Goal: Transaction & Acquisition: Book appointment/travel/reservation

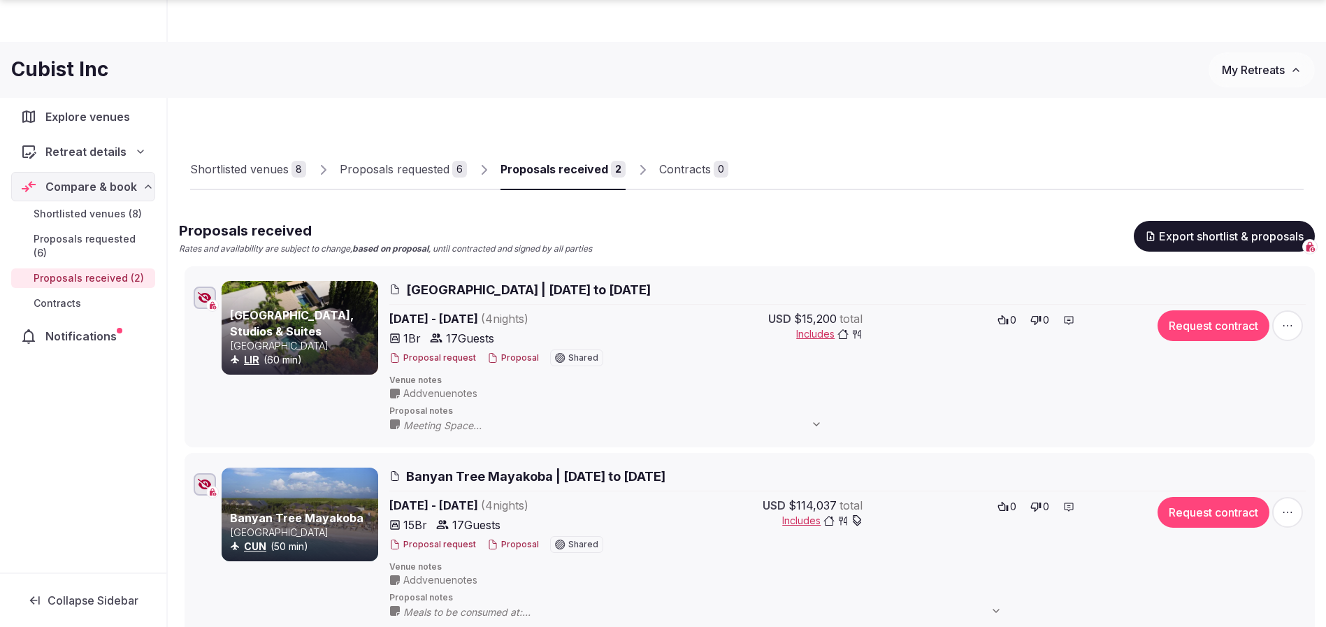
scroll to position [105, 0]
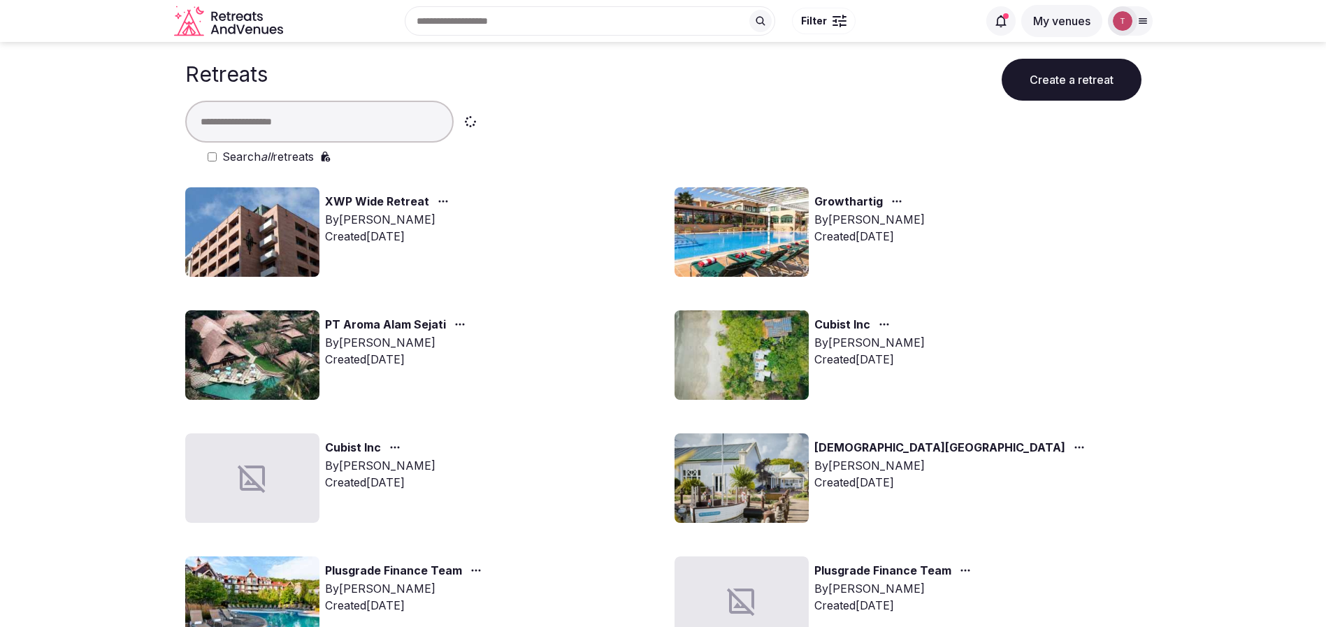
click at [344, 104] on input "text" at bounding box center [319, 122] width 269 height 42
click at [343, 118] on input "text" at bounding box center [319, 122] width 269 height 42
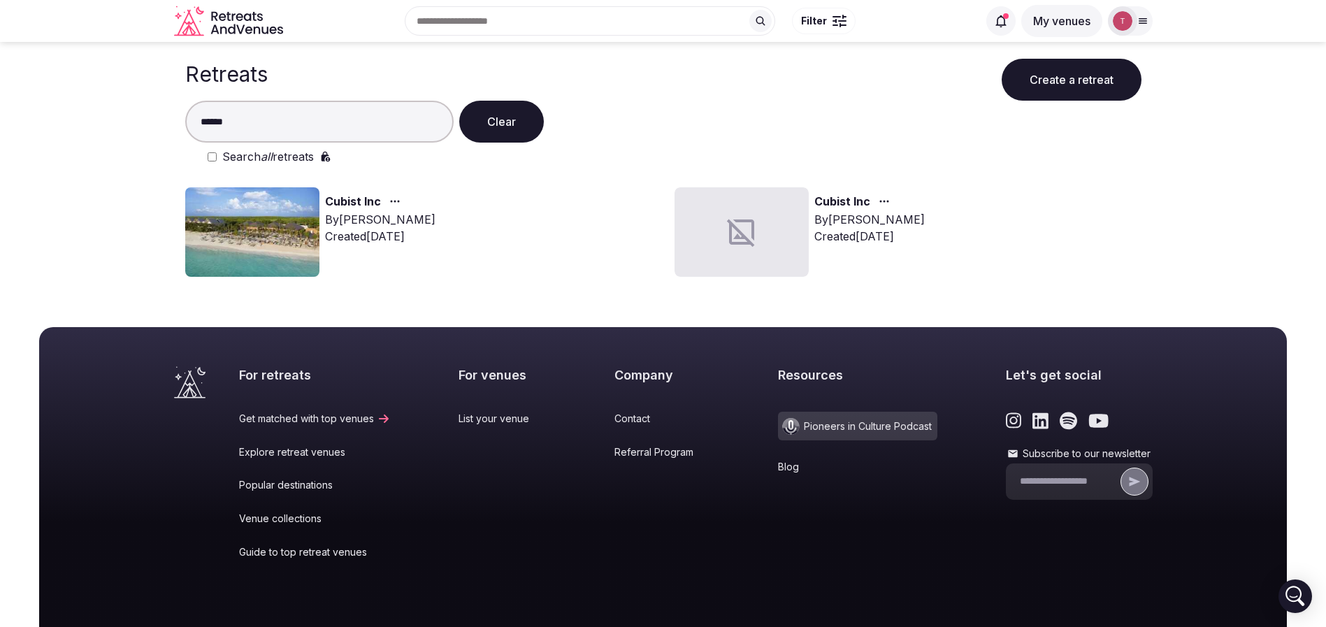
type input "******"
click at [279, 207] on img at bounding box center [252, 232] width 134 height 90
click at [286, 210] on img at bounding box center [252, 232] width 134 height 90
drag, startPoint x: 286, startPoint y: 210, endPoint x: 499, endPoint y: 24, distance: 283.0
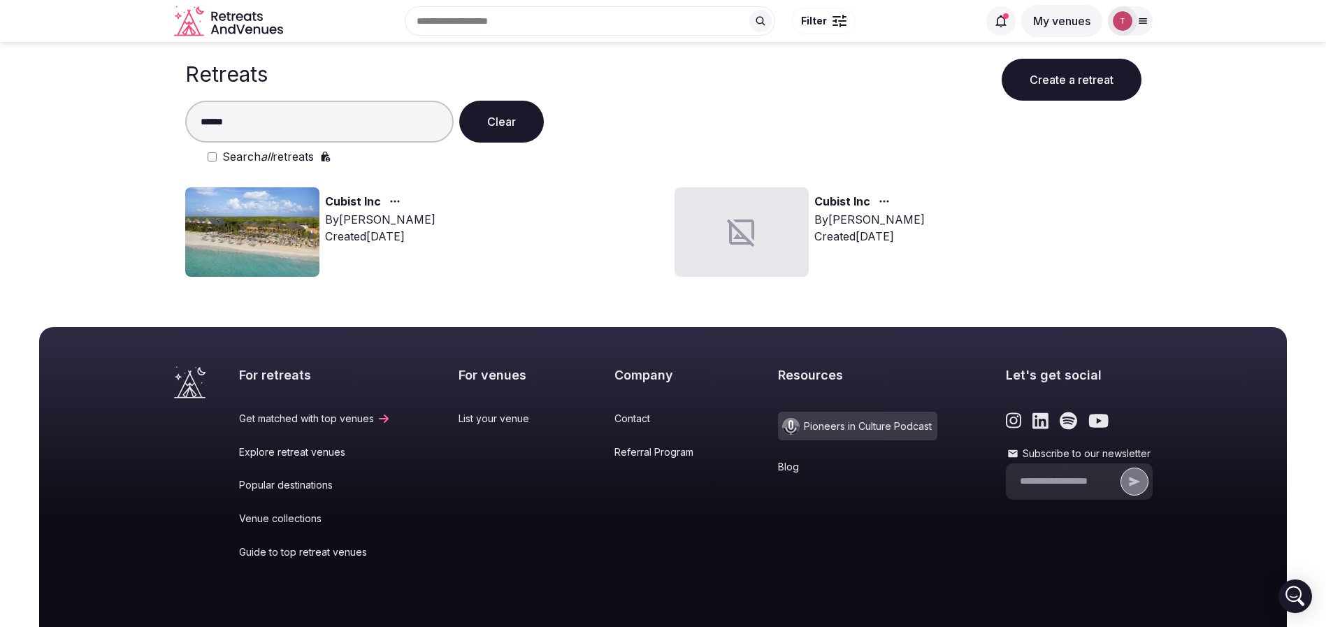
click at [286, 210] on img at bounding box center [252, 232] width 134 height 90
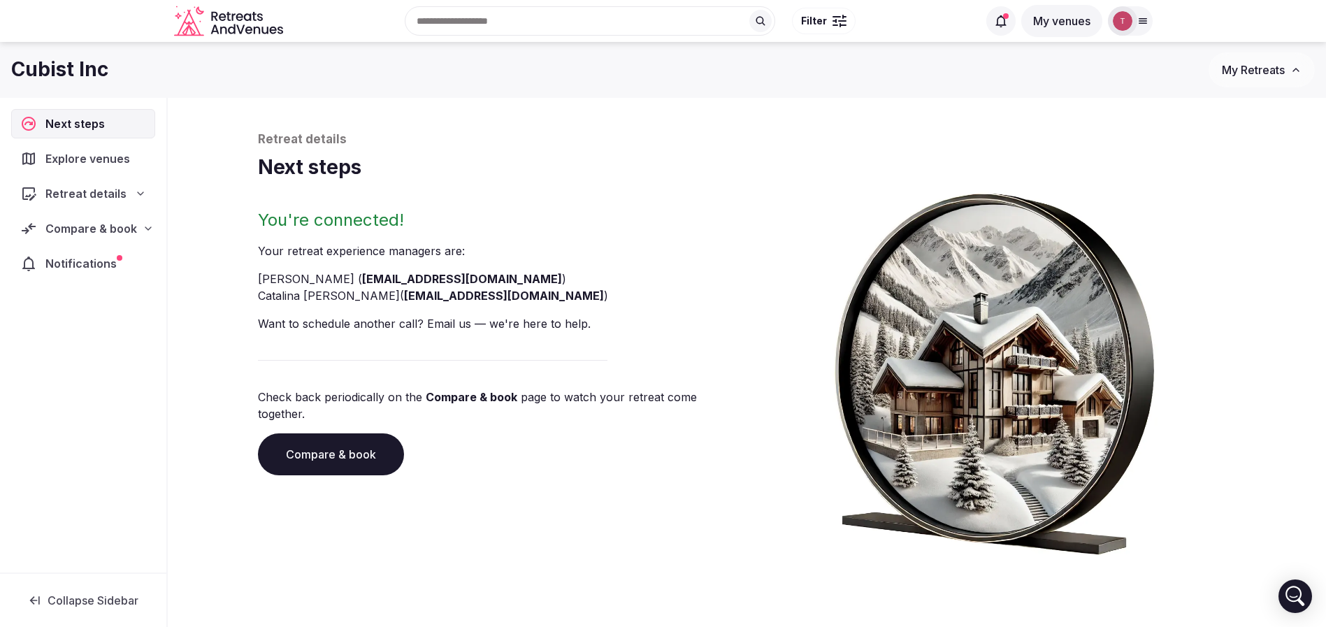
click at [363, 446] on link "Compare & book" at bounding box center [331, 455] width 146 height 42
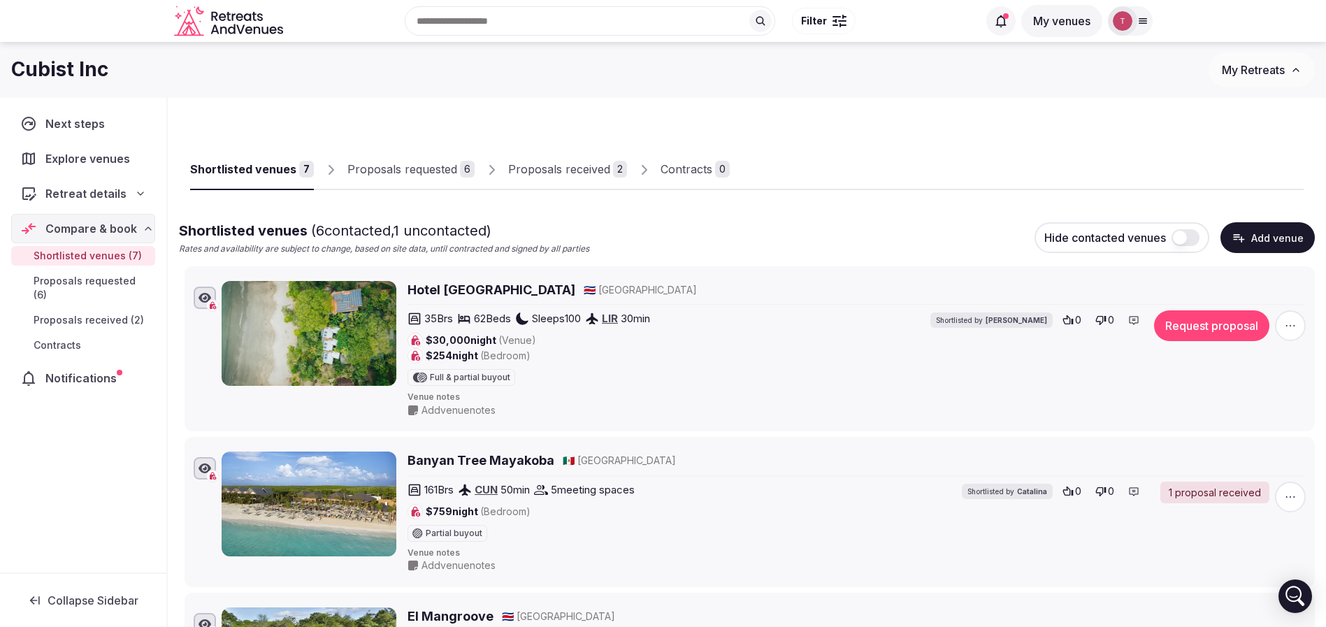
click at [244, 167] on div "Shortlisted venues" at bounding box center [243, 169] width 106 height 17
click at [536, 22] on input "text" at bounding box center [590, 20] width 371 height 29
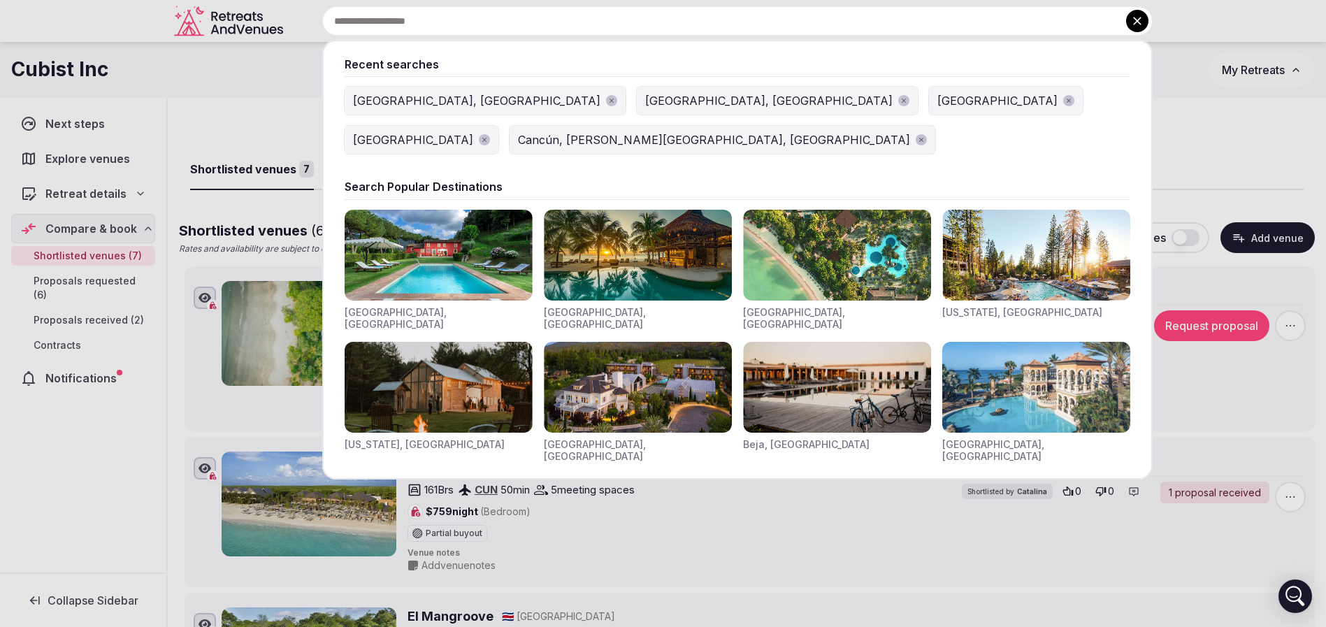
click at [1210, 157] on div at bounding box center [663, 313] width 1326 height 627
click at [534, 24] on input "text" at bounding box center [737, 20] width 831 height 29
click at [267, 90] on div at bounding box center [663, 313] width 1326 height 627
click at [568, 18] on input "text" at bounding box center [737, 20] width 831 height 29
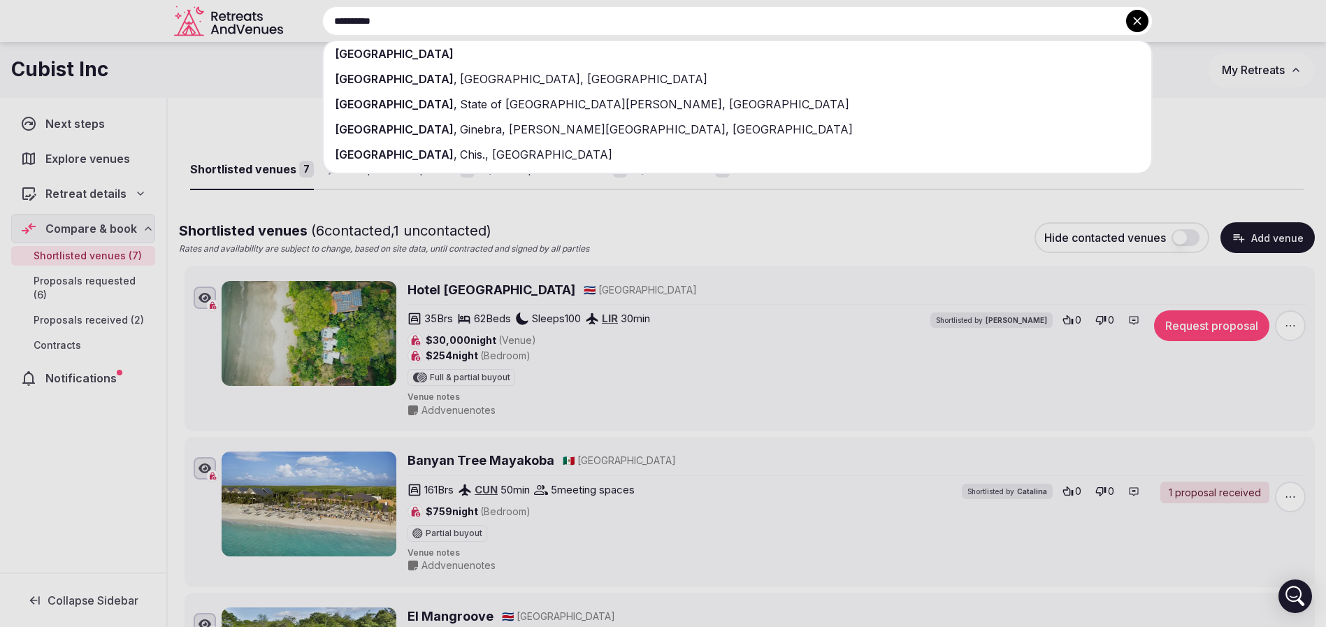
type input "**********"
click at [520, 55] on div "[GEOGRAPHIC_DATA]" at bounding box center [738, 53] width 828 height 25
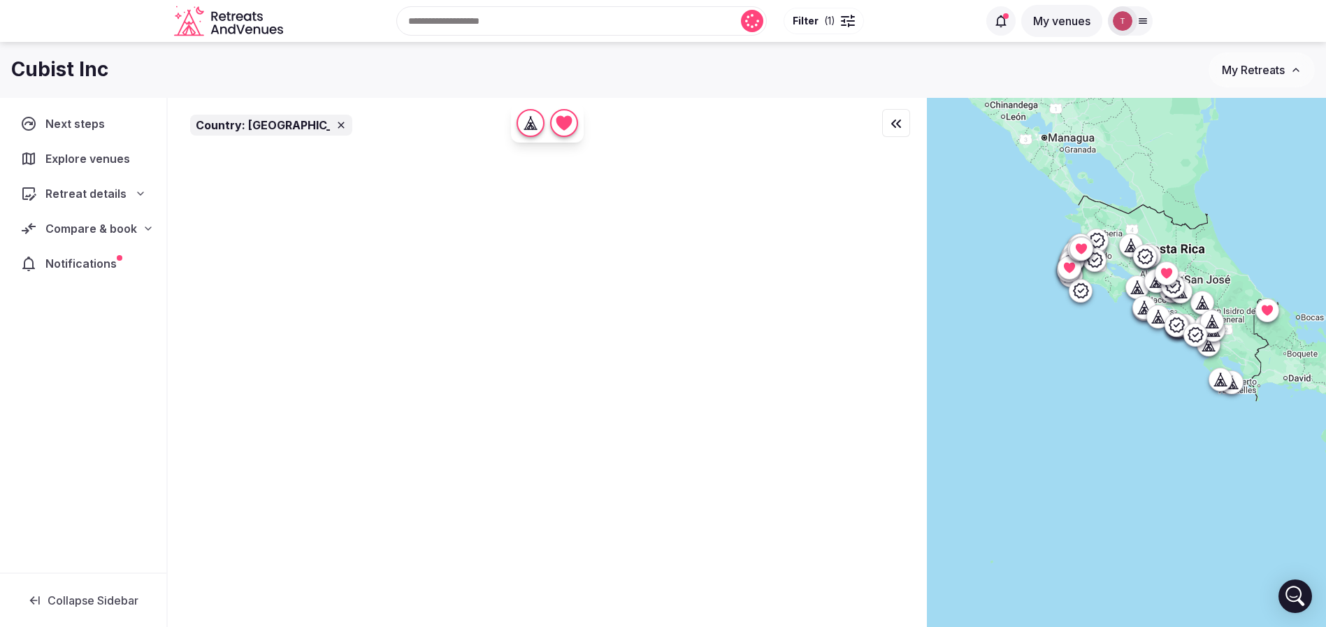
click at [838, 18] on button "Filter ( 1 )" at bounding box center [824, 21] width 80 height 27
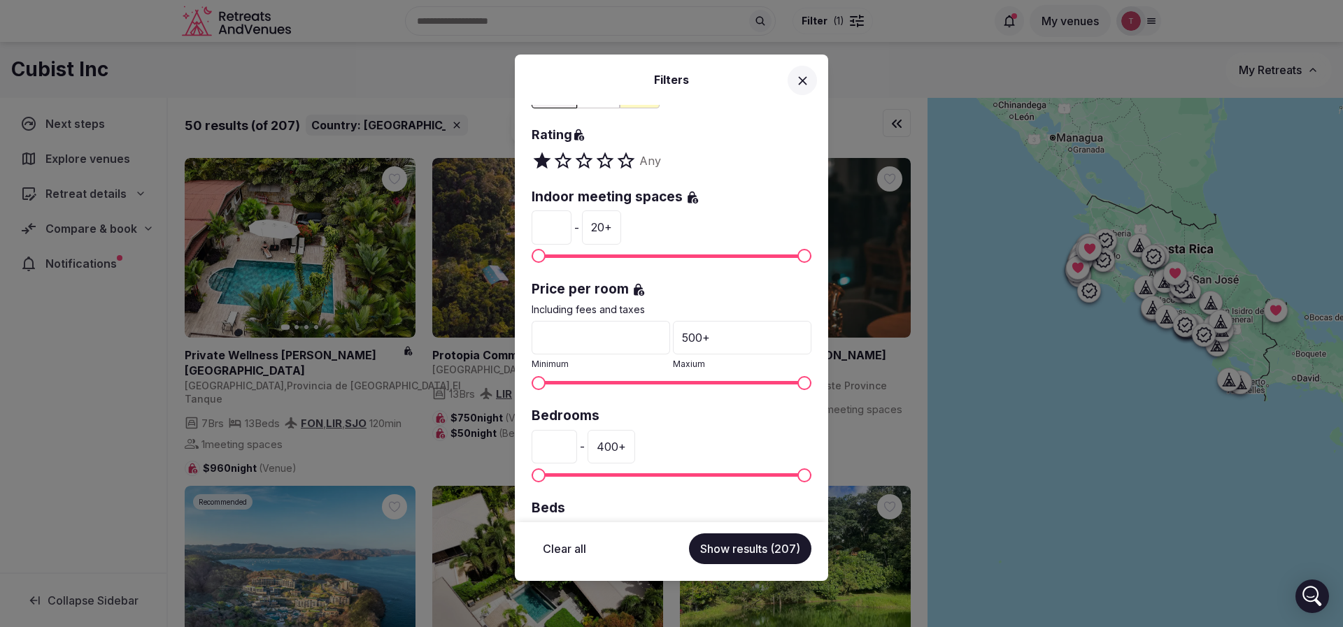
scroll to position [395, 0]
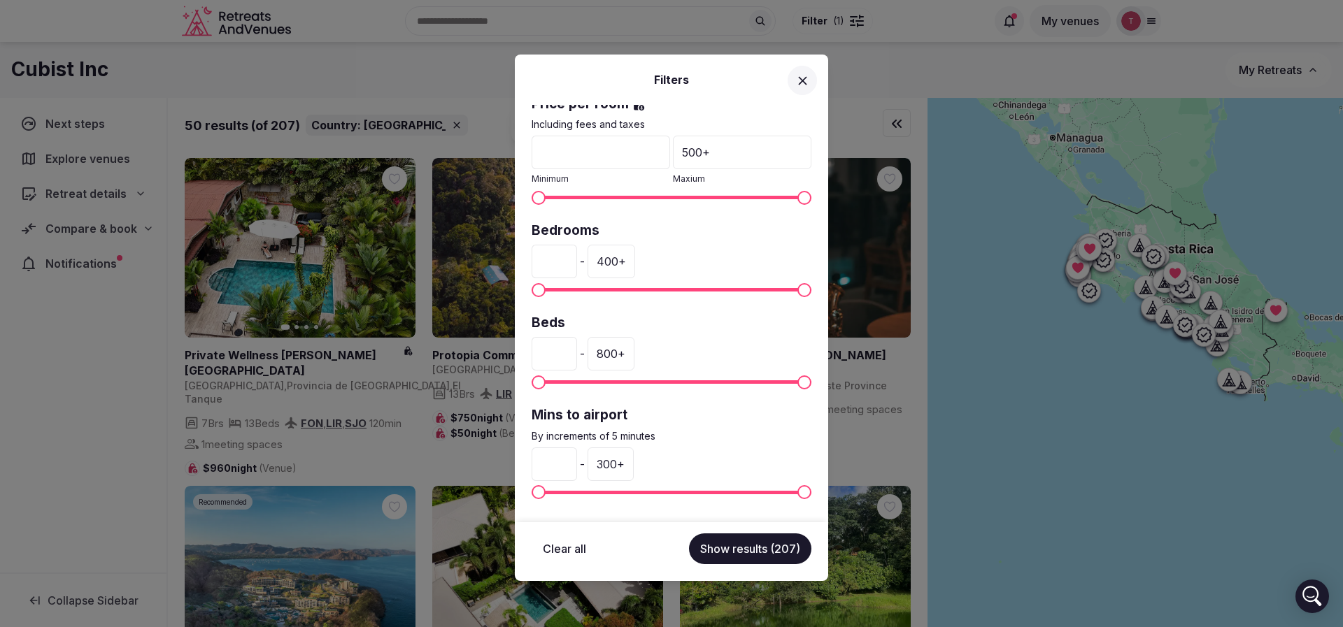
click at [561, 453] on input "*" at bounding box center [553, 465] width 45 height 34
click at [634, 466] on div "300 +" at bounding box center [610, 465] width 46 height 34
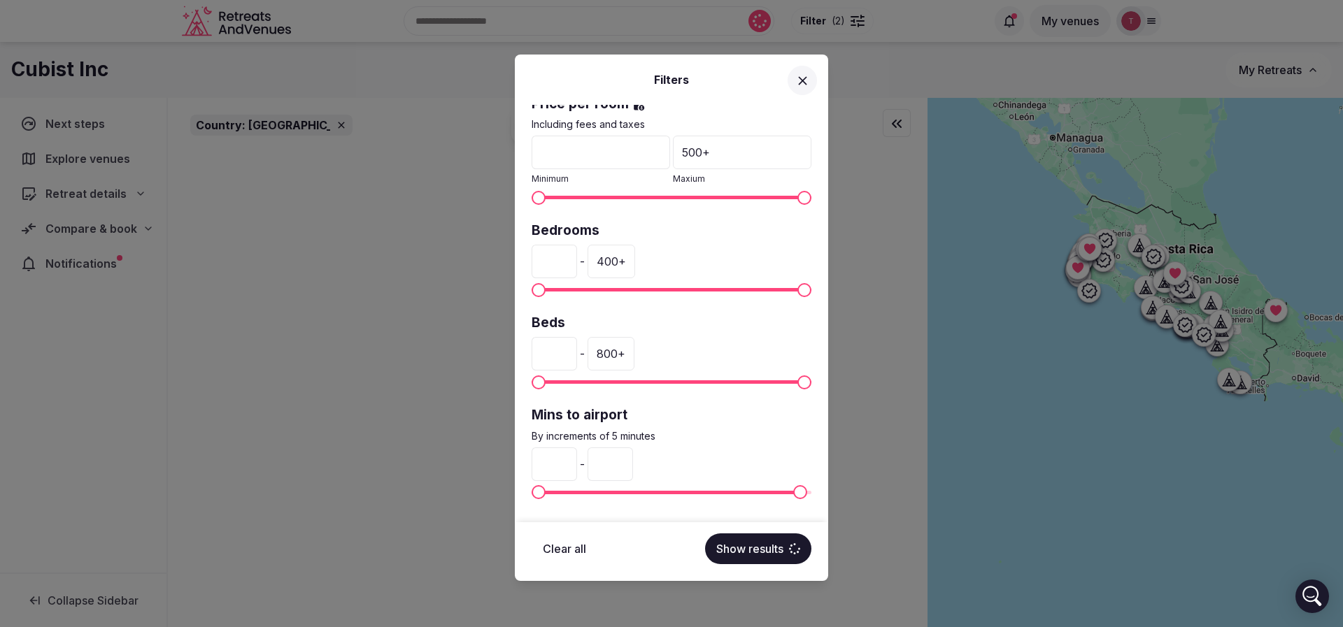
drag, startPoint x: 652, startPoint y: 461, endPoint x: 620, endPoint y: 462, distance: 32.2
click at [620, 462] on input "***" at bounding box center [609, 465] width 45 height 34
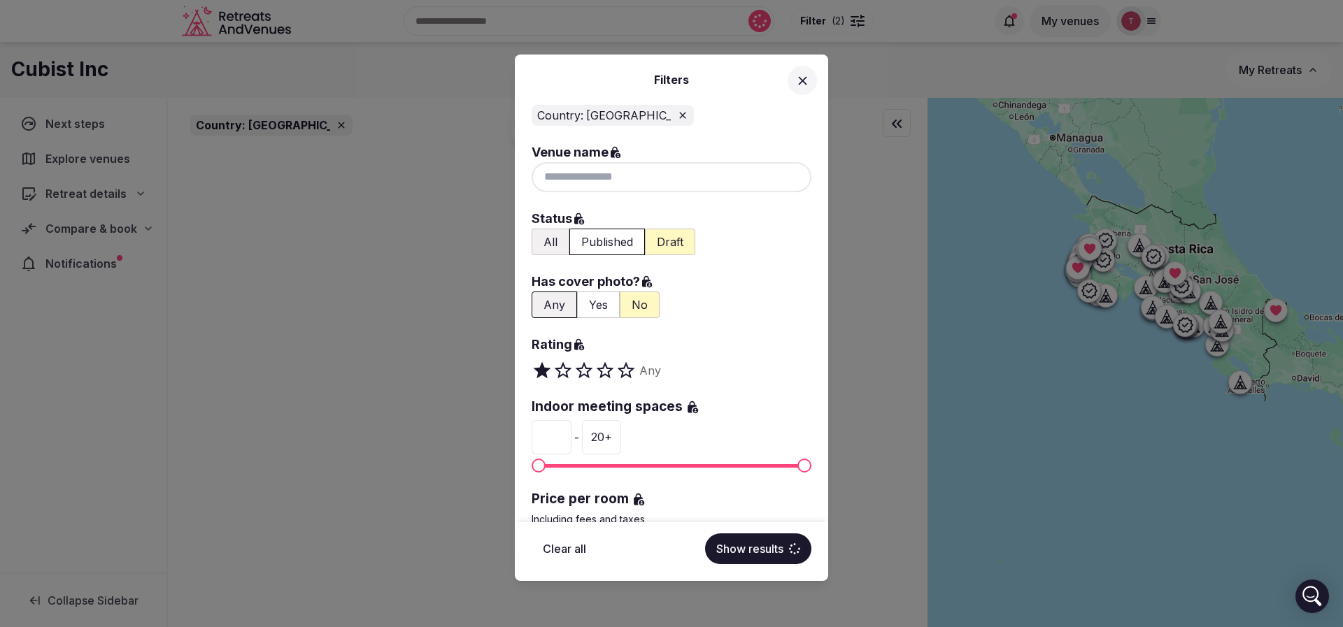
type input "**"
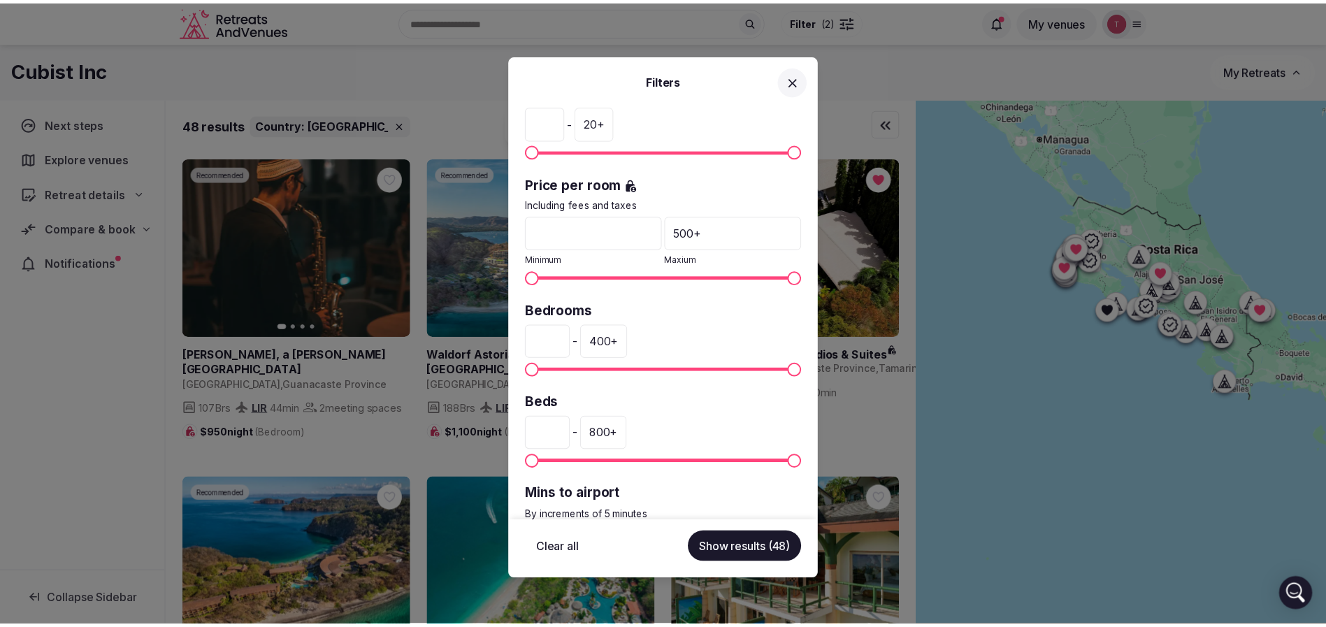
scroll to position [395, 0]
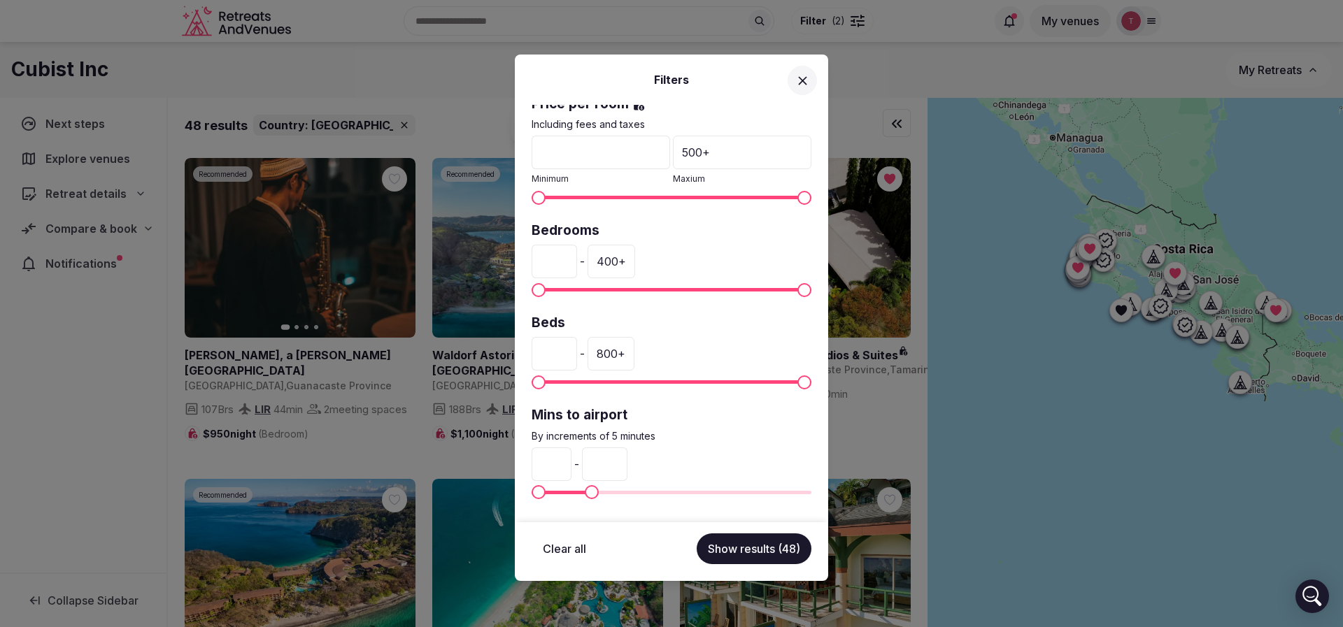
click at [765, 451] on div "* - **" at bounding box center [671, 465] width 280 height 34
click at [635, 269] on div "400 +" at bounding box center [611, 262] width 48 height 34
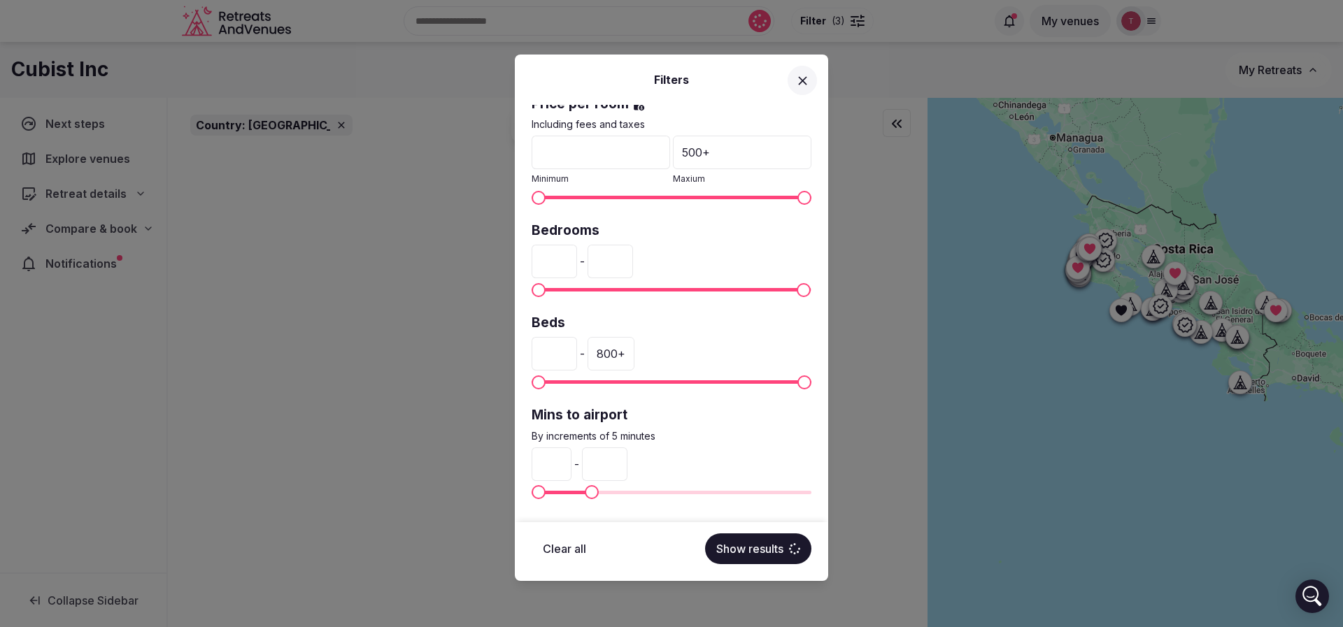
drag, startPoint x: 654, startPoint y: 262, endPoint x: 568, endPoint y: 264, distance: 86.0
click at [568, 264] on div "* - ***" at bounding box center [671, 262] width 280 height 34
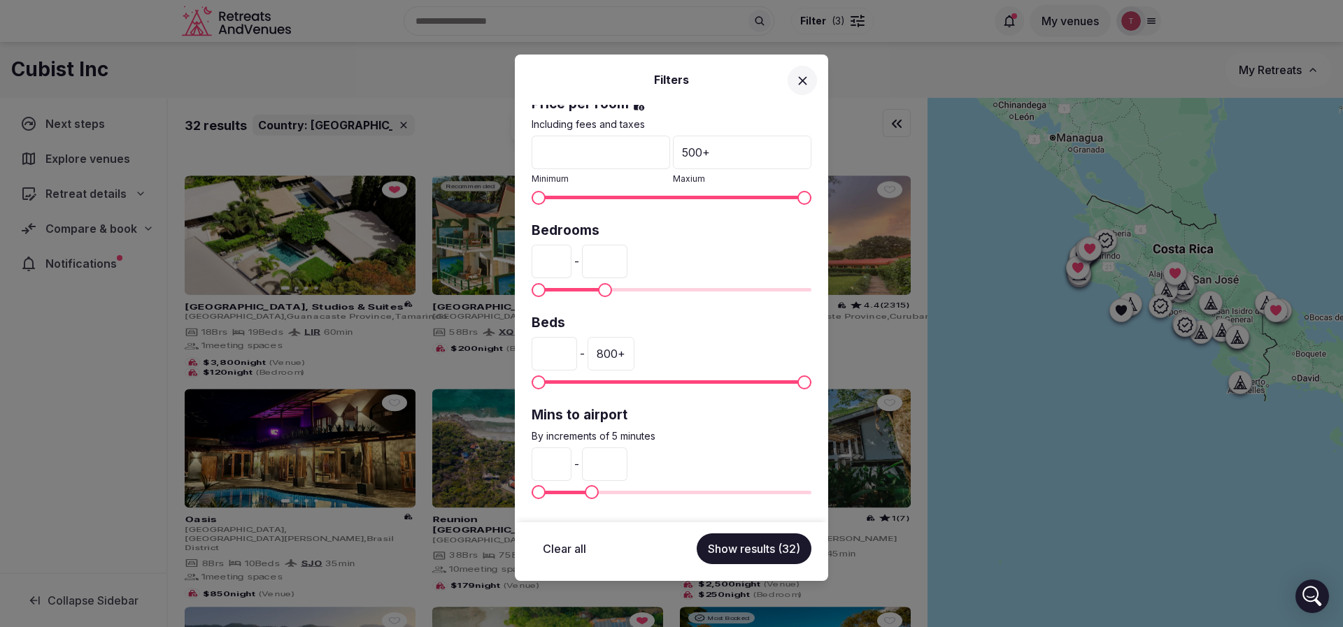
type input "***"
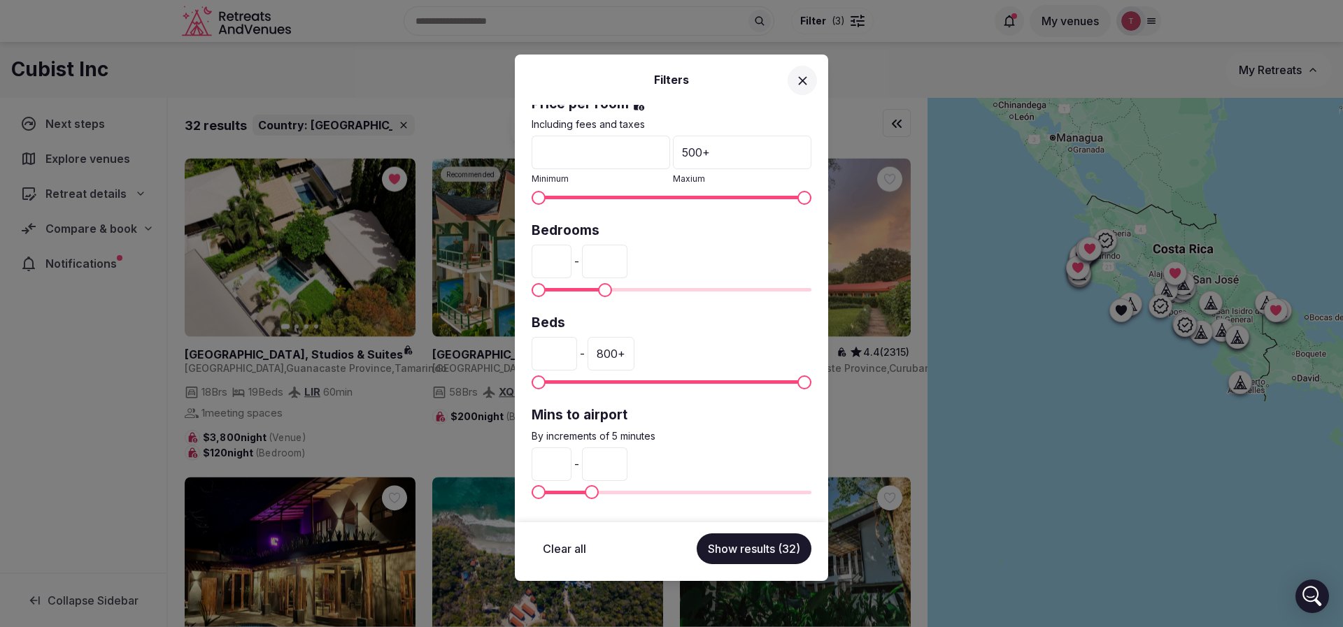
click at [766, 547] on button "Show results (32)" at bounding box center [753, 549] width 115 height 31
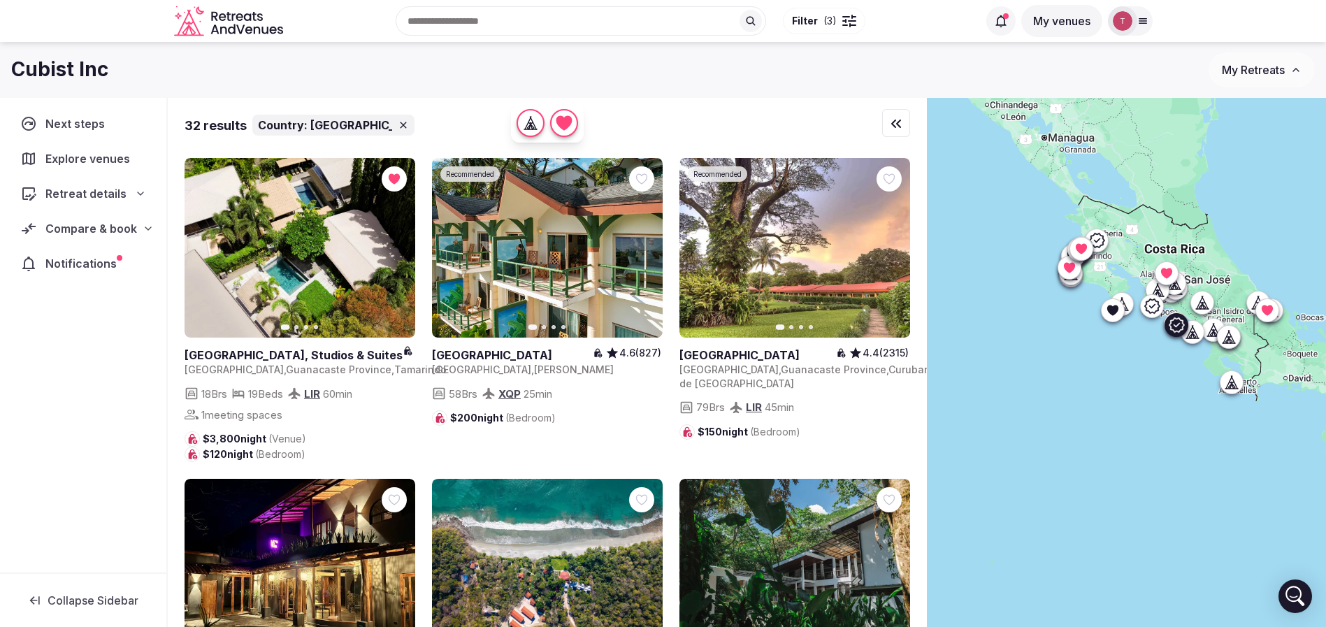
click at [645, 250] on icon "button" at bounding box center [643, 248] width 11 height 11
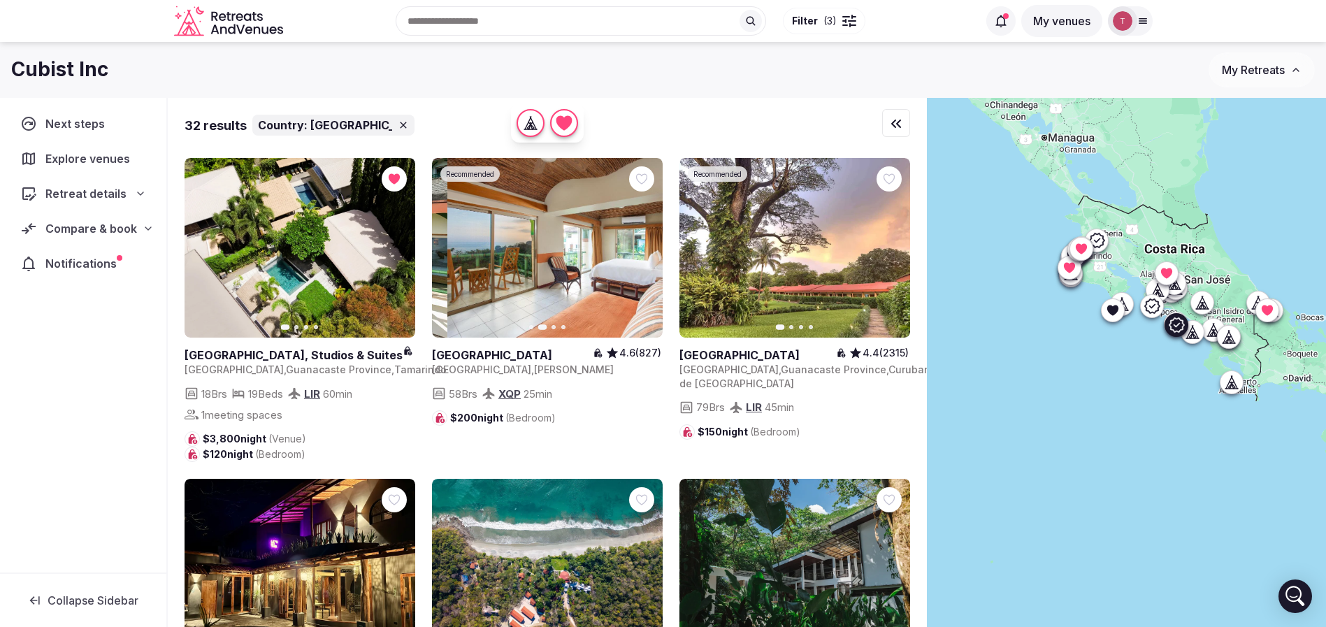
click at [645, 250] on icon "button" at bounding box center [643, 248] width 11 height 11
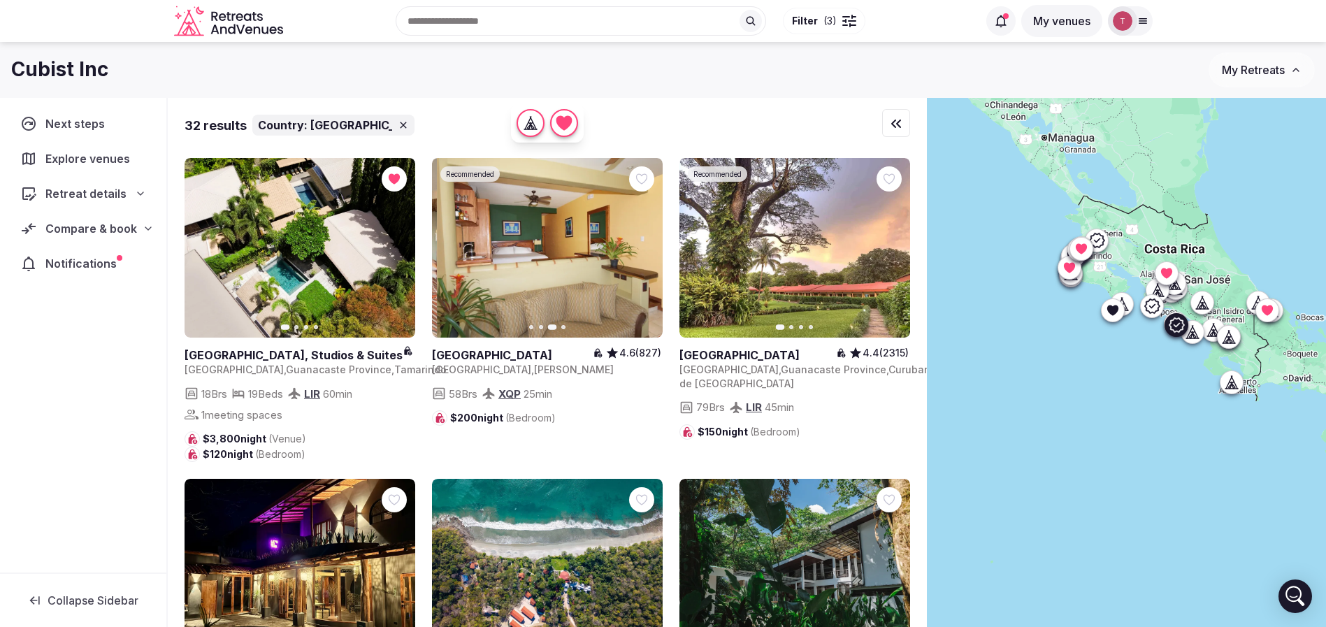
click at [645, 250] on icon "button" at bounding box center [643, 248] width 11 height 11
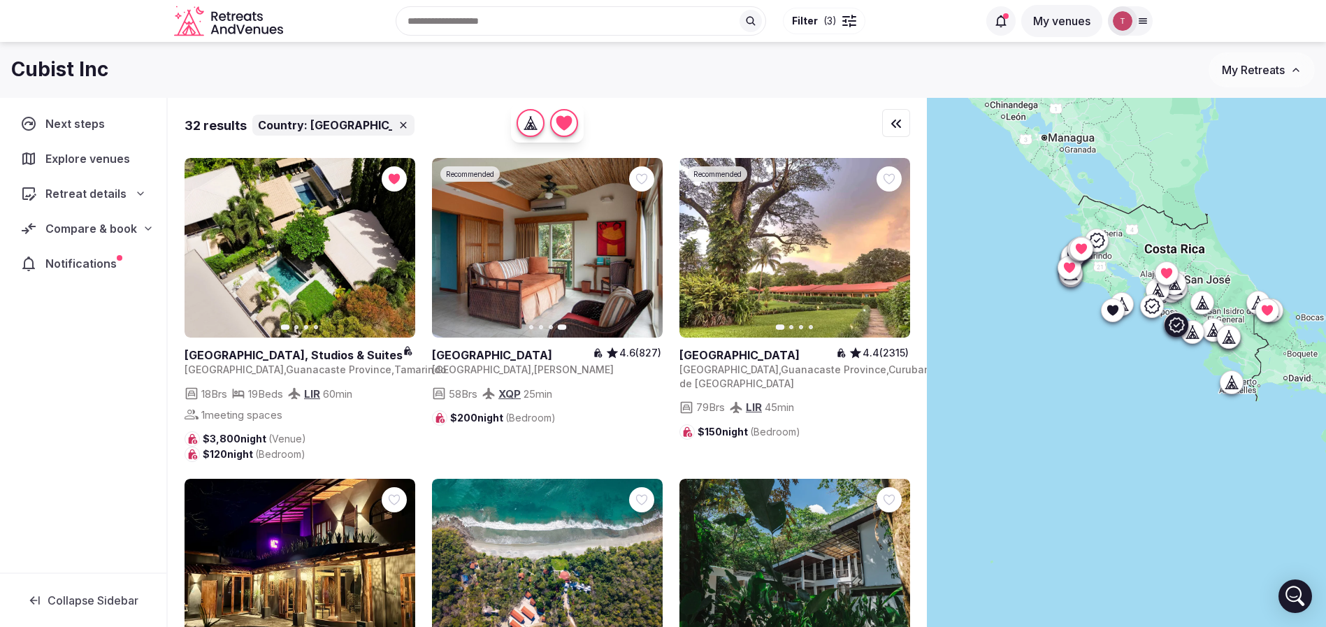
click at [451, 246] on icon "button" at bounding box center [451, 248] width 6 height 10
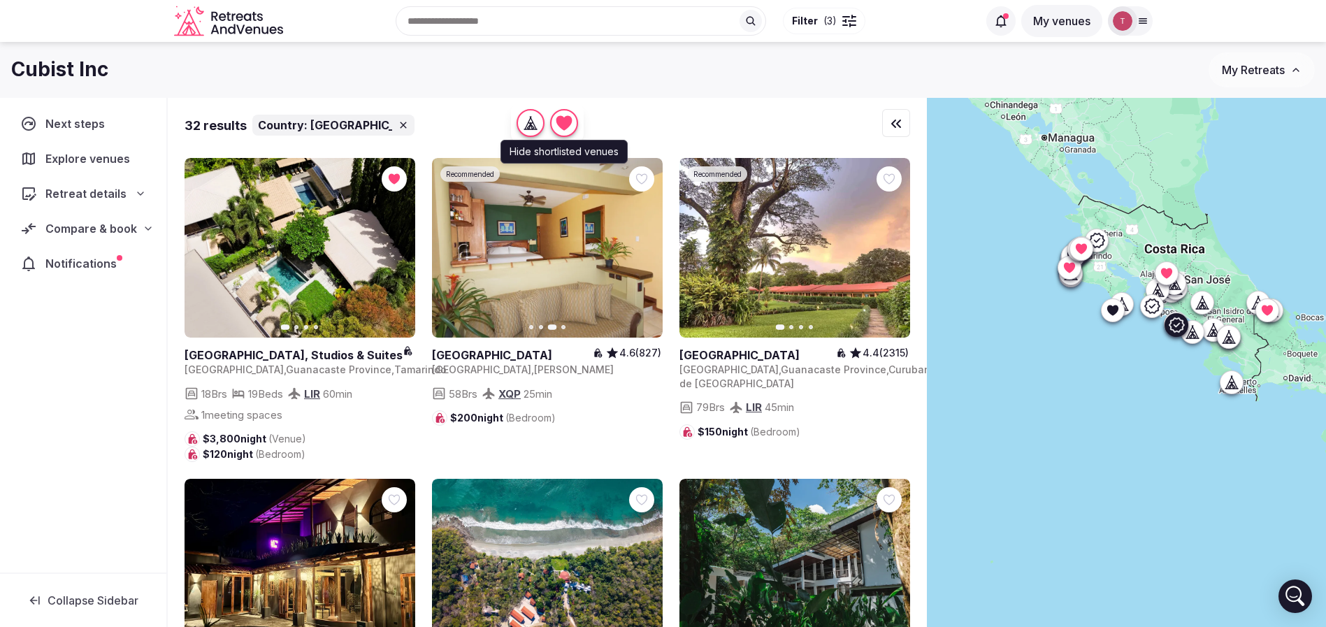
click at [0, 0] on icon at bounding box center [0, 0] width 0 height 0
click at [886, 250] on icon "button" at bounding box center [890, 248] width 11 height 11
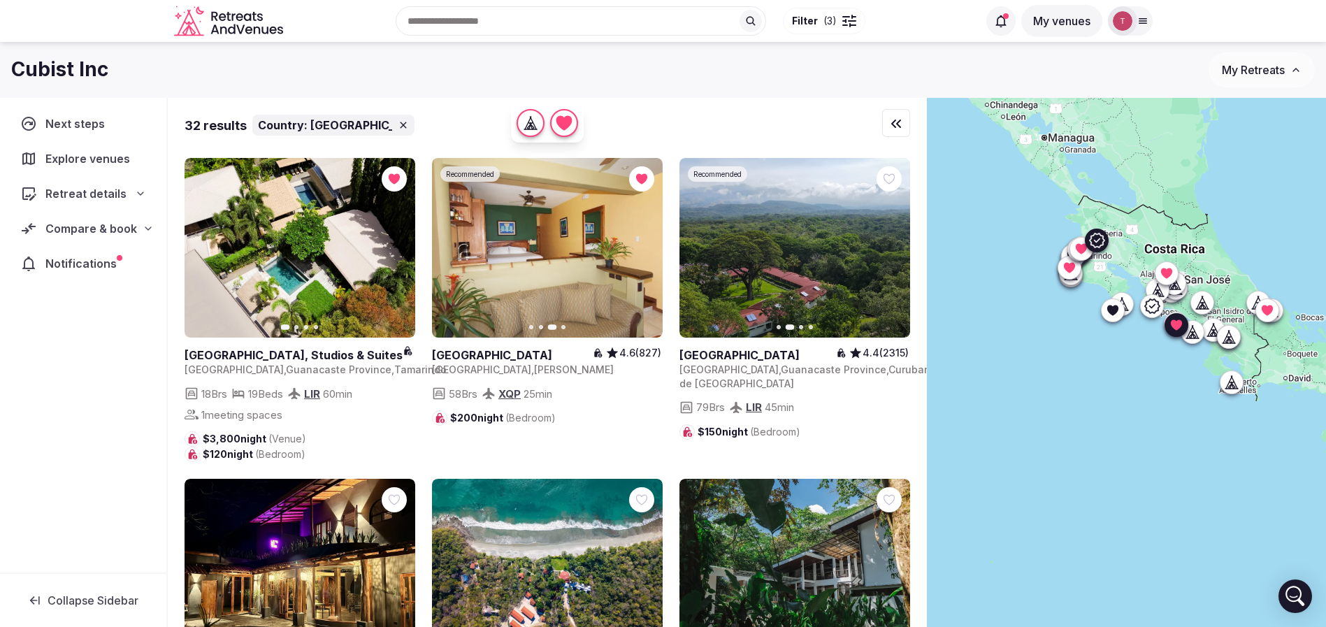
click at [886, 250] on icon "button" at bounding box center [890, 248] width 11 height 11
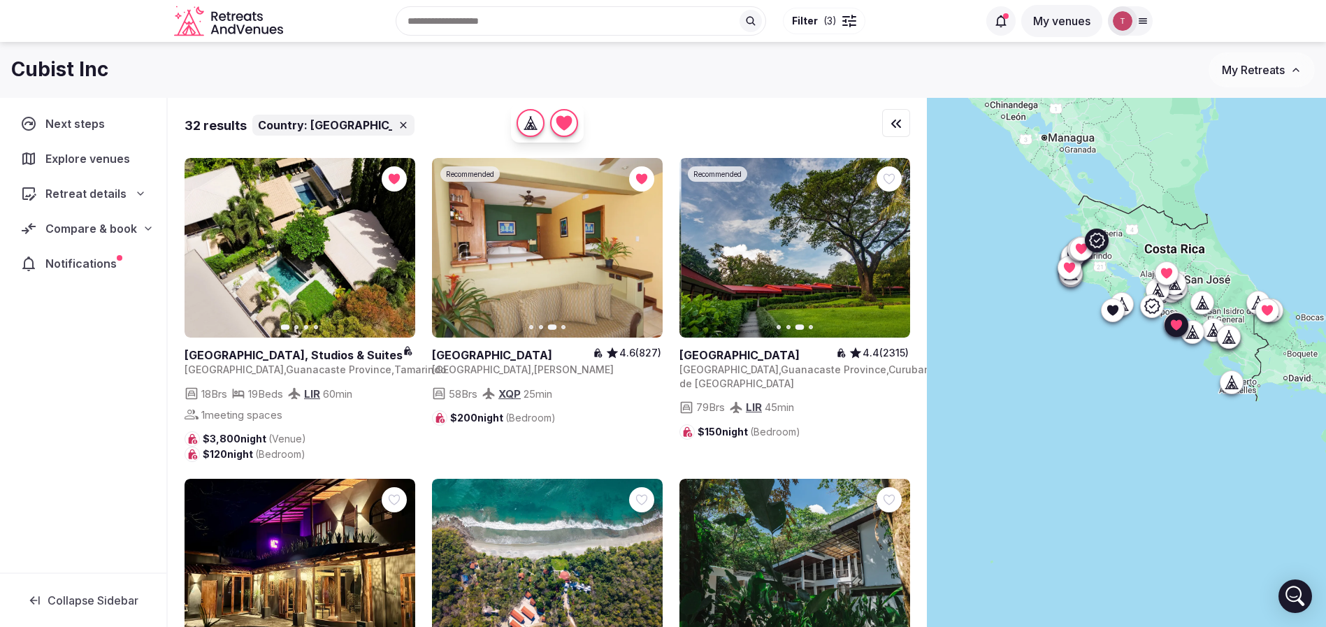
click at [886, 250] on icon "button" at bounding box center [890, 248] width 11 height 11
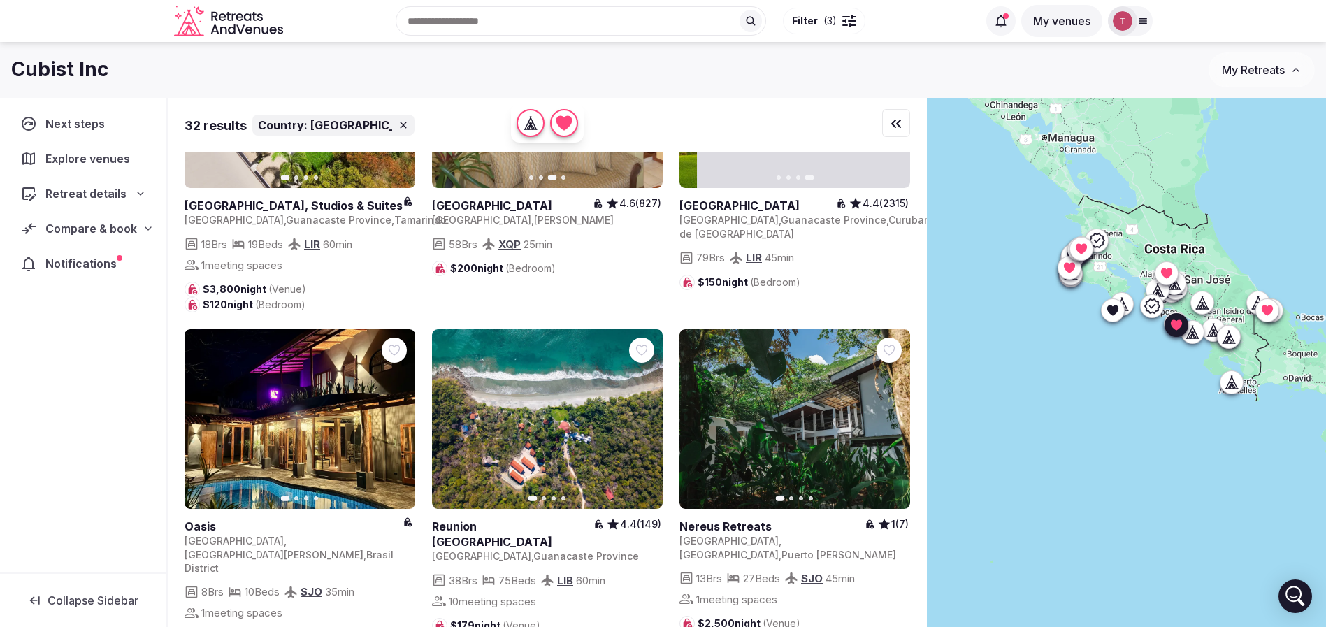
scroll to position [210, 0]
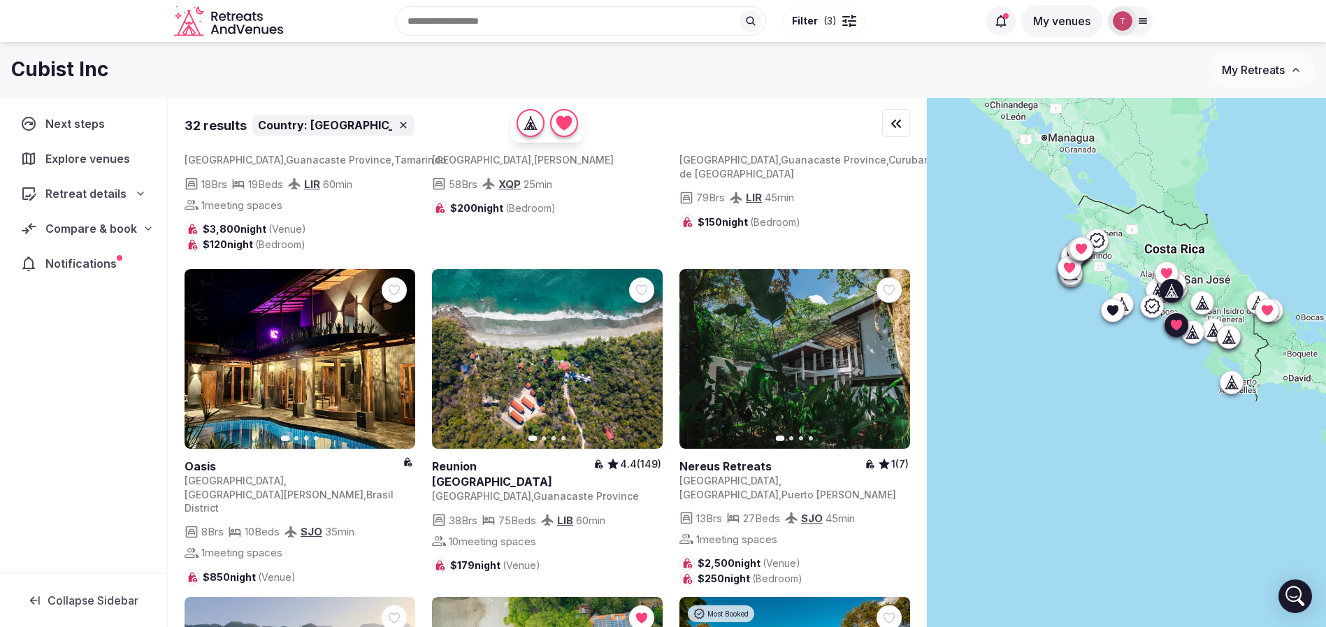
click at [400, 364] on icon "button" at bounding box center [395, 358] width 11 height 11
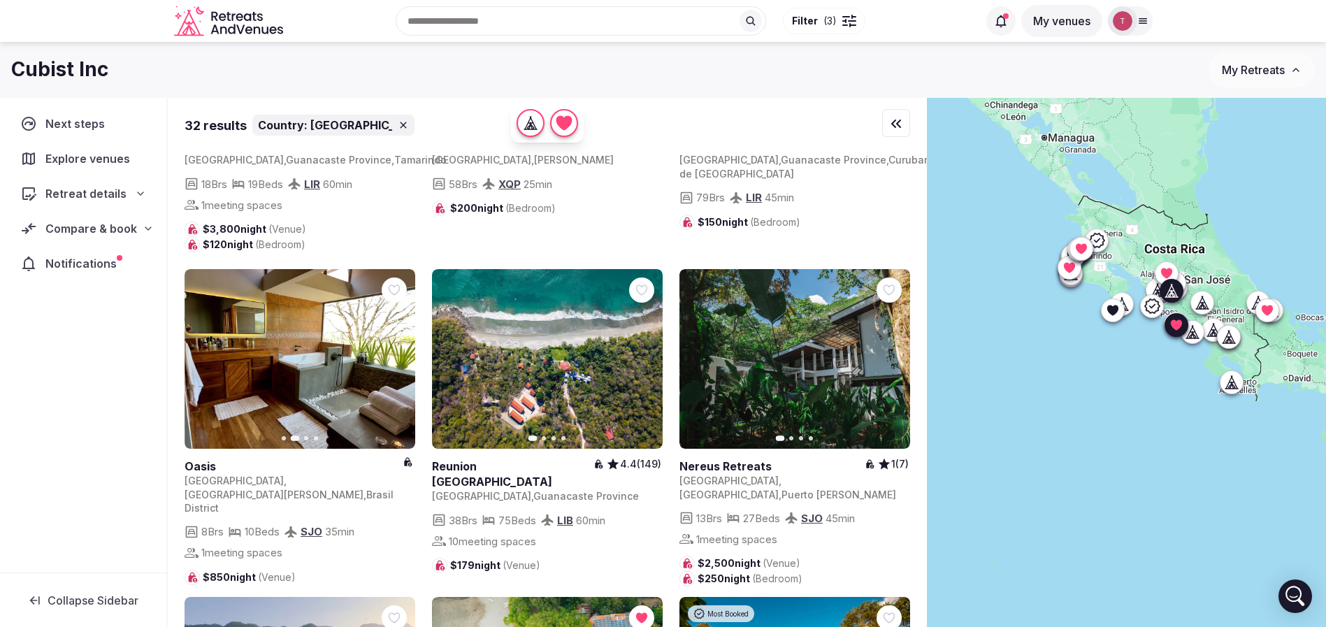
click at [400, 364] on icon "button" at bounding box center [395, 358] width 11 height 11
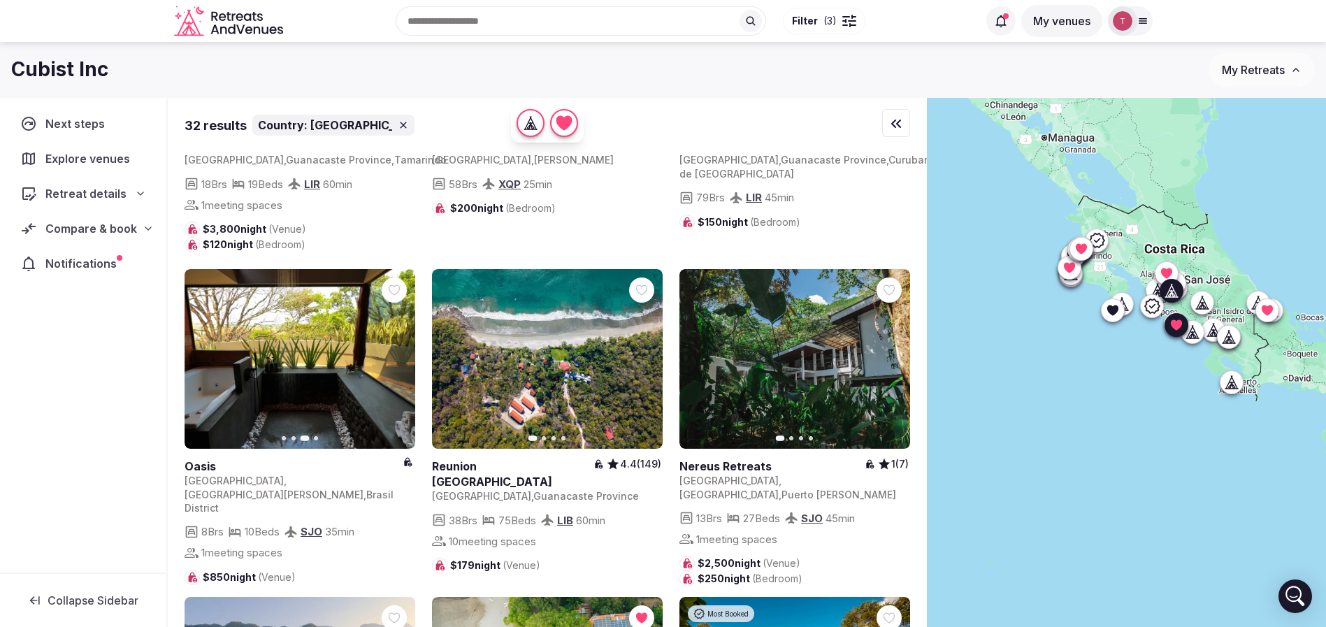
click at [400, 364] on icon "button" at bounding box center [395, 358] width 11 height 11
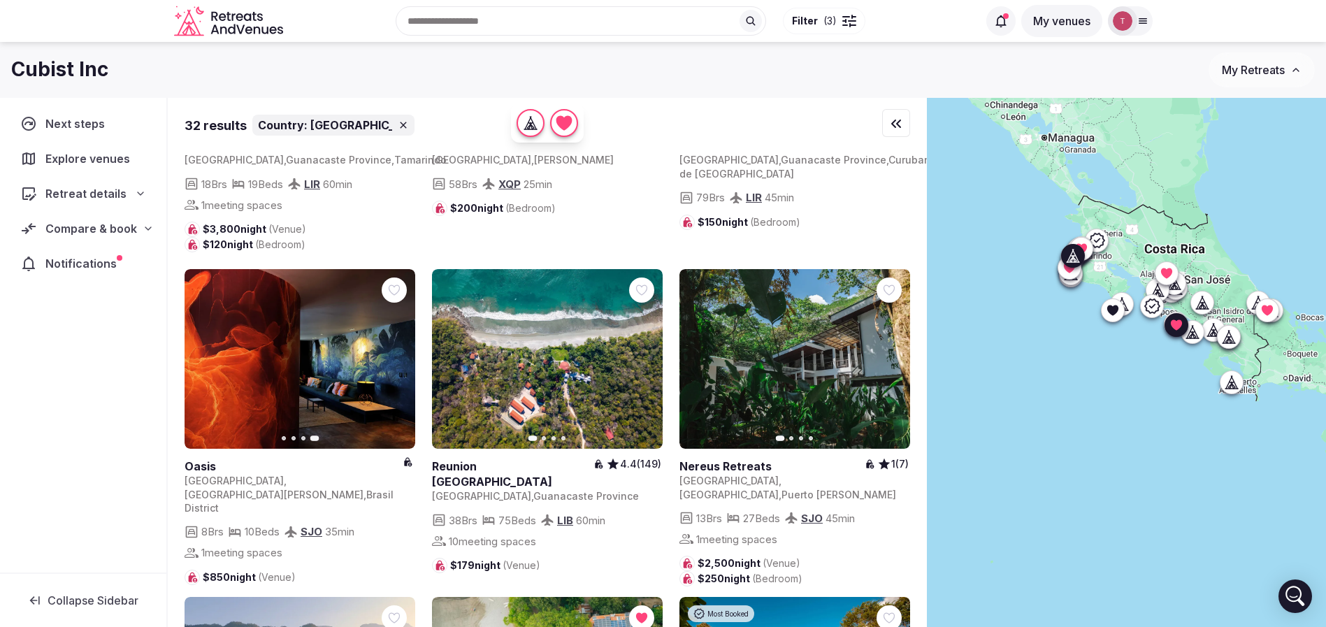
click at [0, 0] on icon at bounding box center [0, 0] width 0 height 0
click at [896, 364] on icon "button" at bounding box center [890, 358] width 11 height 11
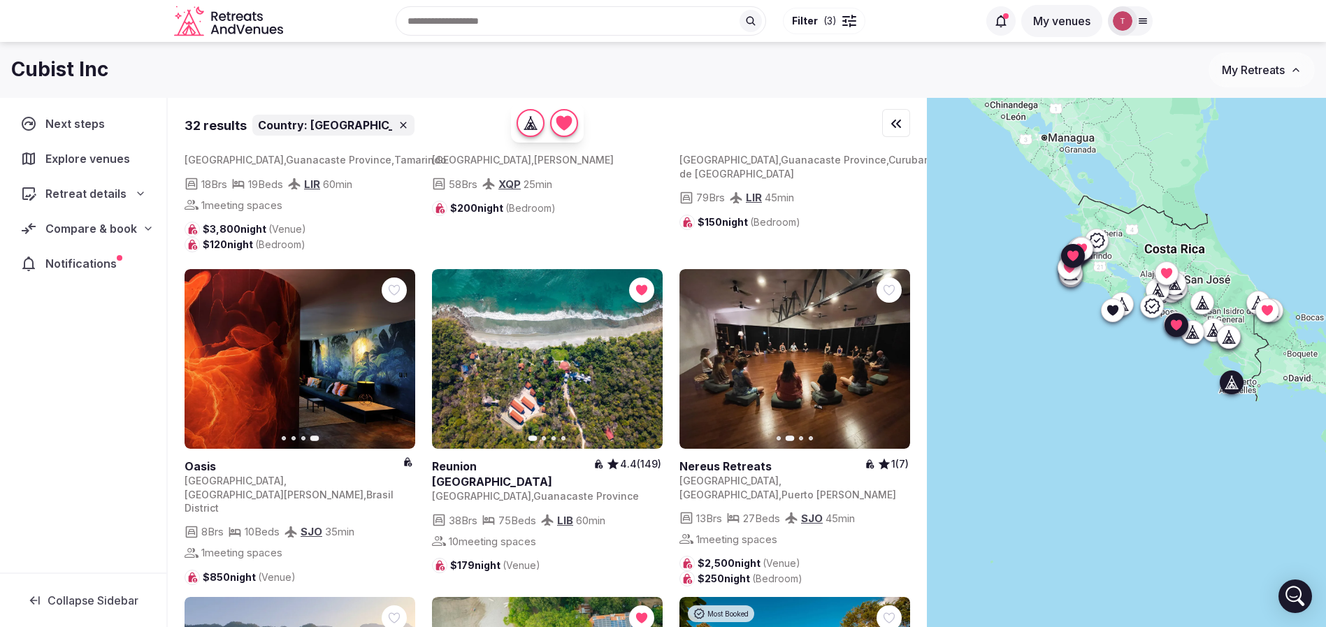
click at [896, 364] on icon "button" at bounding box center [890, 358] width 11 height 11
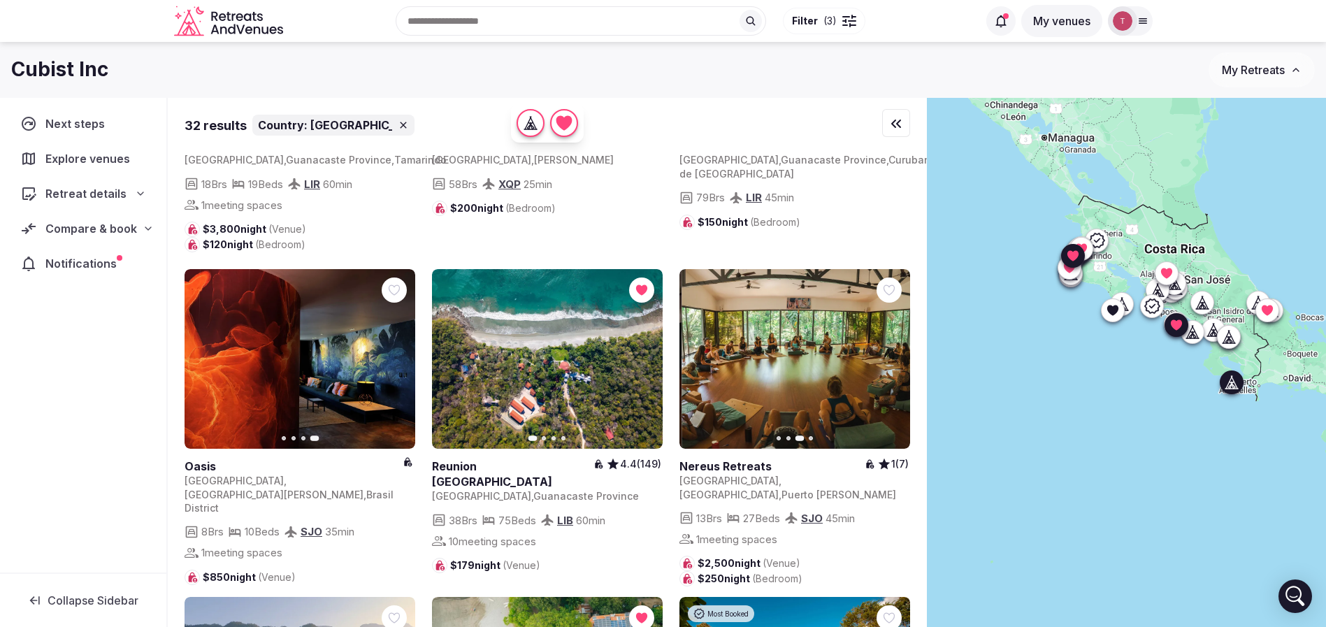
click at [896, 364] on icon "button" at bounding box center [890, 358] width 11 height 11
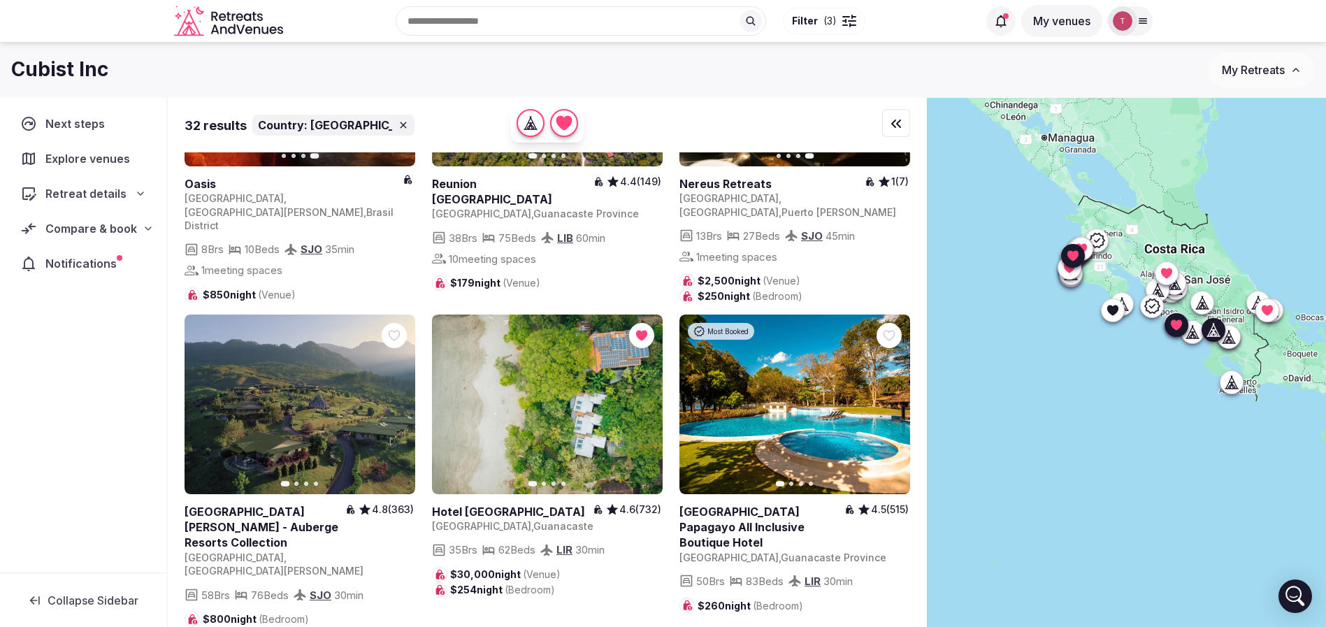
scroll to position [524, 0]
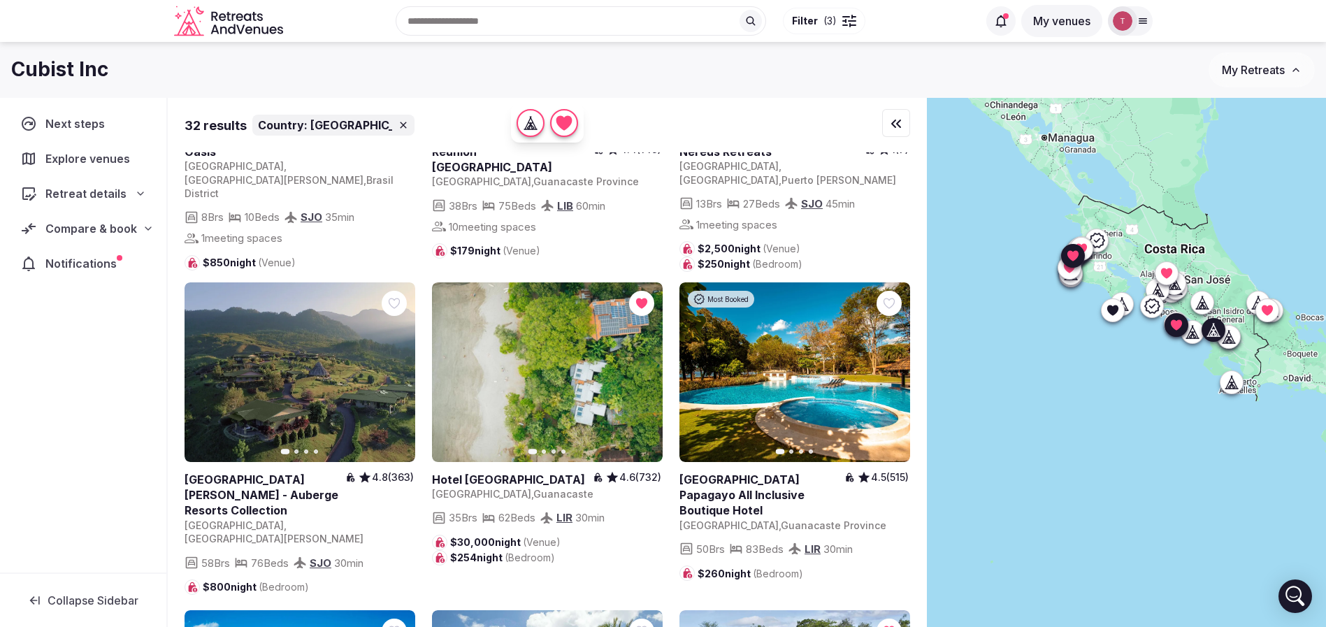
click at [399, 378] on icon "button" at bounding box center [395, 371] width 11 height 11
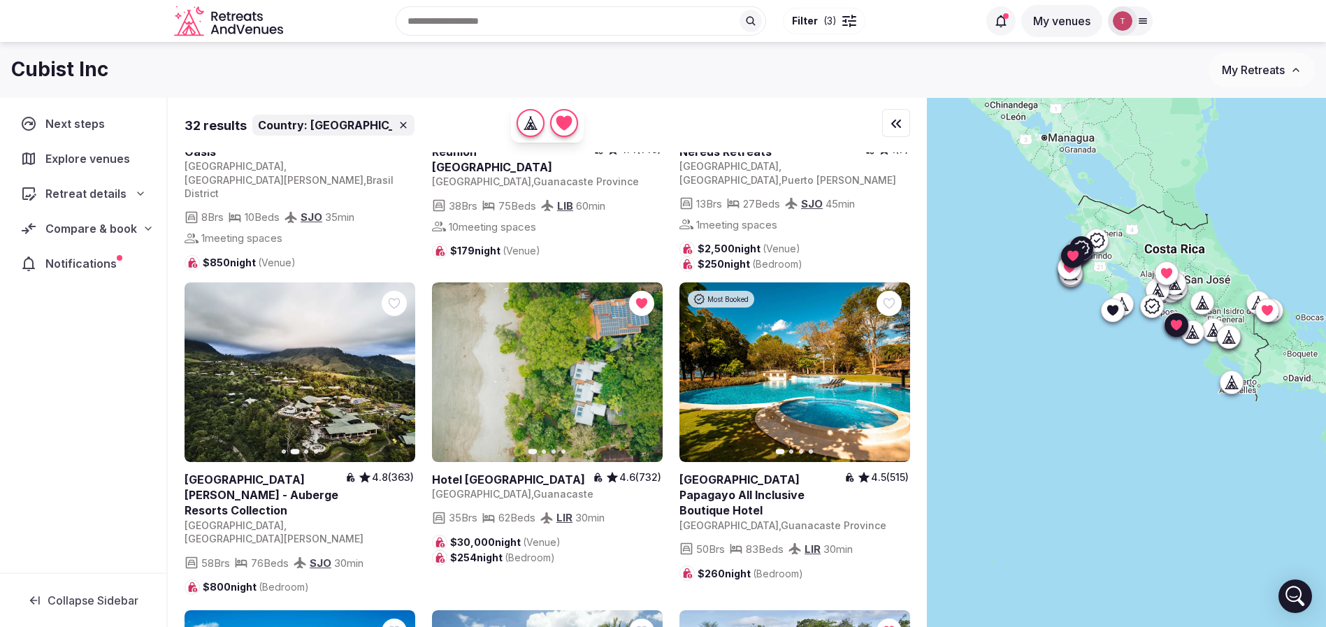
click at [890, 378] on icon "button" at bounding box center [890, 371] width 11 height 11
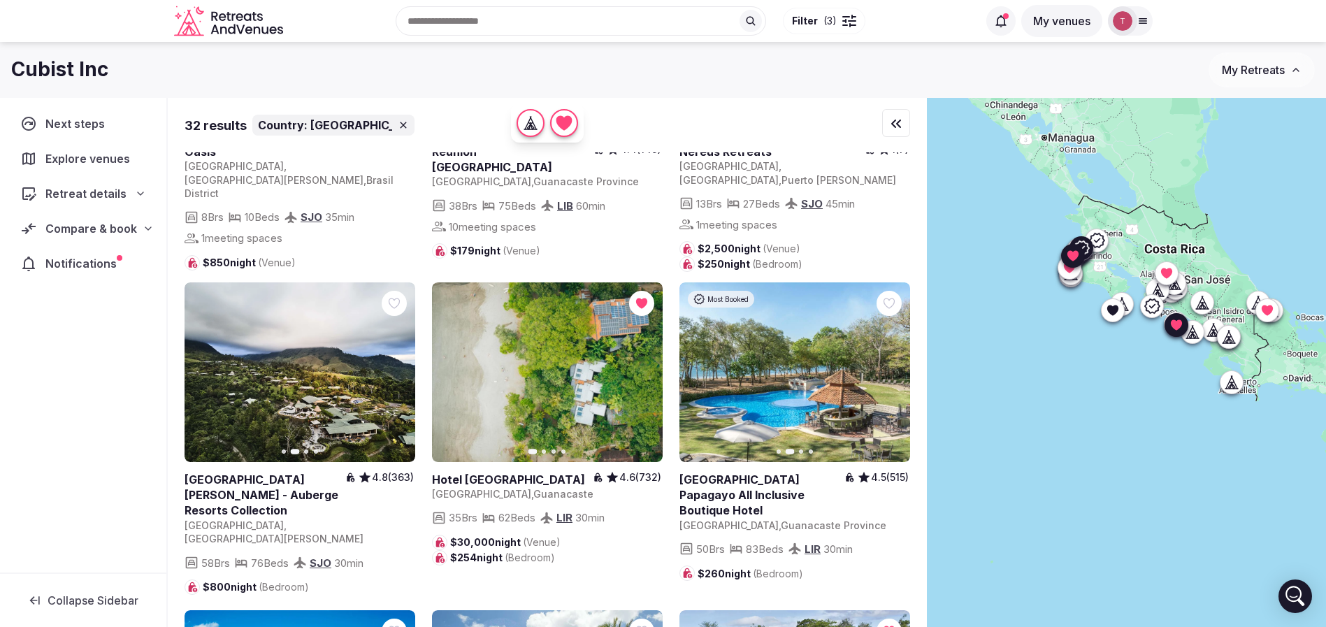
click at [900, 381] on button "Next slide" at bounding box center [891, 372] width 22 height 22
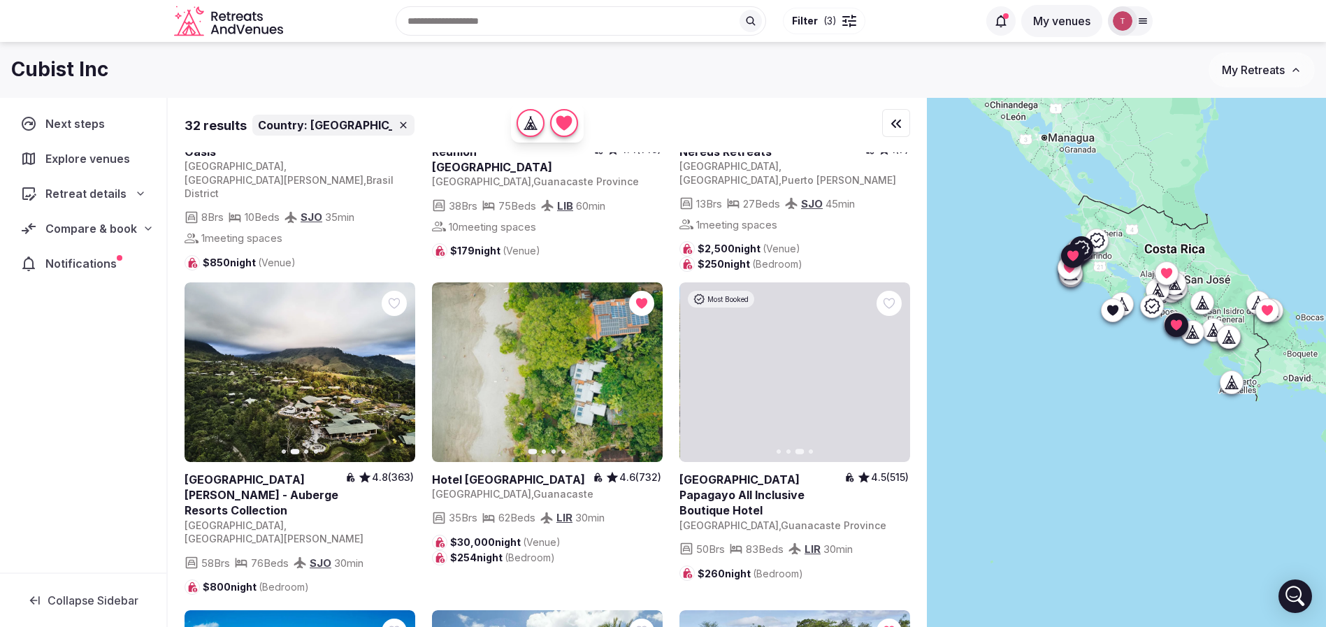
click at [896, 380] on button "Next slide" at bounding box center [891, 372] width 22 height 22
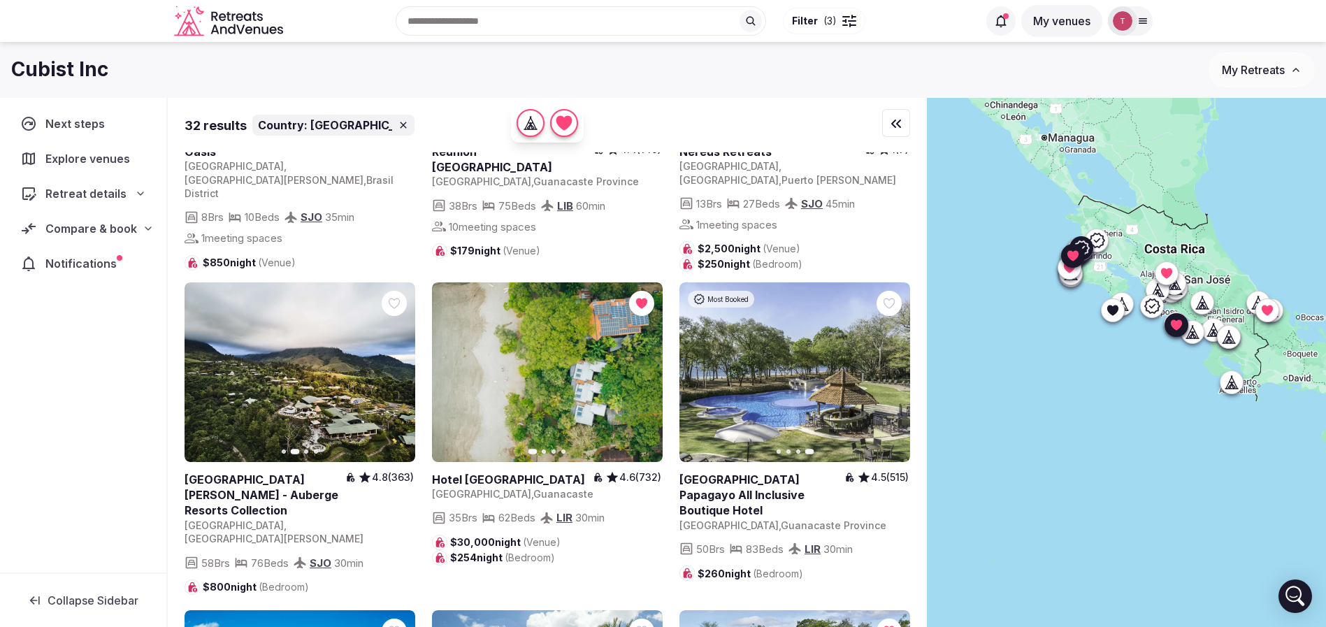
click at [0, 0] on icon at bounding box center [0, 0] width 0 height 0
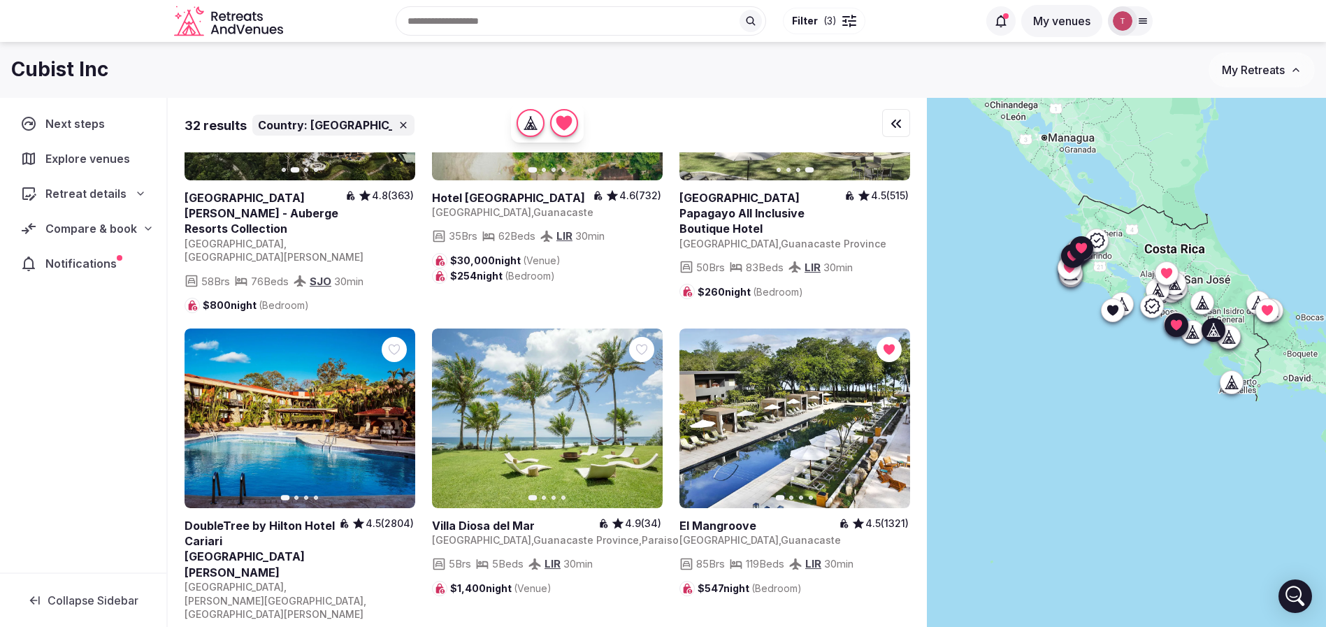
scroll to position [839, 0]
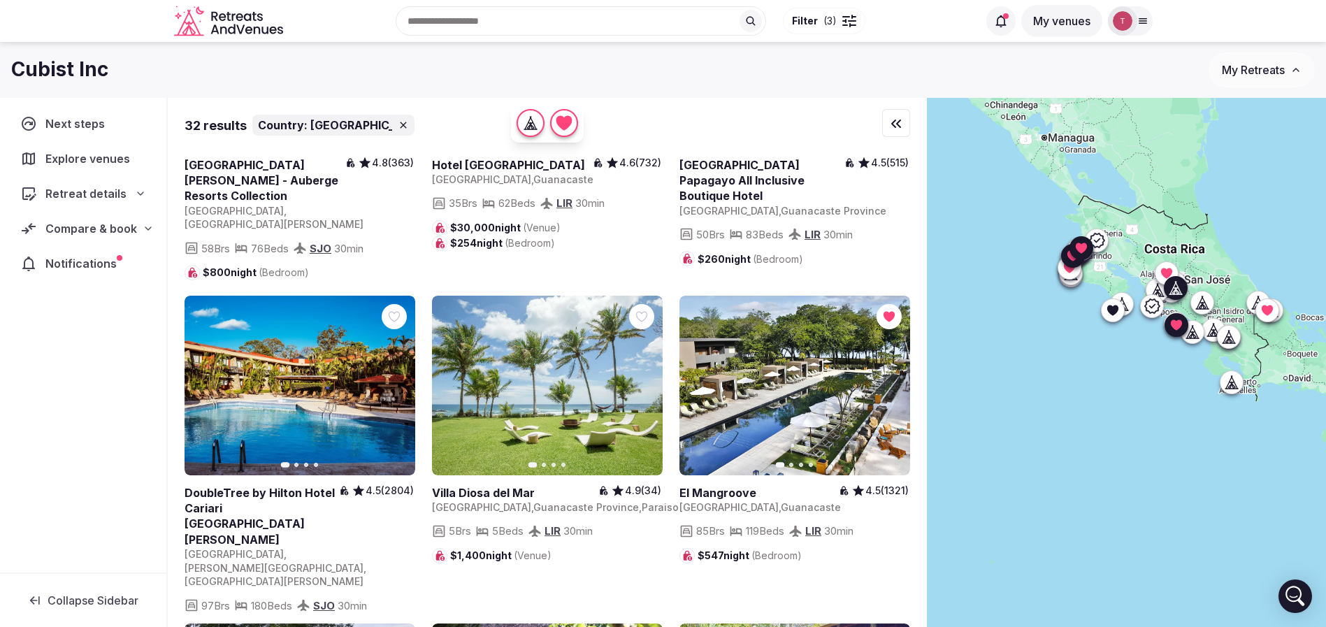
click at [392, 381] on icon "button" at bounding box center [395, 385] width 11 height 11
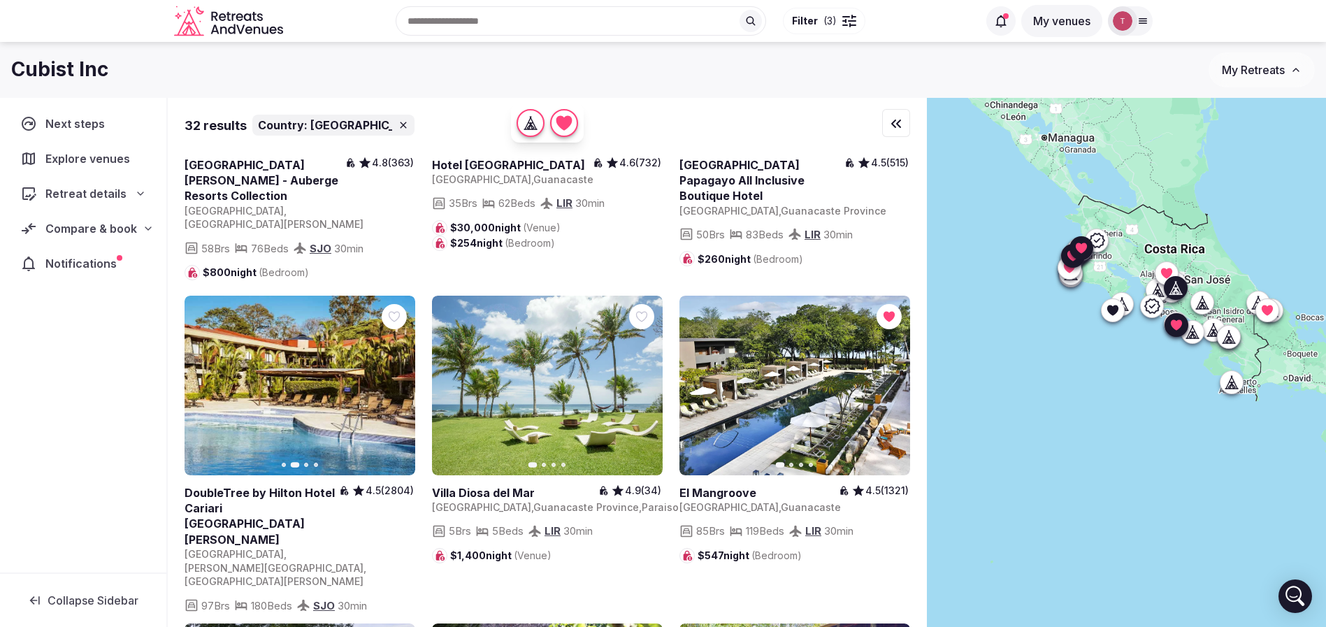
click at [0, 0] on icon at bounding box center [0, 0] width 0 height 0
click at [821, 17] on span "Filter ( 3 )" at bounding box center [814, 21] width 45 height 14
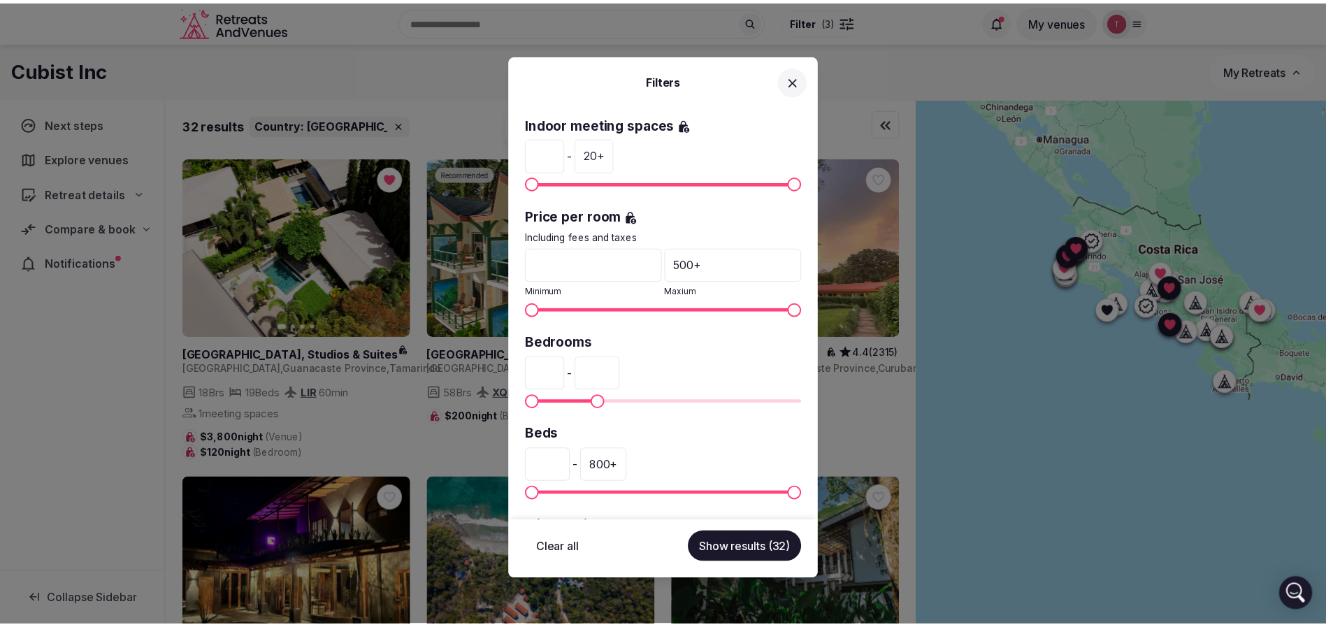
scroll to position [315, 0]
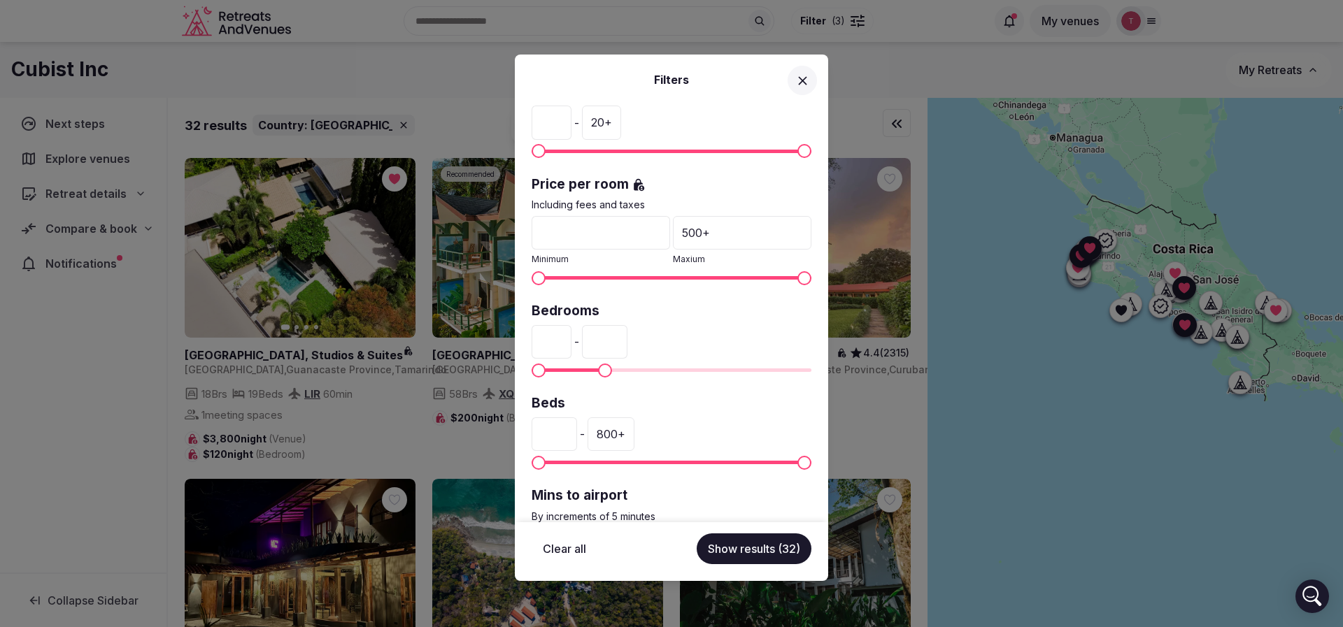
click at [562, 432] on input "*" at bounding box center [553, 434] width 45 height 34
drag, startPoint x: 562, startPoint y: 433, endPoint x: 535, endPoint y: 438, distance: 27.8
click at [535, 438] on input "*" at bounding box center [553, 434] width 45 height 34
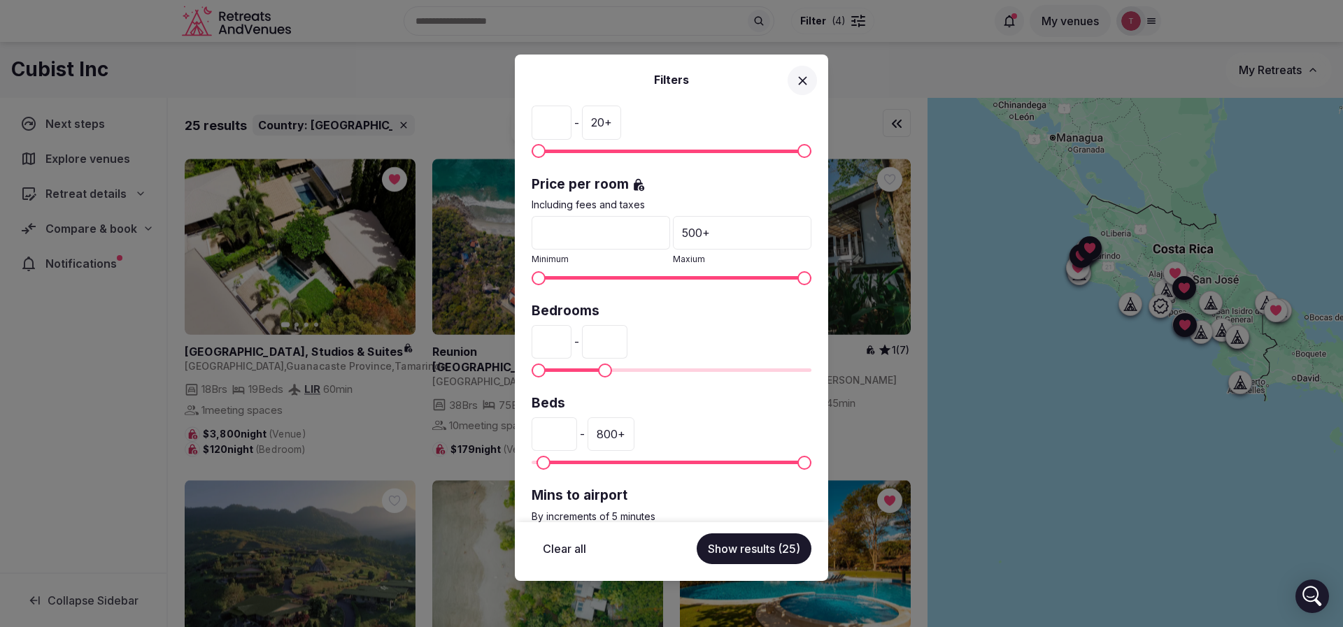
type input "**"
click at [758, 552] on button "Show results (25)" at bounding box center [753, 549] width 115 height 31
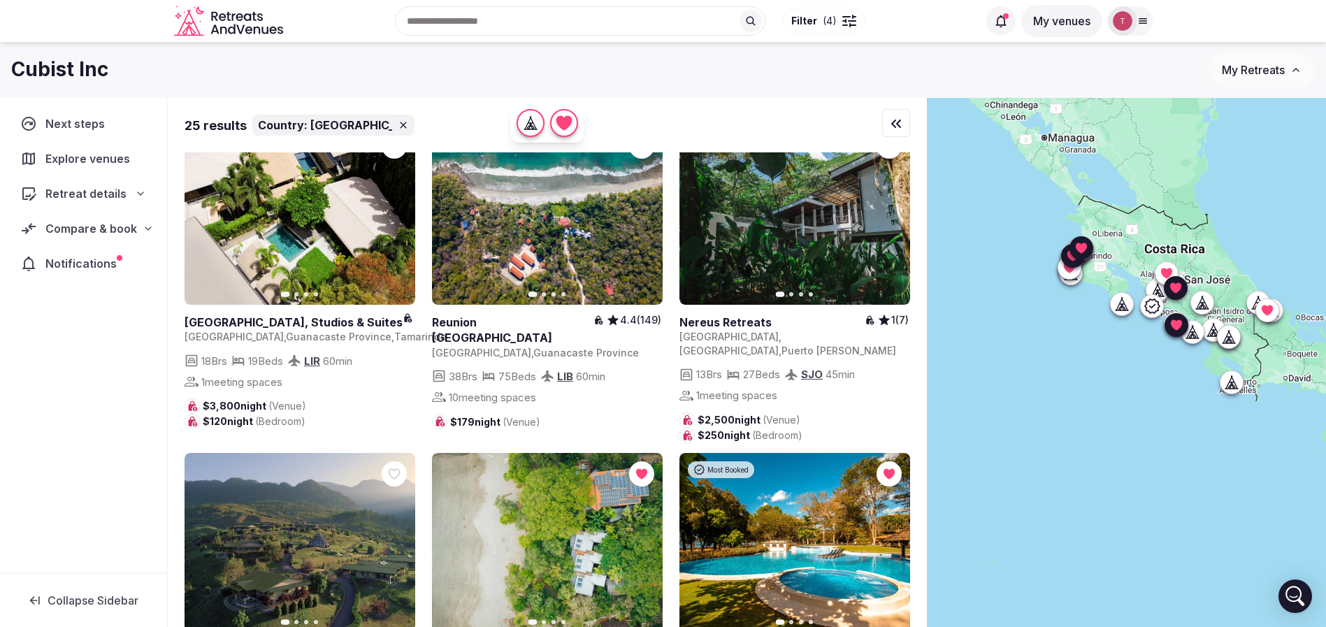
scroll to position [0, 0]
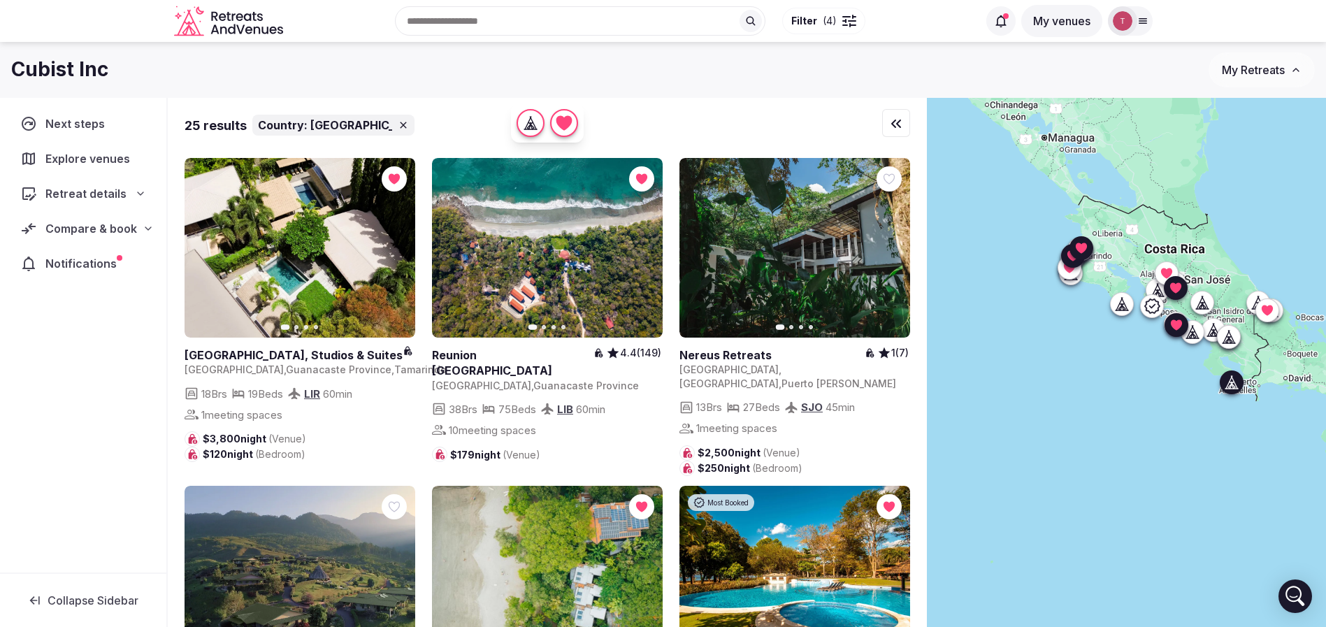
click at [887, 252] on icon "button" at bounding box center [890, 248] width 11 height 11
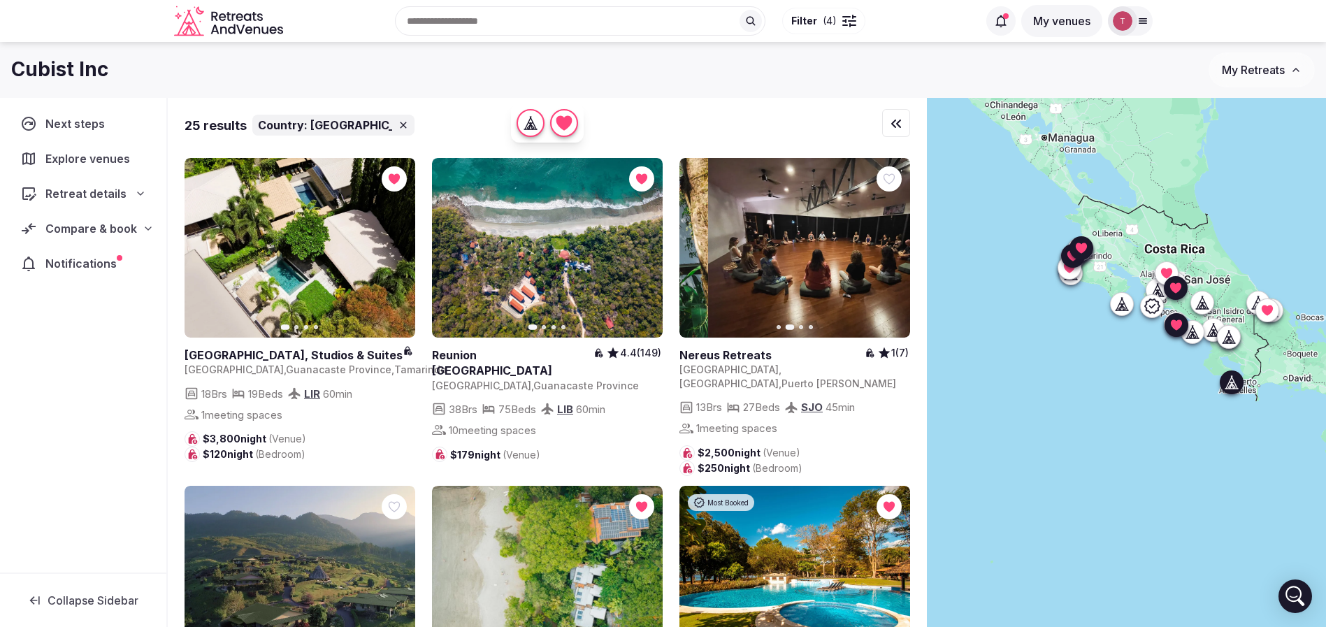
click at [887, 252] on icon "button" at bounding box center [890, 248] width 11 height 11
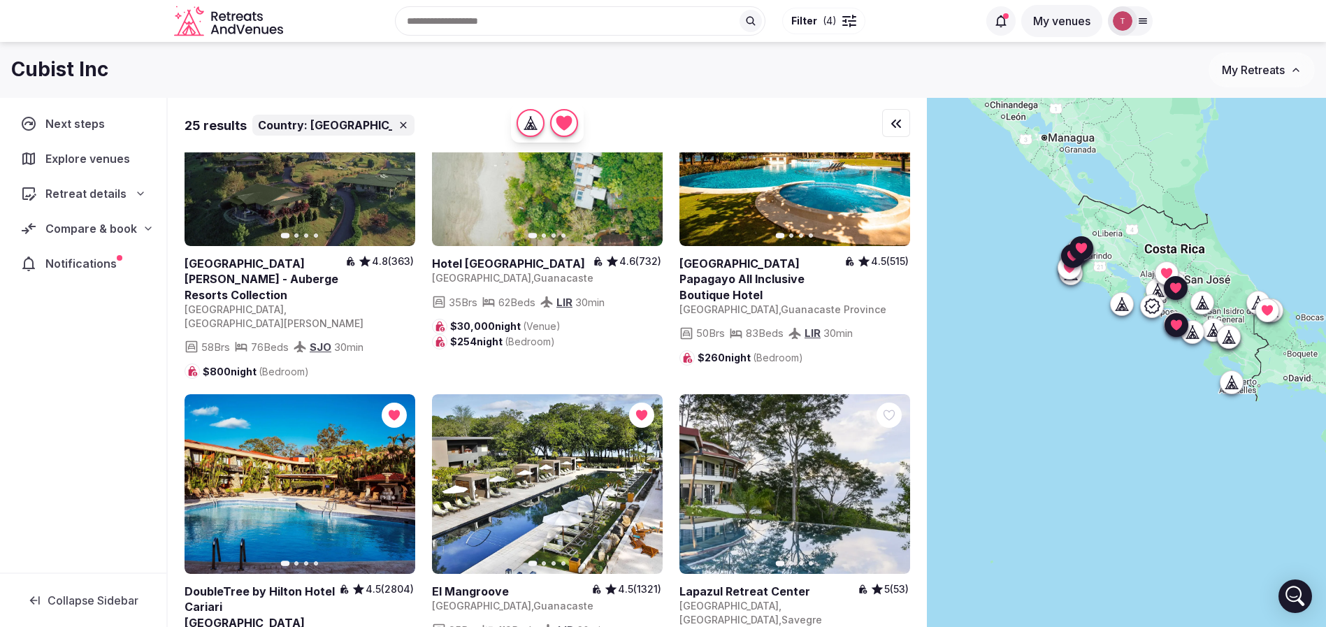
scroll to position [524, 0]
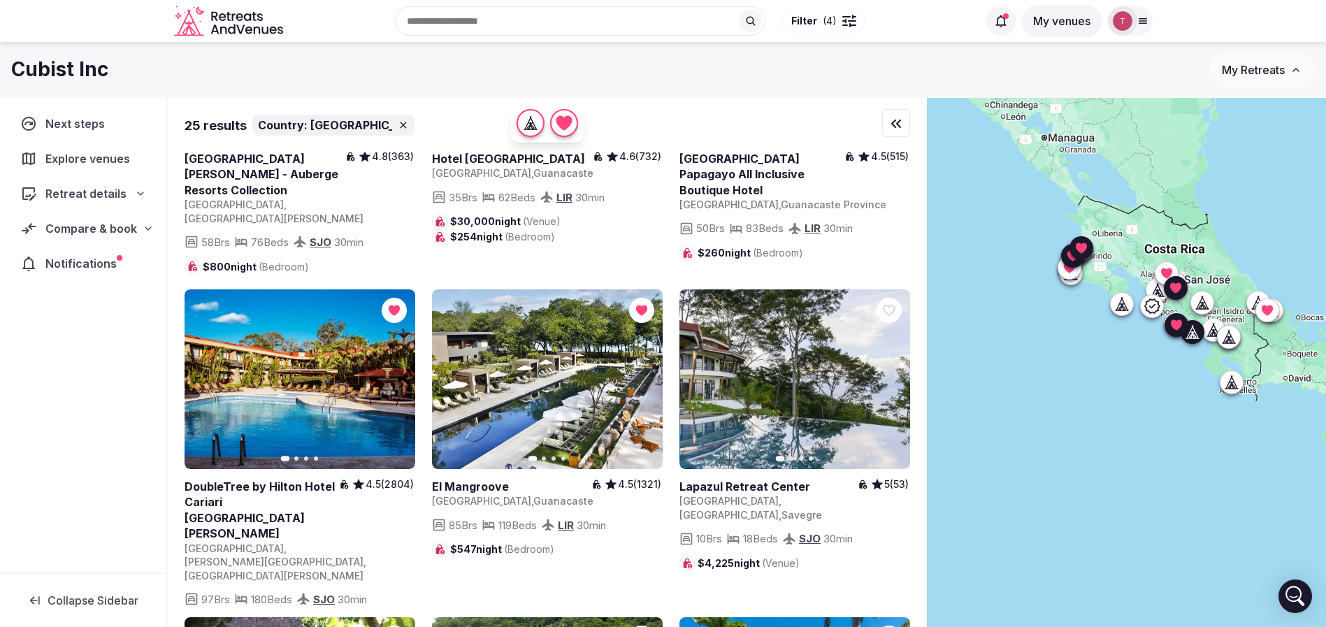
click at [891, 375] on icon "button" at bounding box center [892, 380] width 6 height 10
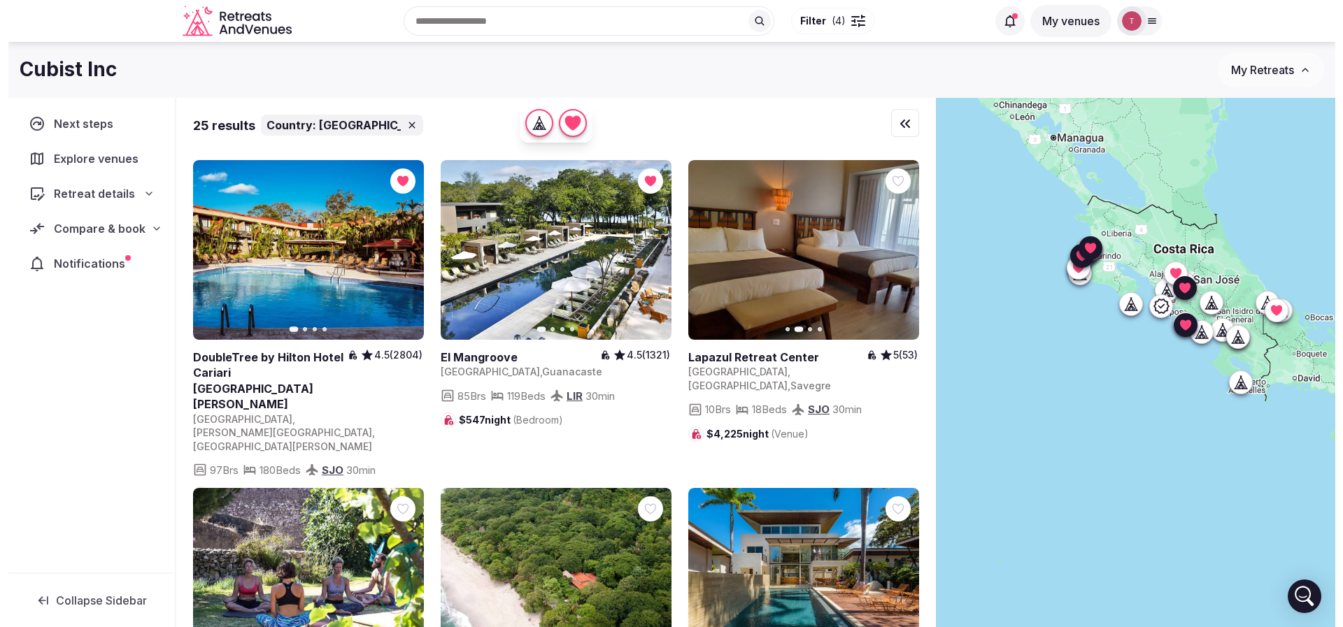
scroll to position [839, 0]
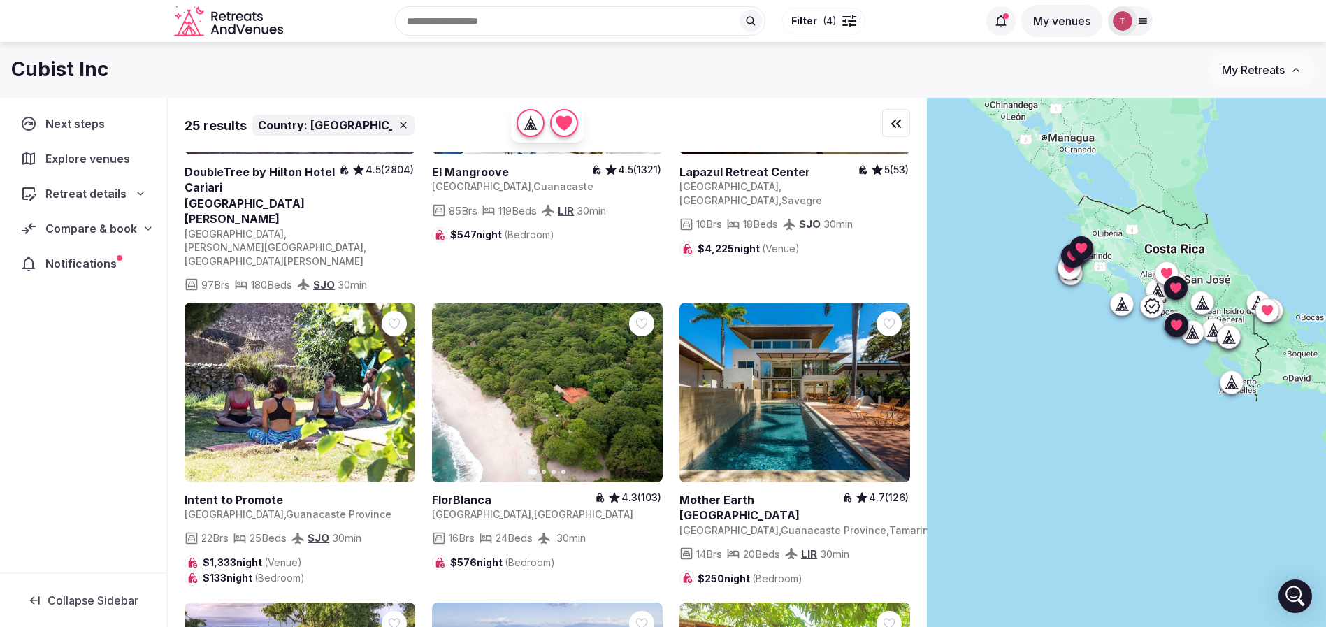
click at [827, 20] on span "( 4 )" at bounding box center [830, 21] width 14 height 14
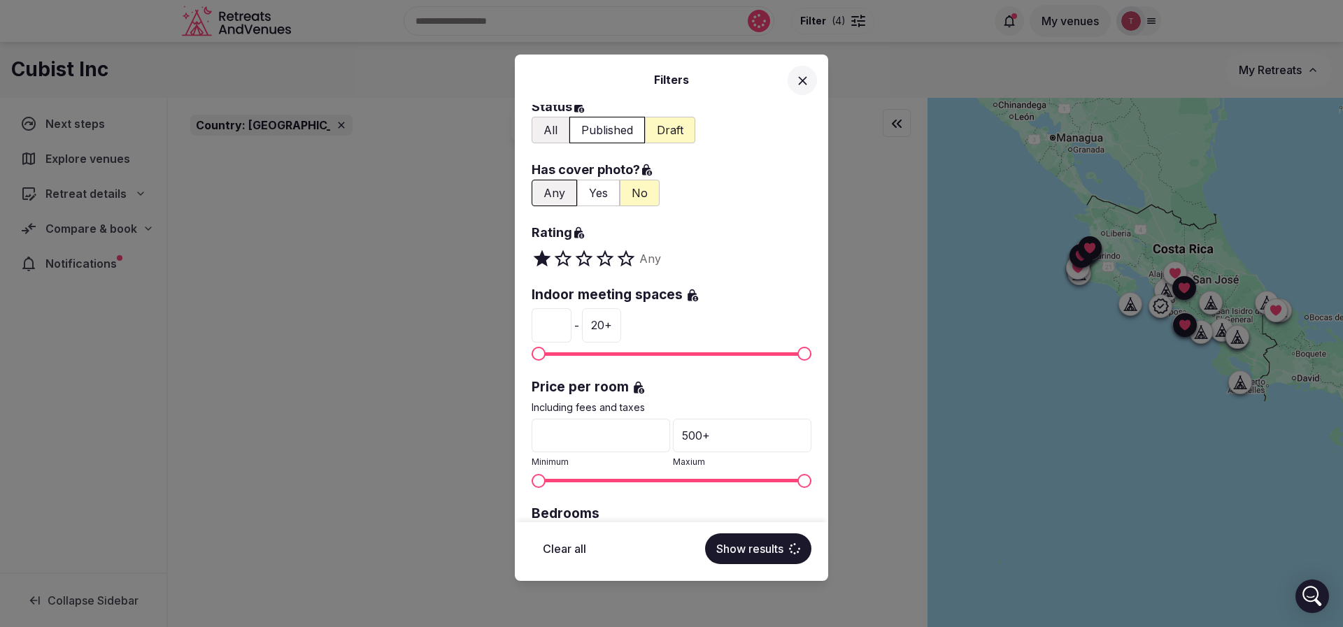
scroll to position [210, 0]
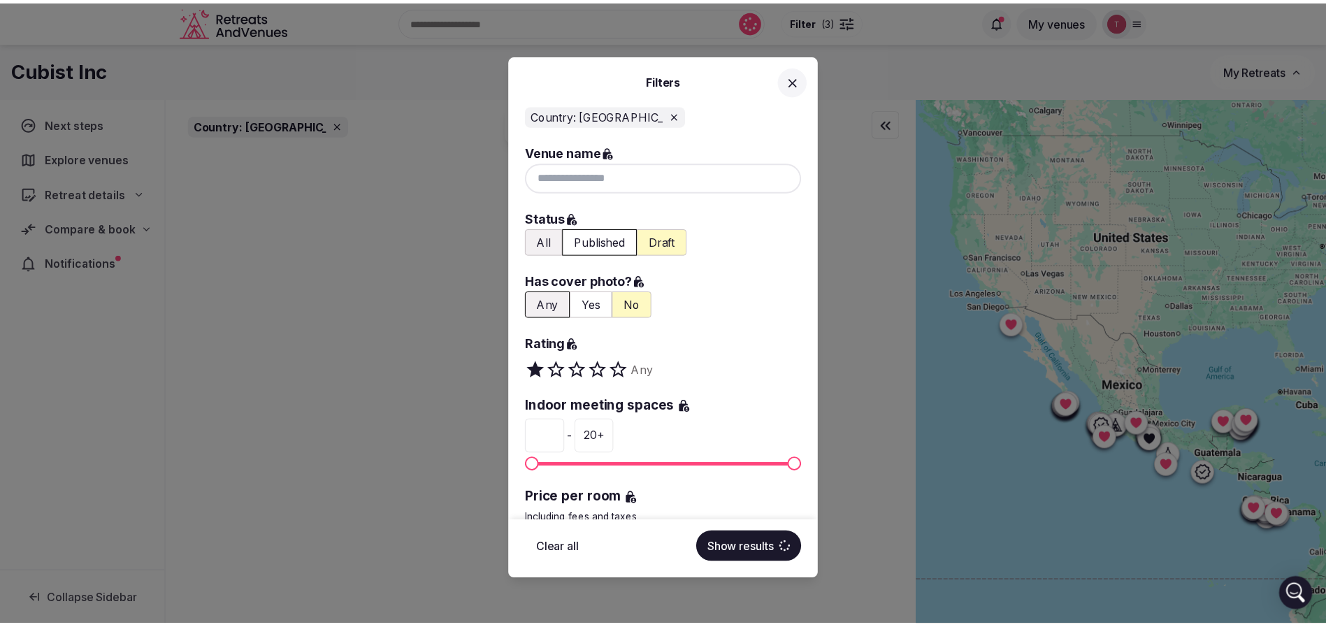
scroll to position [395, 0]
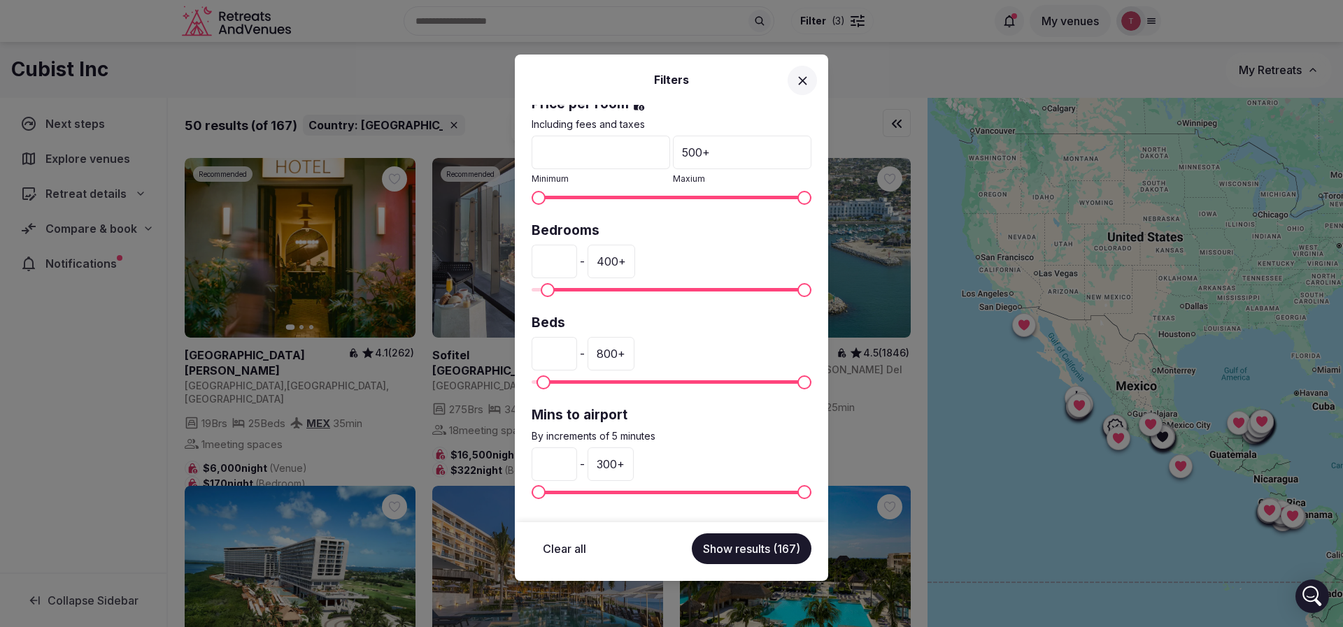
type input "**"
click at [634, 466] on div "300 +" at bounding box center [610, 465] width 46 height 34
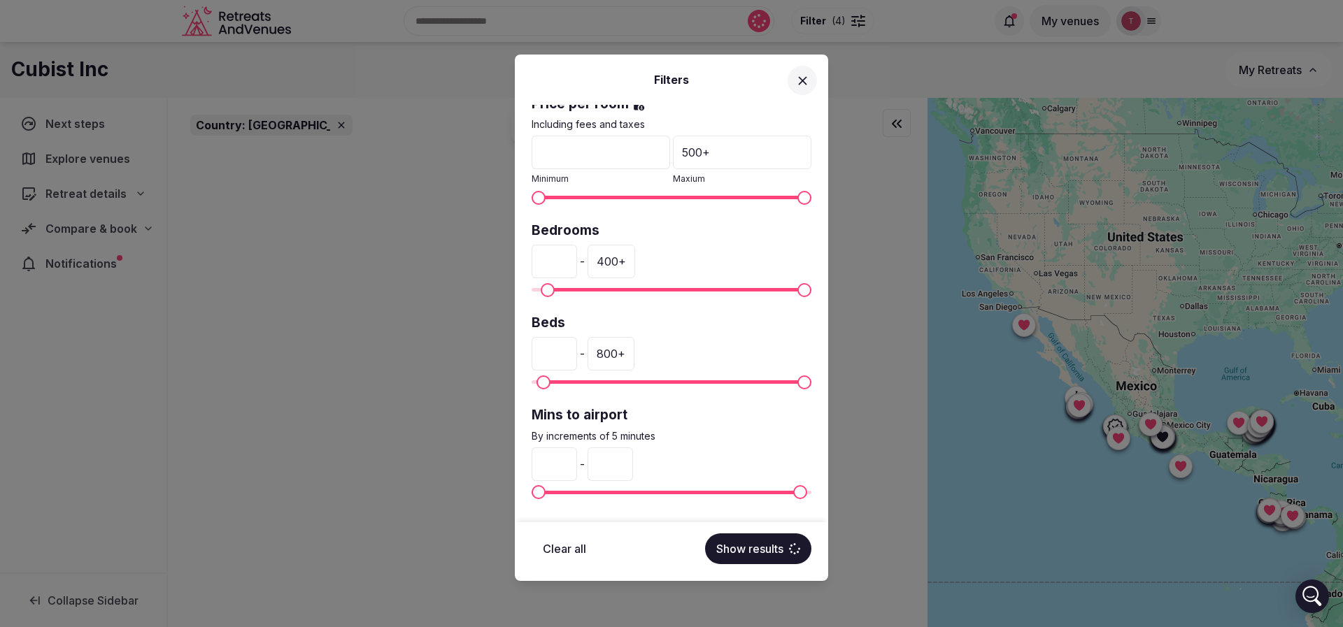
drag, startPoint x: 650, startPoint y: 464, endPoint x: 609, endPoint y: 464, distance: 41.3
click at [609, 464] on div "* - ***" at bounding box center [671, 465] width 280 height 34
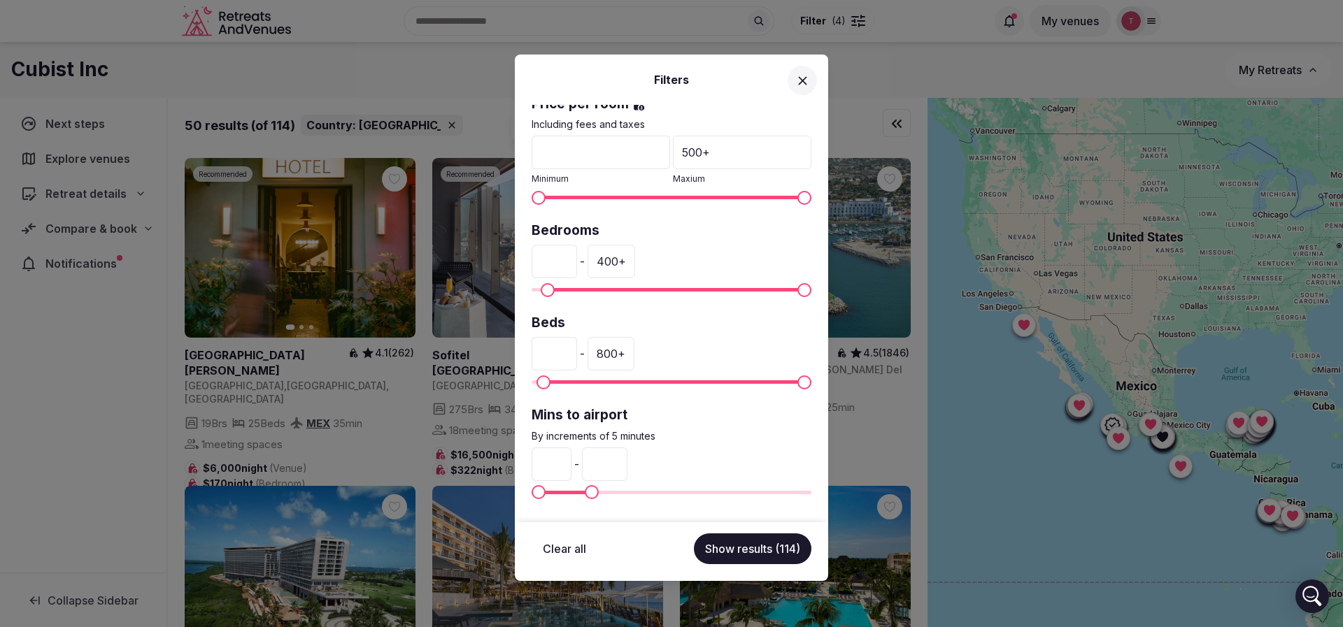
type input "**"
click at [757, 554] on button "Show results (114)" at bounding box center [752, 549] width 117 height 31
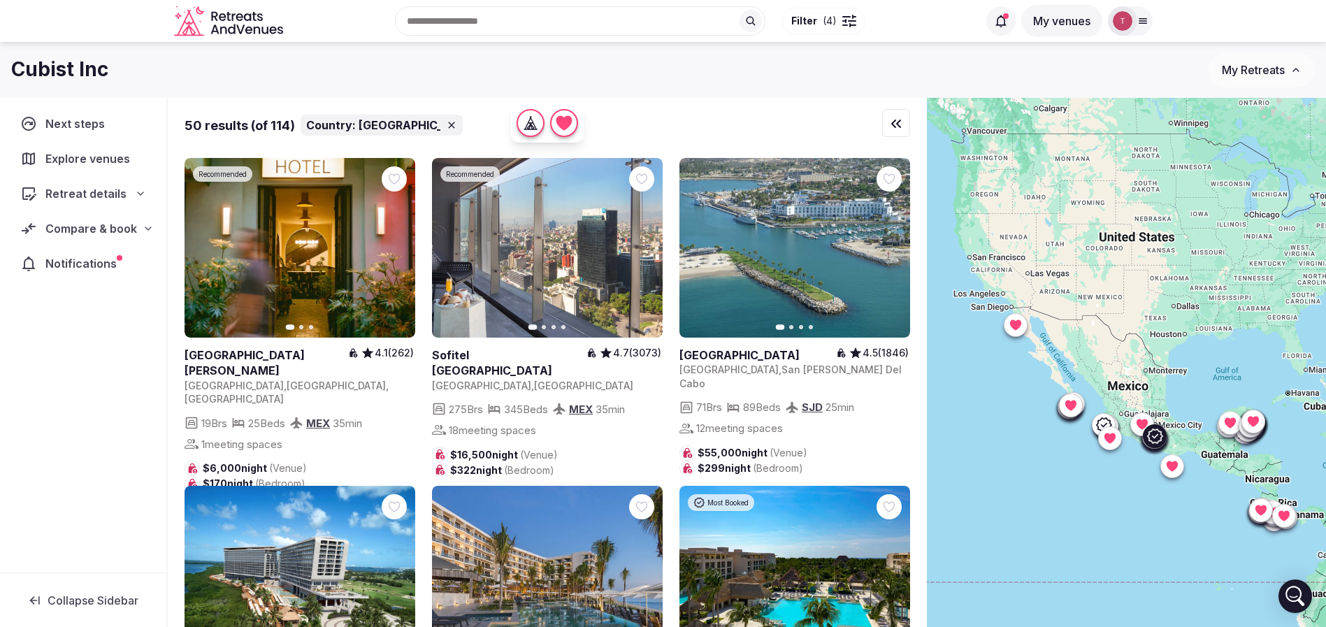
click at [399, 250] on icon "button" at bounding box center [395, 248] width 11 height 11
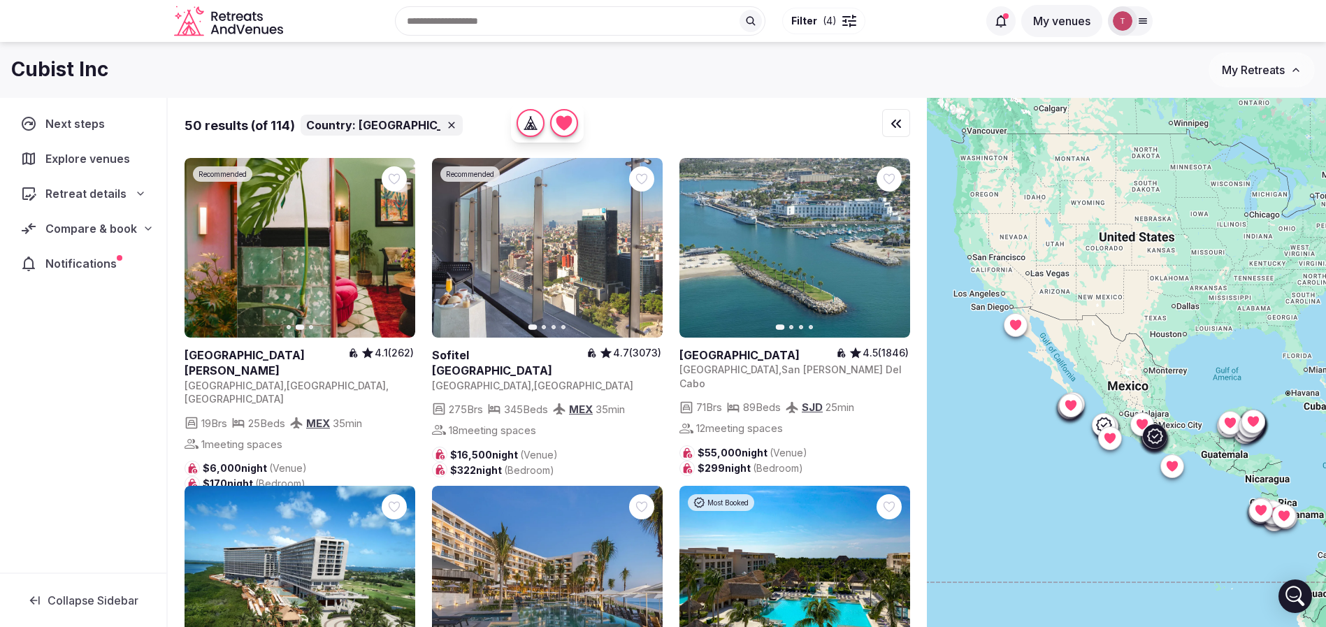
click at [399, 250] on icon "button" at bounding box center [395, 248] width 11 height 11
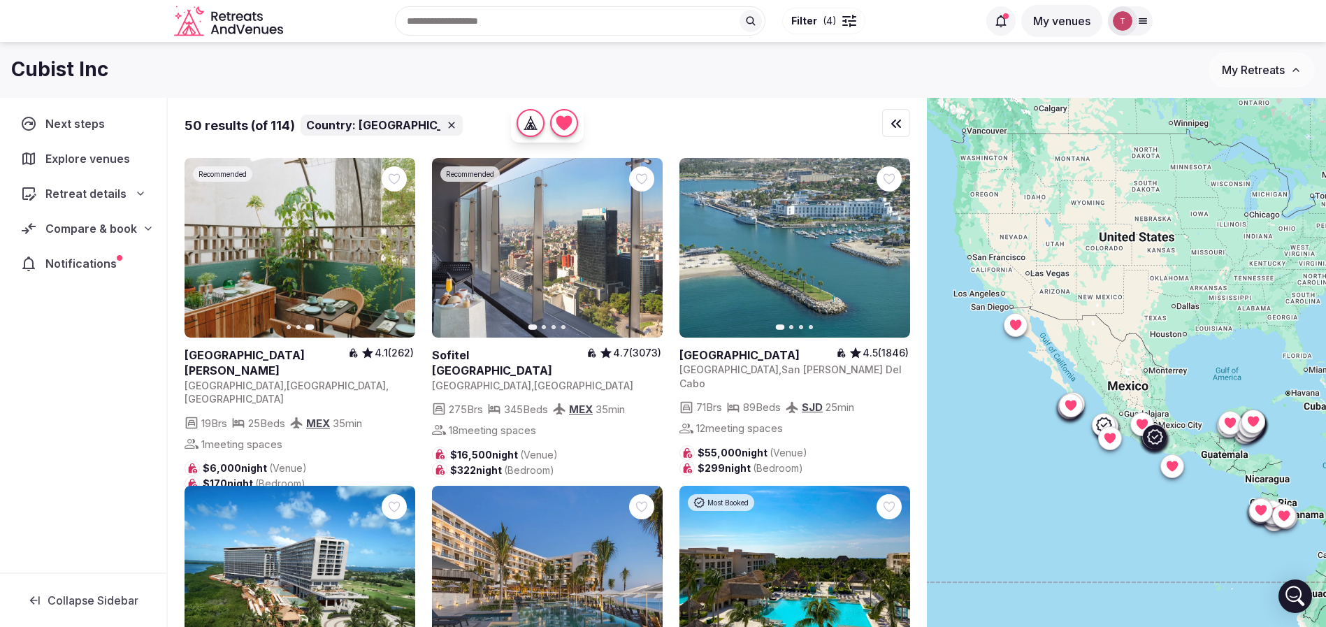
click at [652, 247] on button "Next slide" at bounding box center [643, 248] width 22 height 22
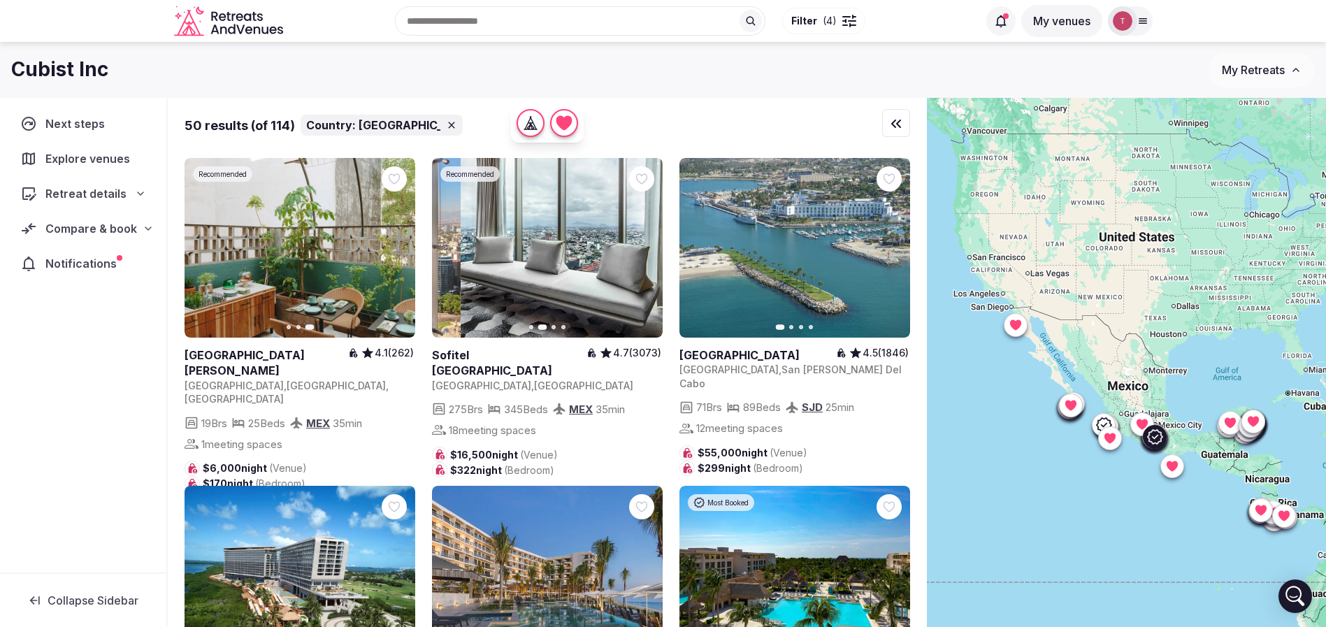
click at [652, 247] on button "Next slide" at bounding box center [643, 248] width 22 height 22
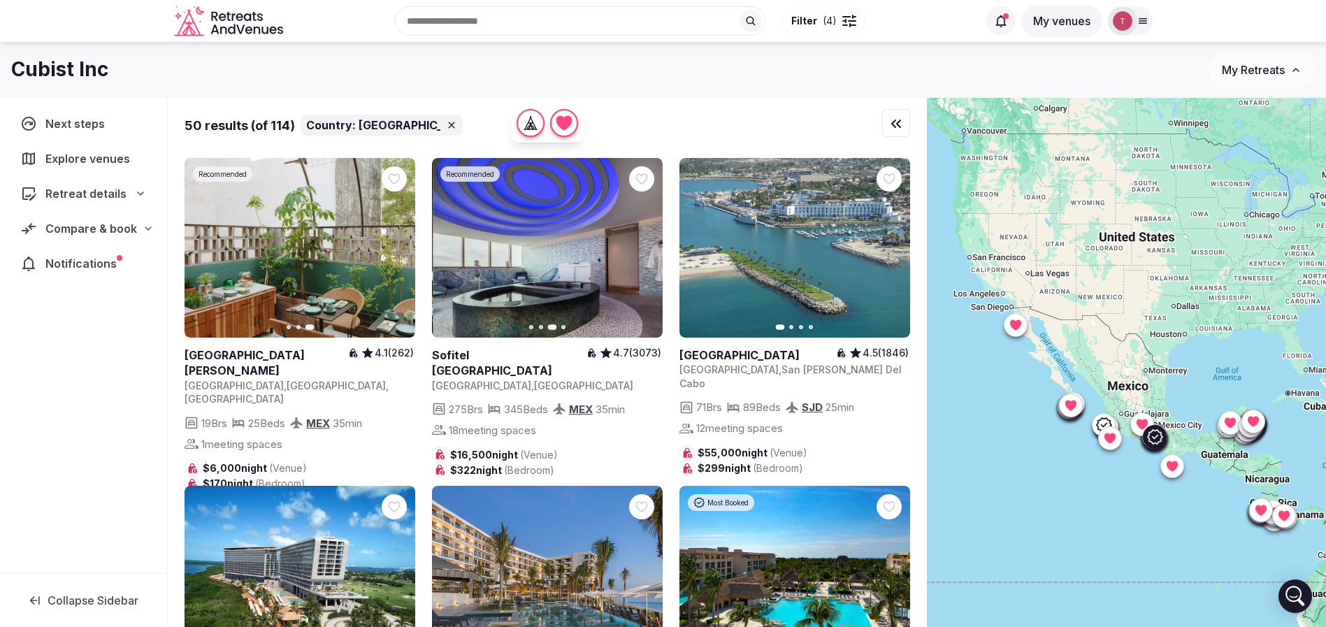
click at [648, 245] on icon "button" at bounding box center [643, 248] width 11 height 11
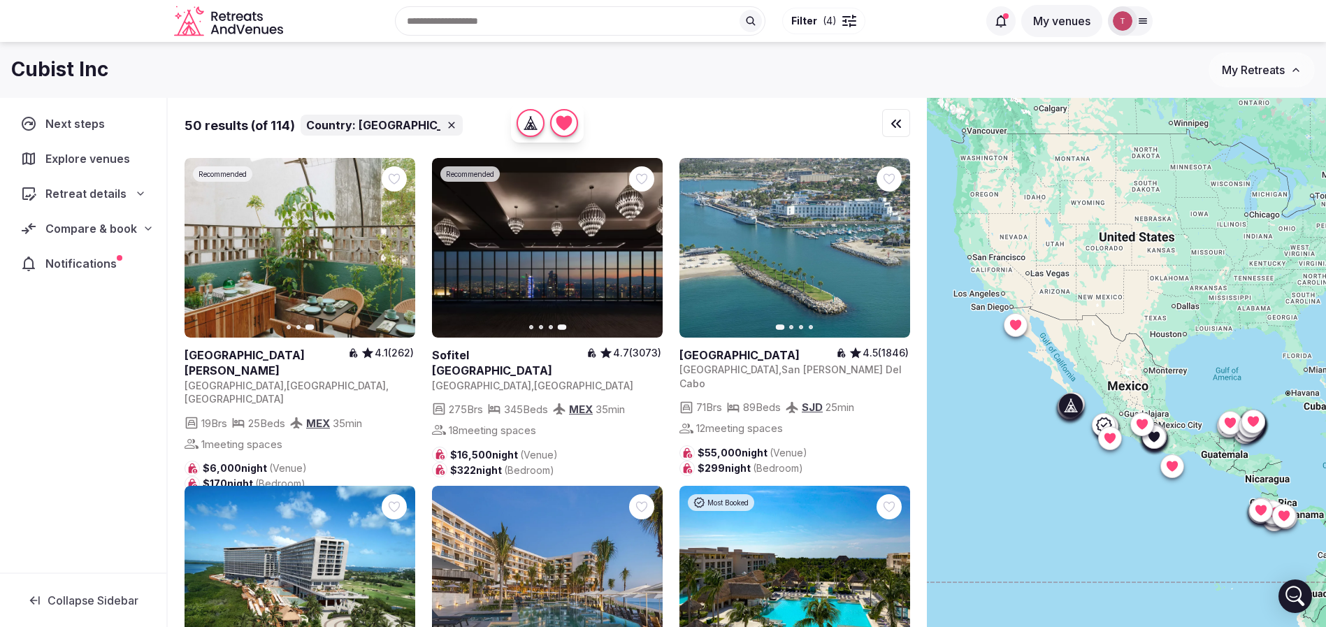
click at [893, 250] on icon "button" at bounding box center [890, 248] width 11 height 11
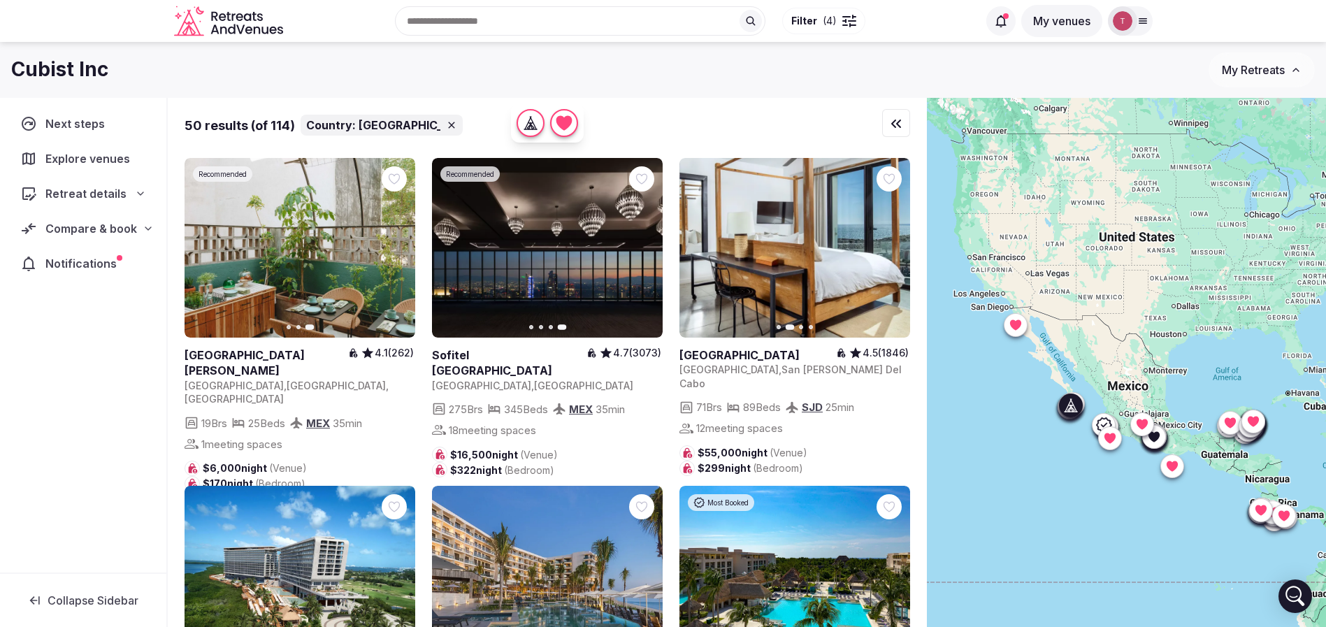
click at [893, 250] on icon "button" at bounding box center [890, 248] width 11 height 11
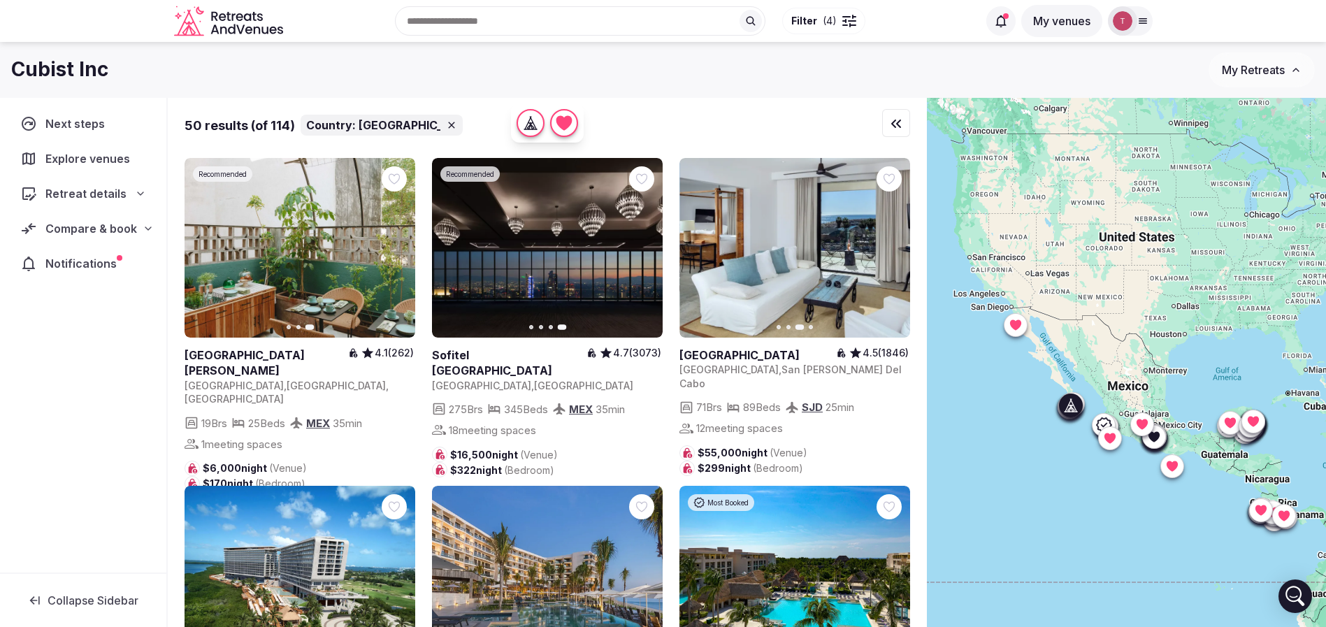
click at [893, 250] on icon "button" at bounding box center [890, 248] width 11 height 11
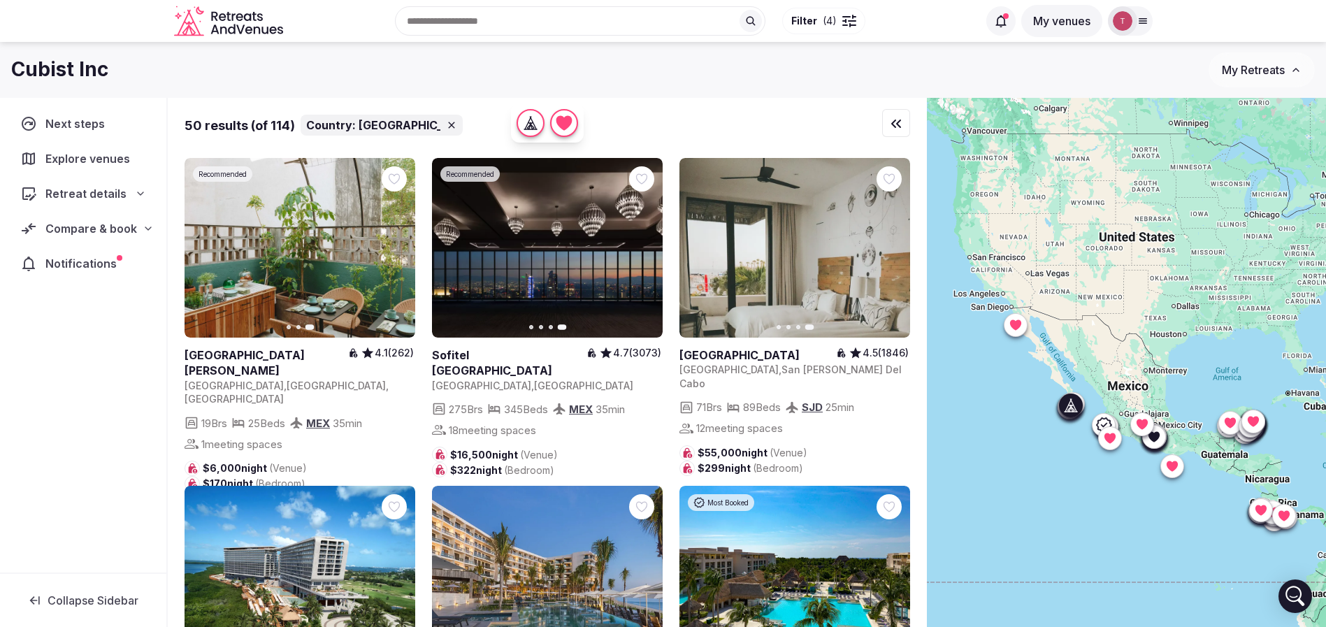
click at [0, 0] on icon at bounding box center [0, 0] width 0 height 0
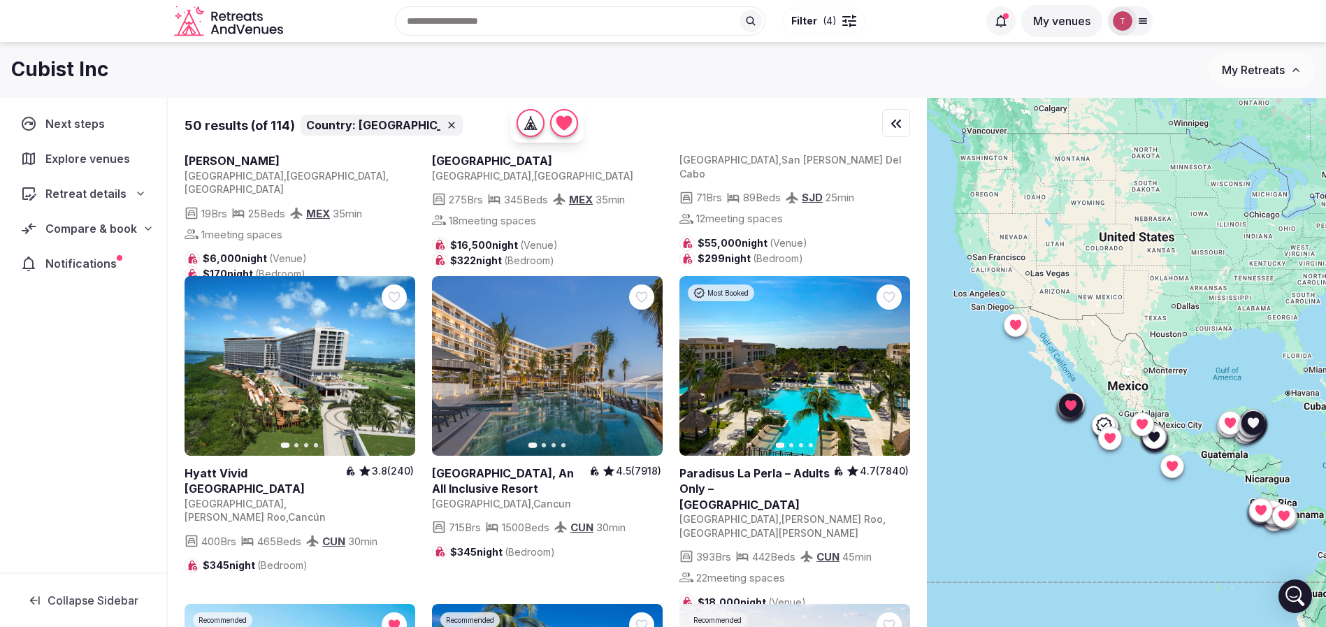
click at [397, 362] on icon "button" at bounding box center [397, 367] width 6 height 10
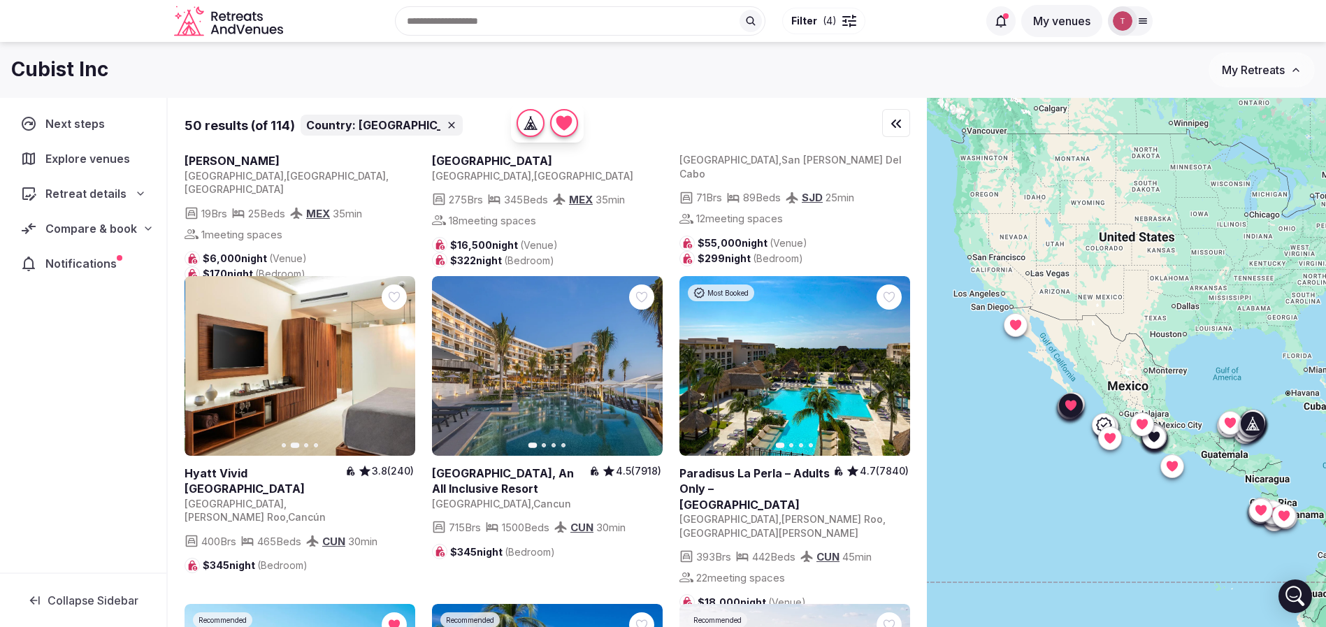
click at [644, 362] on icon "button" at bounding box center [644, 367] width 6 height 10
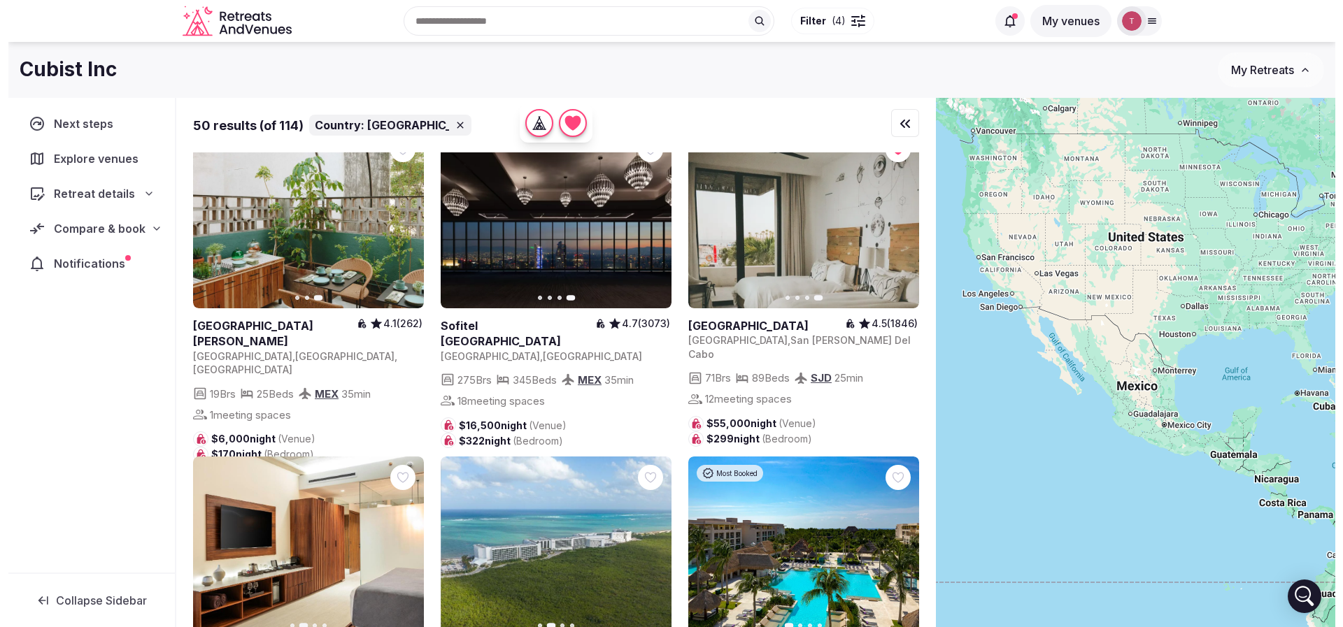
scroll to position [0, 0]
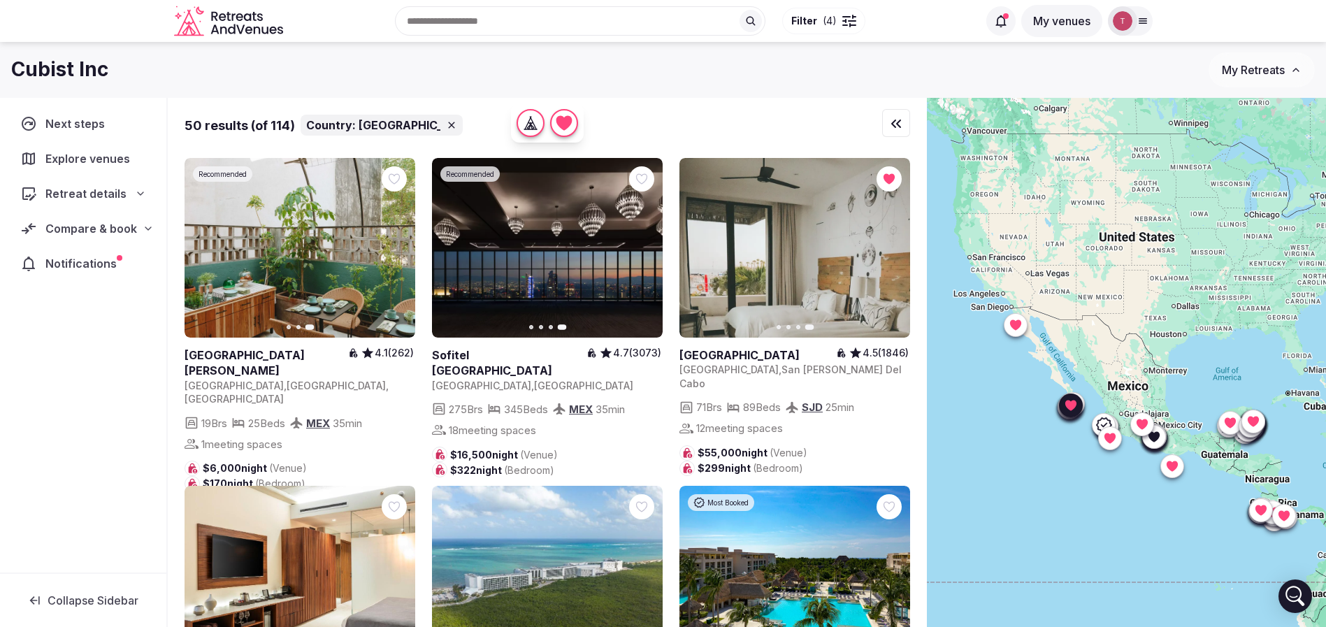
click at [836, 14] on button "Filter ( 4 )" at bounding box center [823, 21] width 83 height 27
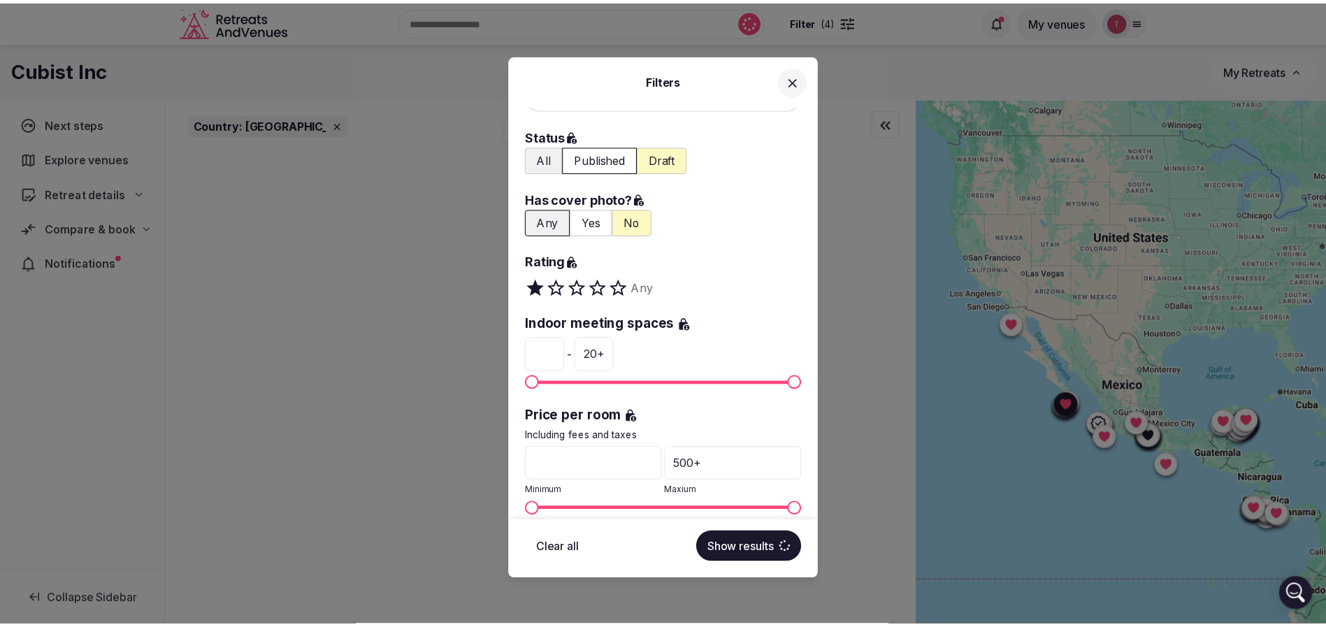
scroll to position [315, 0]
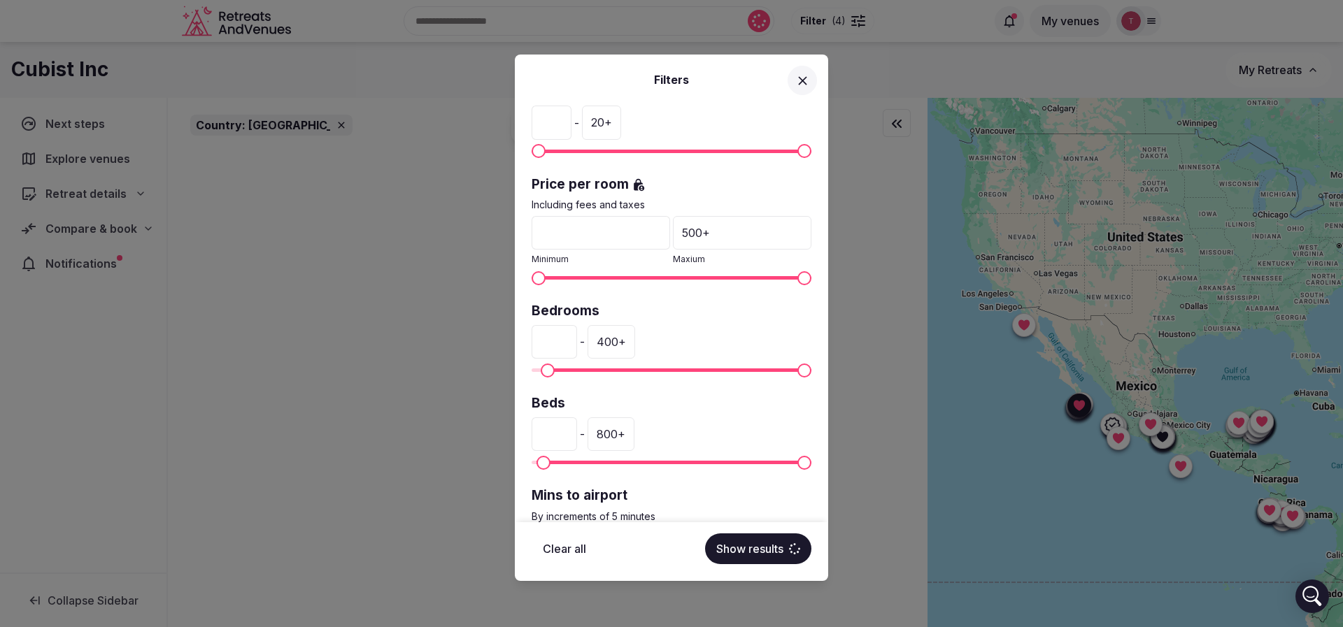
click at [635, 345] on div "400 +" at bounding box center [611, 342] width 48 height 34
drag, startPoint x: 646, startPoint y: 341, endPoint x: 605, endPoint y: 341, distance: 41.3
click at [605, 341] on div "** - ***" at bounding box center [671, 342] width 280 height 34
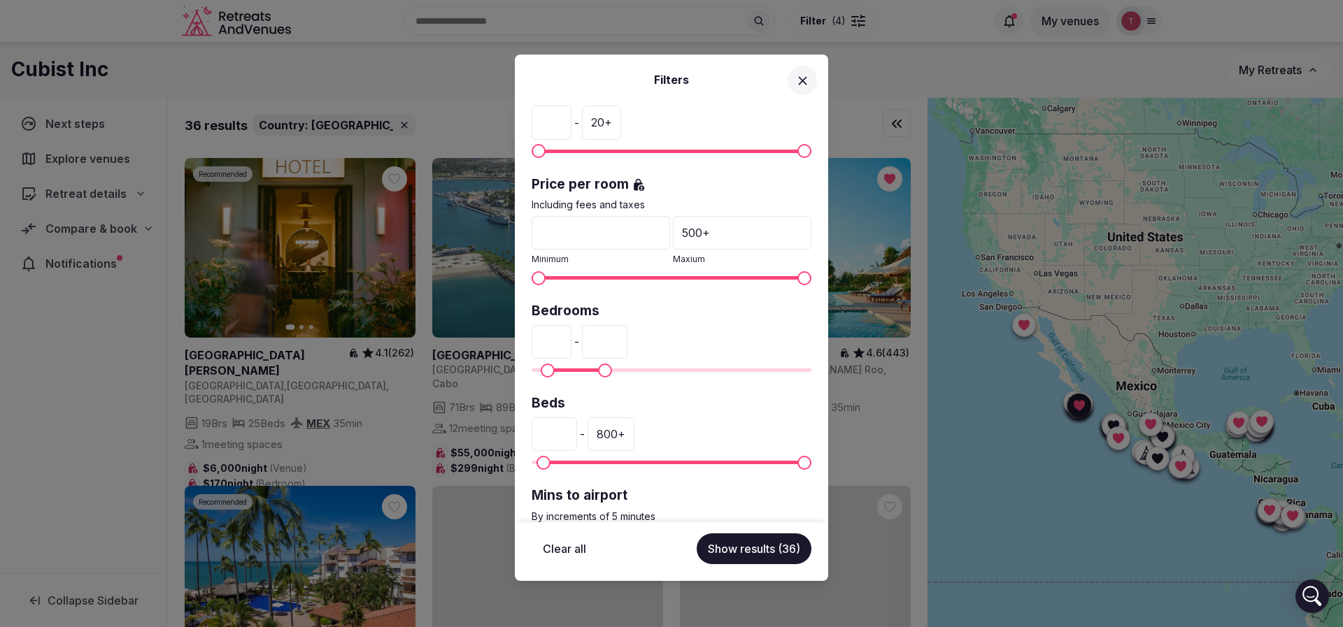
type input "***"
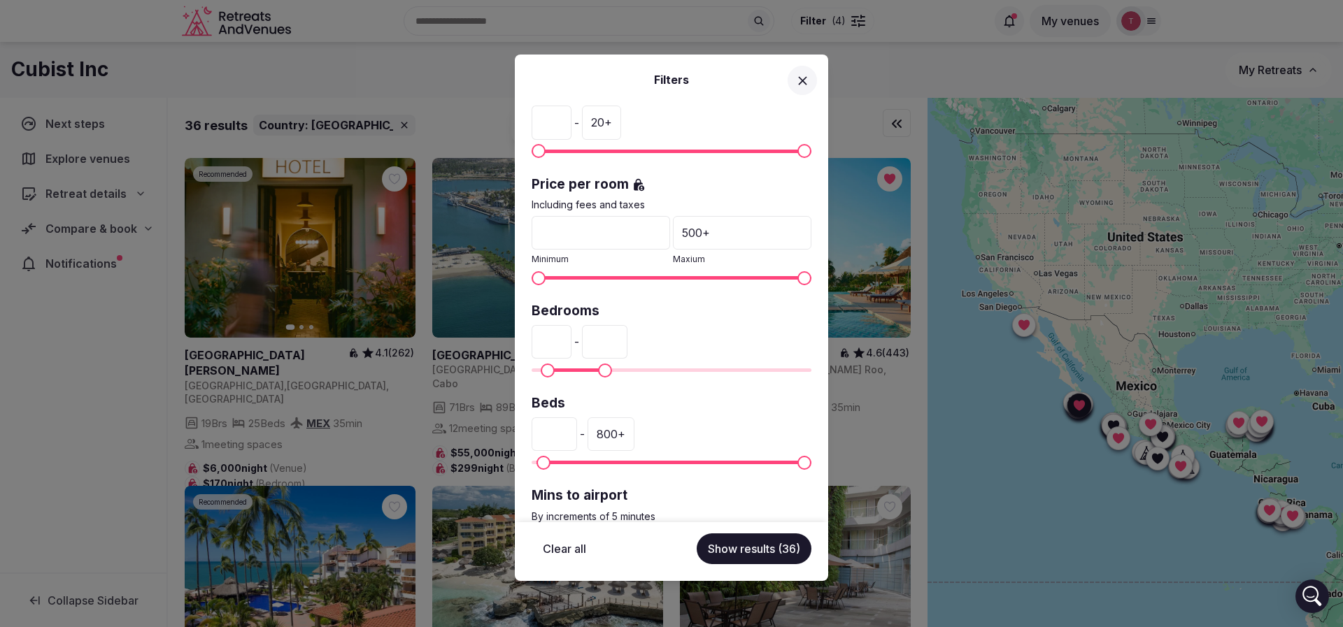
click at [759, 549] on button "Show results (36)" at bounding box center [753, 549] width 115 height 31
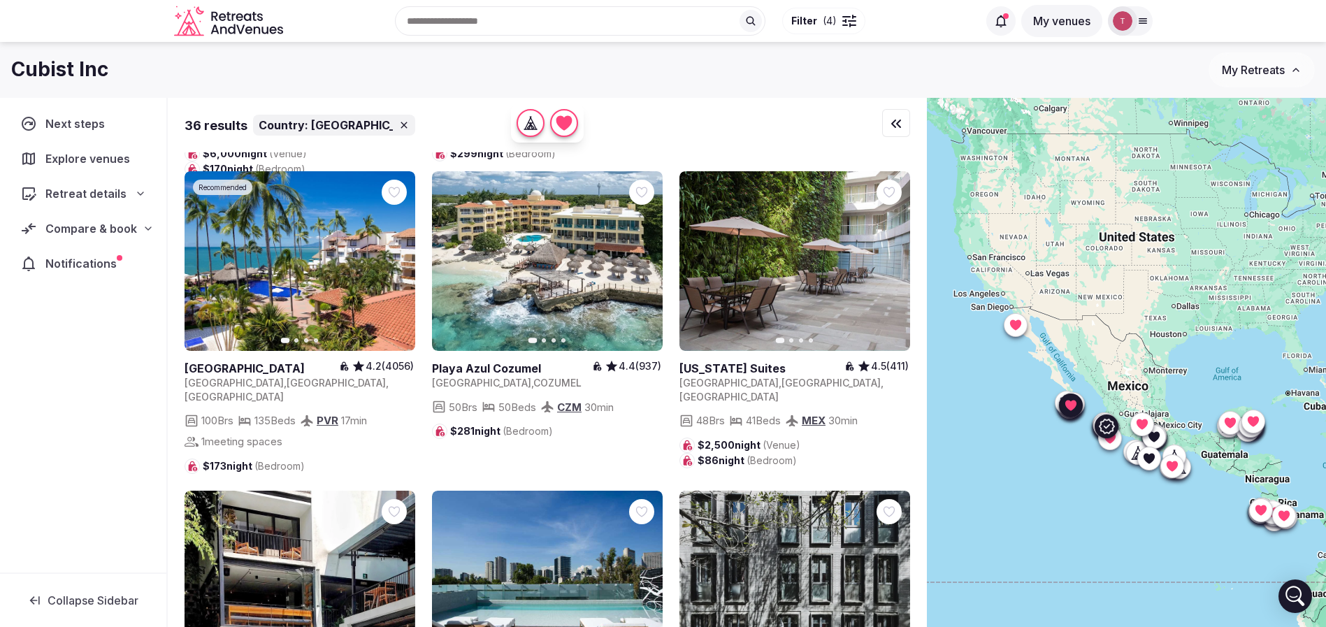
click at [399, 256] on icon "button" at bounding box center [395, 261] width 11 height 11
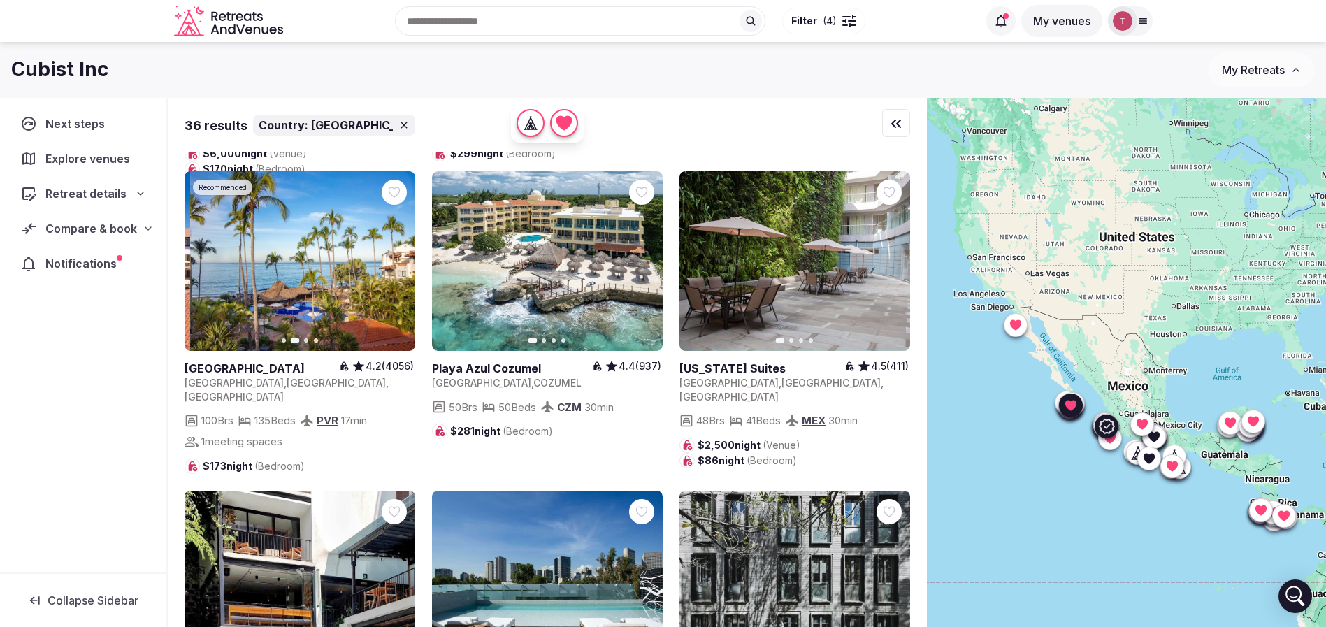
click at [399, 256] on icon "button" at bounding box center [395, 261] width 11 height 11
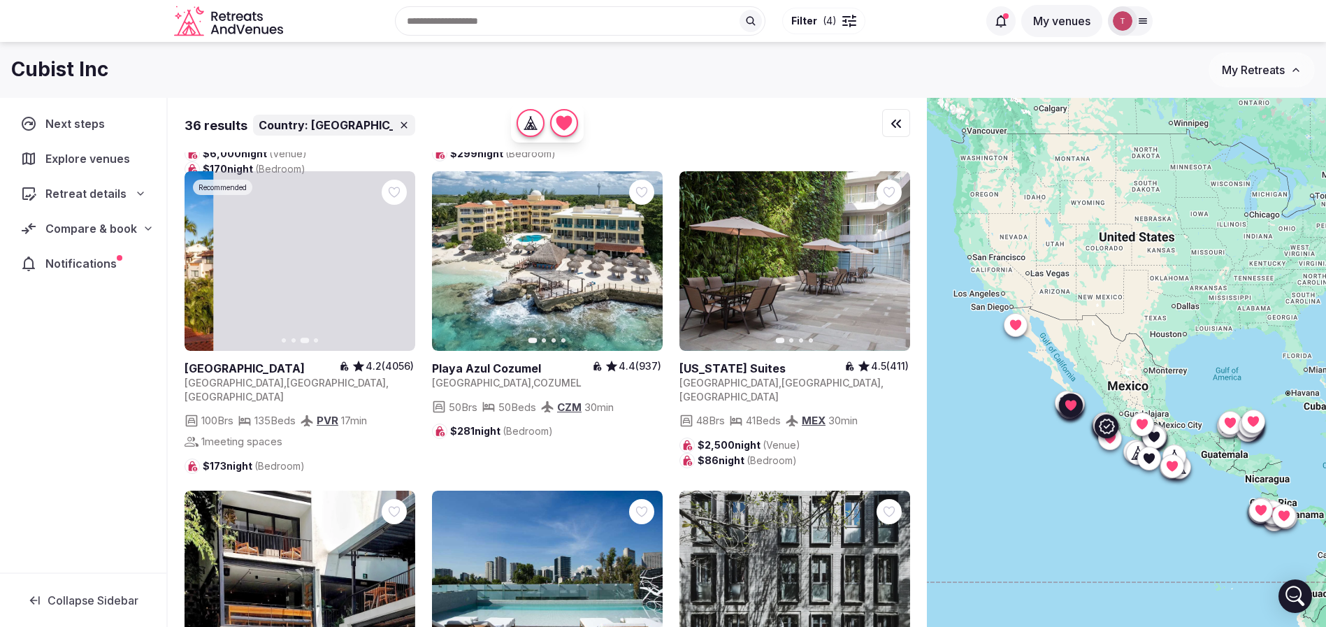
click at [399, 256] on icon "button" at bounding box center [395, 261] width 11 height 11
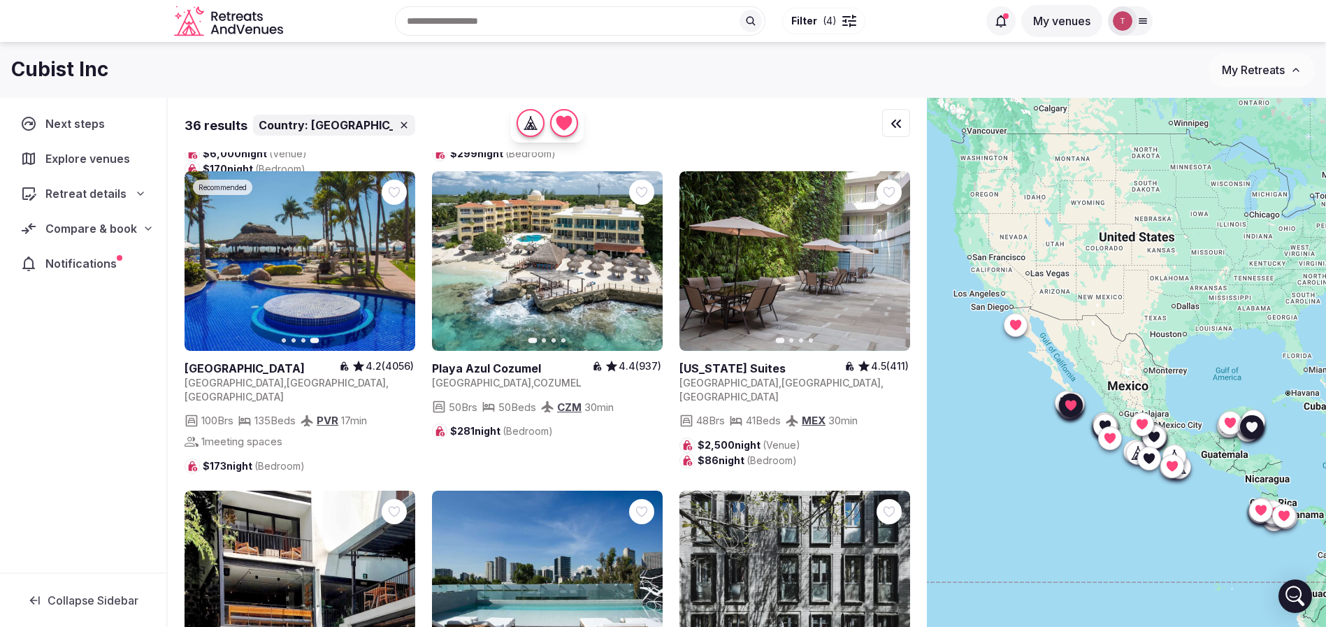
click at [638, 256] on icon "button" at bounding box center [643, 261] width 11 height 11
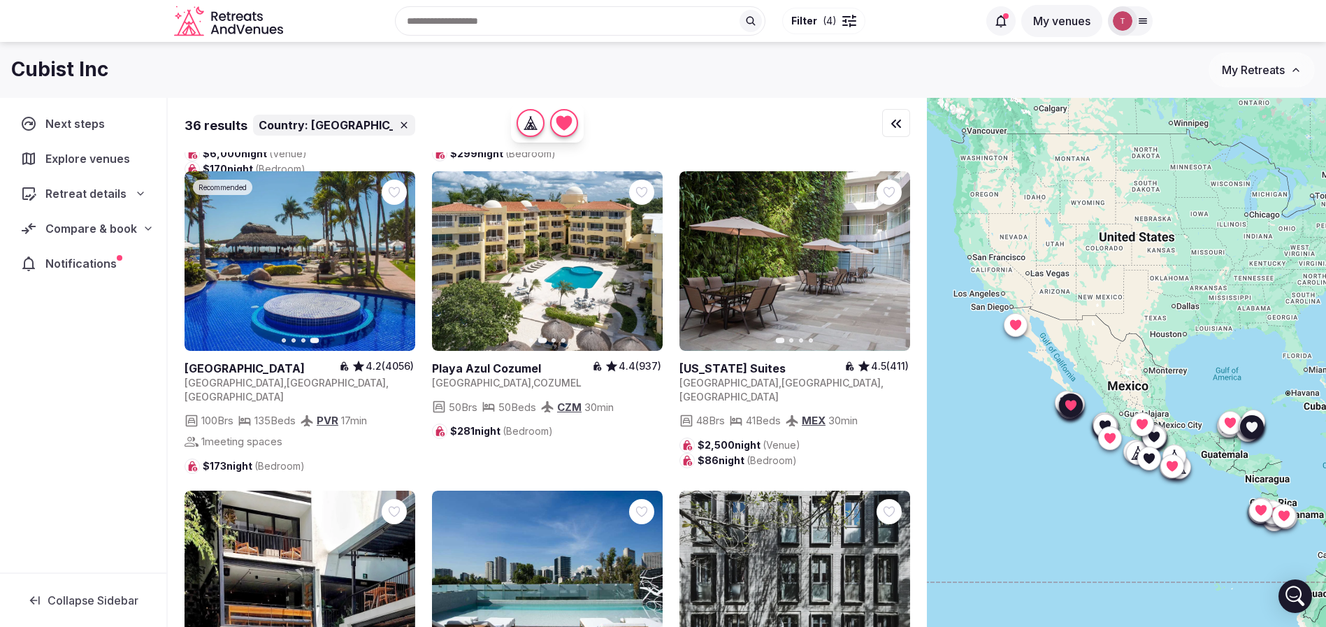
click at [640, 256] on icon "button" at bounding box center [643, 261] width 11 height 11
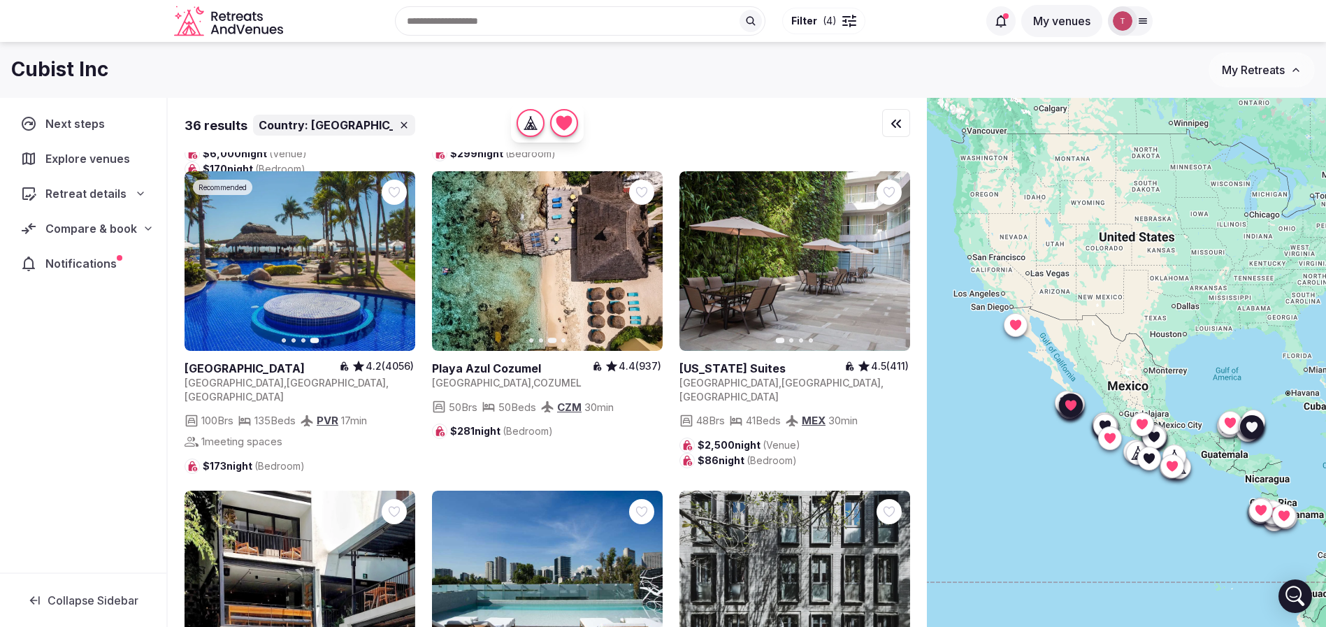
click at [0, 0] on icon at bounding box center [0, 0] width 0 height 0
click at [890, 256] on icon "button" at bounding box center [890, 261] width 11 height 11
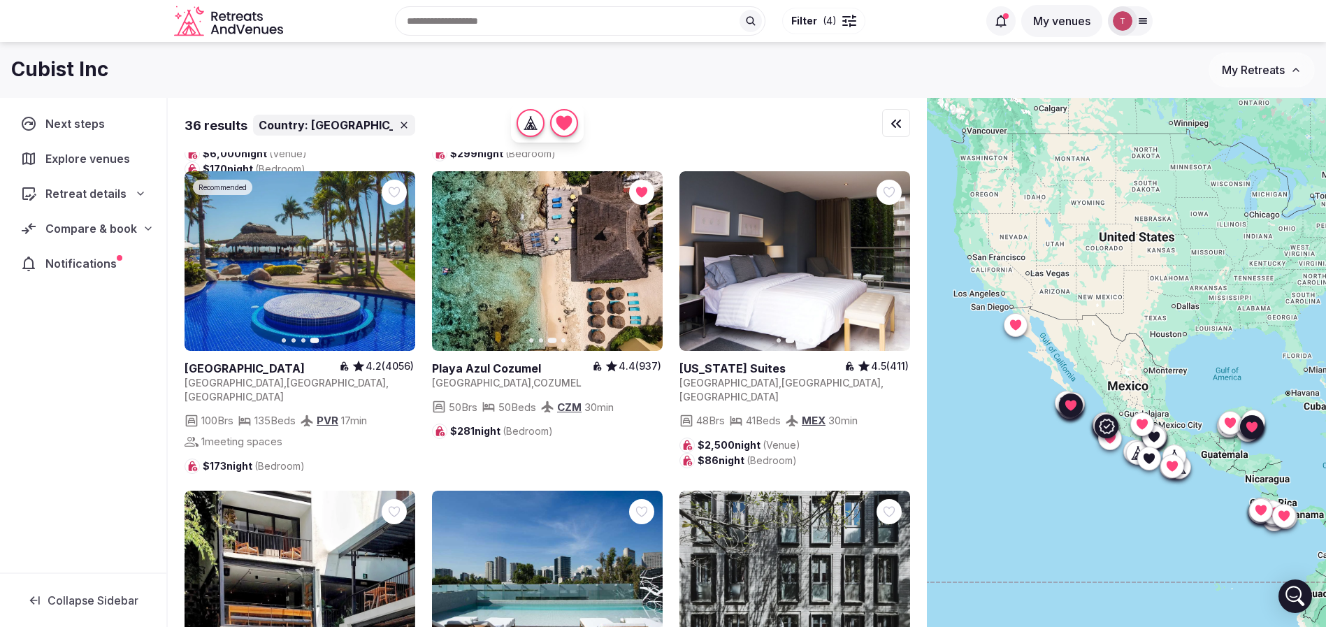
scroll to position [629, 0]
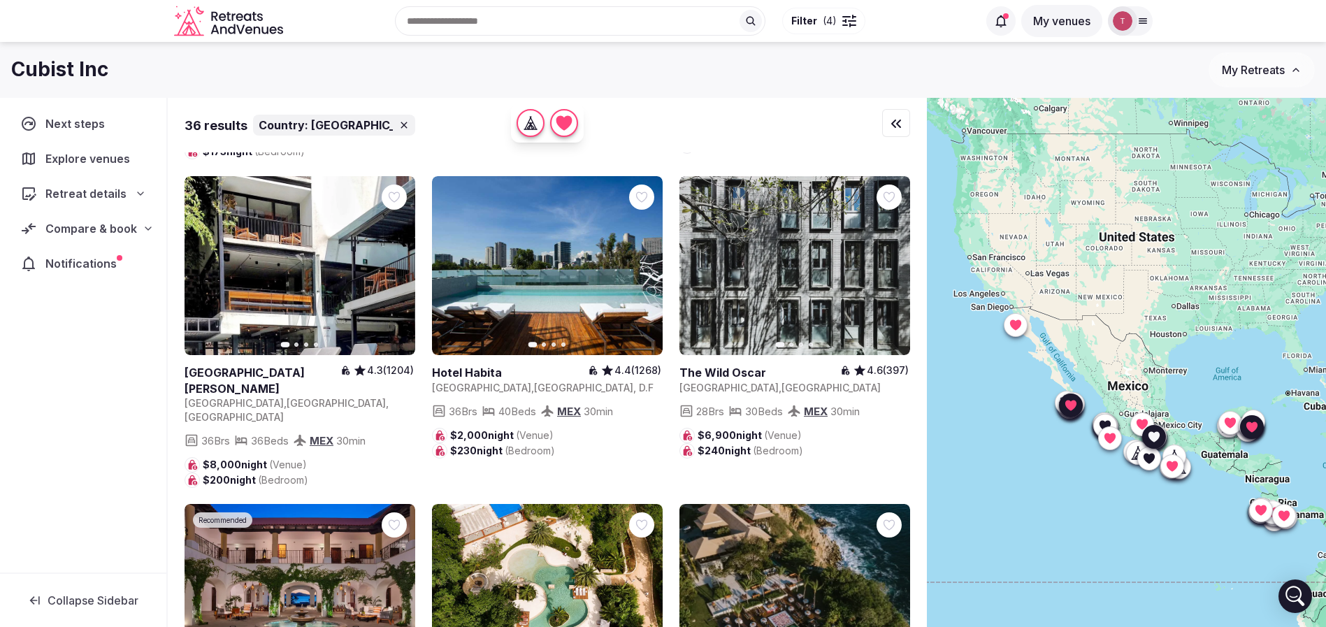
click at [641, 260] on icon "button" at bounding box center [643, 265] width 11 height 11
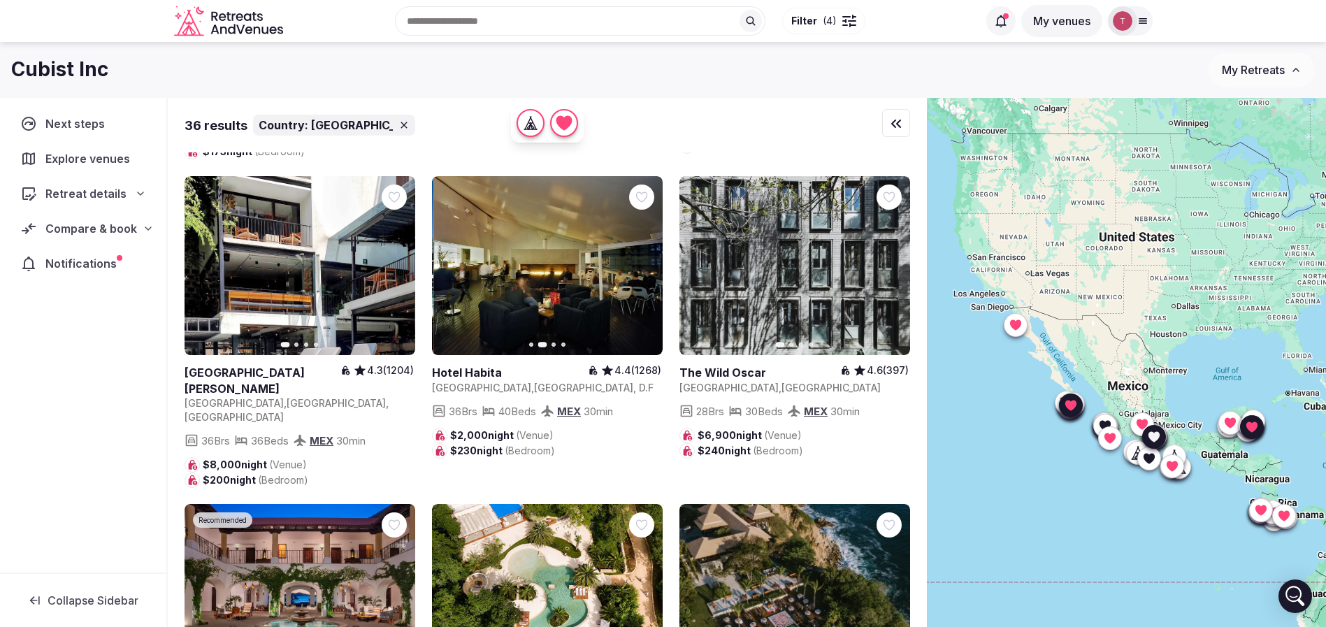
click at [641, 260] on icon "button" at bounding box center [643, 265] width 11 height 11
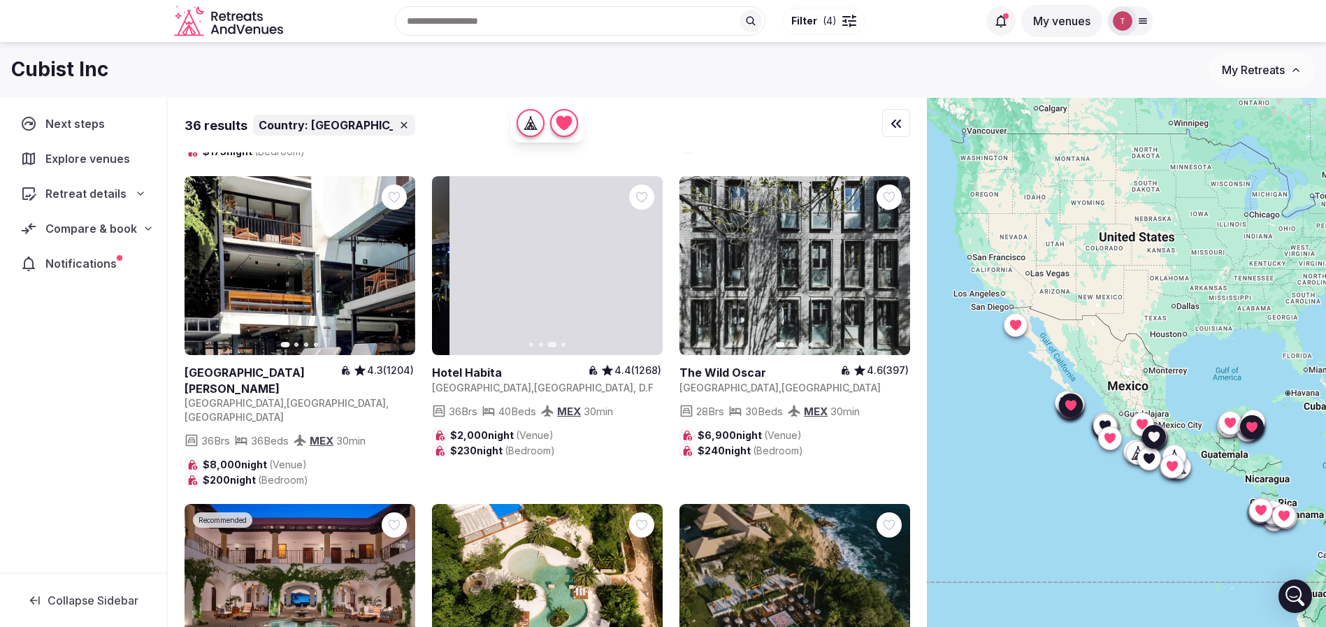
click at [641, 260] on icon "button" at bounding box center [643, 265] width 11 height 11
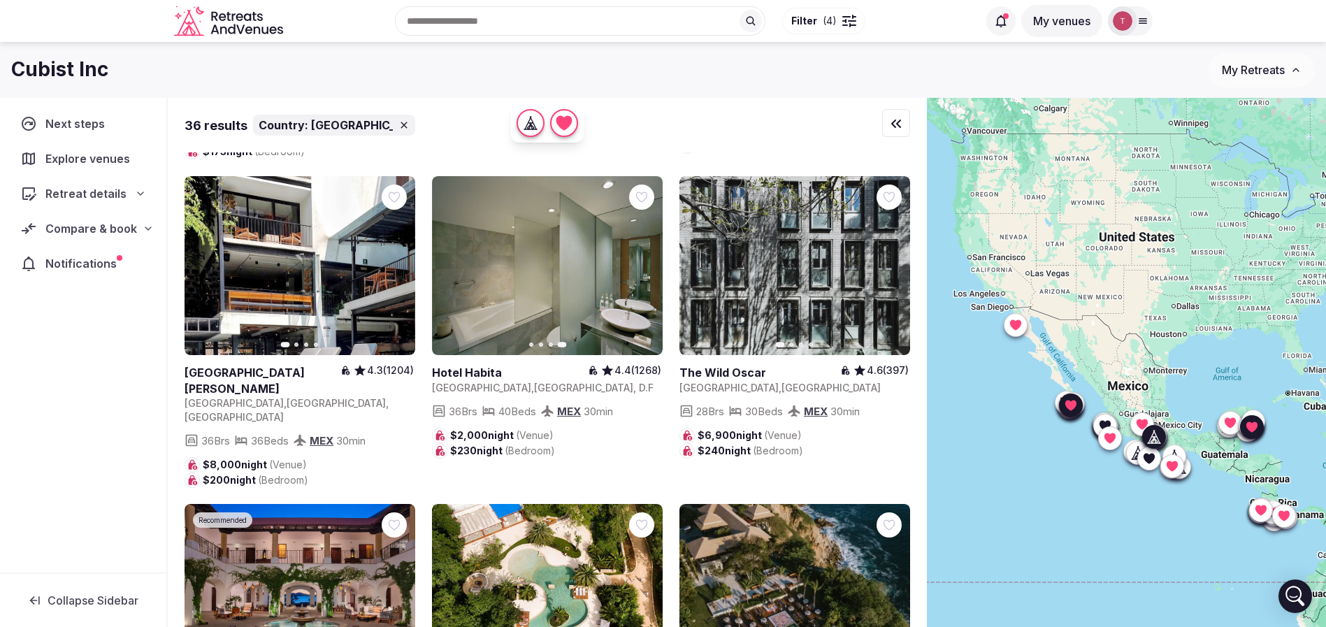
click at [899, 257] on button "Next slide" at bounding box center [891, 266] width 22 height 22
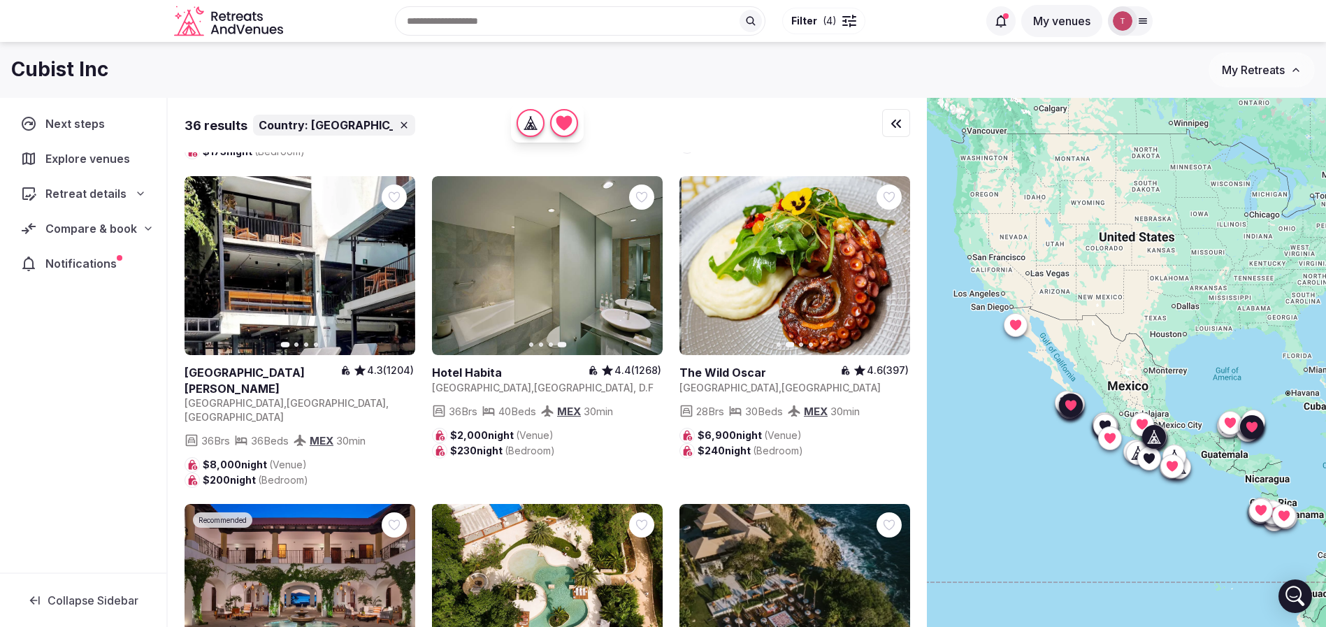
click at [899, 257] on button "Next slide" at bounding box center [891, 266] width 22 height 22
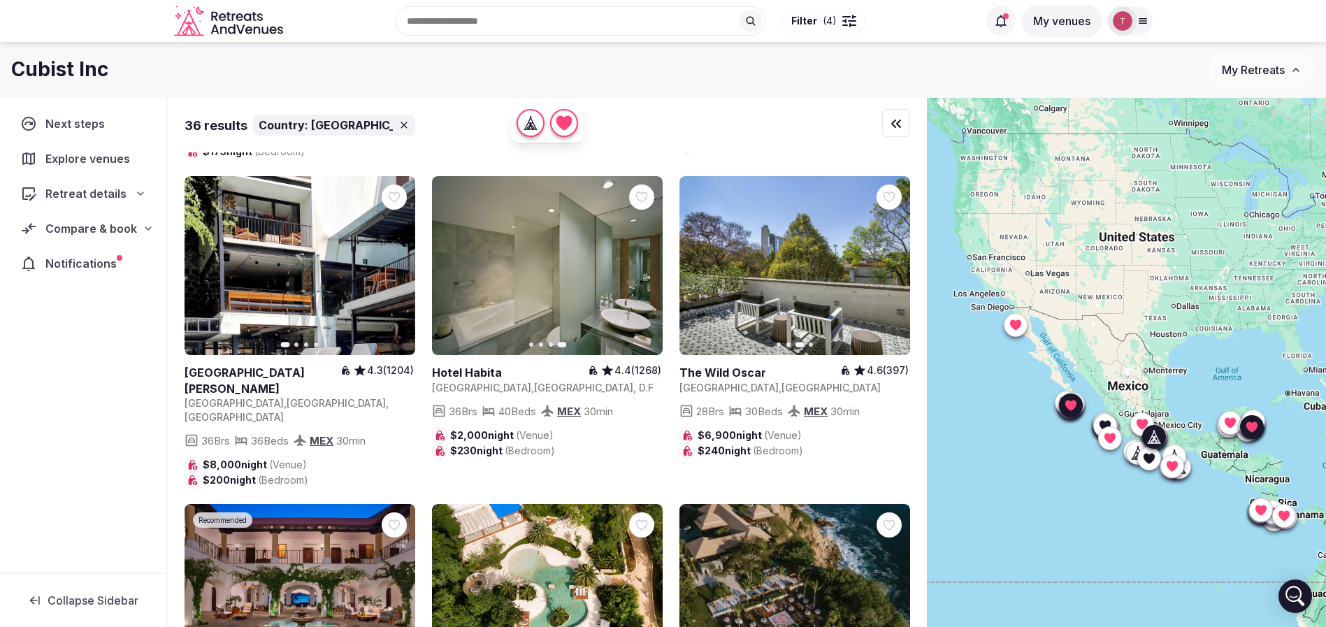
click at [896, 260] on icon "button" at bounding box center [890, 265] width 11 height 11
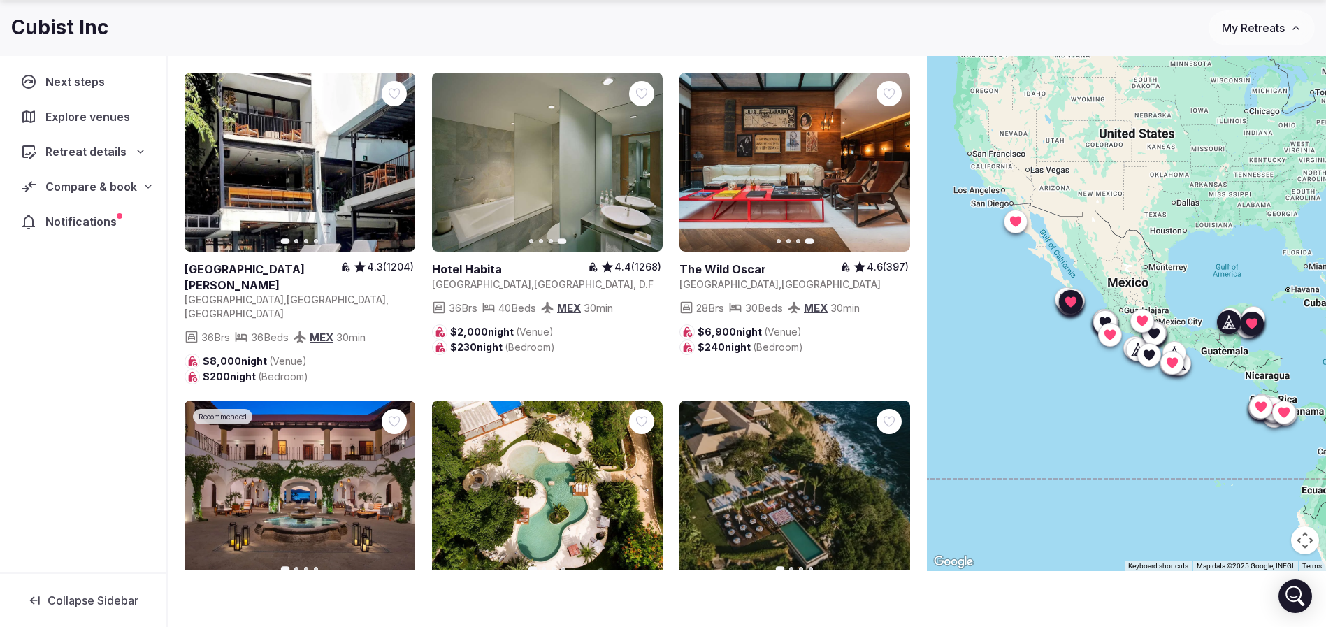
scroll to position [734, 0]
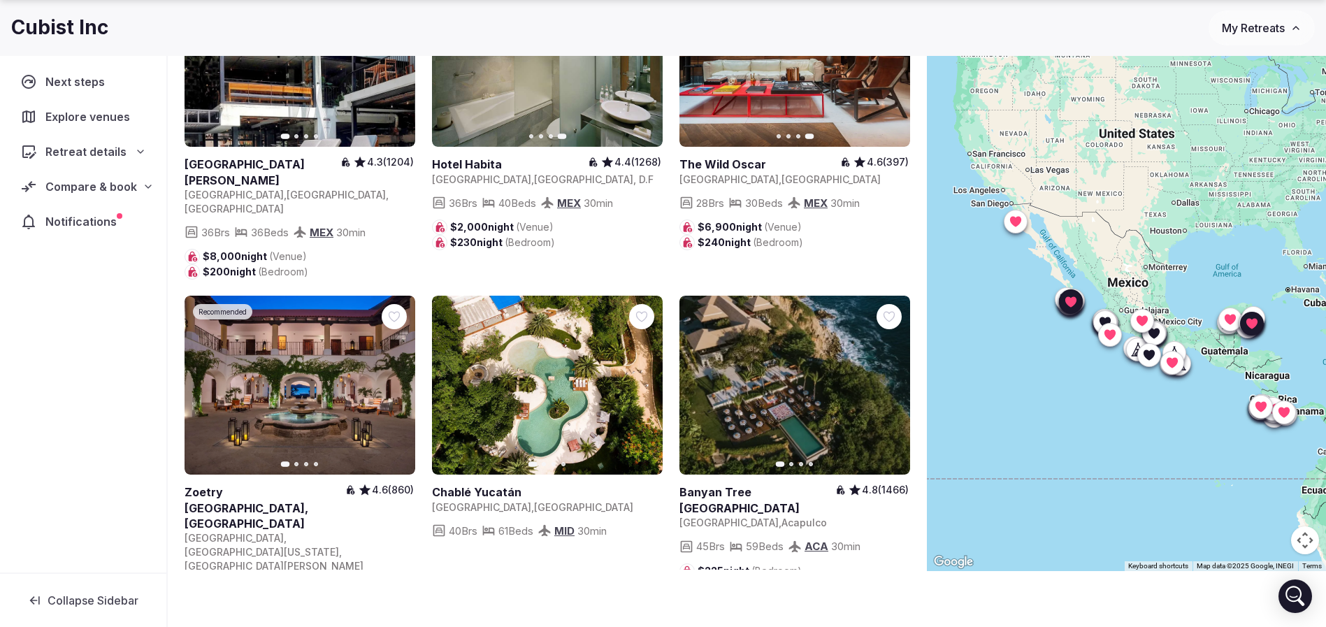
click at [392, 380] on icon "button" at bounding box center [395, 385] width 11 height 11
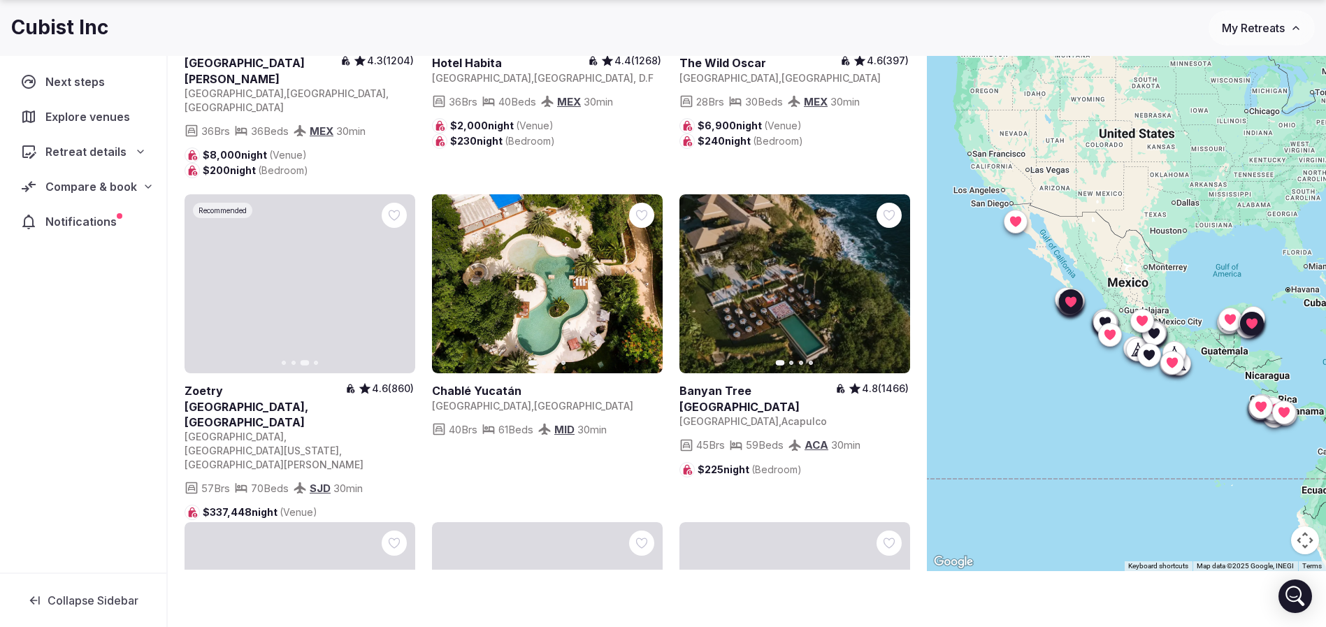
scroll to position [839, 0]
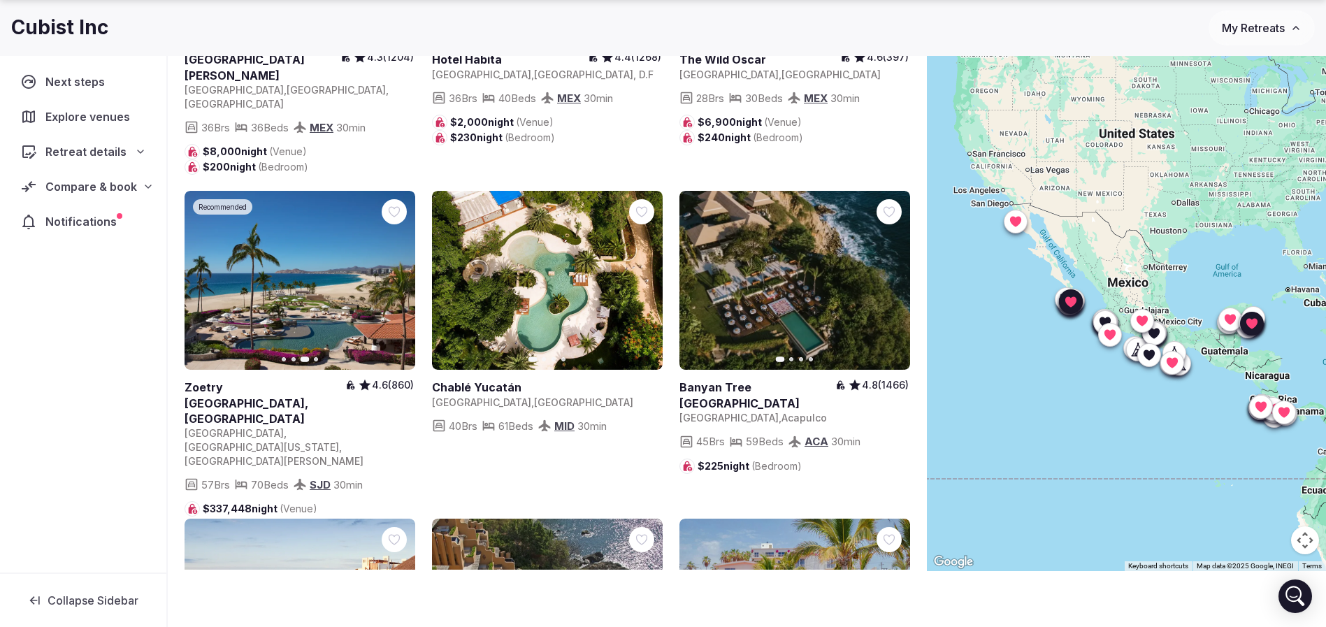
click at [404, 269] on button "Next slide" at bounding box center [396, 280] width 22 height 22
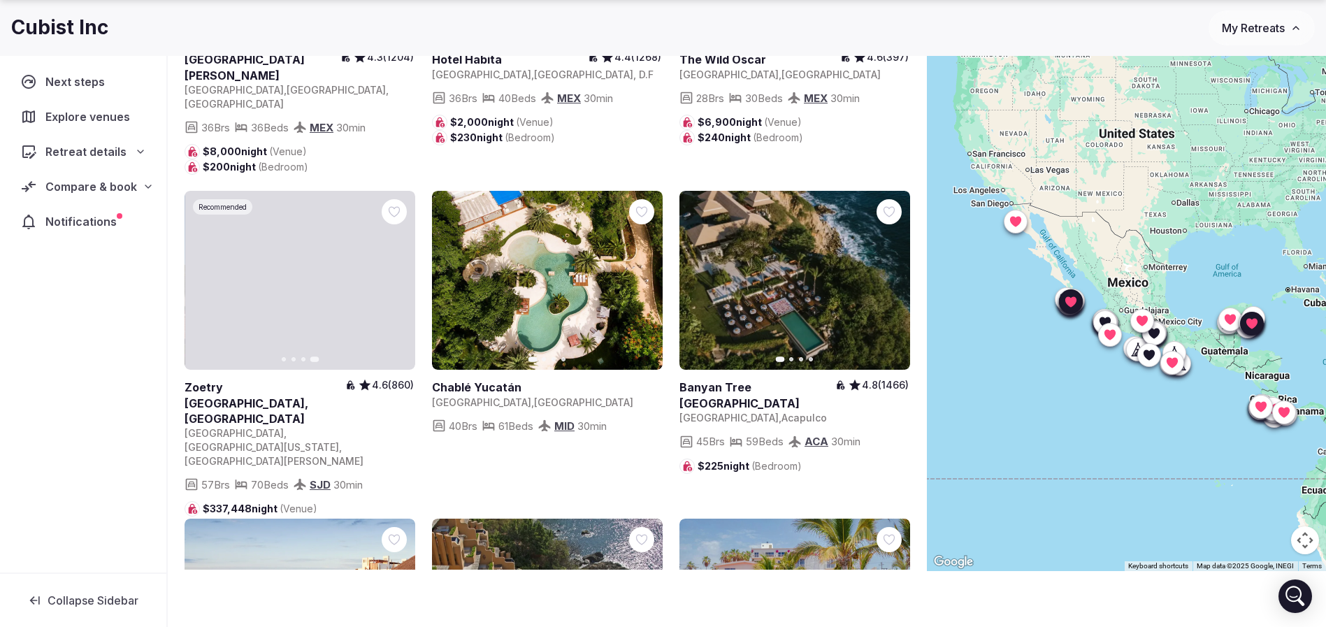
click at [0, 0] on icon at bounding box center [0, 0] width 0 height 0
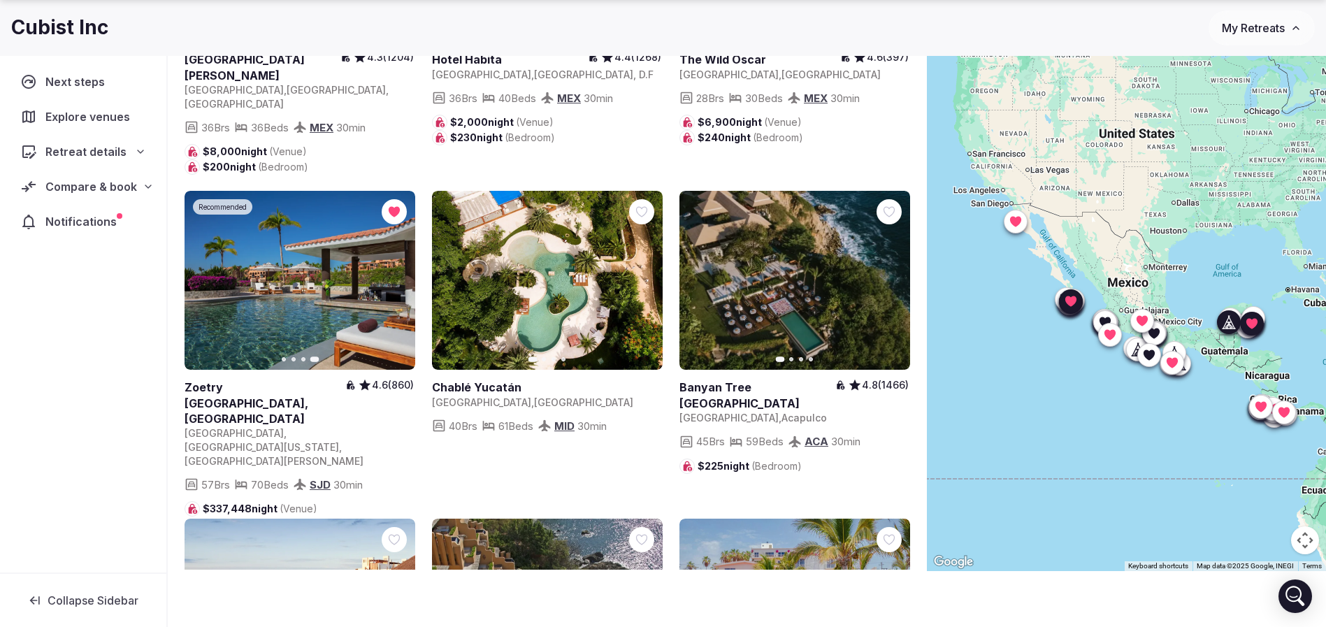
click at [645, 275] on icon "button" at bounding box center [644, 280] width 6 height 10
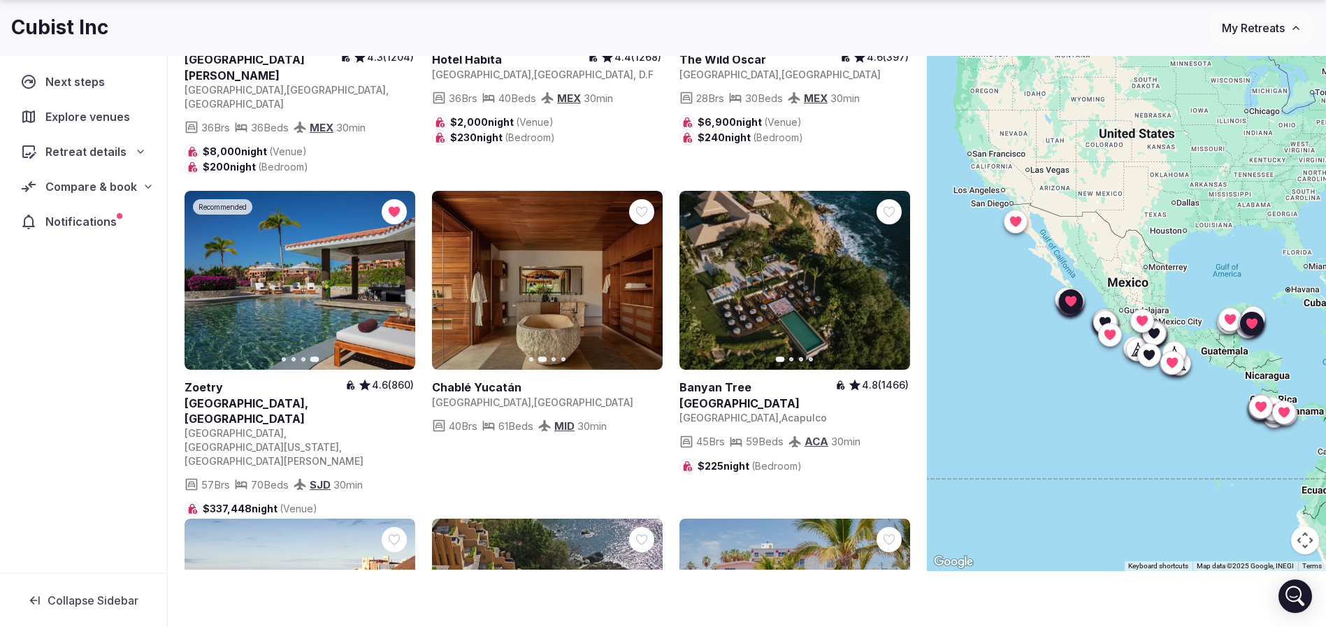
click at [454, 275] on icon "button" at bounding box center [451, 280] width 11 height 11
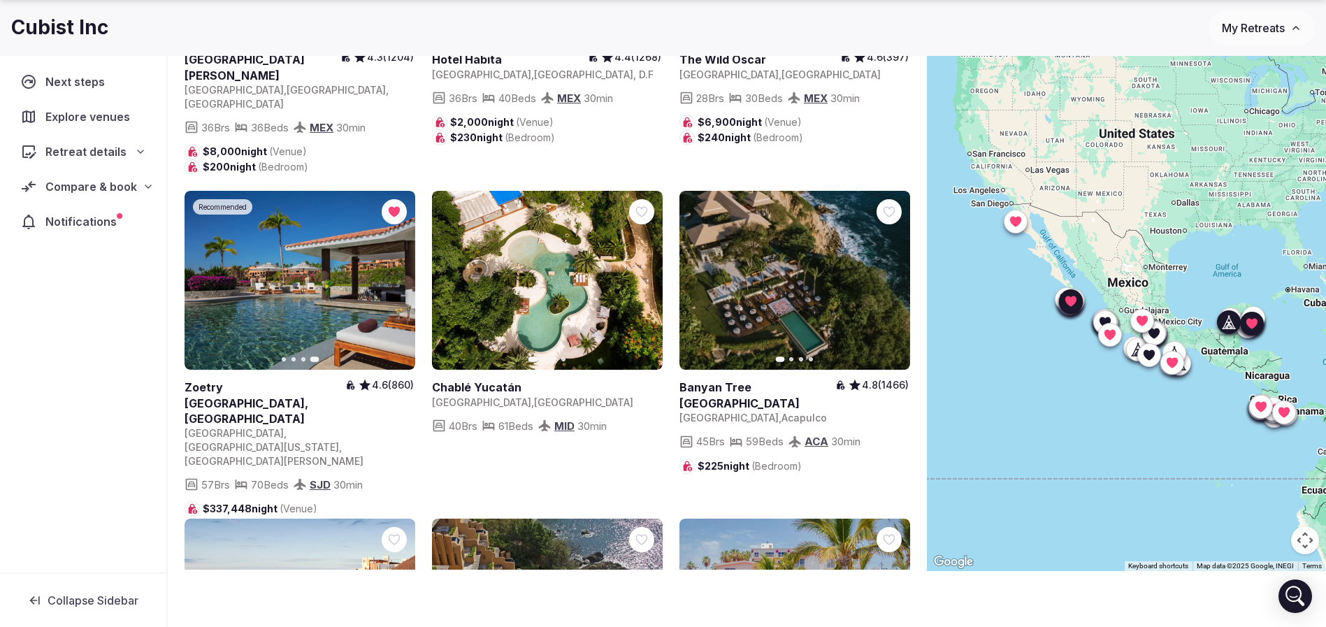
drag, startPoint x: 652, startPoint y: 179, endPoint x: 663, endPoint y: 178, distance: 11.2
click at [652, 199] on div at bounding box center [641, 211] width 25 height 25
click at [900, 269] on button "Next slide" at bounding box center [891, 280] width 22 height 22
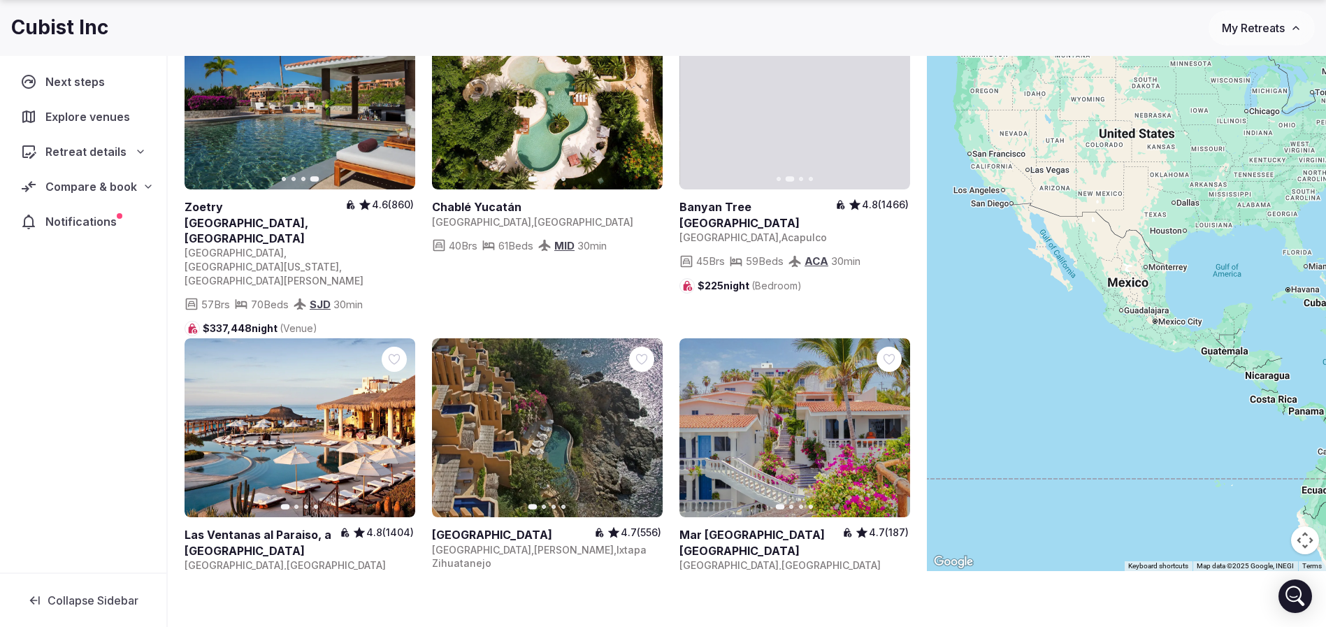
scroll to position [734, 0]
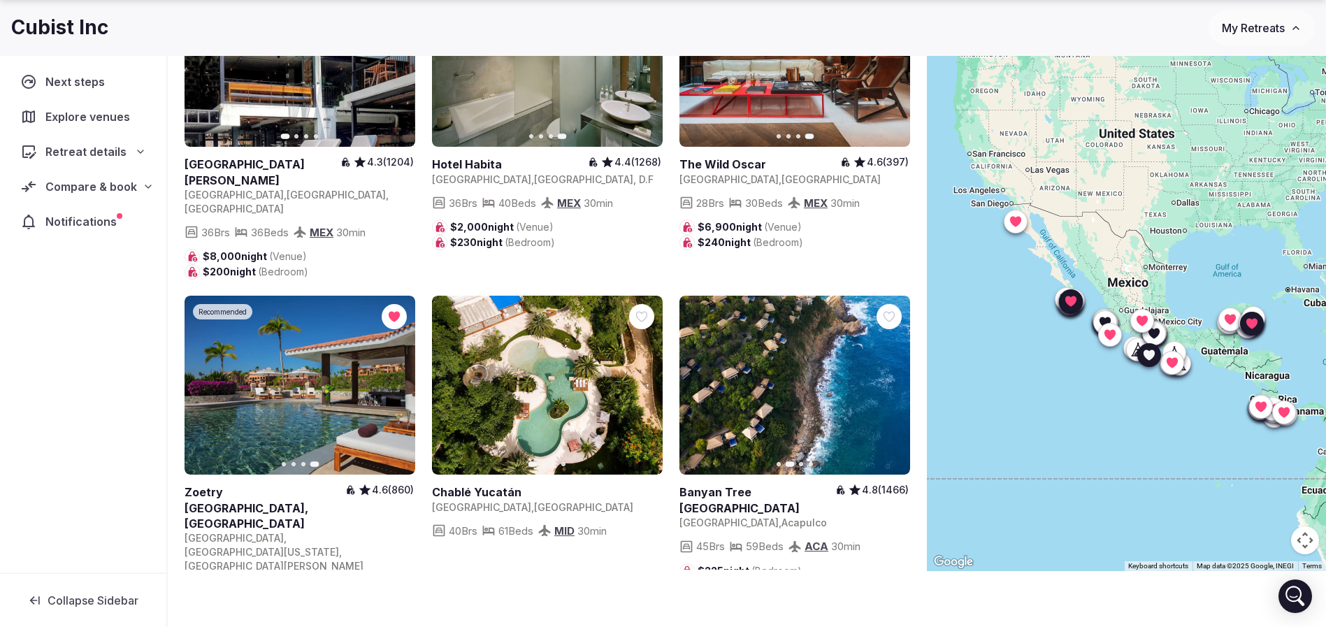
click at [894, 380] on icon "button" at bounding box center [890, 385] width 11 height 11
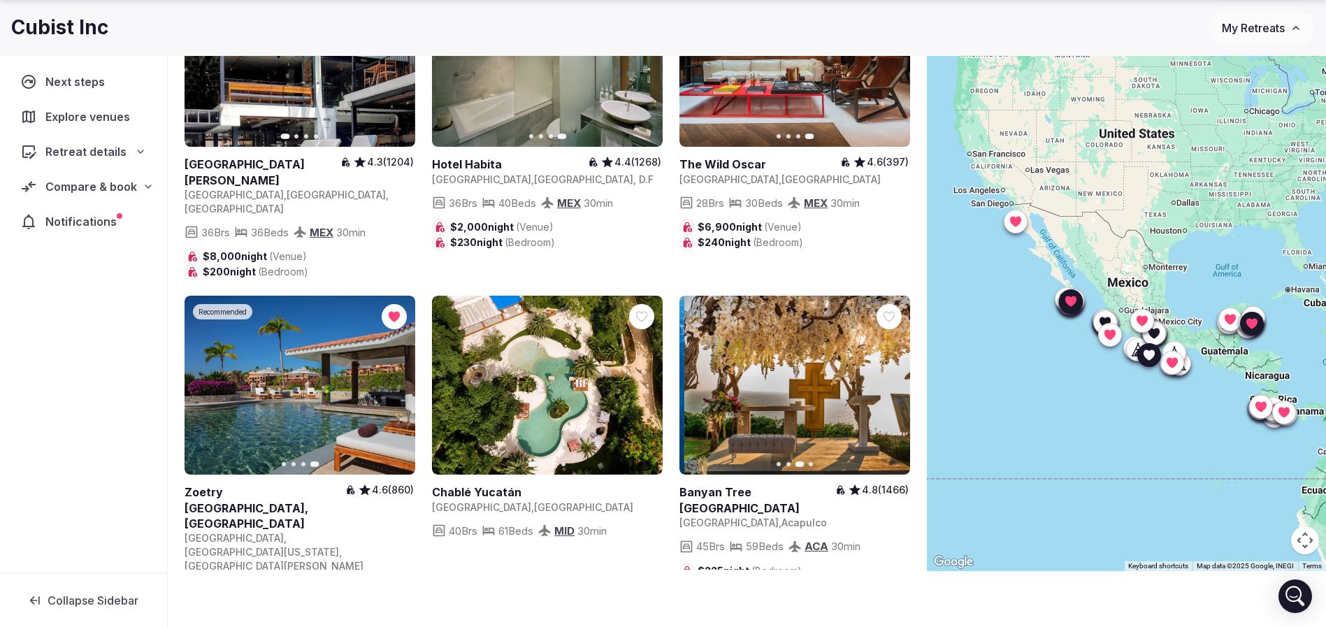
click at [894, 380] on icon "button" at bounding box center [890, 385] width 11 height 11
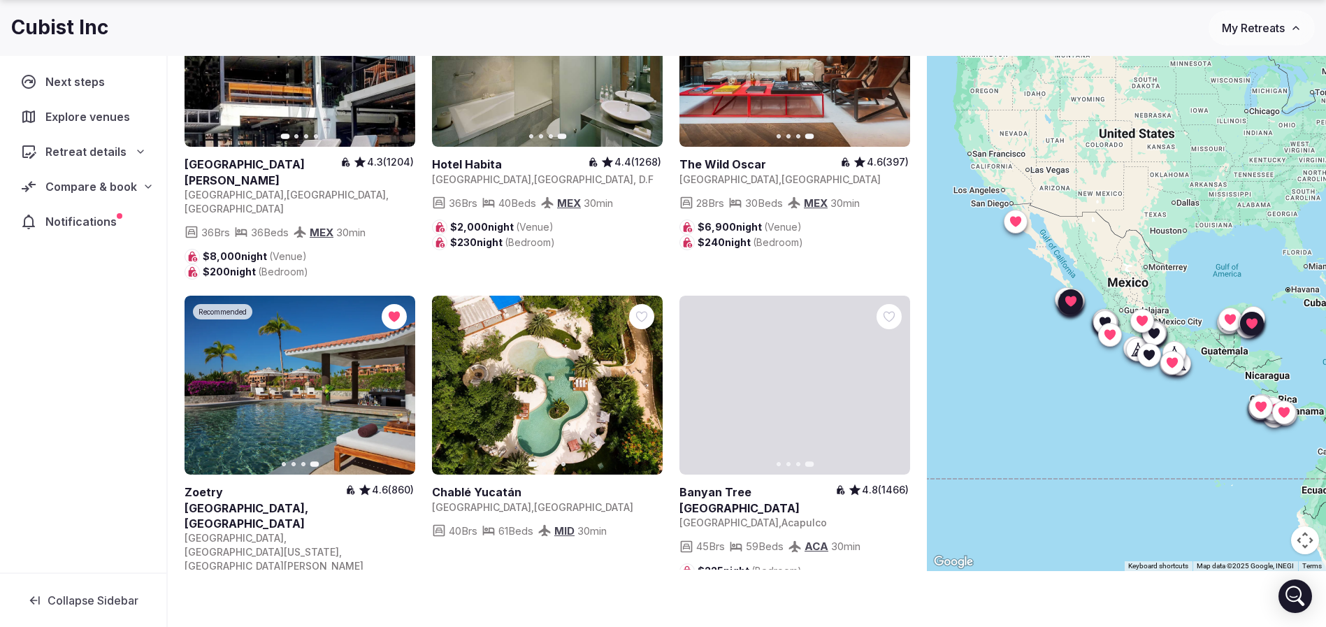
scroll to position [1049, 0]
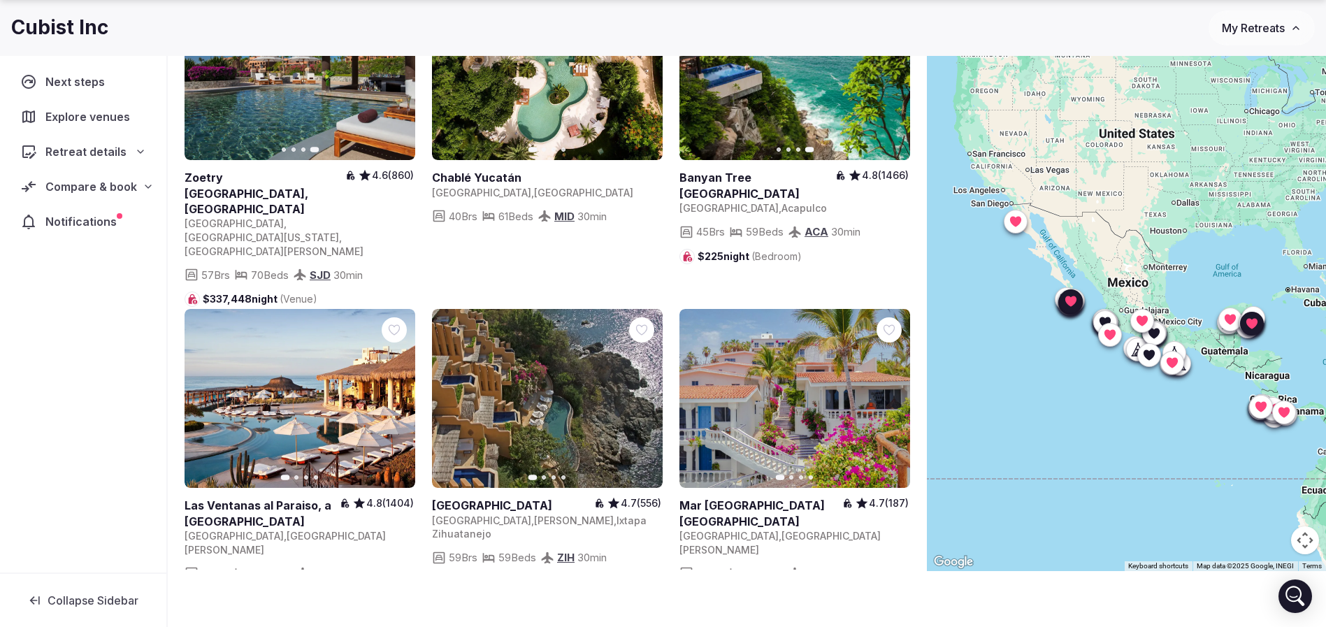
click at [394, 394] on icon "button" at bounding box center [397, 399] width 6 height 10
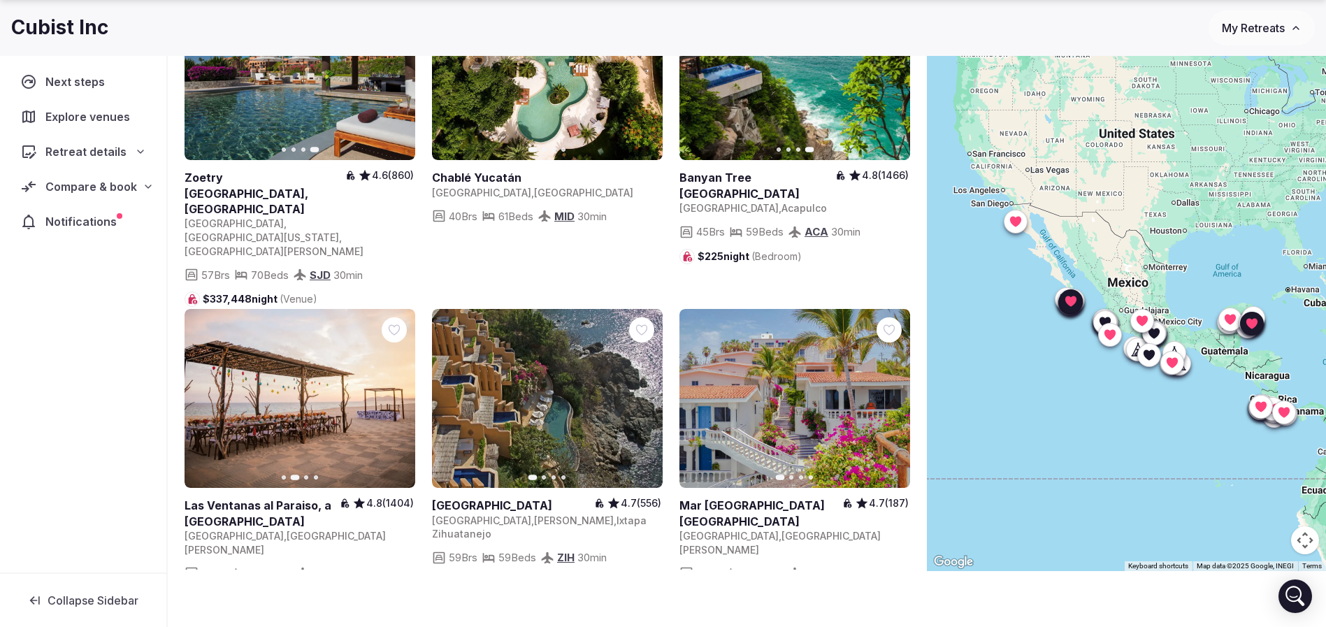
click at [205, 393] on icon "button" at bounding box center [204, 398] width 11 height 11
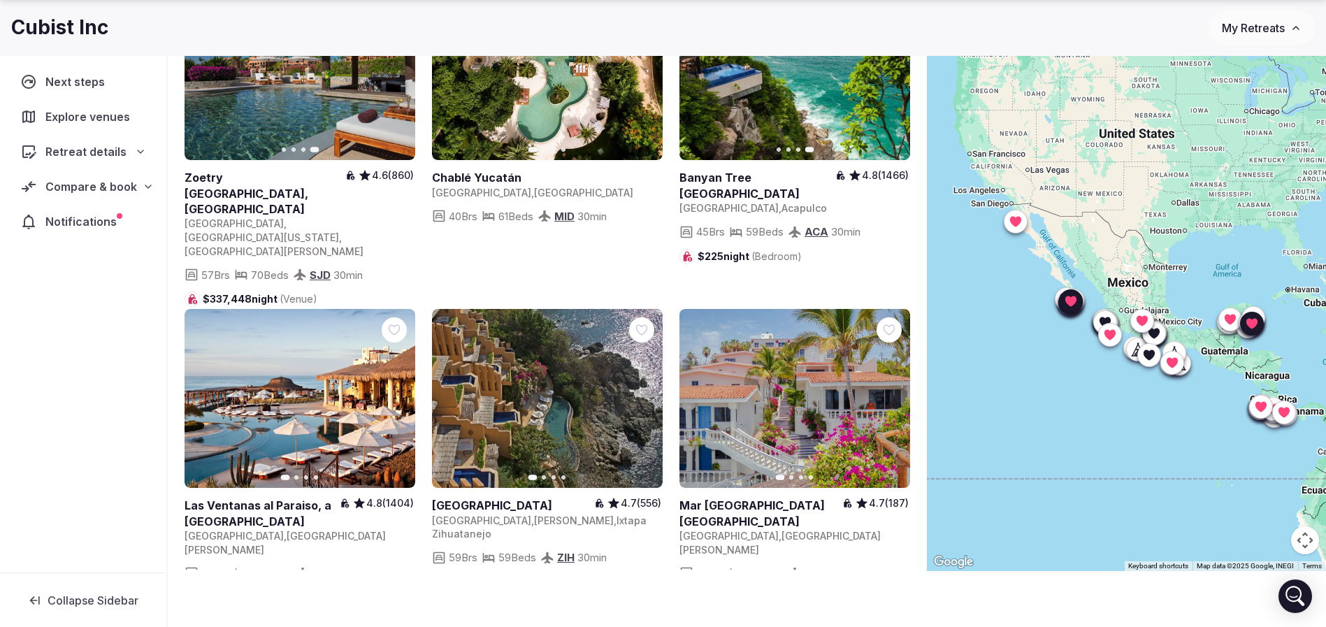
click at [0, 0] on icon at bounding box center [0, 0] width 0 height 0
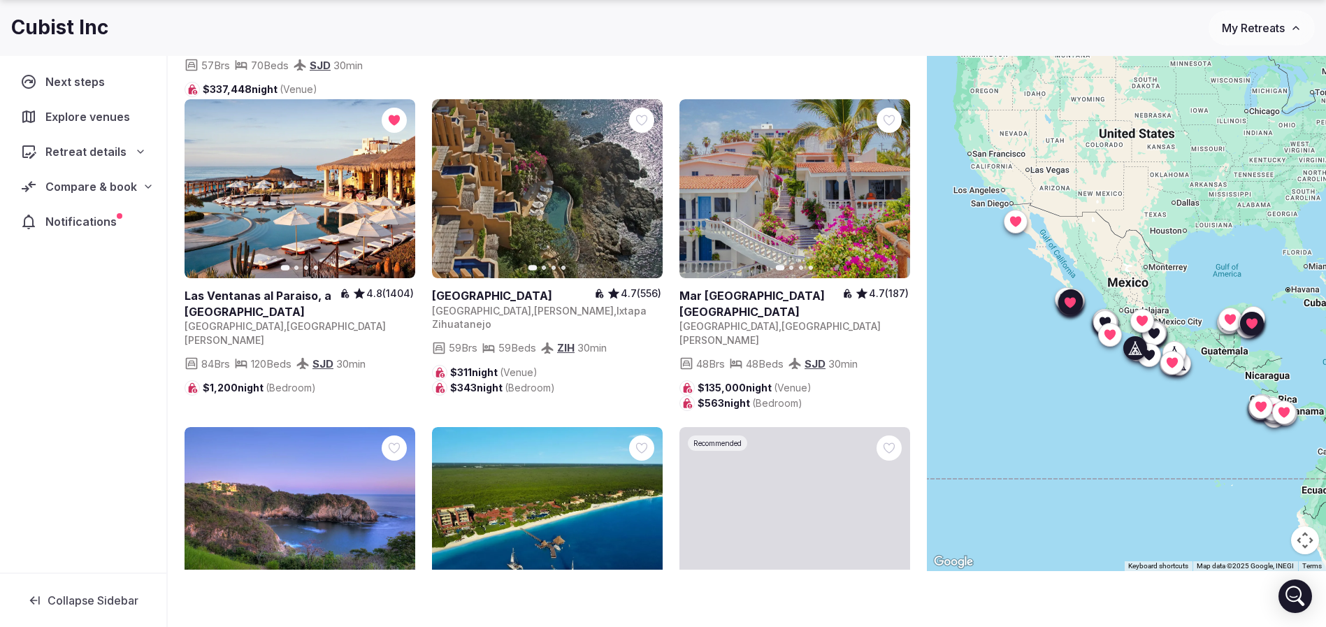
scroll to position [1154, 0]
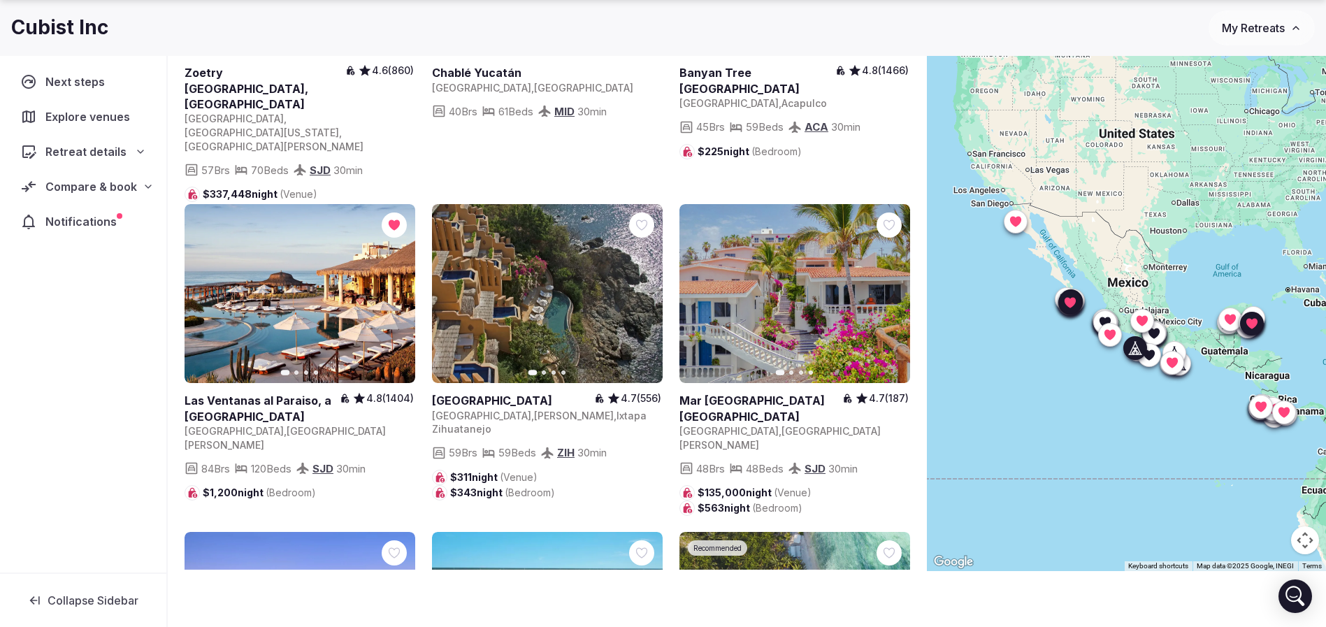
click at [640, 288] on icon "button" at bounding box center [643, 293] width 11 height 11
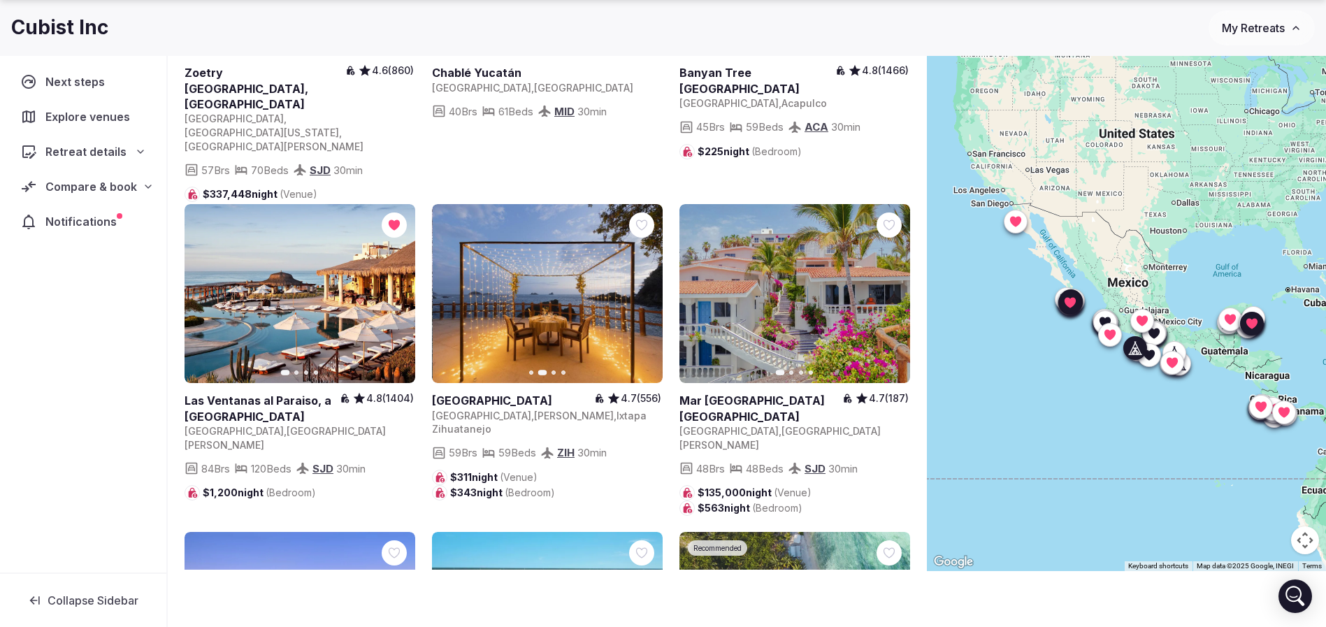
click at [641, 288] on icon "button" at bounding box center [643, 293] width 11 height 11
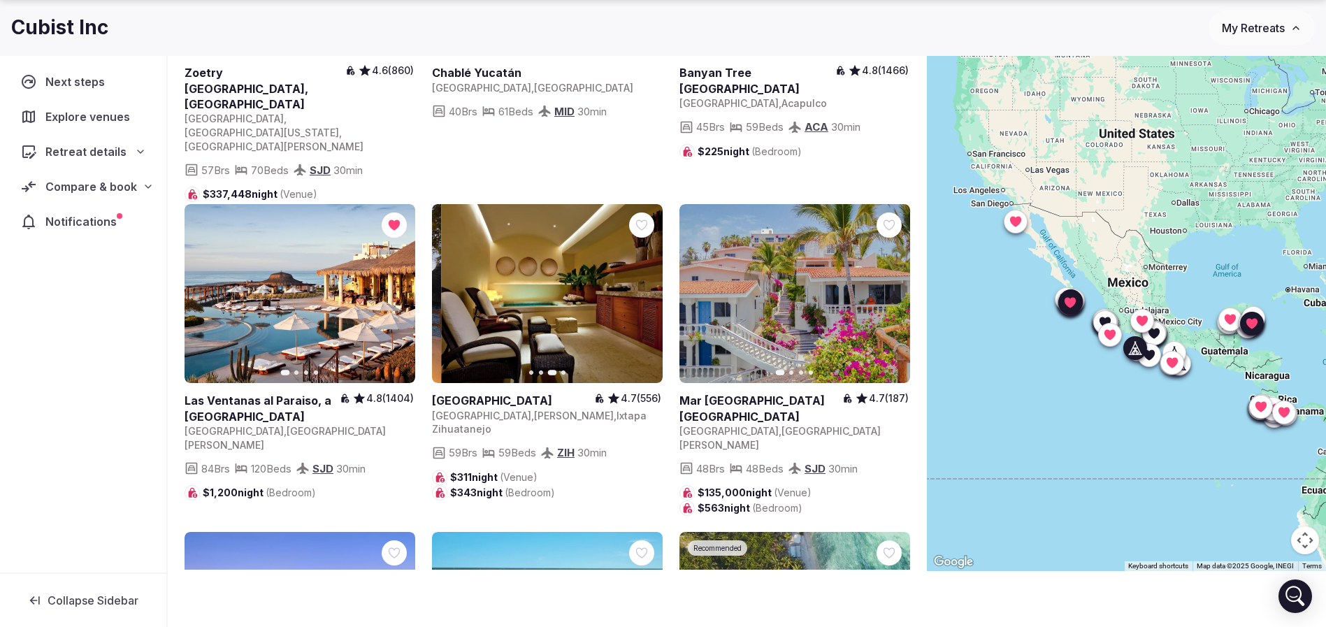
click at [641, 288] on icon "button" at bounding box center [643, 293] width 11 height 11
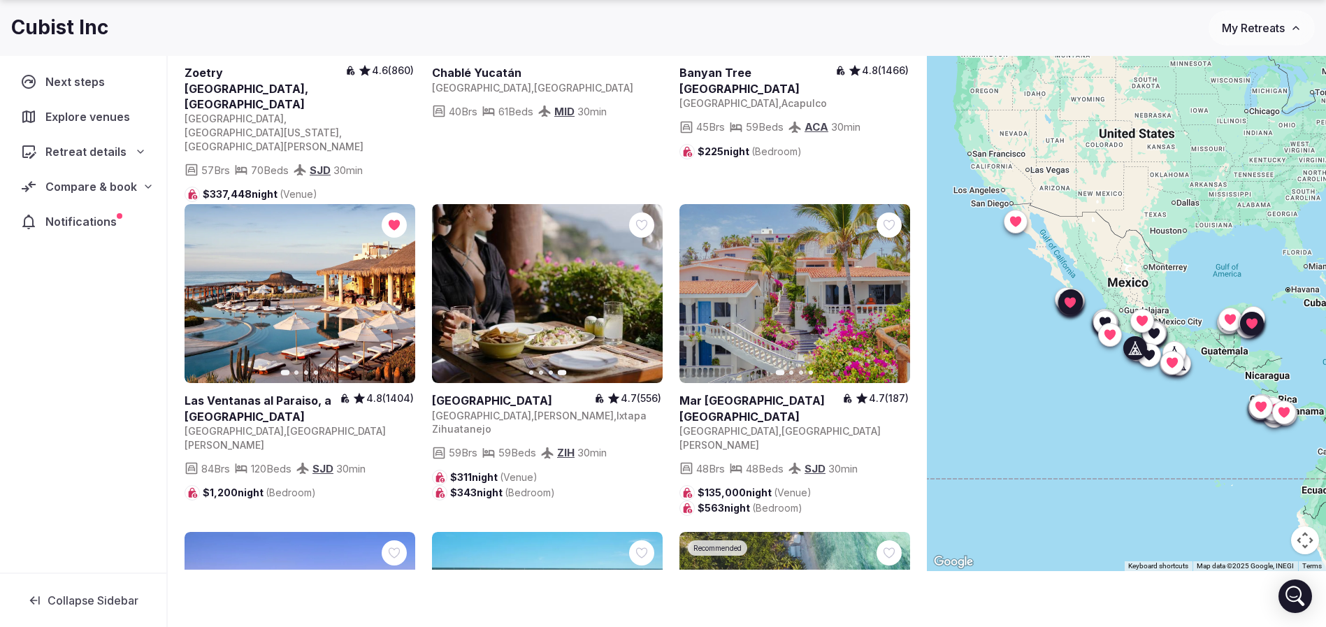
click at [453, 288] on icon "button" at bounding box center [451, 293] width 11 height 11
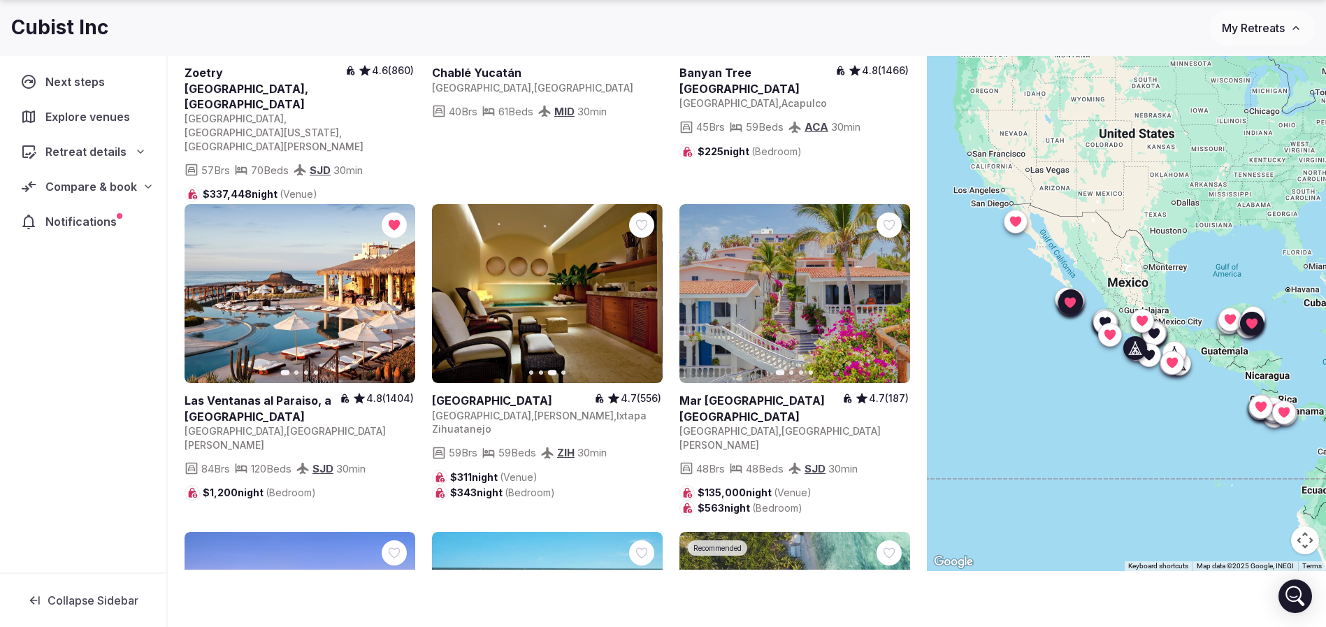
click at [453, 288] on icon "button" at bounding box center [451, 293] width 11 height 11
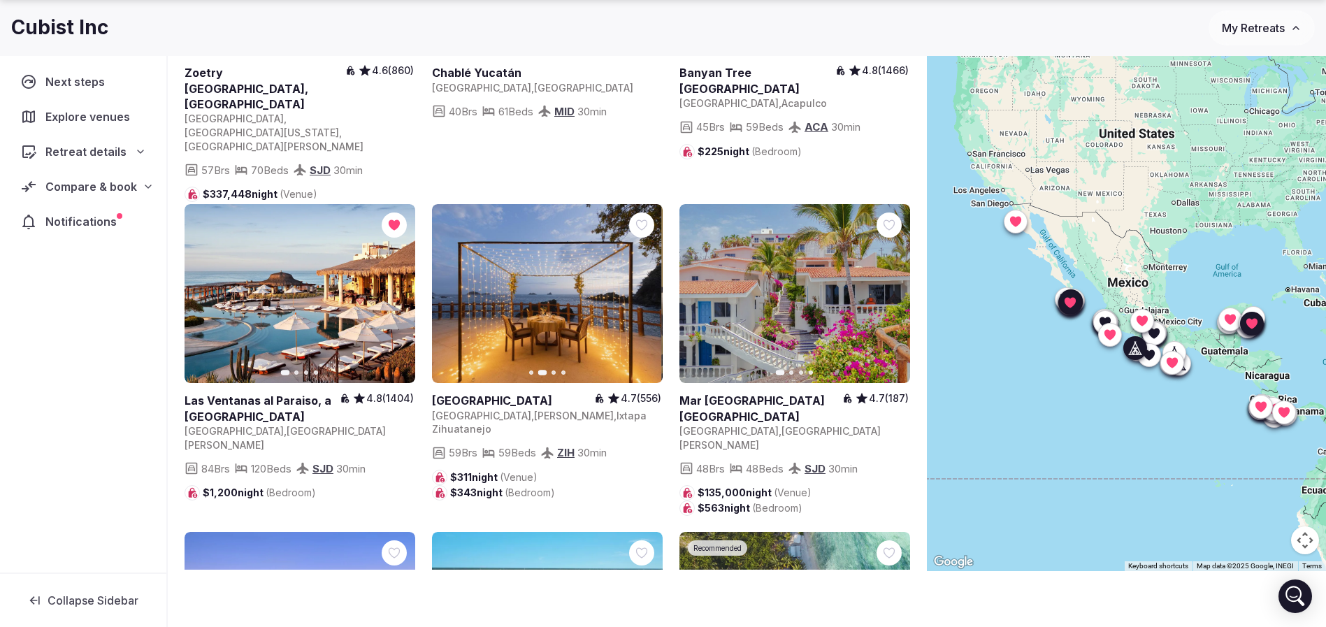
click at [453, 288] on icon "button" at bounding box center [451, 293] width 11 height 11
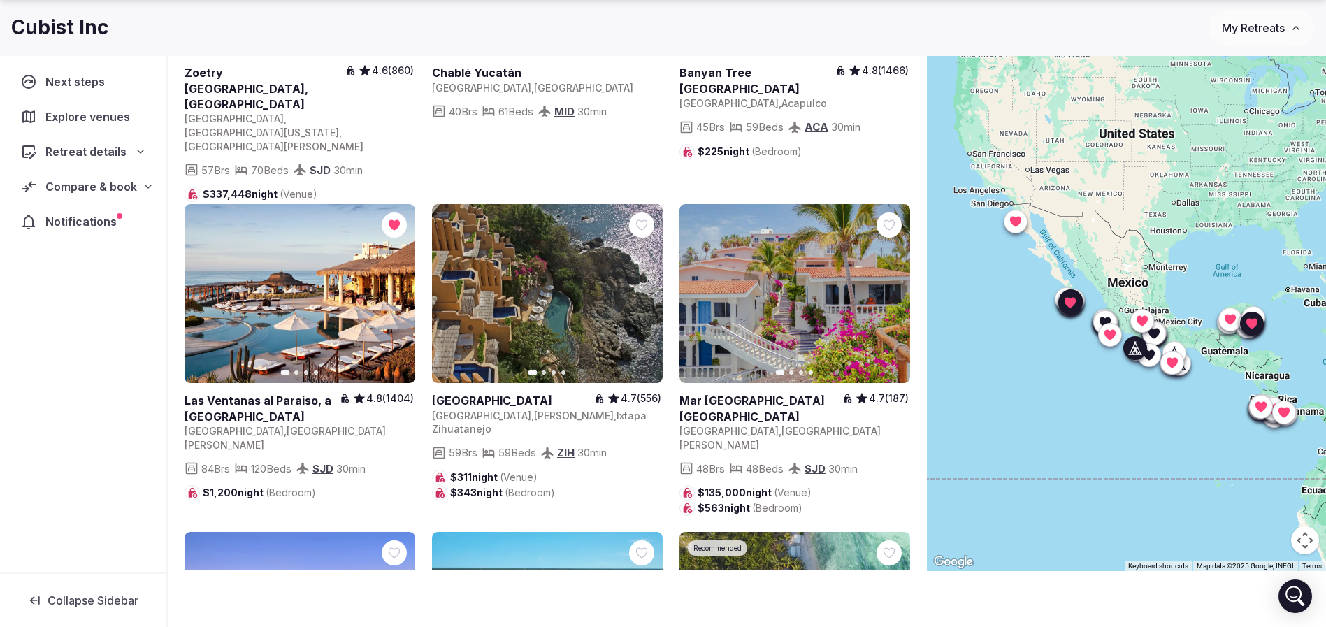
click at [0, 0] on icon at bounding box center [0, 0] width 0 height 0
click at [896, 288] on icon "button" at bounding box center [890, 293] width 11 height 11
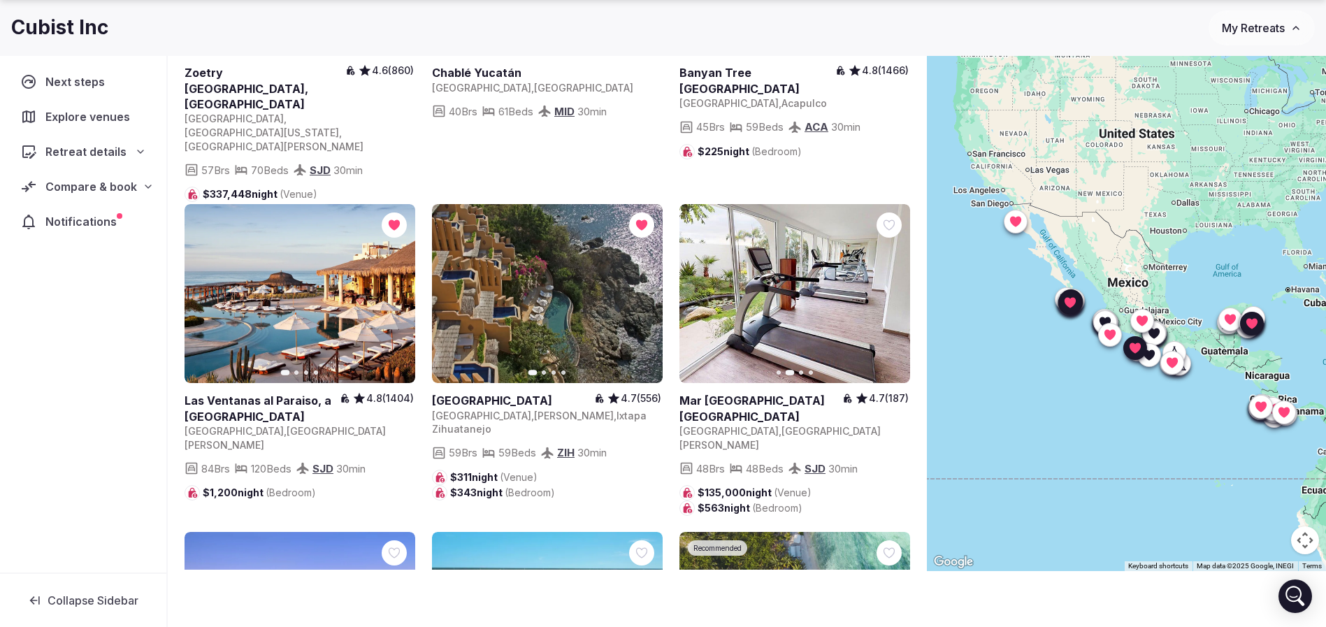
click at [894, 288] on icon "button" at bounding box center [890, 293] width 11 height 11
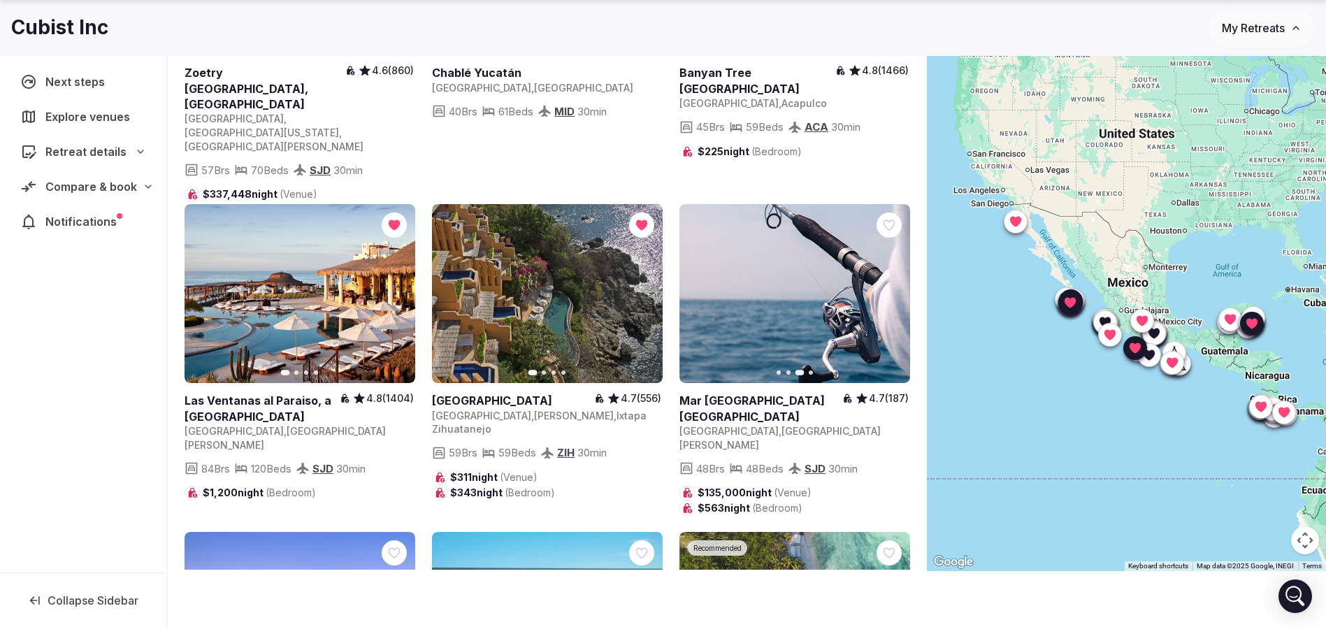
click at [894, 288] on icon "button" at bounding box center [890, 293] width 11 height 11
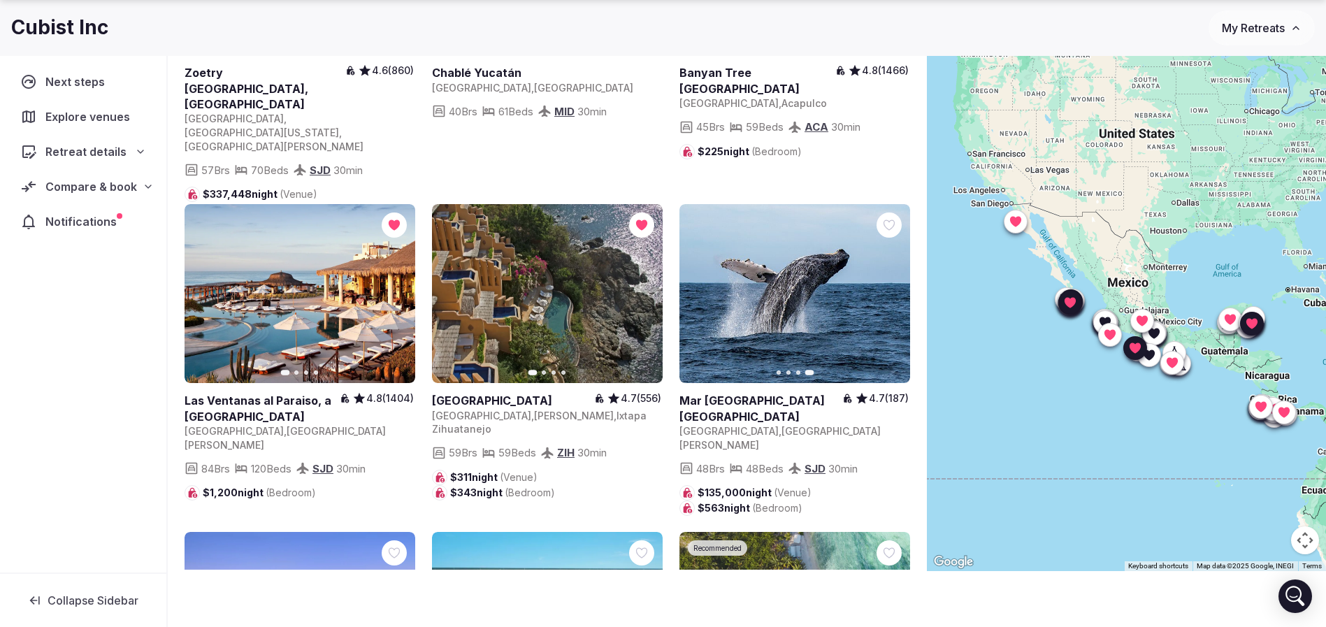
click at [0, 0] on icon at bounding box center [0, 0] width 0 height 0
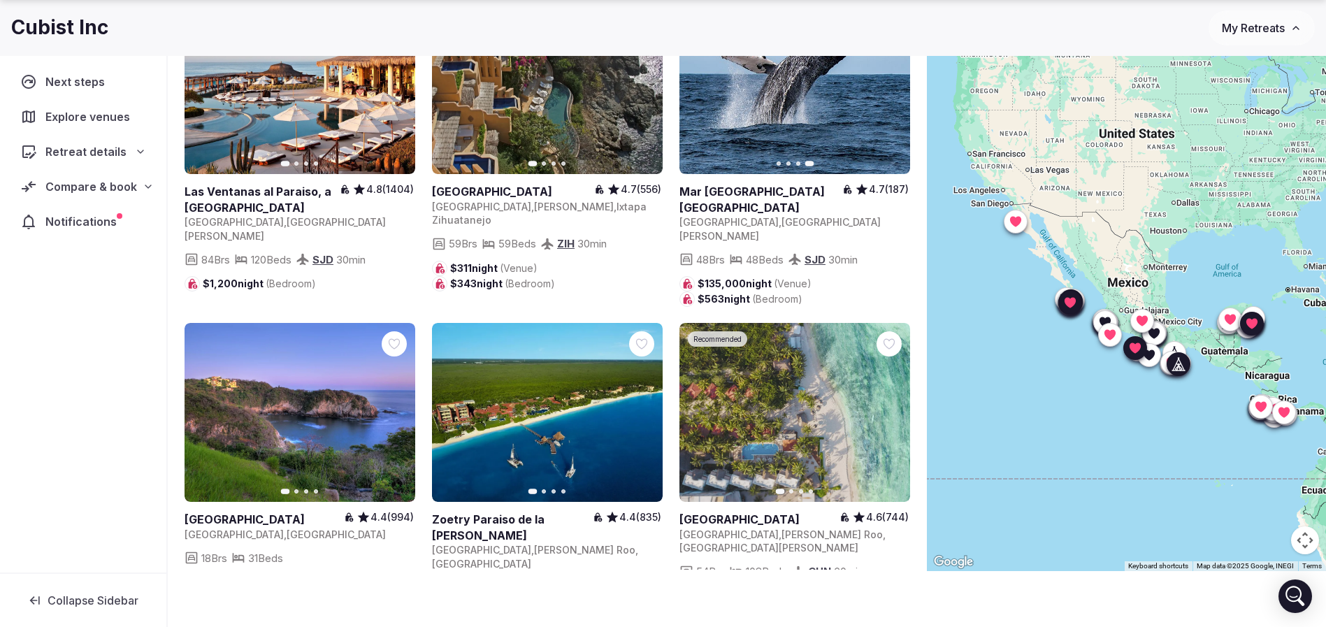
scroll to position [1363, 0]
click at [393, 406] on icon "button" at bounding box center [395, 411] width 11 height 11
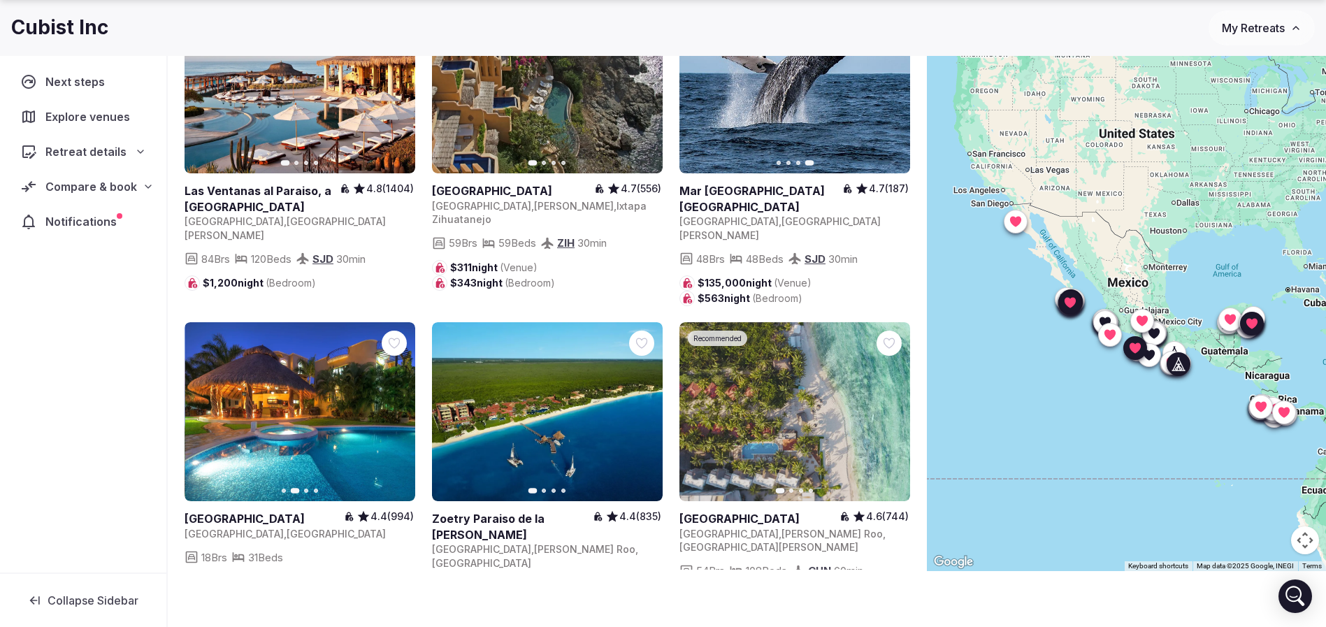
click at [393, 406] on icon "button" at bounding box center [395, 411] width 11 height 11
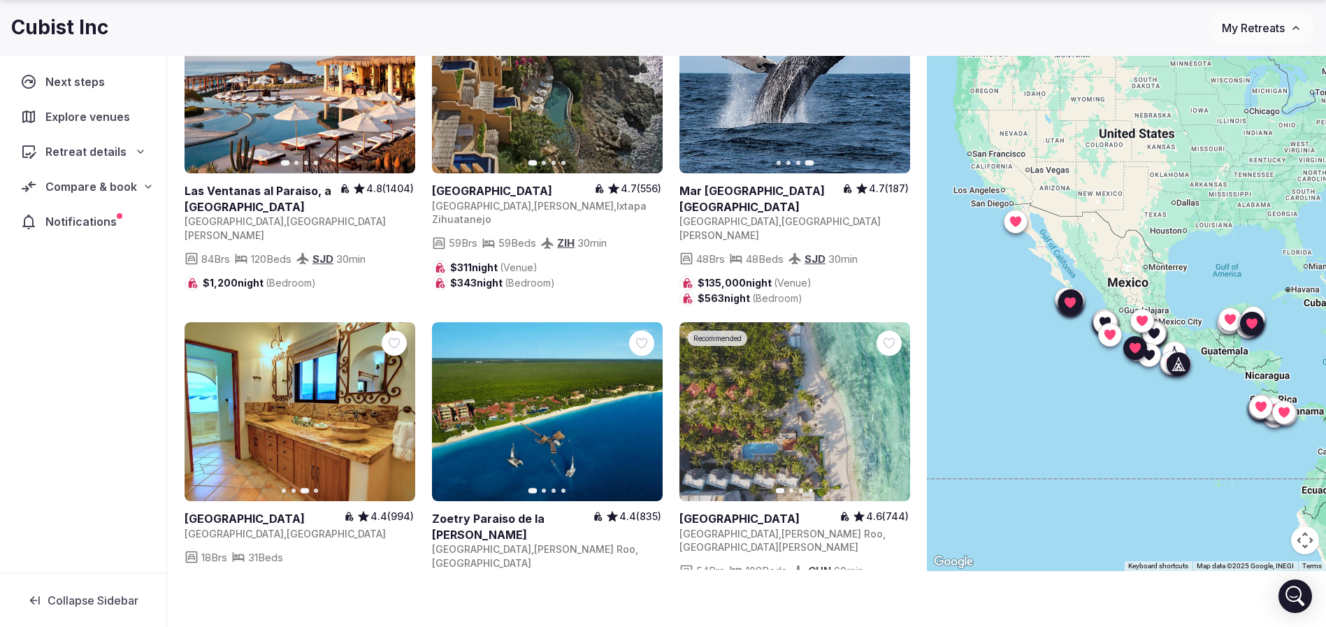
click at [393, 406] on icon "button" at bounding box center [395, 411] width 11 height 11
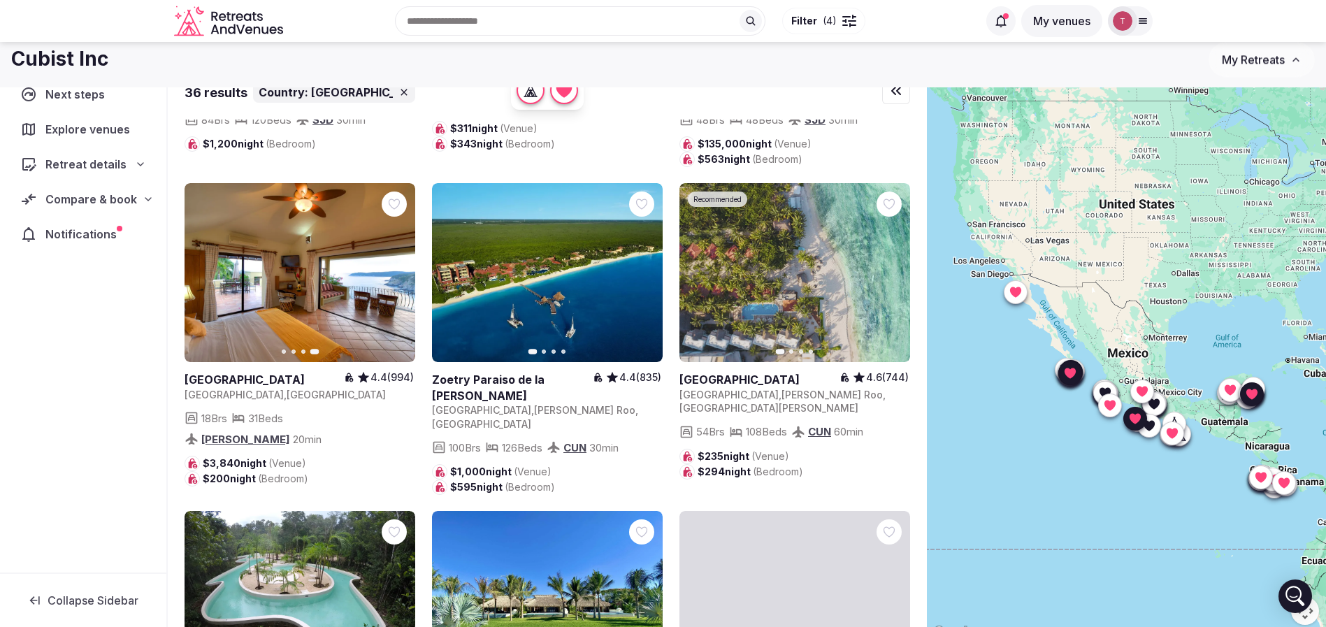
scroll to position [0, 0]
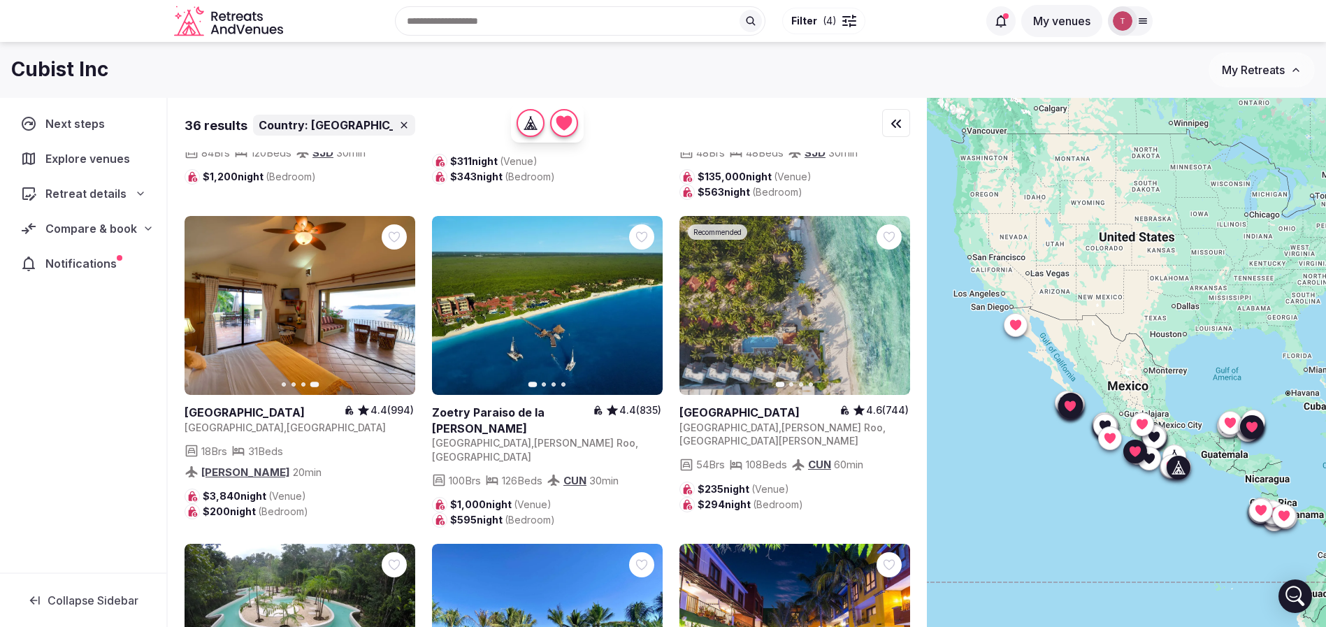
click at [0, 0] on icon at bounding box center [0, 0] width 0 height 0
click at [892, 301] on icon "button" at bounding box center [892, 306] width 6 height 10
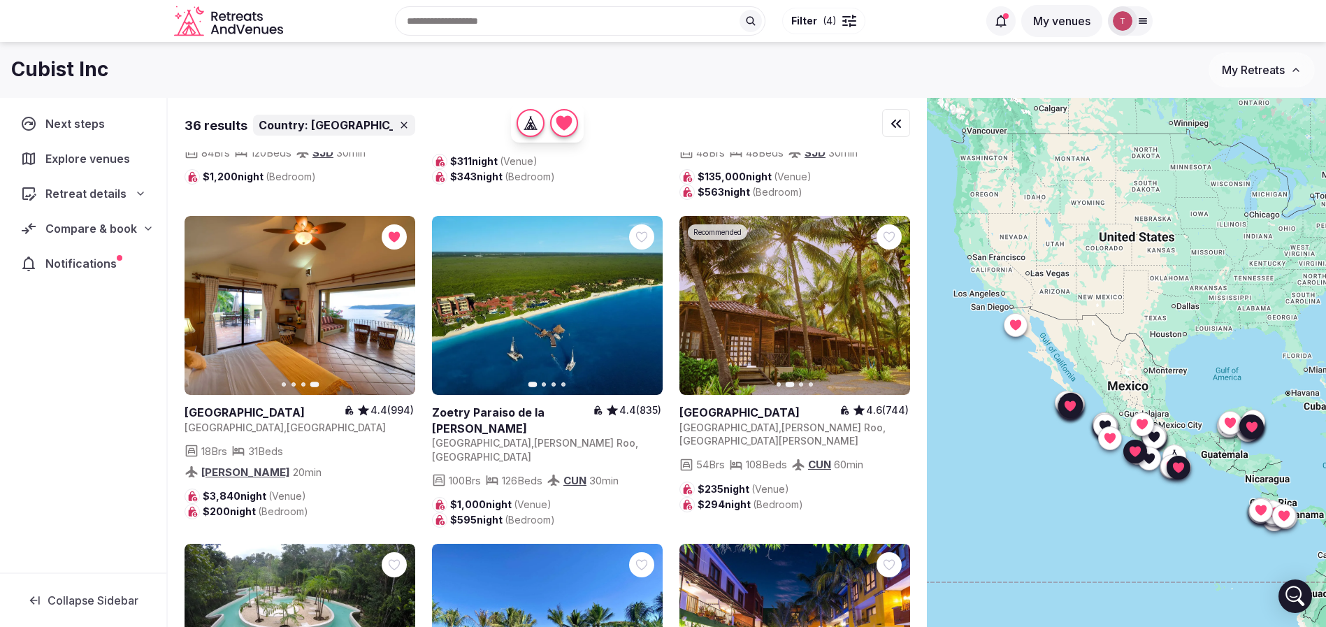
click at [0, 0] on icon at bounding box center [0, 0] width 0 height 0
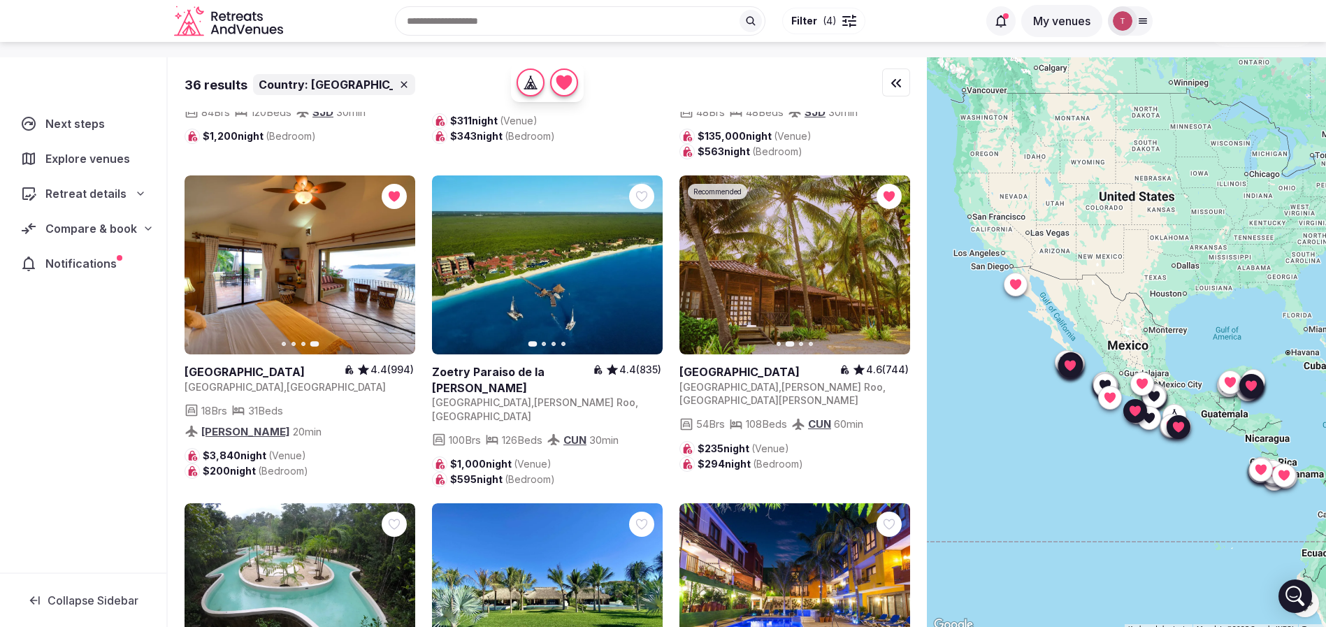
scroll to position [103, 0]
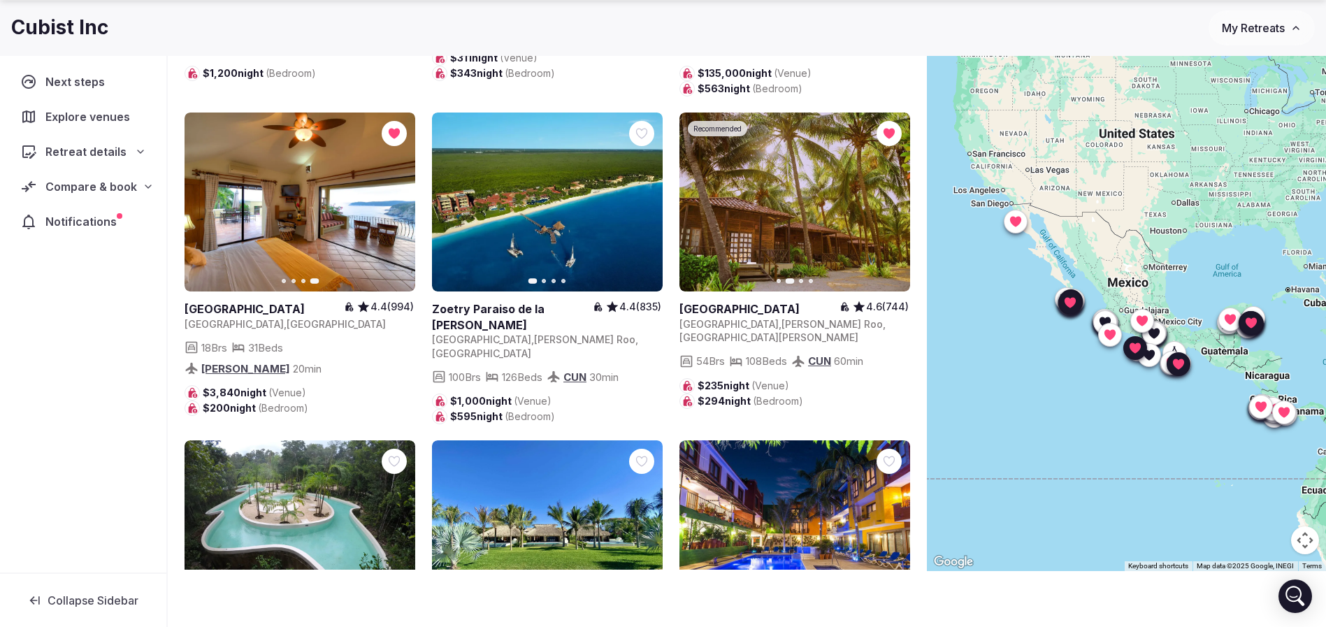
click at [398, 524] on icon "button" at bounding box center [395, 529] width 11 height 11
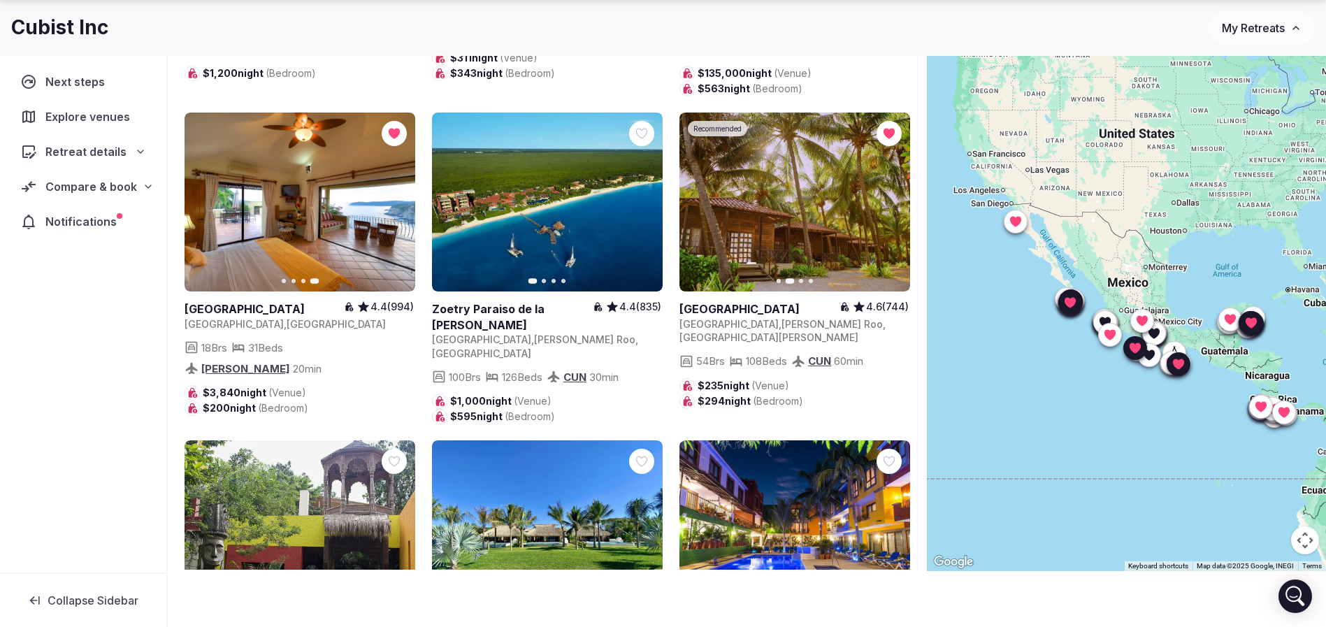
click at [398, 524] on icon "button" at bounding box center [395, 529] width 11 height 11
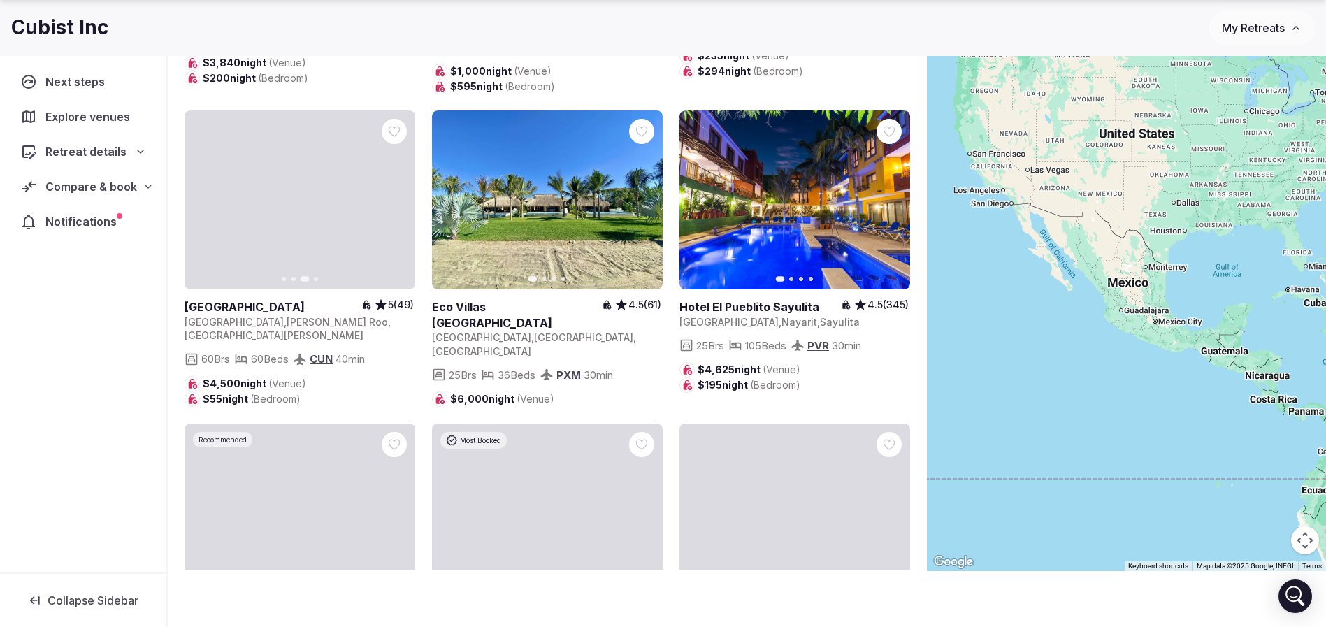
scroll to position [1783, 0]
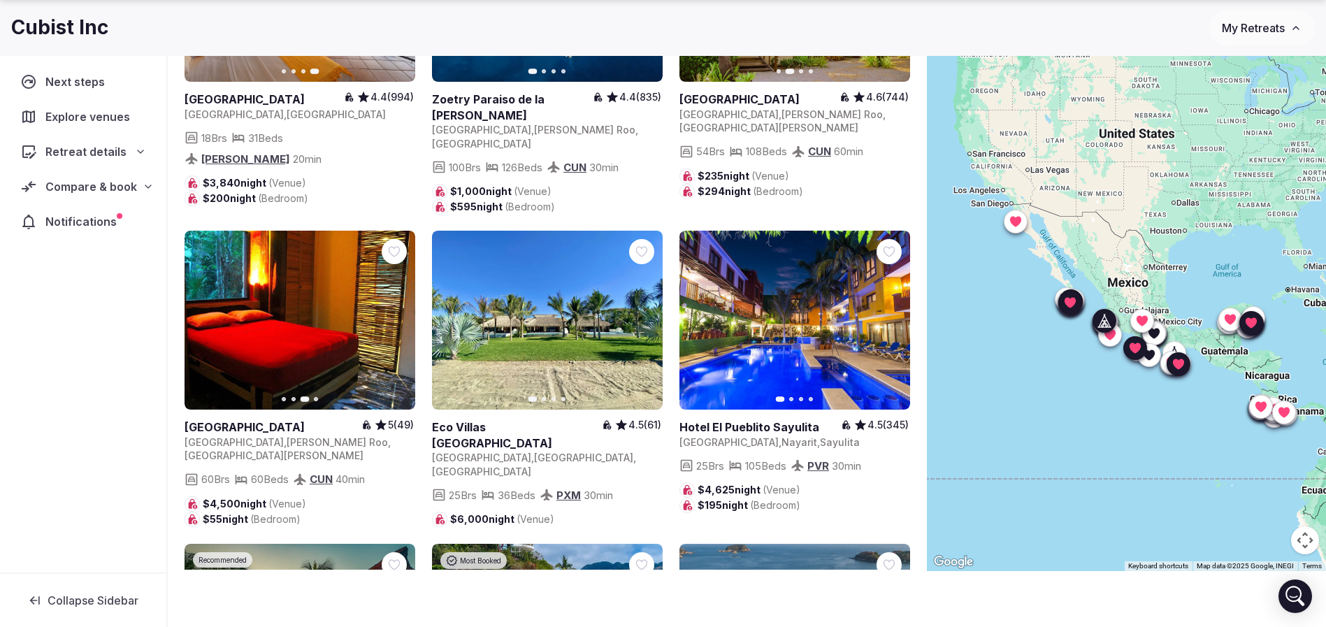
click at [894, 315] on icon "button" at bounding box center [892, 320] width 6 height 10
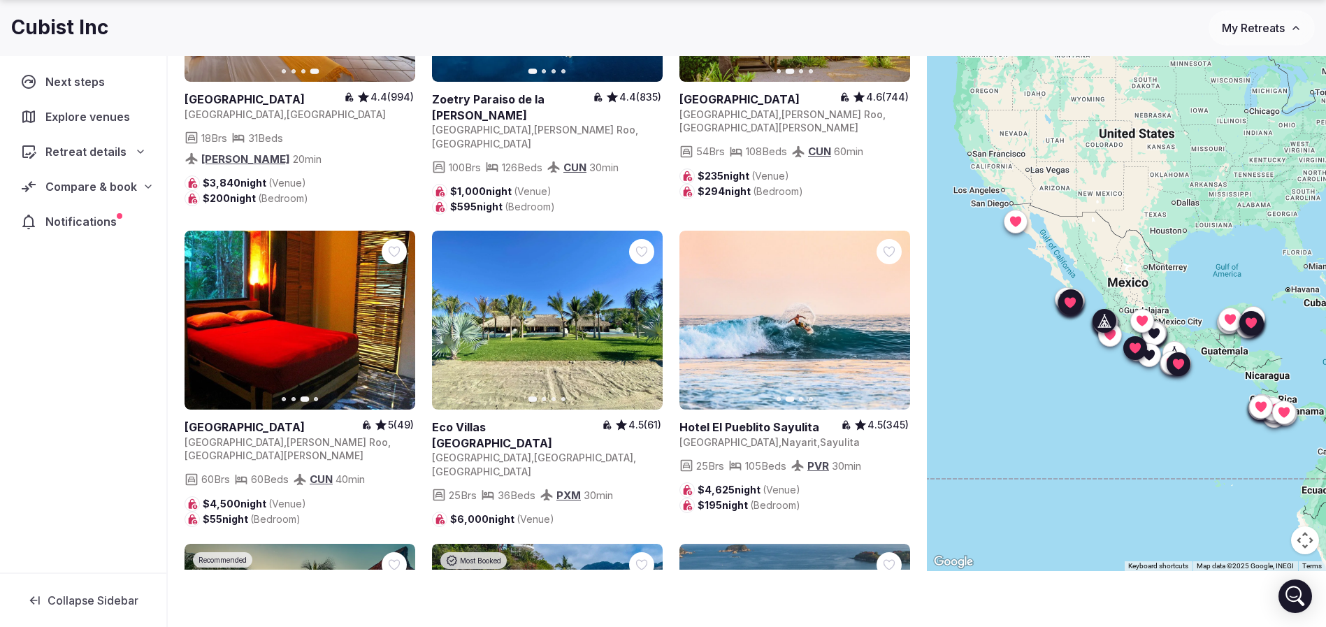
click at [889, 315] on icon "button" at bounding box center [890, 320] width 11 height 11
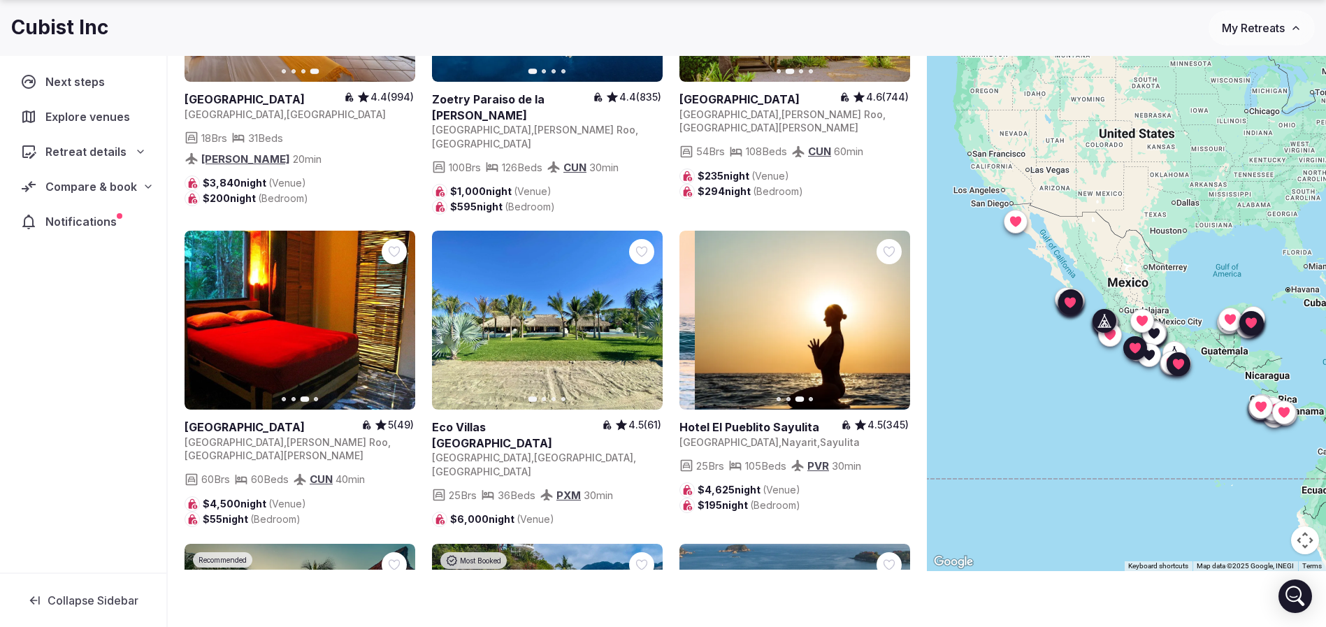
click at [889, 315] on icon "button" at bounding box center [890, 320] width 11 height 11
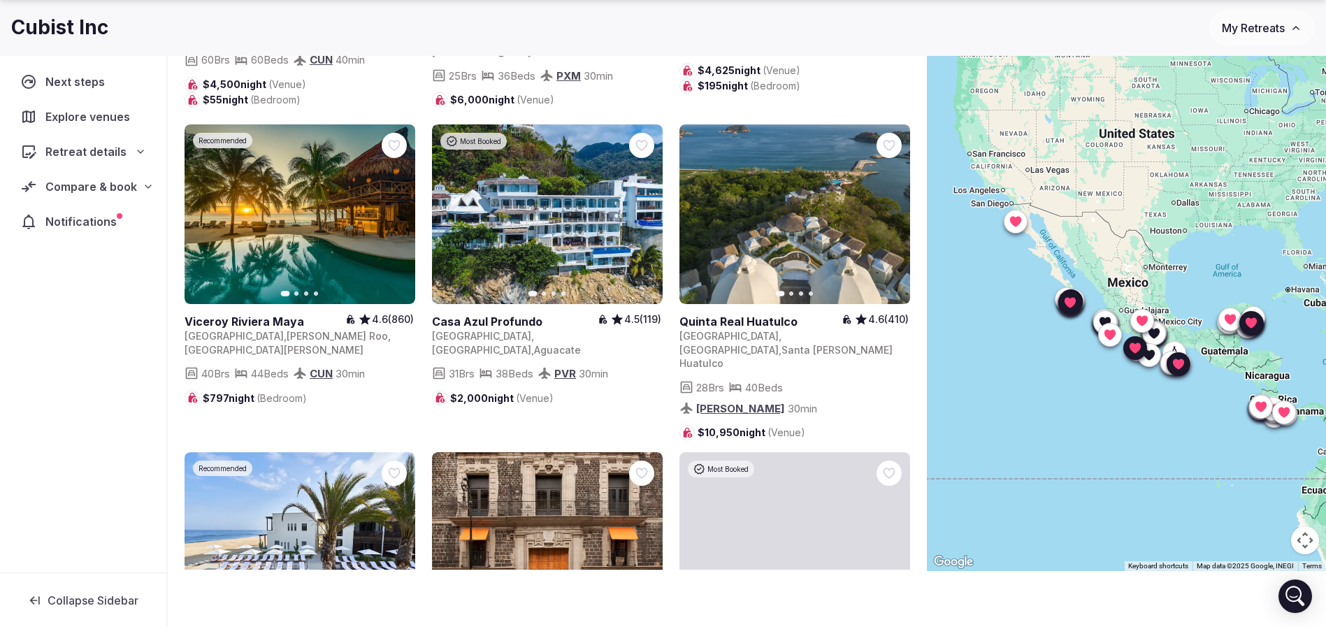
scroll to position [2098, 0]
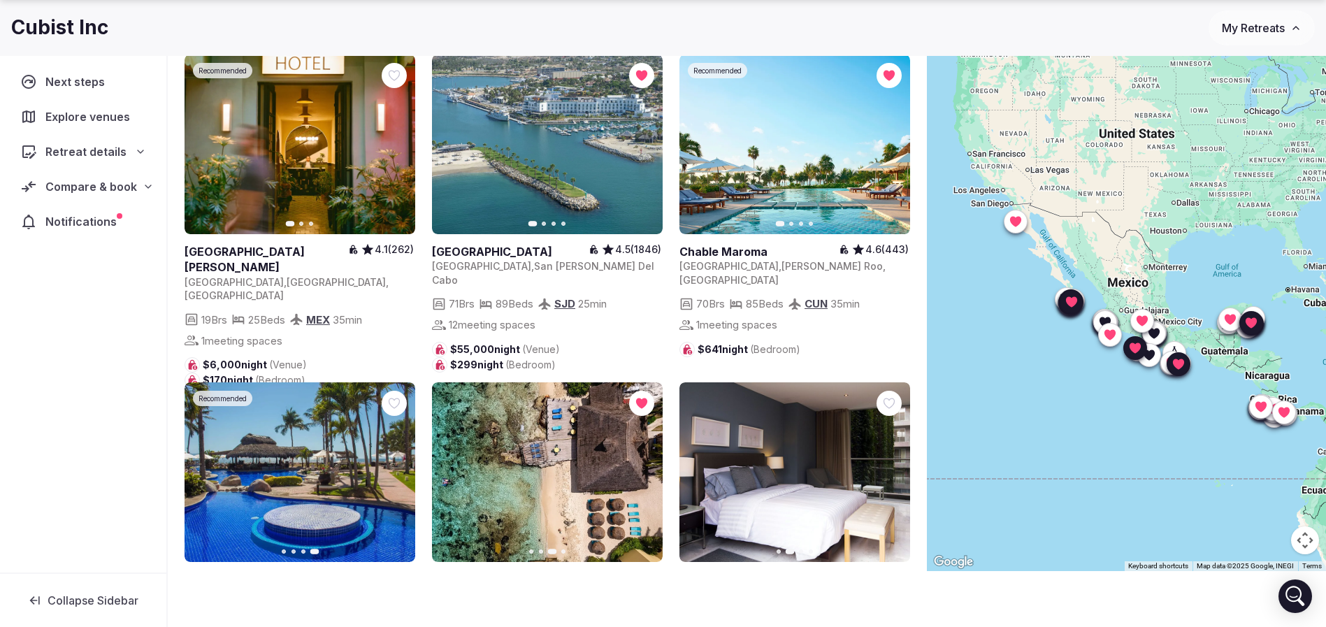
scroll to position [1202, 0]
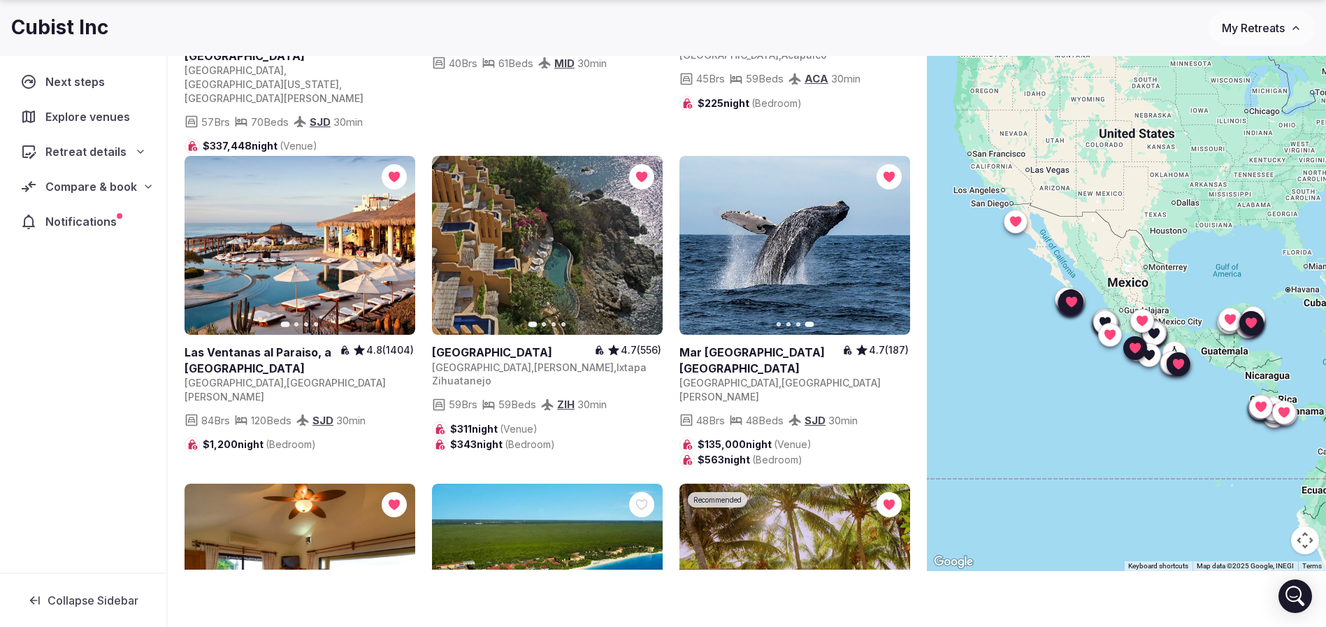
click at [130, 178] on span "Compare & book" at bounding box center [91, 186] width 92 height 17
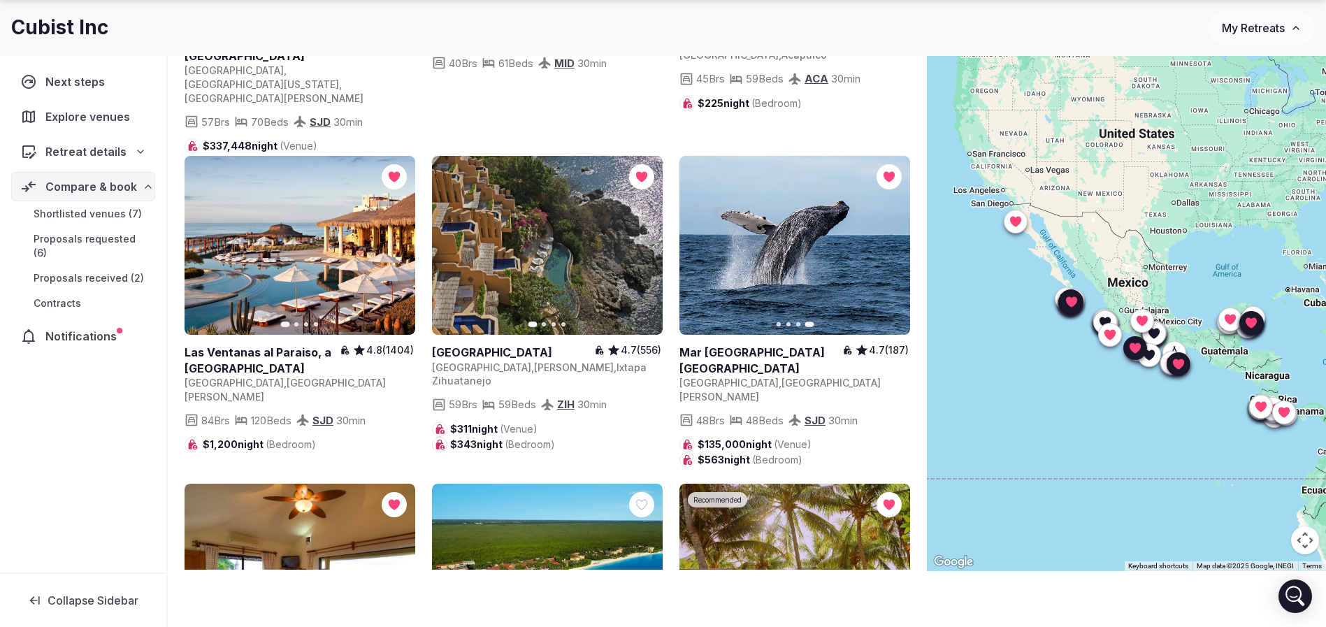
click at [115, 216] on span "Shortlisted venues (7)" at bounding box center [88, 214] width 108 height 14
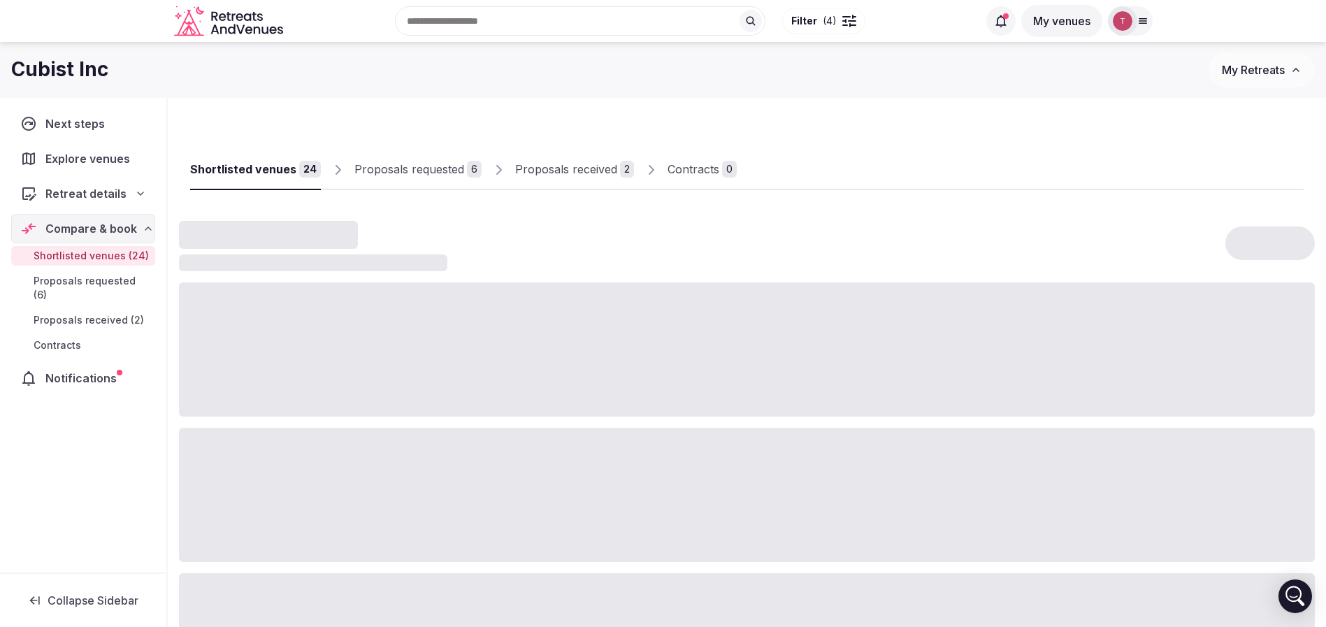
drag, startPoint x: 854, startPoint y: 161, endPoint x: 852, endPoint y: 196, distance: 35.1
click at [852, 159] on div "Shortlisted venues 24 Proposals requested 6 Proposals received 2 Contracts 0" at bounding box center [747, 158] width 1114 height 64
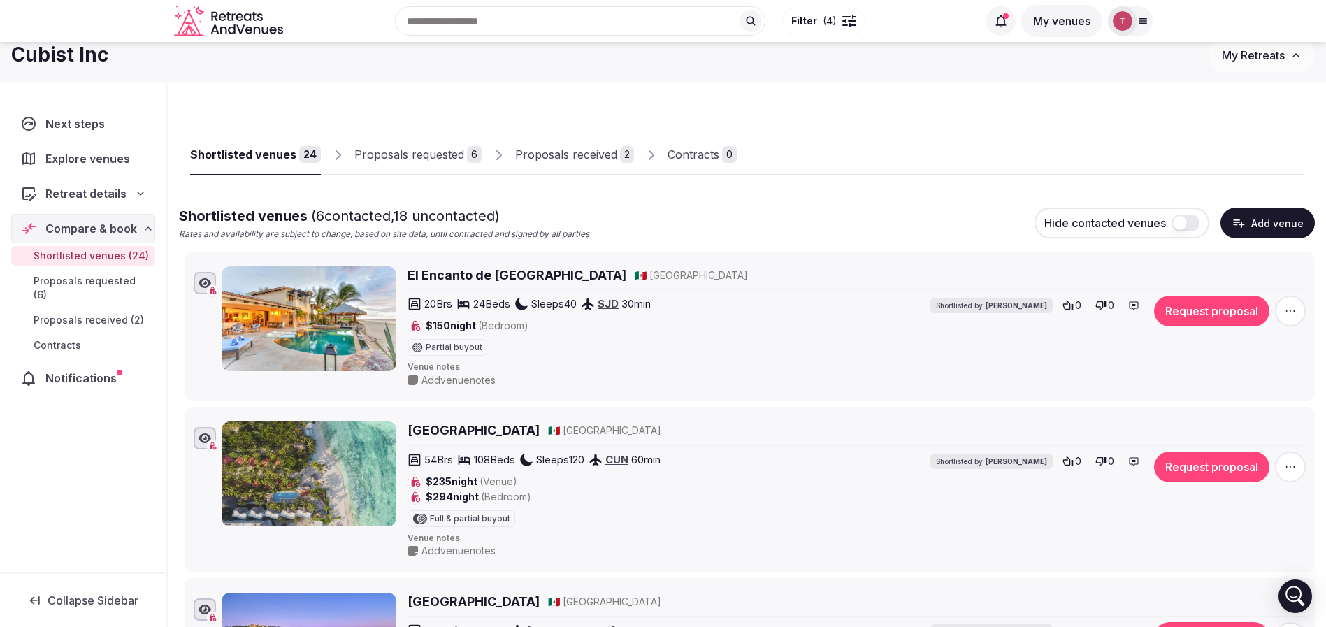
scroll to position [105, 0]
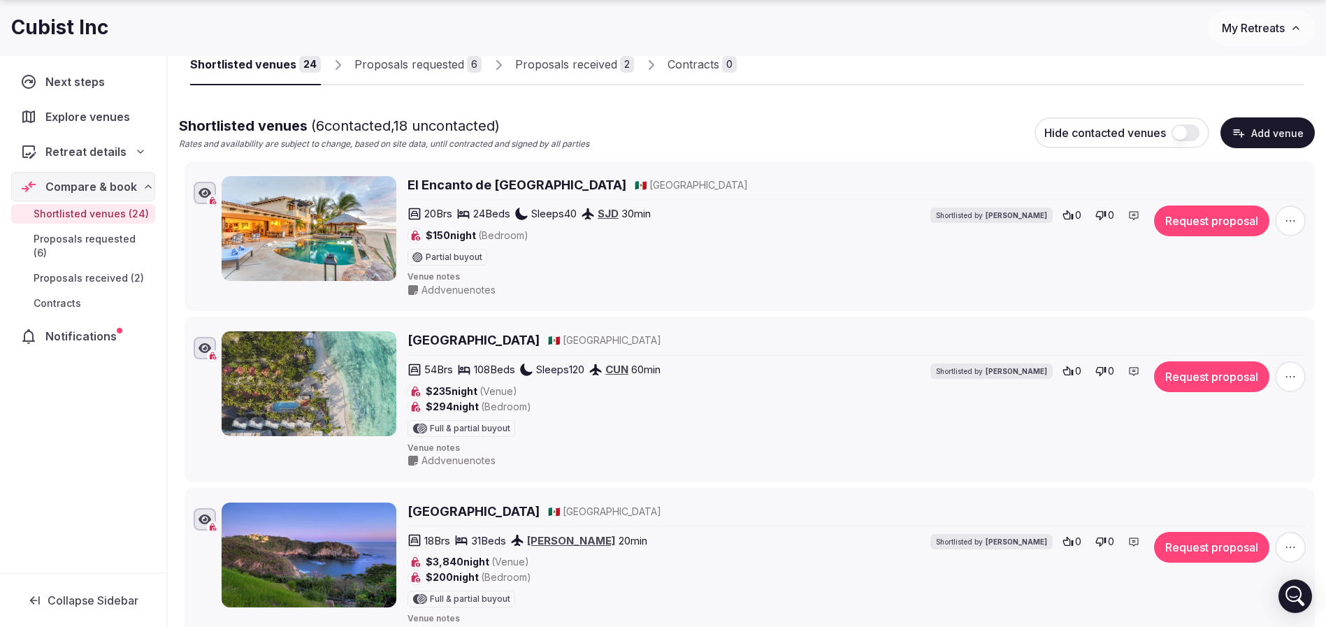
click at [520, 186] on h2 "El Encanto de La Laguna" at bounding box center [517, 184] width 219 height 17
click at [477, 335] on h2 "Petit Lafitte Hotel" at bounding box center [474, 339] width 132 height 17
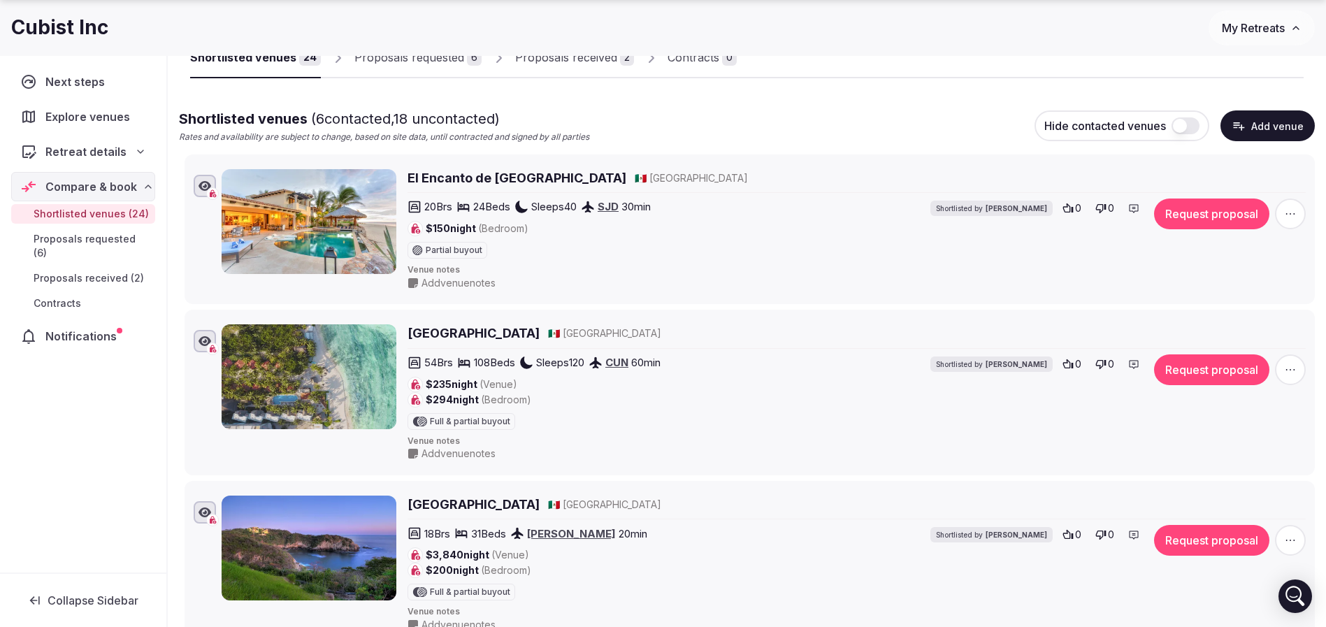
scroll to position [315, 0]
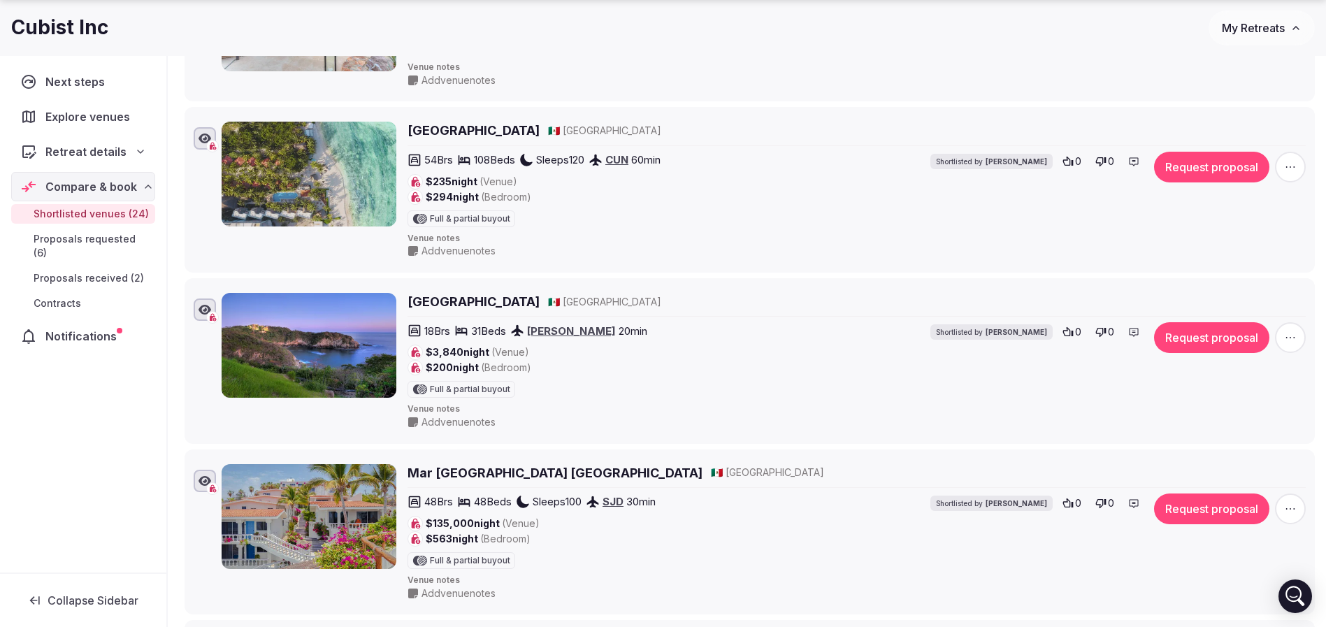
click at [476, 297] on h2 "[GEOGRAPHIC_DATA]" at bounding box center [474, 301] width 132 height 17
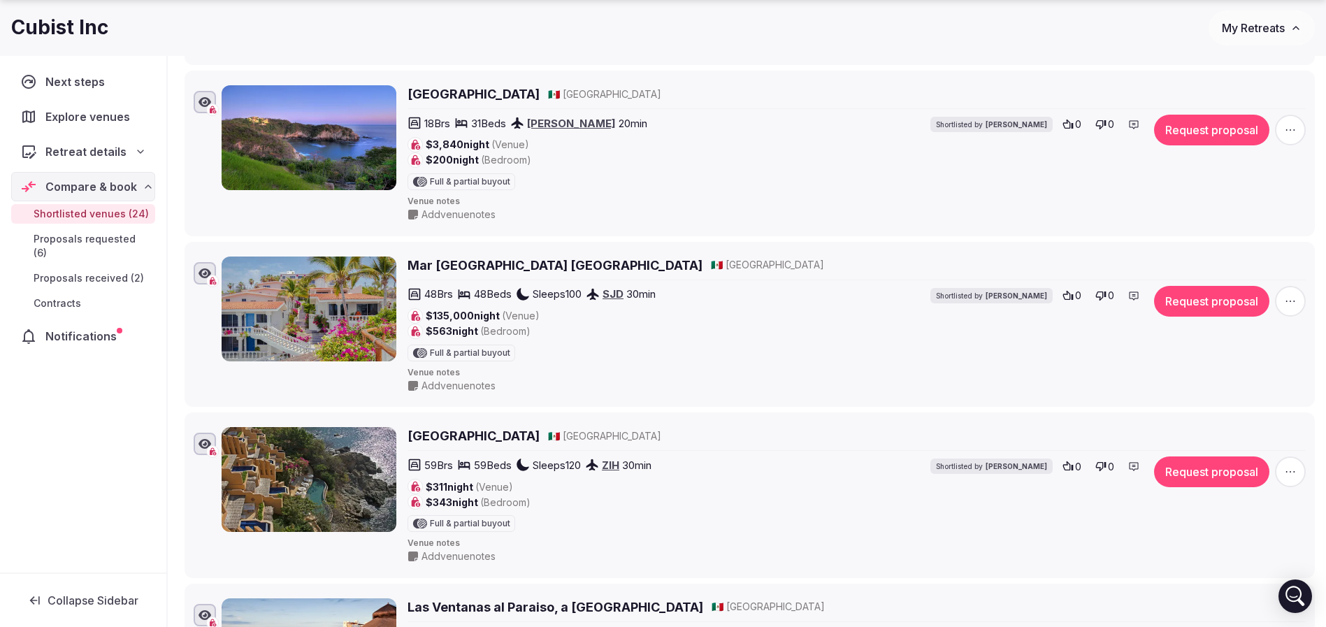
scroll to position [524, 0]
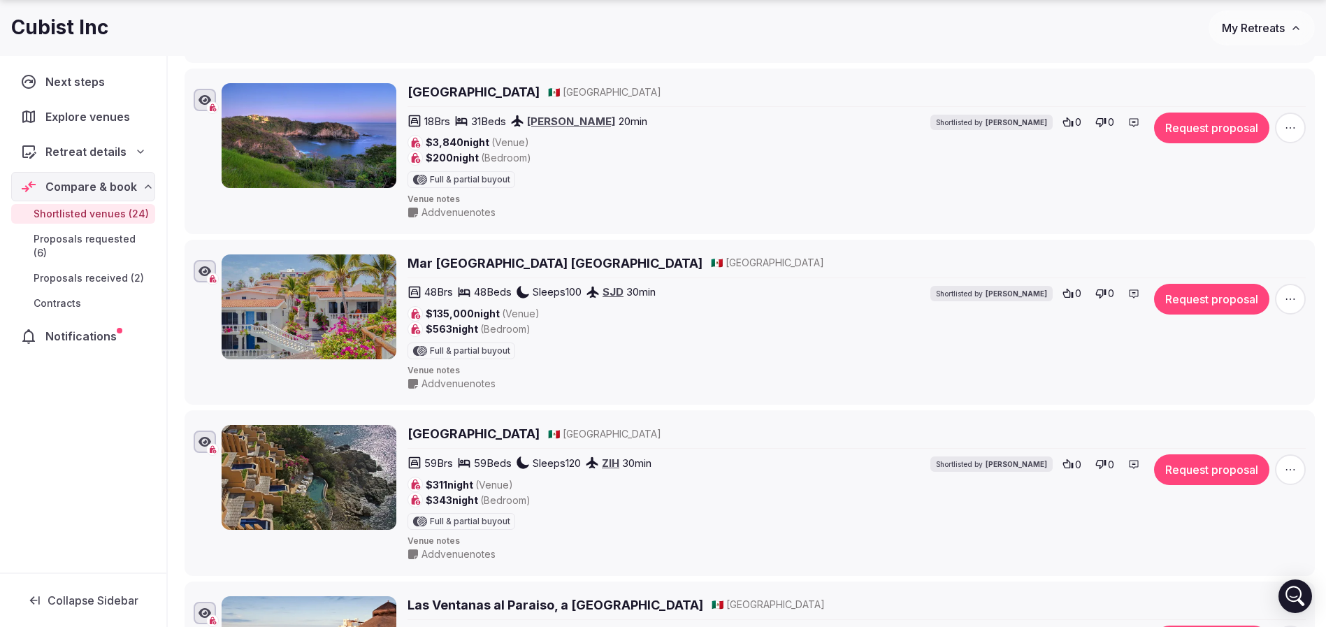
click at [521, 264] on h2 "Mar [GEOGRAPHIC_DATA] [GEOGRAPHIC_DATA]" at bounding box center [555, 263] width 295 height 17
click at [482, 443] on div "Cala de Mar Resort & Spa Ixtapa 🇲🇽 Mexico" at bounding box center [857, 437] width 899 height 24
click at [482, 438] on h2 "[GEOGRAPHIC_DATA]" at bounding box center [474, 433] width 132 height 17
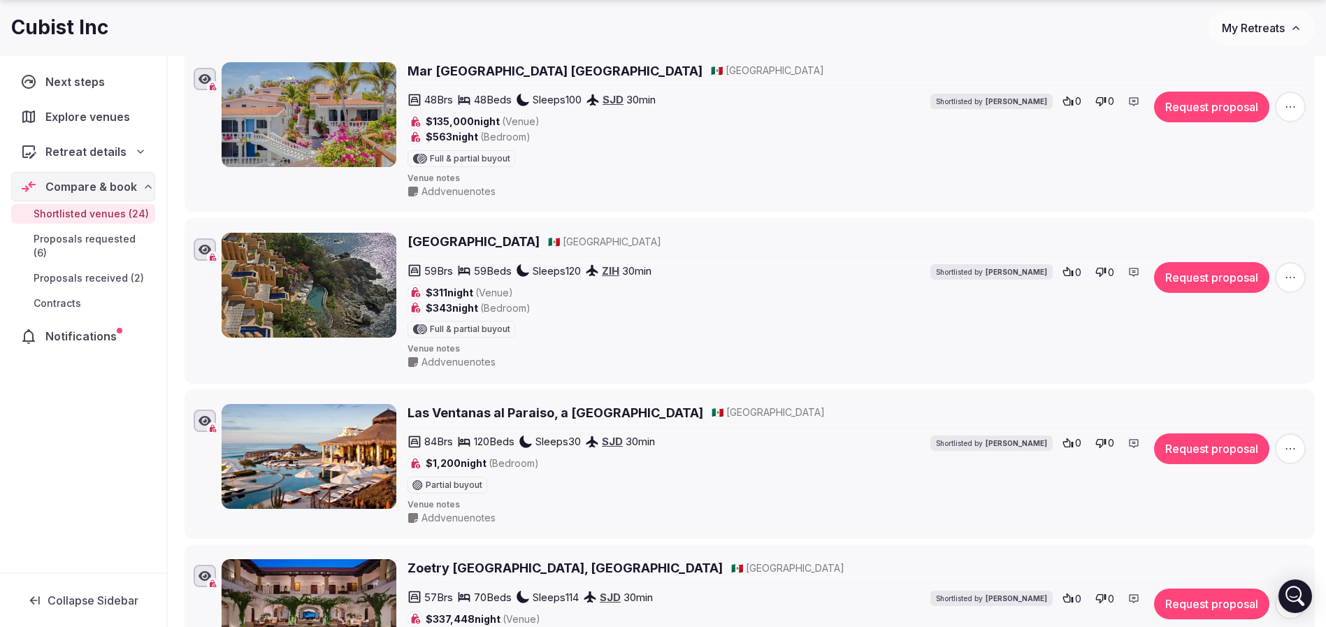
scroll to position [734, 0]
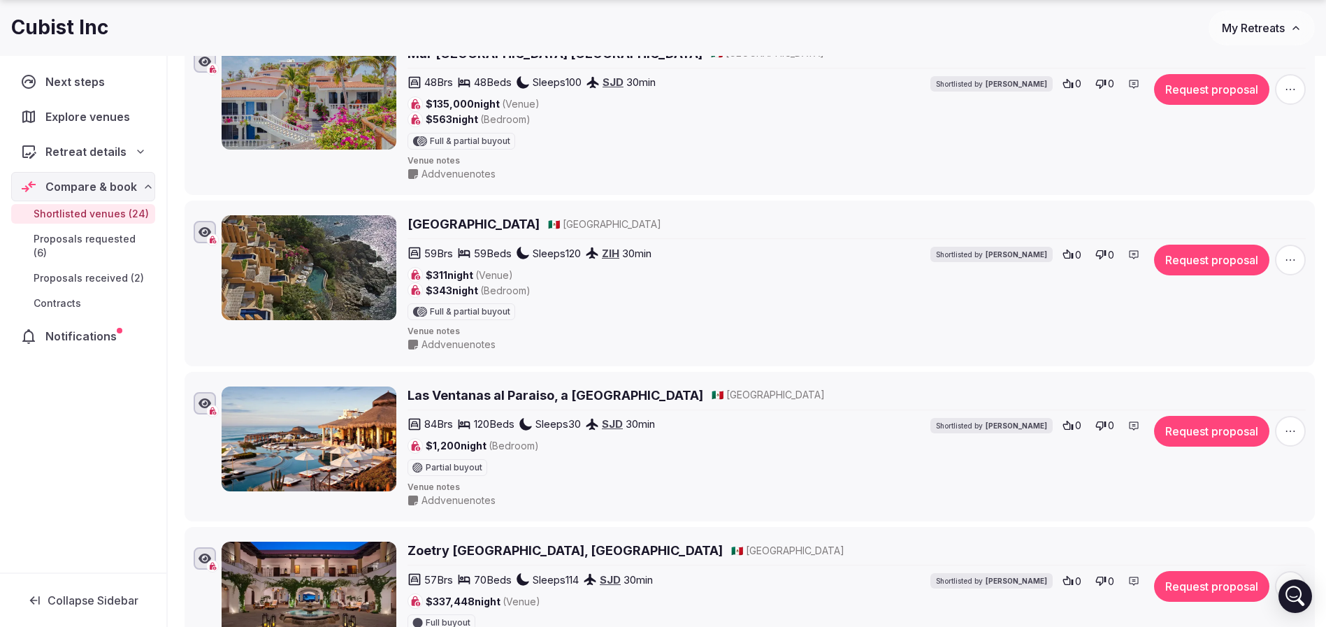
click at [511, 395] on h2 "Las Ventanas al Paraiso, a Rosewood Resort" at bounding box center [556, 395] width 296 height 17
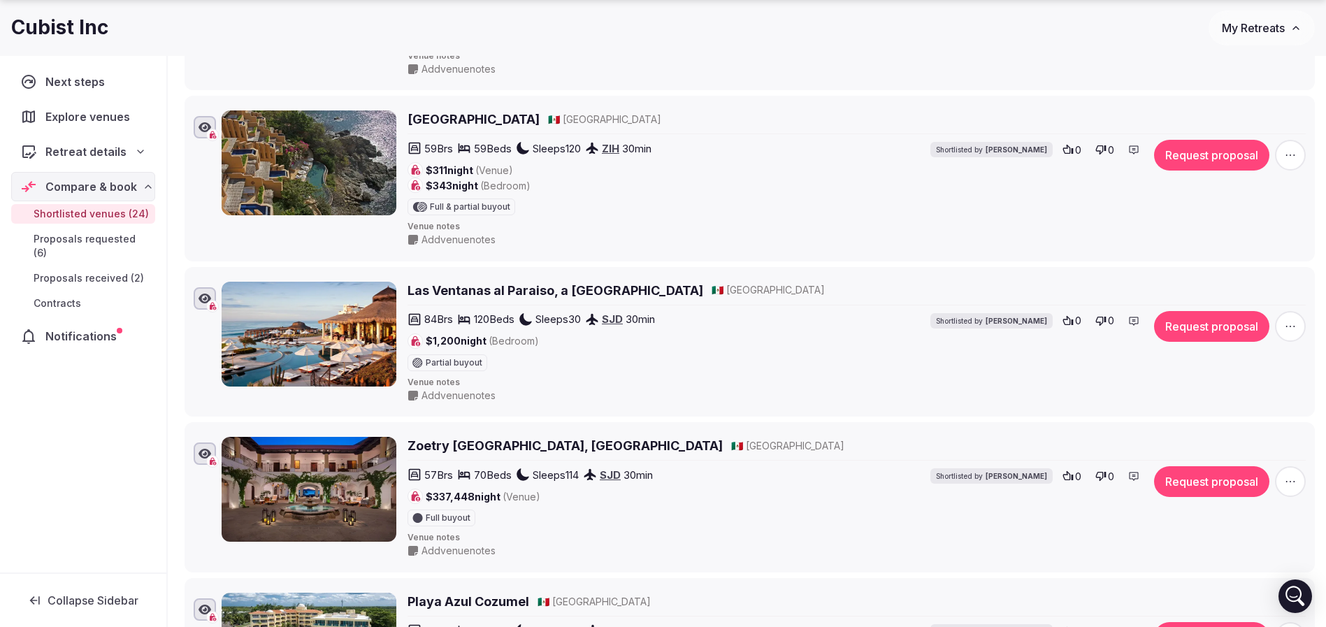
click at [457, 445] on h2 "Zoetry [GEOGRAPHIC_DATA], [GEOGRAPHIC_DATA]" at bounding box center [565, 445] width 315 height 17
click at [468, 544] on span "Add venue notes" at bounding box center [459, 551] width 74 height 14
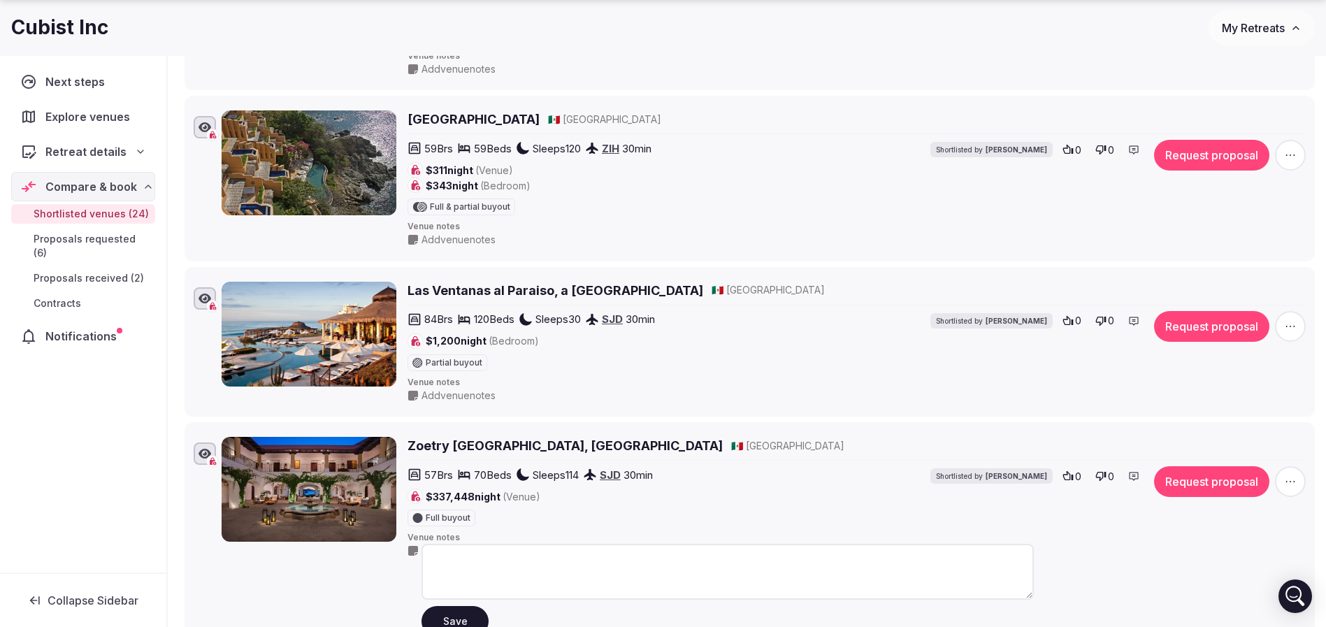
scroll to position [1049, 0]
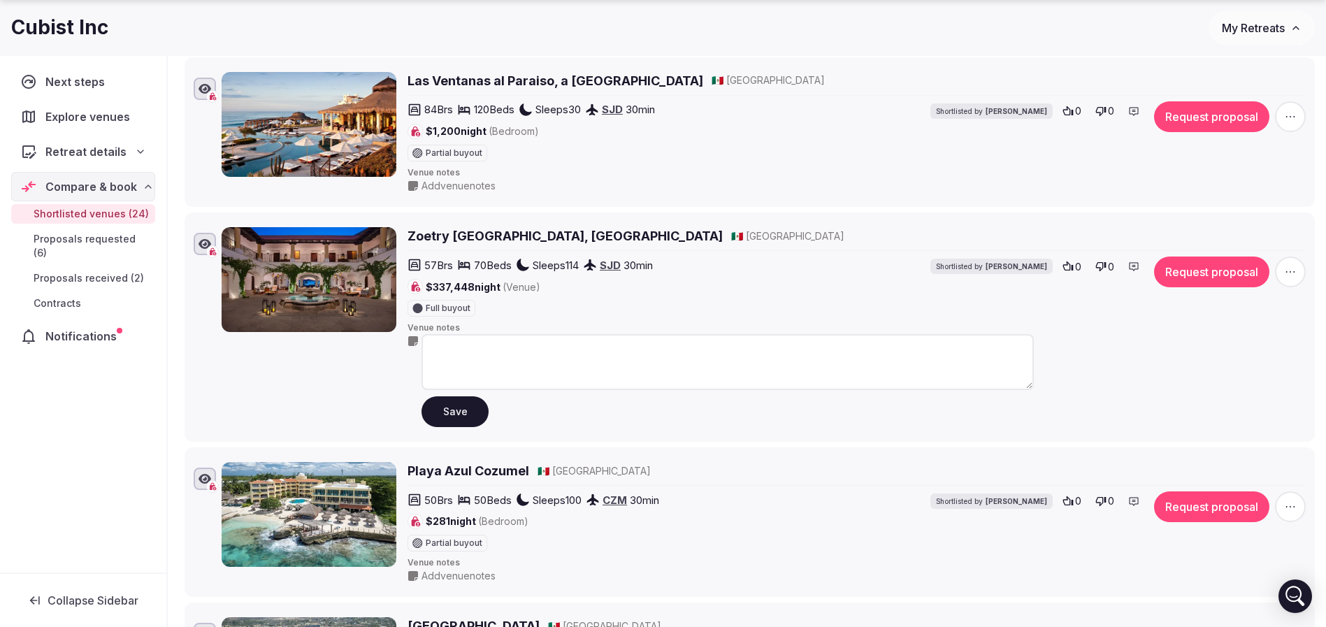
click at [94, 467] on div "Next steps Explore venues Retreat details Compare & book Shortlisted venues (24…" at bounding box center [83, 314] width 166 height 517
click at [517, 474] on h2 "Playa Azul Cozumel" at bounding box center [469, 470] width 122 height 17
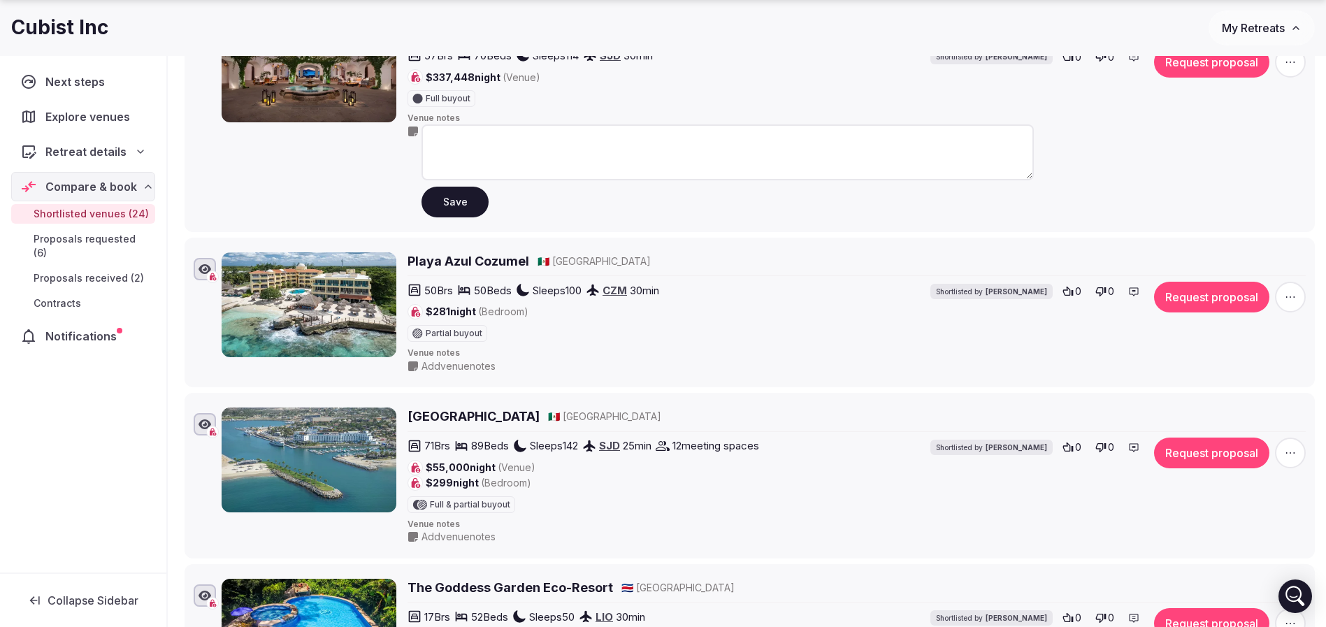
click at [494, 264] on h2 "Playa Azul Cozumel" at bounding box center [469, 260] width 122 height 17
click at [420, 417] on h2 "[GEOGRAPHIC_DATA]" at bounding box center [474, 416] width 132 height 17
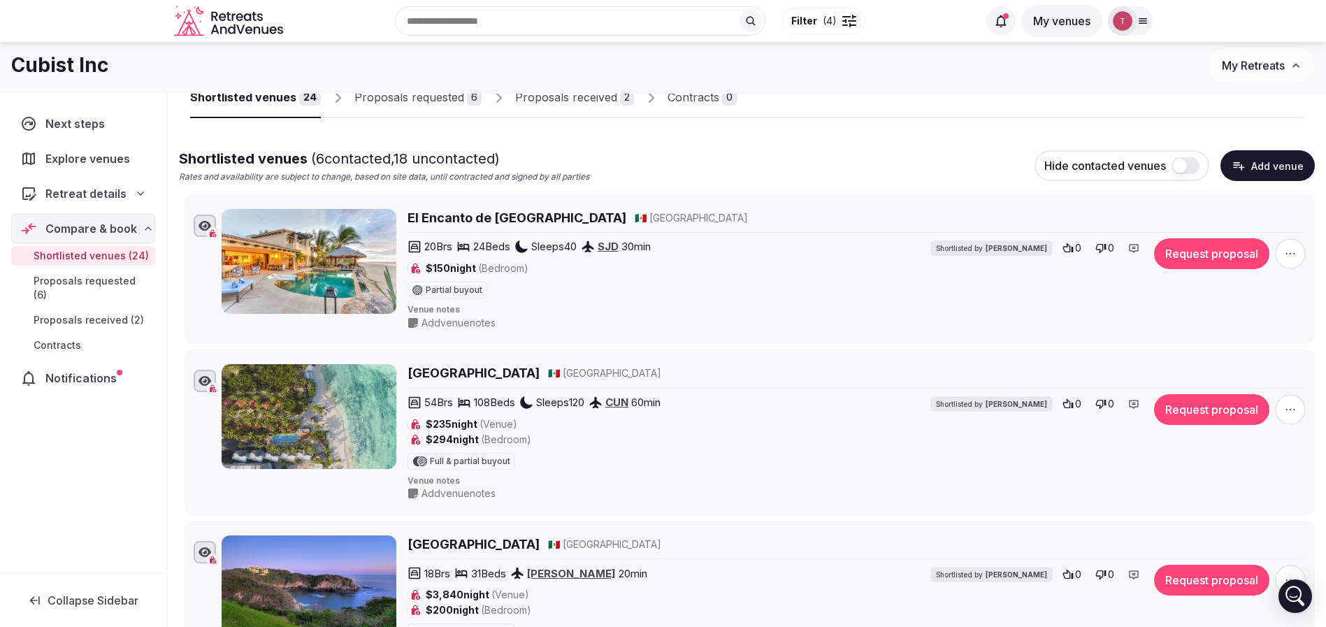
scroll to position [0, 0]
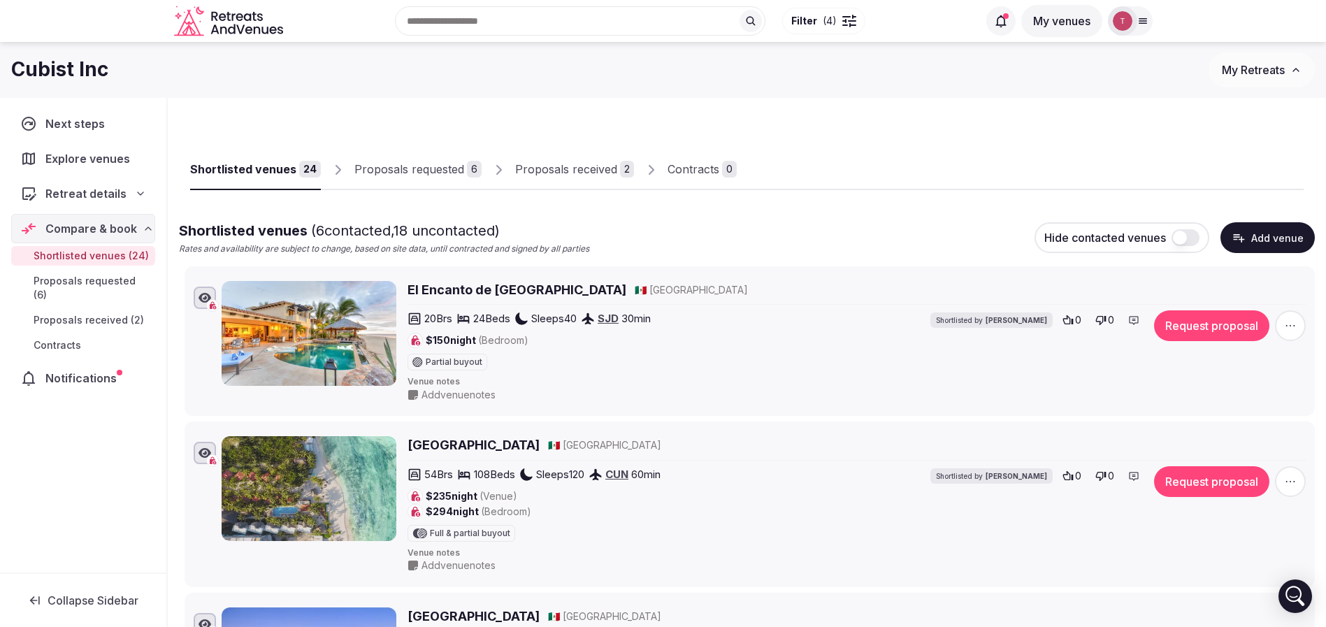
click at [886, 250] on div "Shortlisted venues ( 6 contacted, 18 uncontacted) Rates and availability are su…" at bounding box center [747, 238] width 1136 height 34
click at [1289, 323] on icon "button" at bounding box center [1291, 326] width 14 height 14
click at [1271, 281] on button "Remove Venue" at bounding box center [1253, 277] width 117 height 22
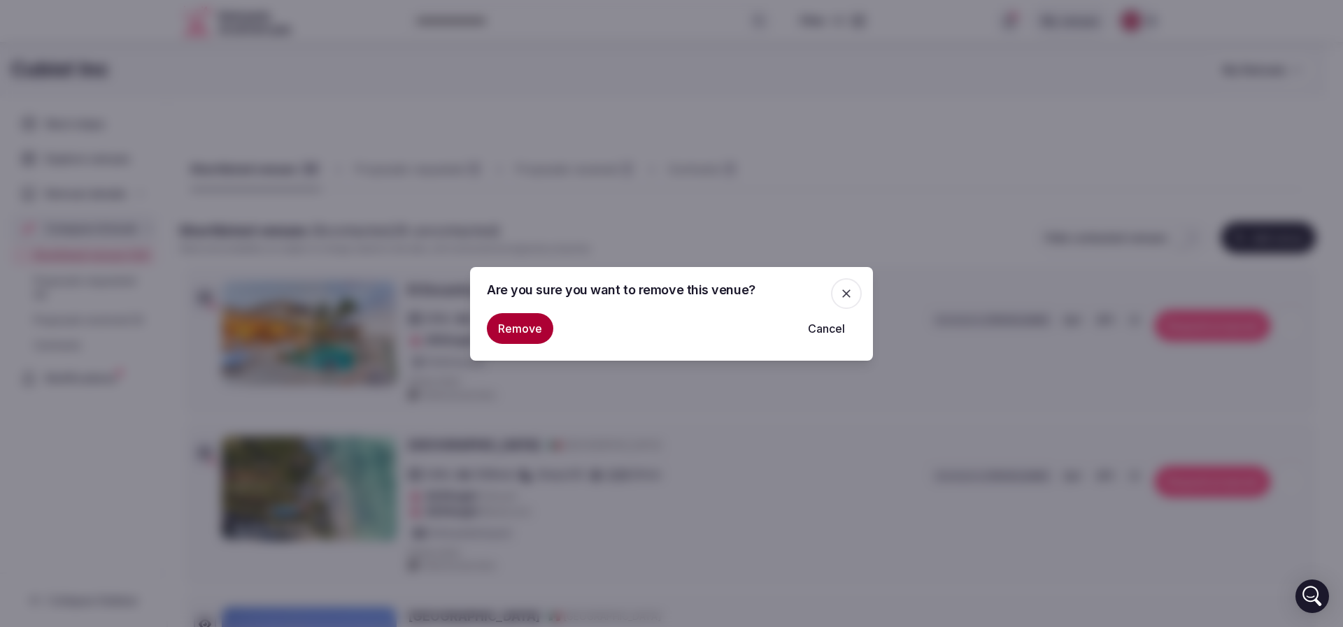
click at [513, 322] on button "Remove" at bounding box center [520, 328] width 66 height 31
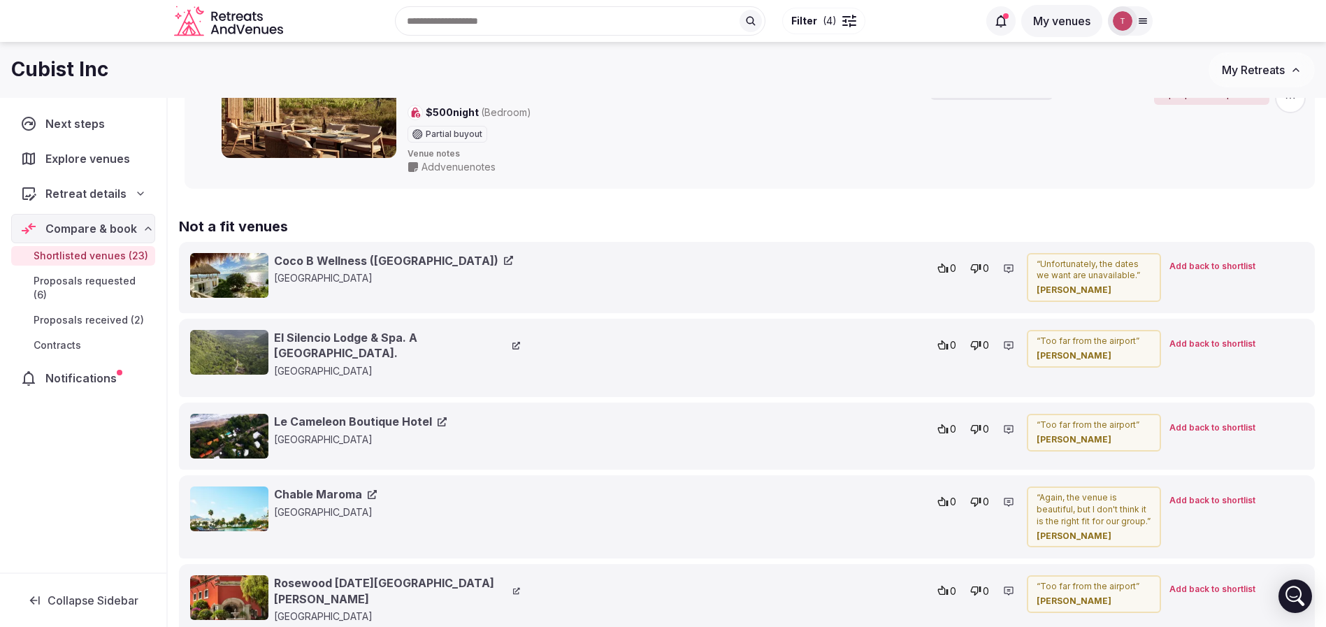
scroll to position [3637, 0]
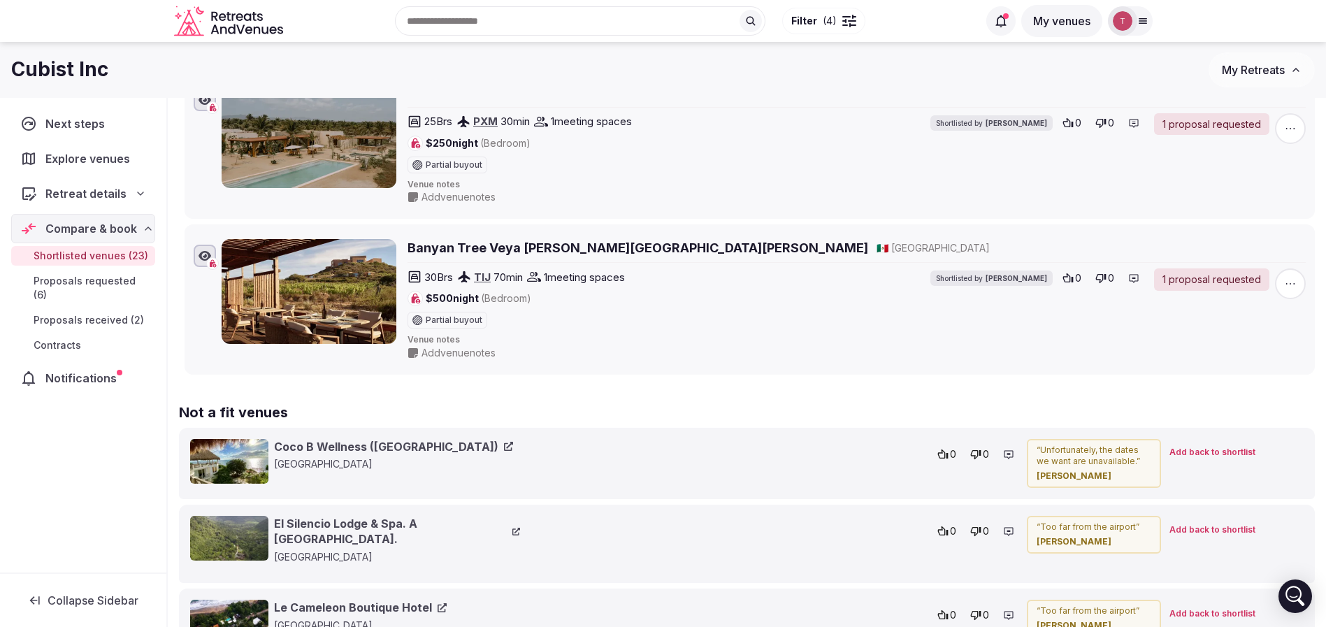
click at [349, 450] on link "Coco B Wellness (Coco B Isla)" at bounding box center [393, 446] width 239 height 15
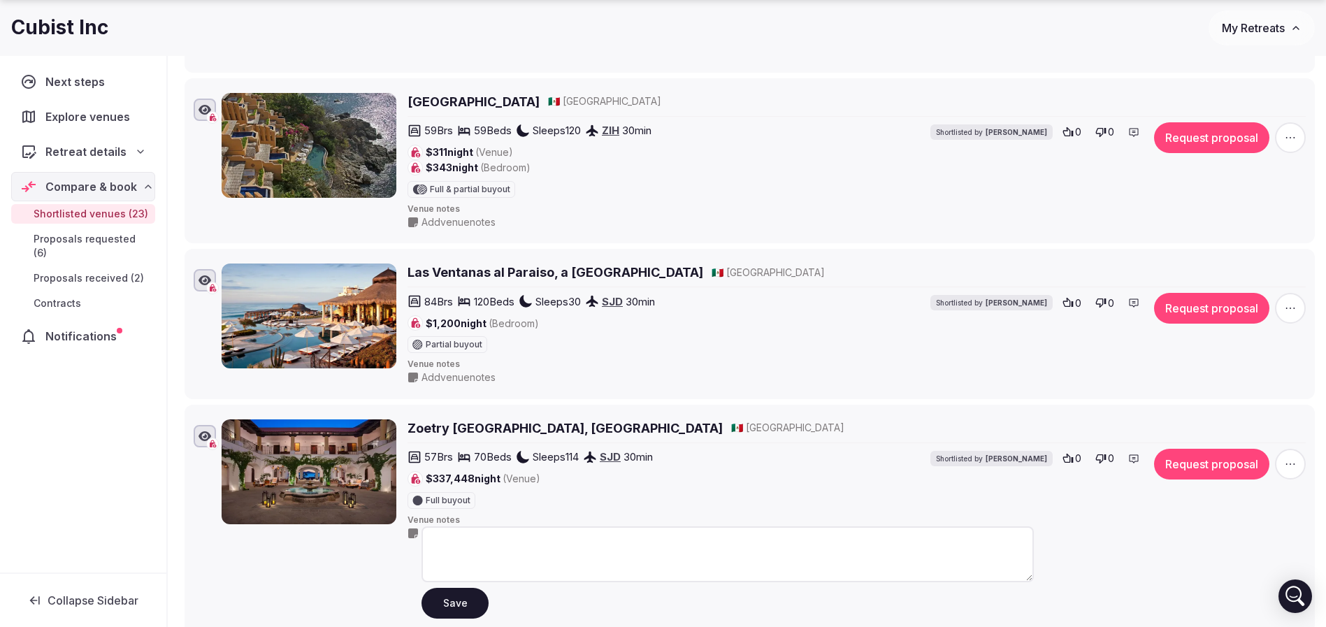
scroll to position [734, 0]
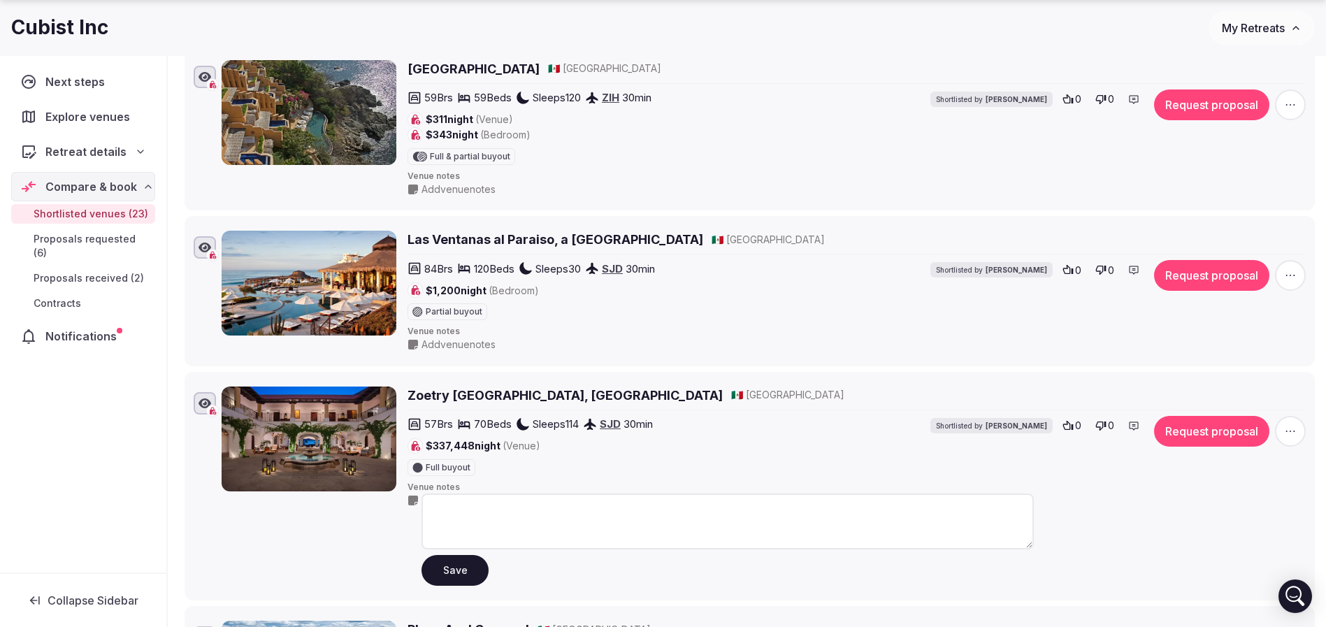
click at [1293, 273] on icon "button" at bounding box center [1291, 276] width 14 height 14
click at [1226, 227] on button "Remove Venue" at bounding box center [1253, 228] width 117 height 22
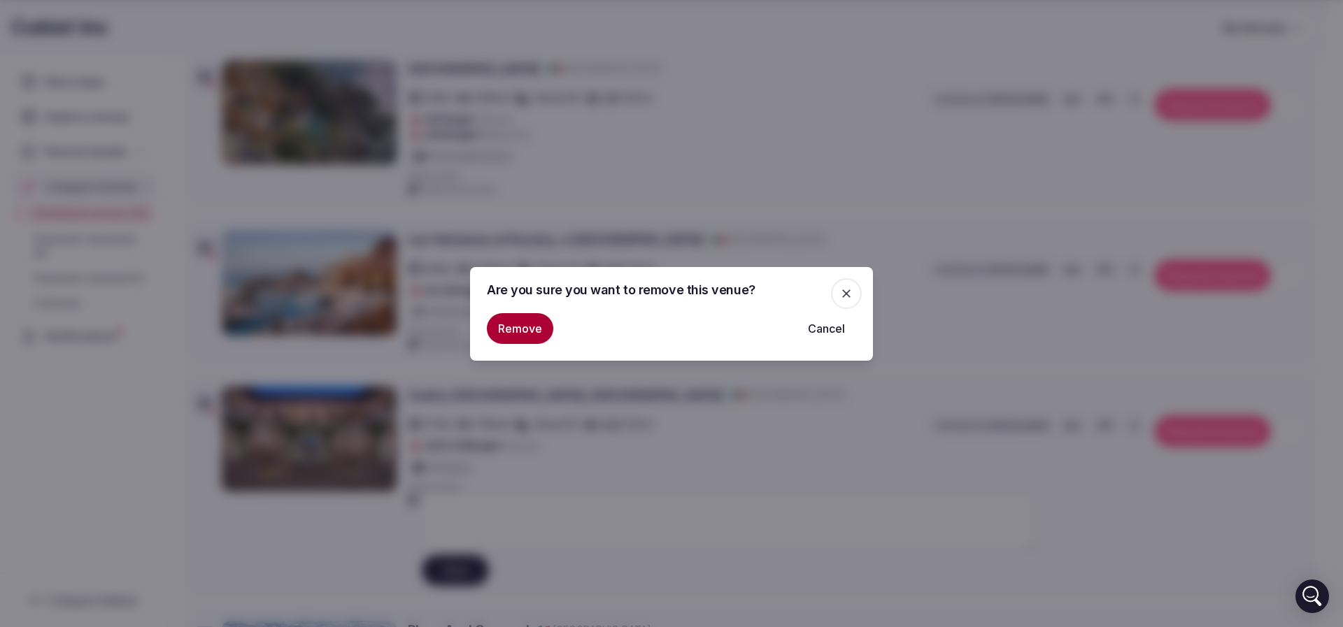
click at [511, 329] on button "Remove" at bounding box center [520, 328] width 66 height 31
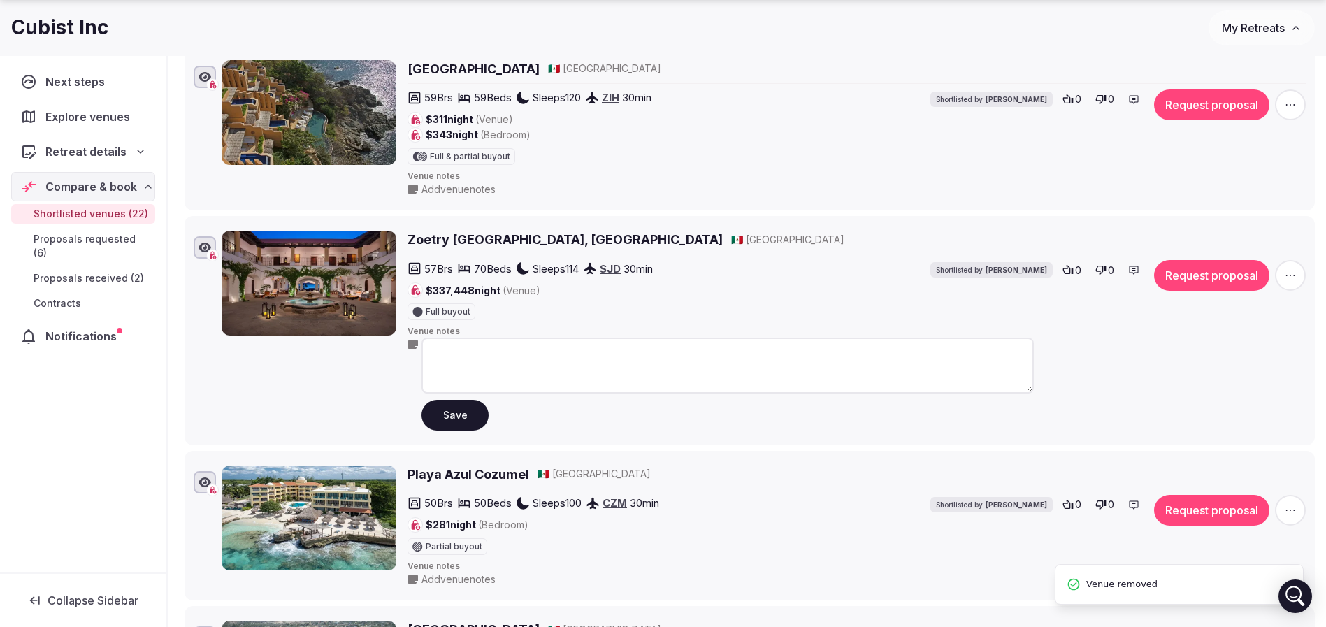
click at [466, 423] on button "Save" at bounding box center [455, 415] width 67 height 31
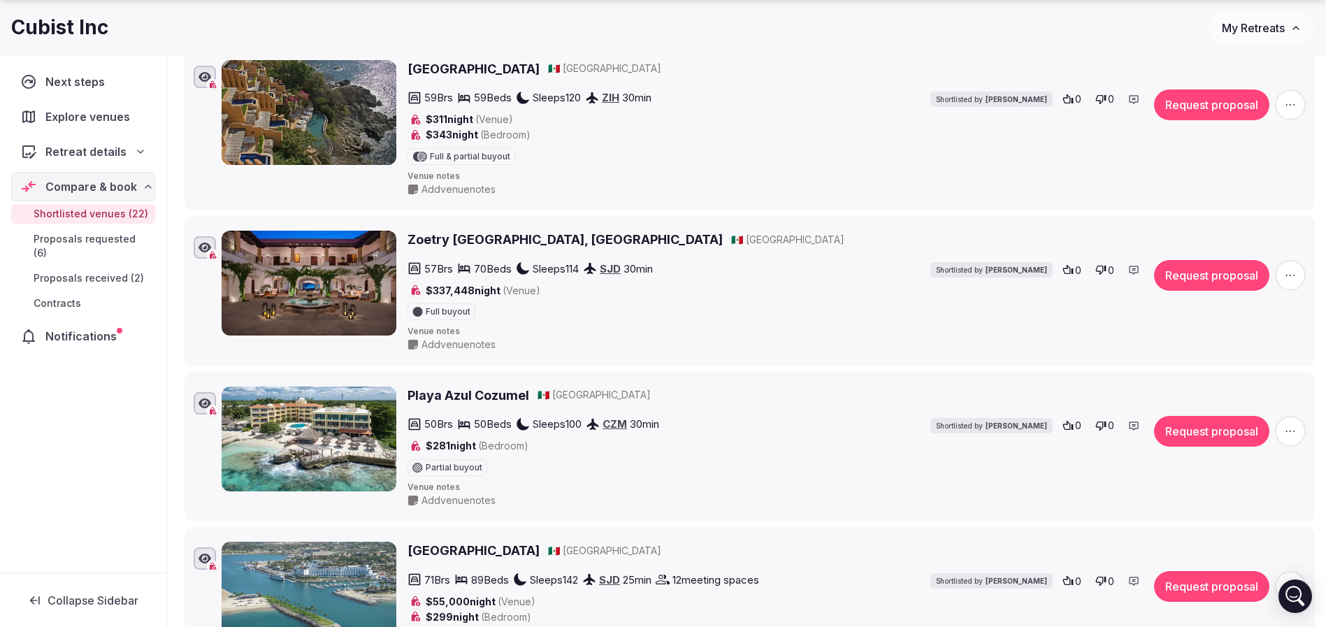
click at [1297, 280] on icon "button" at bounding box center [1291, 276] width 14 height 14
click at [1229, 228] on button "Remove Venue" at bounding box center [1253, 228] width 117 height 22
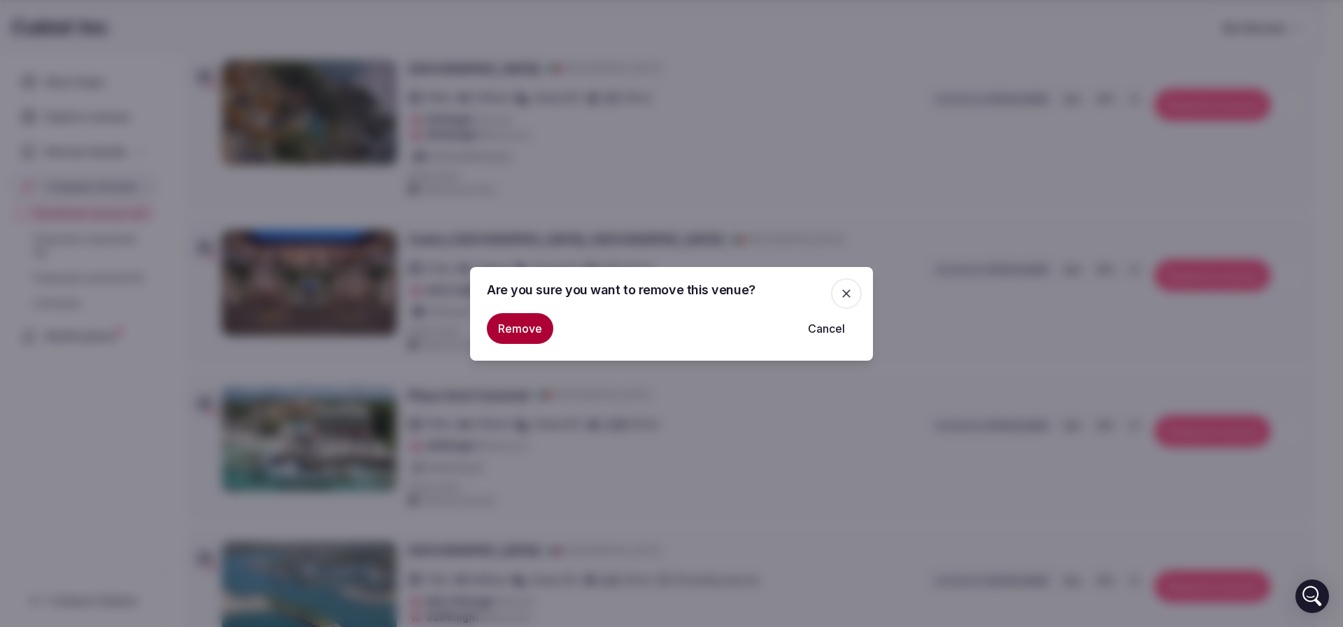
click at [524, 329] on button "Remove" at bounding box center [520, 328] width 66 height 31
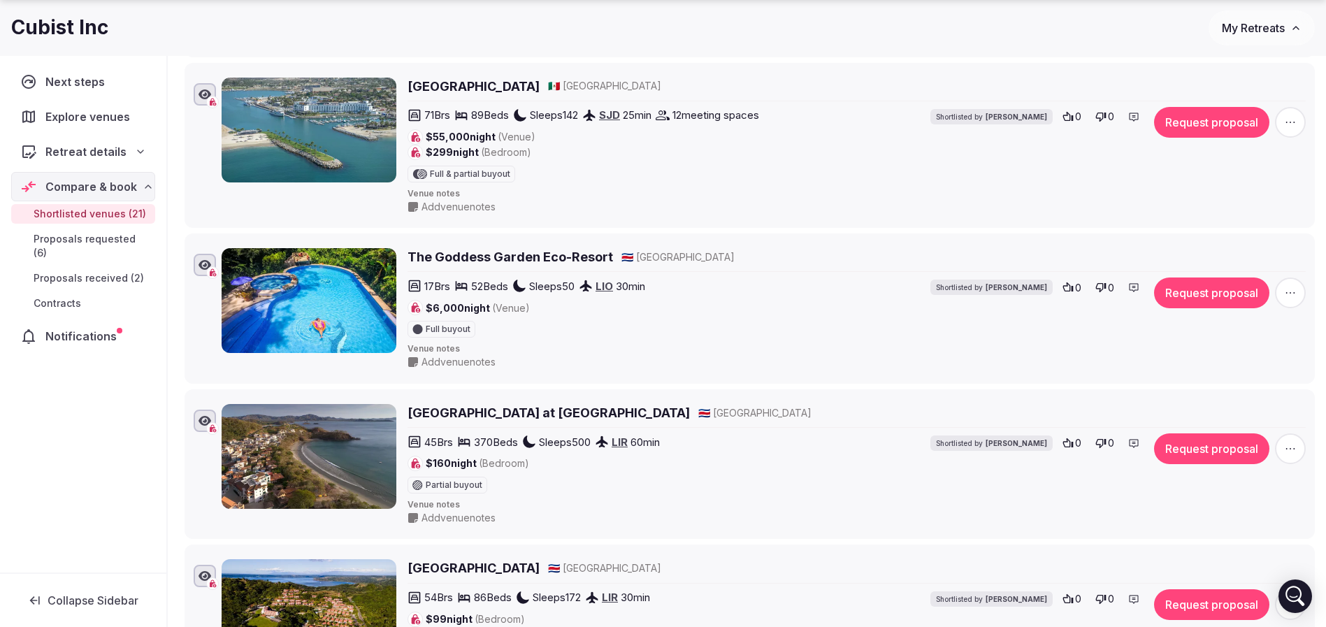
scroll to position [1148, 0]
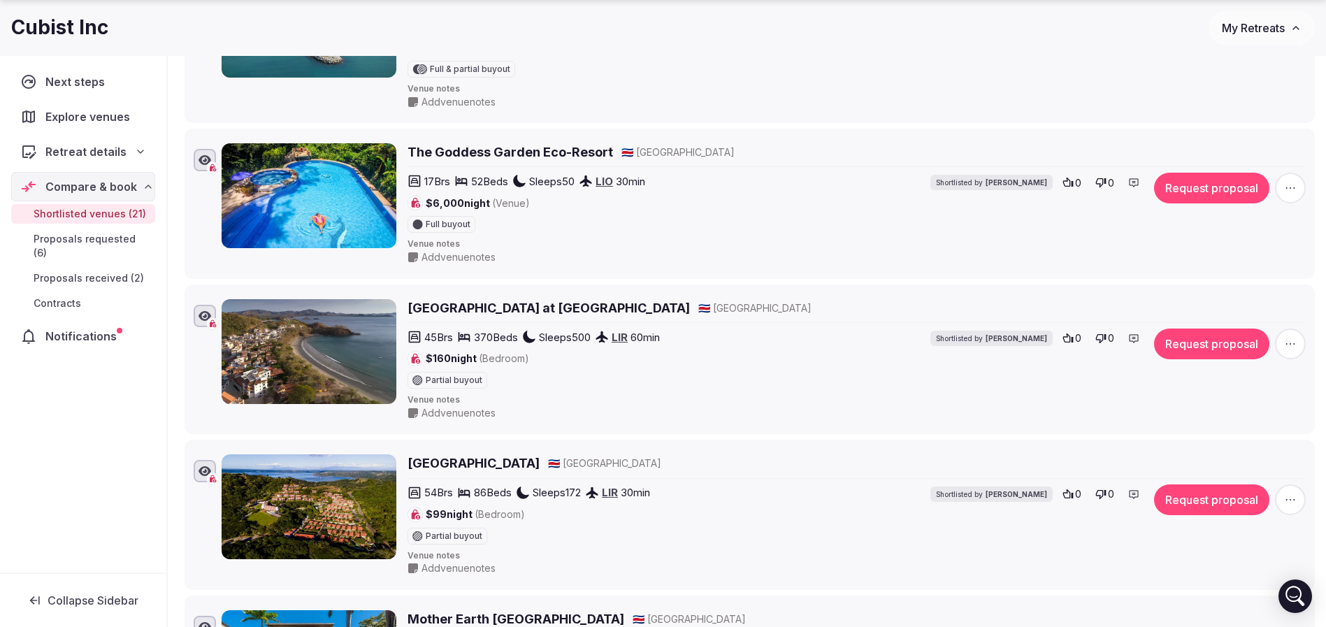
click at [527, 153] on h2 "The Goddess Garden Eco-Resort" at bounding box center [511, 151] width 206 height 17
click at [522, 311] on h2 "Santarena Hotel at Las Catalinas" at bounding box center [549, 307] width 282 height 17
click at [495, 459] on h2 "Villas Sol Hotel & Beach Resort" at bounding box center [474, 462] width 132 height 17
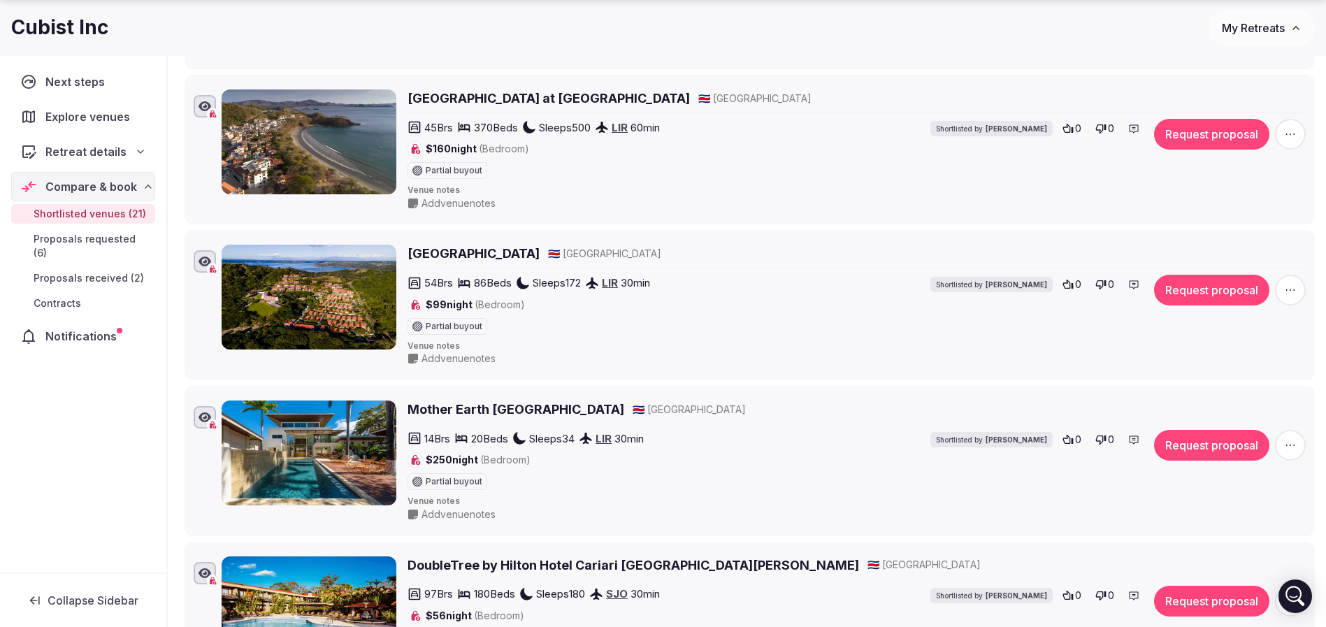
scroll to position [1568, 0]
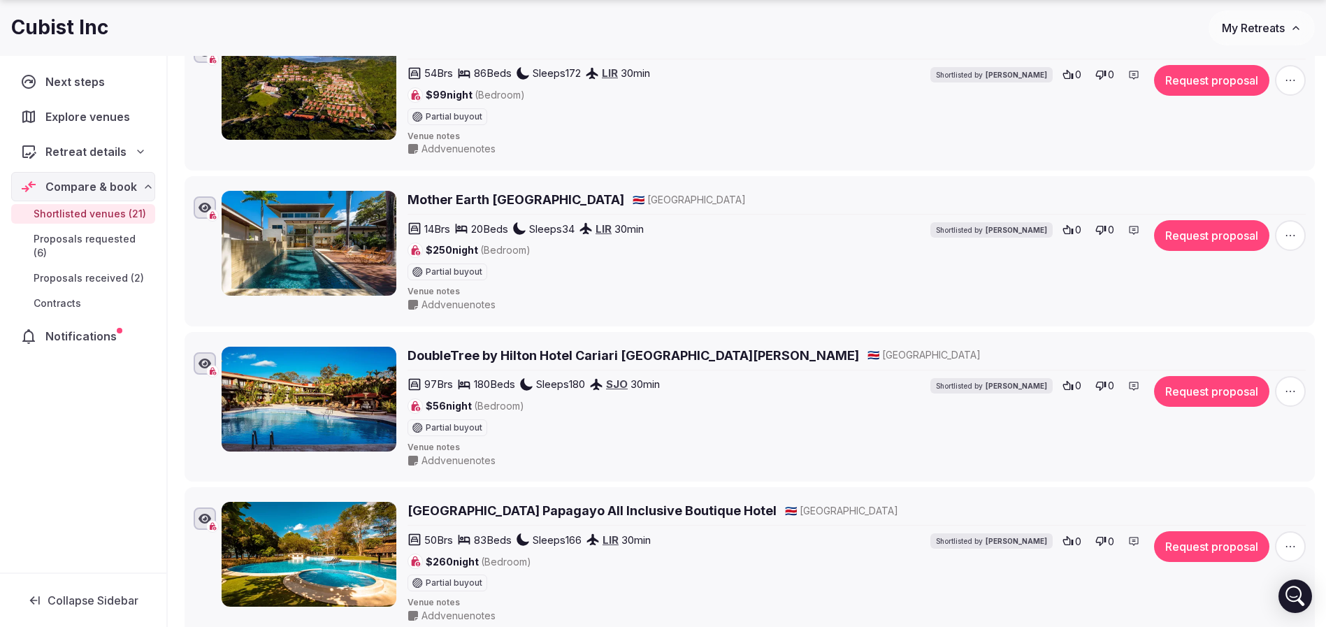
click at [539, 202] on h2 "Mother Earth Vegan Hotel" at bounding box center [516, 199] width 217 height 17
click at [549, 355] on h2 "DoubleTree by Hilton Hotel Cariari San Jose Costa Rica" at bounding box center [634, 355] width 452 height 17
click at [487, 508] on h2 "Casa Conde Beach Front Hotel Papagayo All Inclusive Boutique Hotel" at bounding box center [592, 510] width 369 height 17
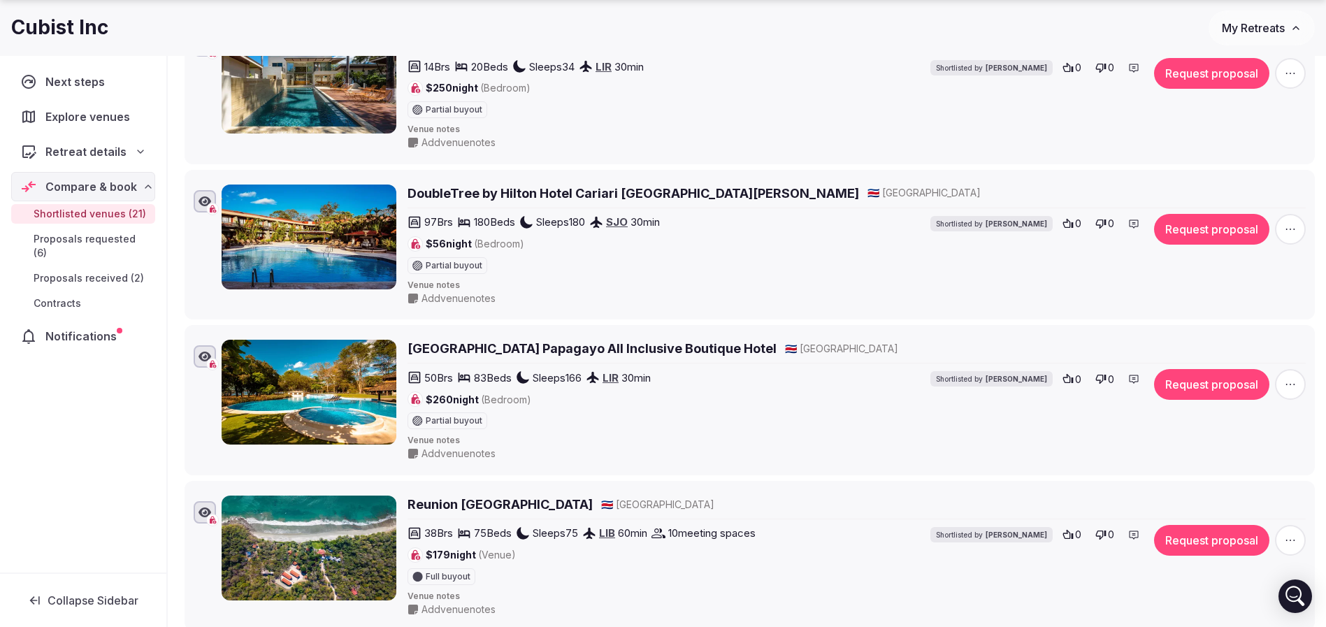
scroll to position [1777, 0]
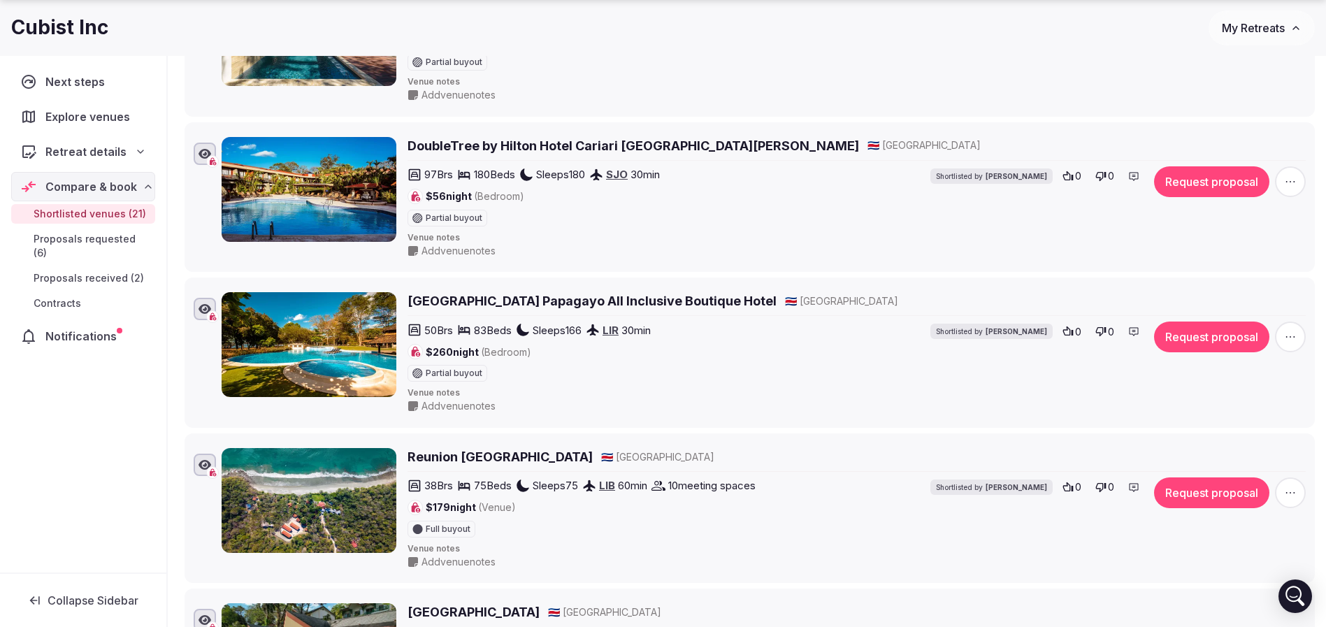
click at [513, 461] on h2 "Reunion Costa Rica" at bounding box center [500, 456] width 185 height 17
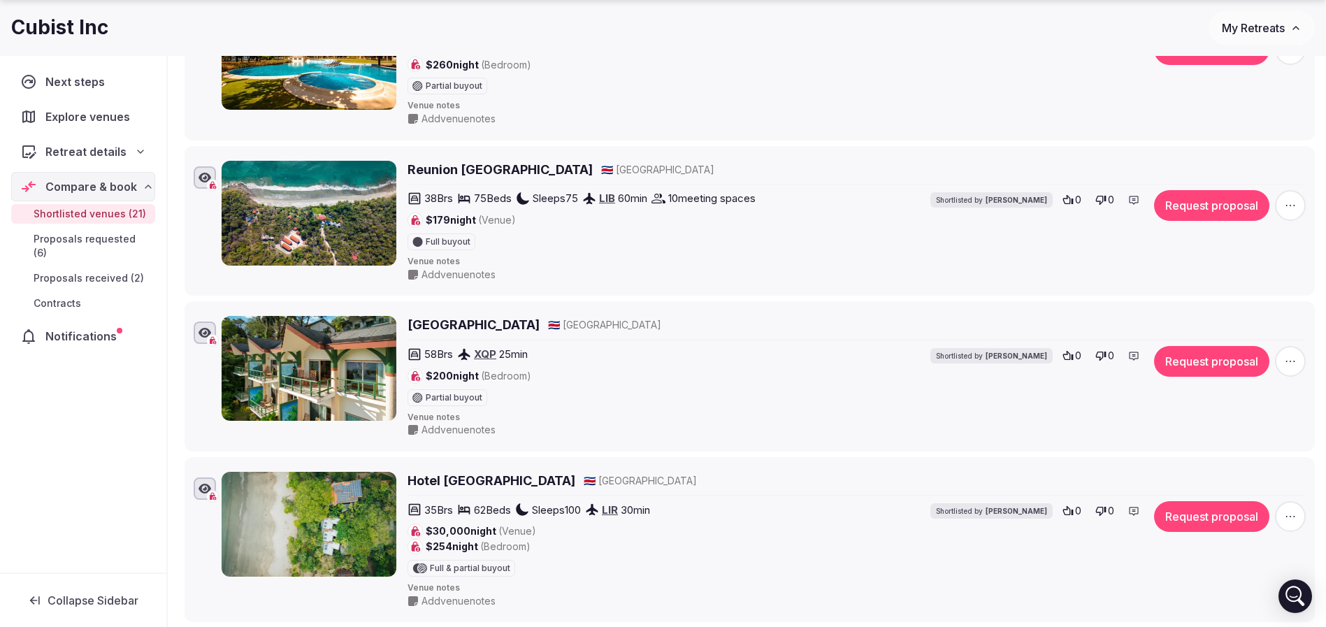
scroll to position [2092, 0]
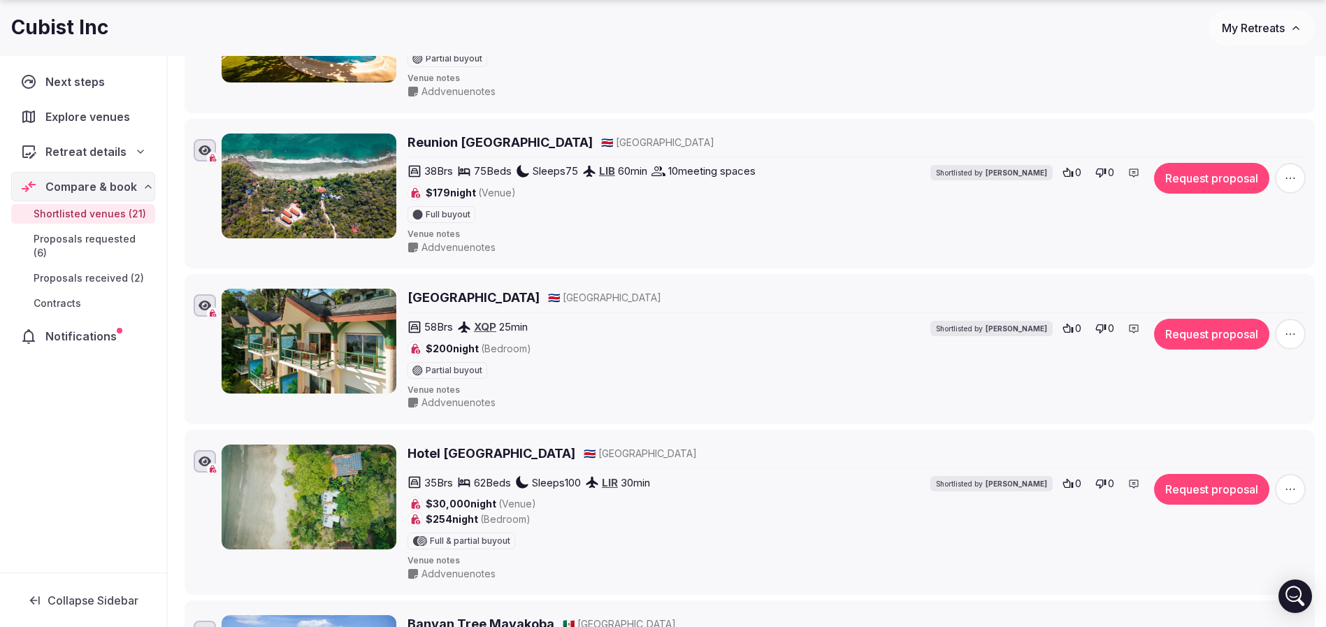
click at [483, 297] on h2 "Si Como No Resort" at bounding box center [474, 297] width 132 height 17
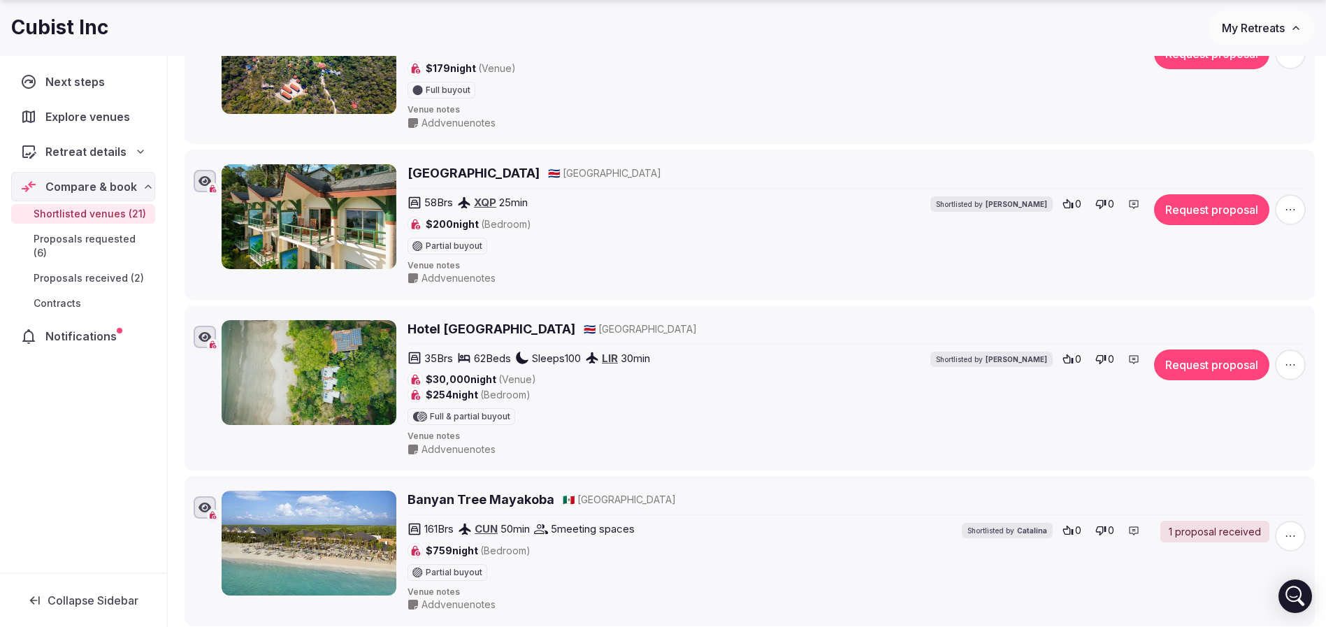
scroll to position [2302, 0]
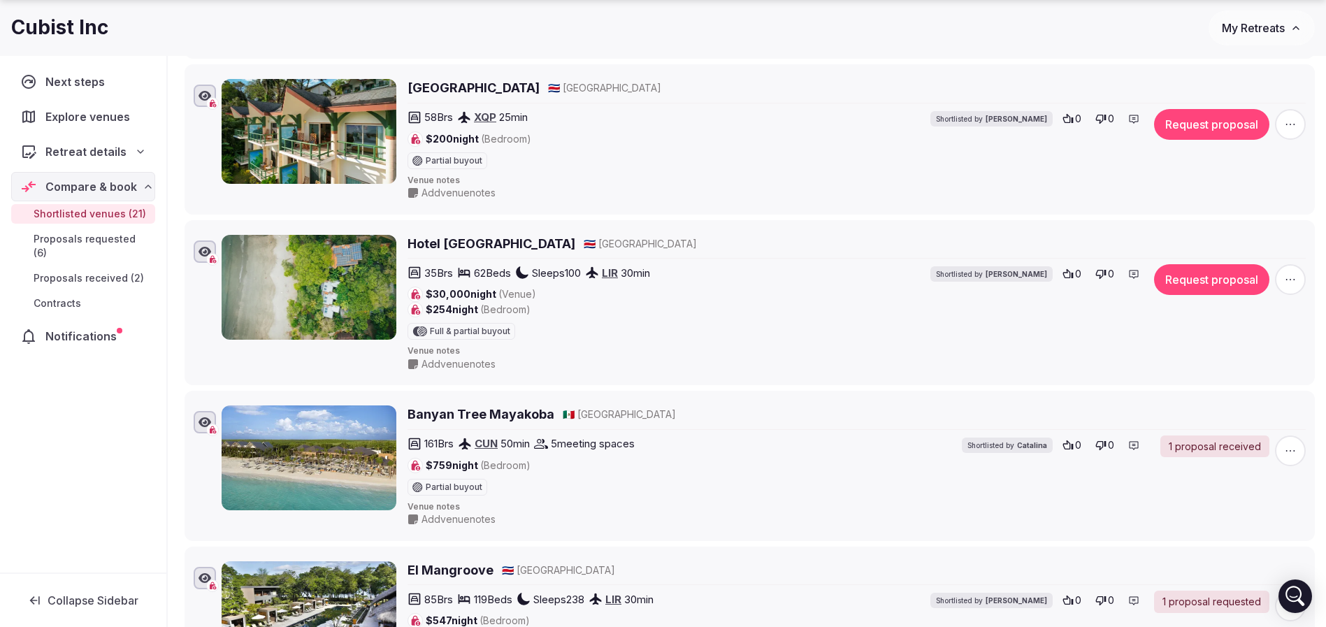
click at [492, 243] on h2 "Hotel Bosque del Mar" at bounding box center [492, 243] width 168 height 17
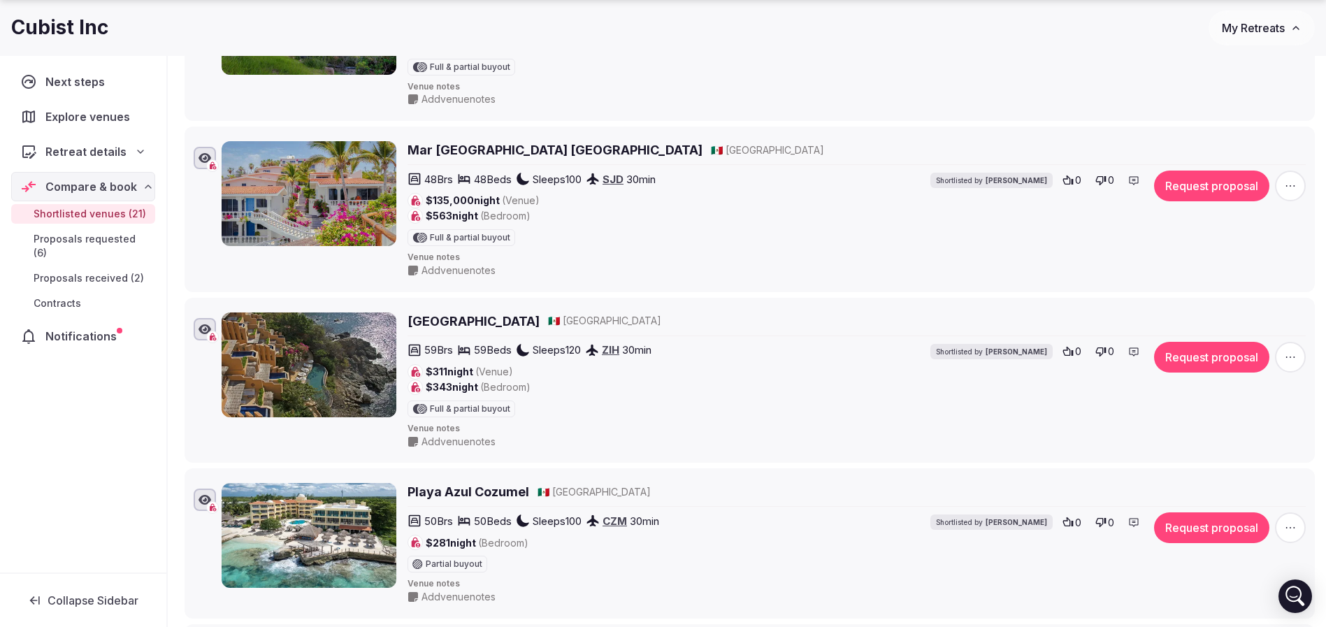
scroll to position [524, 0]
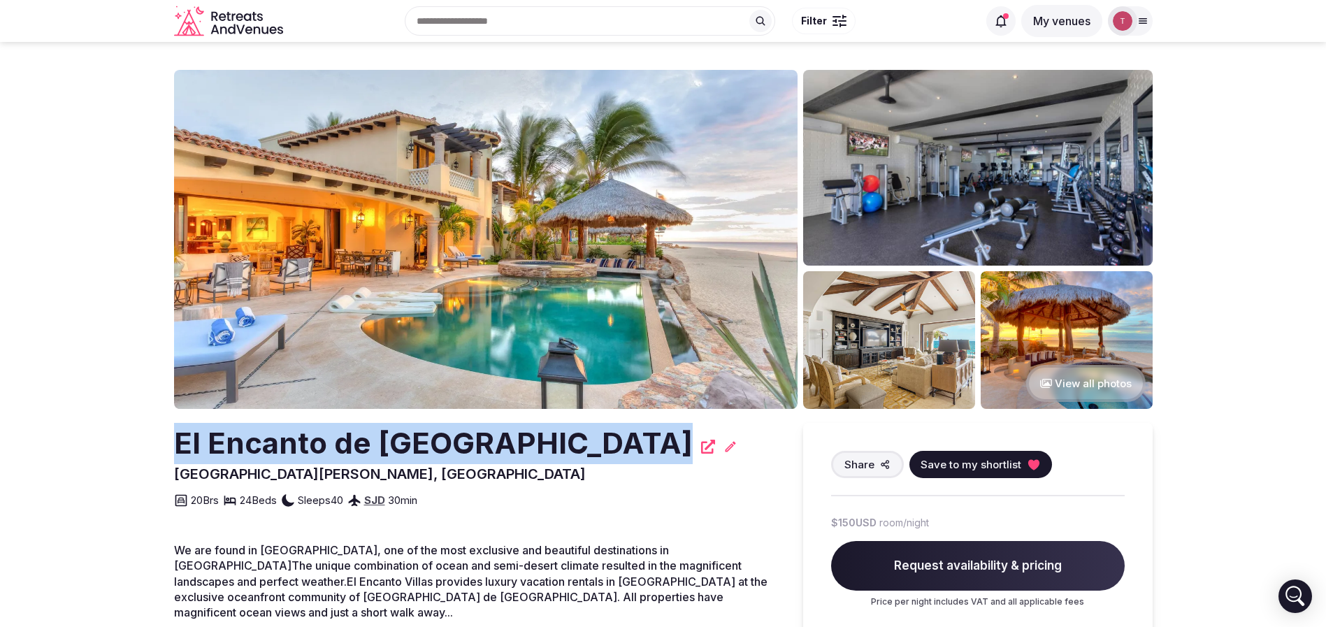
drag, startPoint x: 157, startPoint y: 445, endPoint x: 536, endPoint y: 451, distance: 379.0
copy h2 "El Encanto de [GEOGRAPHIC_DATA]"
click at [564, 204] on img at bounding box center [486, 239] width 624 height 339
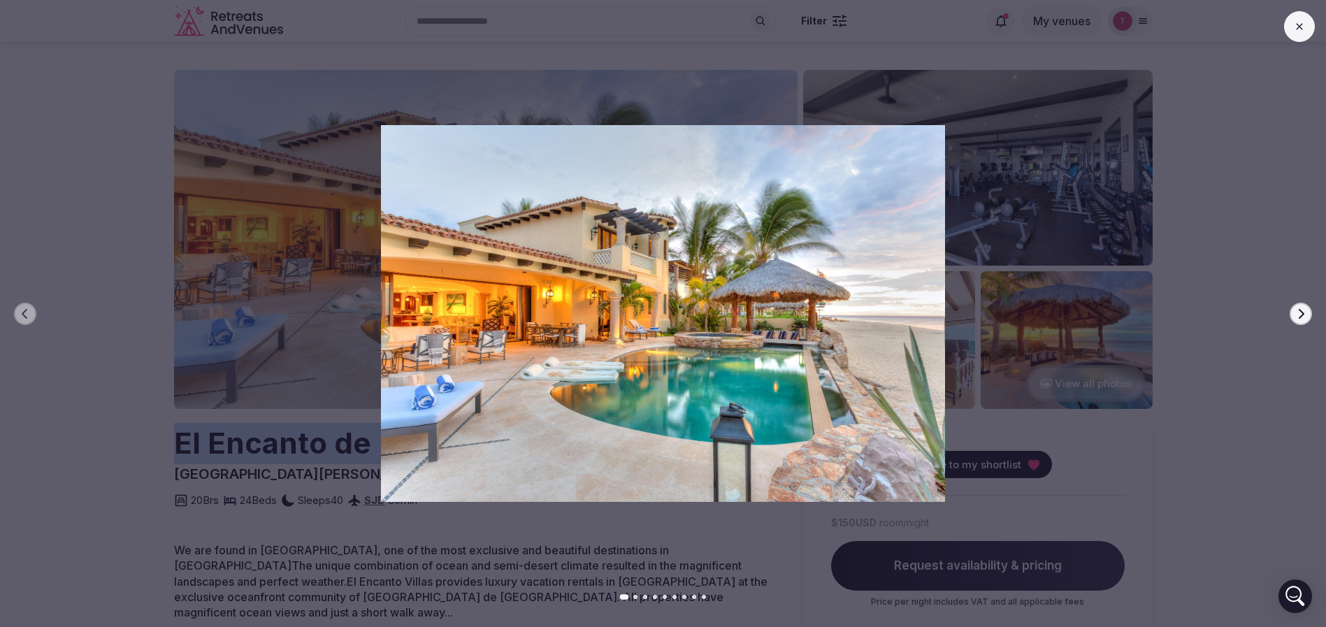
click at [1305, 314] on icon "button" at bounding box center [1301, 313] width 11 height 11
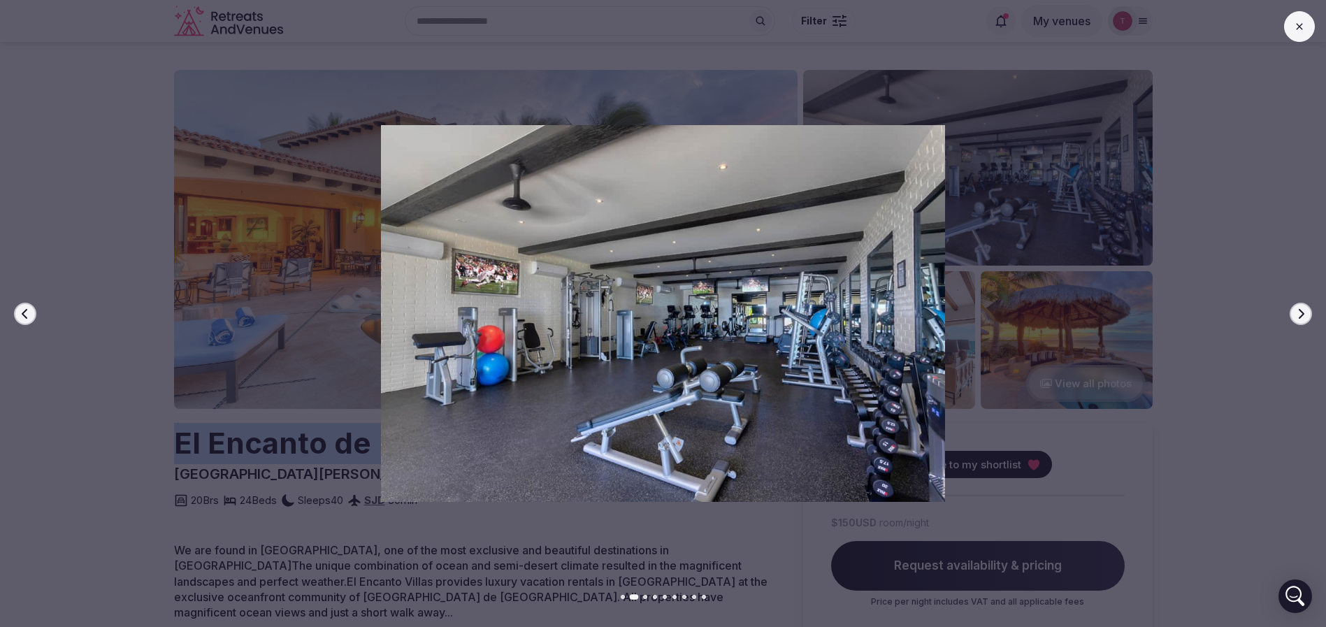
click at [1305, 314] on icon "button" at bounding box center [1301, 313] width 11 height 11
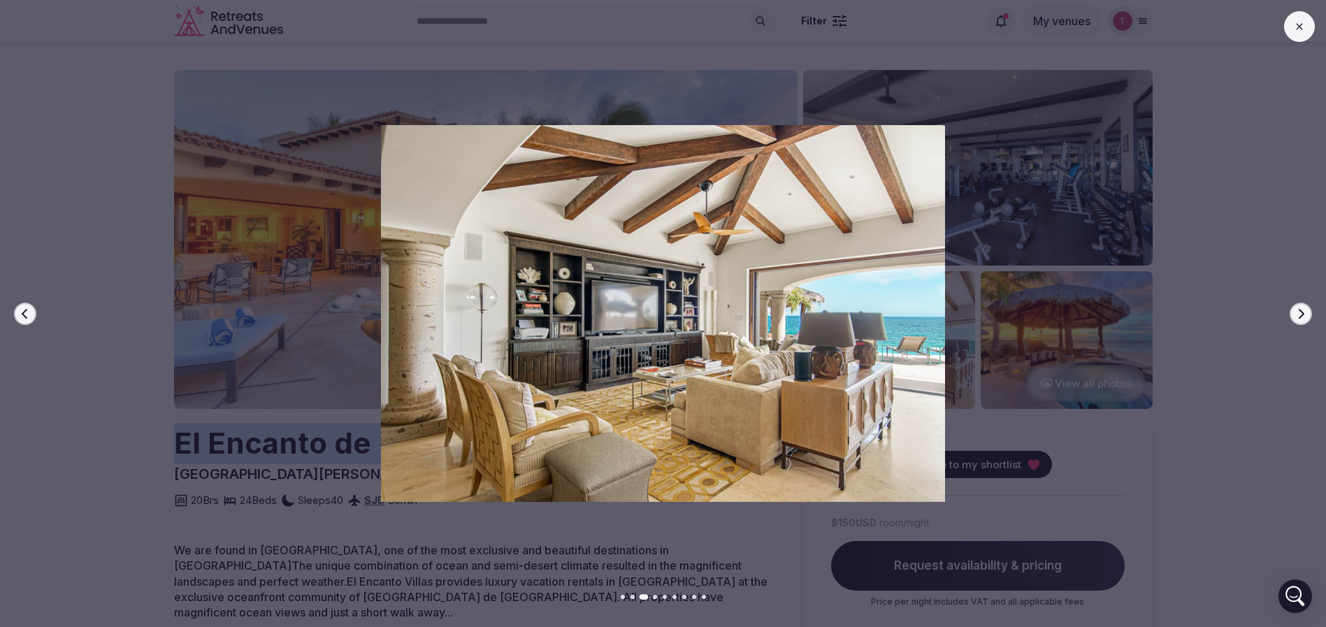
click at [1305, 314] on icon "button" at bounding box center [1301, 313] width 11 height 11
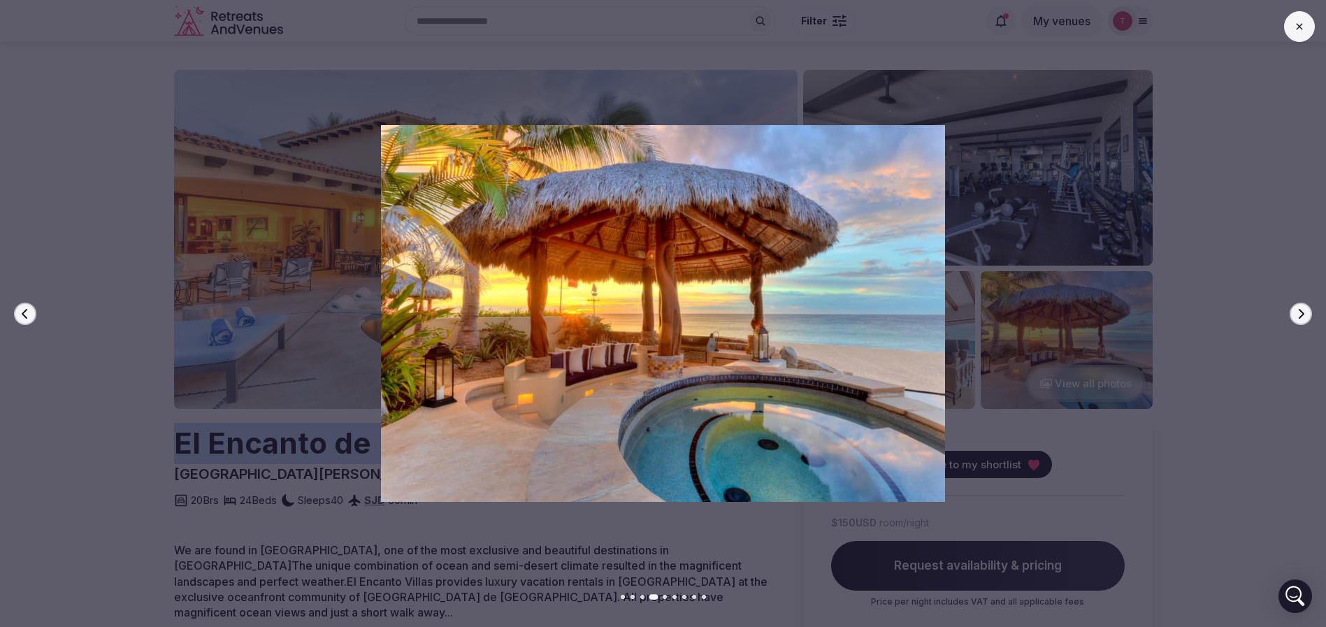
click at [1308, 314] on button "Next slide" at bounding box center [1301, 314] width 22 height 22
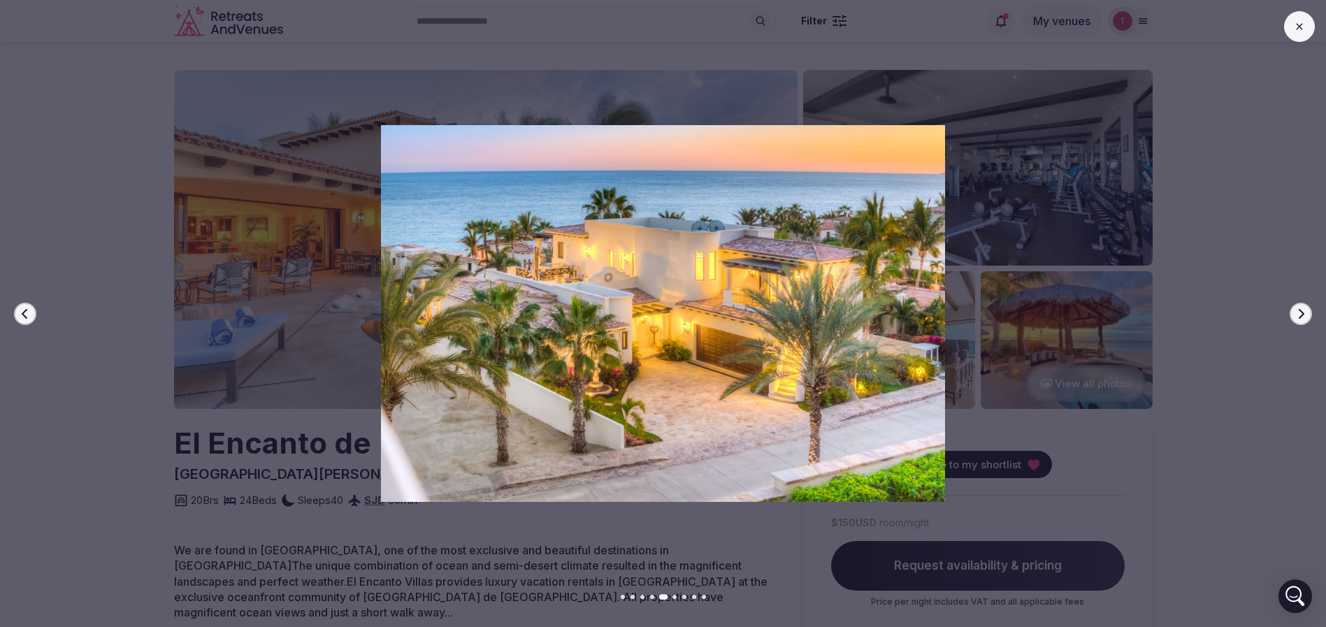
click at [1315, 314] on div at bounding box center [658, 313] width 1338 height 376
click at [1291, 313] on button "Next slide" at bounding box center [1301, 314] width 22 height 22
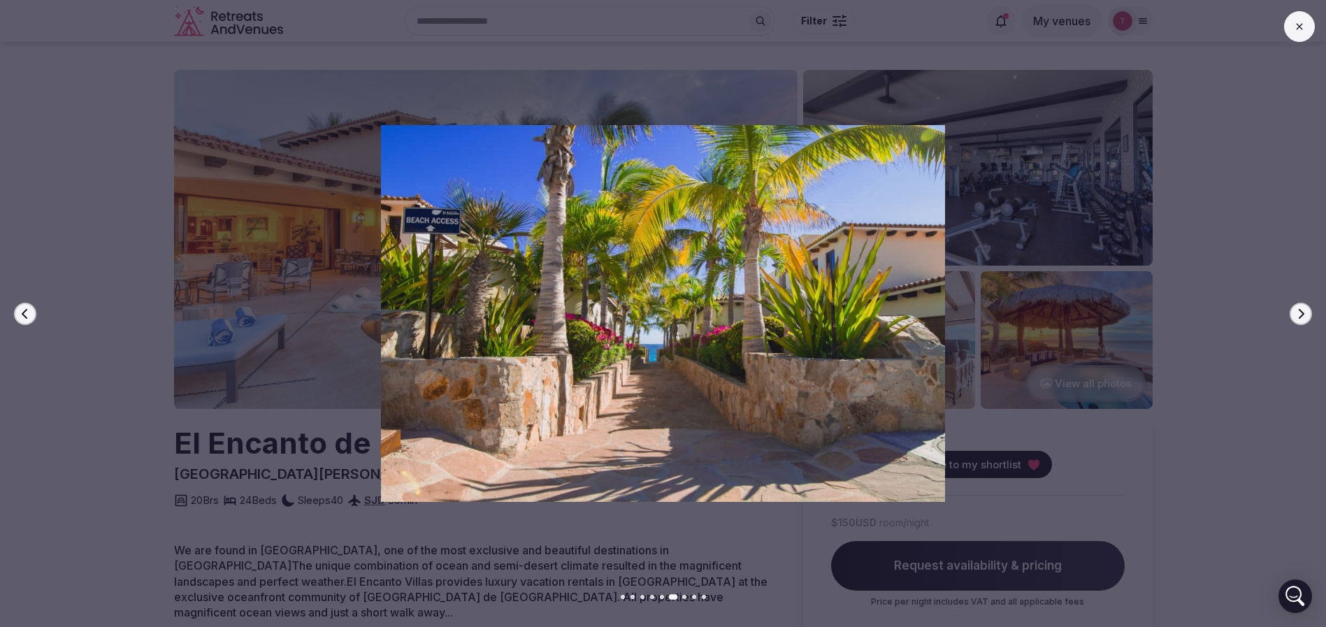
click at [1291, 313] on button "Next slide" at bounding box center [1301, 314] width 22 height 22
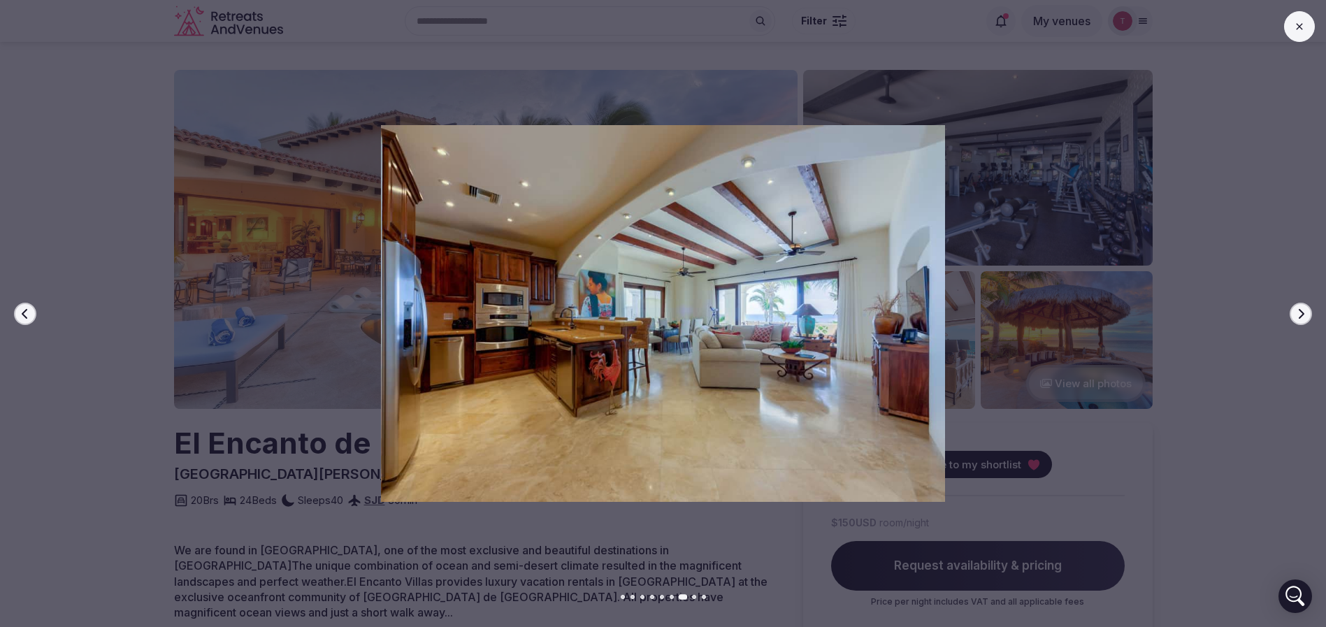
click at [1291, 313] on button "Next slide" at bounding box center [1301, 314] width 22 height 22
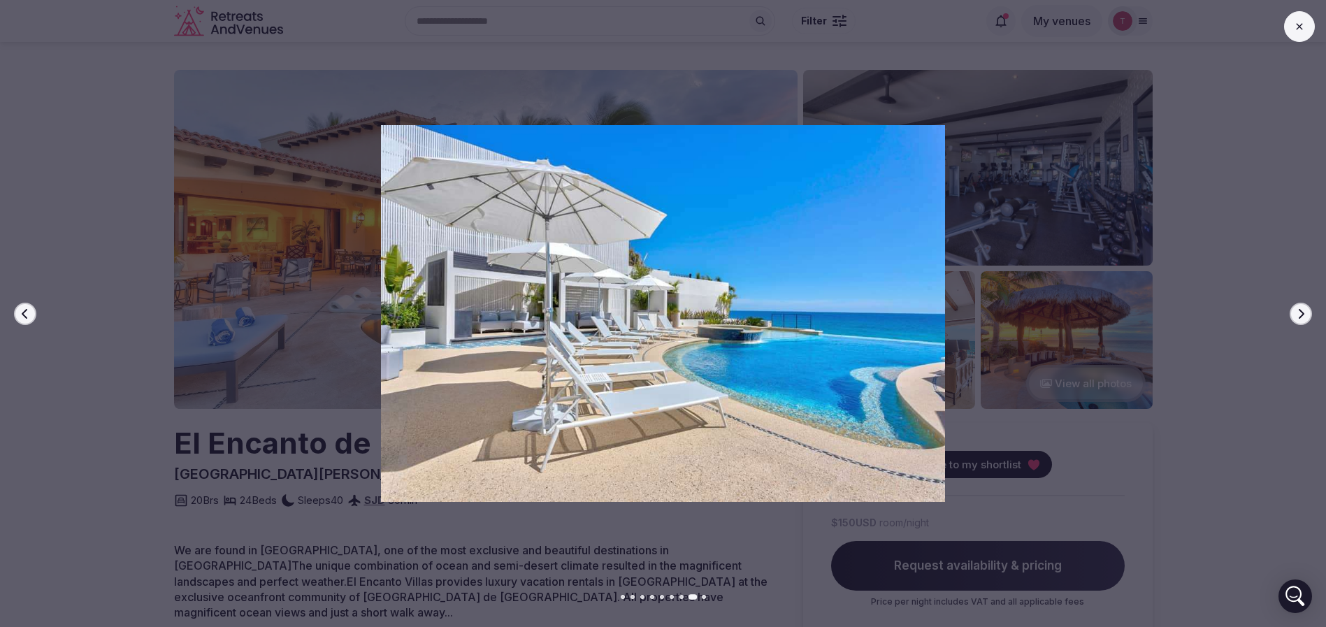
click at [1291, 313] on button "Next slide" at bounding box center [1301, 314] width 22 height 22
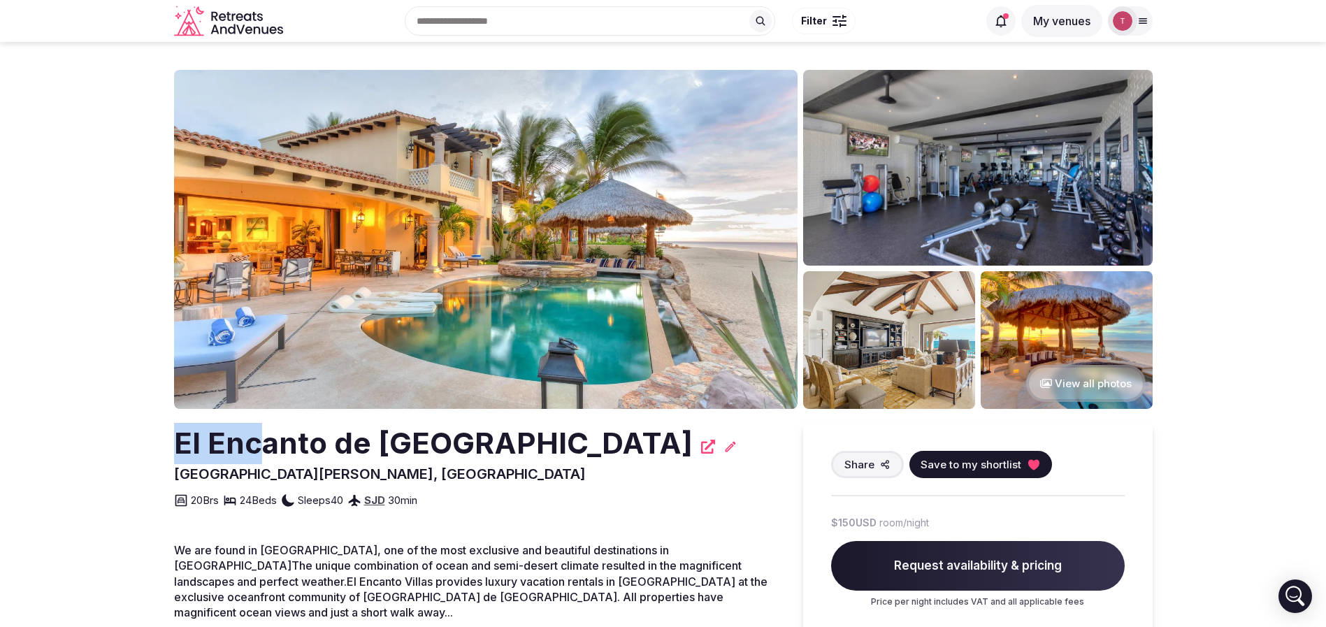
drag, startPoint x: 131, startPoint y: 455, endPoint x: 253, endPoint y: 454, distance: 122.4
click at [253, 454] on h2 "El Encanto de [GEOGRAPHIC_DATA]" at bounding box center [433, 443] width 519 height 41
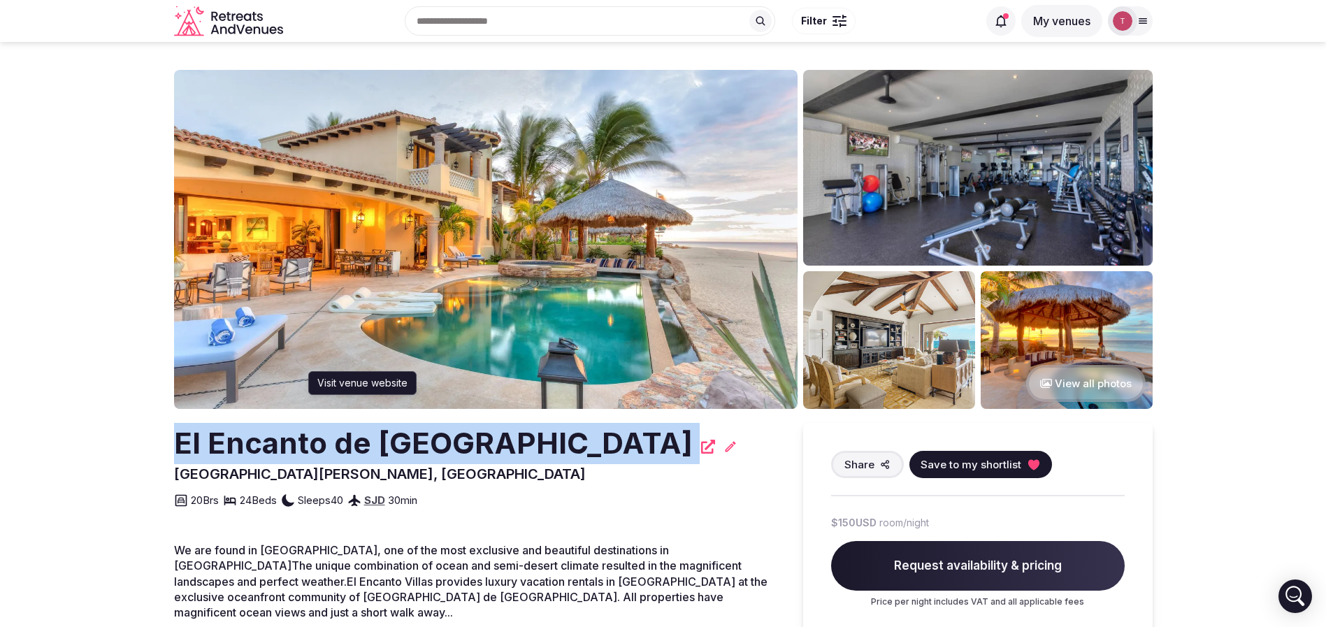
drag, startPoint x: 181, startPoint y: 451, endPoint x: 534, endPoint y: 440, distance: 353.3
copy div "El Encanto de [GEOGRAPHIC_DATA]"
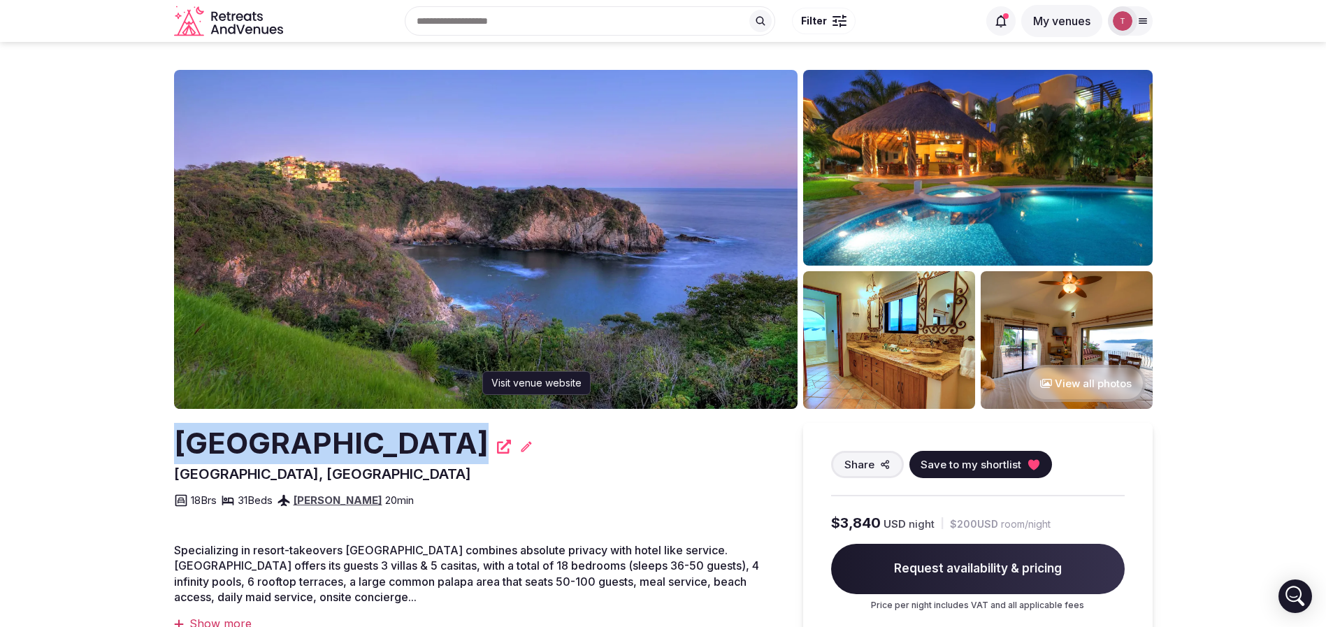
drag, startPoint x: 127, startPoint y: 449, endPoint x: 708, endPoint y: 445, distance: 580.4
copy h2 "[GEOGRAPHIC_DATA]"
click at [508, 278] on img at bounding box center [486, 239] width 624 height 339
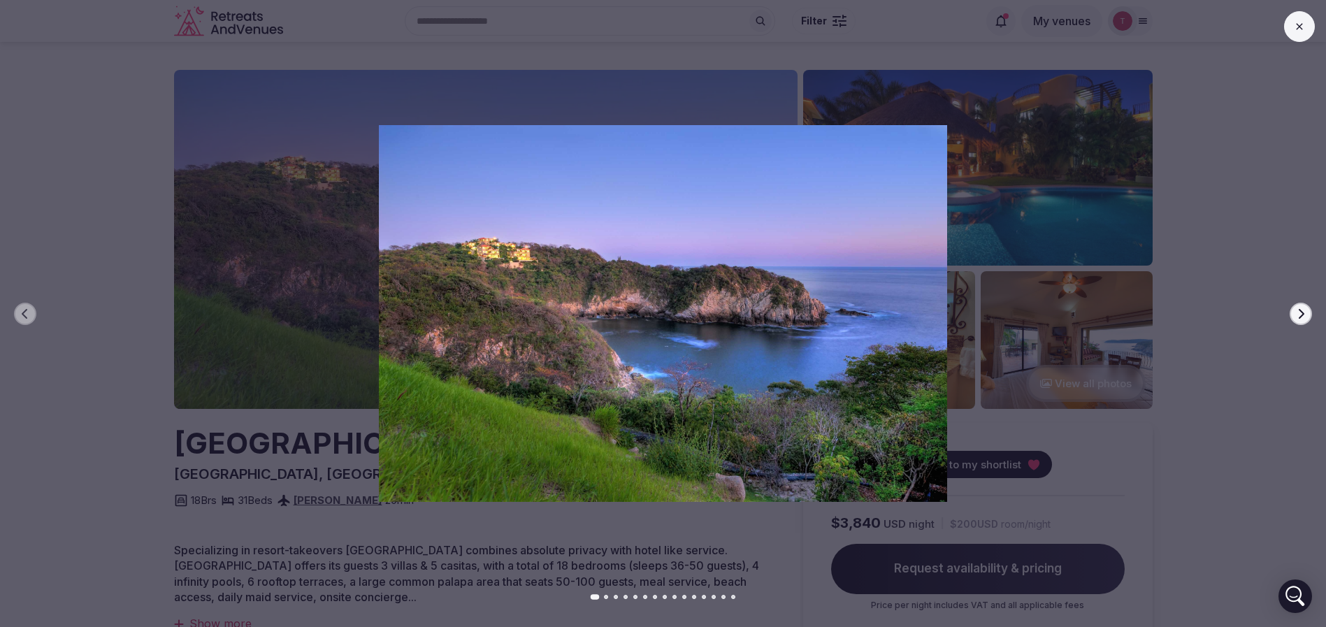
click at [1315, 310] on div at bounding box center [658, 313] width 1338 height 376
click at [1312, 314] on button "Next slide" at bounding box center [1301, 314] width 22 height 22
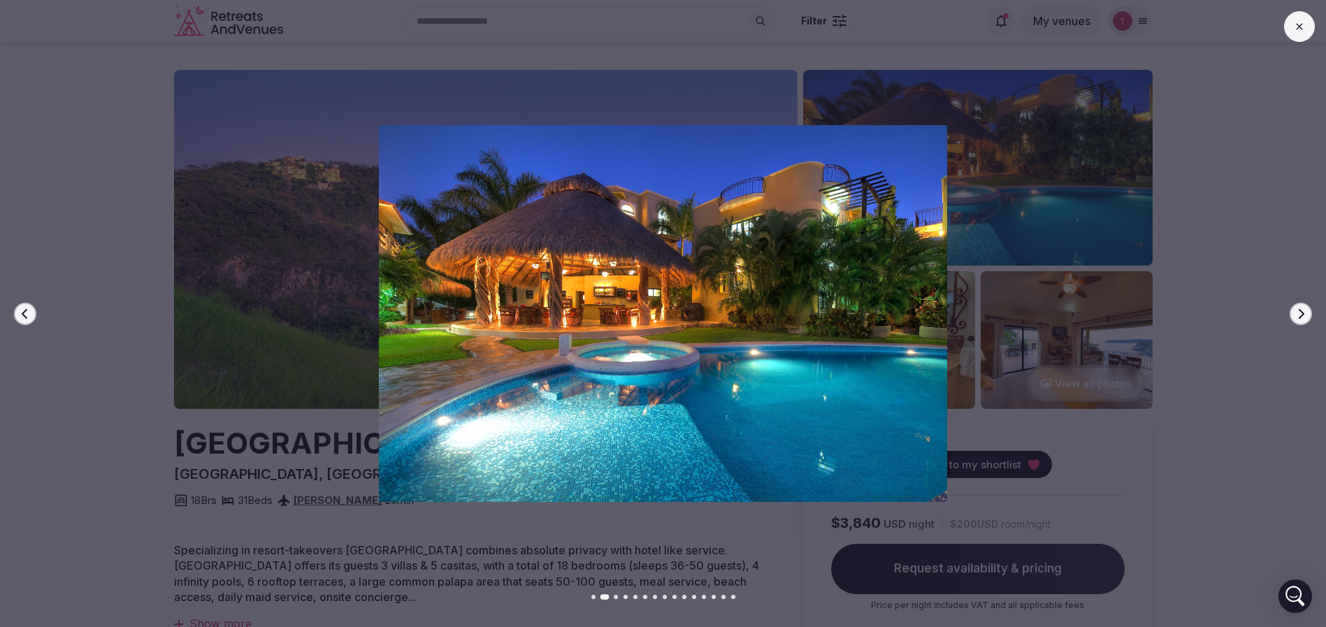
click at [1303, 311] on icon "button" at bounding box center [1302, 313] width 6 height 10
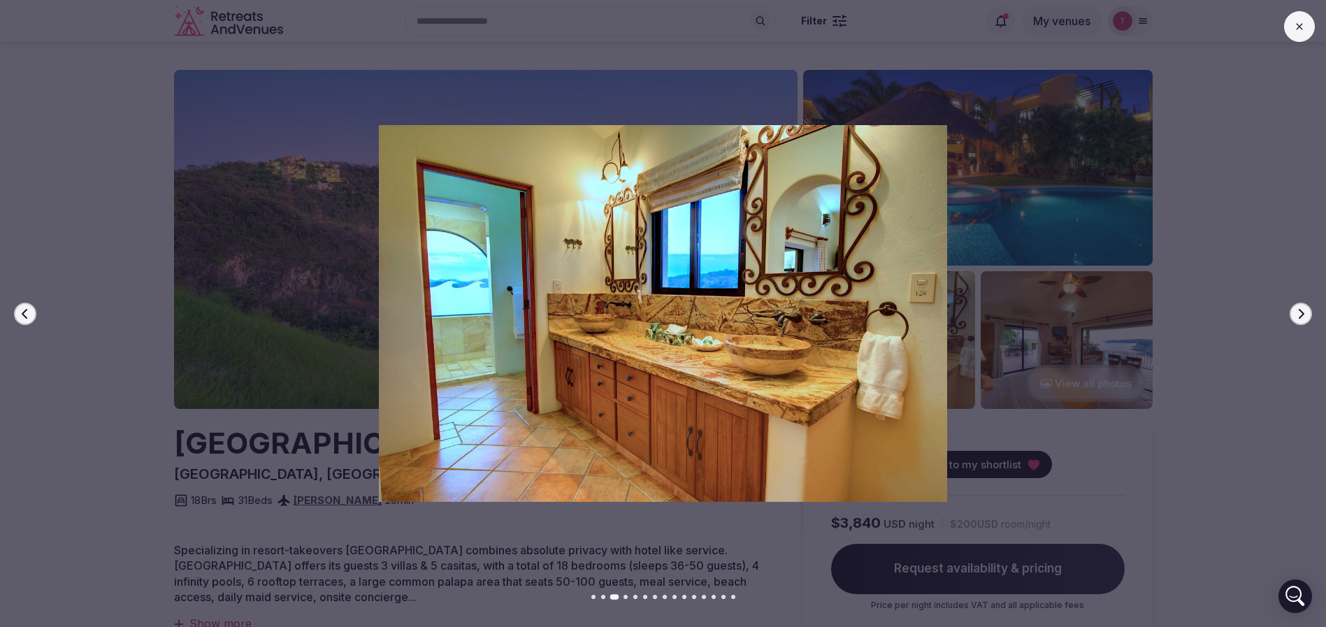
click at [1303, 311] on icon "button" at bounding box center [1302, 313] width 6 height 10
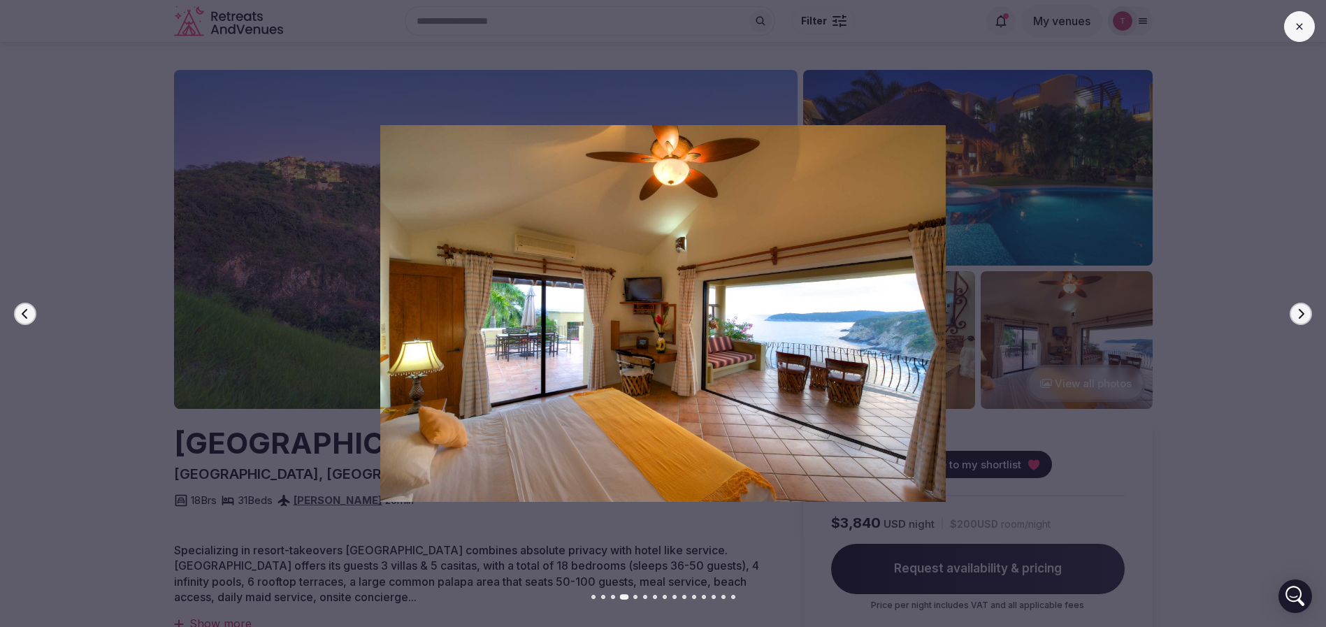
click at [1303, 311] on icon "button" at bounding box center [1302, 313] width 6 height 10
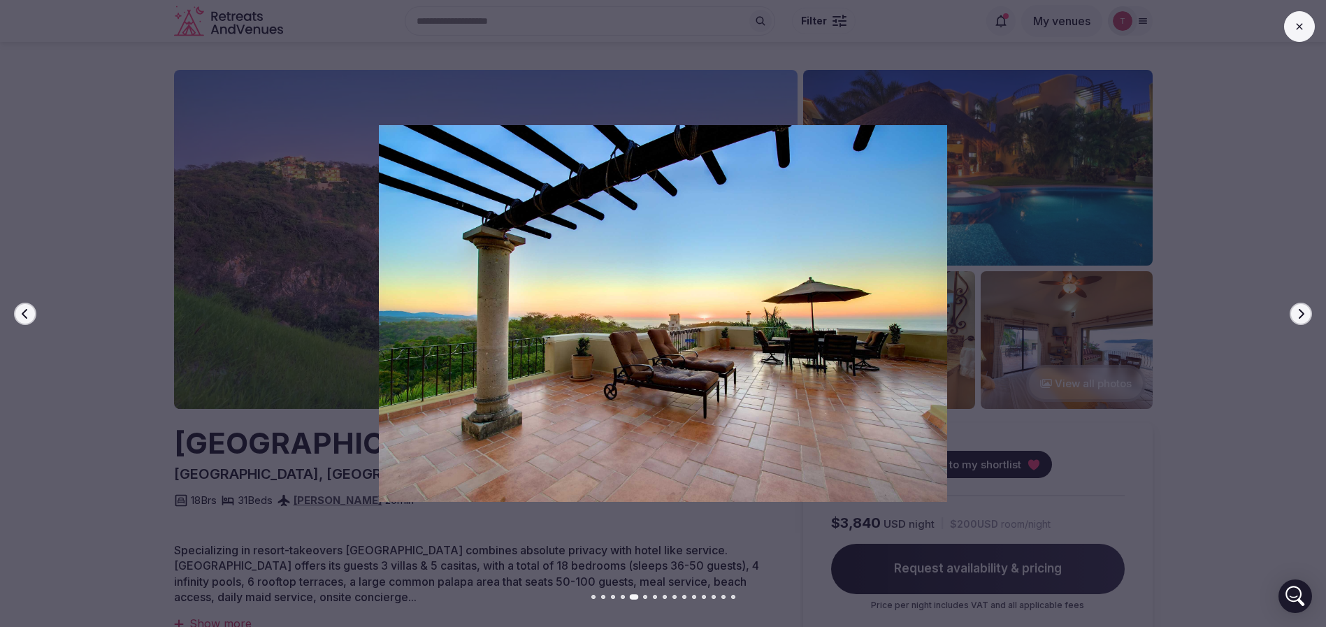
click at [1303, 311] on icon "button" at bounding box center [1302, 313] width 6 height 10
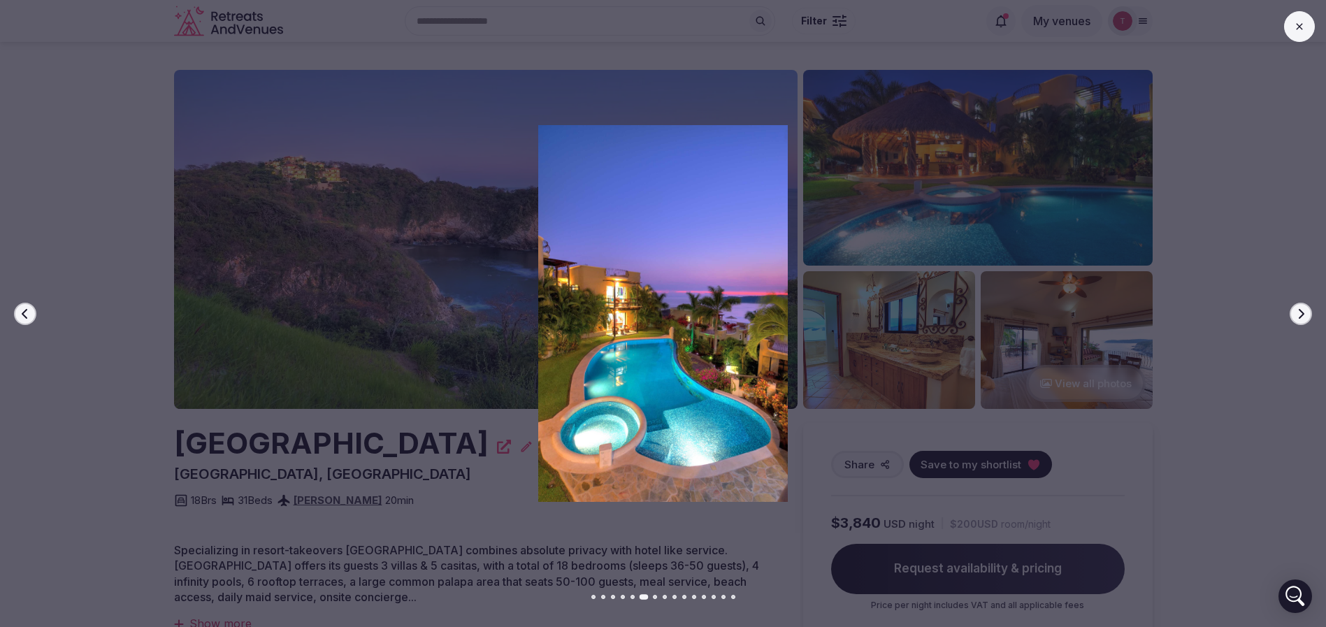
click at [1303, 311] on icon "button" at bounding box center [1302, 313] width 6 height 10
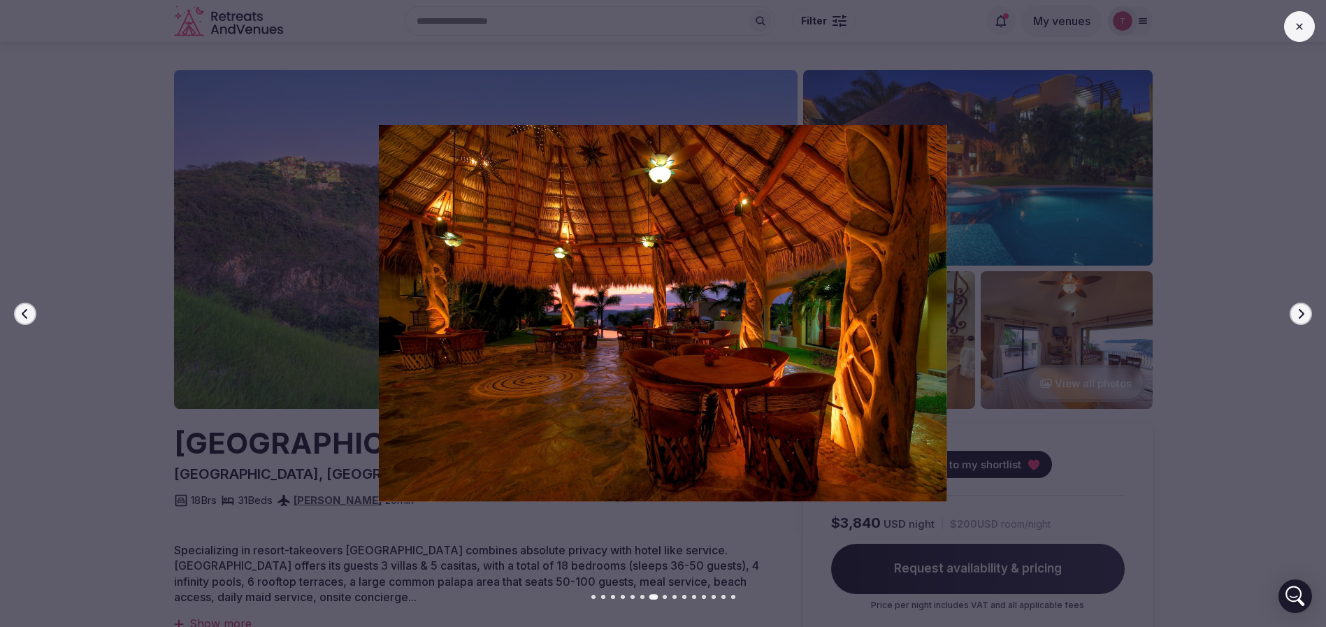
click at [1303, 311] on icon "button" at bounding box center [1302, 313] width 6 height 10
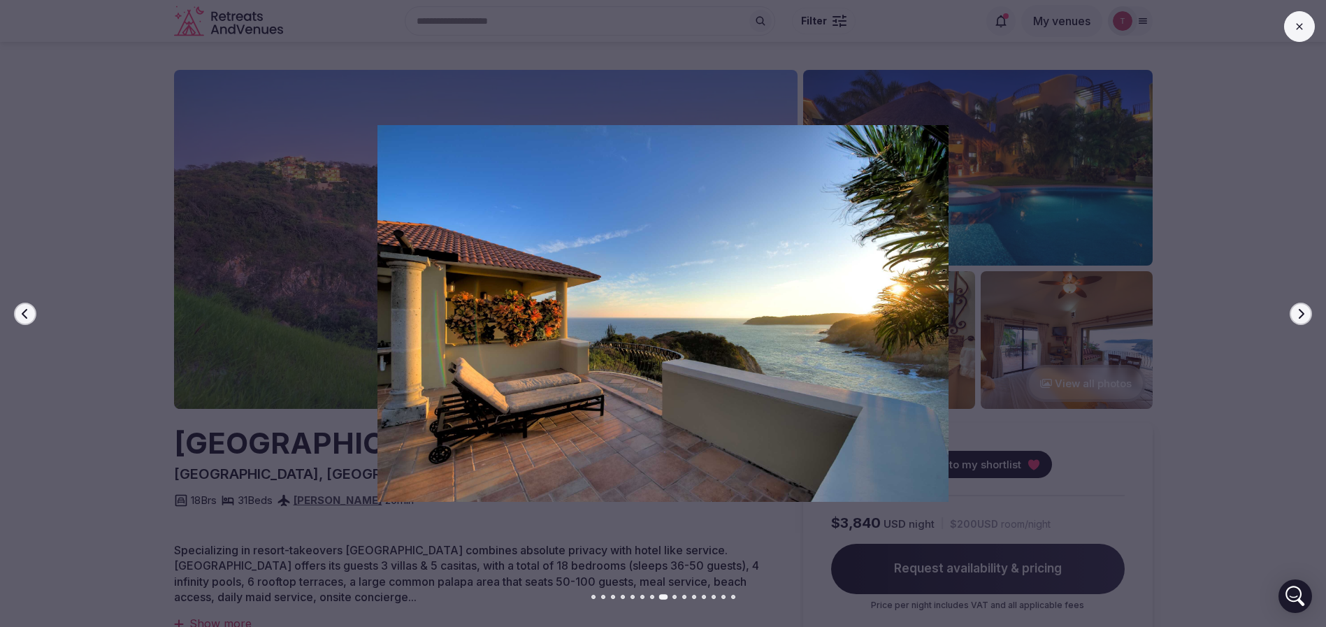
click at [1303, 311] on icon "button" at bounding box center [1302, 313] width 6 height 10
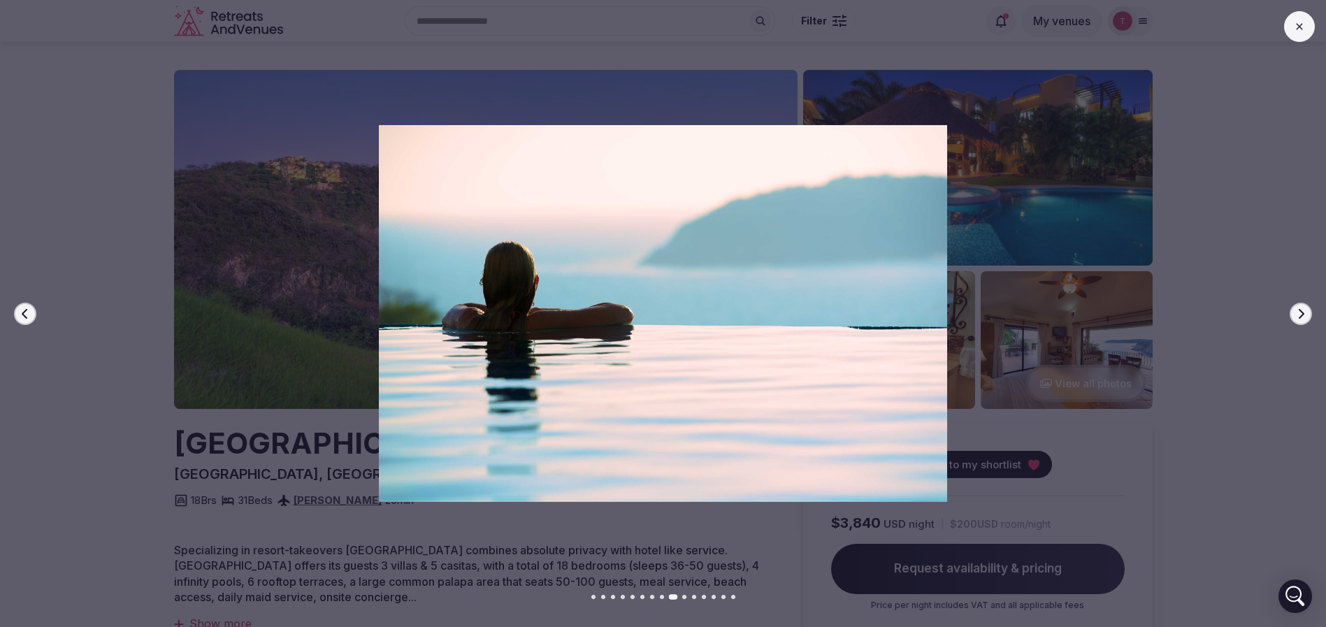
click at [1303, 311] on icon "button" at bounding box center [1302, 313] width 6 height 10
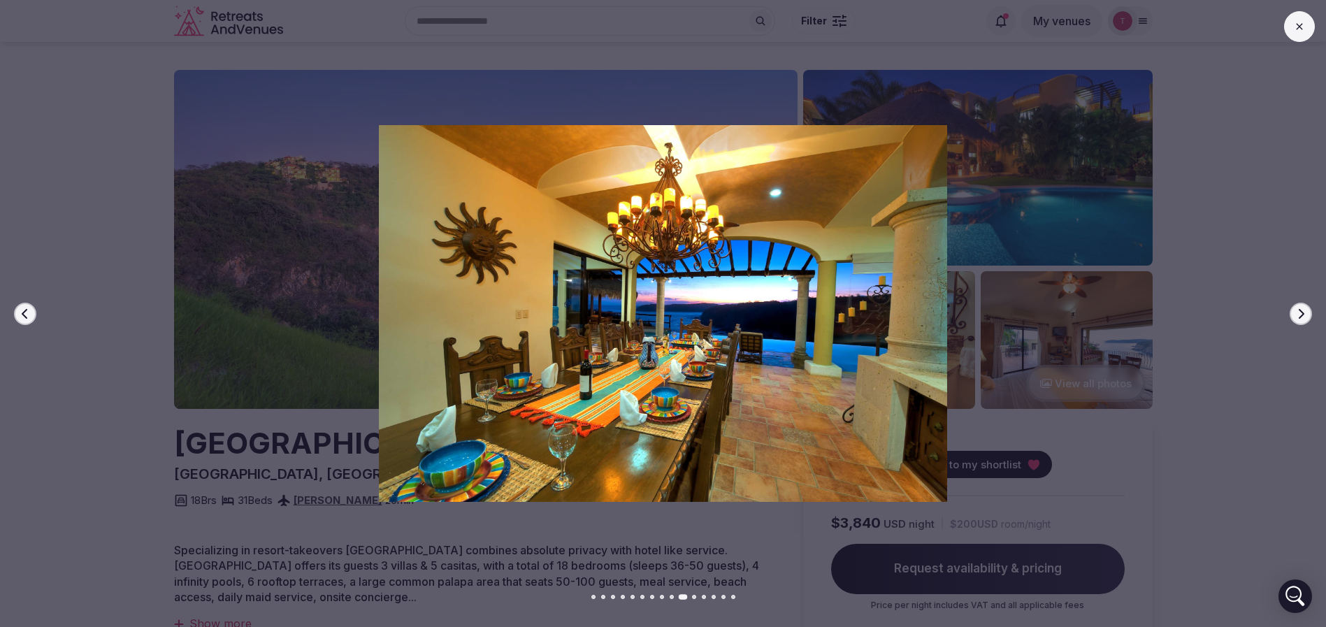
click at [1303, 311] on icon "button" at bounding box center [1302, 313] width 6 height 10
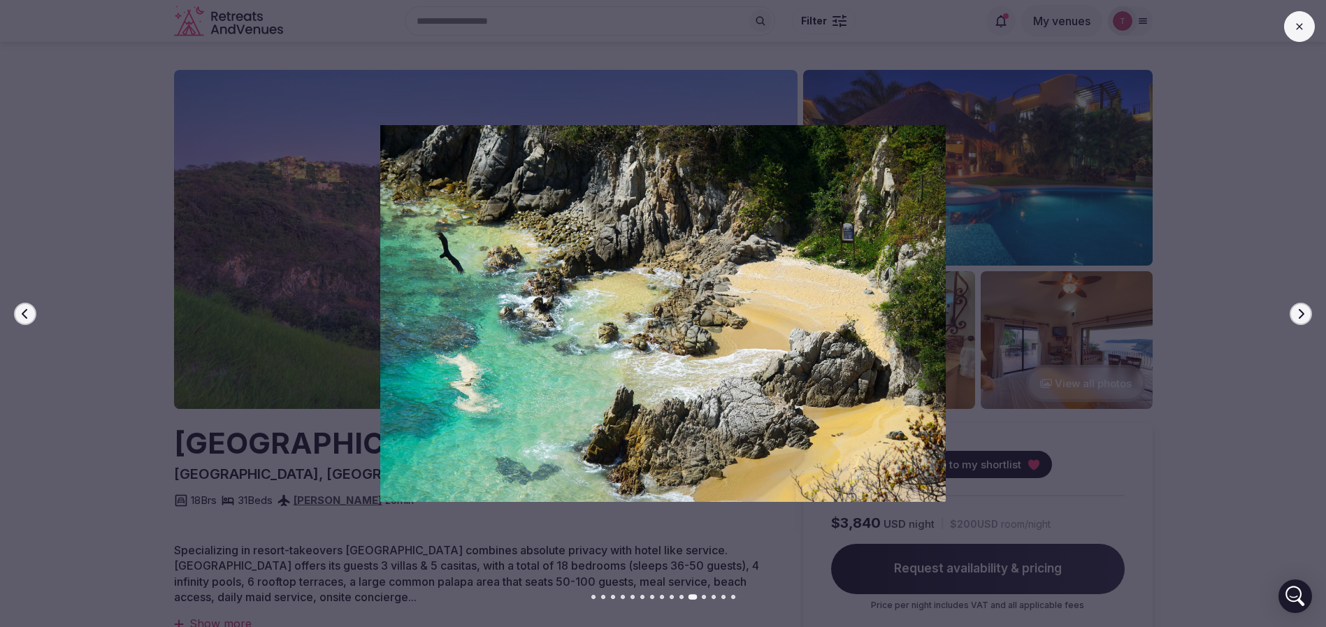
click at [1303, 311] on icon "button" at bounding box center [1302, 313] width 6 height 10
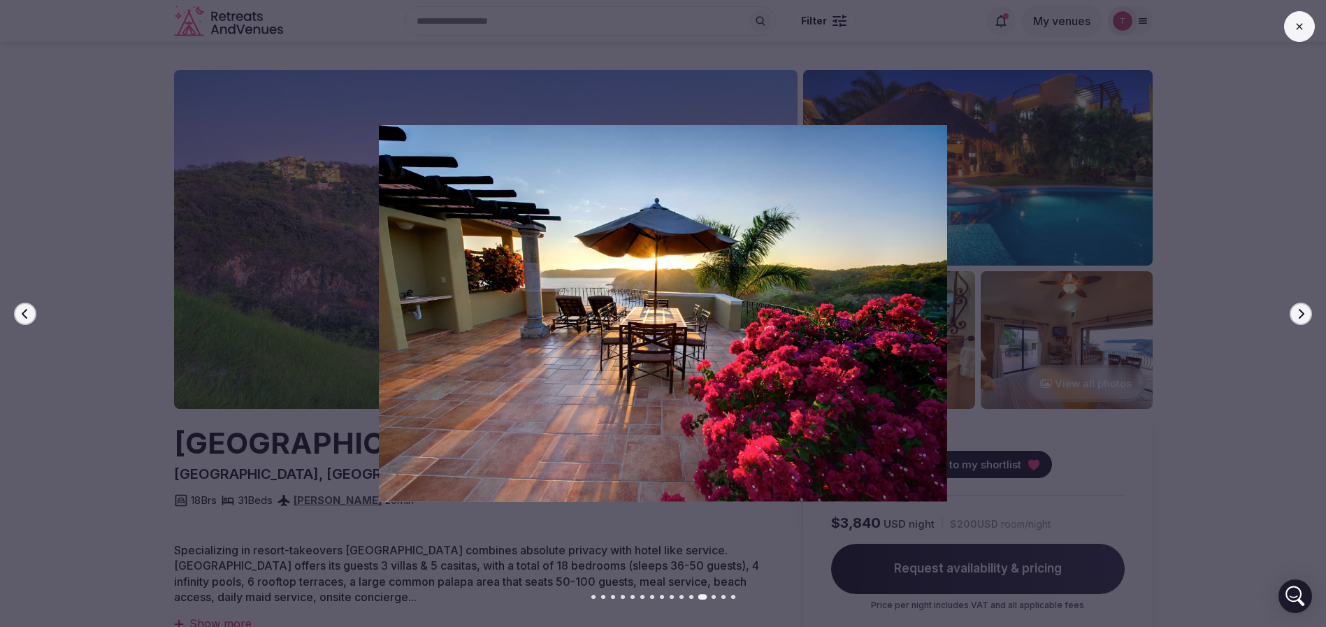
click at [1303, 311] on icon "button" at bounding box center [1302, 313] width 6 height 10
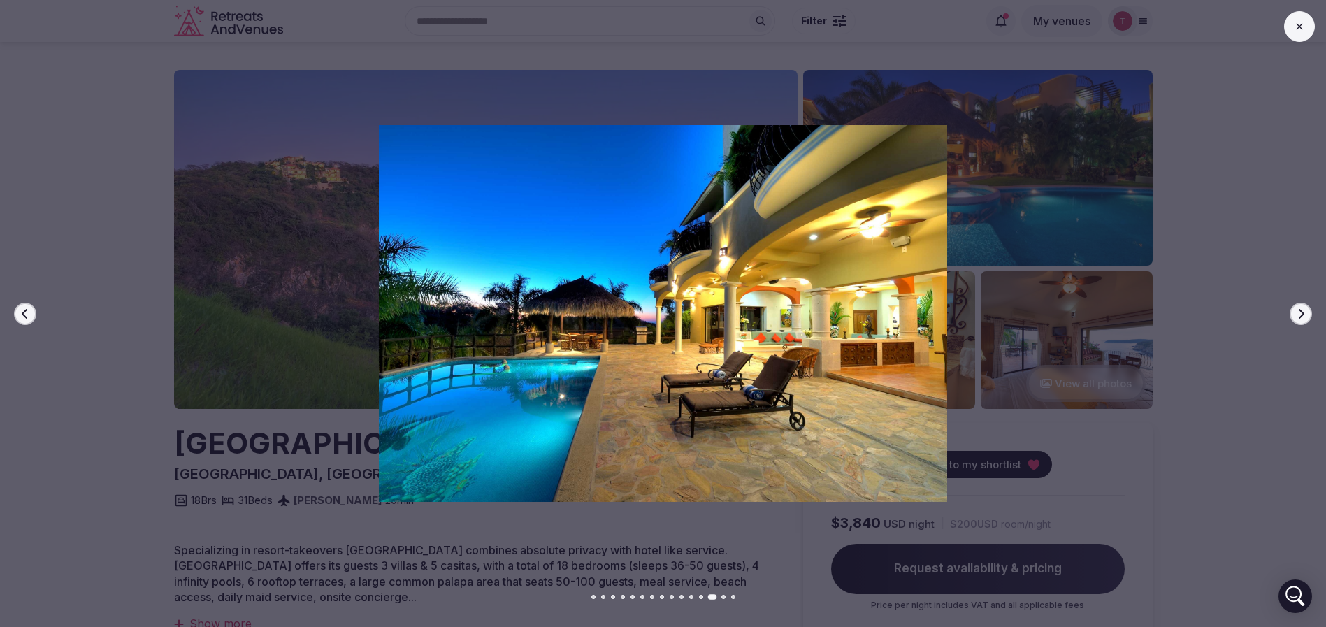
click at [1303, 311] on icon "button" at bounding box center [1302, 313] width 6 height 10
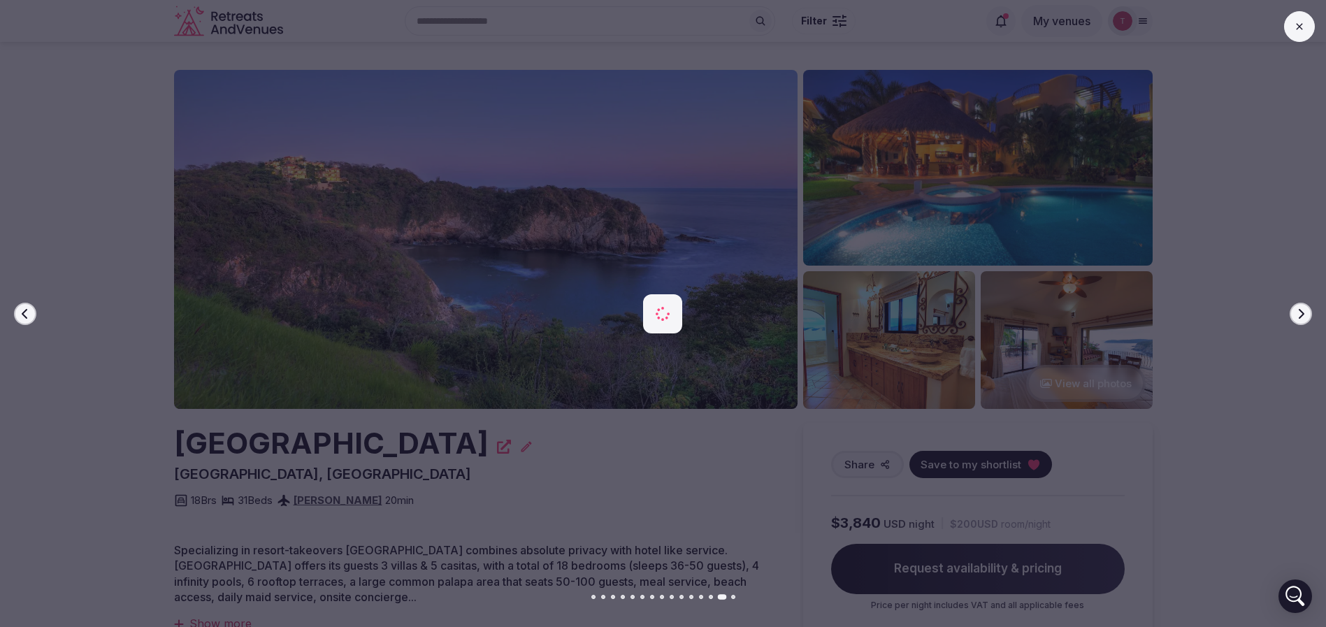
click at [1303, 311] on icon "button" at bounding box center [1302, 313] width 6 height 10
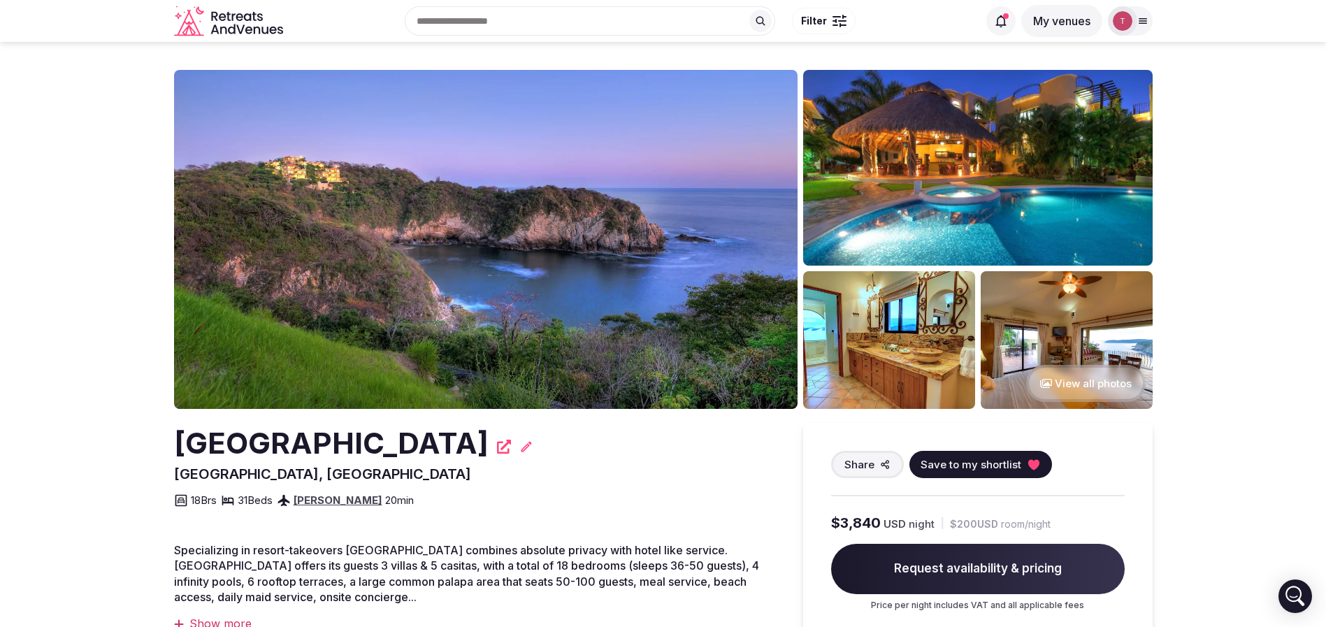
drag, startPoint x: 481, startPoint y: 413, endPoint x: 719, endPoint y: 411, distance: 237.7
drag, startPoint x: 759, startPoint y: 415, endPoint x: 245, endPoint y: 415, distance: 513.9
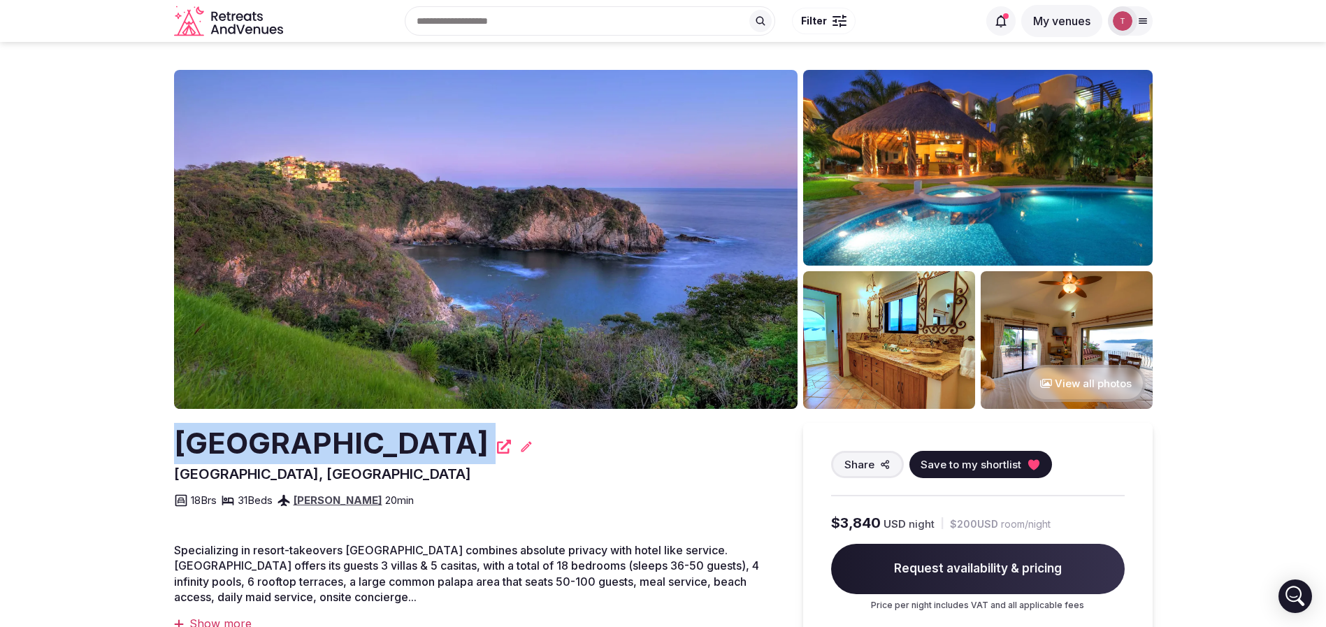
drag, startPoint x: 239, startPoint y: 438, endPoint x: 701, endPoint y: 451, distance: 462.4
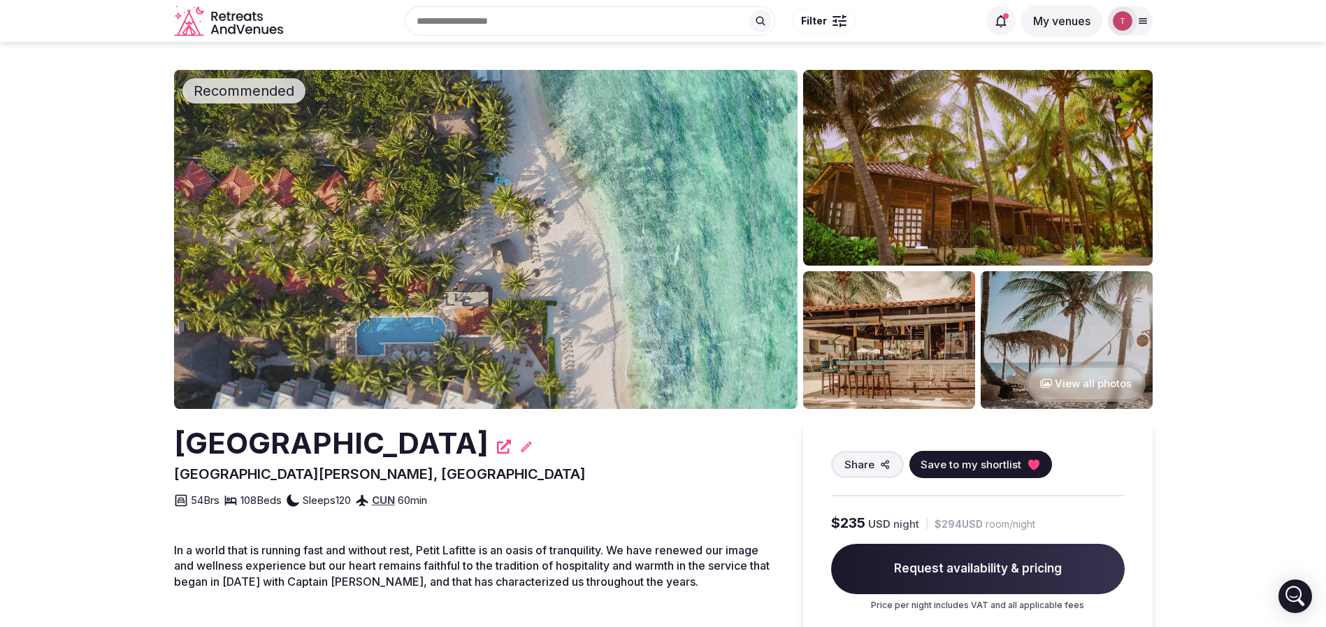
drag, startPoint x: 141, startPoint y: 431, endPoint x: 427, endPoint y: 434, distance: 286.0
copy h2 "[GEOGRAPHIC_DATA]"
click at [538, 262] on img at bounding box center [486, 239] width 624 height 339
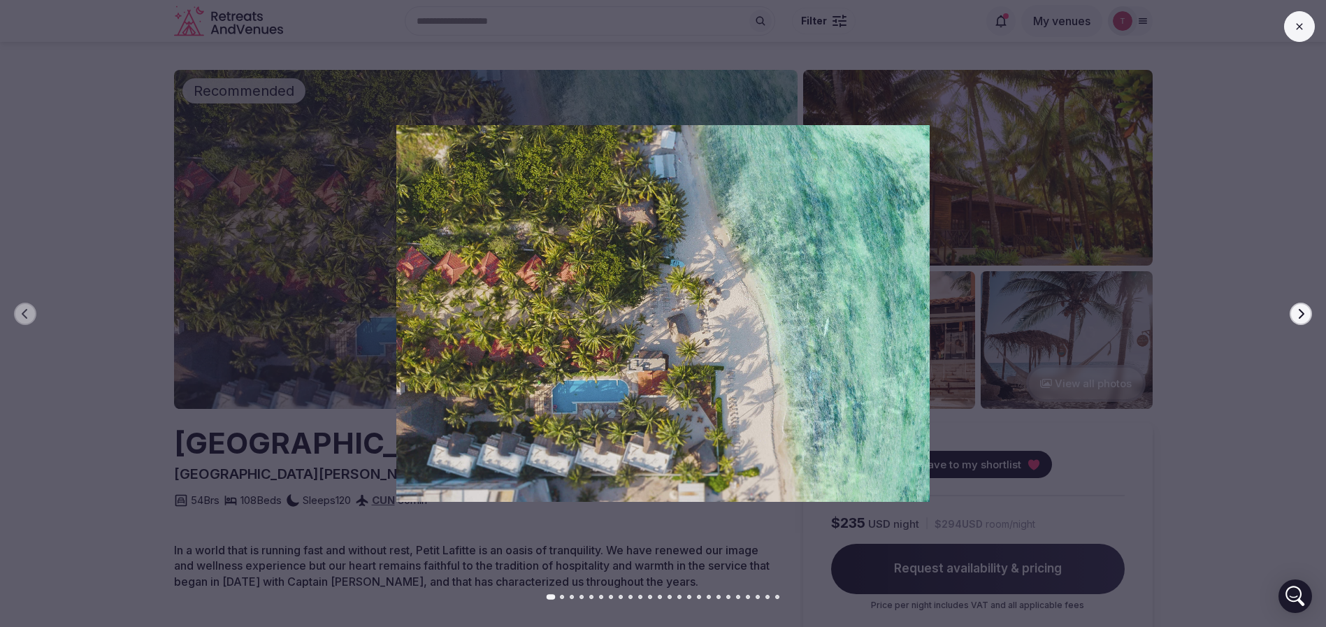
click at [1302, 319] on button "Next slide" at bounding box center [1301, 314] width 22 height 22
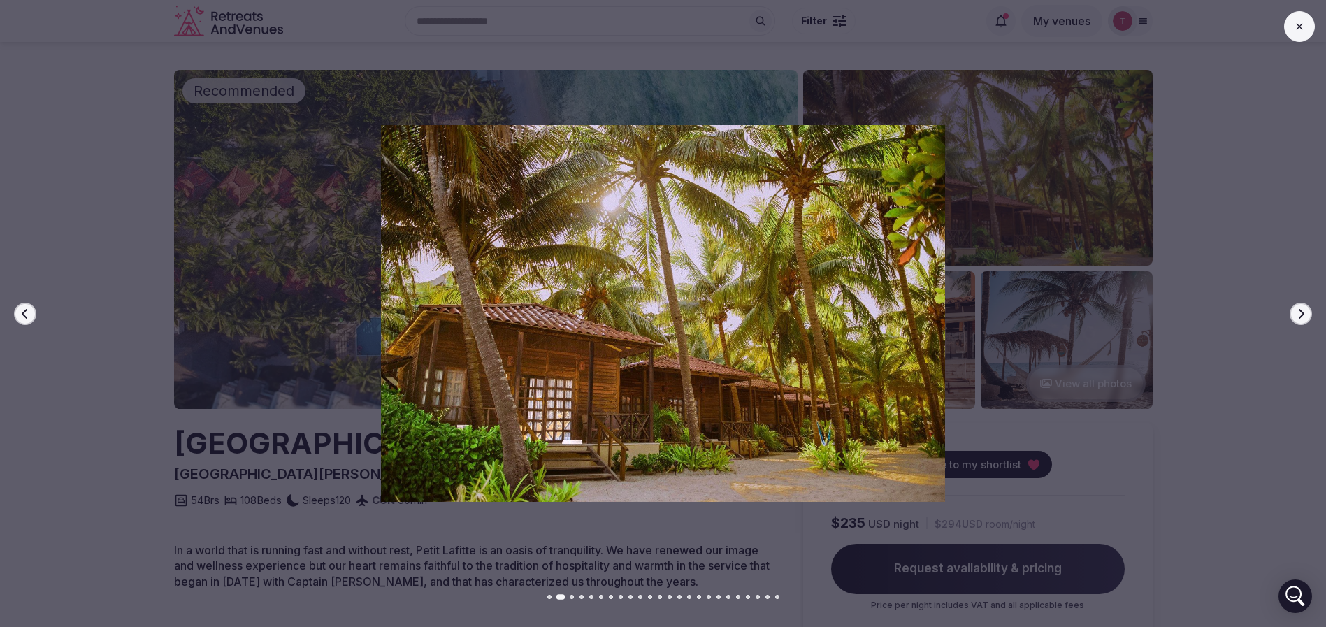
click at [1302, 319] on button "Next slide" at bounding box center [1301, 314] width 22 height 22
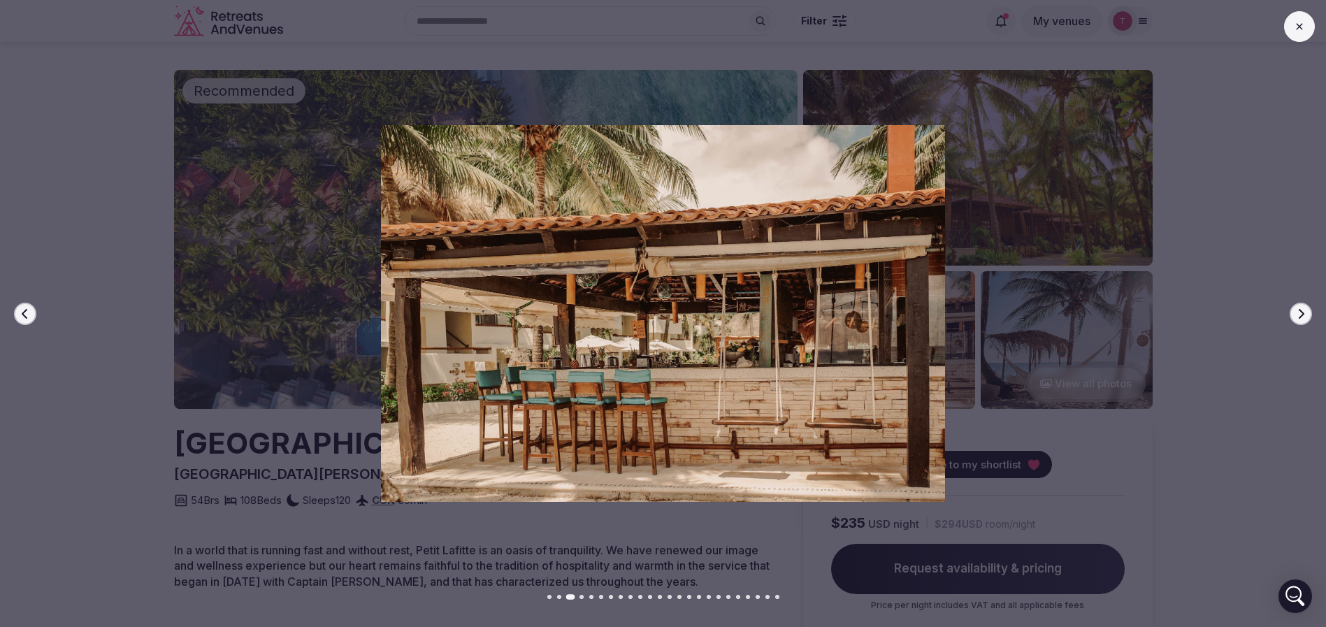
click at [1302, 319] on button "Next slide" at bounding box center [1301, 314] width 22 height 22
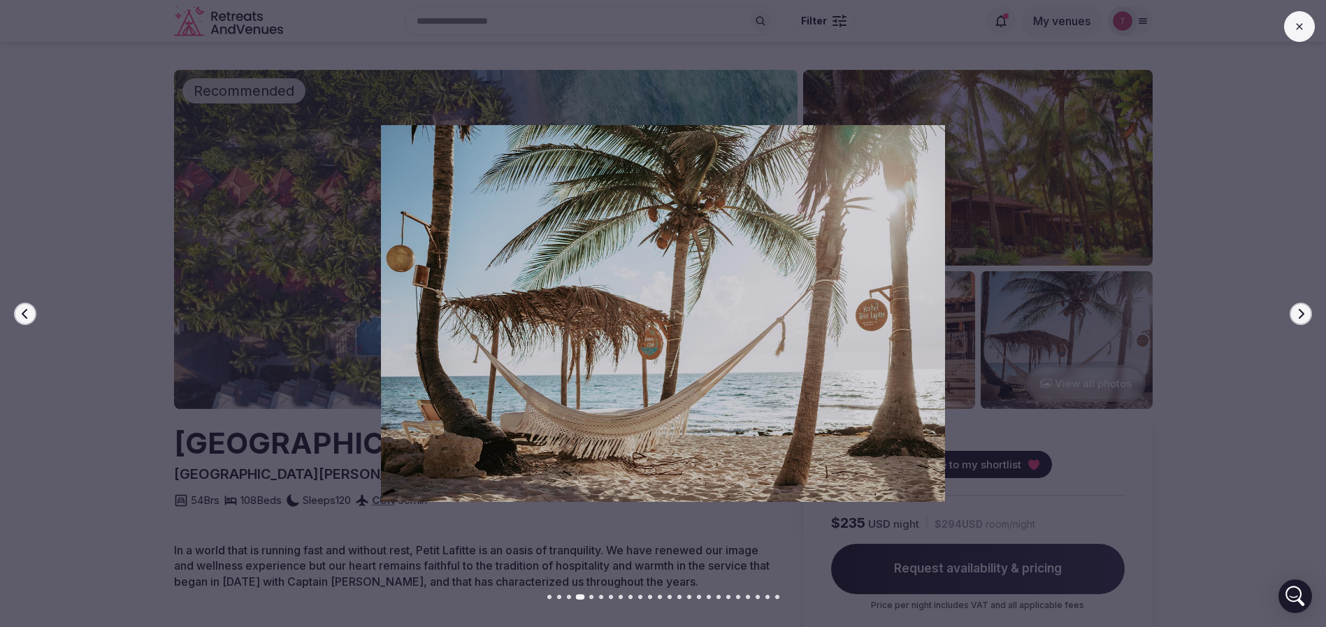
click at [1302, 319] on button "Next slide" at bounding box center [1301, 314] width 22 height 22
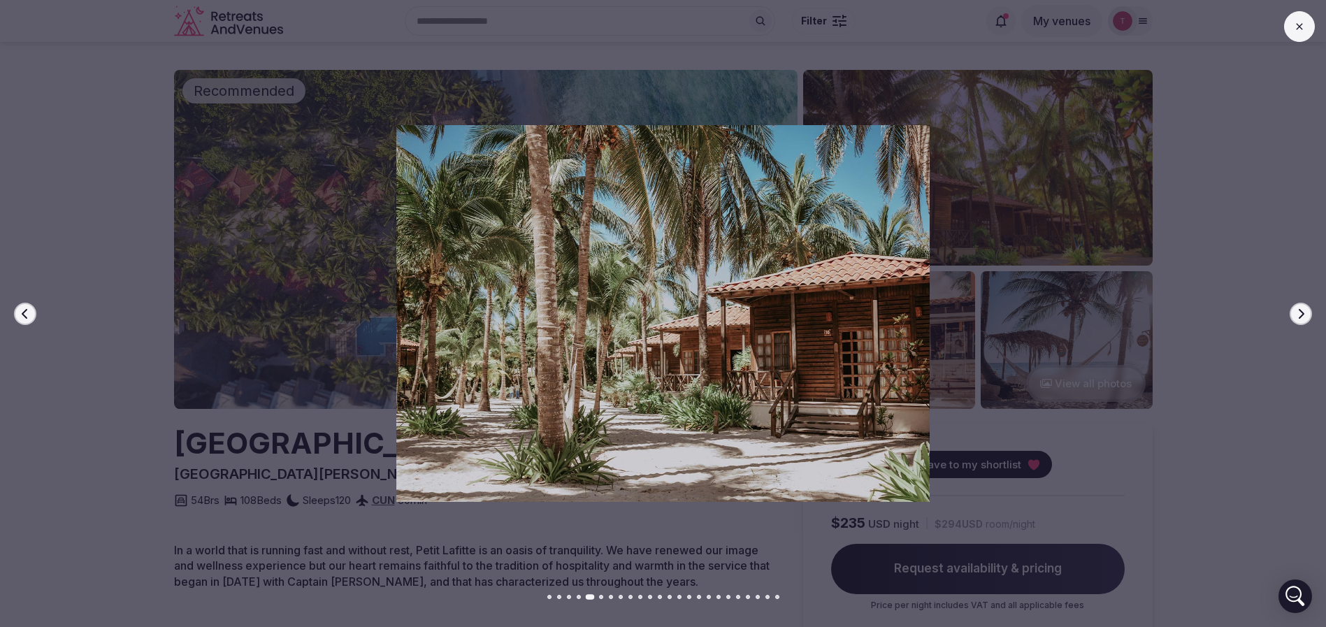
click at [1302, 319] on button "Next slide" at bounding box center [1301, 314] width 22 height 22
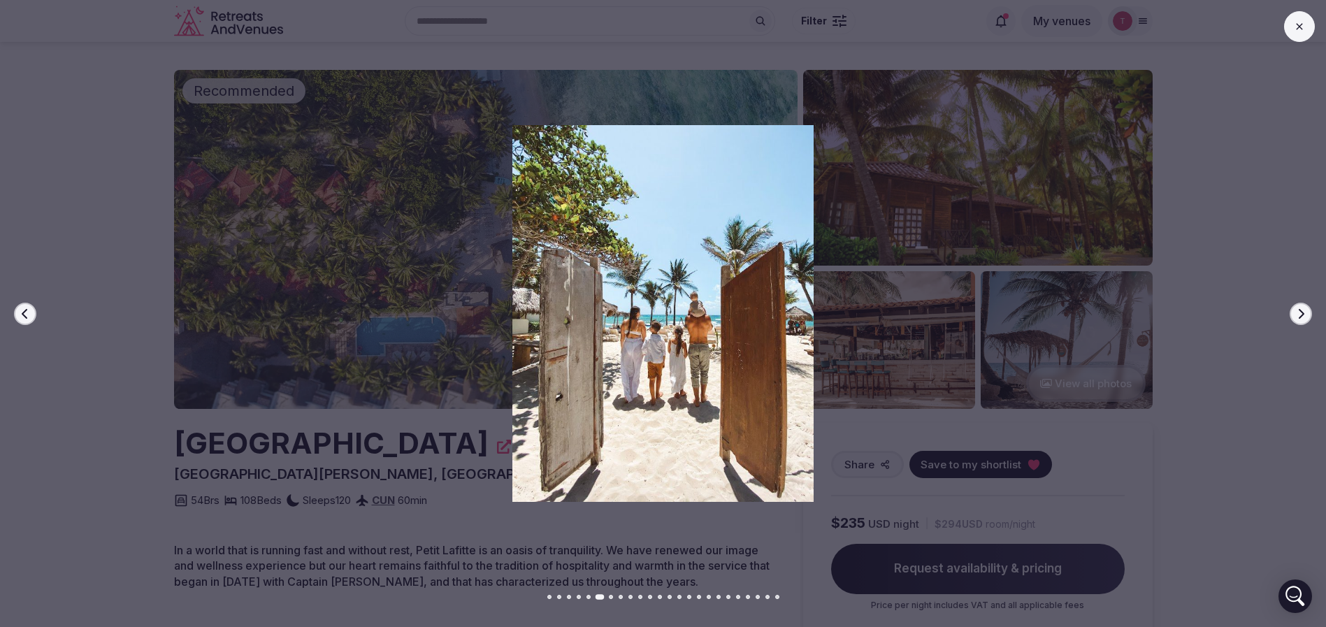
click at [1302, 319] on button "Next slide" at bounding box center [1301, 314] width 22 height 22
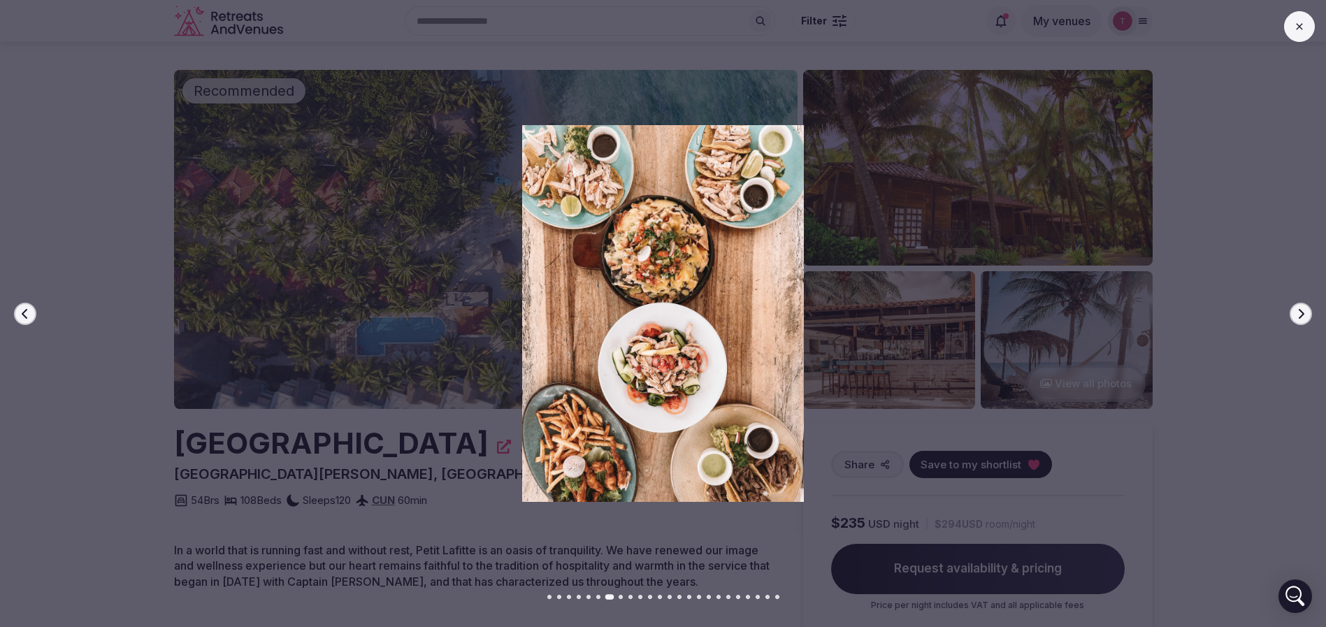
click at [1302, 319] on button "Next slide" at bounding box center [1301, 314] width 22 height 22
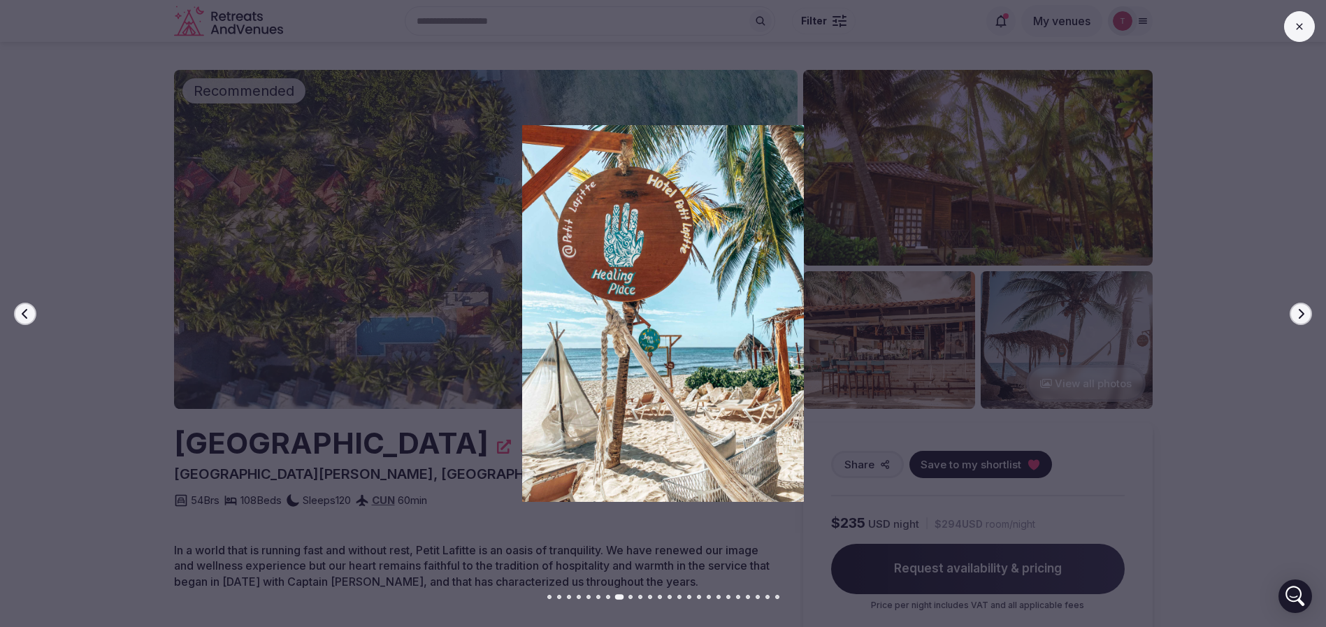
click at [1302, 319] on button "Next slide" at bounding box center [1301, 314] width 22 height 22
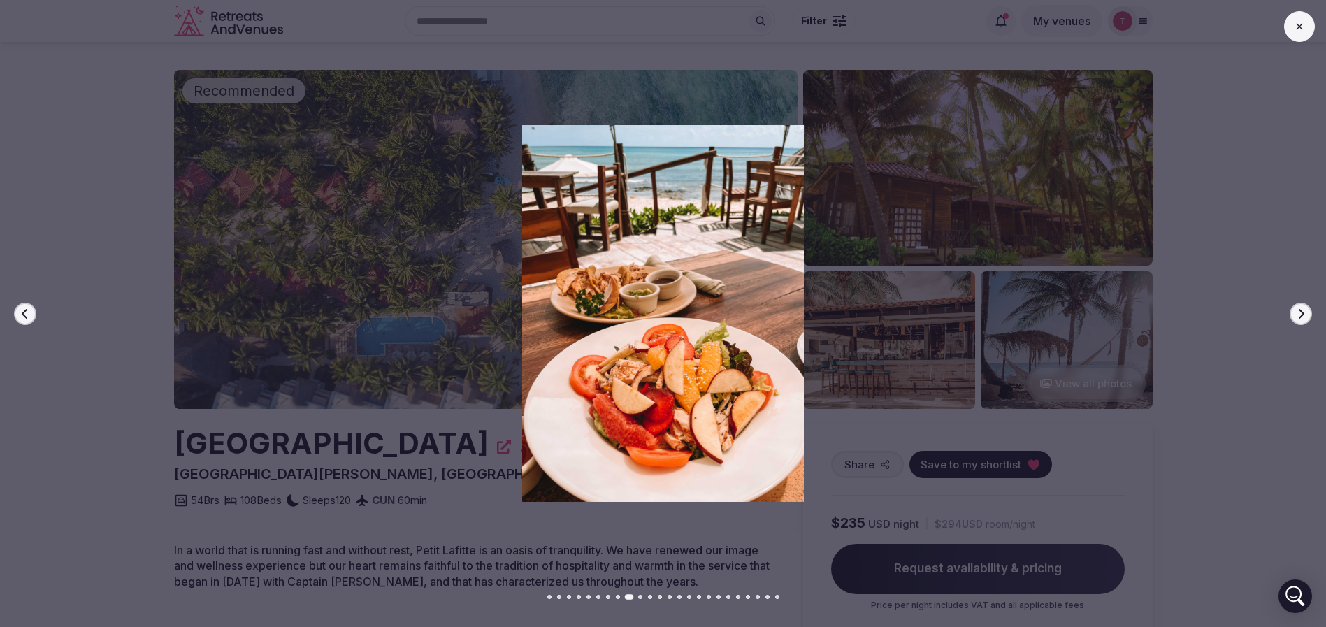
click at [1302, 319] on button "Next slide" at bounding box center [1301, 314] width 22 height 22
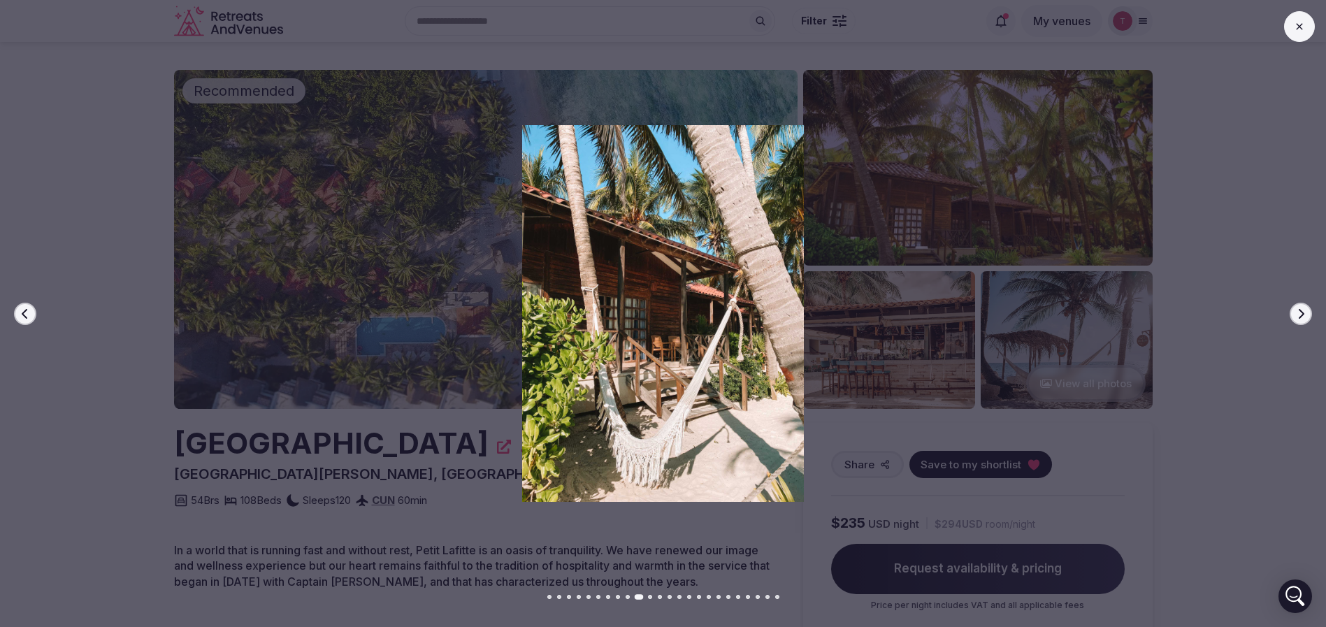
click at [1303, 319] on button "Next slide" at bounding box center [1301, 314] width 22 height 22
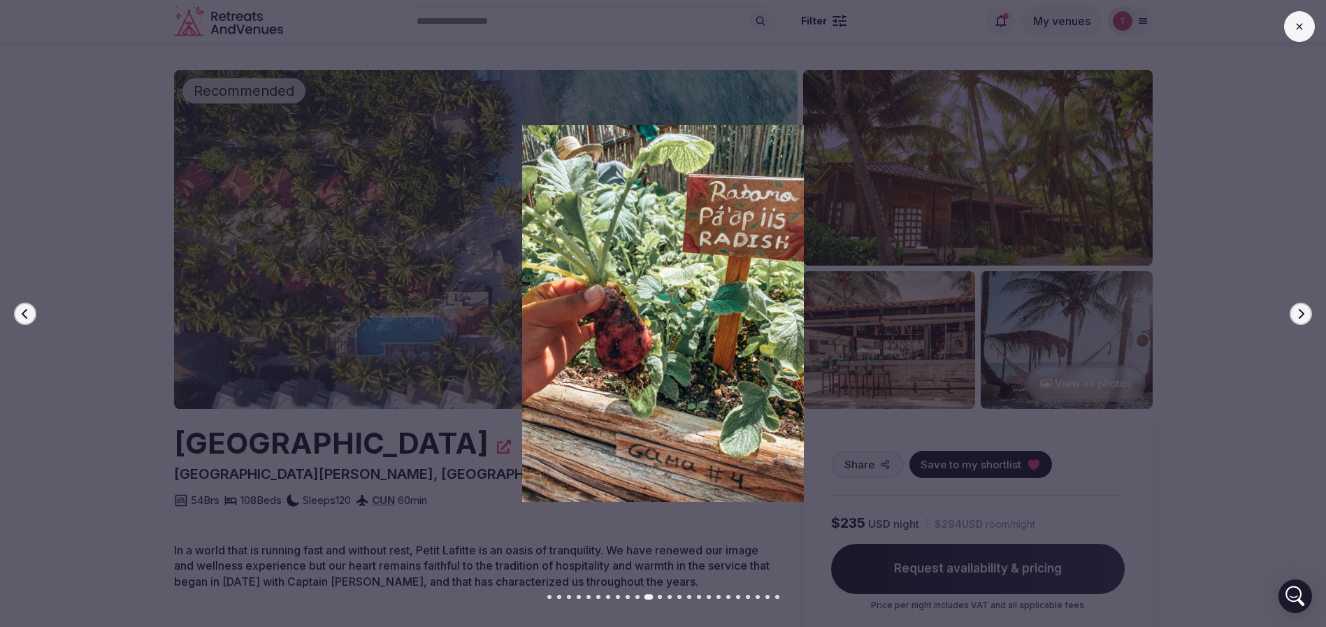
click at [1303, 319] on button "Next slide" at bounding box center [1301, 314] width 22 height 22
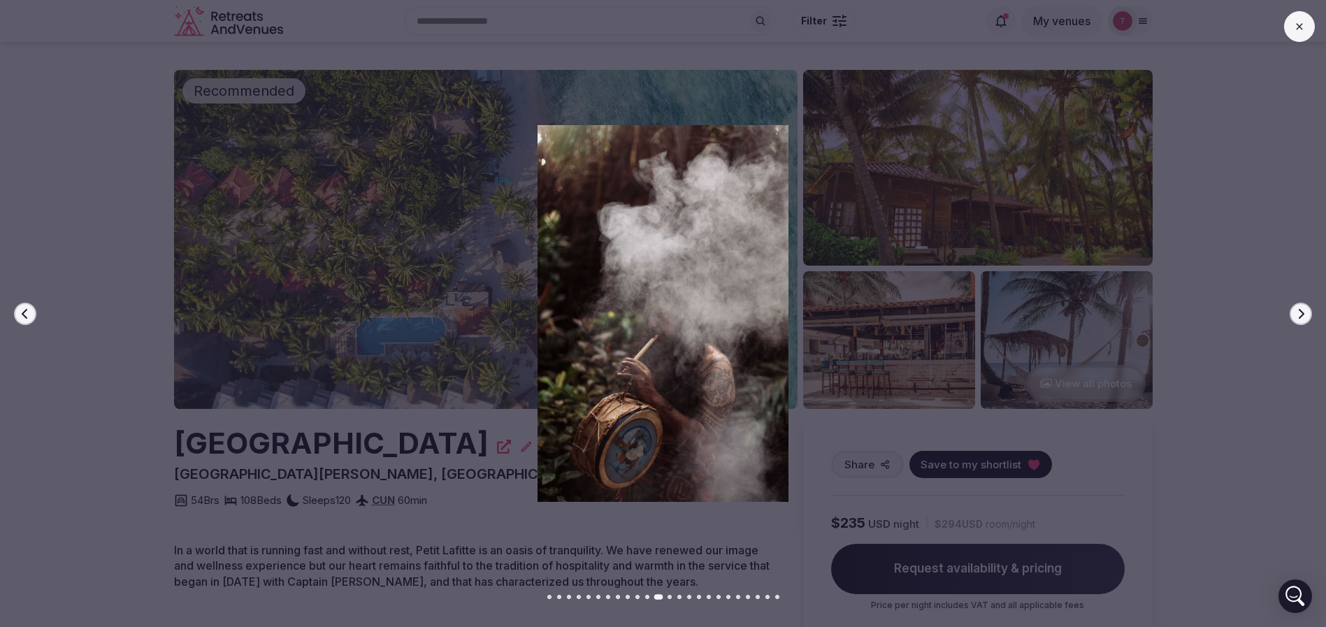
click at [1303, 319] on button "Next slide" at bounding box center [1301, 314] width 22 height 22
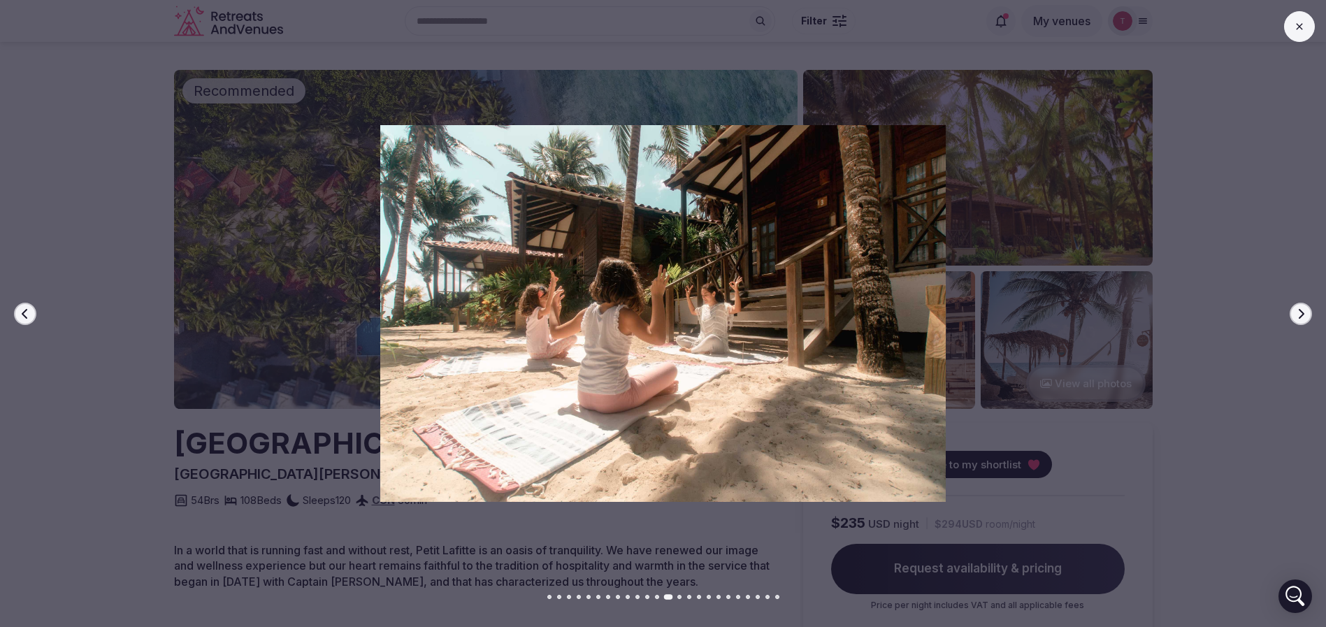
click at [1303, 319] on button "Next slide" at bounding box center [1301, 314] width 22 height 22
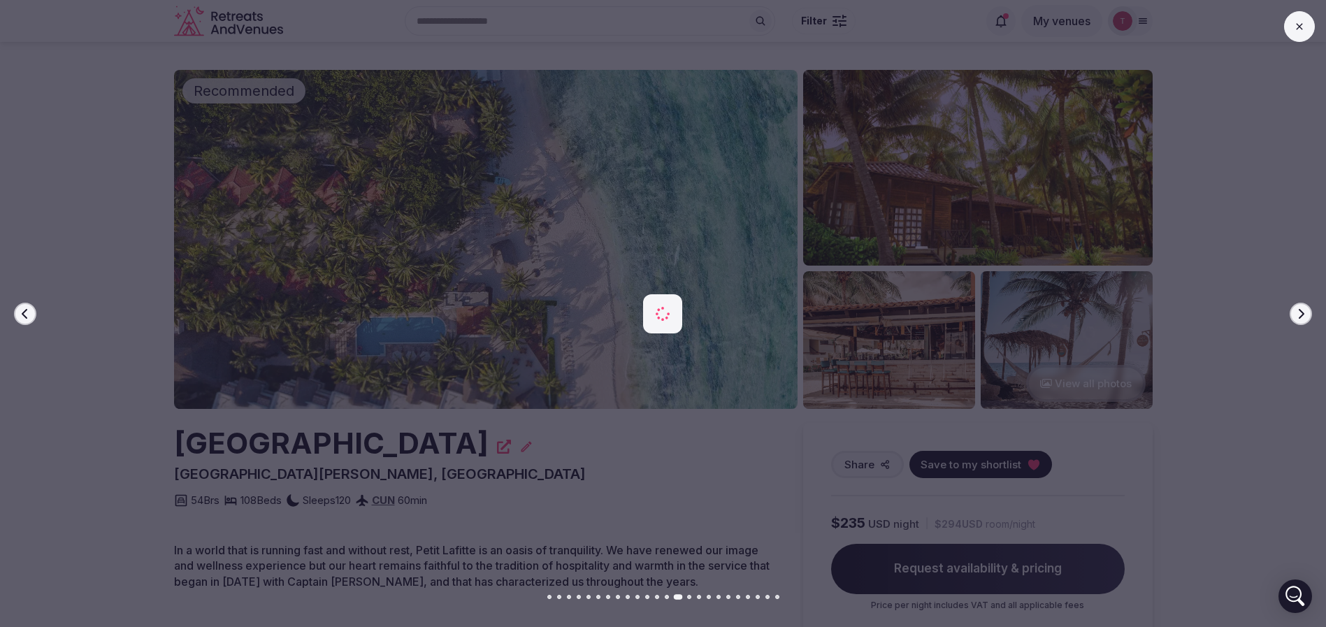
click at [1303, 319] on button "Next slide" at bounding box center [1301, 314] width 22 height 22
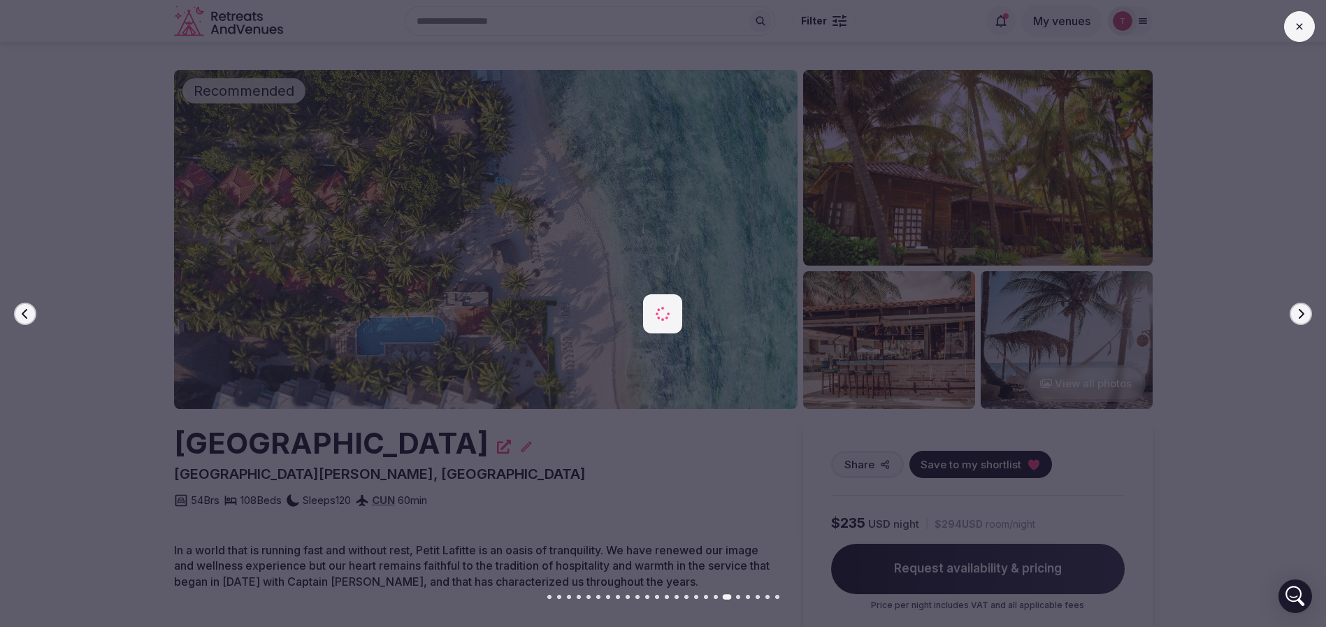
click at [1303, 319] on button "Next slide" at bounding box center [1301, 314] width 22 height 22
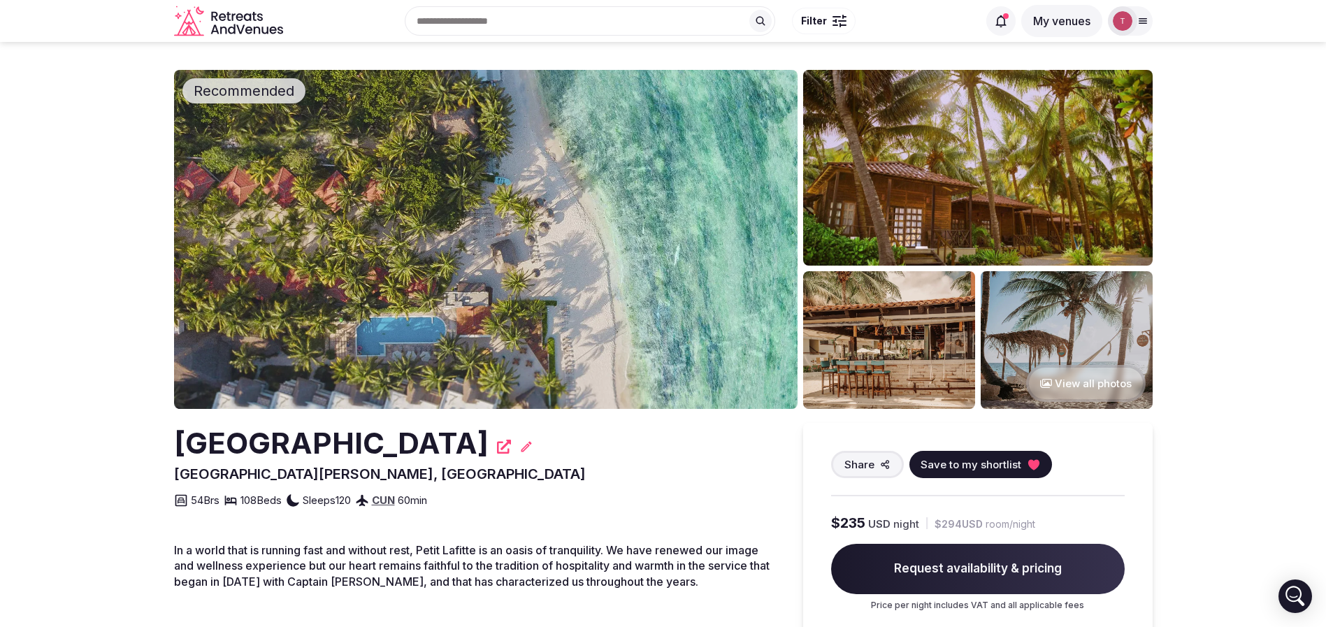
copy h2 "[GEOGRAPHIC_DATA]"
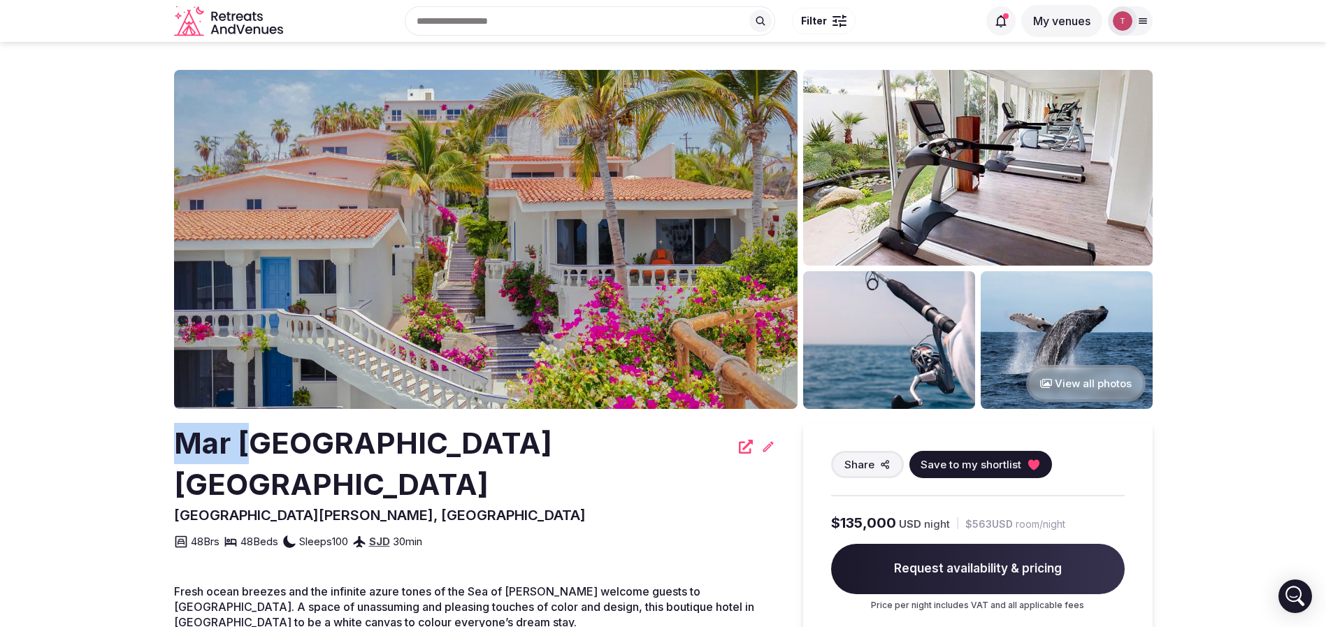
drag, startPoint x: 159, startPoint y: 460, endPoint x: 251, endPoint y: 453, distance: 91.9
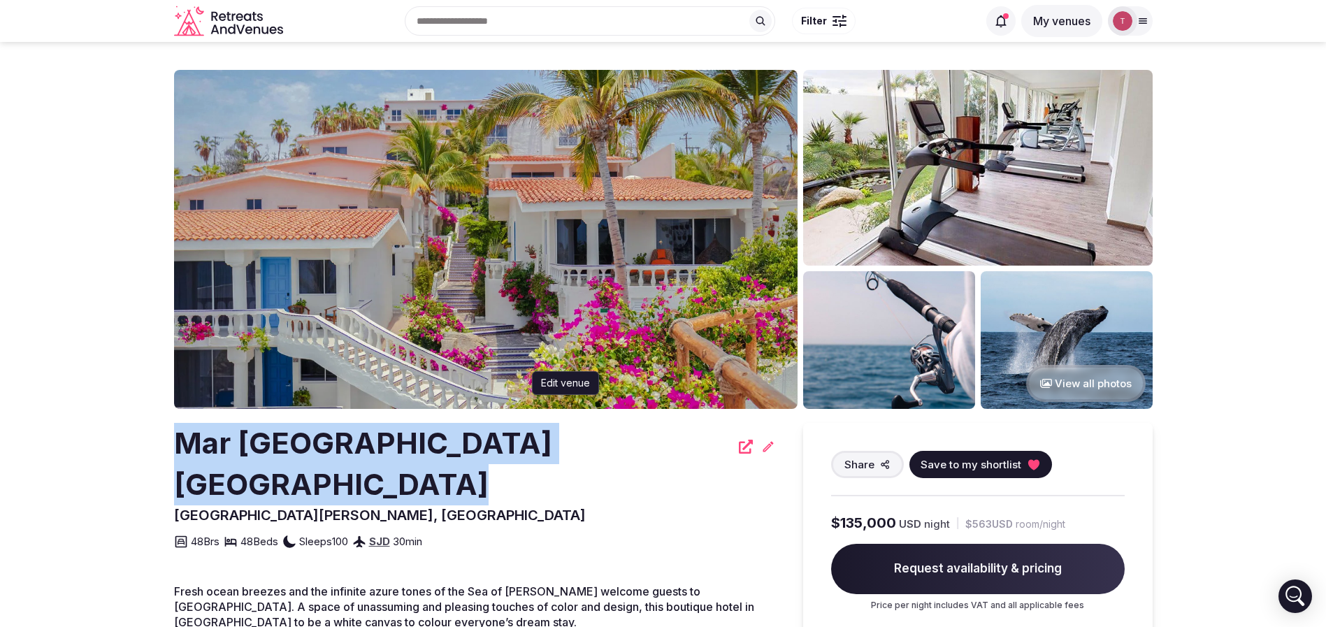
drag, startPoint x: 169, startPoint y: 461, endPoint x: 735, endPoint y: 452, distance: 565.8
copy div "Mar [GEOGRAPHIC_DATA] [GEOGRAPHIC_DATA]"
click at [561, 265] on img at bounding box center [486, 239] width 624 height 339
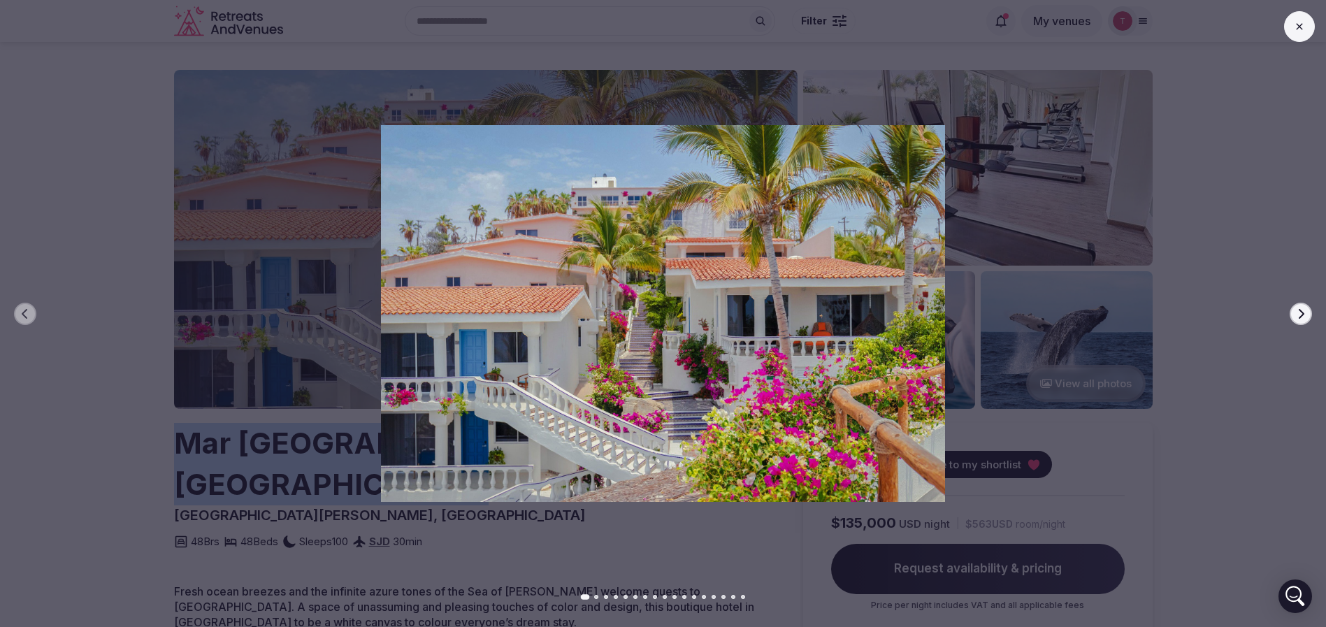
click at [1298, 316] on icon "button" at bounding box center [1301, 313] width 11 height 11
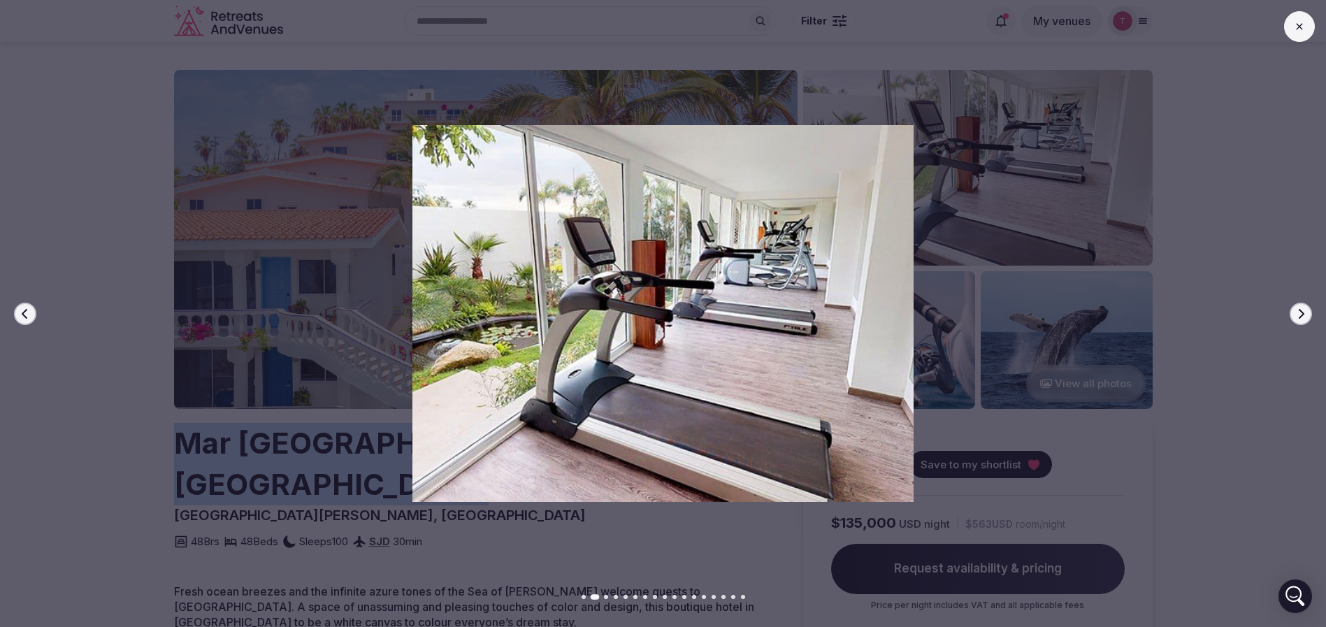
click at [1298, 316] on icon "button" at bounding box center [1301, 313] width 11 height 11
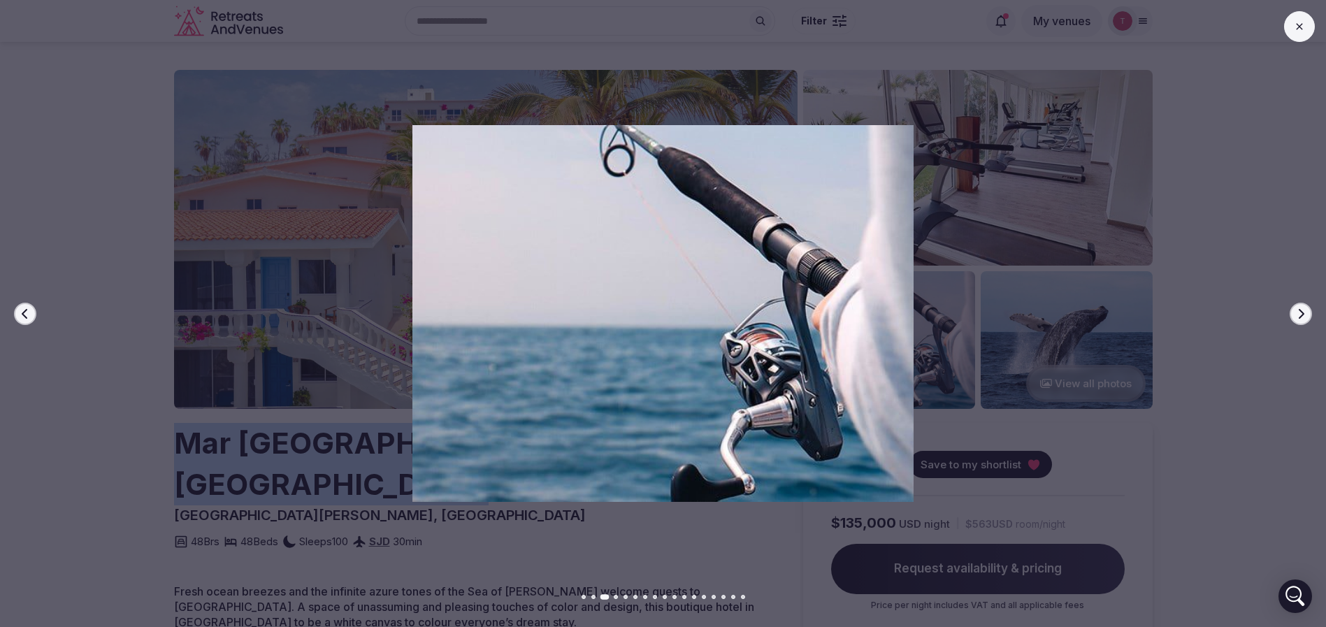
click at [1298, 316] on icon "button" at bounding box center [1301, 313] width 11 height 11
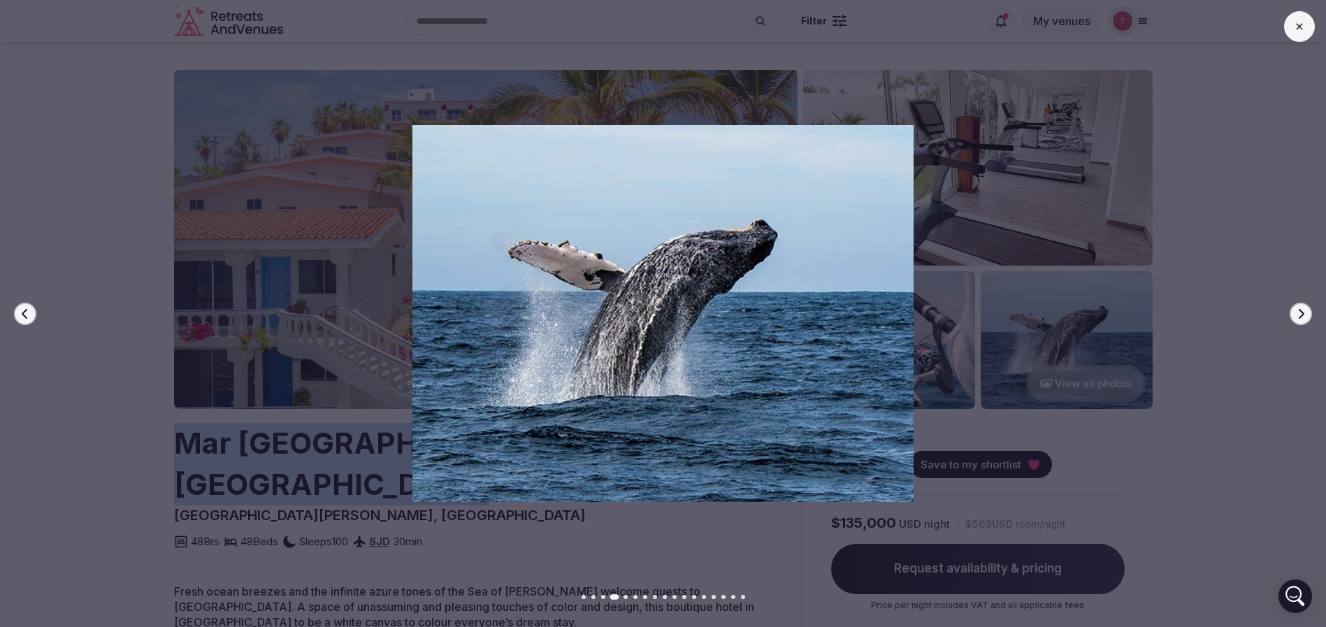
click at [1298, 316] on icon "button" at bounding box center [1301, 313] width 11 height 11
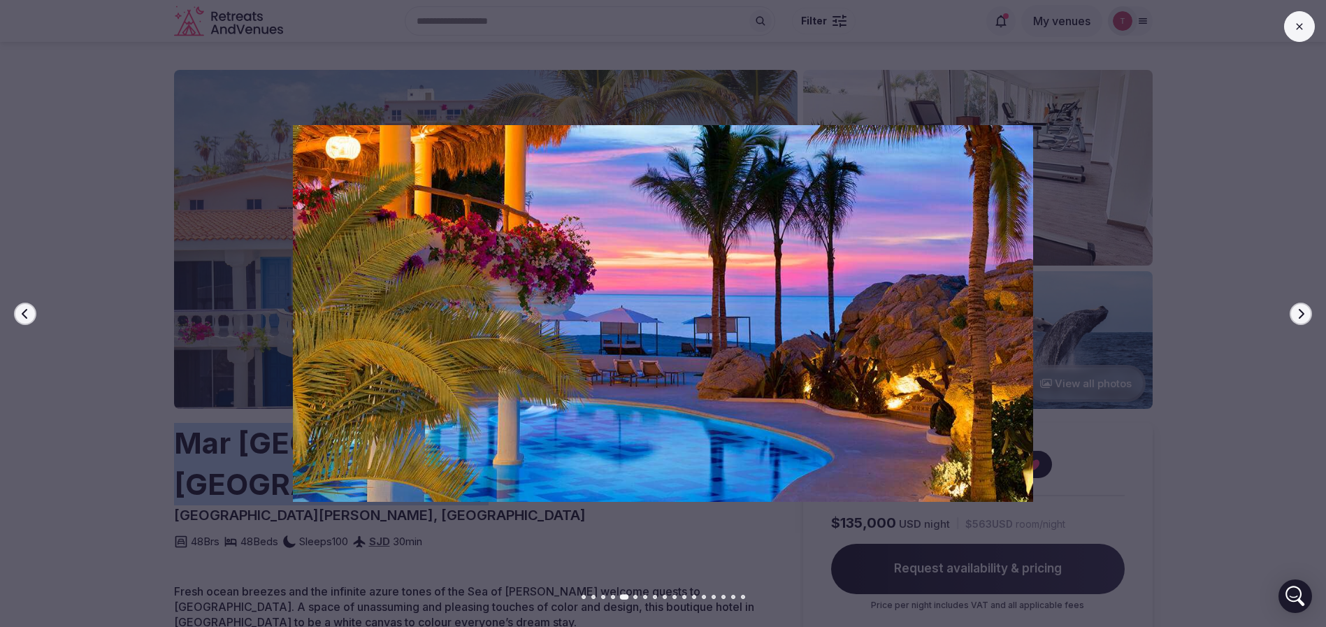
click at [1298, 316] on icon "button" at bounding box center [1301, 313] width 11 height 11
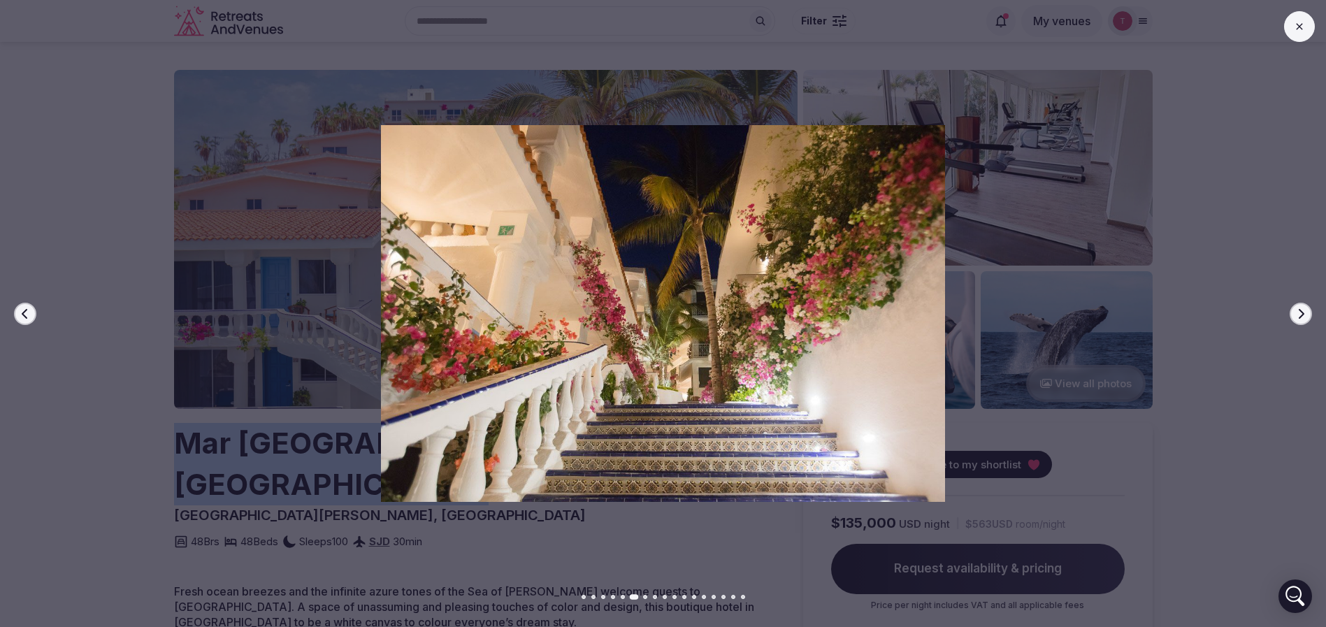
click at [1298, 316] on icon "button" at bounding box center [1301, 313] width 11 height 11
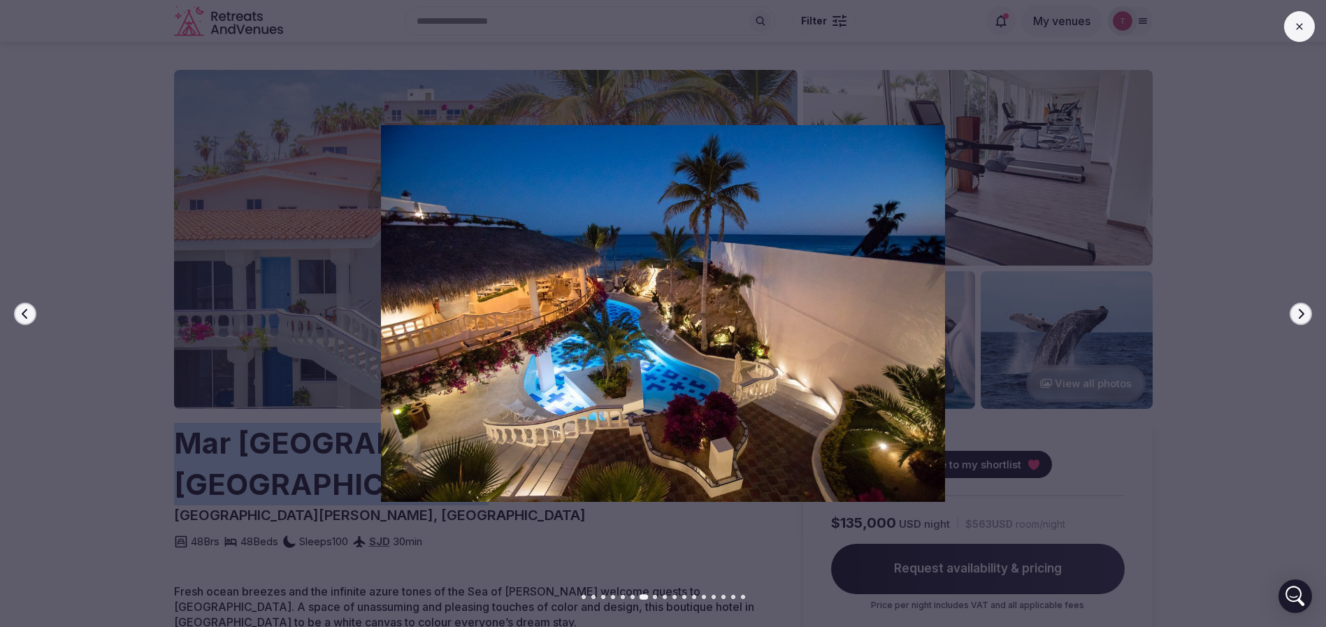
click at [1298, 316] on icon "button" at bounding box center [1301, 313] width 11 height 11
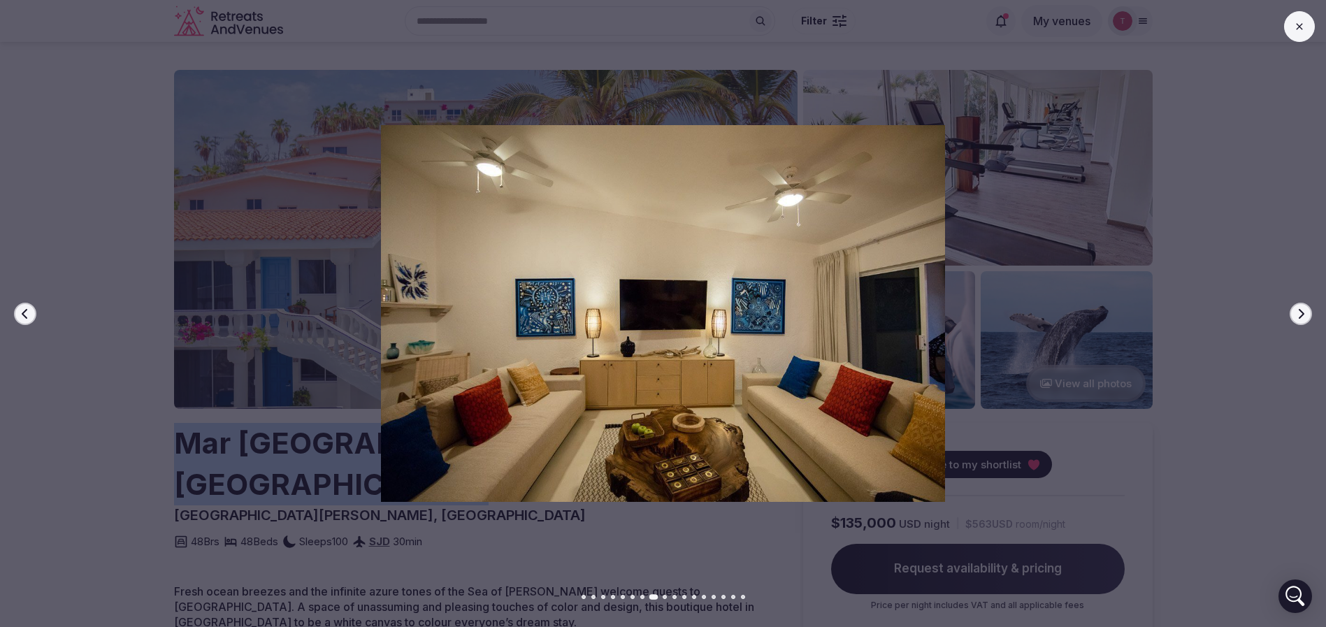
click at [1298, 316] on icon "button" at bounding box center [1301, 313] width 11 height 11
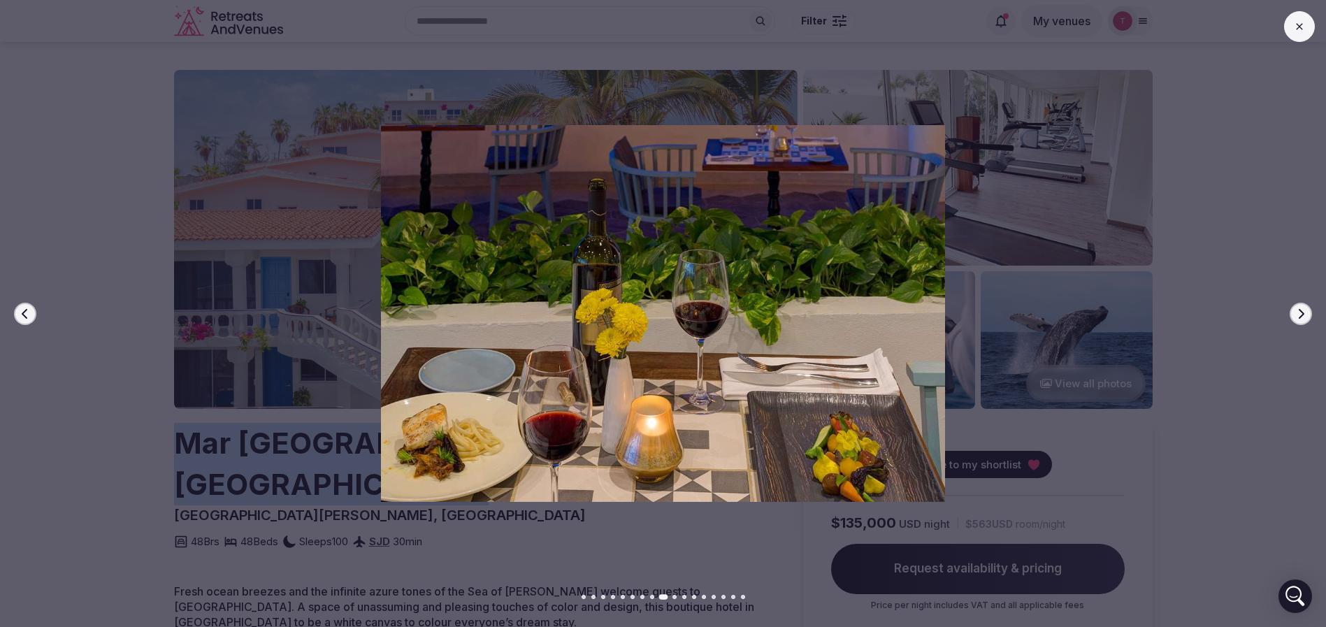
click at [1298, 316] on icon "button" at bounding box center [1301, 313] width 11 height 11
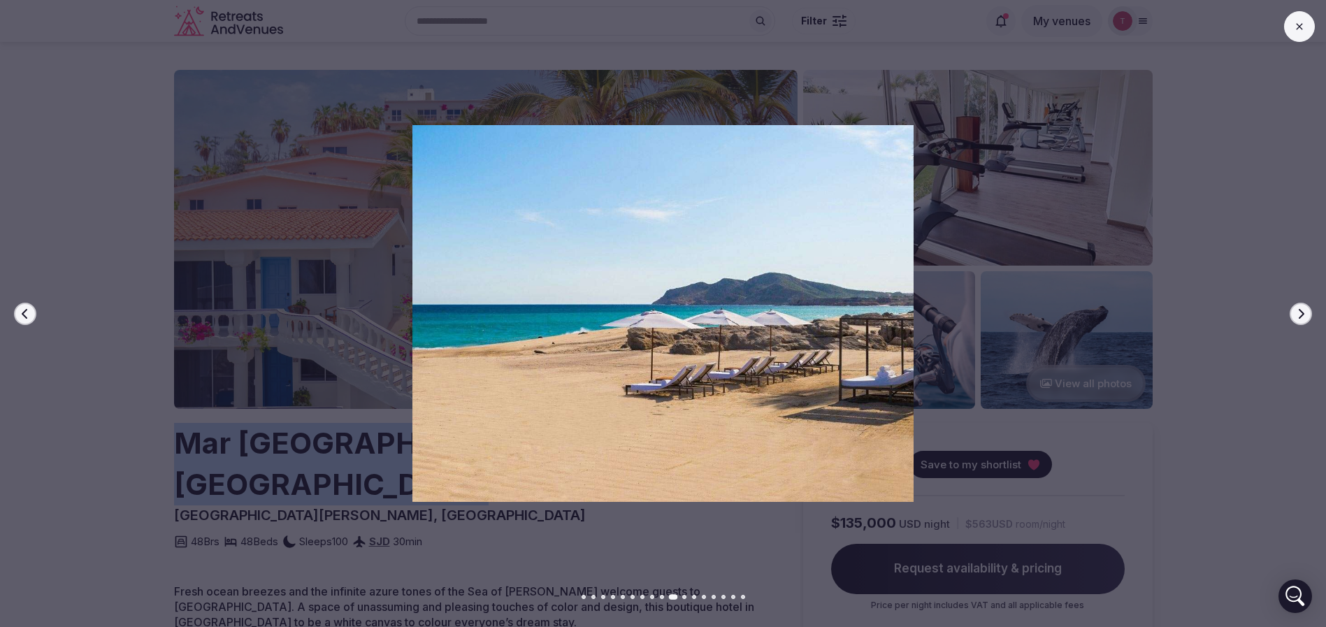
click at [1298, 316] on icon "button" at bounding box center [1301, 313] width 11 height 11
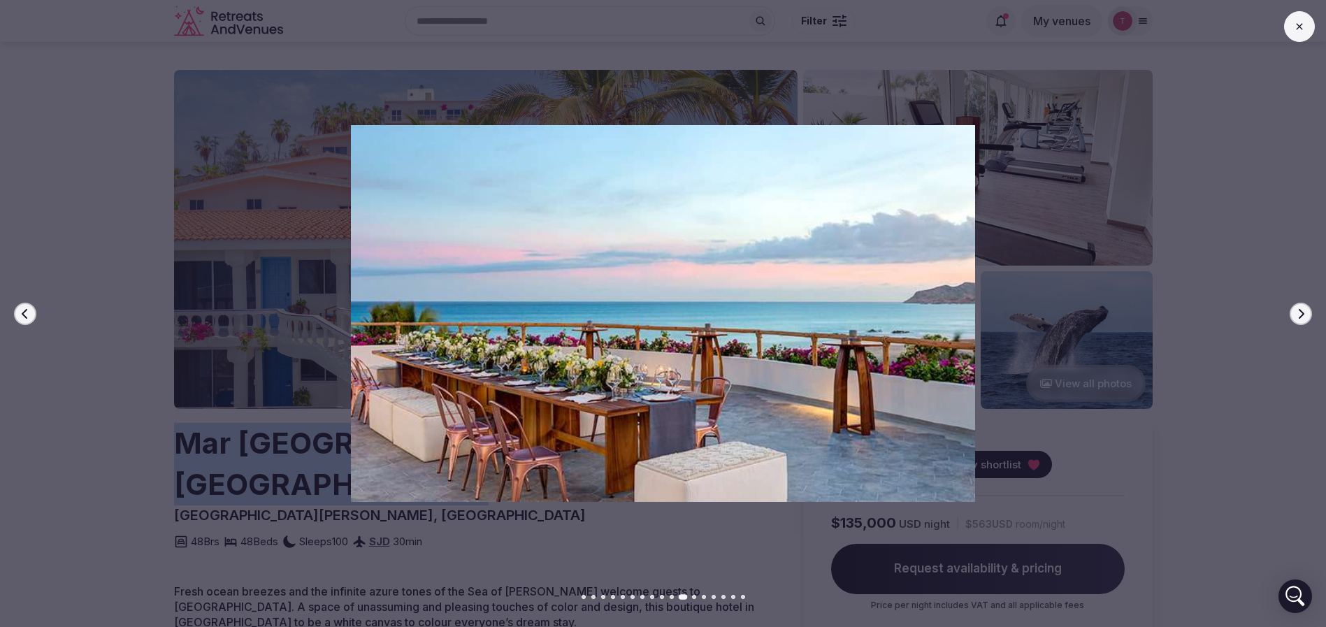
click at [1298, 316] on icon "button" at bounding box center [1301, 313] width 11 height 11
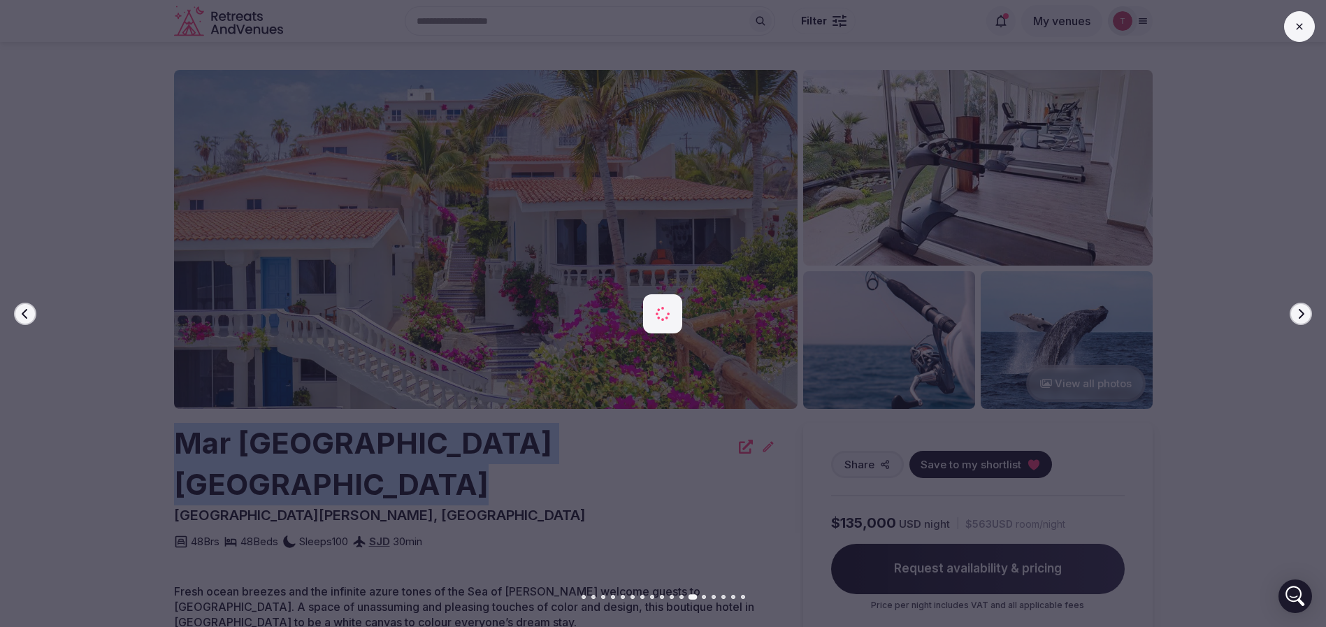
click at [1298, 316] on icon "button" at bounding box center [1301, 313] width 11 height 11
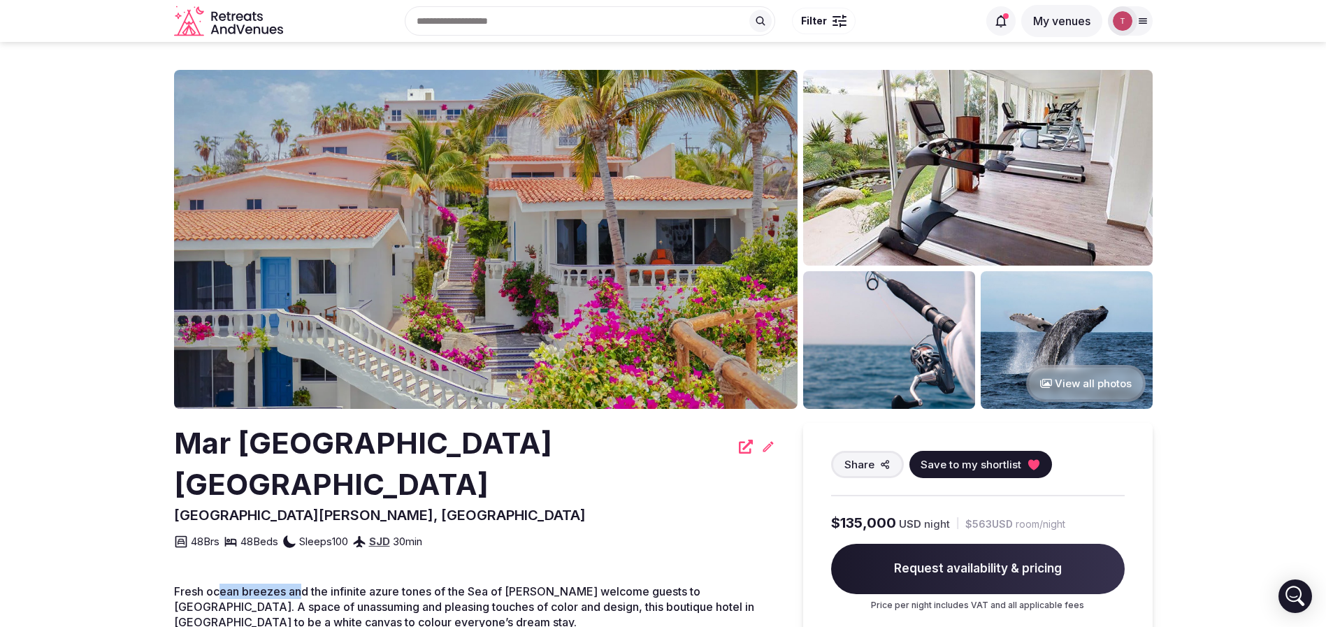
drag, startPoint x: 221, startPoint y: 548, endPoint x: 314, endPoint y: 559, distance: 93.7
click at [314, 585] on span "Fresh ocean breezes and the infinite azure tones of the Sea of [PERSON_NAME] we…" at bounding box center [464, 607] width 580 height 45
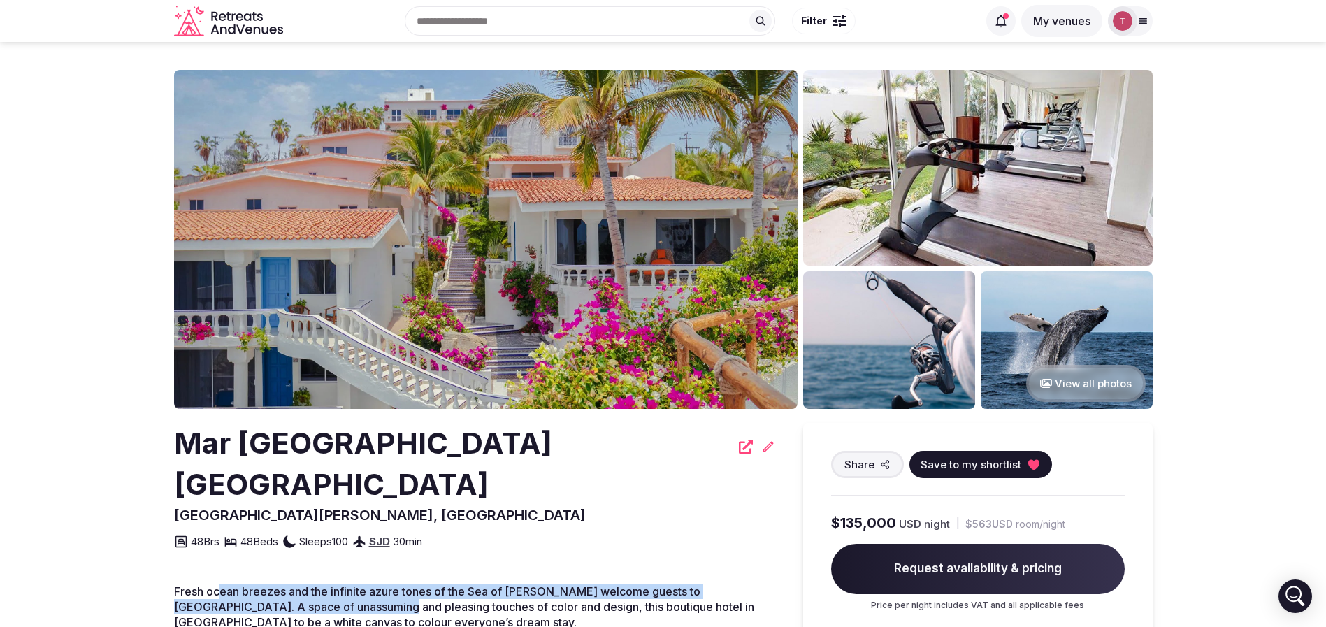
click at [314, 585] on span "Fresh ocean breezes and the infinite azure tones of the Sea of [PERSON_NAME] we…" at bounding box center [464, 607] width 580 height 45
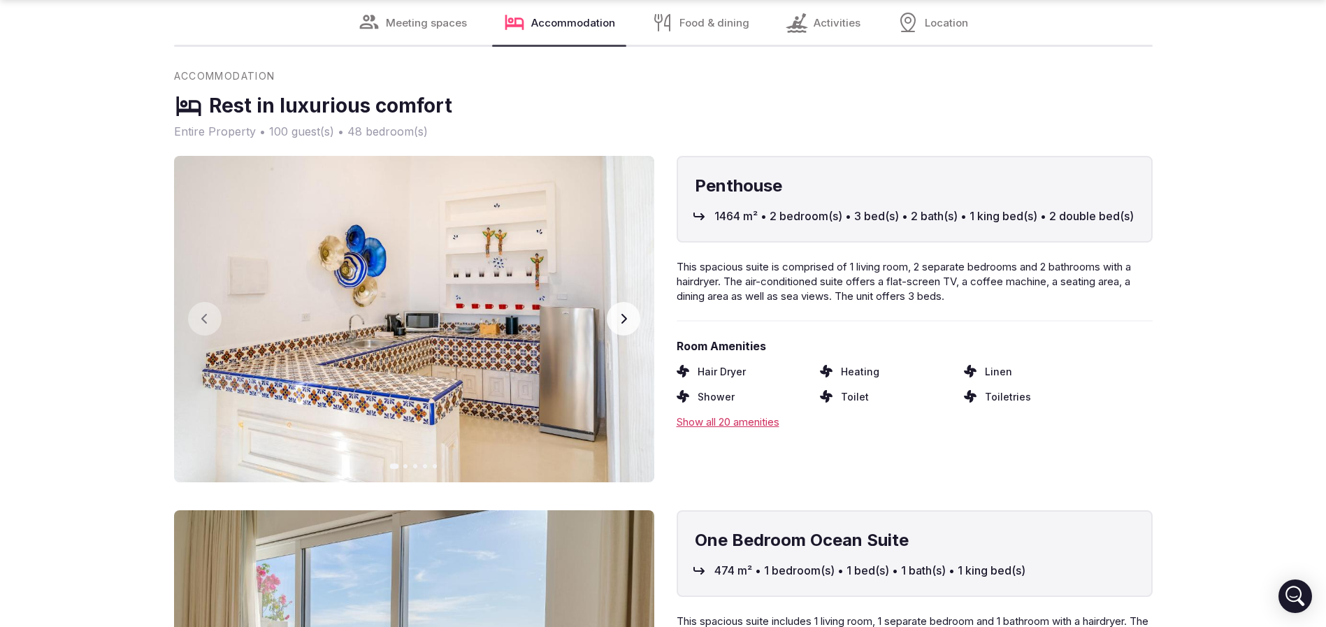
scroll to position [4615, 0]
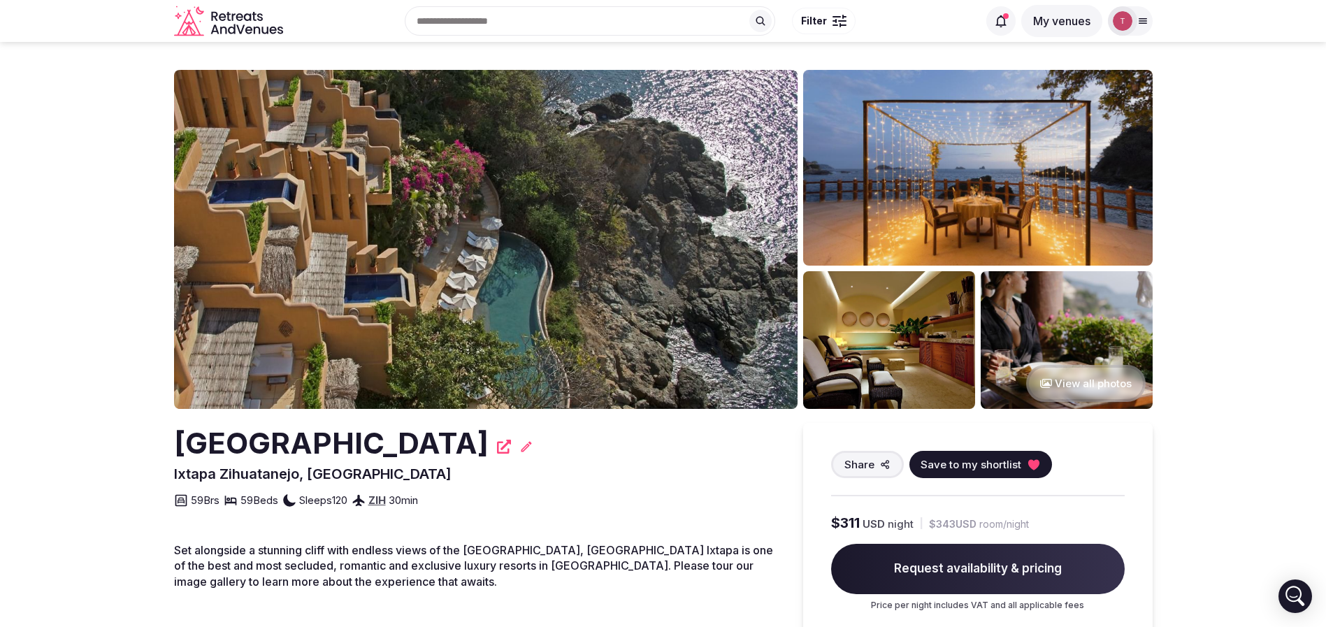
scroll to position [210, 0]
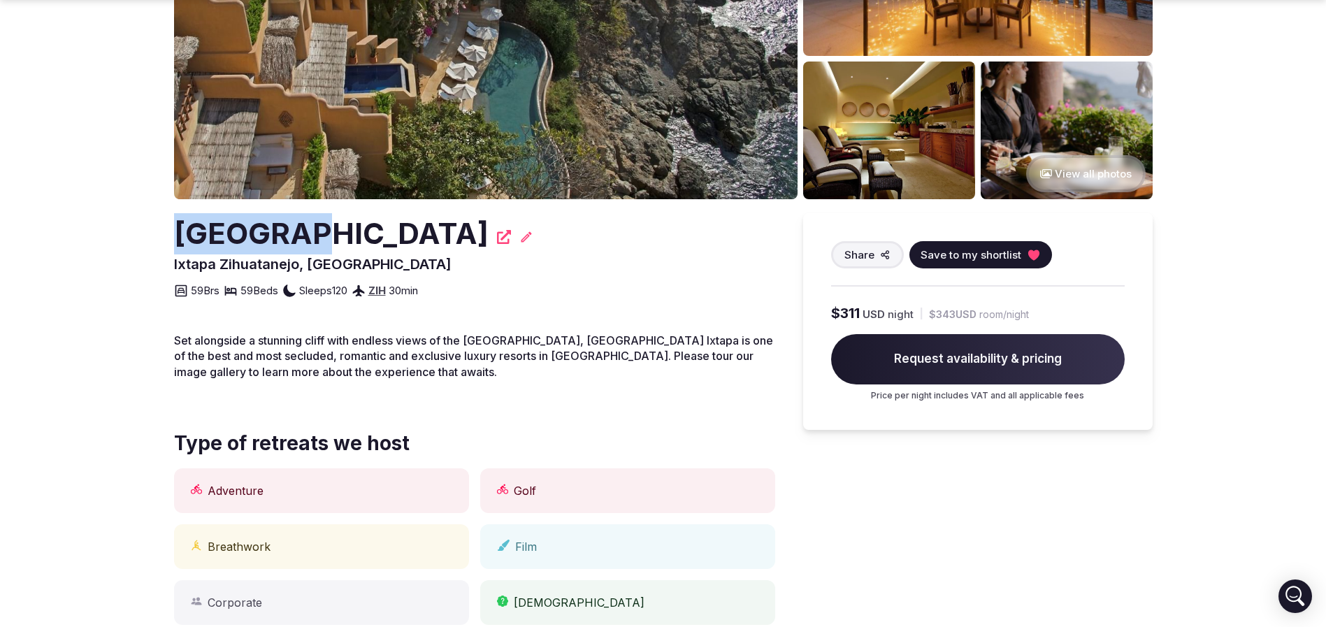
drag, startPoint x: 154, startPoint y: 245, endPoint x: 320, endPoint y: 245, distance: 166.4
click at [320, 245] on section "View all photos [GEOGRAPHIC_DATA] Zihuatanejo, [GEOGRAPHIC_DATA] Share Save to …" at bounding box center [663, 555] width 1326 height 1447
click at [320, 245] on h2 "[GEOGRAPHIC_DATA]" at bounding box center [331, 233] width 315 height 41
drag, startPoint x: 202, startPoint y: 238, endPoint x: 697, endPoint y: 235, distance: 495.1
click at [697, 235] on section "View all photos [GEOGRAPHIC_DATA] Zihuatanejo, [GEOGRAPHIC_DATA] Share Save to …" at bounding box center [663, 555] width 1326 height 1447
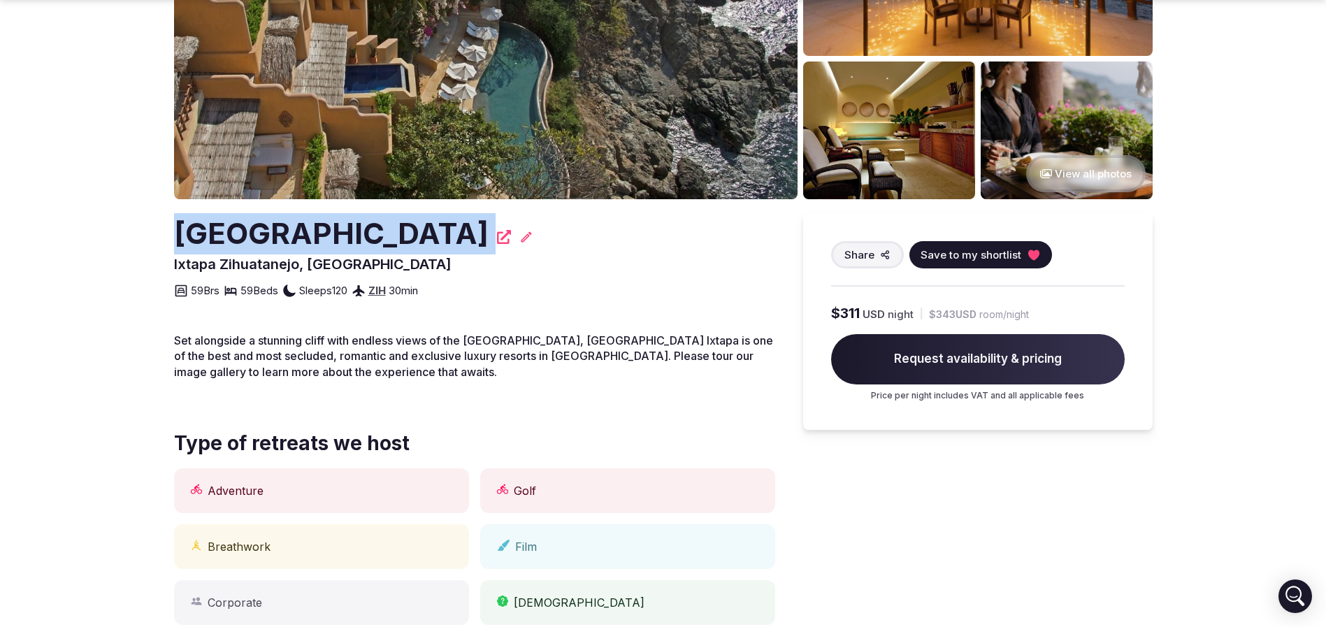
copy div "[GEOGRAPHIC_DATA]"
click at [538, 120] on img at bounding box center [486, 29] width 624 height 339
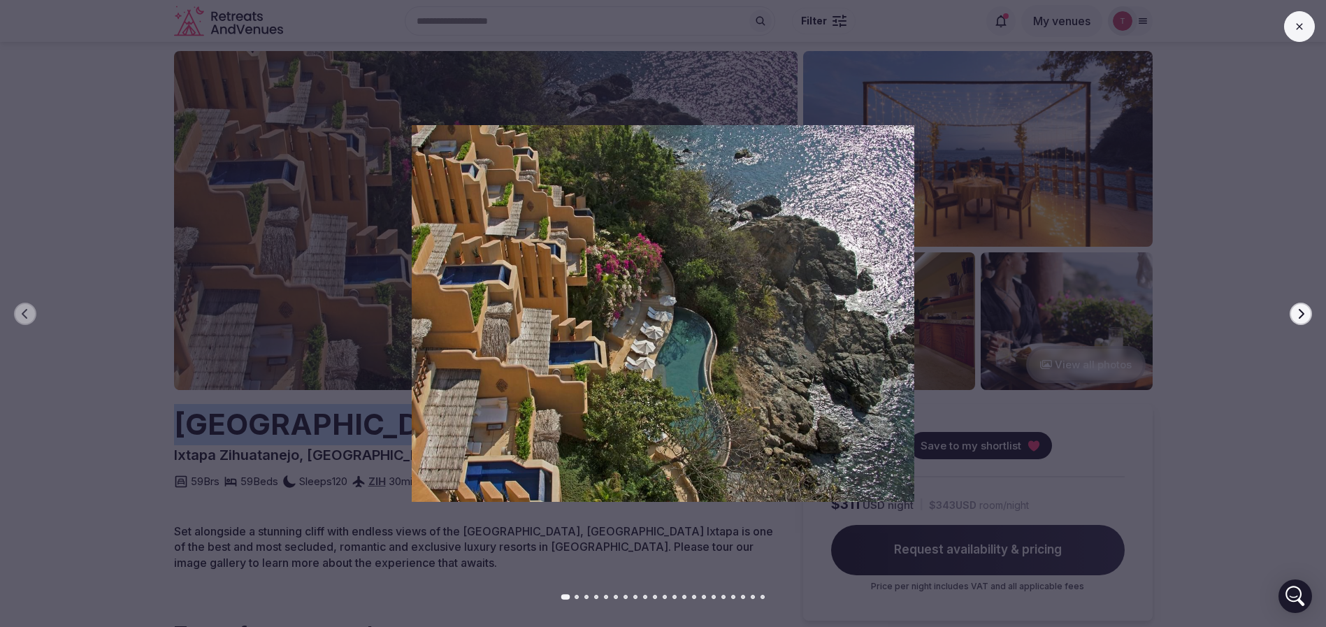
scroll to position [0, 0]
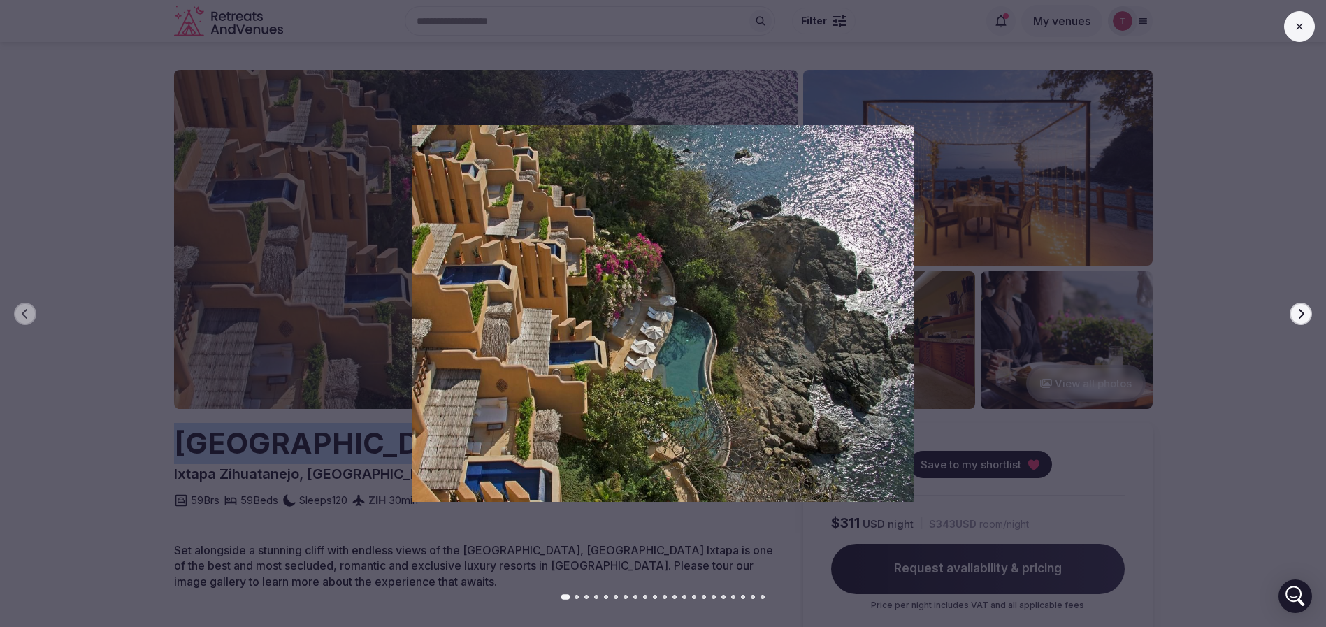
click at [1301, 310] on icon "button" at bounding box center [1302, 313] width 6 height 10
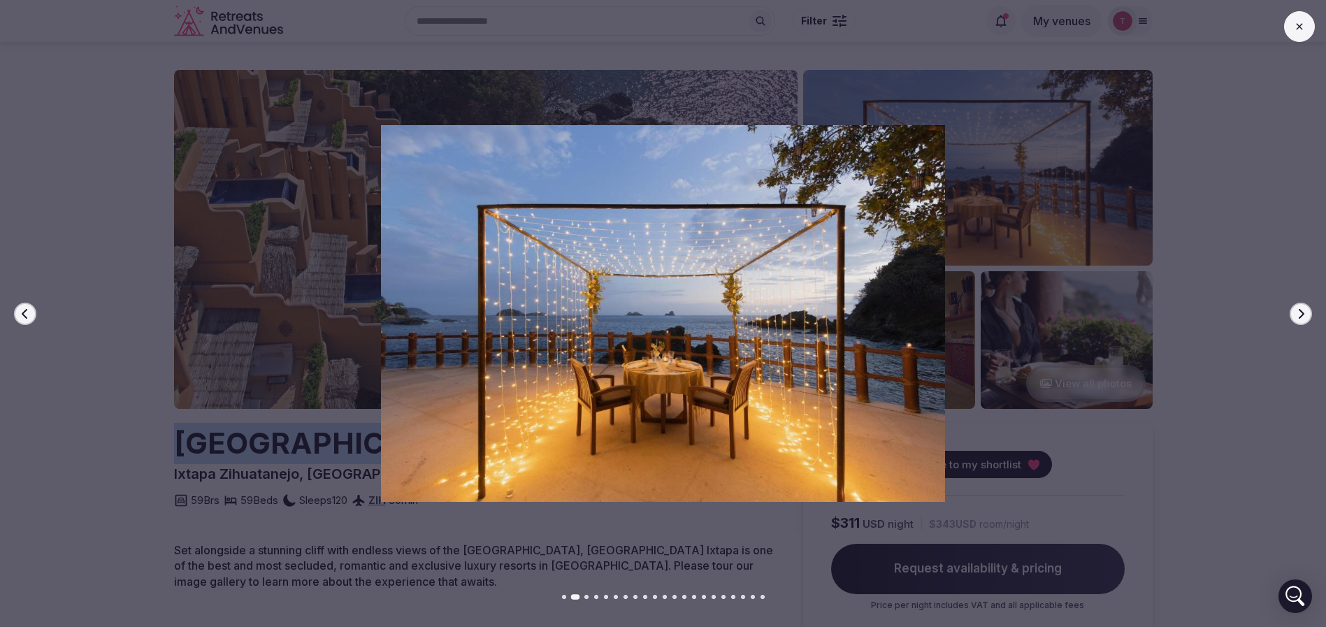
click at [1301, 310] on icon "button" at bounding box center [1302, 313] width 6 height 10
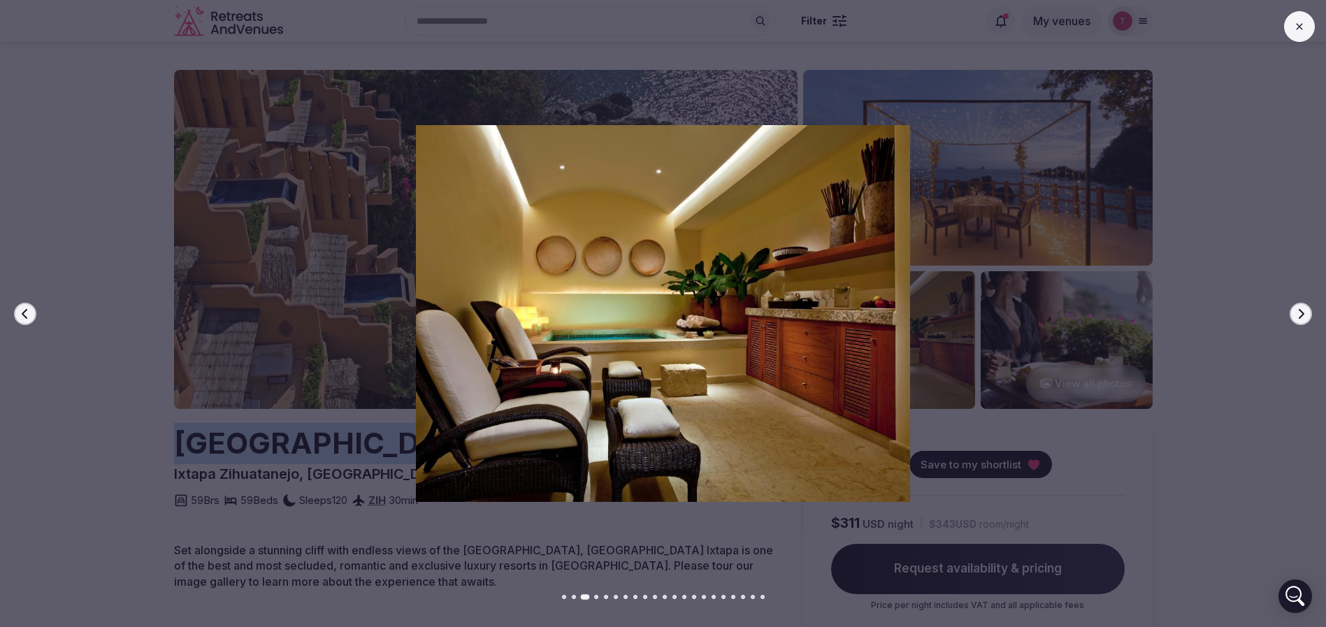
click at [1298, 309] on icon "button" at bounding box center [1301, 313] width 11 height 11
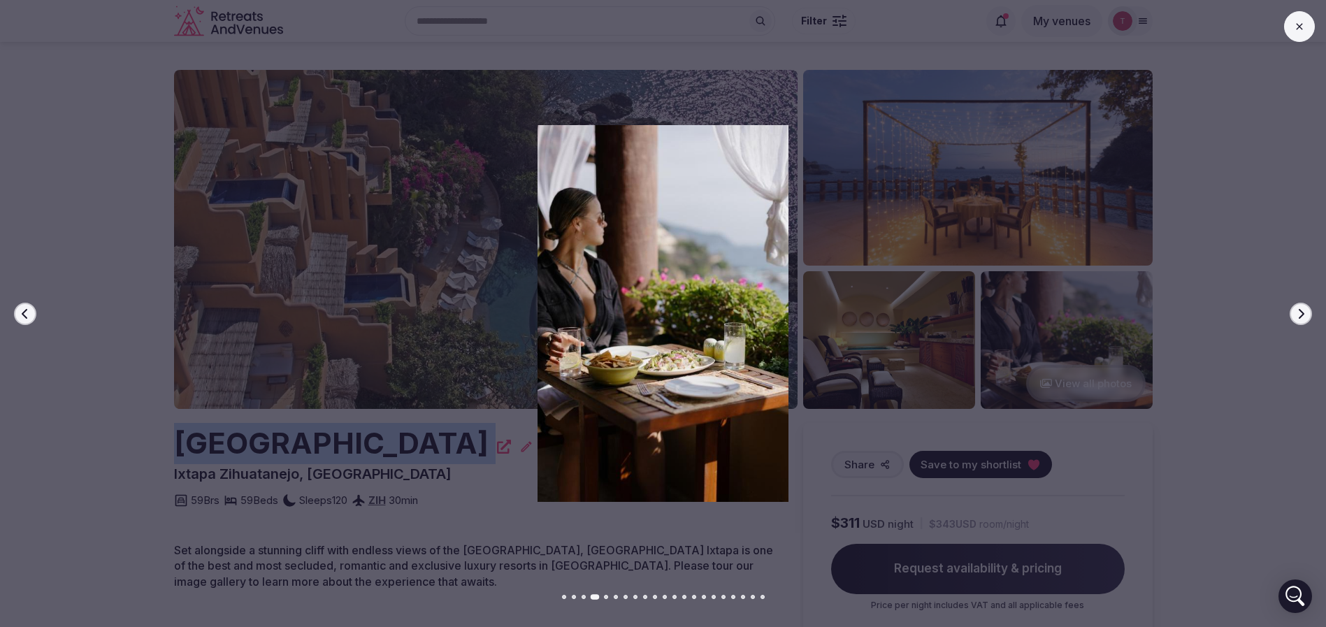
click at [1298, 309] on icon "button" at bounding box center [1301, 313] width 11 height 11
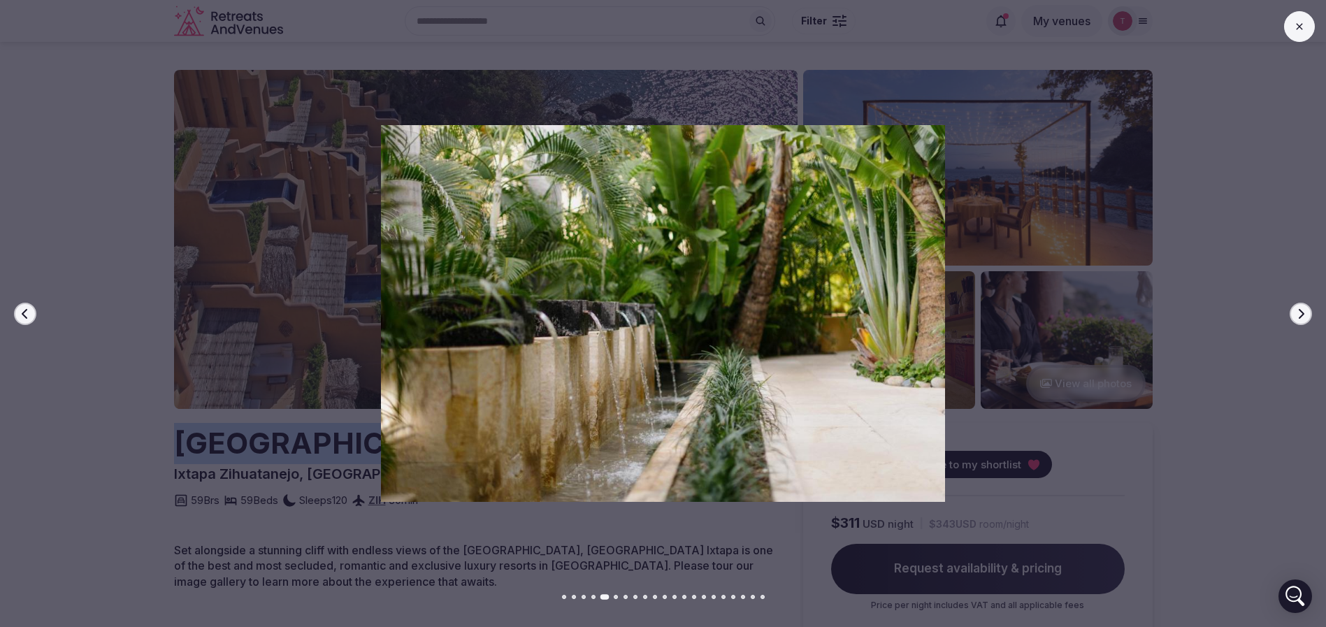
click at [1298, 309] on icon "button" at bounding box center [1301, 313] width 11 height 11
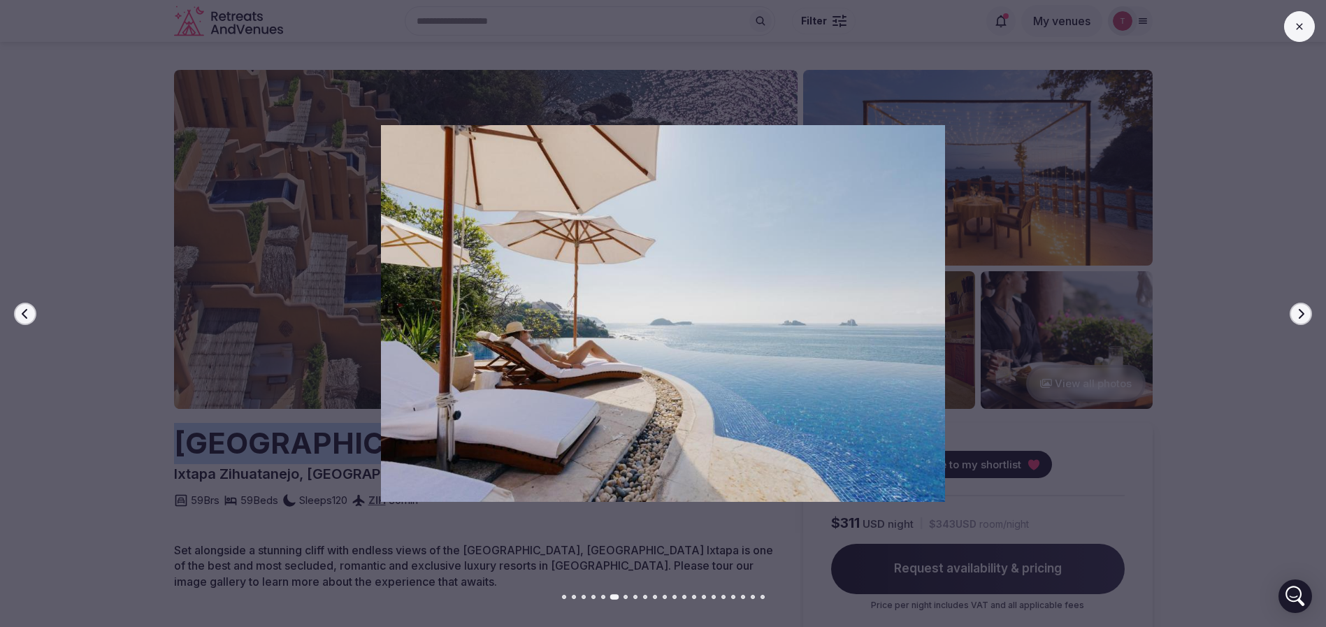
click at [1298, 309] on icon "button" at bounding box center [1301, 313] width 11 height 11
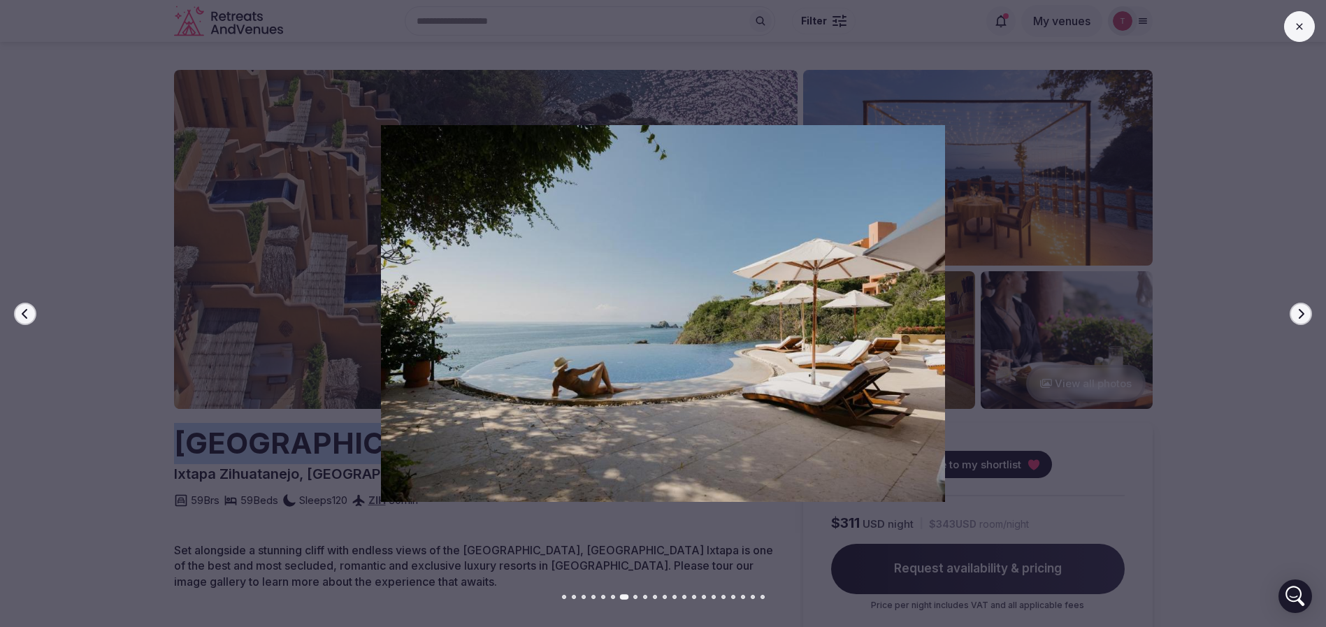
click at [1298, 309] on icon "button" at bounding box center [1301, 313] width 11 height 11
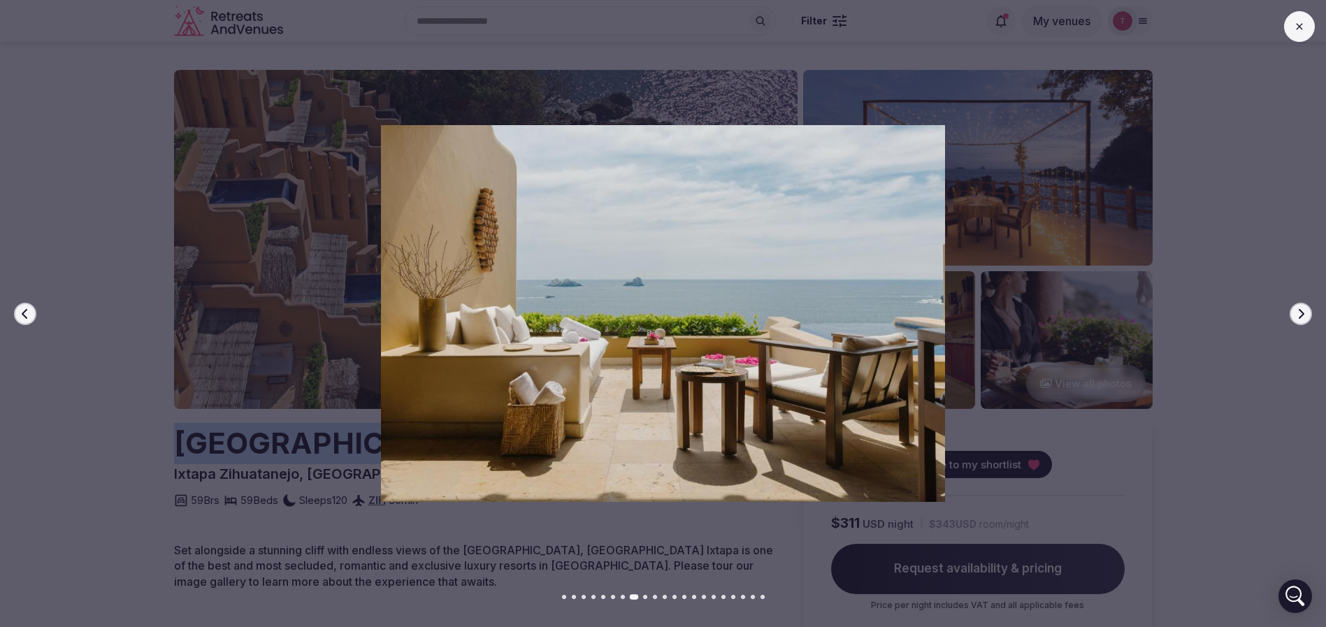
click at [1298, 309] on icon "button" at bounding box center [1301, 313] width 11 height 11
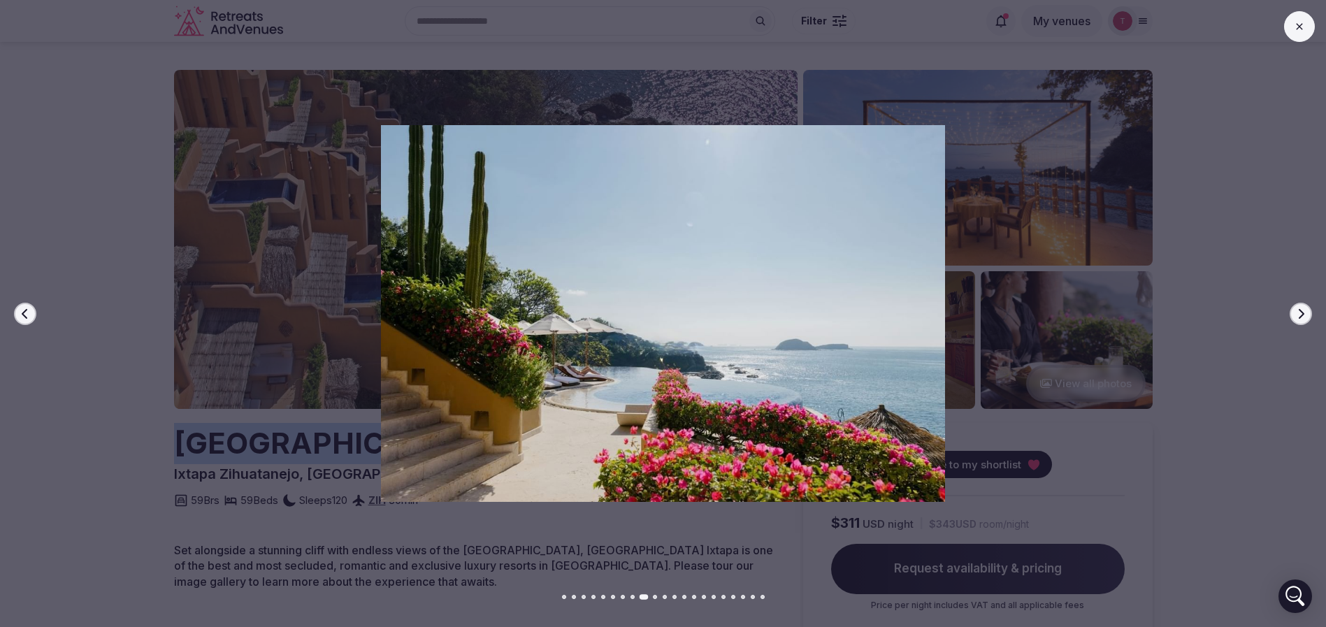
click at [1298, 309] on icon "button" at bounding box center [1301, 313] width 11 height 11
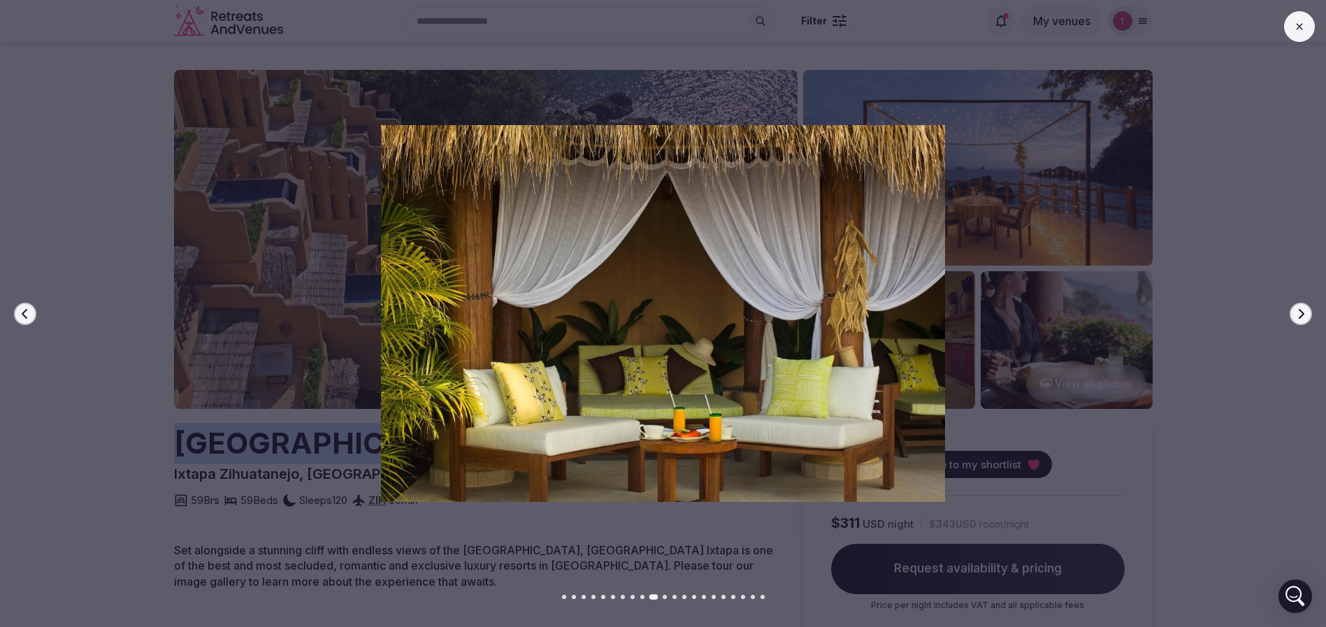
click at [1298, 309] on icon "button" at bounding box center [1301, 313] width 11 height 11
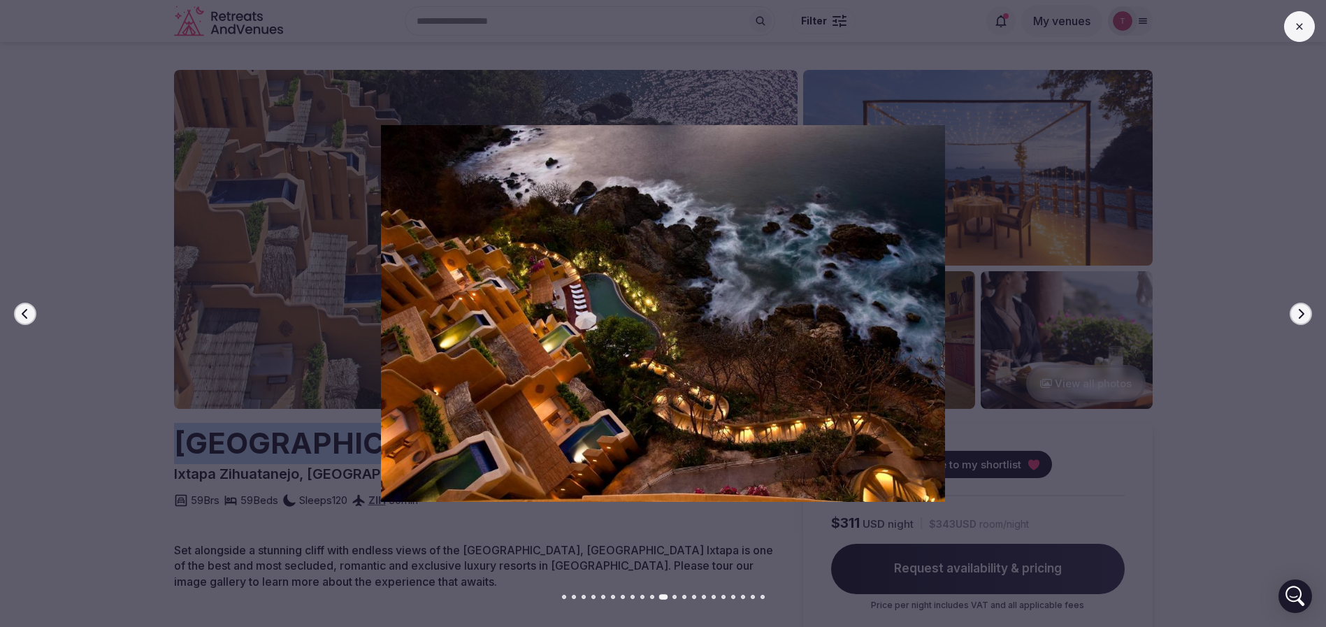
click at [1298, 309] on icon "button" at bounding box center [1301, 313] width 11 height 11
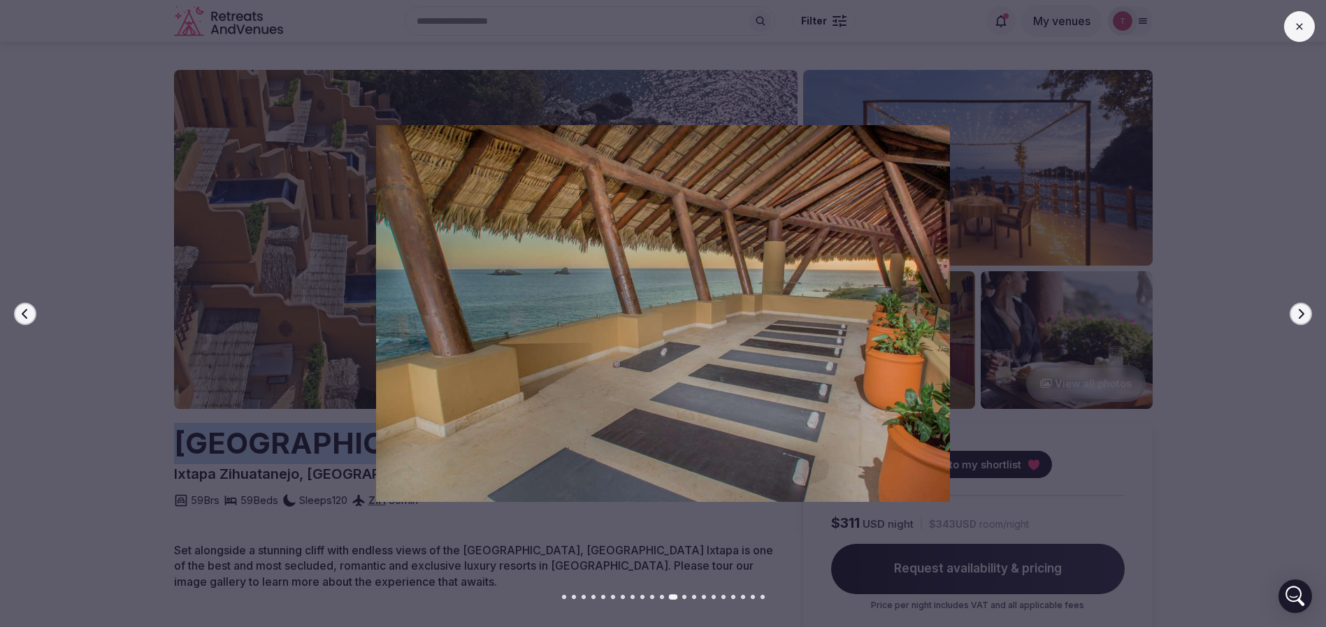
click at [1298, 309] on icon "button" at bounding box center [1301, 313] width 11 height 11
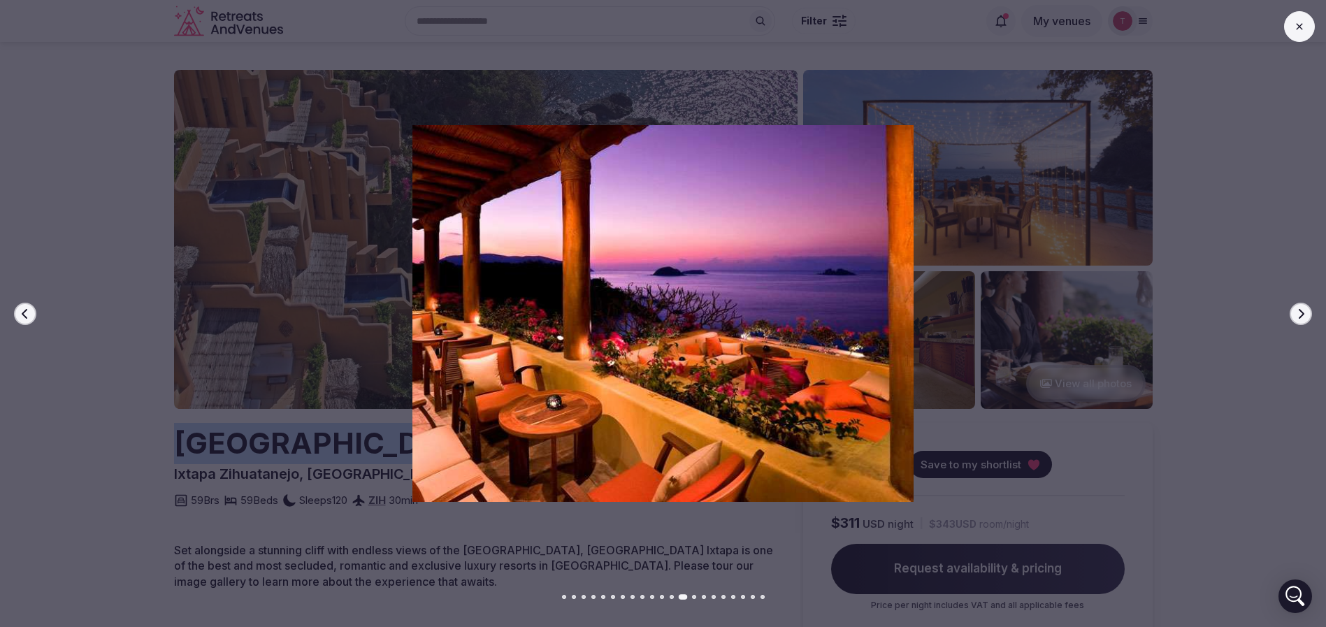
click at [1298, 309] on icon "button" at bounding box center [1301, 313] width 11 height 11
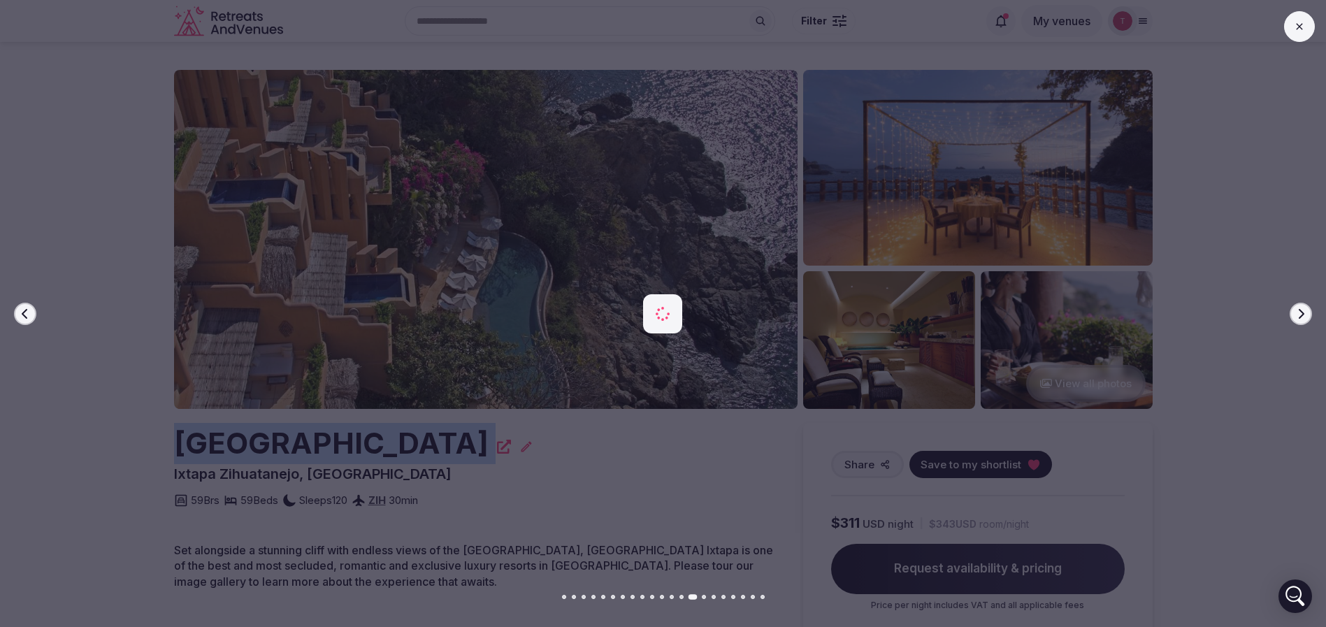
click at [1297, 311] on icon "button" at bounding box center [1301, 313] width 11 height 11
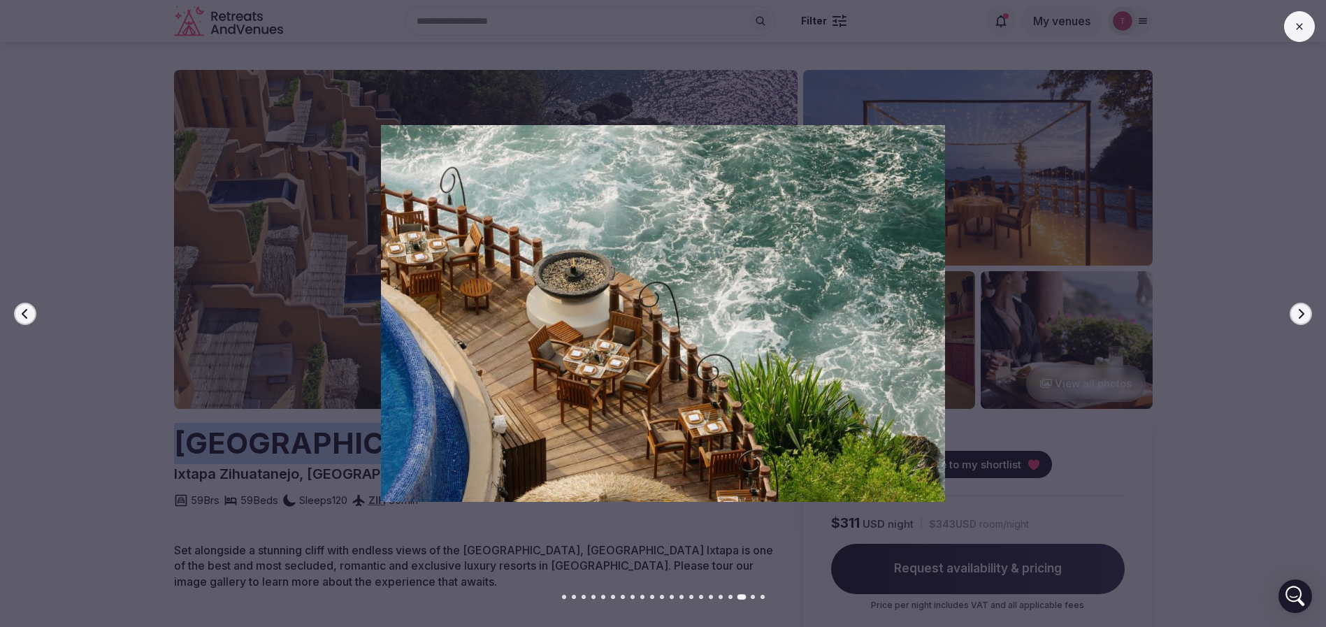
click at [1297, 311] on icon "button" at bounding box center [1301, 313] width 11 height 11
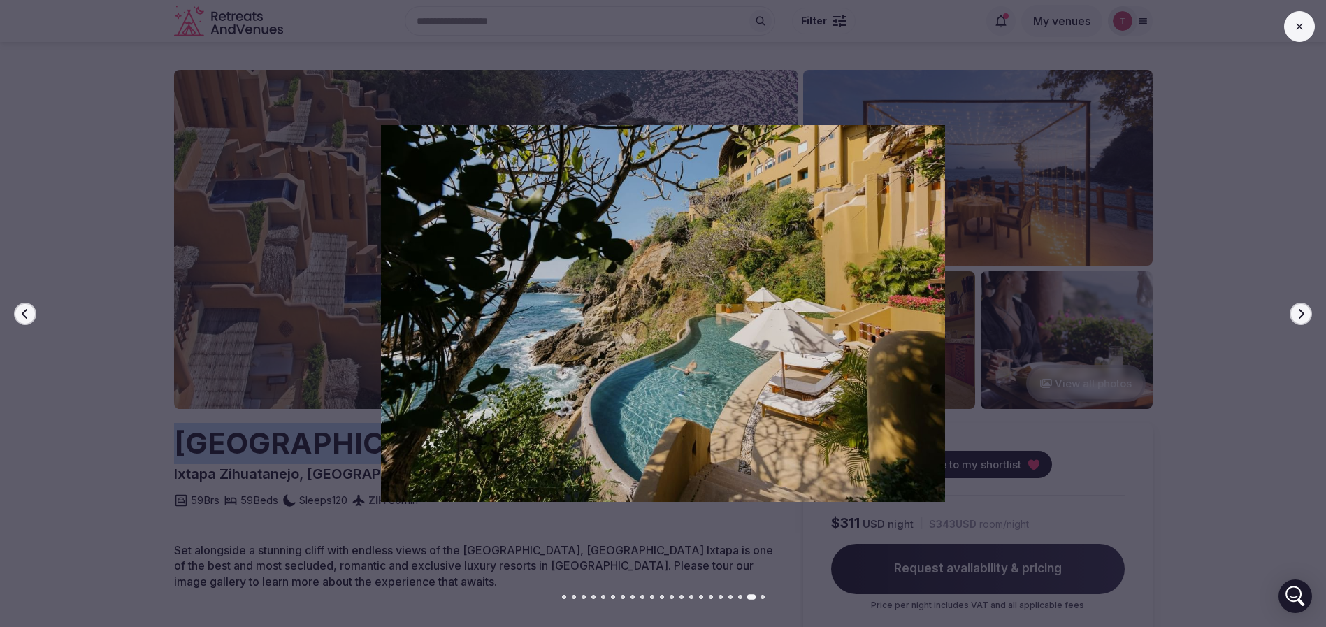
click at [1297, 311] on icon "button" at bounding box center [1301, 313] width 11 height 11
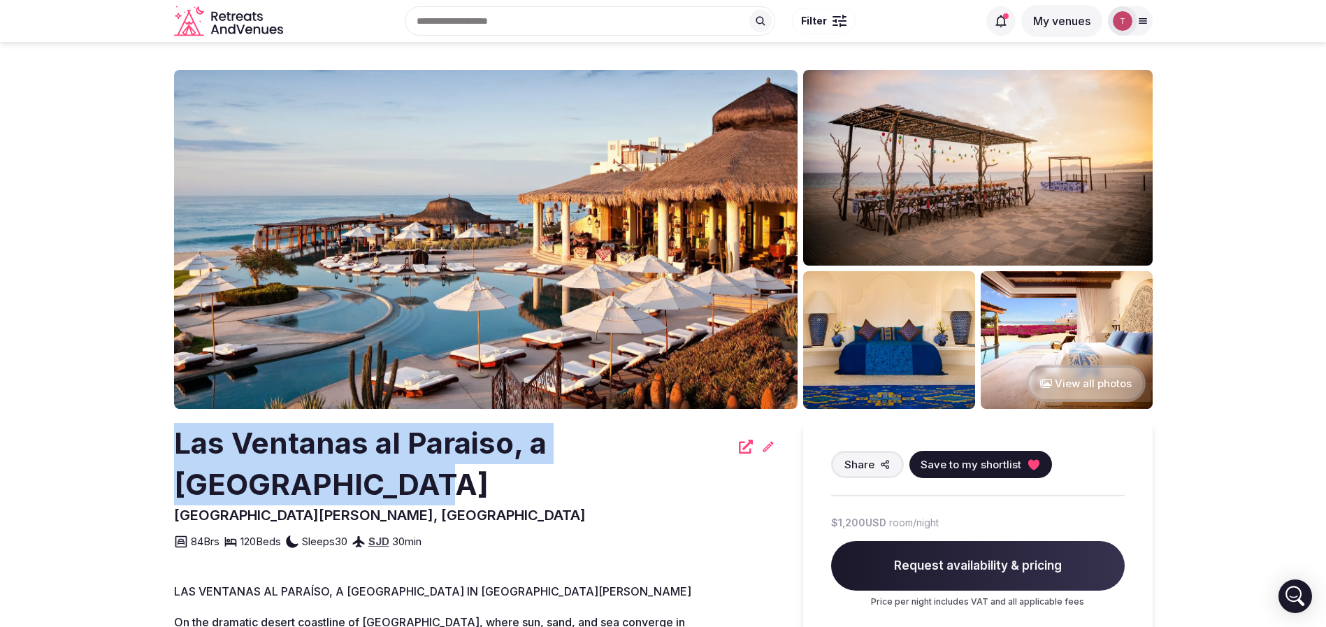
drag, startPoint x: 195, startPoint y: 458, endPoint x: 302, endPoint y: 482, distance: 109.7
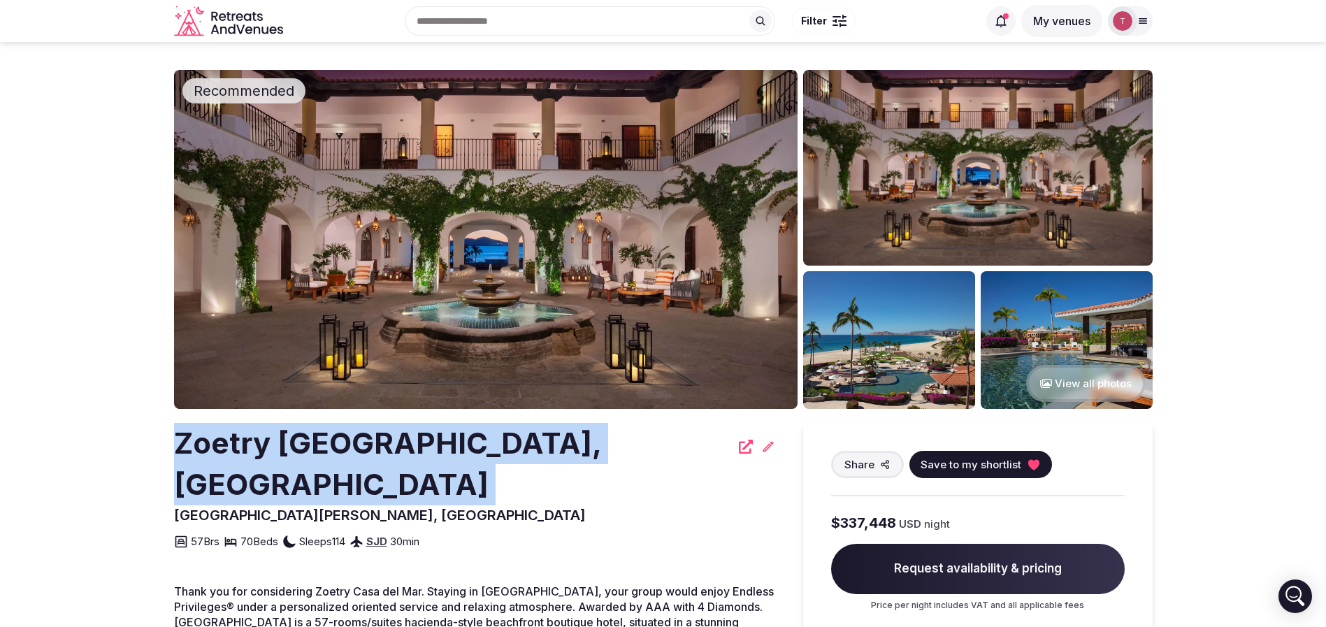
drag, startPoint x: 118, startPoint y: 460, endPoint x: 634, endPoint y: 445, distance: 515.5
copy div "Zoetry [GEOGRAPHIC_DATA], [GEOGRAPHIC_DATA]"
click at [623, 250] on img at bounding box center [486, 239] width 624 height 339
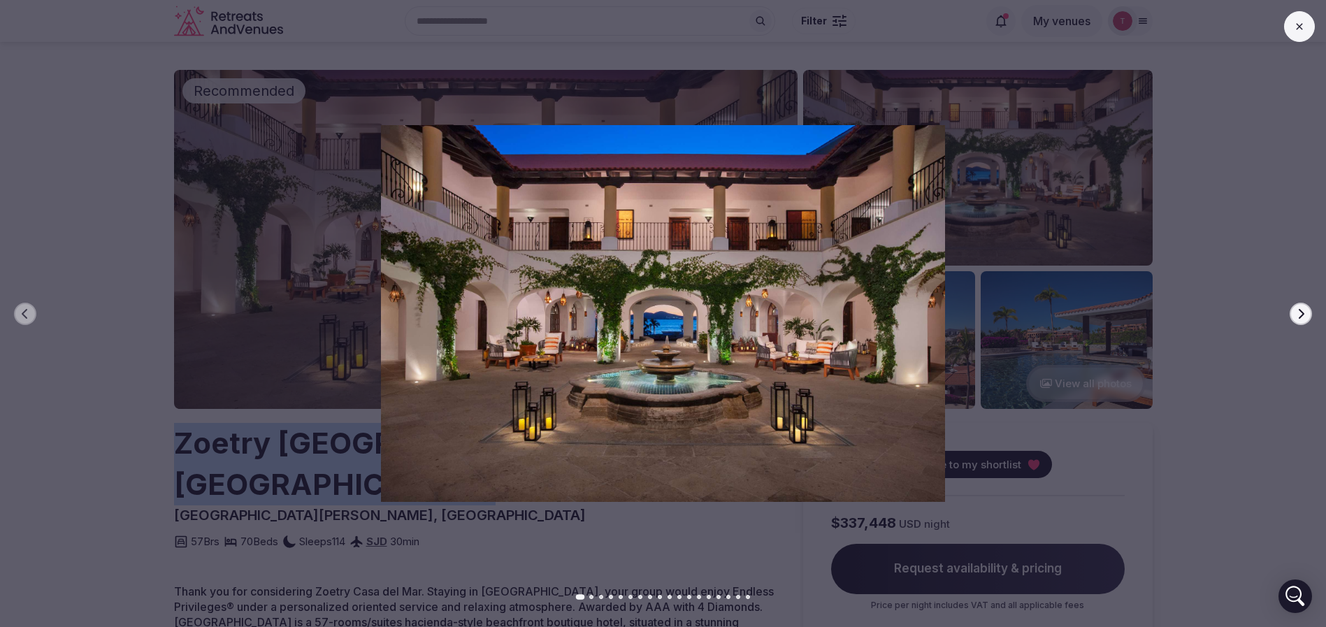
click at [1305, 313] on icon "button" at bounding box center [1301, 313] width 11 height 11
click at [1309, 315] on button "Next slide" at bounding box center [1301, 314] width 22 height 22
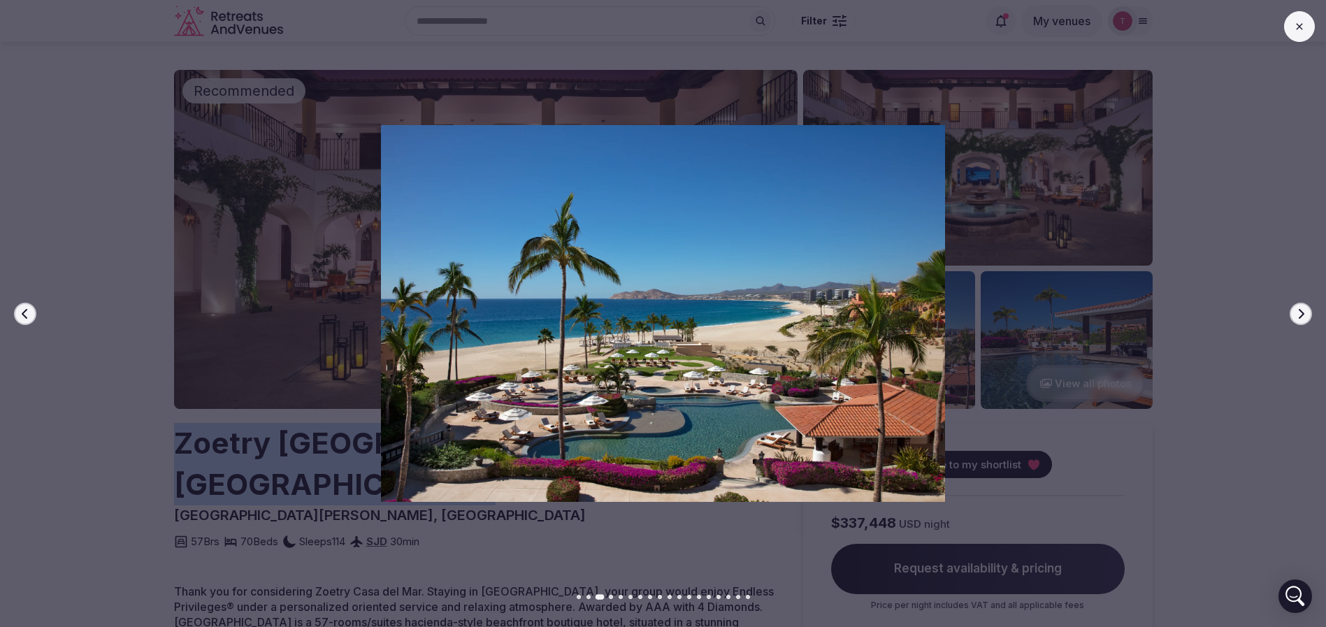
click at [1305, 313] on icon "button" at bounding box center [1301, 313] width 11 height 11
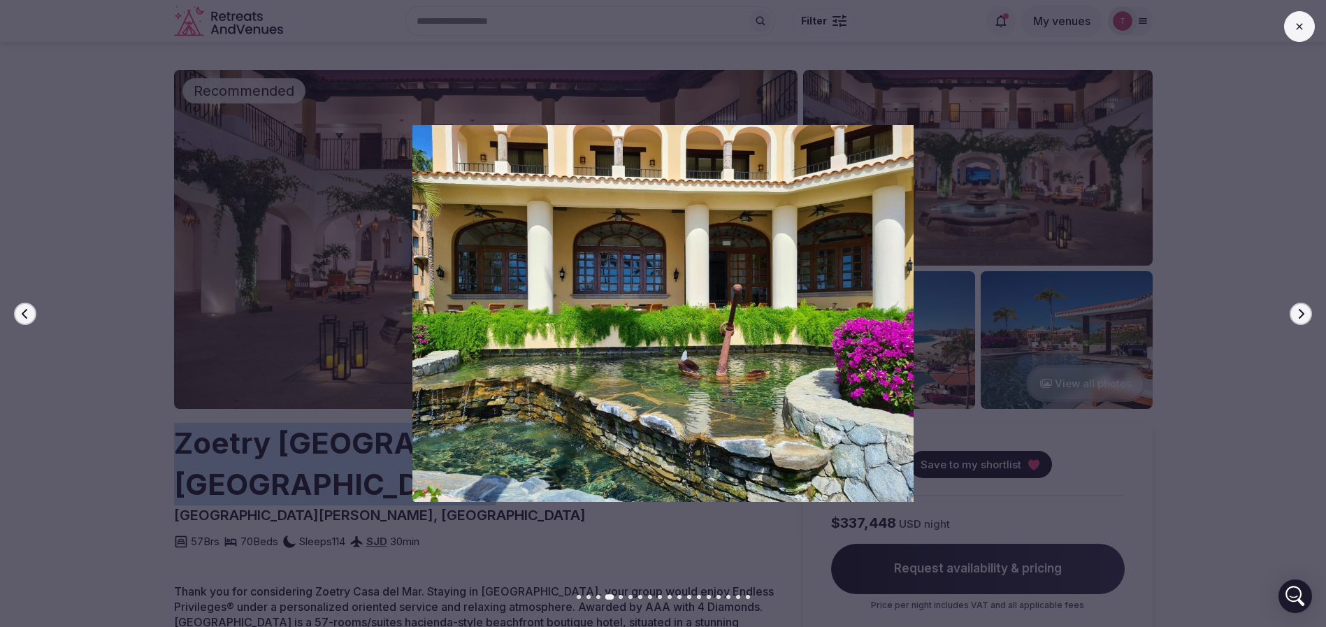
click at [1305, 313] on icon "button" at bounding box center [1301, 313] width 11 height 11
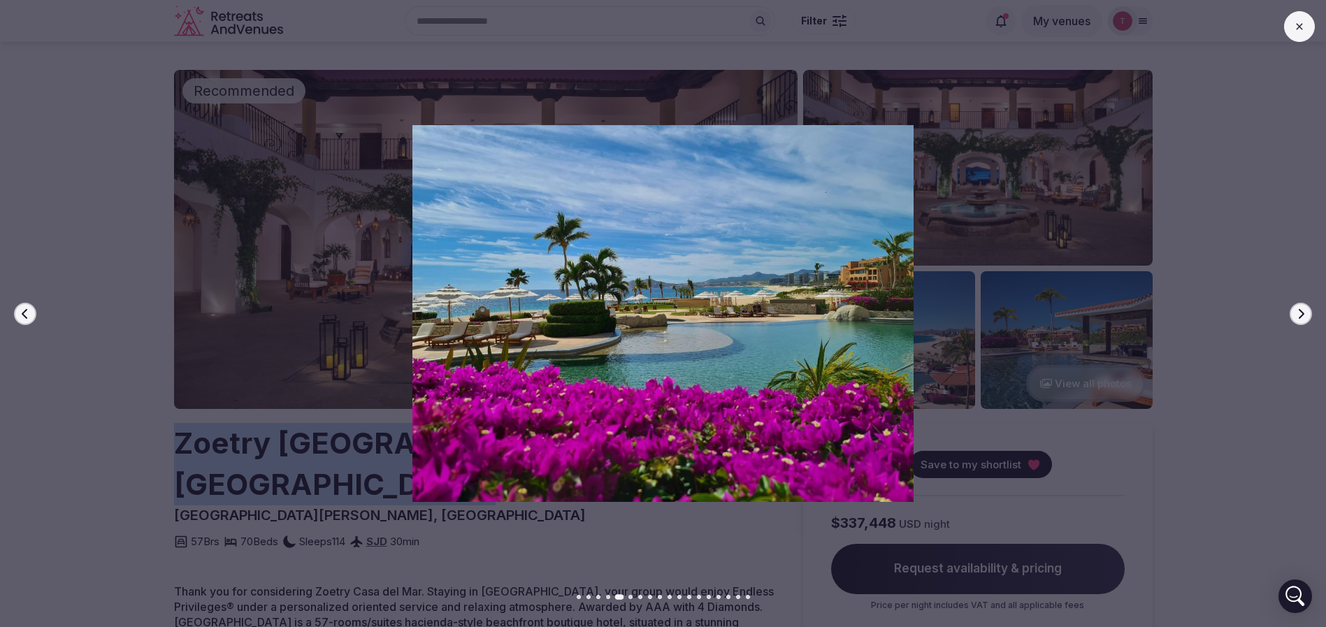
click at [1305, 313] on icon "button" at bounding box center [1301, 313] width 11 height 11
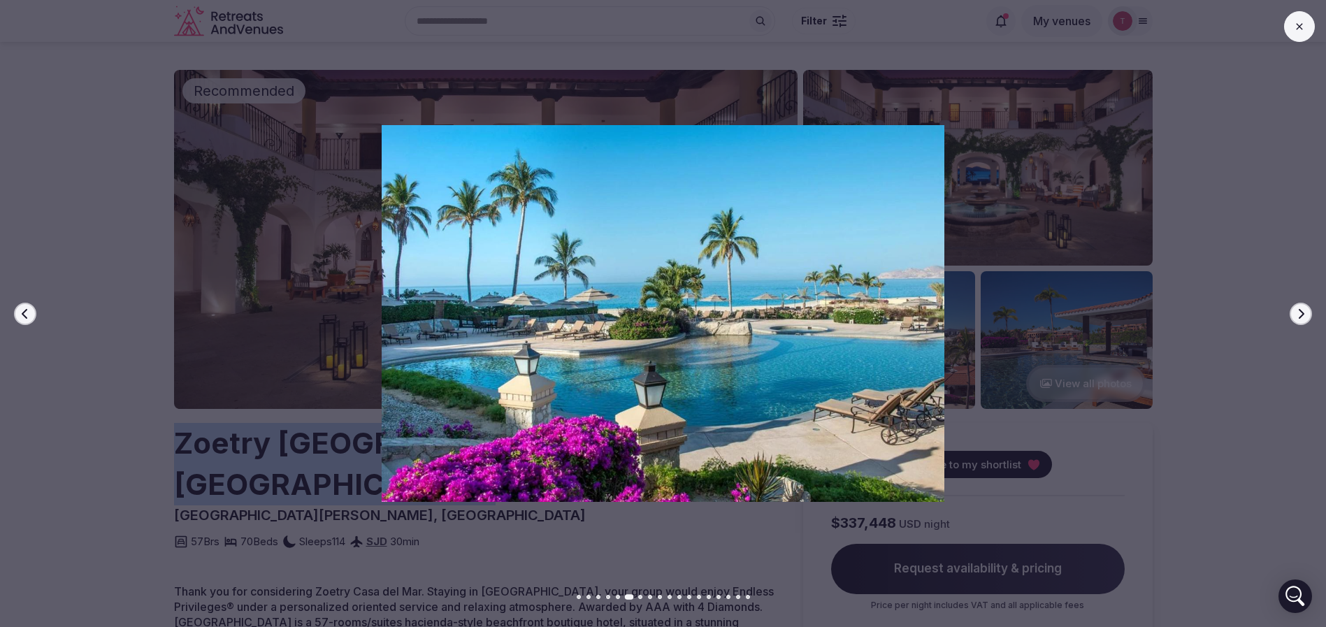
click at [1305, 313] on icon "button" at bounding box center [1301, 313] width 11 height 11
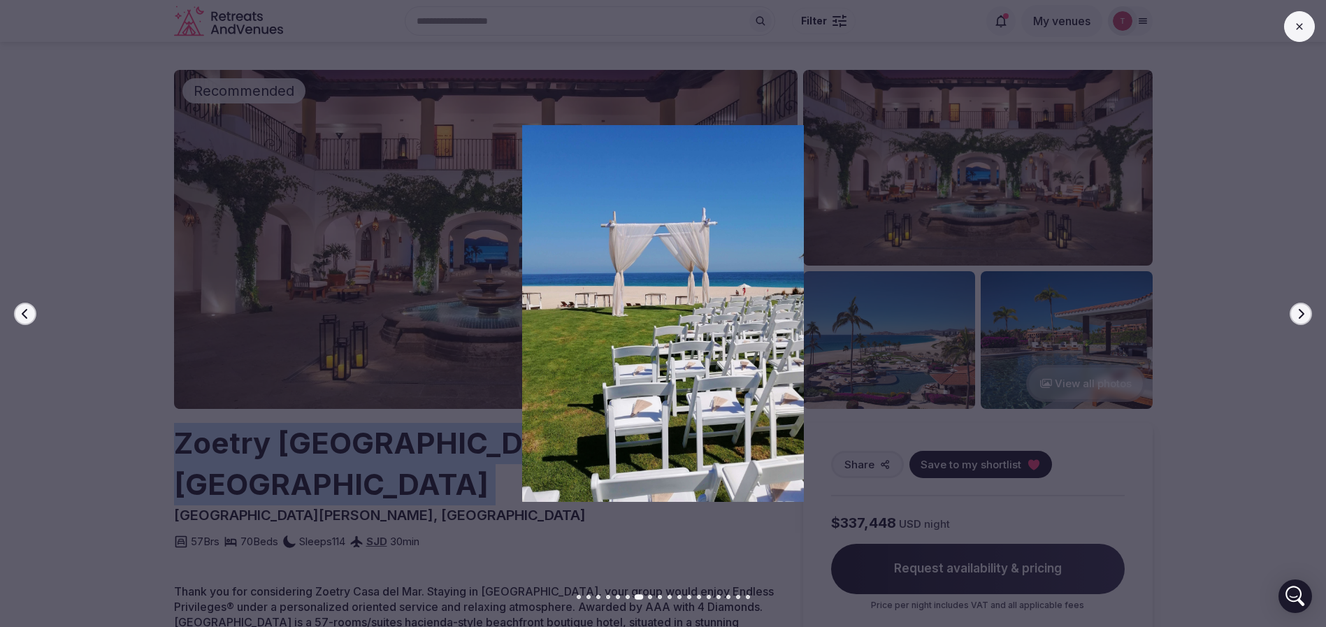
click at [1305, 313] on icon "button" at bounding box center [1301, 313] width 11 height 11
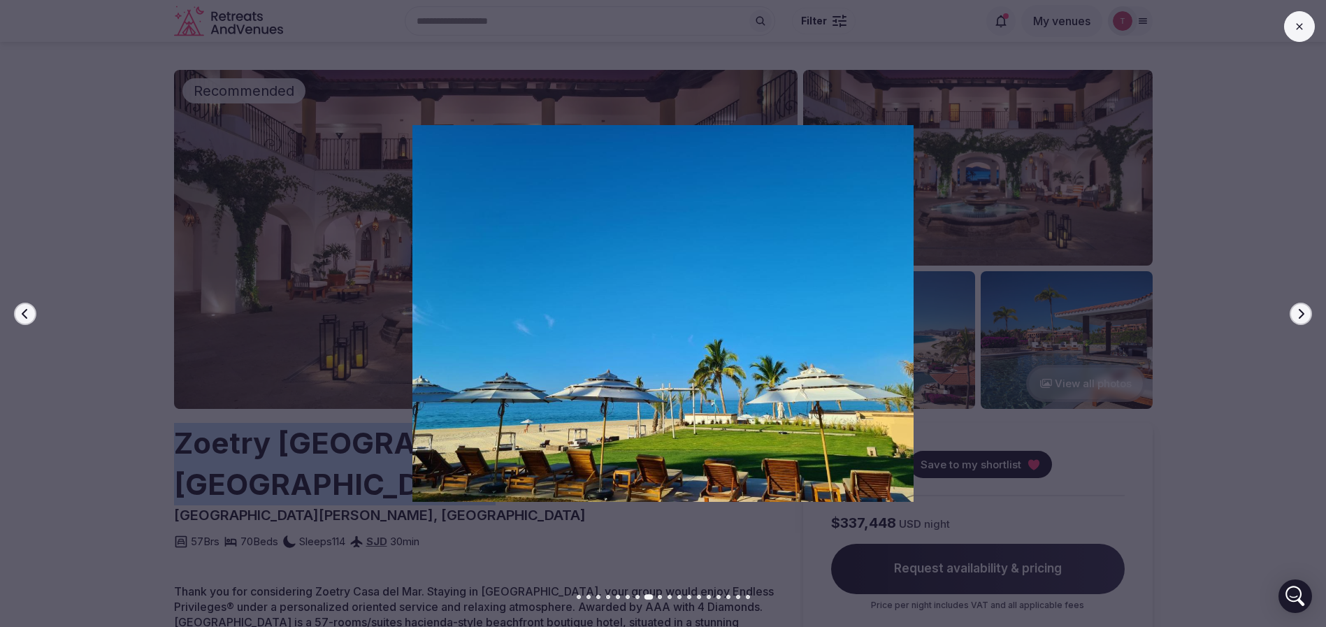
click at [1305, 313] on icon "button" at bounding box center [1301, 313] width 11 height 11
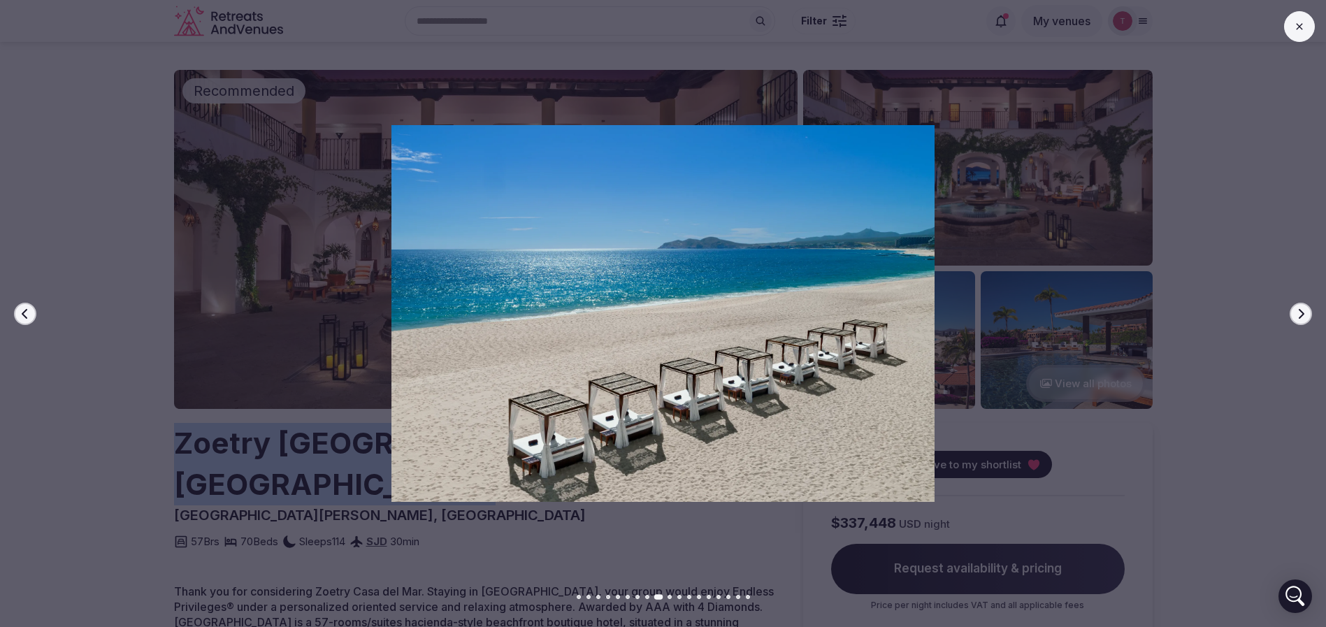
click at [1304, 313] on icon "button" at bounding box center [1301, 313] width 11 height 11
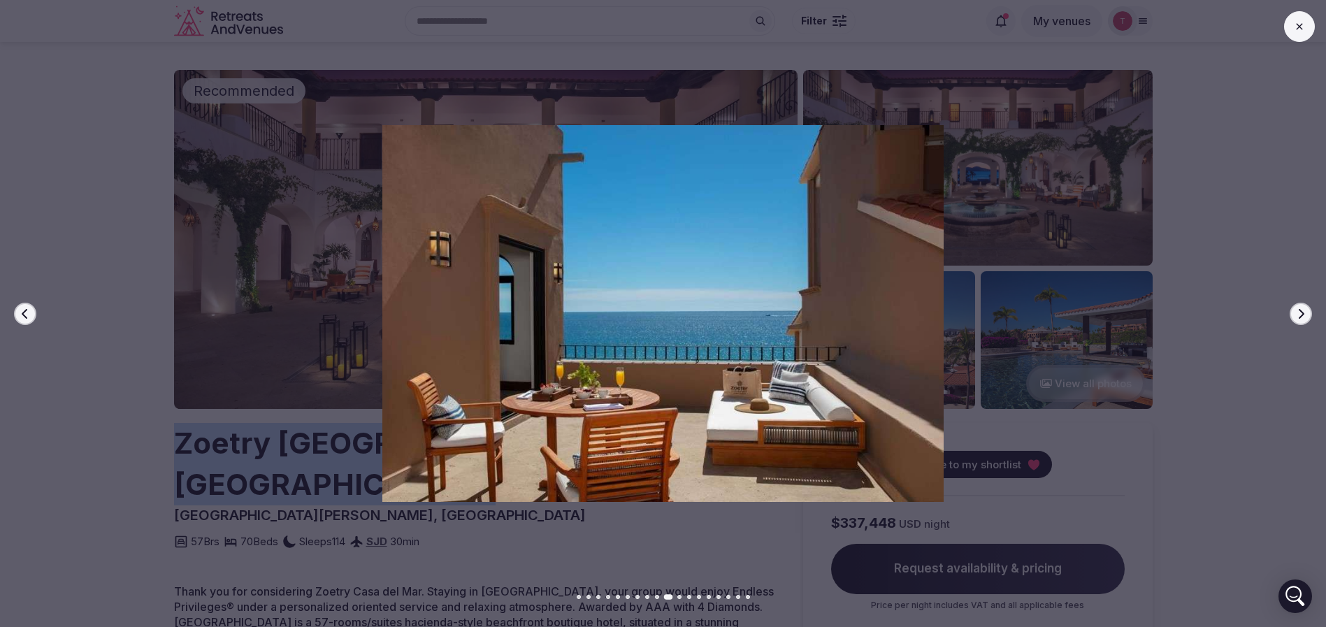
click at [1304, 313] on icon "button" at bounding box center [1302, 313] width 6 height 10
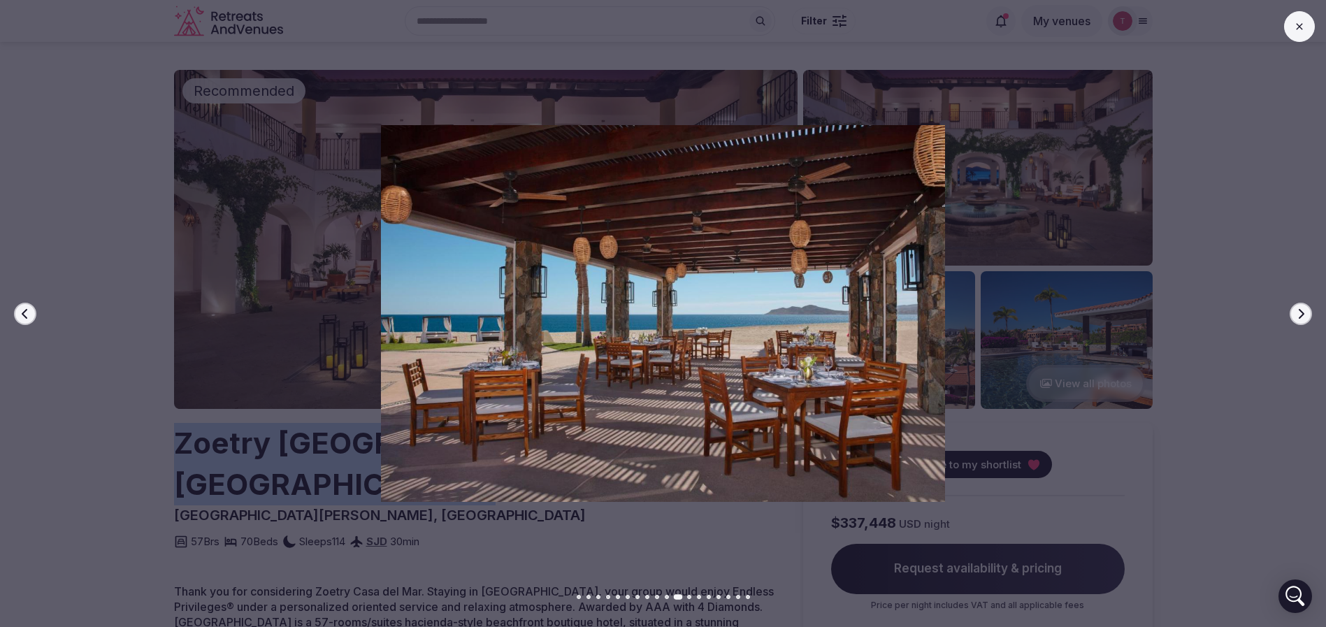
click at [1304, 313] on icon "button" at bounding box center [1302, 313] width 6 height 10
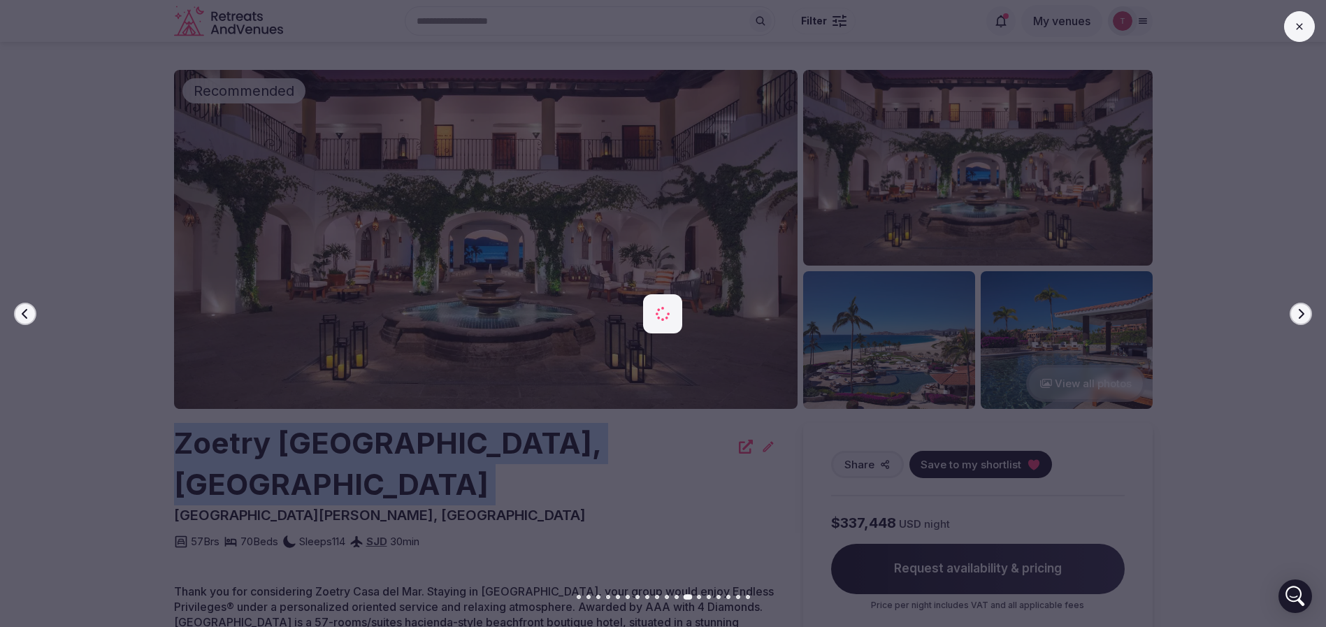
click at [1303, 313] on icon "button" at bounding box center [1301, 313] width 11 height 11
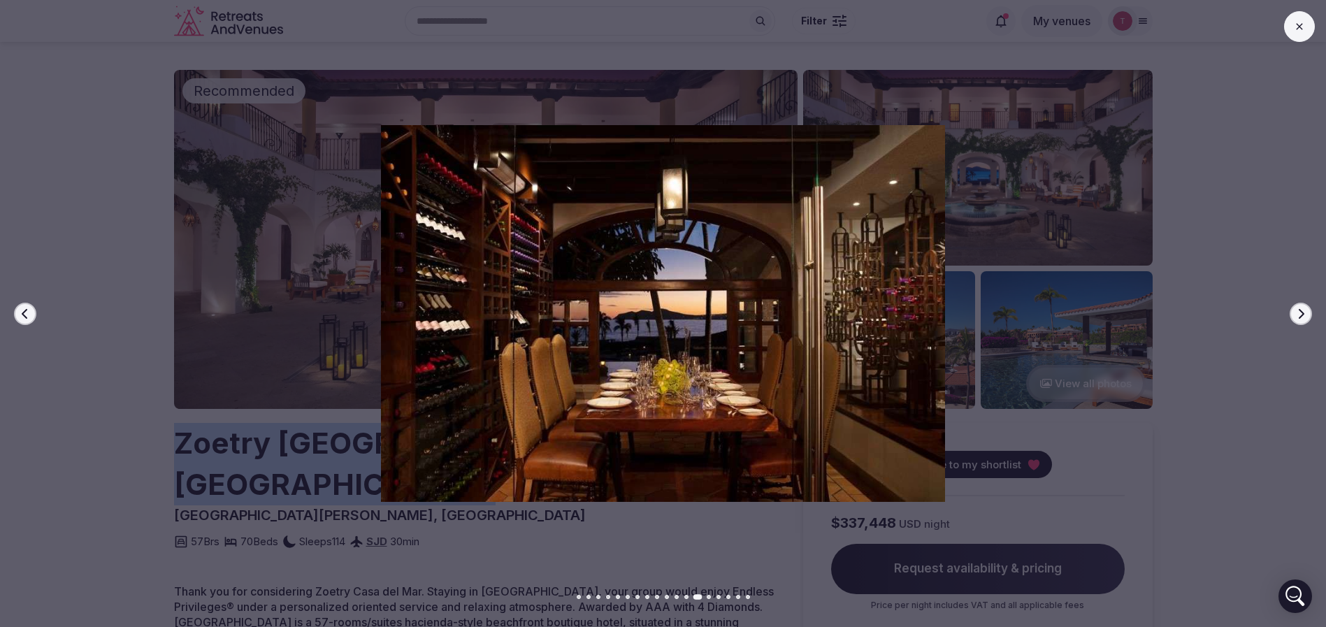
click at [1303, 313] on icon "button" at bounding box center [1301, 313] width 11 height 11
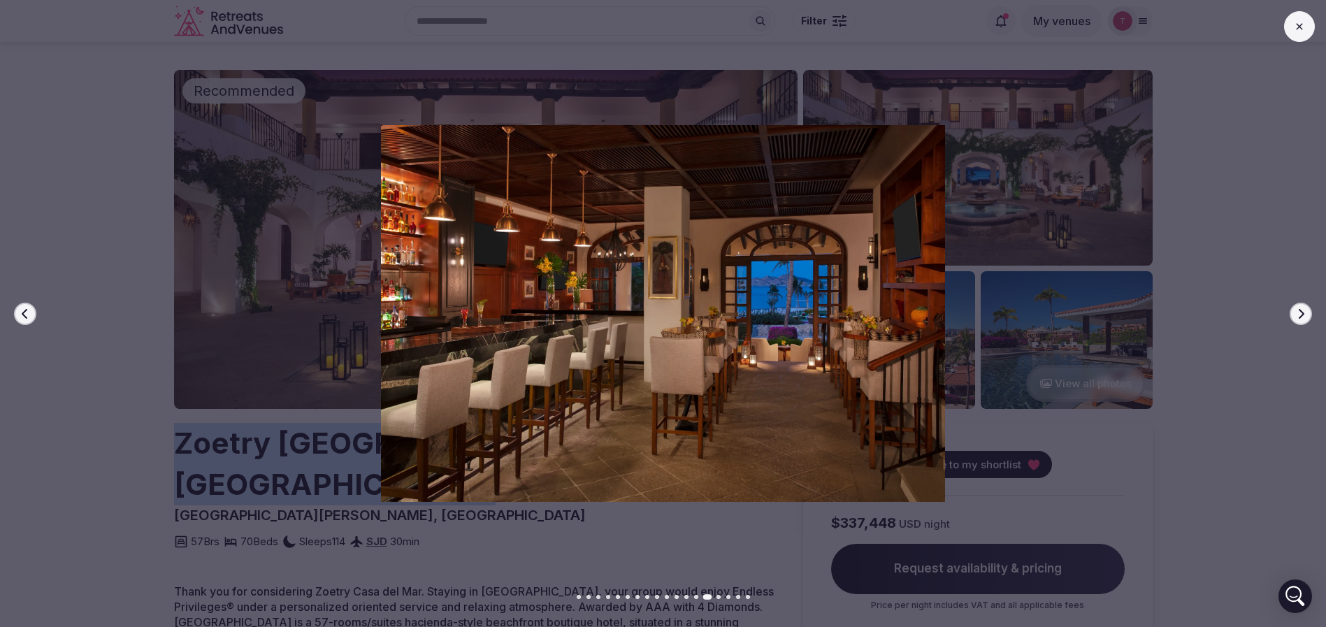
click at [199, 344] on img at bounding box center [663, 313] width 929 height 376
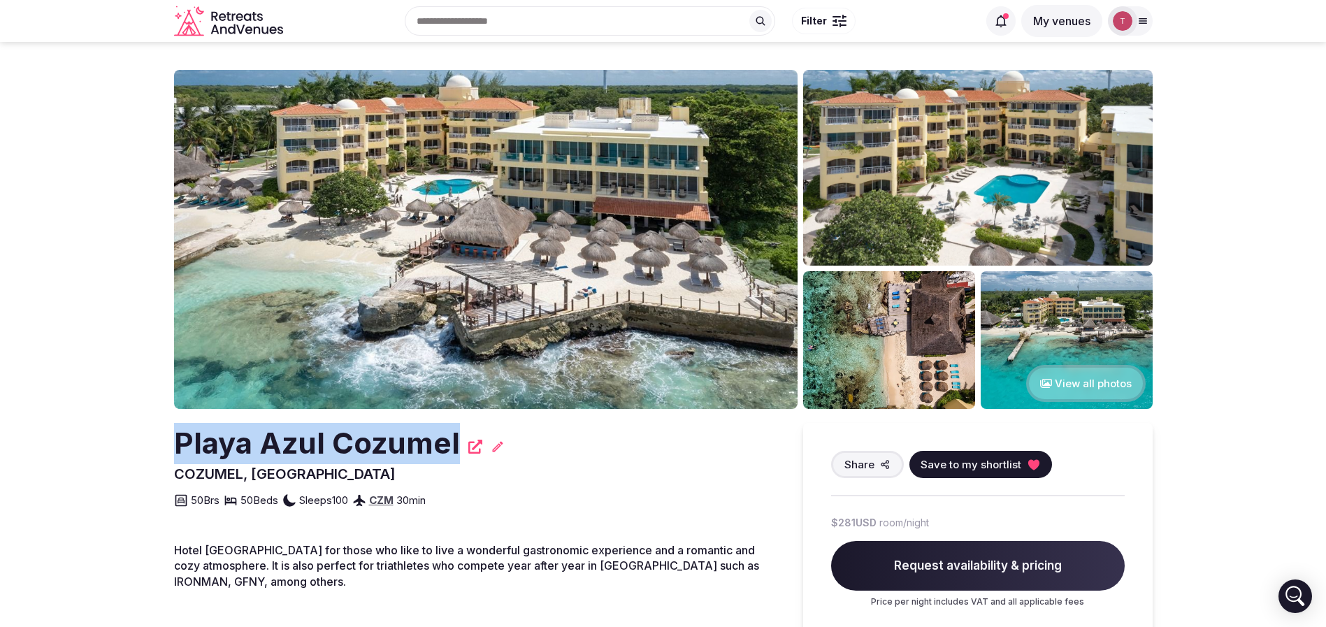
drag, startPoint x: 247, startPoint y: 422, endPoint x: 460, endPoint y: 428, distance: 213.4
copy h2 "Playa Azul Cozumel"
click at [543, 226] on img at bounding box center [486, 239] width 624 height 339
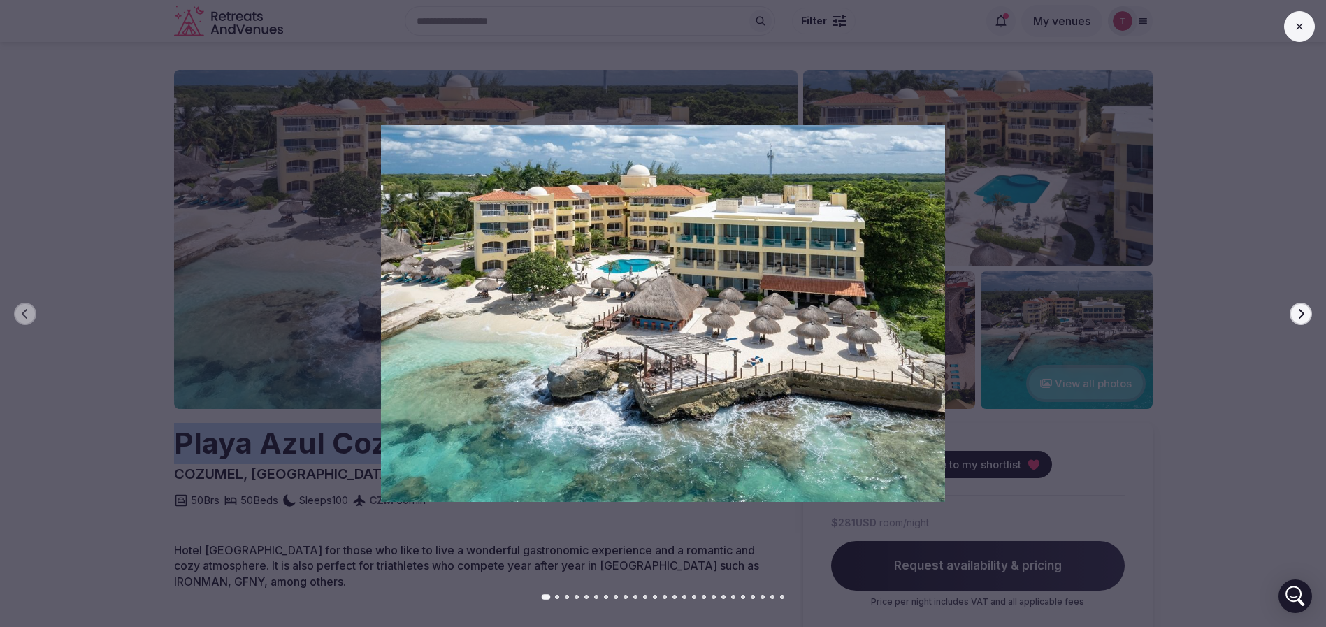
click at [1303, 309] on icon "button" at bounding box center [1301, 313] width 11 height 11
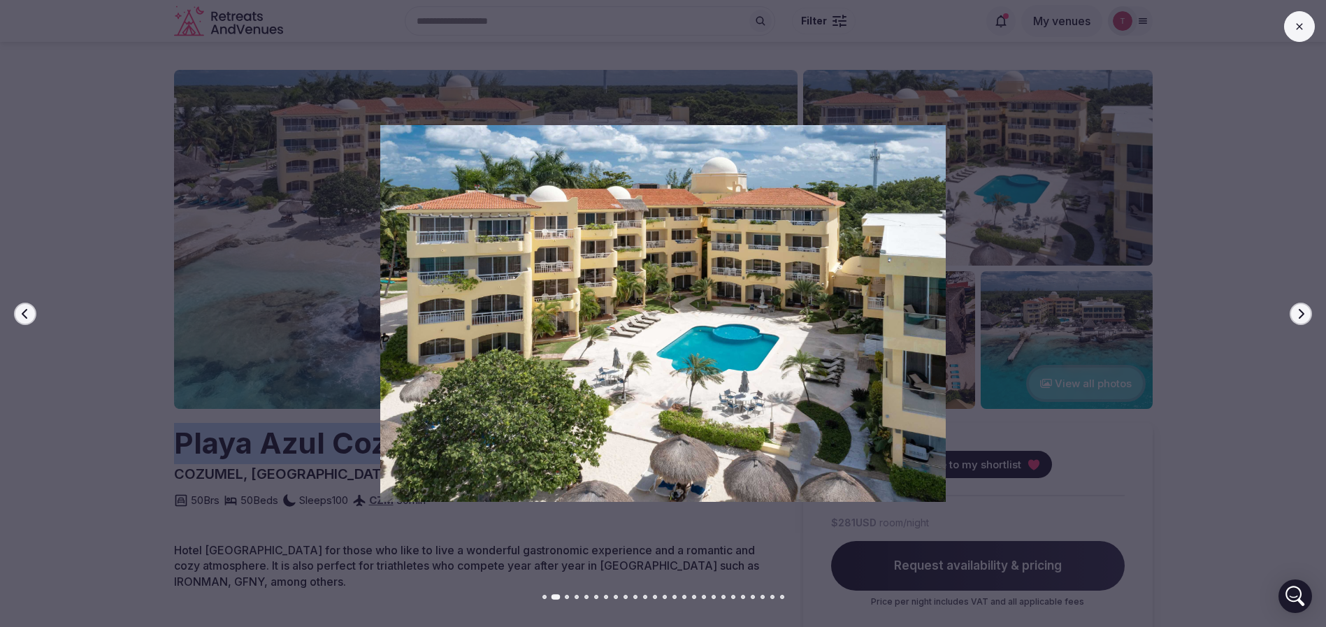
click at [1301, 309] on icon "button" at bounding box center [1302, 313] width 6 height 10
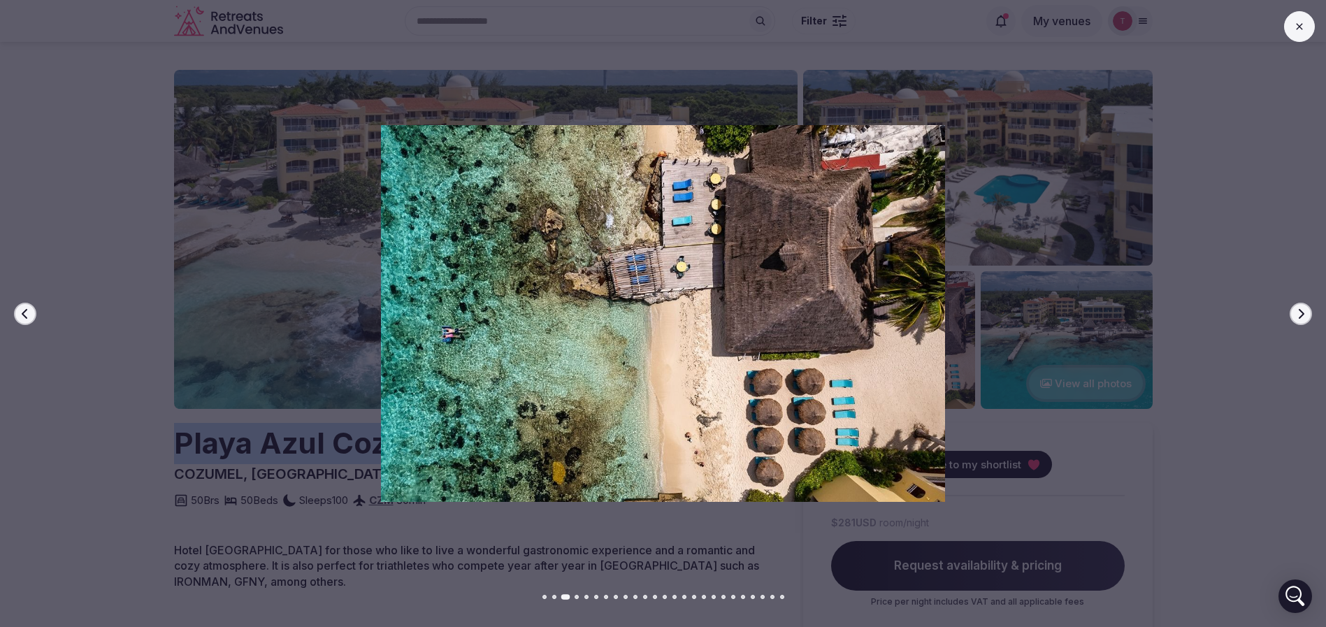
click at [1301, 313] on icon "button" at bounding box center [1301, 313] width 11 height 11
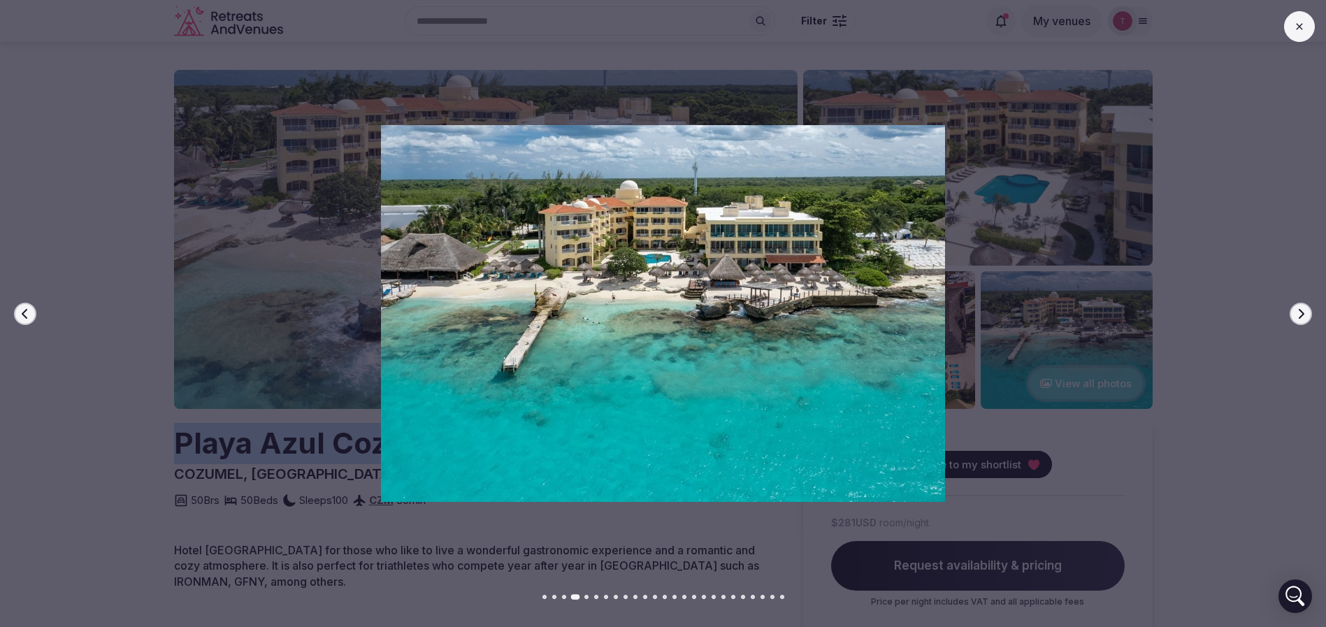
click at [1301, 313] on icon "button" at bounding box center [1301, 313] width 11 height 11
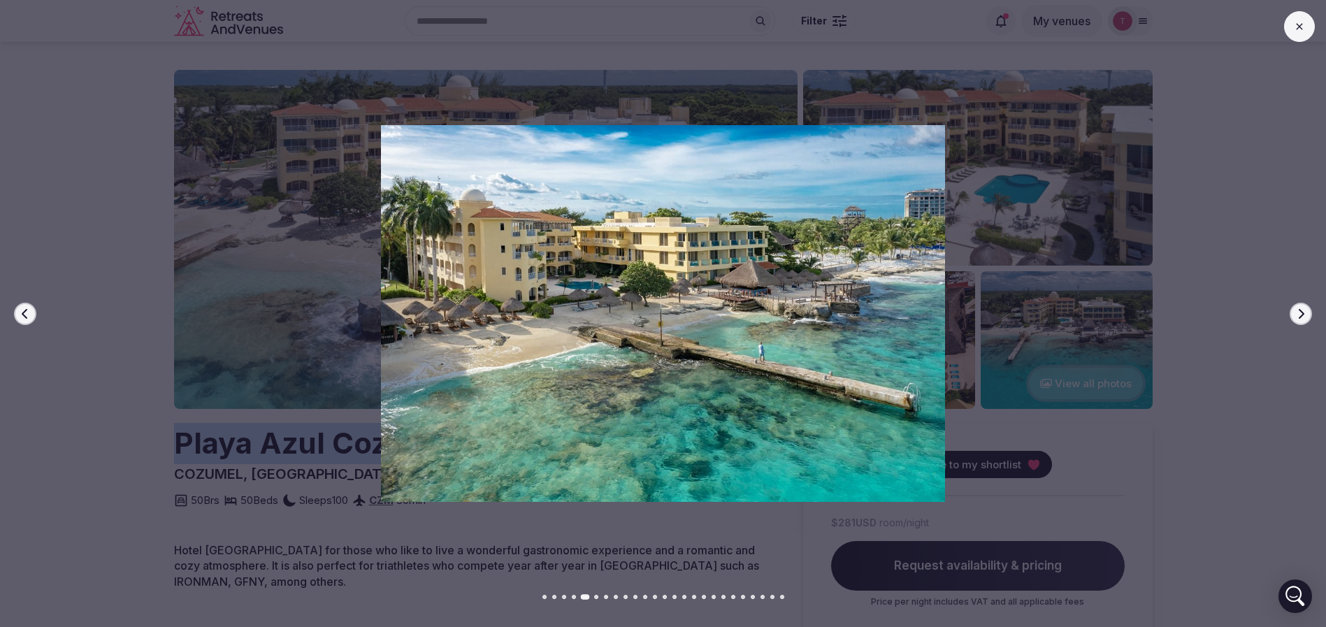
click at [1301, 313] on icon "button" at bounding box center [1301, 313] width 11 height 11
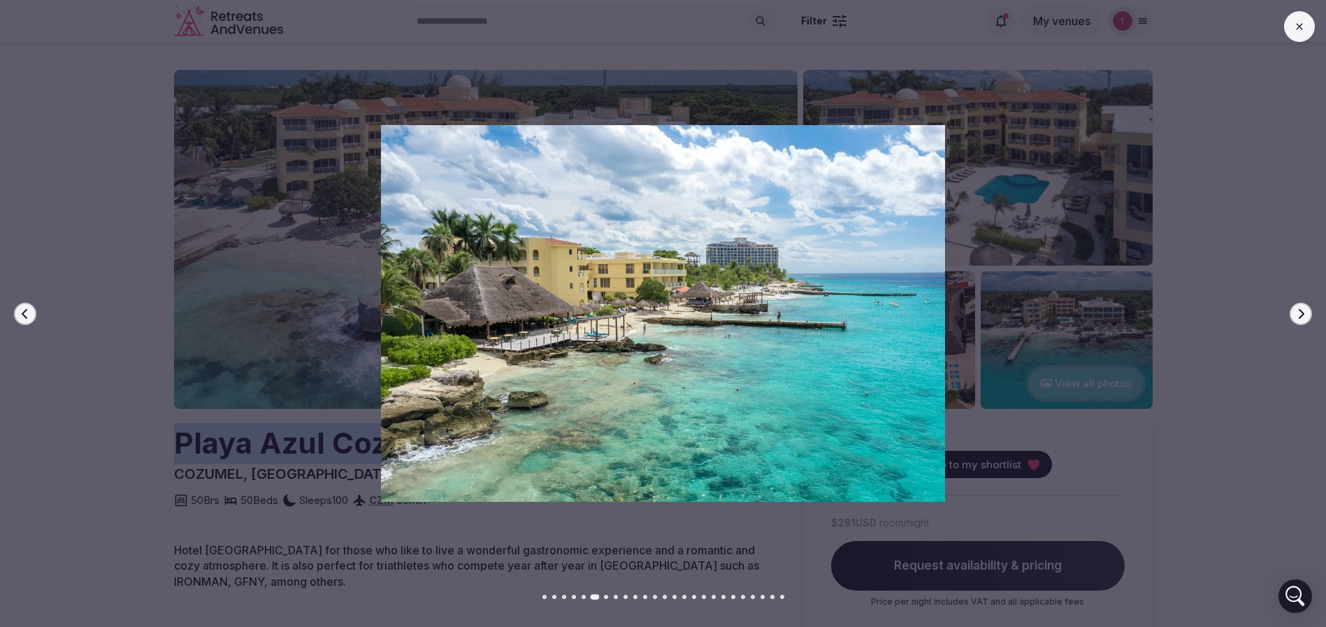
click at [1301, 313] on icon "button" at bounding box center [1301, 313] width 11 height 11
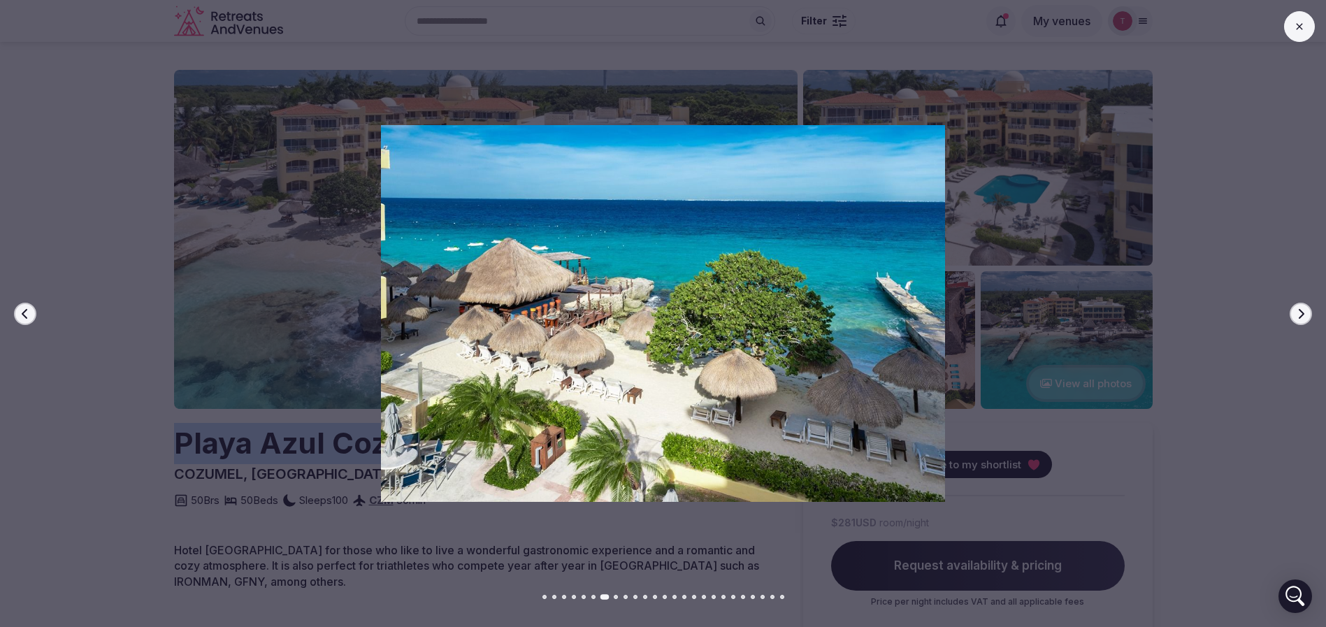
click at [1301, 313] on icon "button" at bounding box center [1301, 313] width 11 height 11
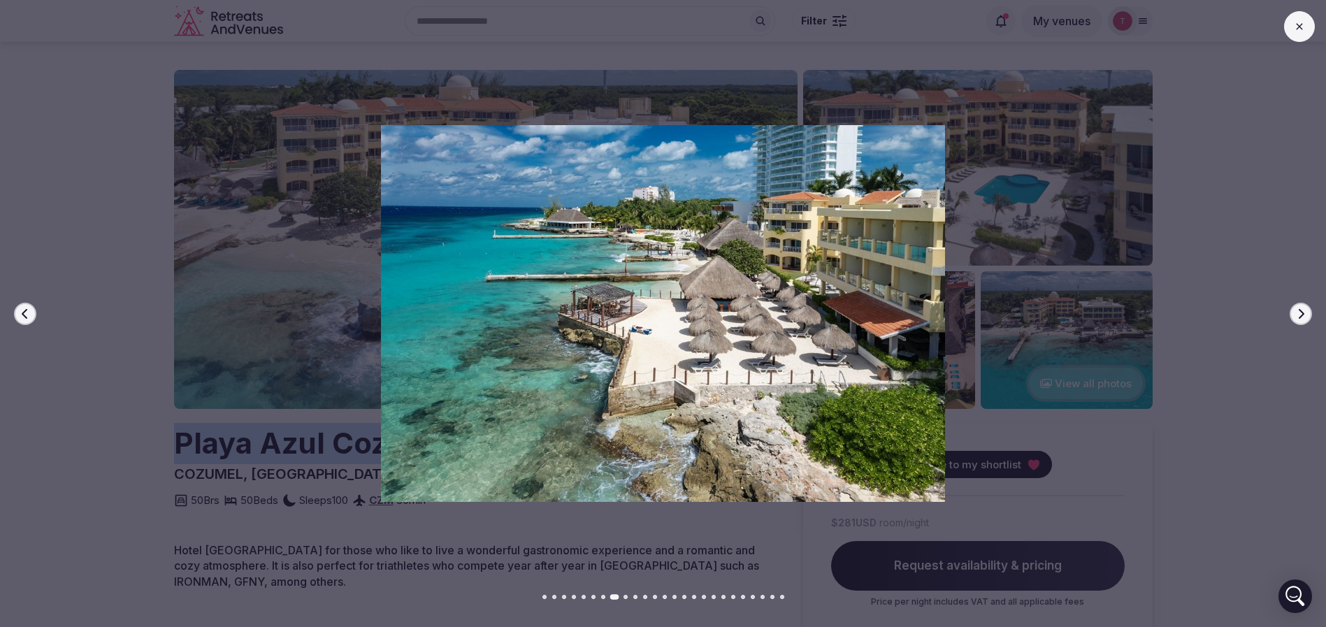
click at [1301, 313] on icon "button" at bounding box center [1301, 313] width 11 height 11
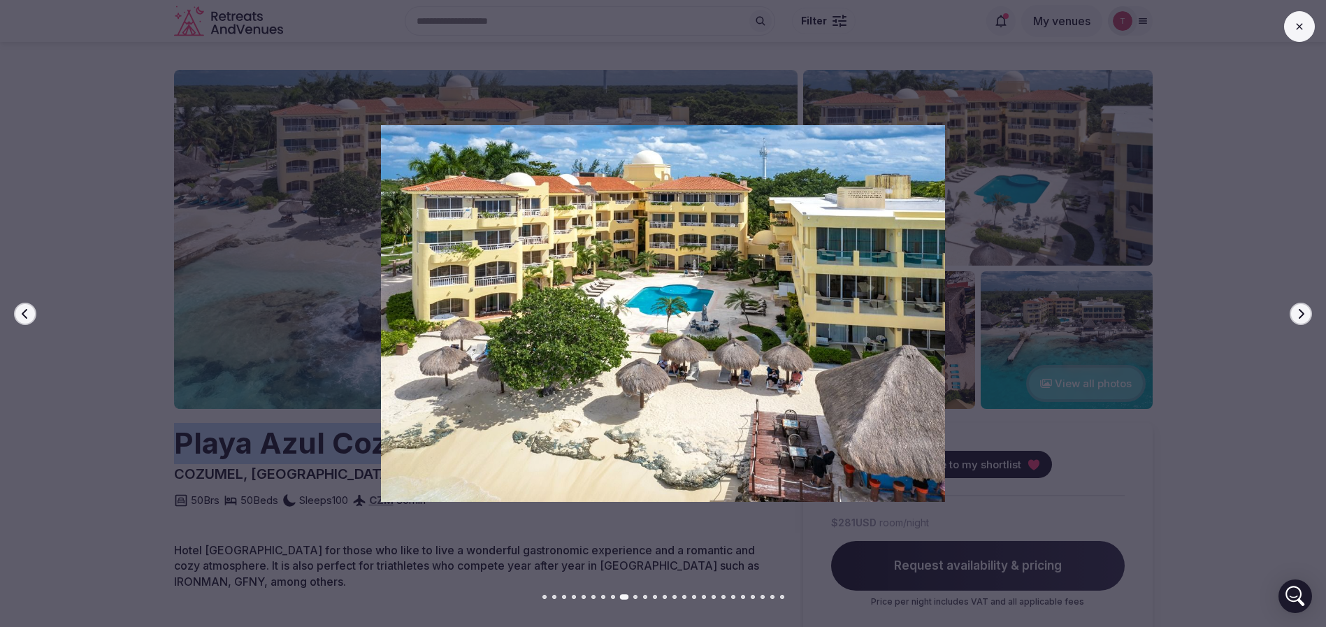
click at [1301, 313] on icon "button" at bounding box center [1301, 313] width 11 height 11
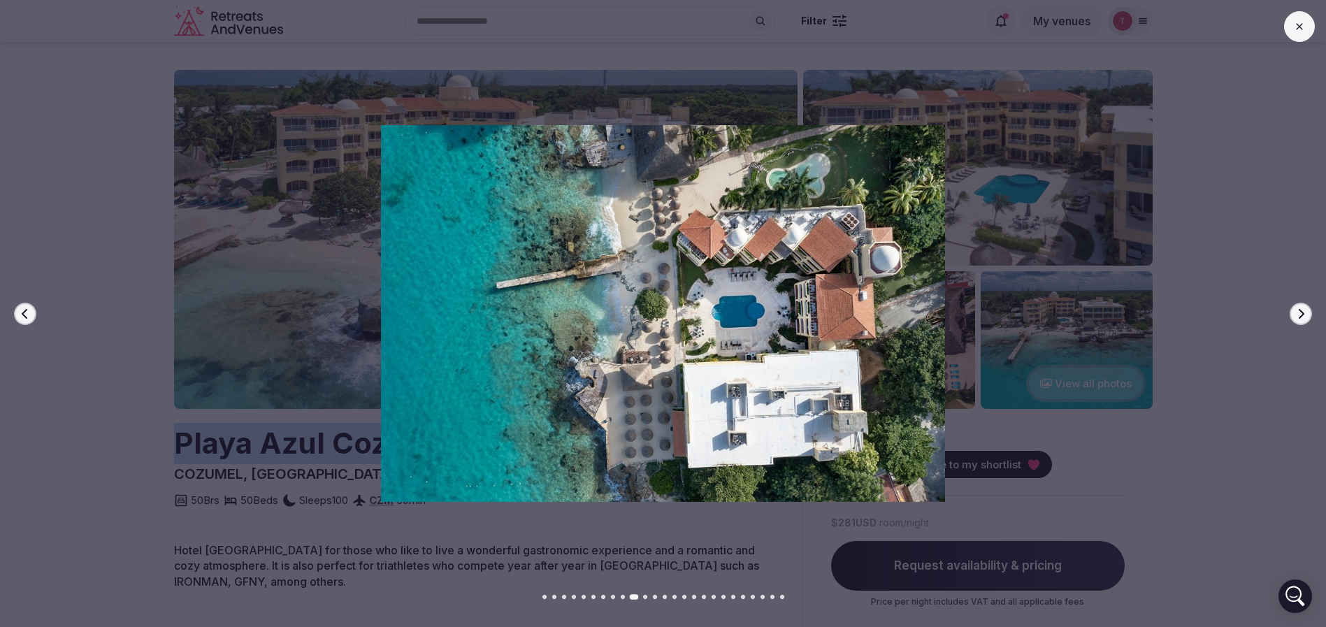
click at [1301, 313] on icon "button" at bounding box center [1301, 313] width 11 height 11
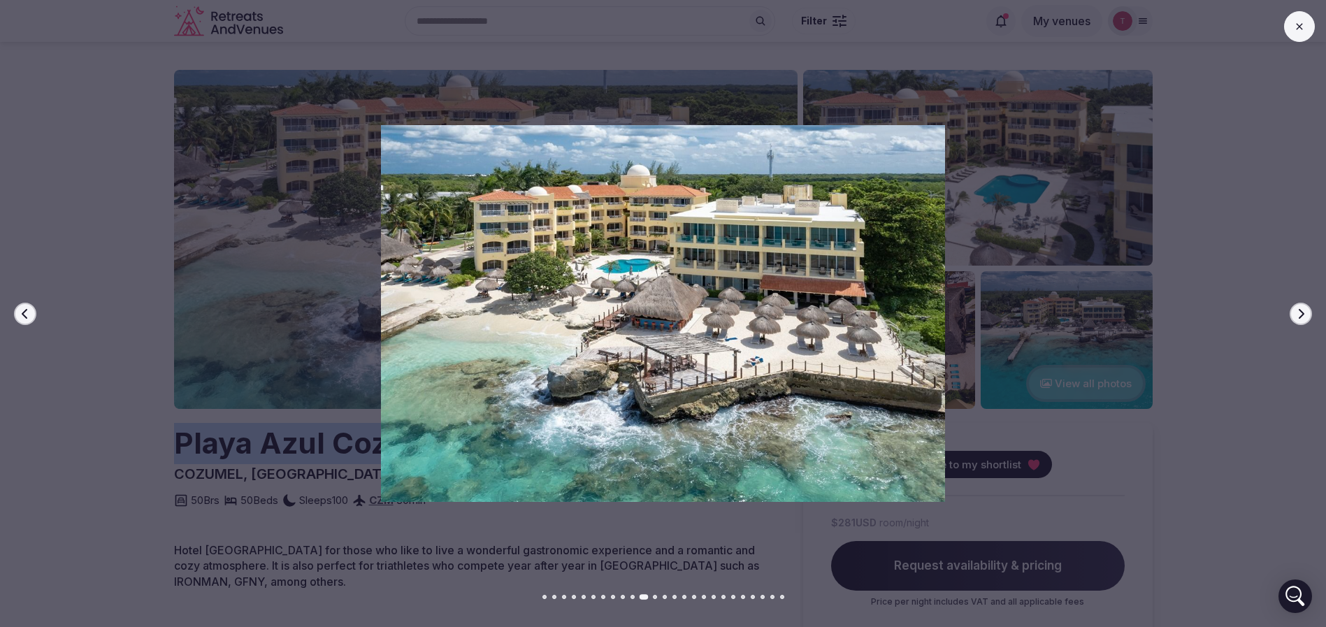
click at [1301, 313] on icon "button" at bounding box center [1301, 313] width 11 height 11
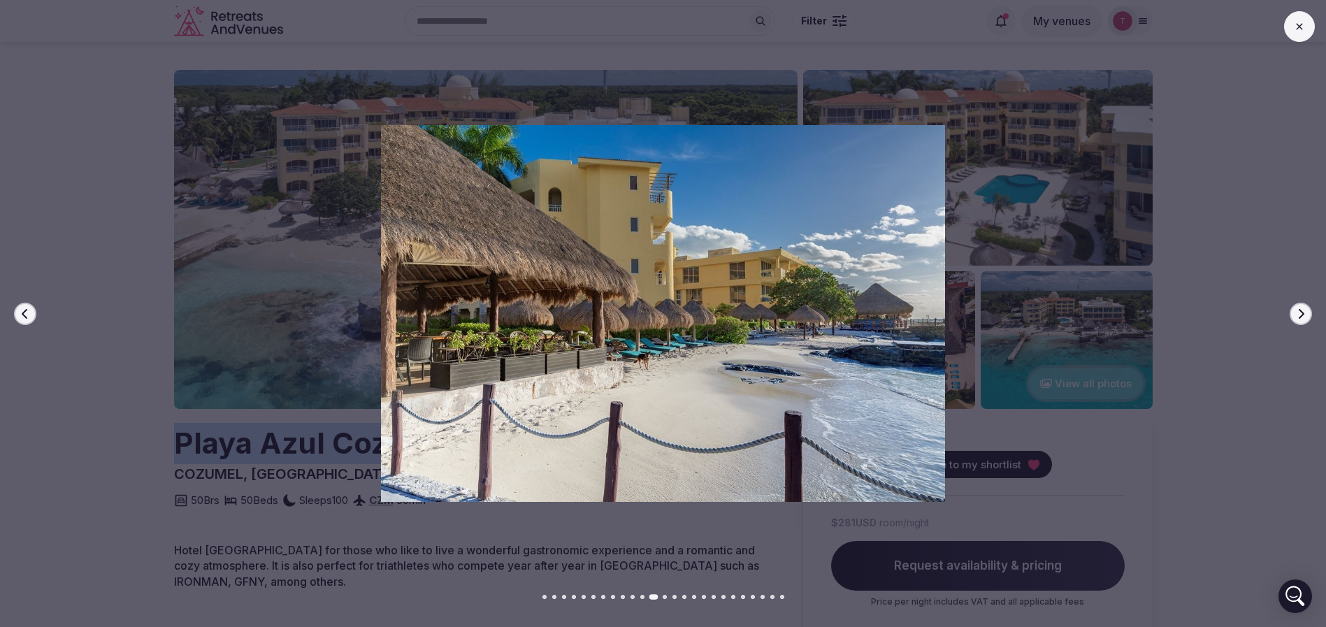
click at [1301, 313] on icon "button" at bounding box center [1301, 313] width 11 height 11
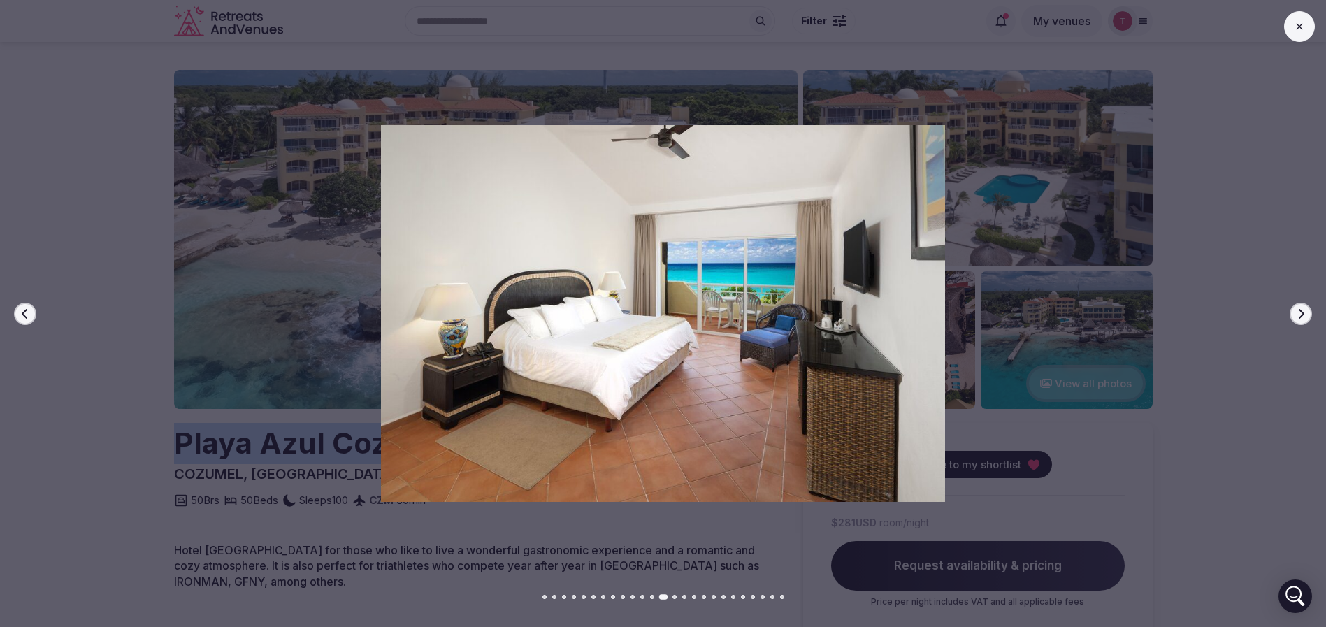
click at [1301, 313] on icon "button" at bounding box center [1301, 313] width 11 height 11
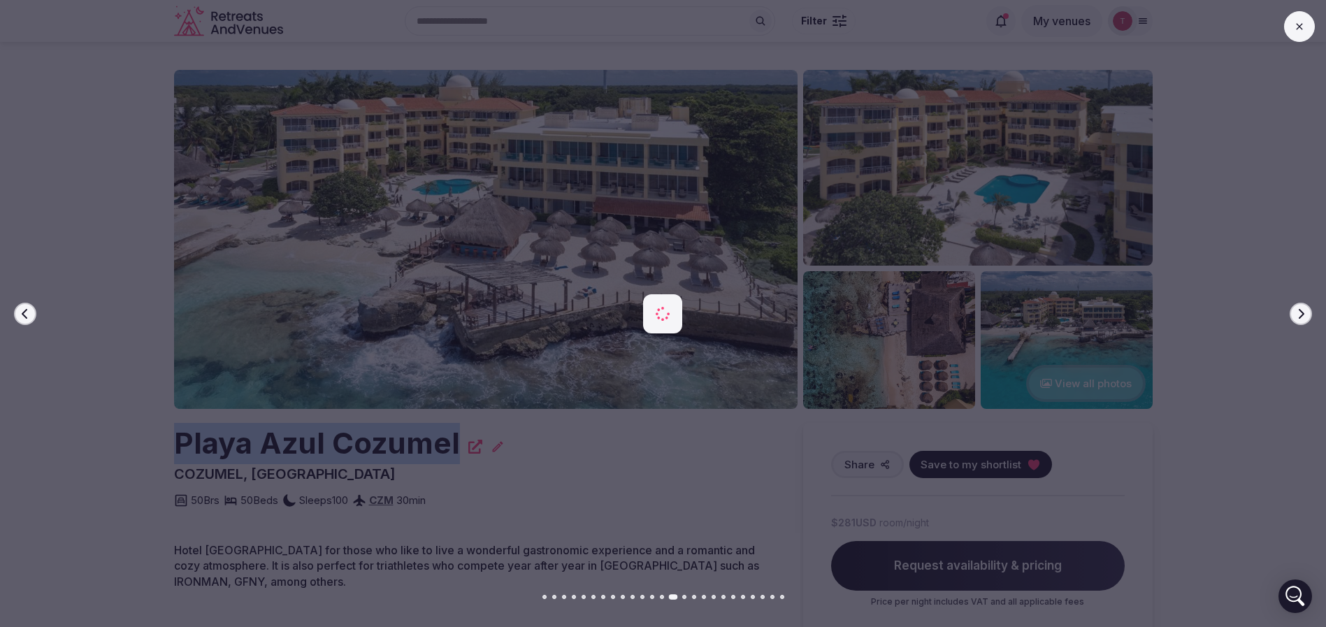
click at [1301, 313] on icon "button" at bounding box center [1301, 313] width 11 height 11
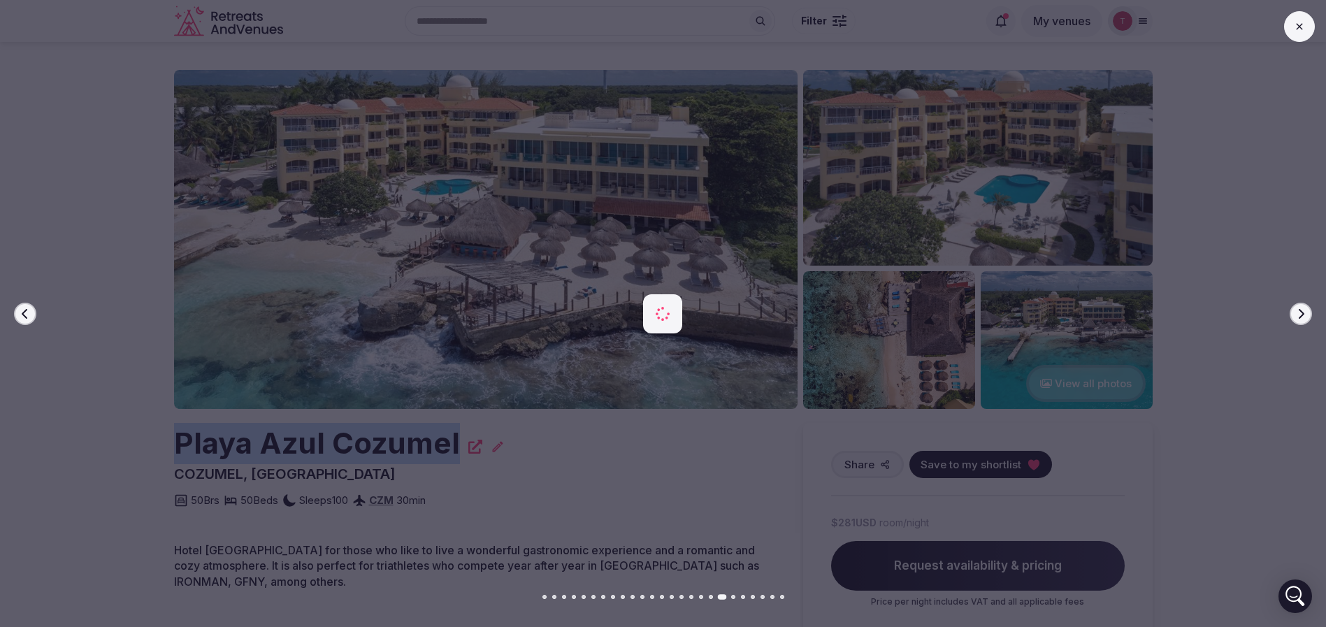
click at [1301, 313] on icon "button" at bounding box center [1301, 313] width 11 height 11
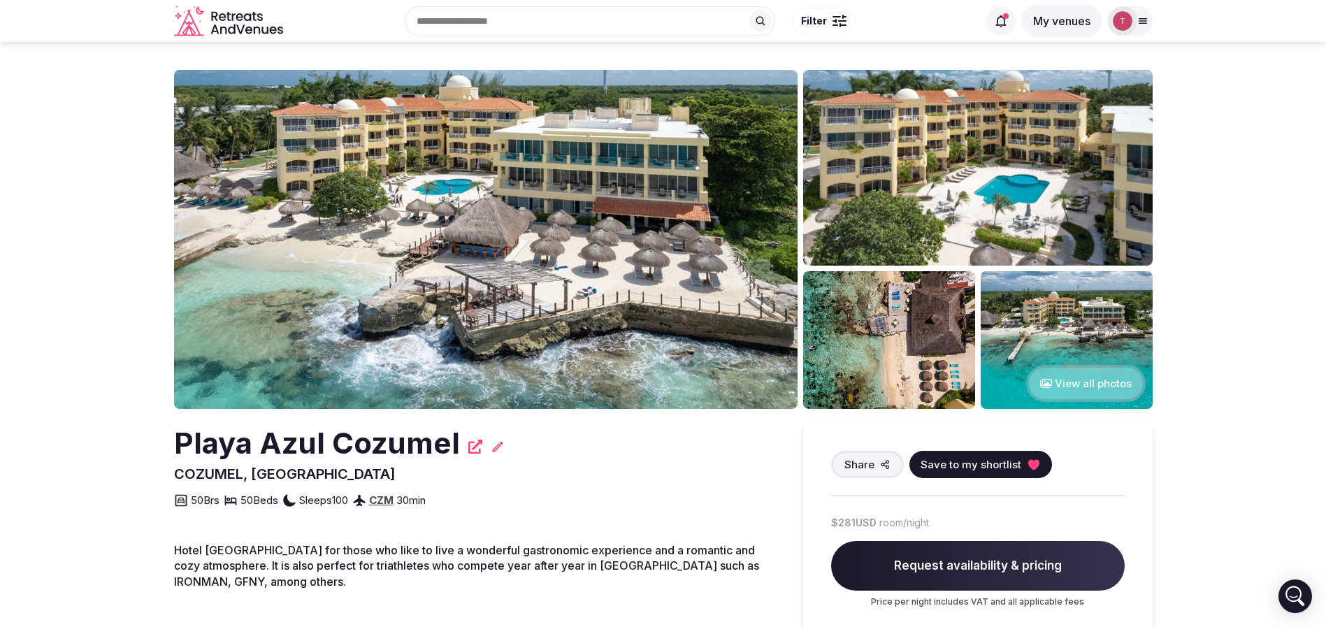
click at [527, 164] on img at bounding box center [486, 239] width 624 height 339
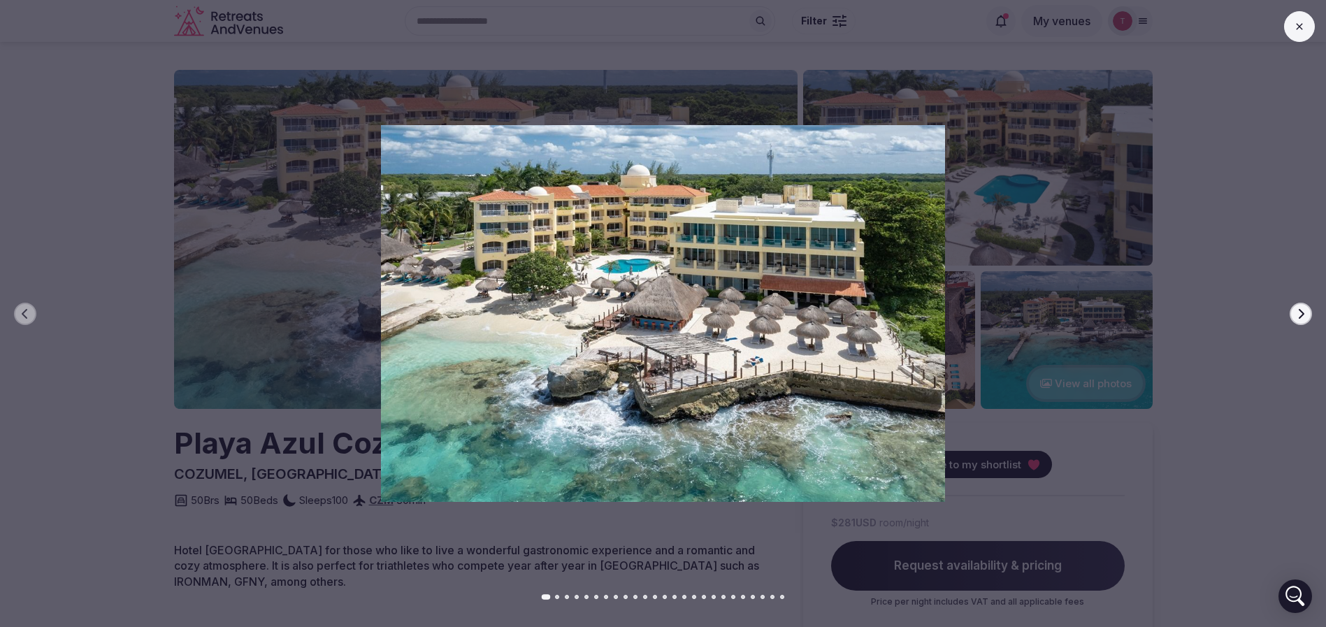
click at [1305, 313] on icon "button" at bounding box center [1301, 313] width 11 height 11
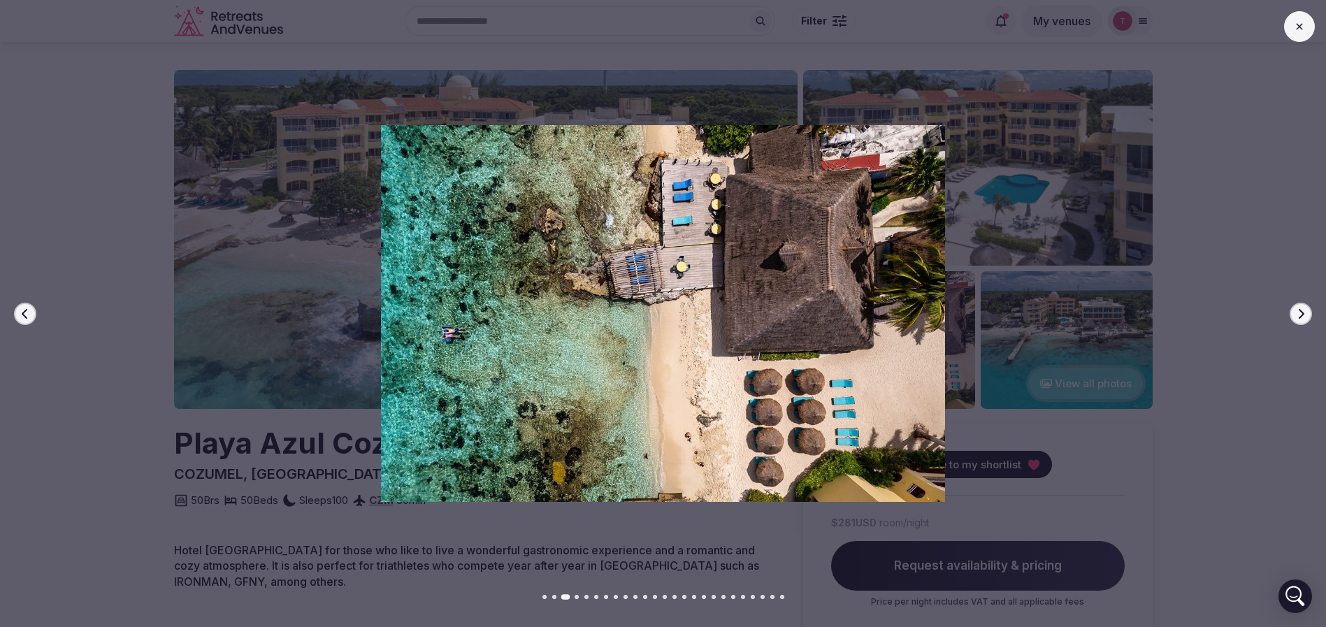
click at [1305, 313] on icon "button" at bounding box center [1301, 313] width 11 height 11
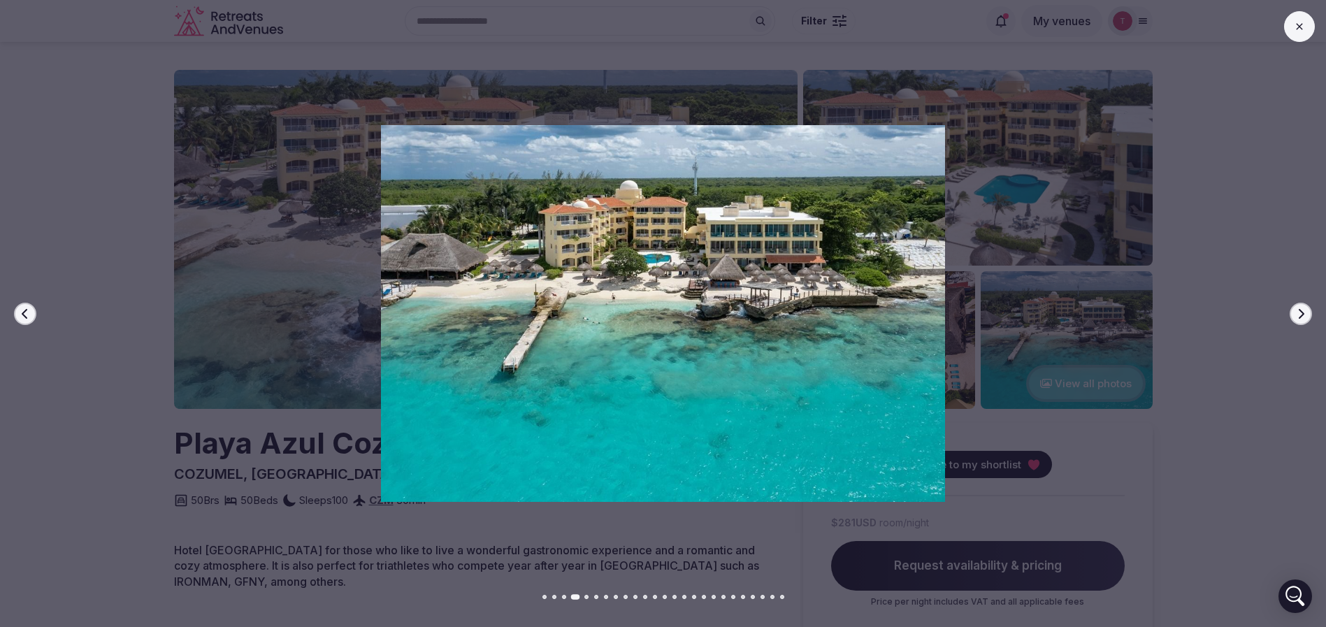
click at [1305, 313] on icon "button" at bounding box center [1301, 313] width 11 height 11
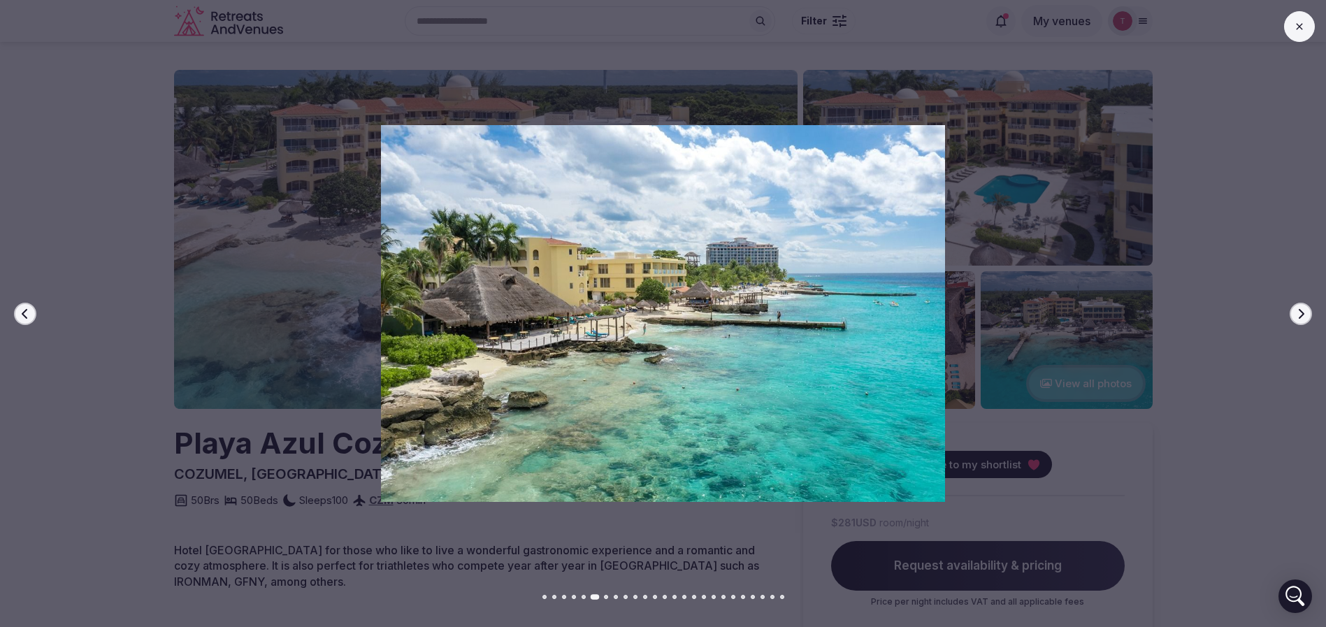
click at [1305, 313] on icon "button" at bounding box center [1301, 313] width 11 height 11
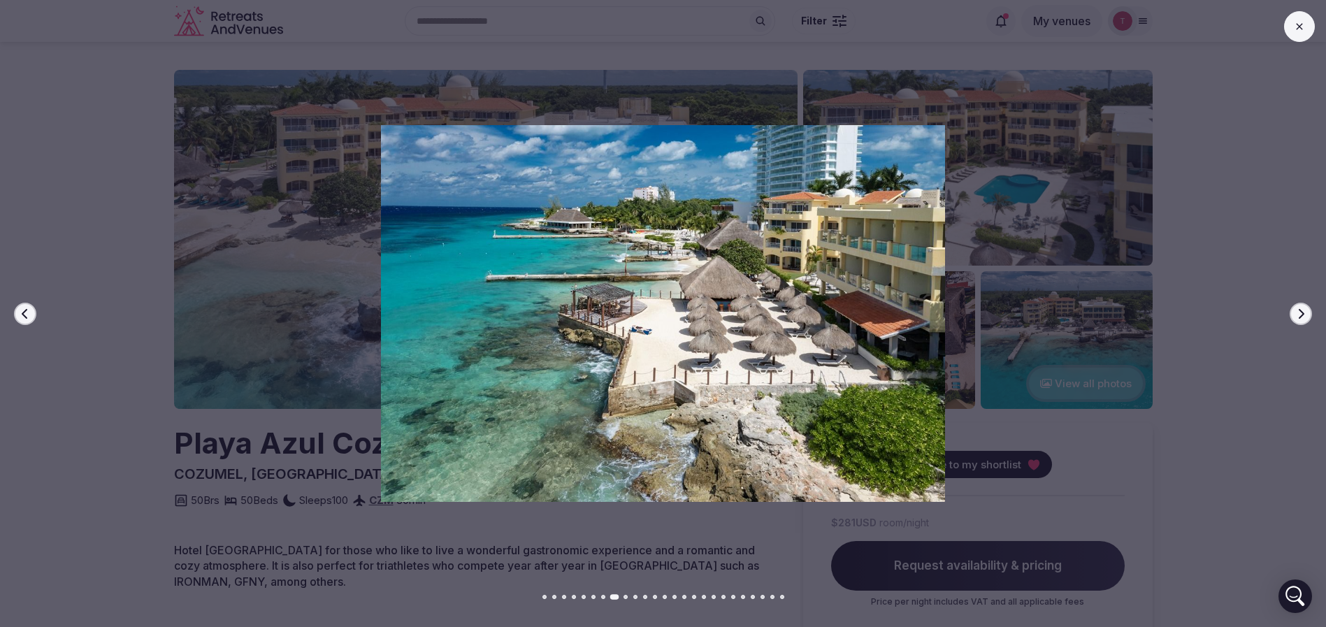
click at [1305, 313] on icon "button" at bounding box center [1301, 313] width 11 height 11
click at [1305, 312] on icon "button" at bounding box center [1301, 313] width 11 height 11
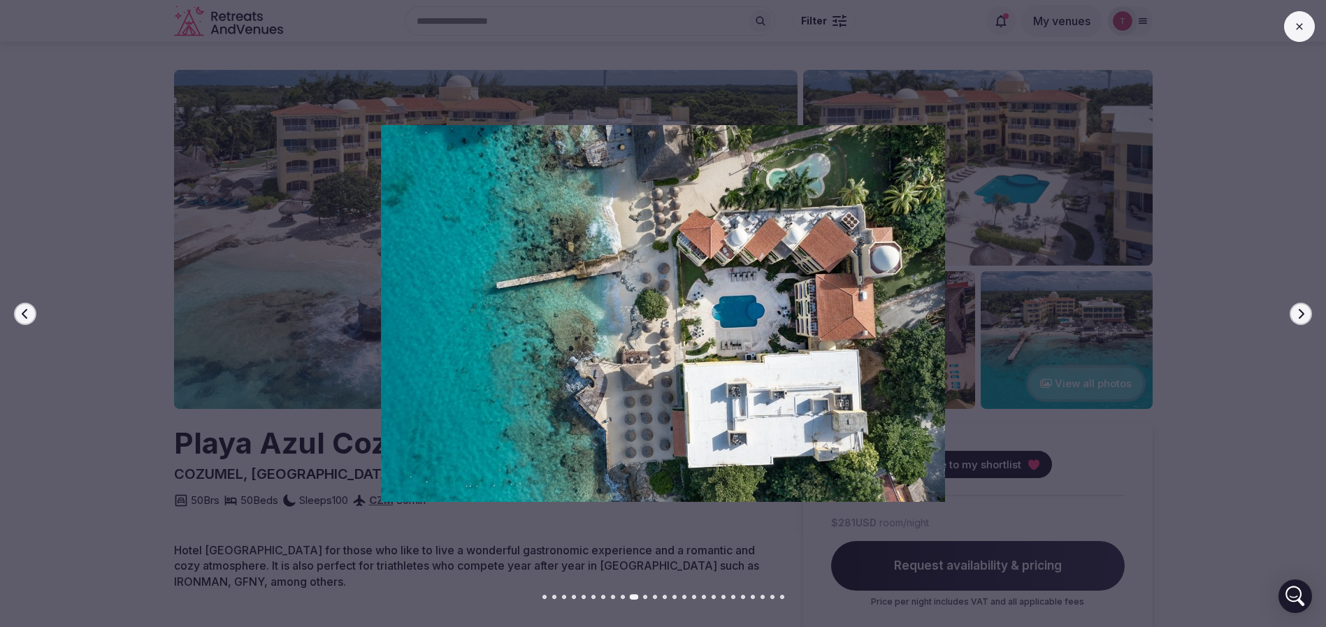
click at [1305, 312] on icon "button" at bounding box center [1301, 313] width 11 height 11
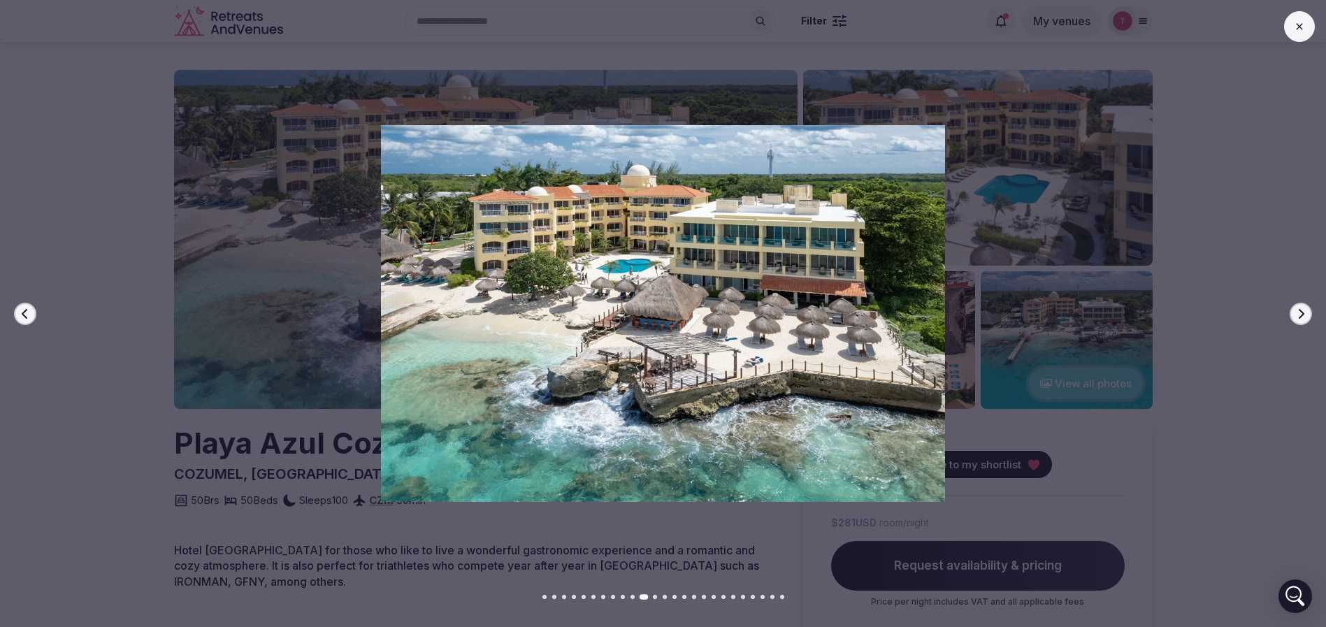
click at [1305, 312] on icon "button" at bounding box center [1301, 313] width 11 height 11
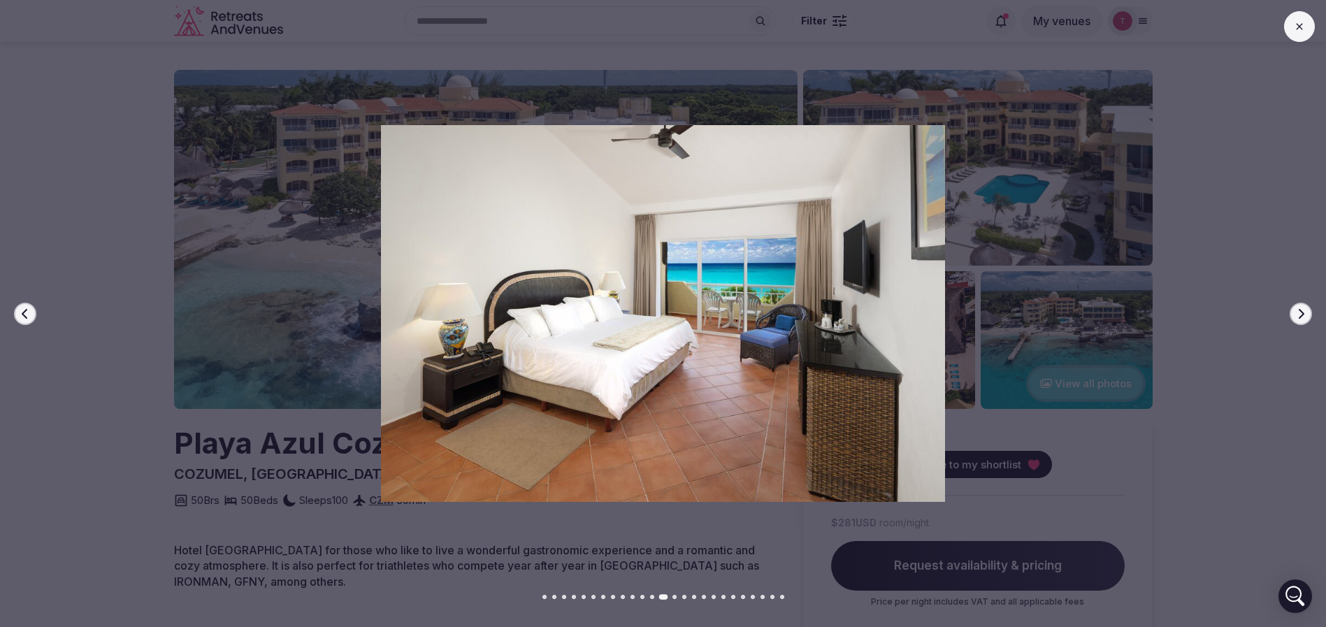
click at [1305, 312] on icon "button" at bounding box center [1301, 313] width 11 height 11
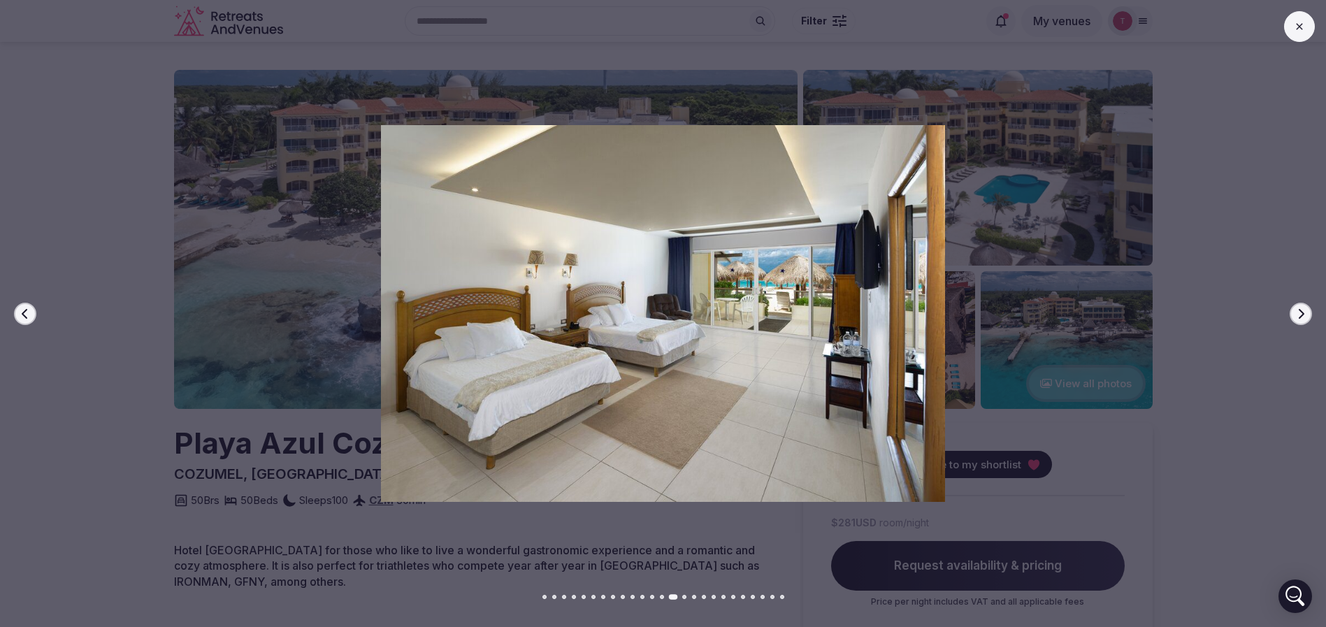
click at [1305, 312] on icon "button" at bounding box center [1301, 313] width 11 height 11
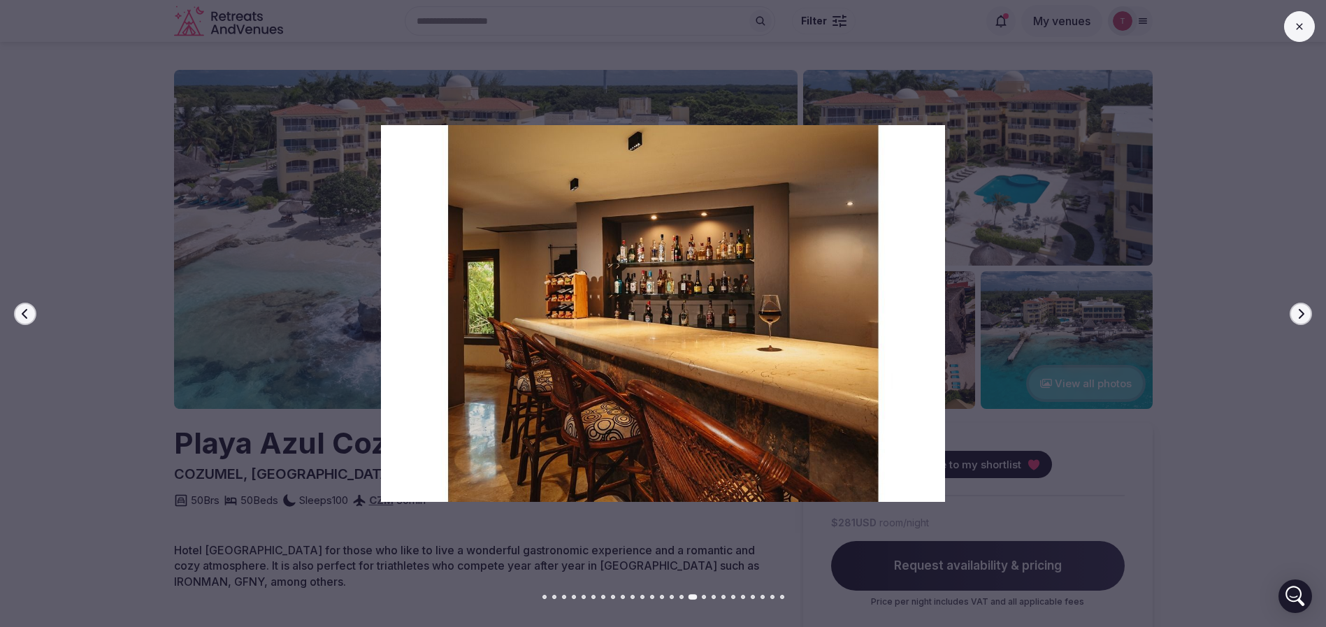
click at [1305, 312] on icon "button" at bounding box center [1301, 313] width 11 height 11
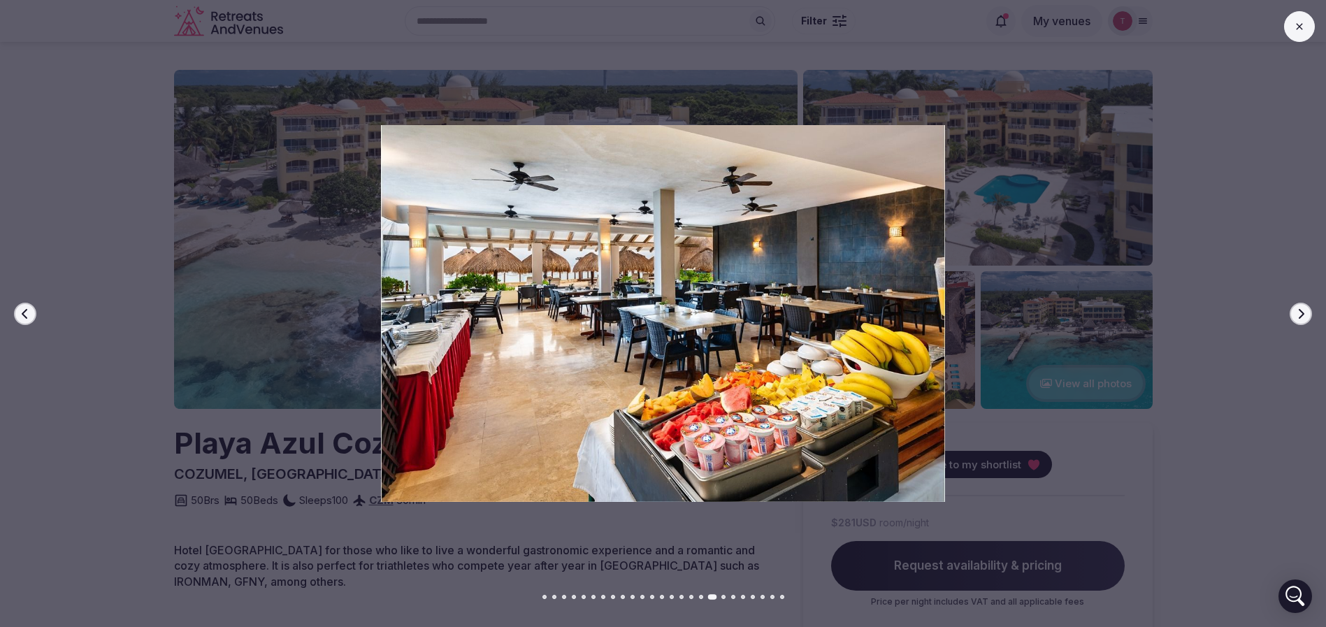
click at [1305, 312] on icon "button" at bounding box center [1301, 313] width 11 height 11
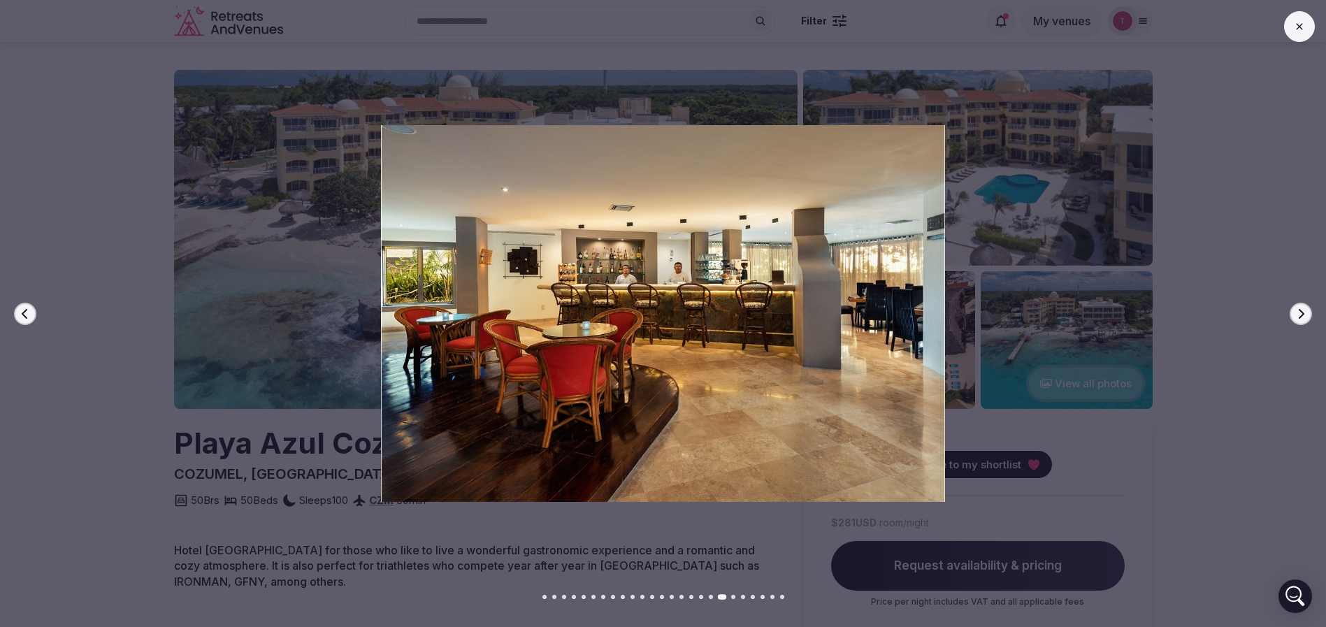
click at [1305, 312] on icon "button" at bounding box center [1301, 313] width 11 height 11
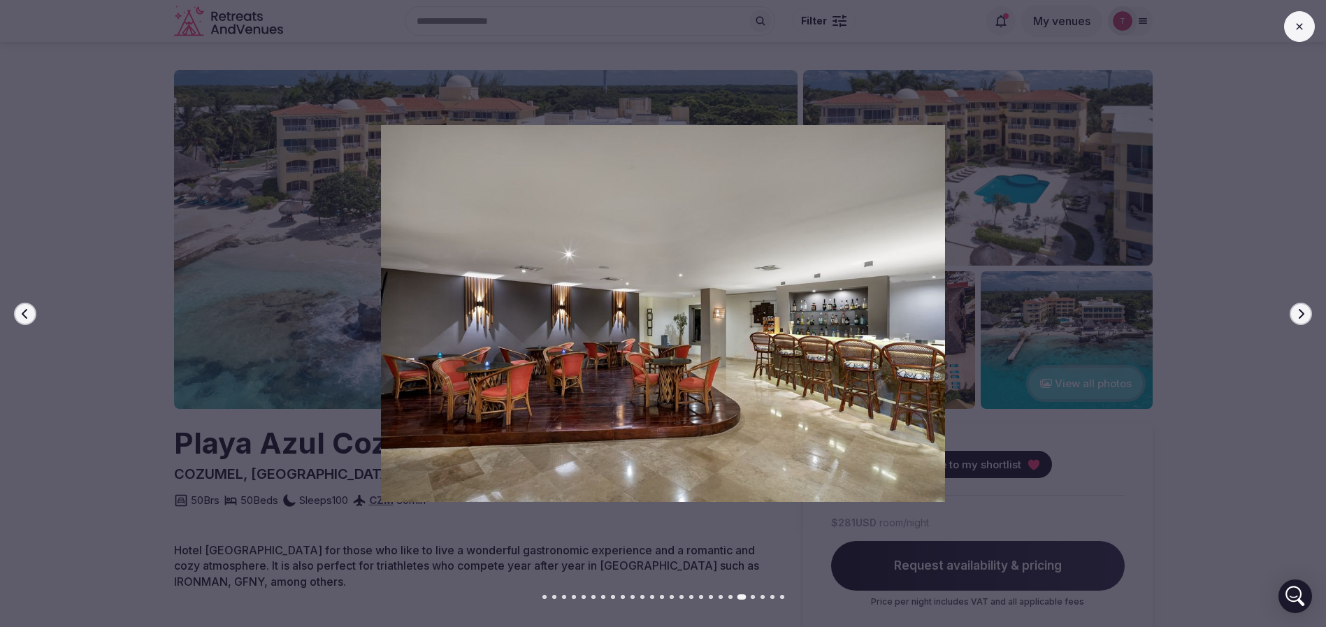
click at [1305, 312] on icon "button" at bounding box center [1301, 313] width 11 height 11
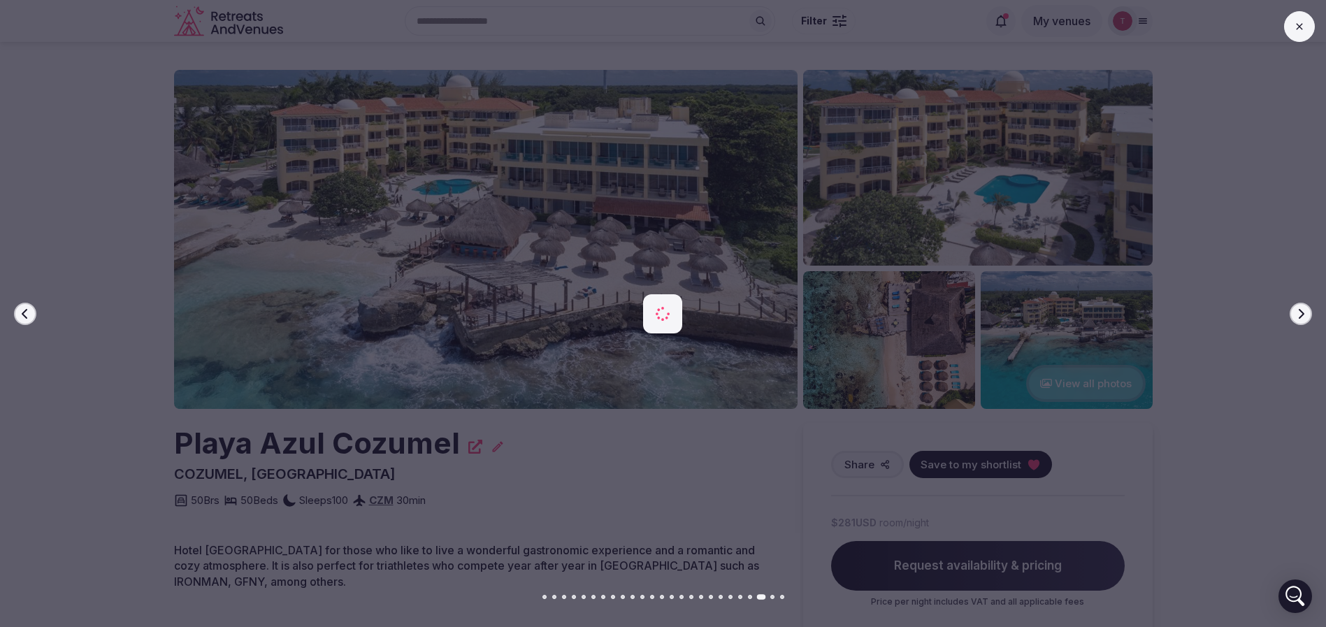
click at [1305, 312] on icon "button" at bounding box center [1301, 313] width 11 height 11
click at [1318, 313] on div at bounding box center [658, 313] width 1338 height 376
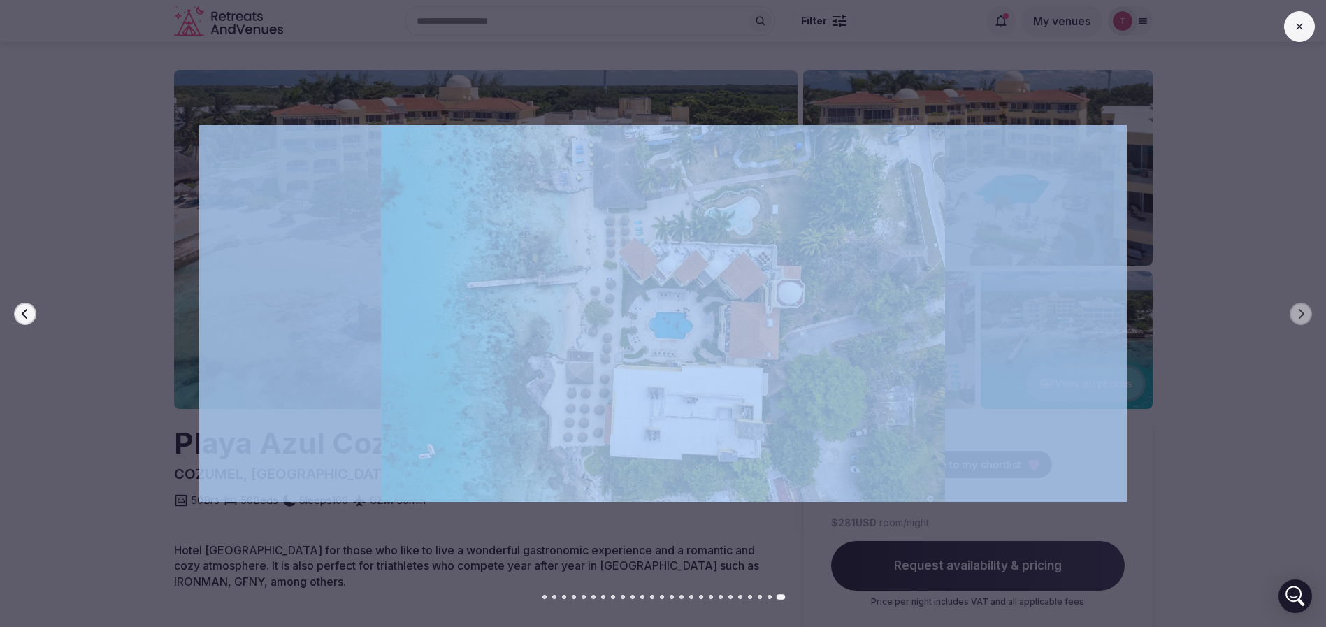
click at [1318, 313] on div at bounding box center [658, 313] width 1338 height 376
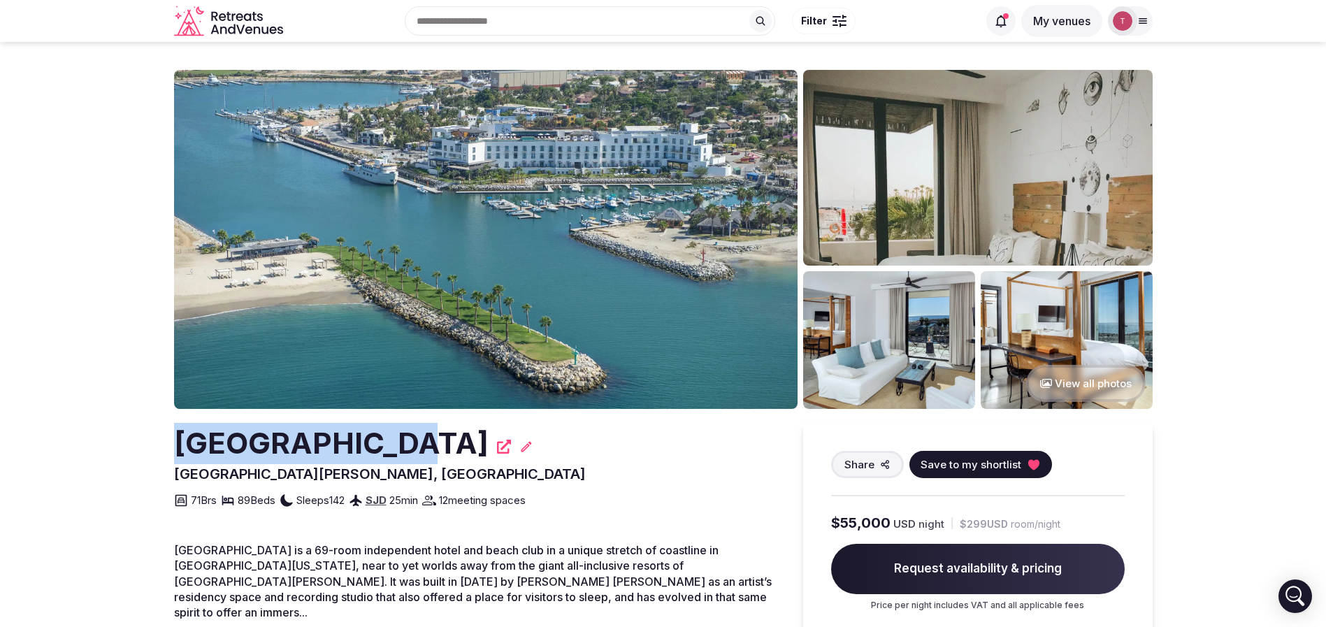
drag, startPoint x: 162, startPoint y: 454, endPoint x: 382, endPoint y: 451, distance: 219.6
copy h2 "Hotel El Ganzo"
click at [504, 269] on img at bounding box center [486, 239] width 624 height 339
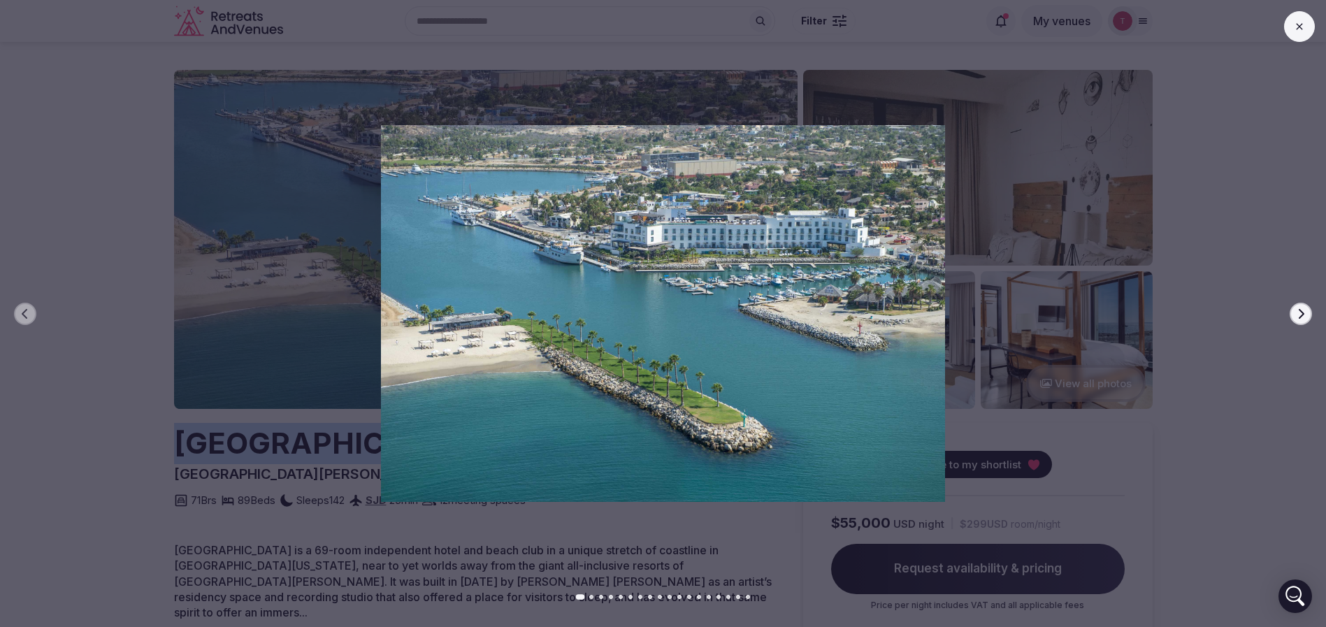
click at [1308, 313] on button "Next slide" at bounding box center [1301, 314] width 22 height 22
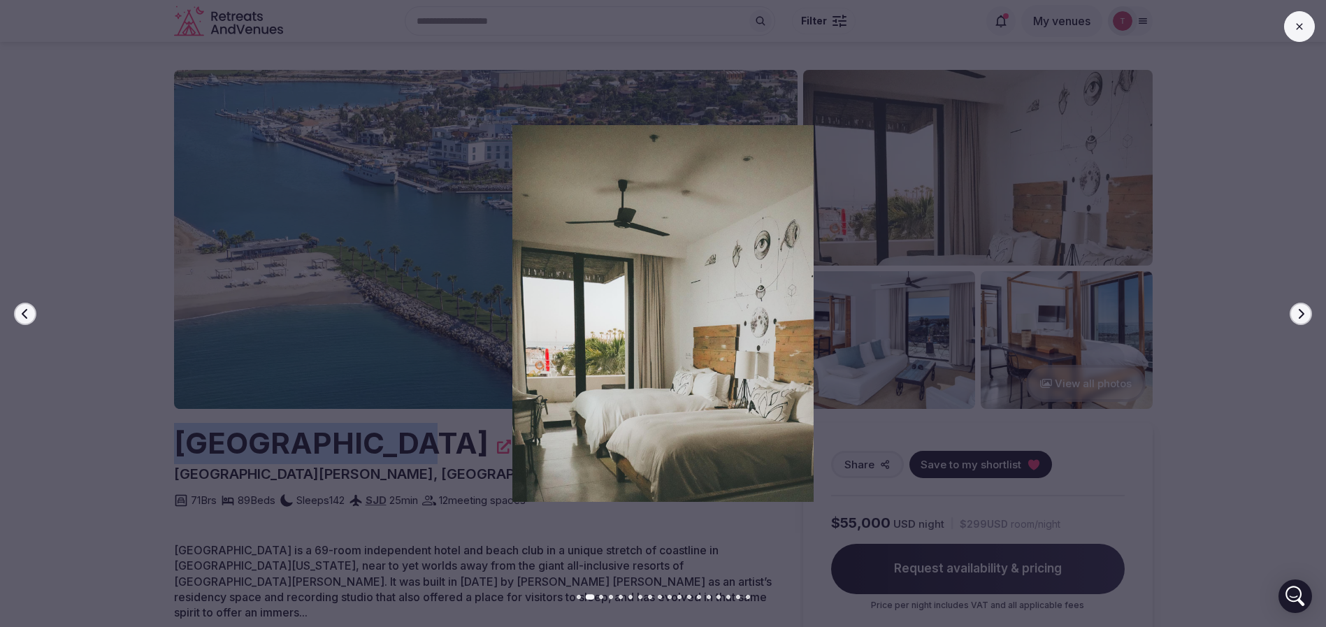
click at [1306, 313] on icon "button" at bounding box center [1301, 313] width 11 height 11
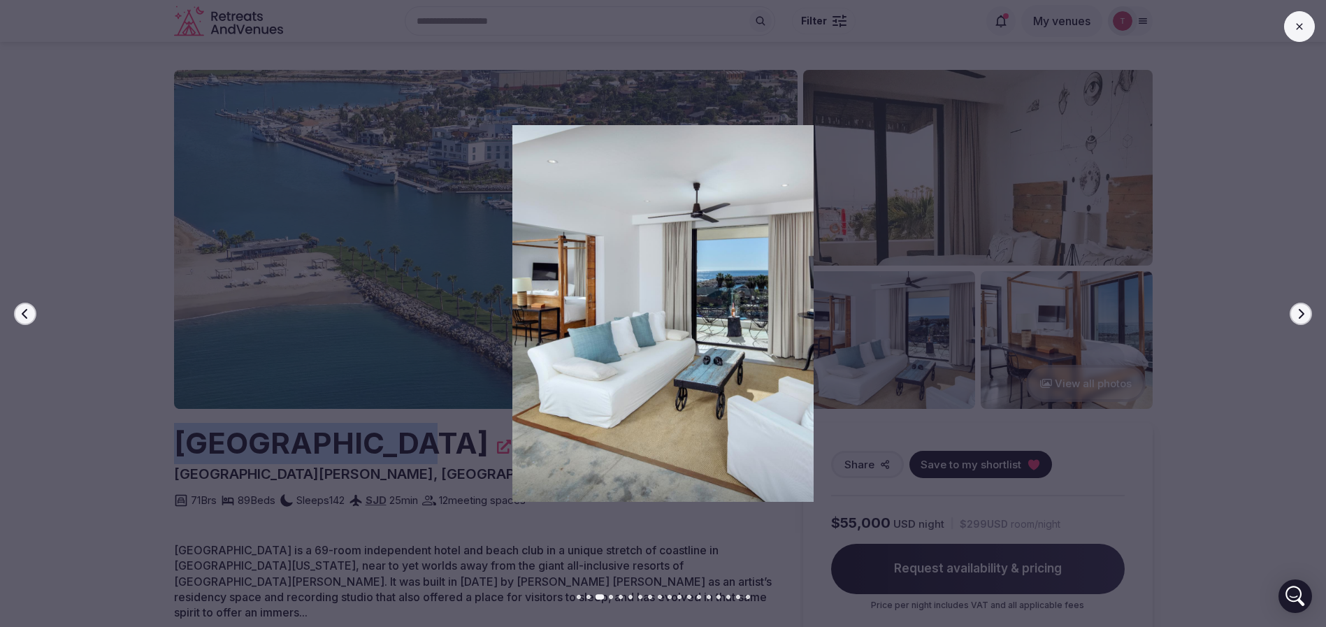
click at [1306, 313] on icon "button" at bounding box center [1301, 313] width 11 height 11
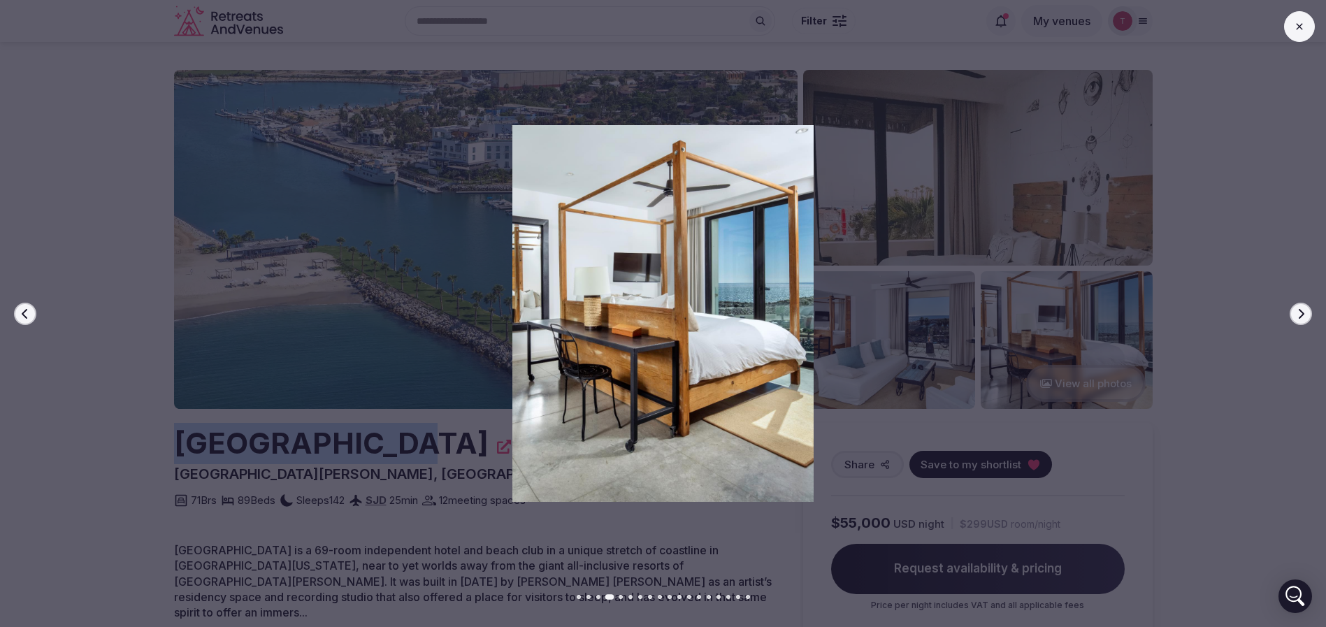
click at [1306, 313] on icon "button" at bounding box center [1301, 313] width 11 height 11
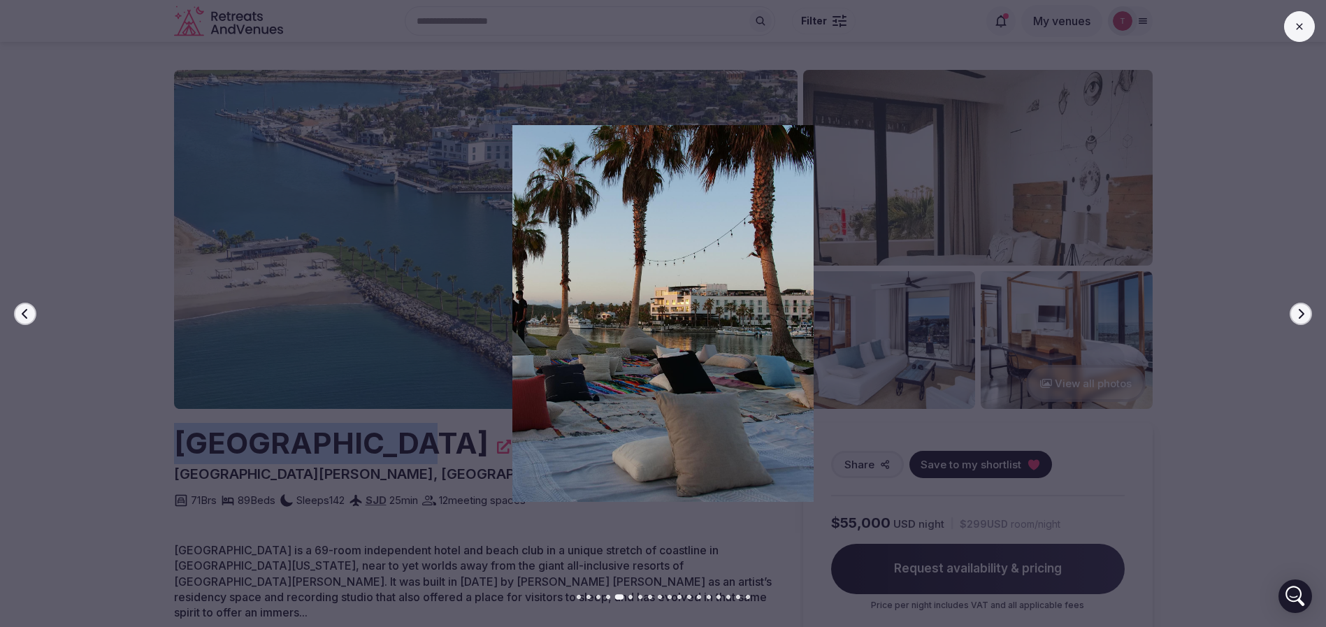
click at [1306, 313] on icon "button" at bounding box center [1301, 313] width 11 height 11
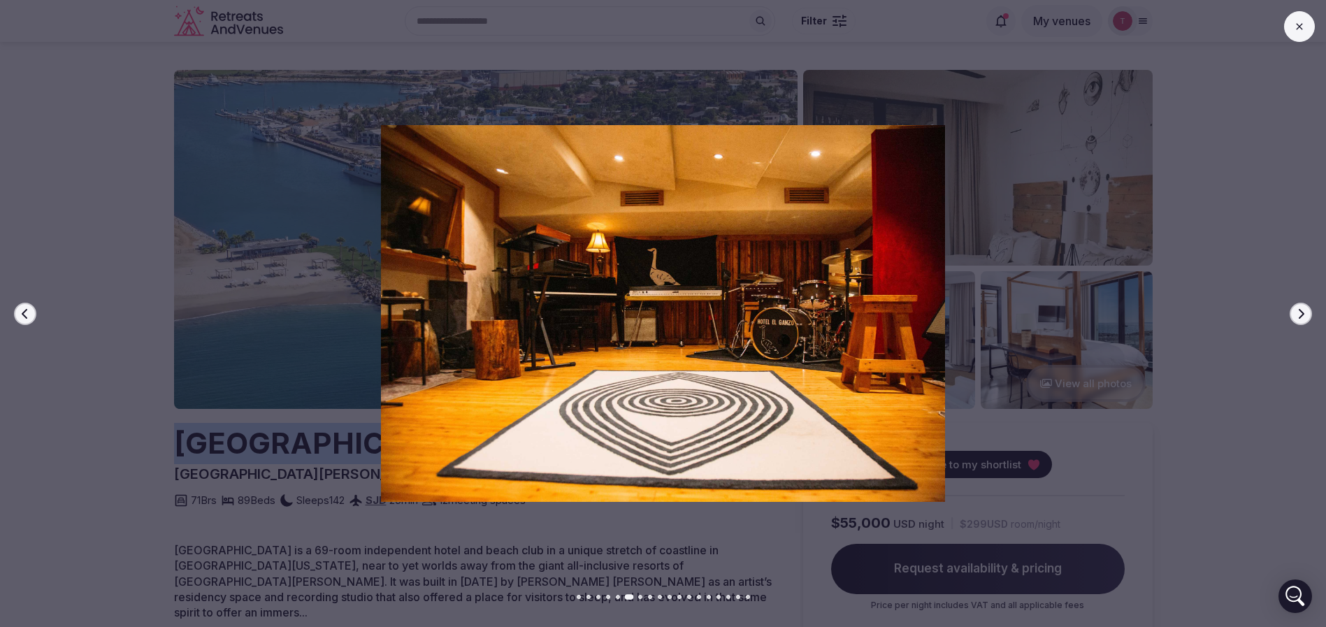
click at [1306, 313] on icon "button" at bounding box center [1301, 313] width 11 height 11
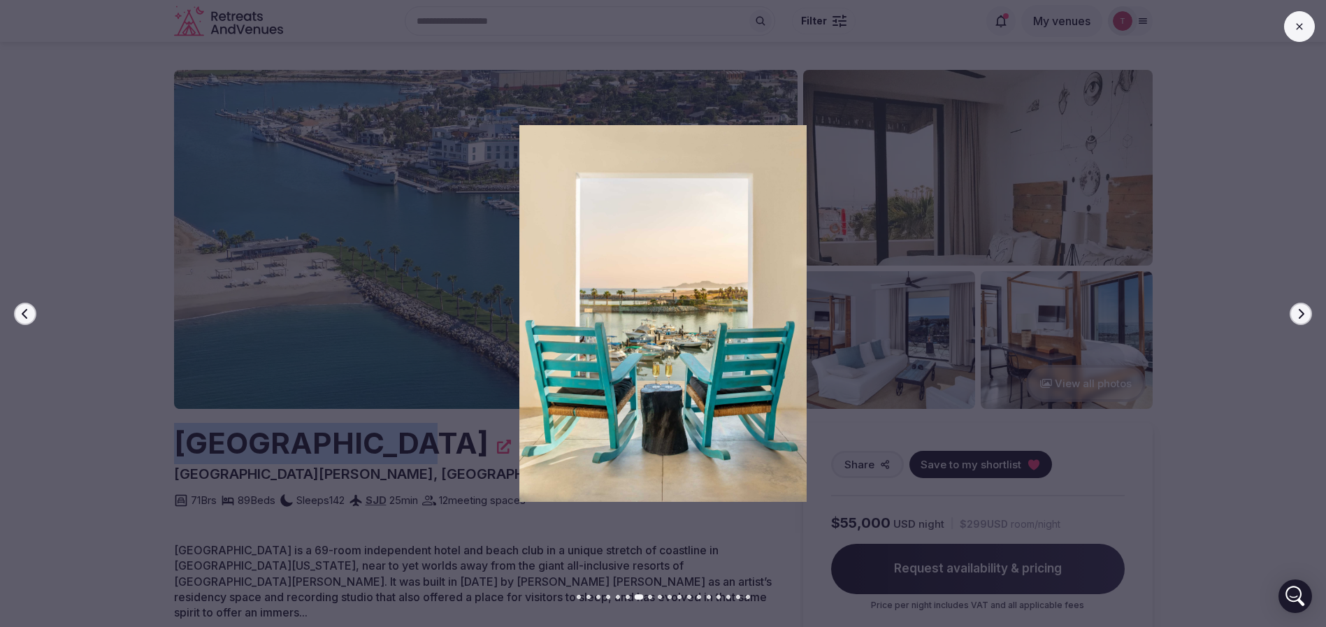
click at [1306, 313] on icon "button" at bounding box center [1301, 313] width 11 height 11
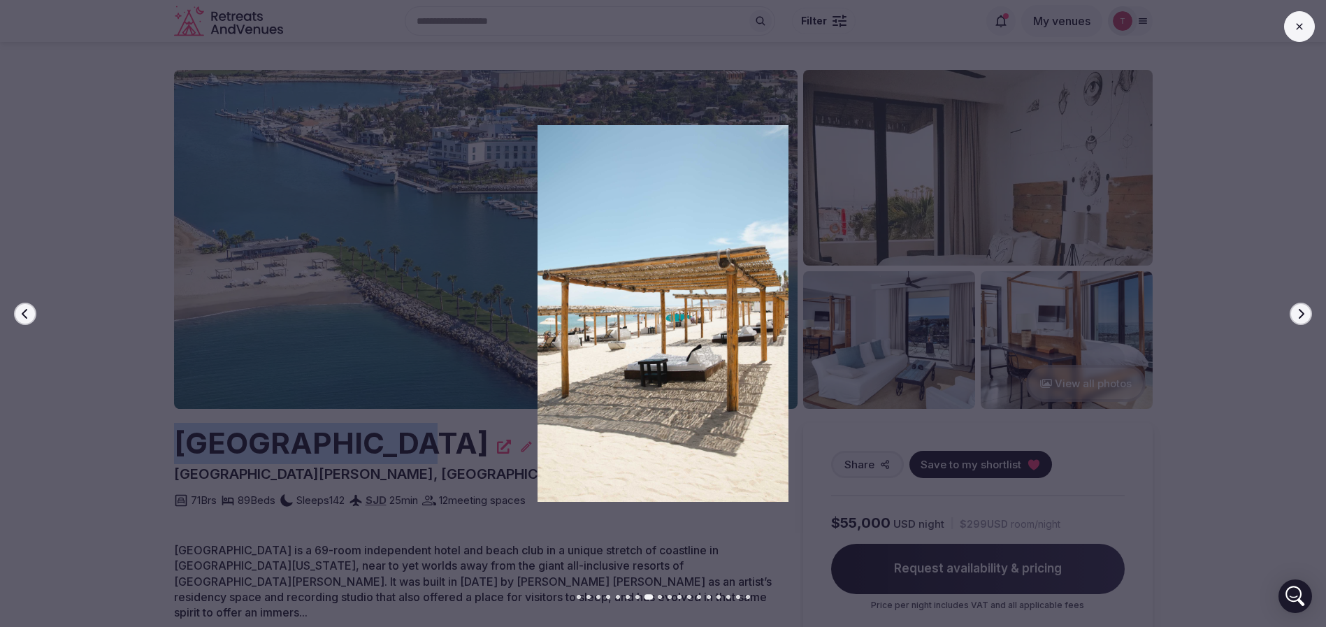
click at [1306, 313] on icon "button" at bounding box center [1301, 313] width 11 height 11
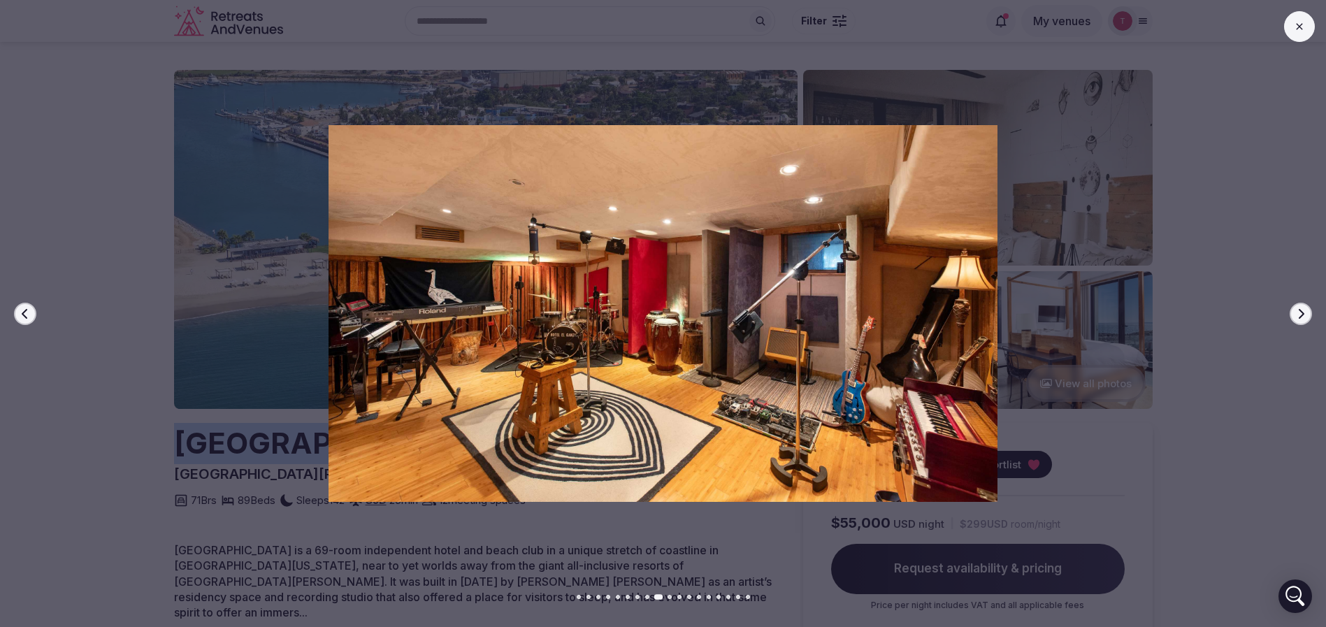
click at [1306, 313] on icon "button" at bounding box center [1301, 313] width 11 height 11
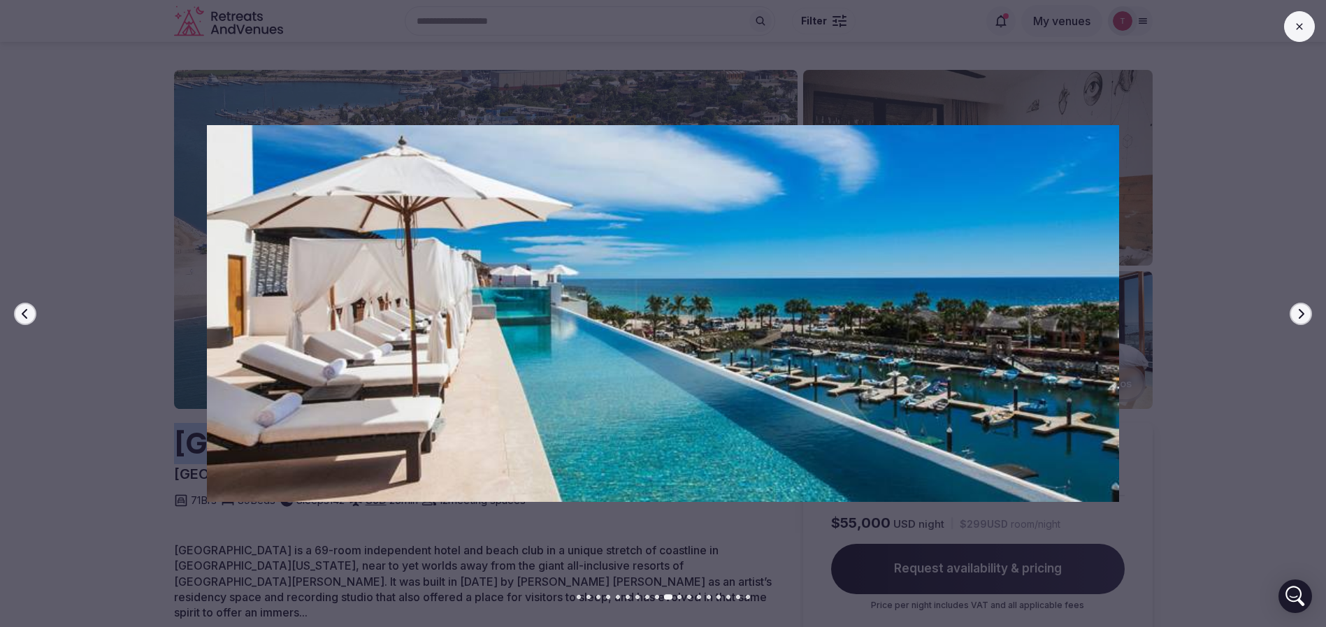
click at [1306, 313] on icon "button" at bounding box center [1301, 313] width 11 height 11
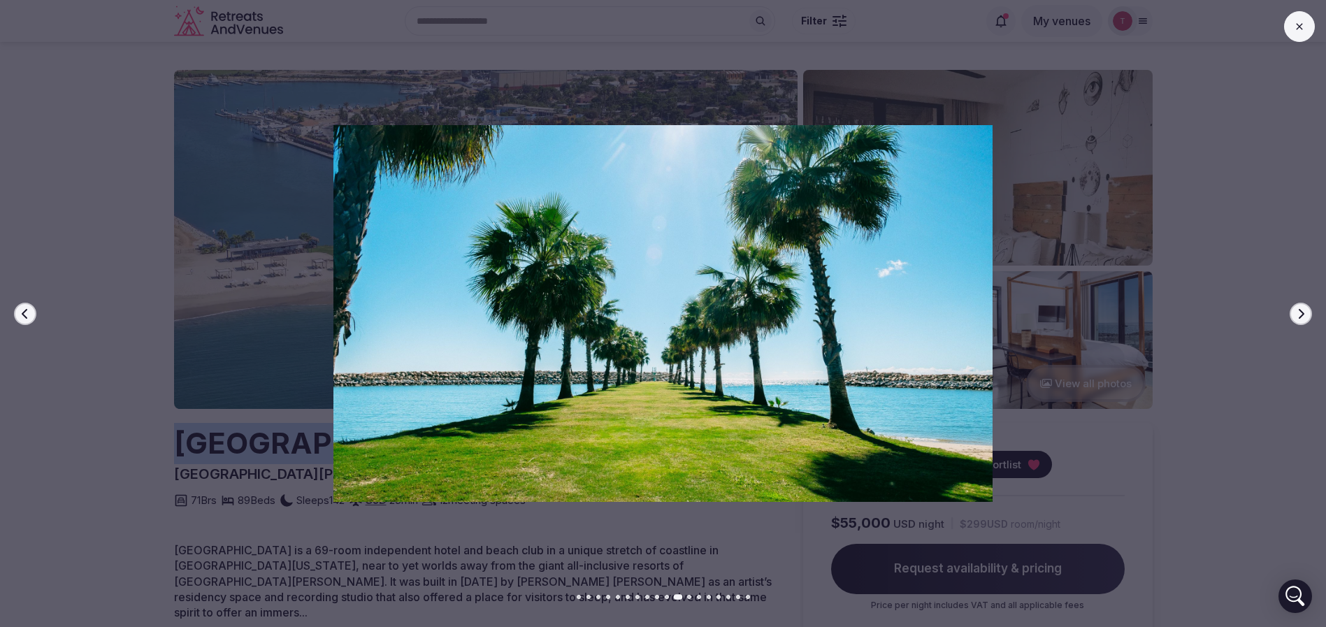
click at [1306, 313] on icon "button" at bounding box center [1301, 313] width 11 height 11
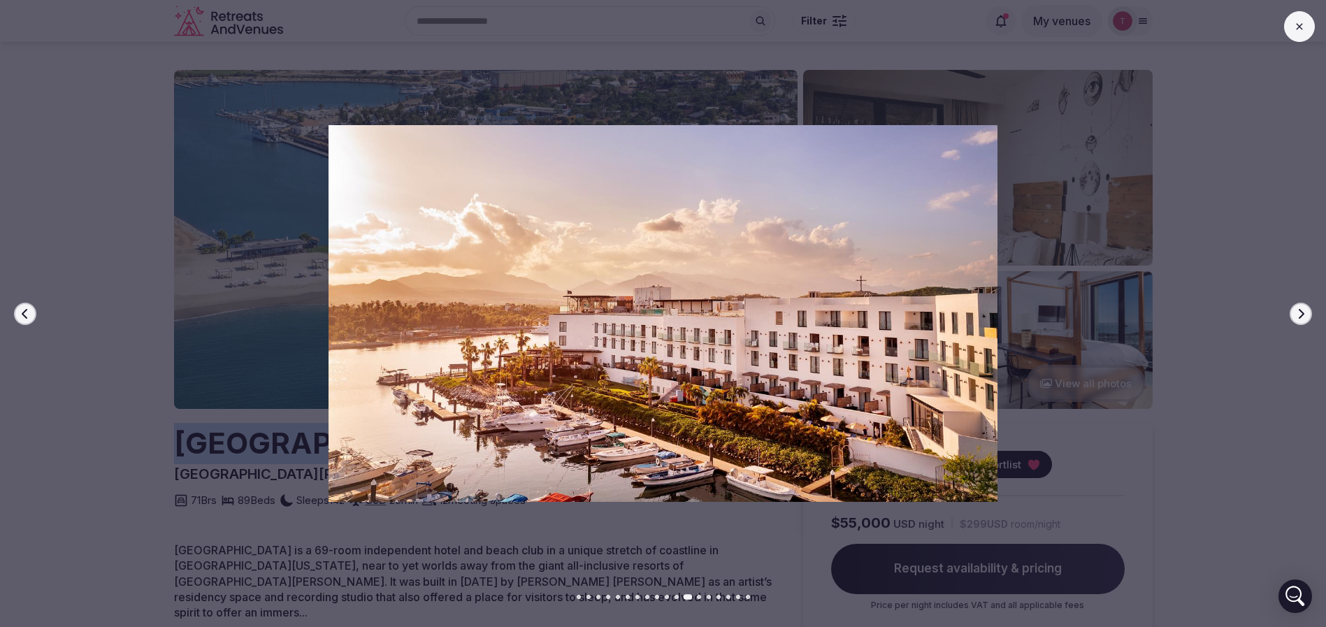
click at [1306, 313] on icon "button" at bounding box center [1301, 313] width 11 height 11
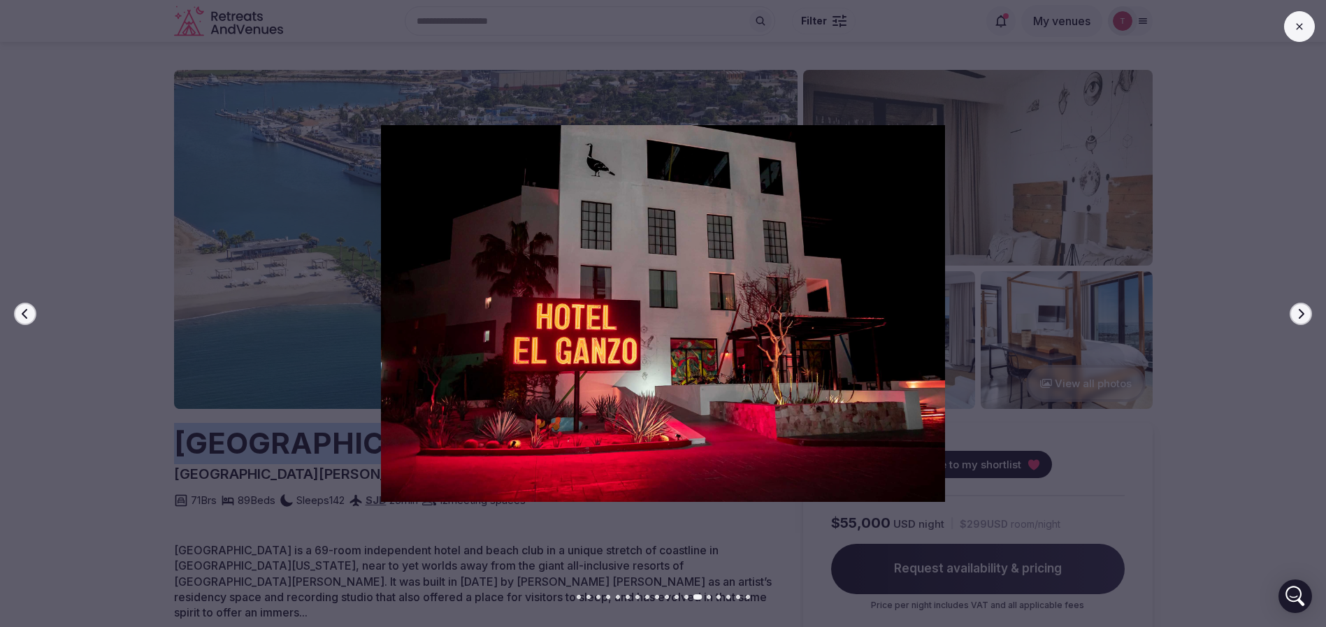
click at [1306, 313] on icon "button" at bounding box center [1301, 313] width 11 height 11
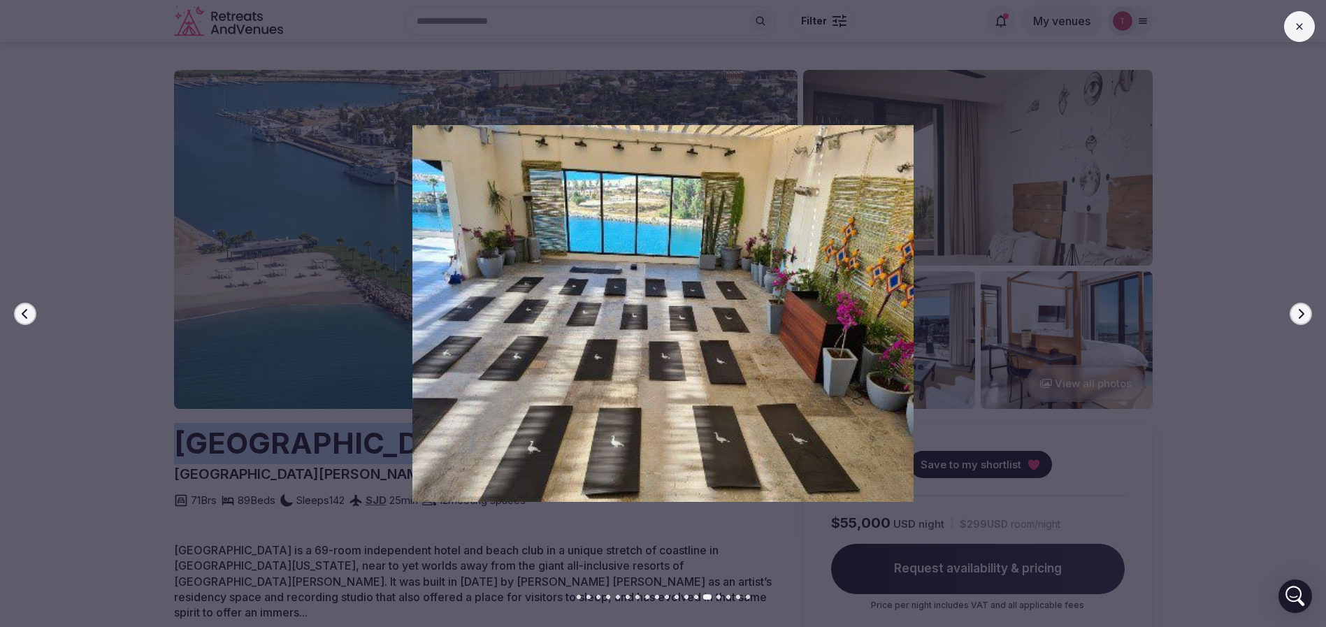
click at [1306, 313] on icon "button" at bounding box center [1301, 313] width 11 height 11
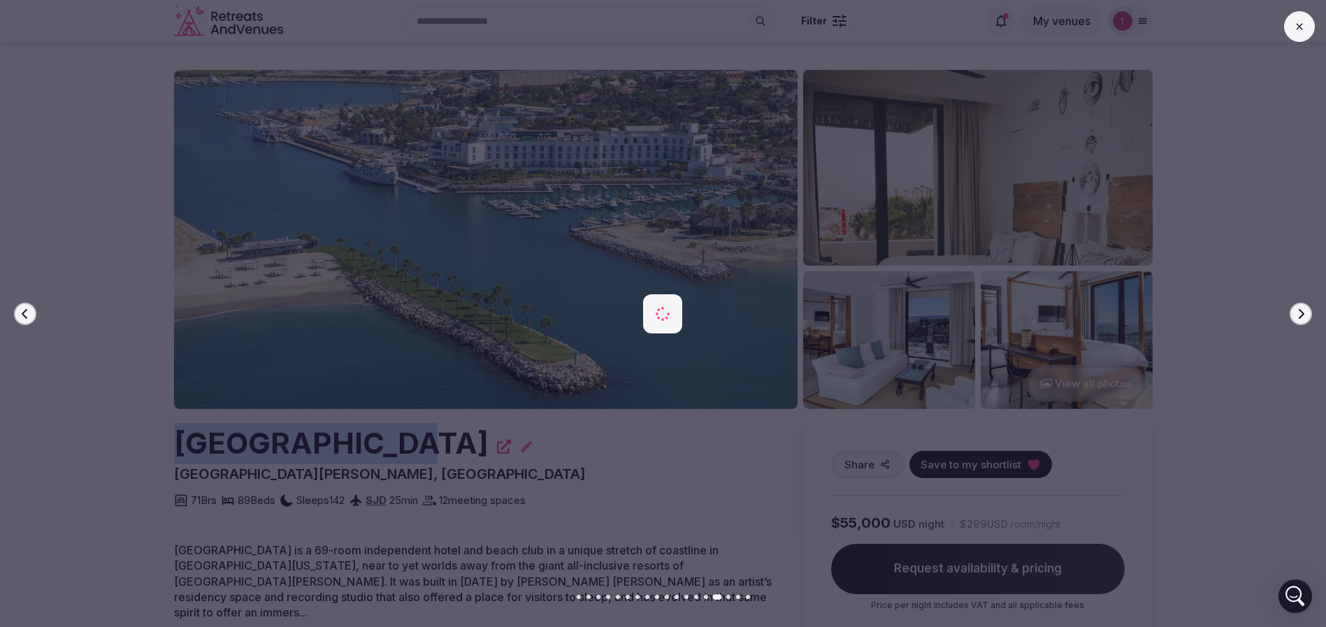
click at [1306, 313] on icon "button" at bounding box center [1301, 313] width 11 height 11
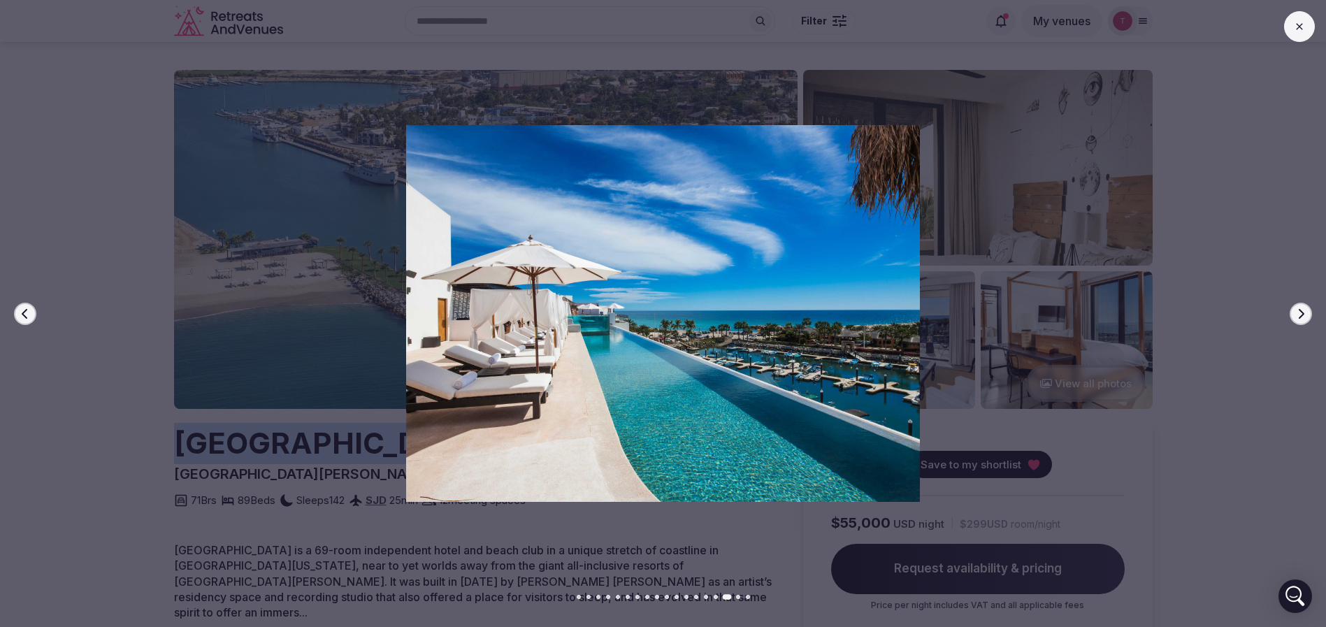
click at [1306, 313] on icon "button" at bounding box center [1301, 313] width 11 height 11
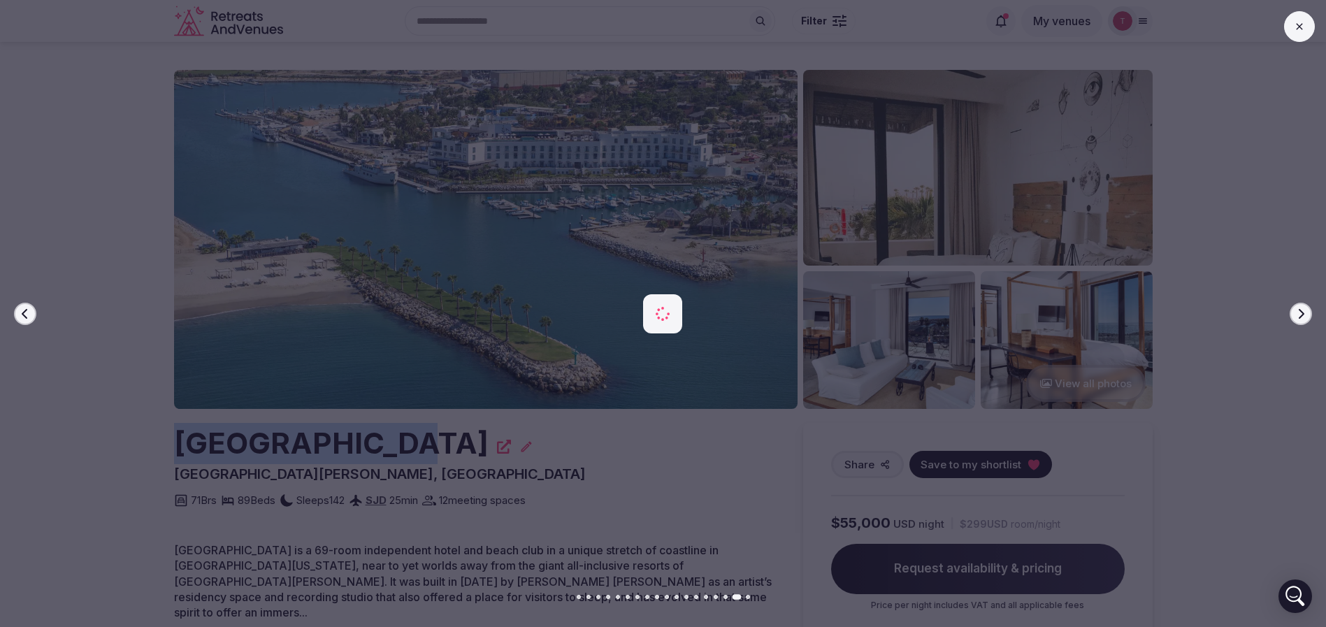
click at [1306, 313] on icon "button" at bounding box center [1301, 313] width 11 height 11
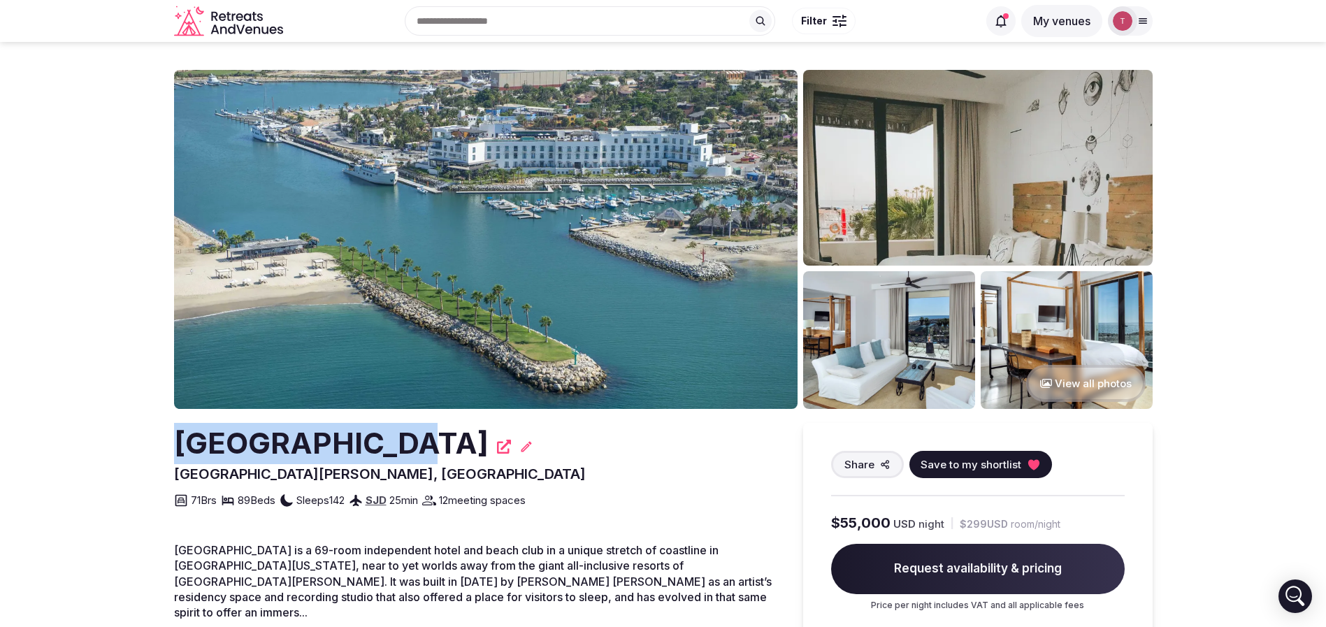
copy h2 "[GEOGRAPHIC_DATA]"
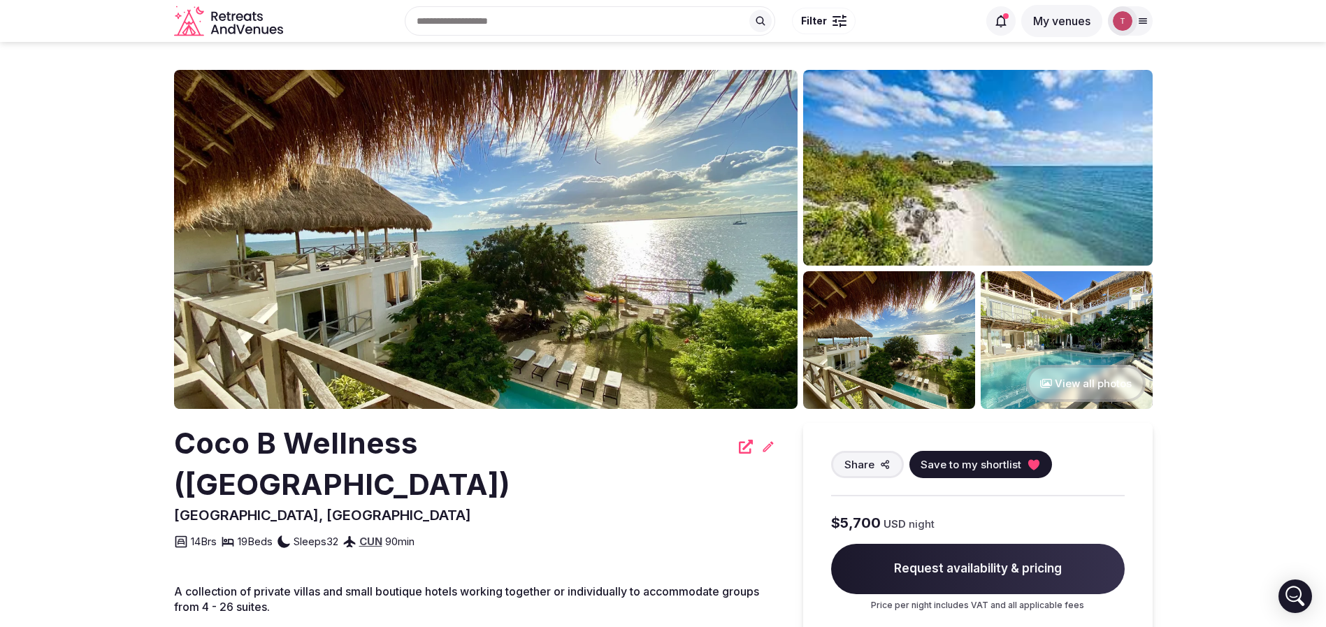
click at [520, 282] on img at bounding box center [486, 239] width 624 height 339
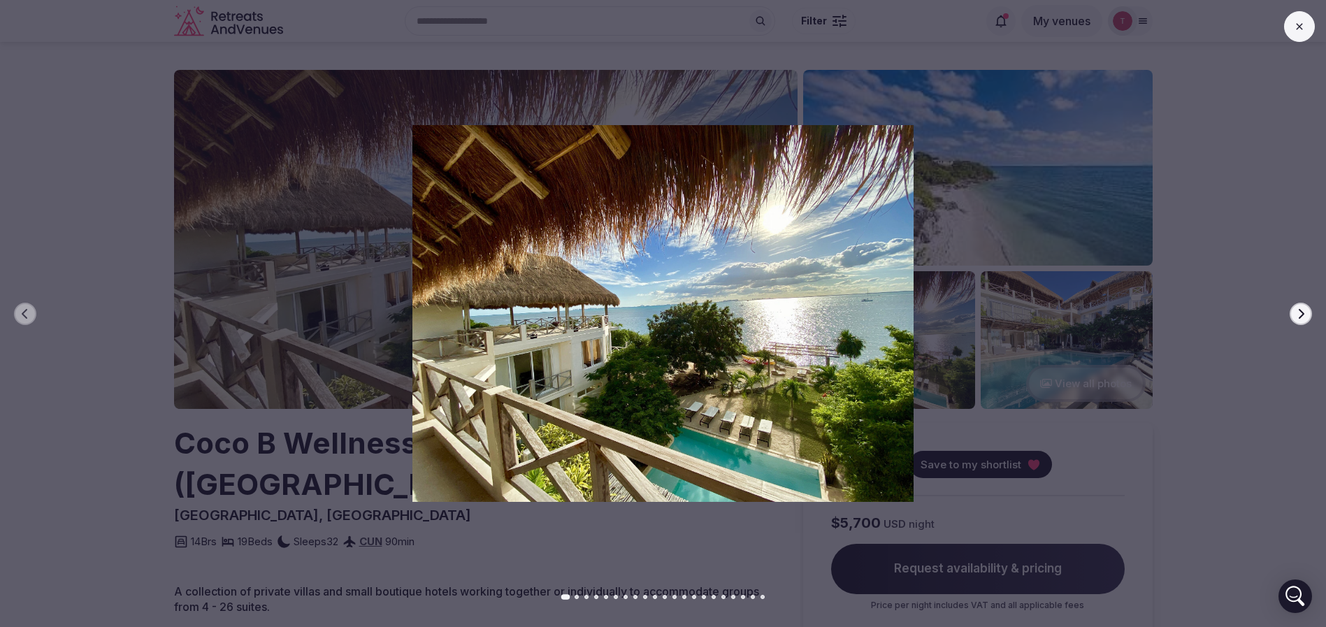
click at [1305, 307] on button "Next slide" at bounding box center [1301, 314] width 22 height 22
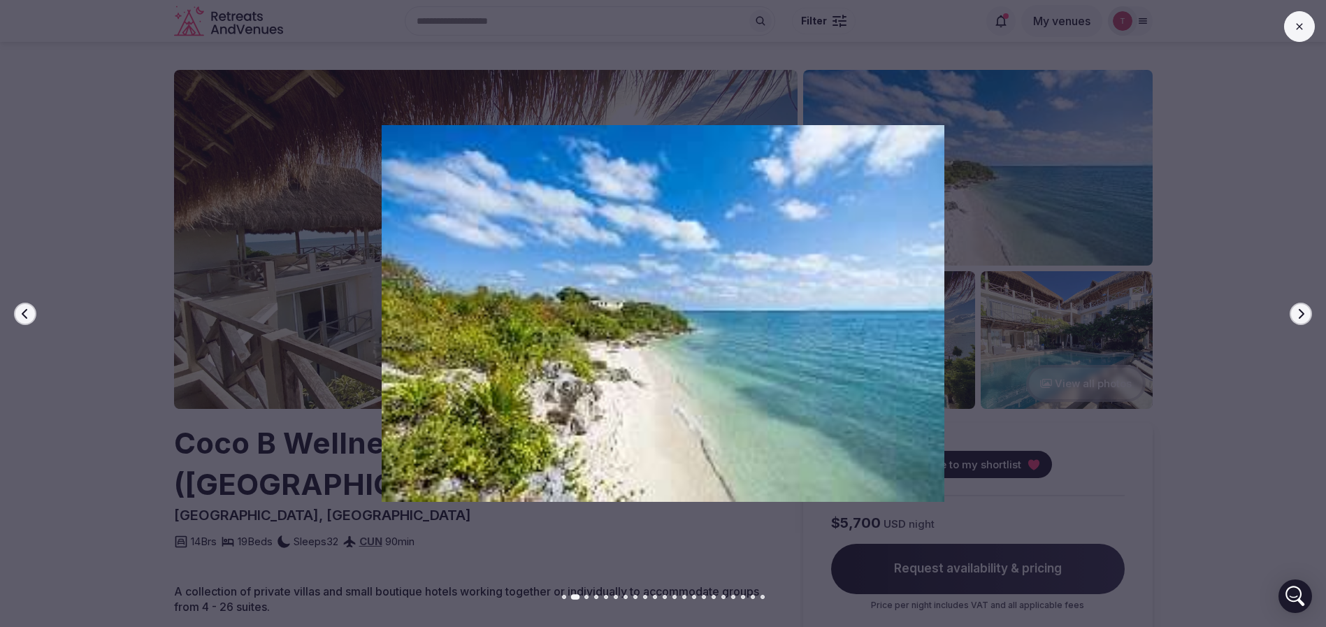
click at [1305, 307] on button "Next slide" at bounding box center [1301, 314] width 22 height 22
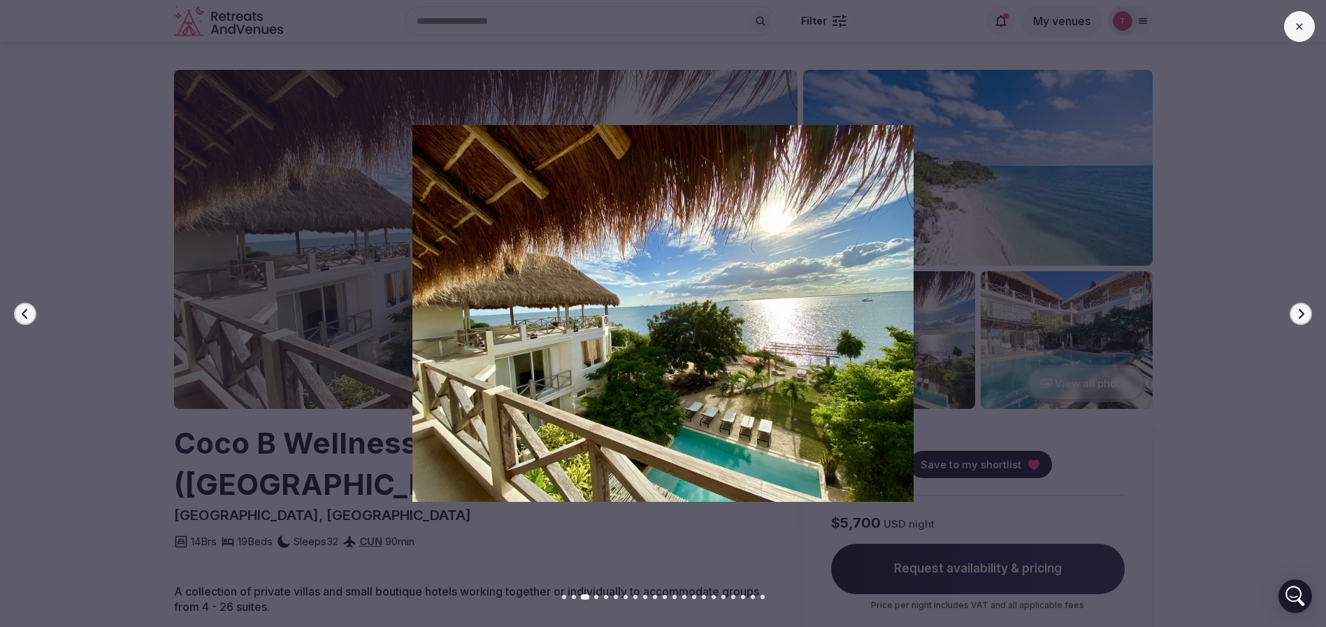
click at [1305, 307] on button "Next slide" at bounding box center [1301, 314] width 22 height 22
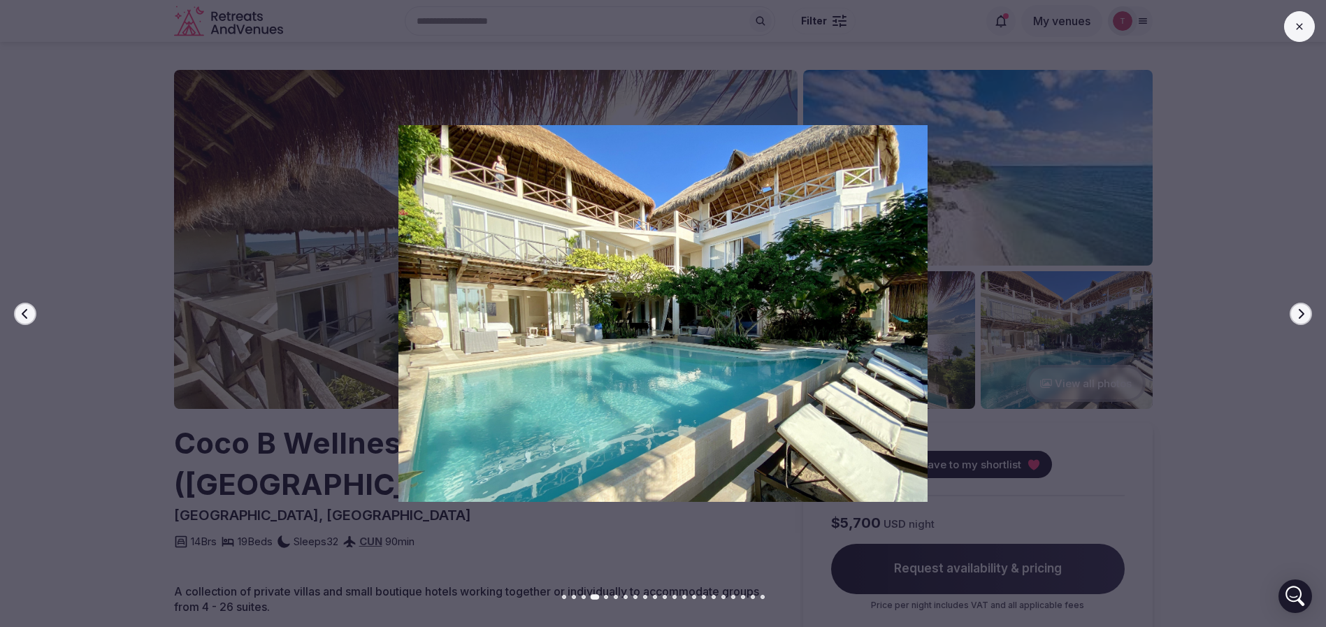
click at [1305, 307] on button "Next slide" at bounding box center [1301, 314] width 22 height 22
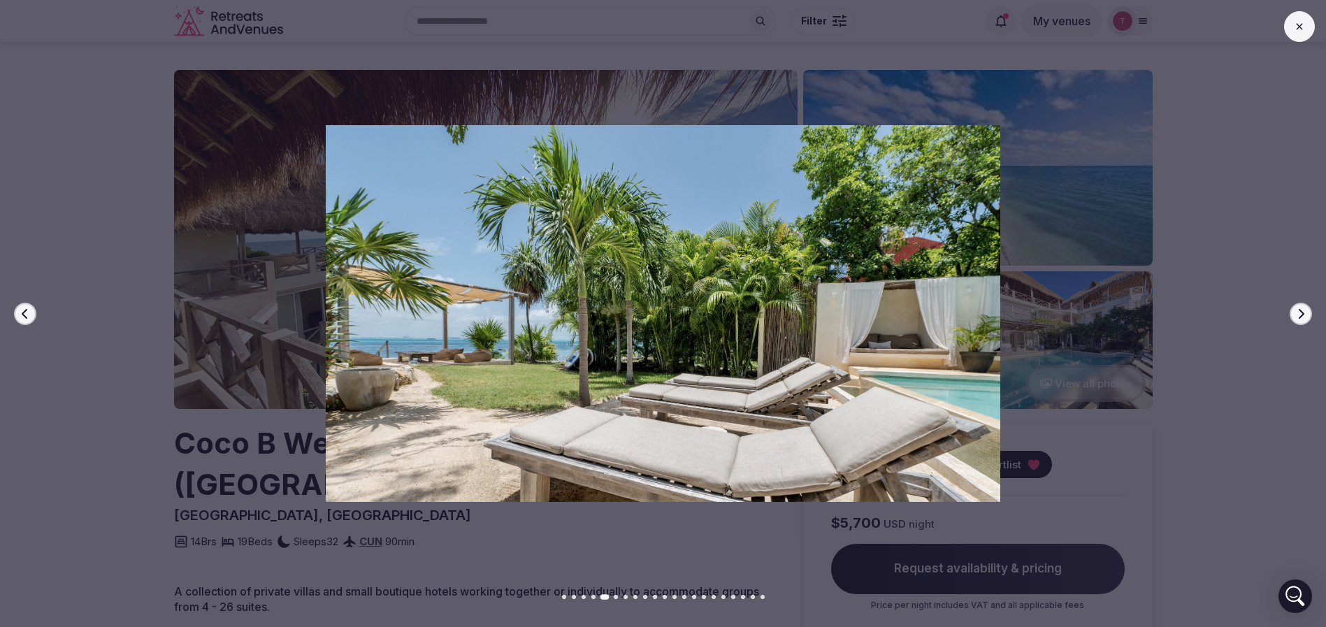
click at [1305, 307] on button "Next slide" at bounding box center [1301, 314] width 22 height 22
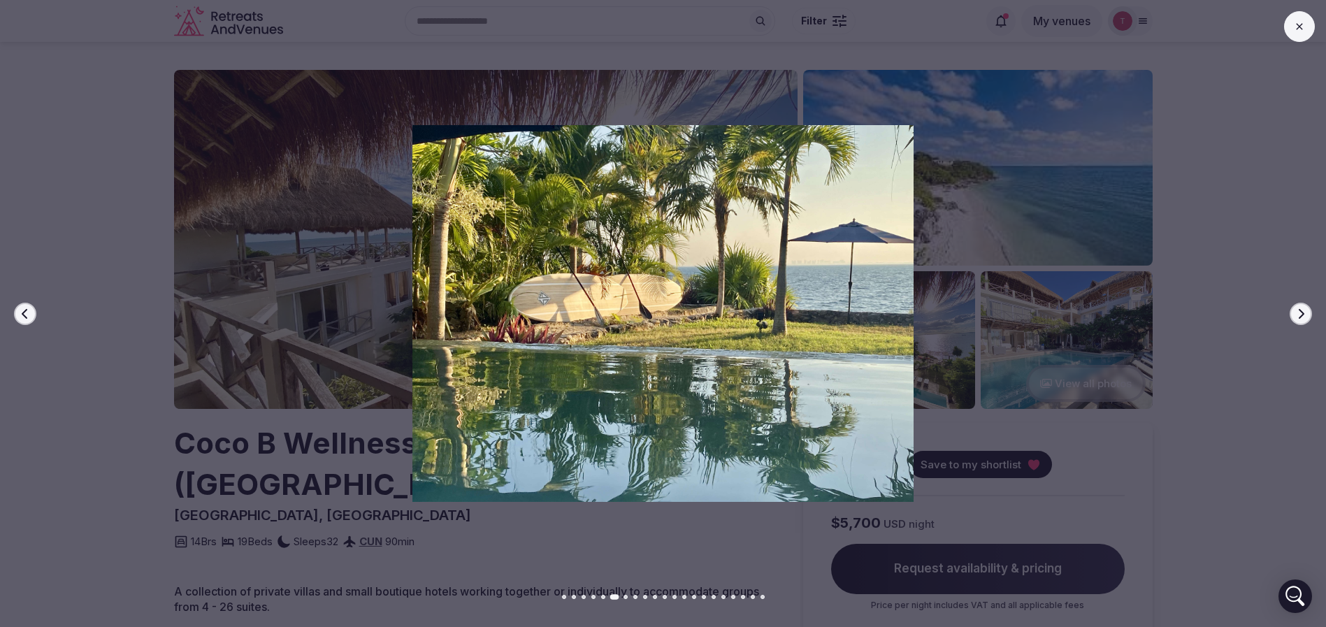
click at [1305, 312] on icon "button" at bounding box center [1301, 313] width 11 height 11
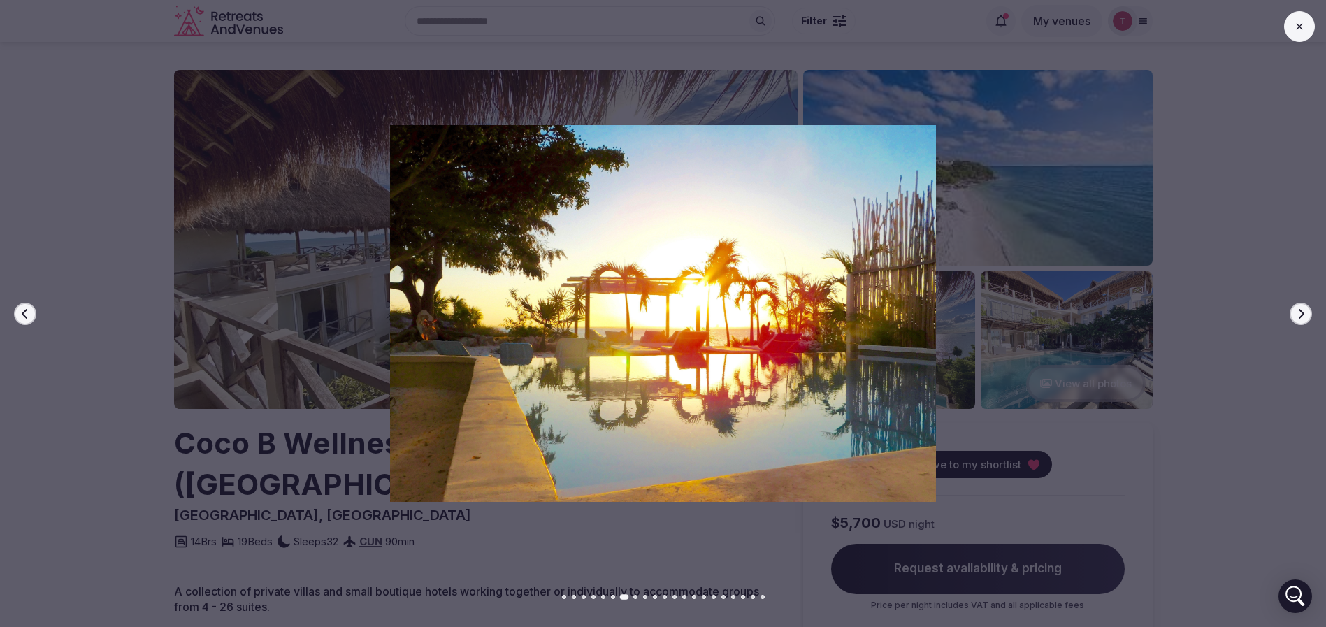
click at [1305, 312] on icon "button" at bounding box center [1301, 313] width 11 height 11
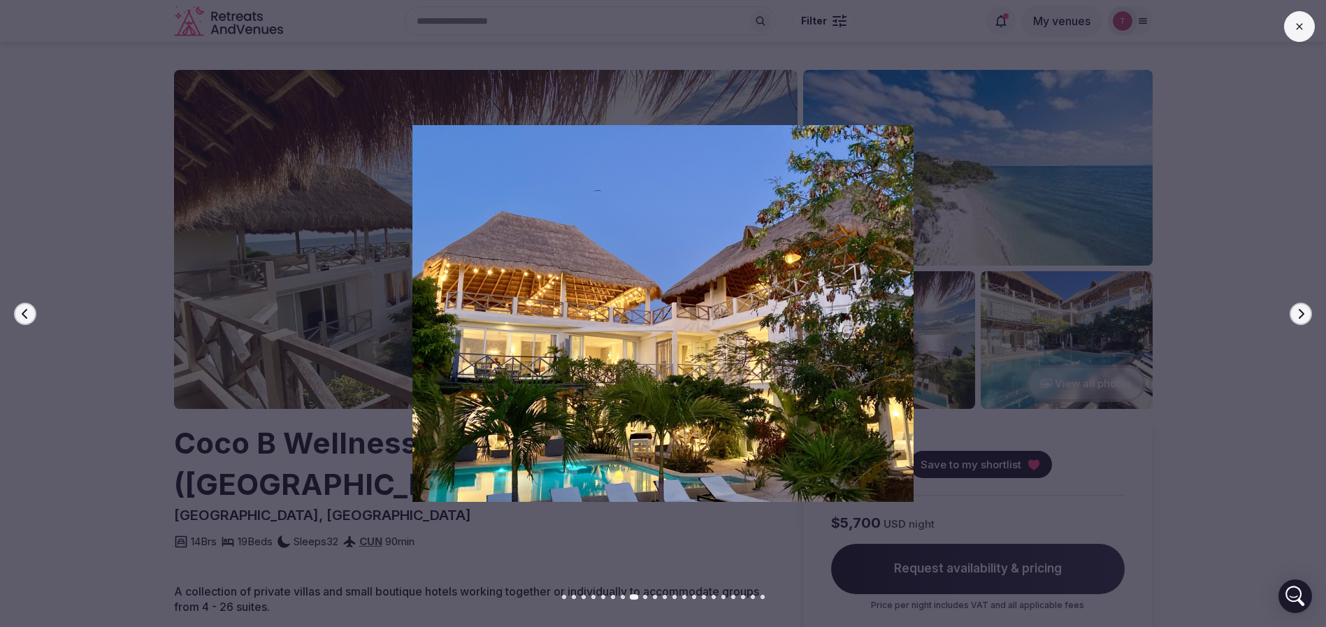
click at [1305, 312] on icon "button" at bounding box center [1301, 313] width 11 height 11
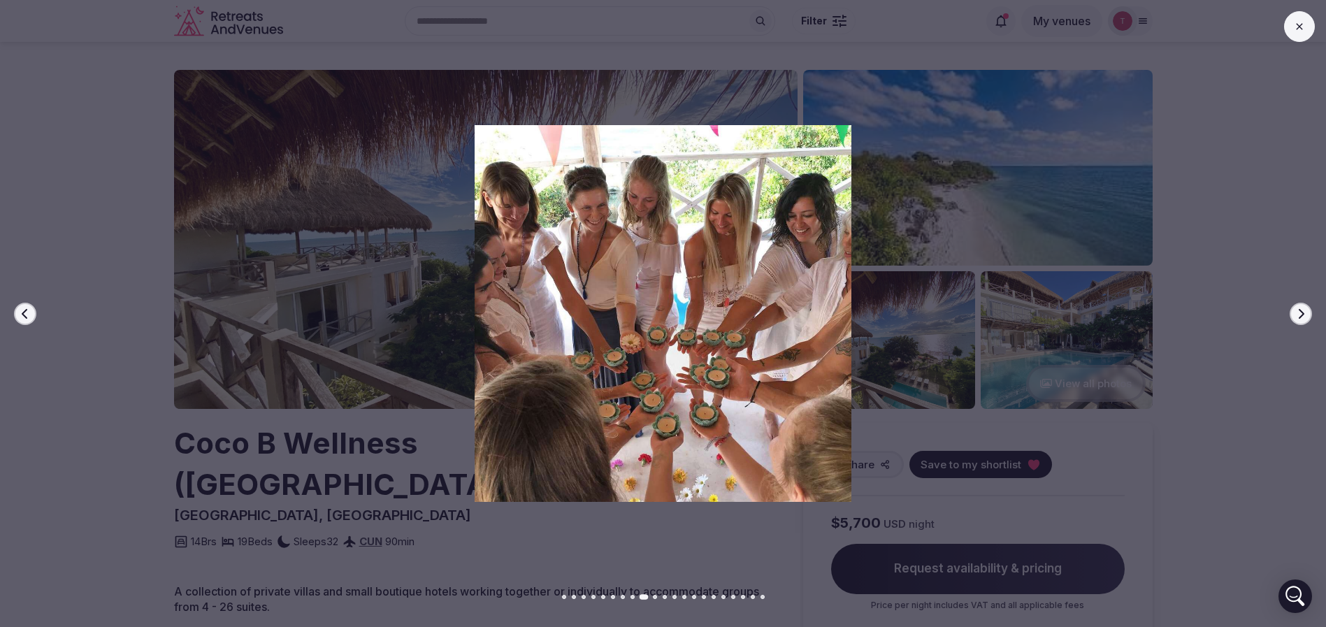
click at [1305, 312] on icon "button" at bounding box center [1301, 313] width 11 height 11
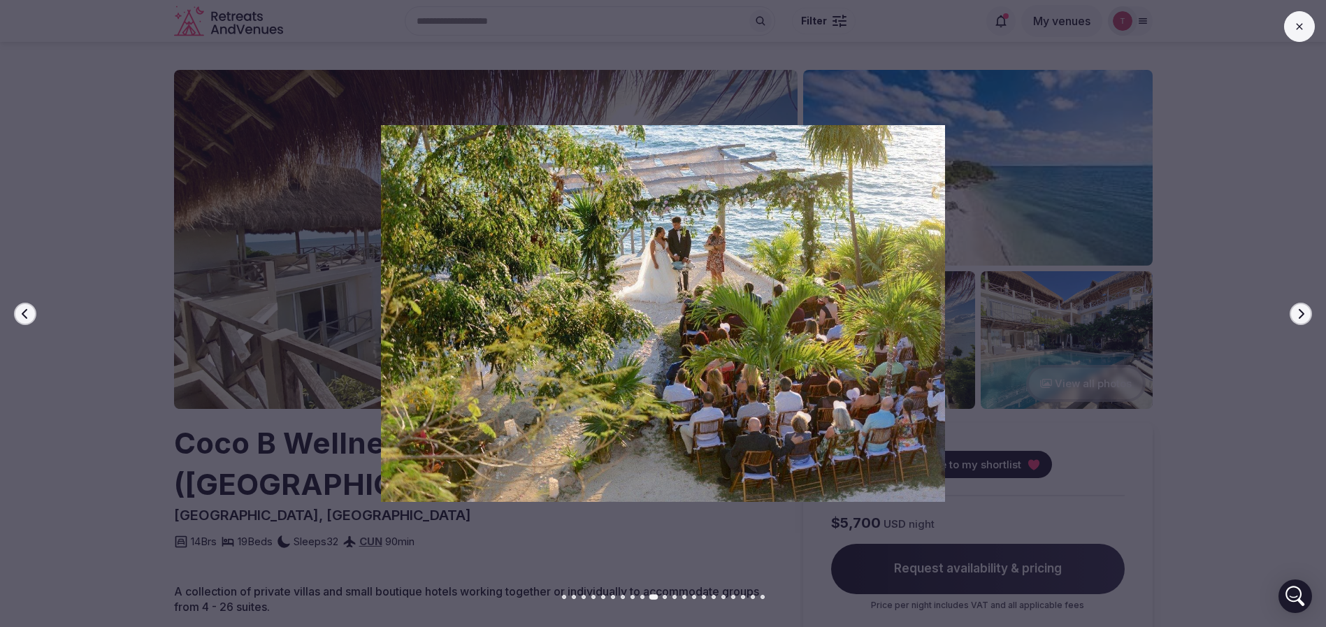
click at [1305, 312] on icon "button" at bounding box center [1301, 313] width 11 height 11
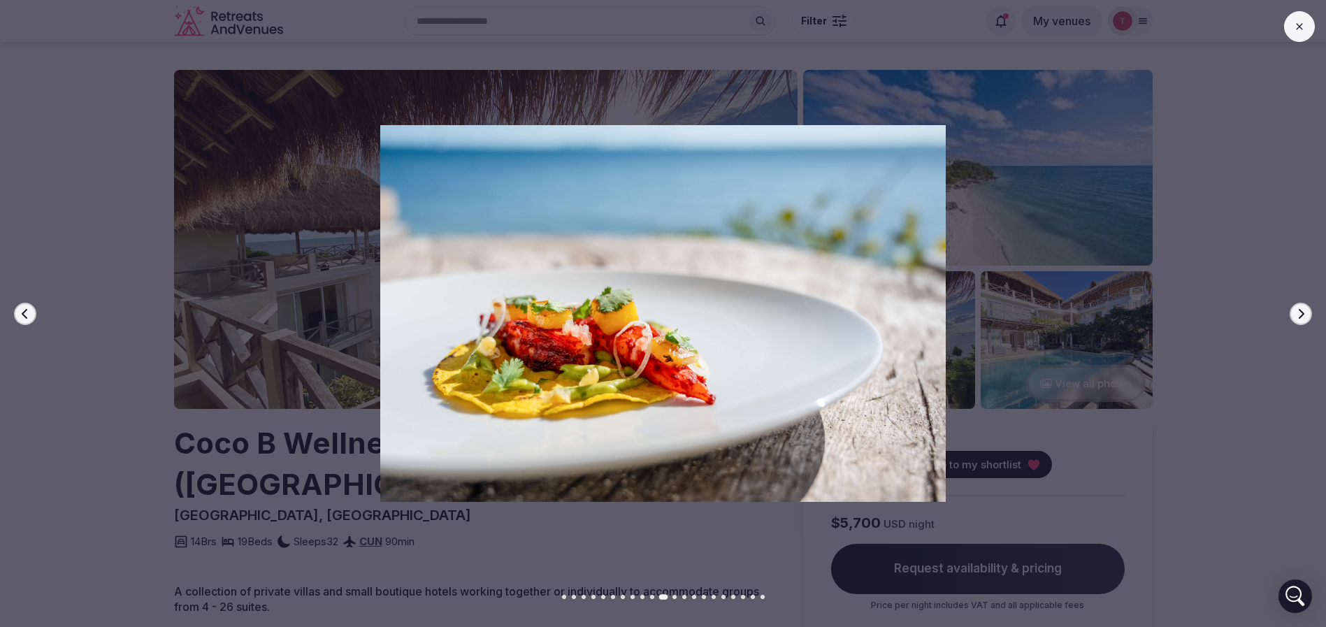
click at [1305, 312] on icon "button" at bounding box center [1301, 313] width 11 height 11
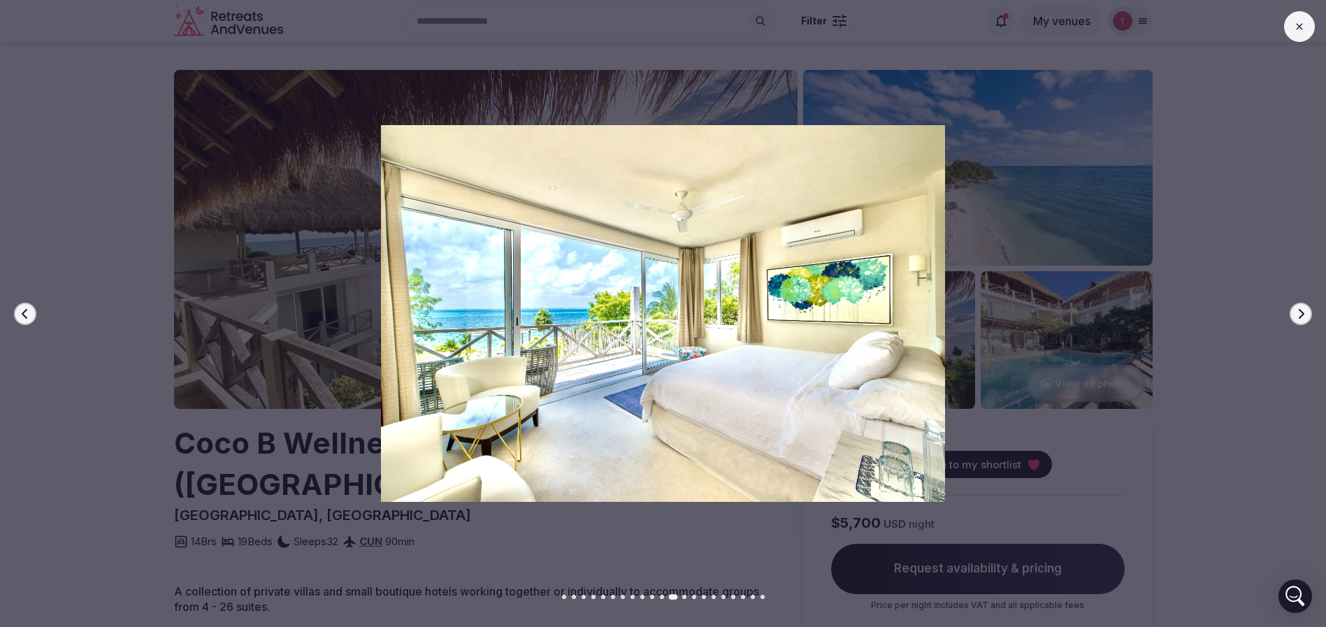
click at [1303, 313] on icon "button" at bounding box center [1301, 313] width 11 height 11
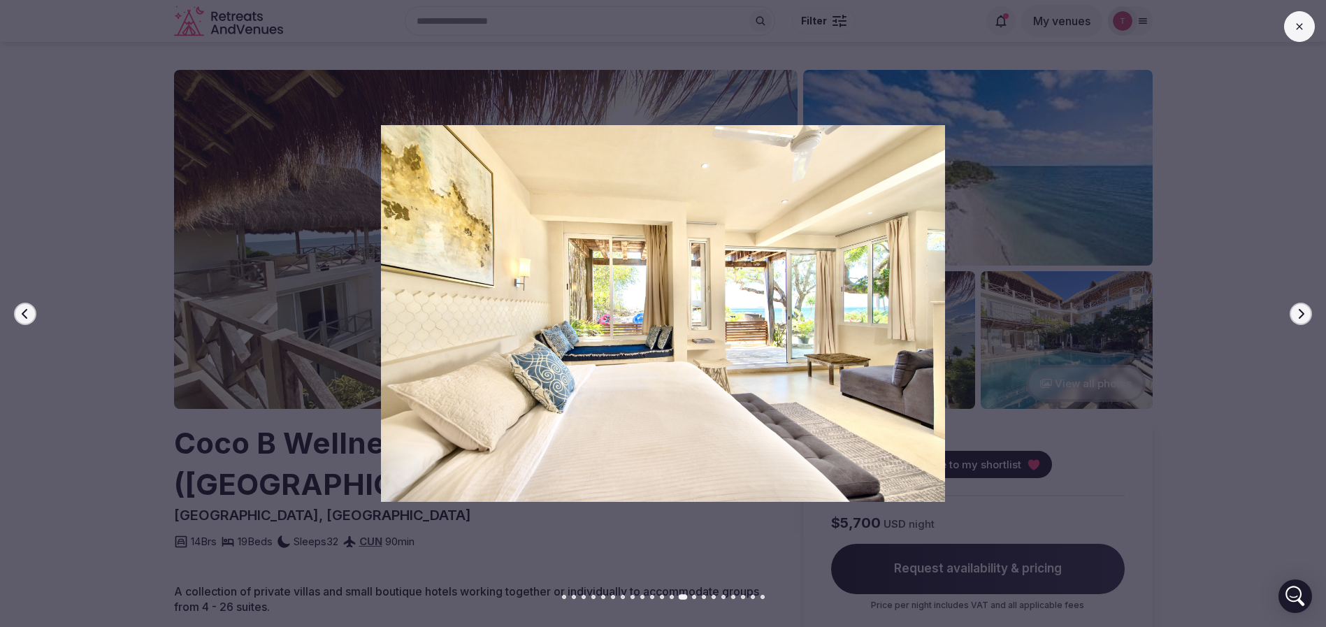
click at [1303, 313] on icon "button" at bounding box center [1301, 313] width 11 height 11
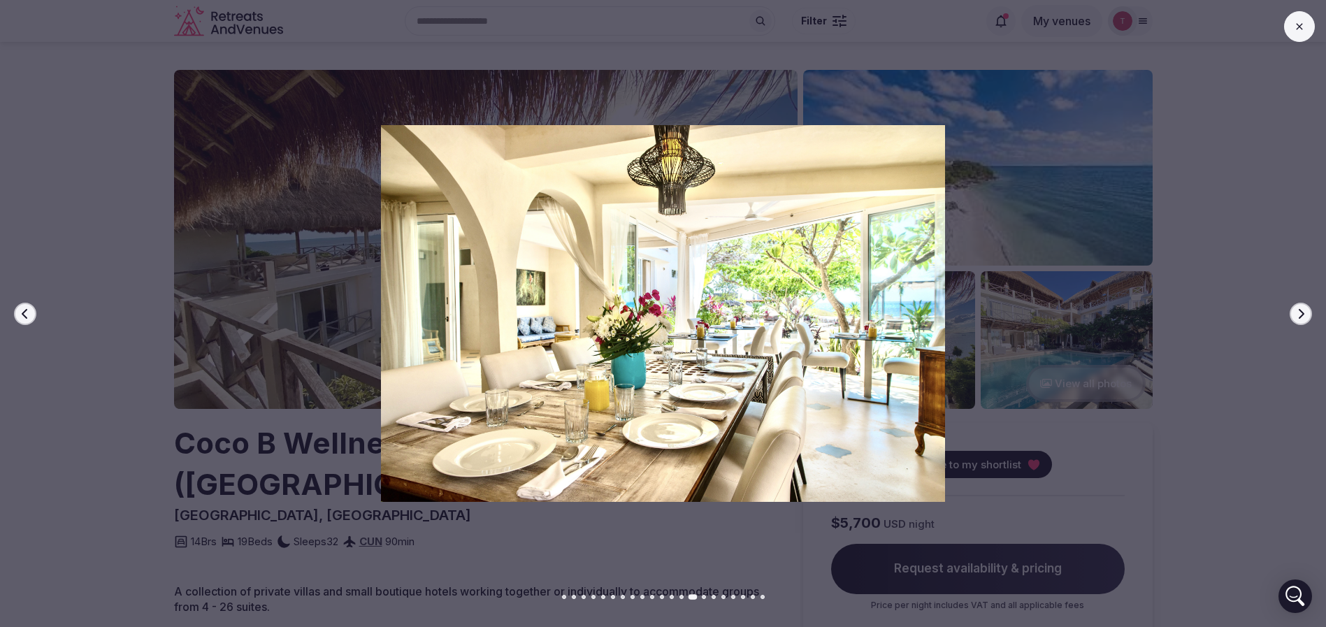
click at [1303, 313] on icon "button" at bounding box center [1301, 313] width 11 height 11
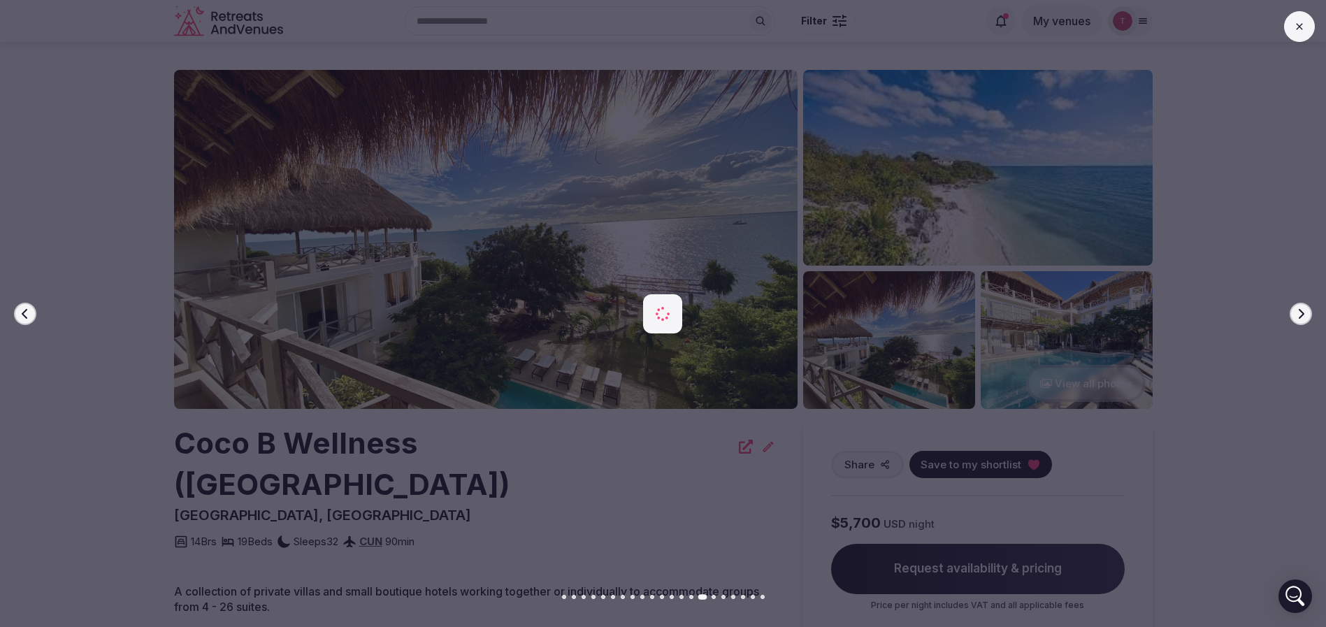
click at [1303, 313] on icon "button" at bounding box center [1301, 313] width 11 height 11
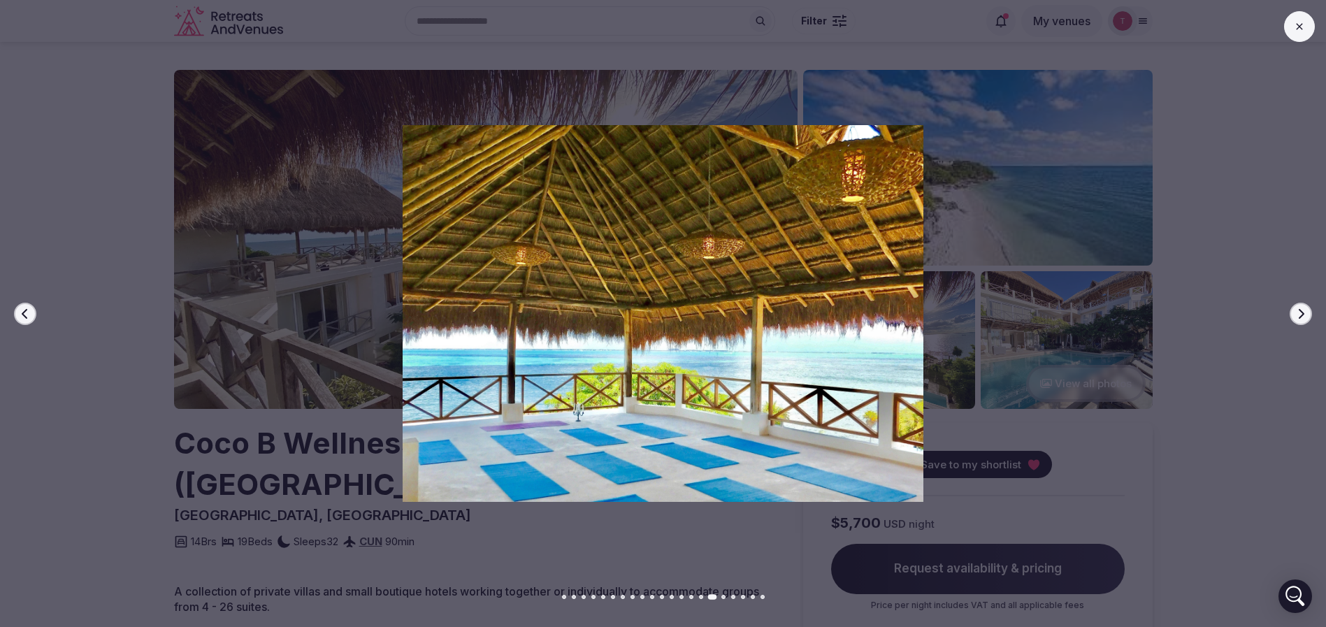
click at [1303, 313] on icon "button" at bounding box center [1301, 313] width 11 height 11
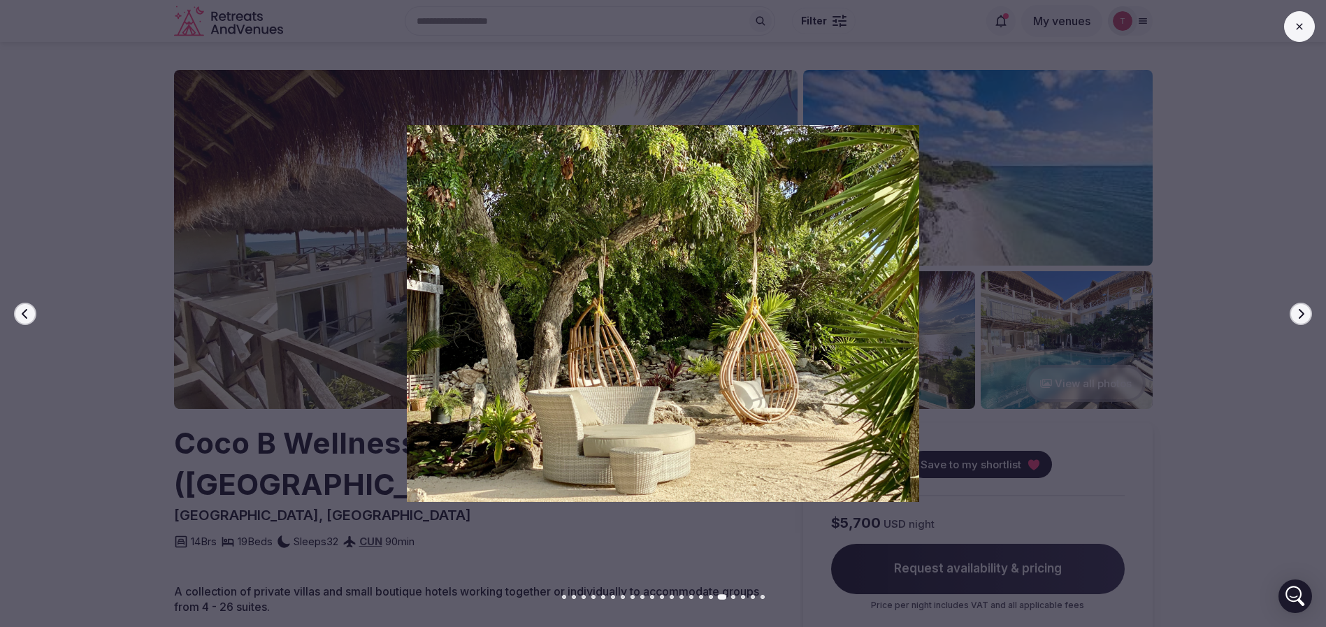
click at [31, 309] on button "Previous slide" at bounding box center [25, 314] width 22 height 22
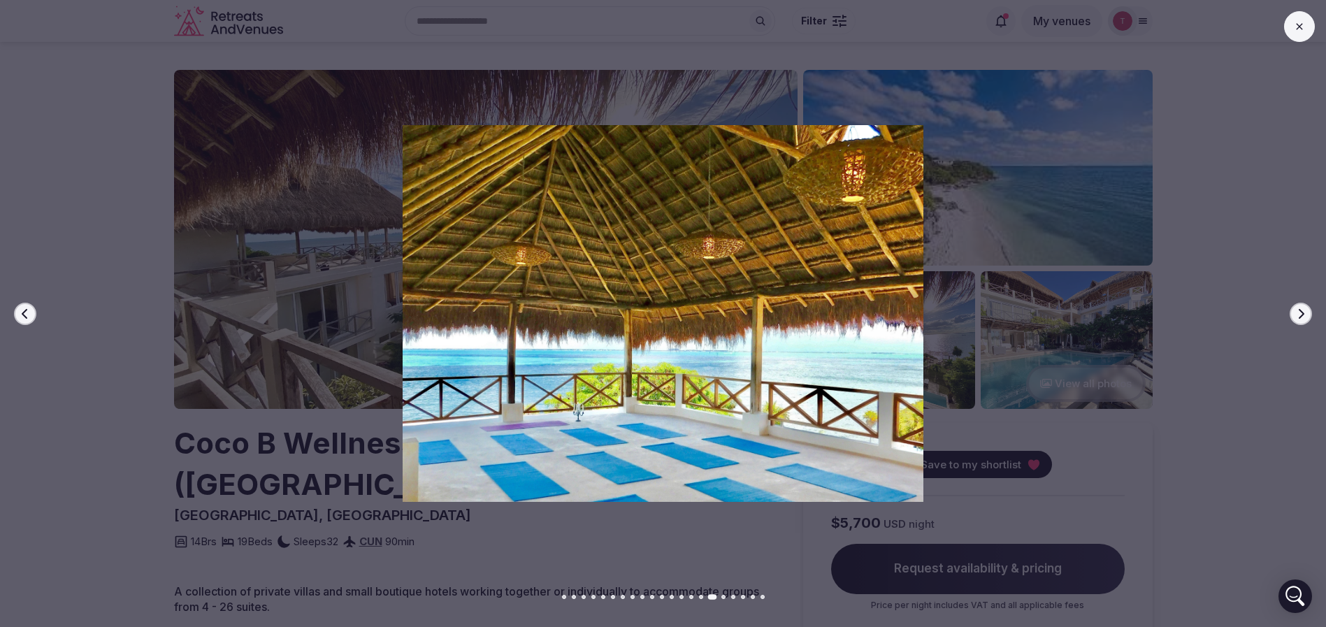
click at [31, 311] on button "Previous slide" at bounding box center [25, 314] width 22 height 22
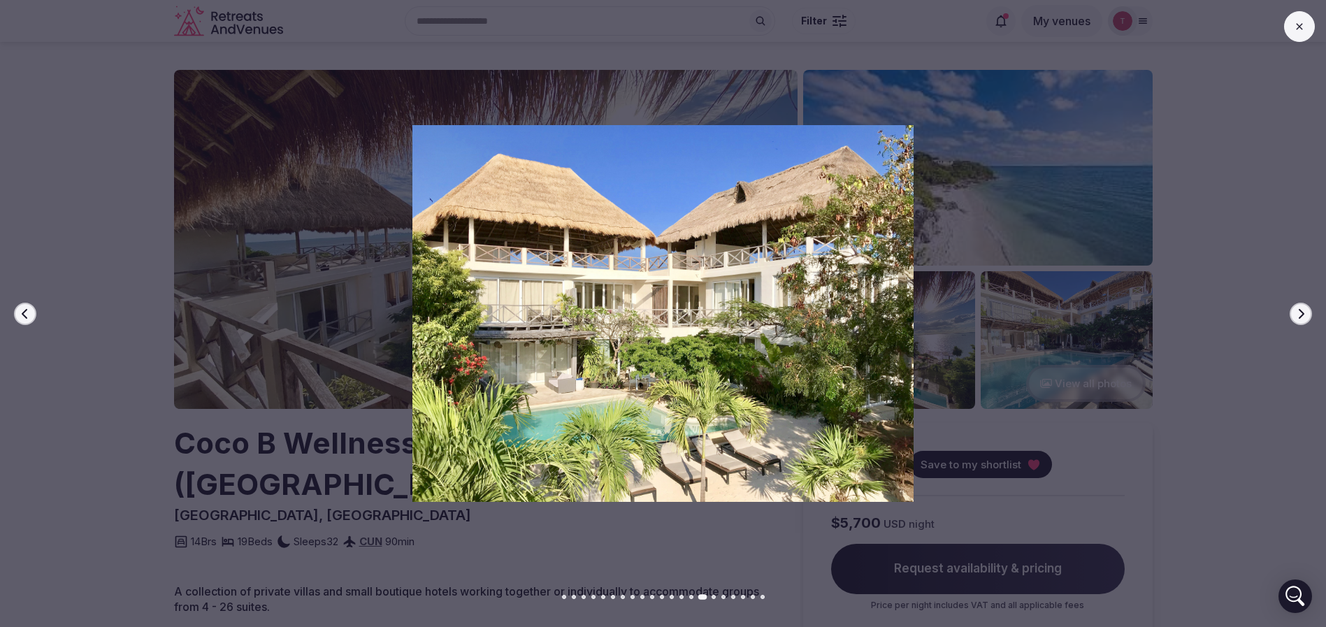
click at [31, 311] on button "Previous slide" at bounding box center [25, 314] width 22 height 22
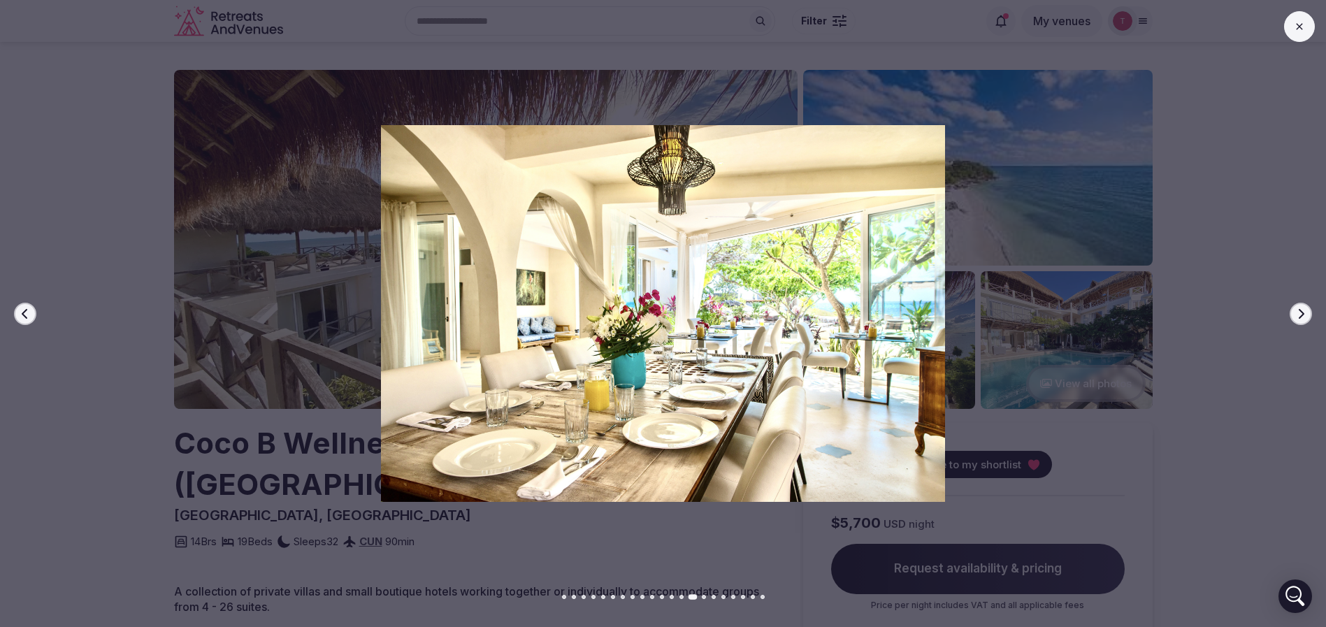
click at [1299, 306] on button "Next slide" at bounding box center [1301, 314] width 22 height 22
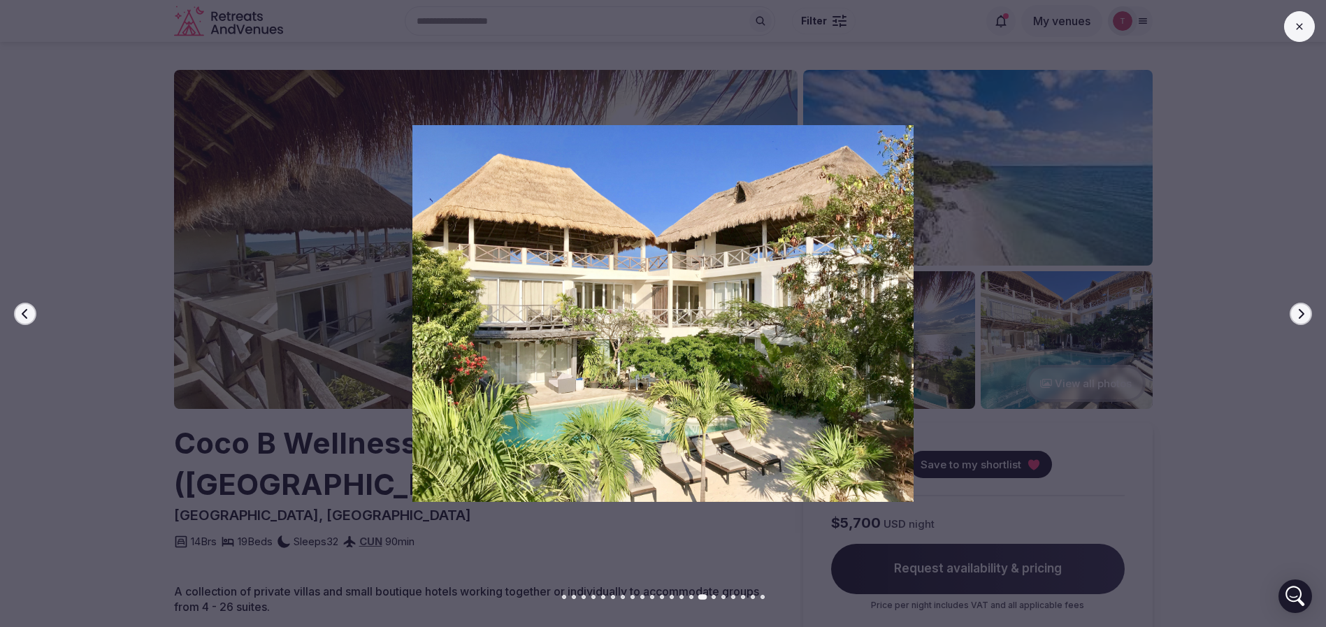
click at [1300, 319] on button "Next slide" at bounding box center [1301, 314] width 22 height 22
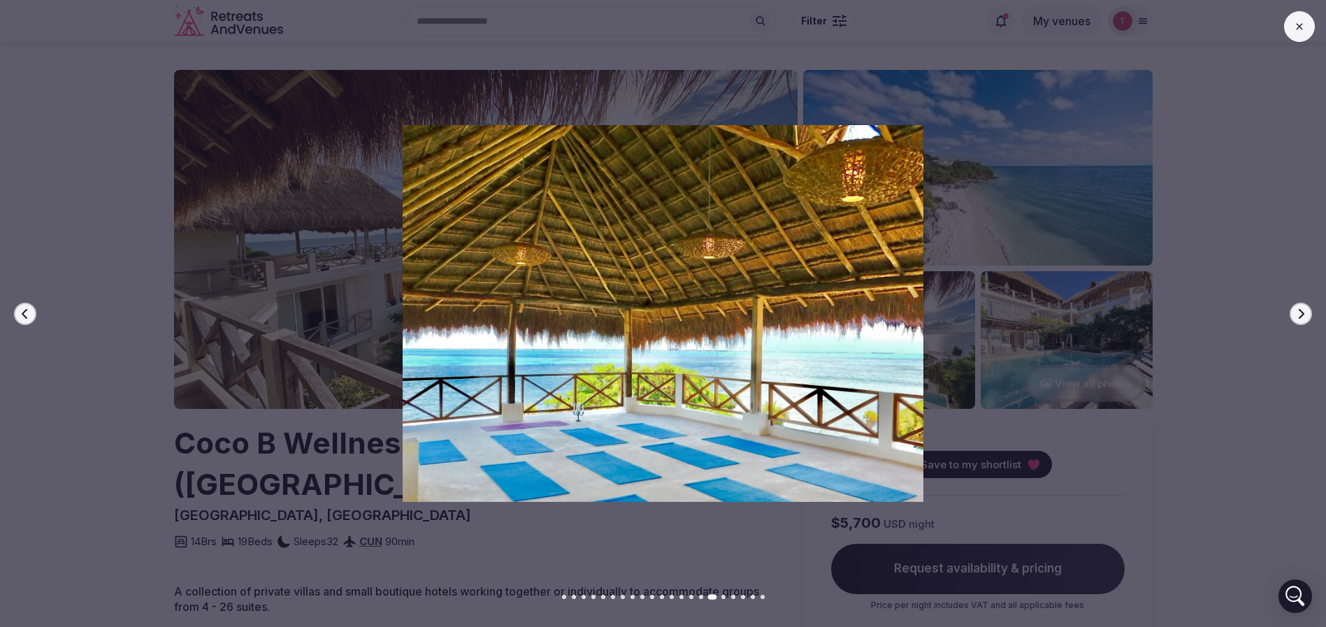
click at [1300, 319] on button "Next slide" at bounding box center [1301, 314] width 22 height 22
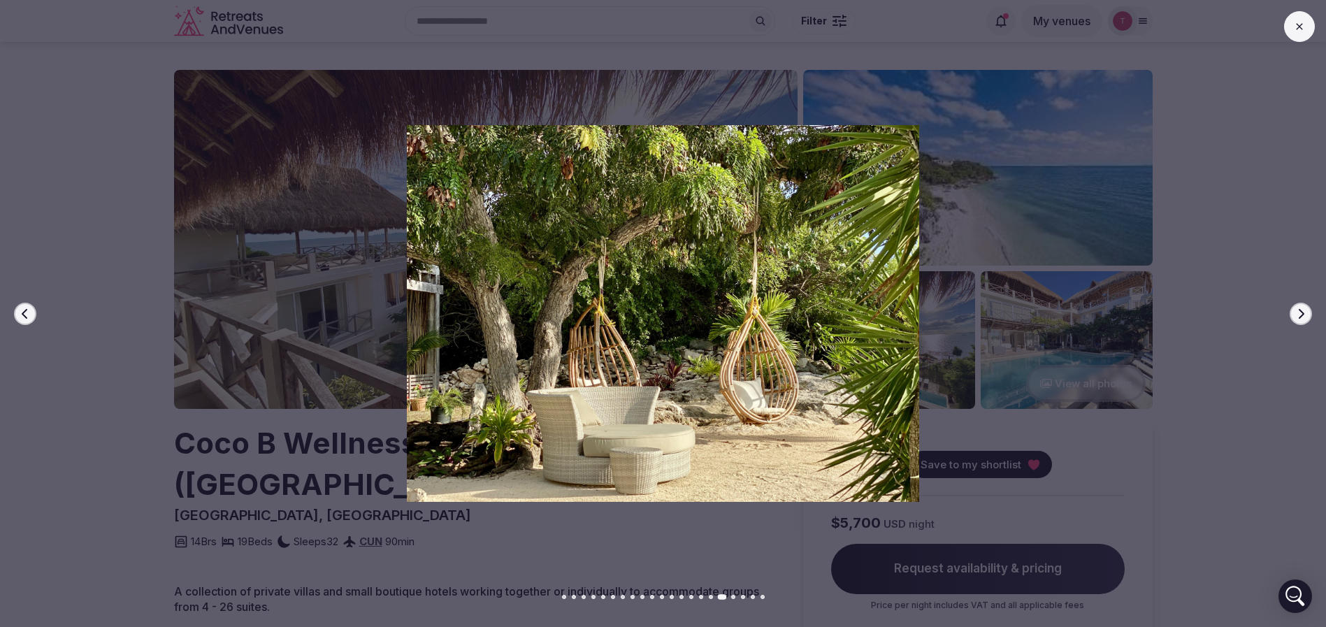
click at [1300, 319] on button "Next slide" at bounding box center [1301, 314] width 22 height 22
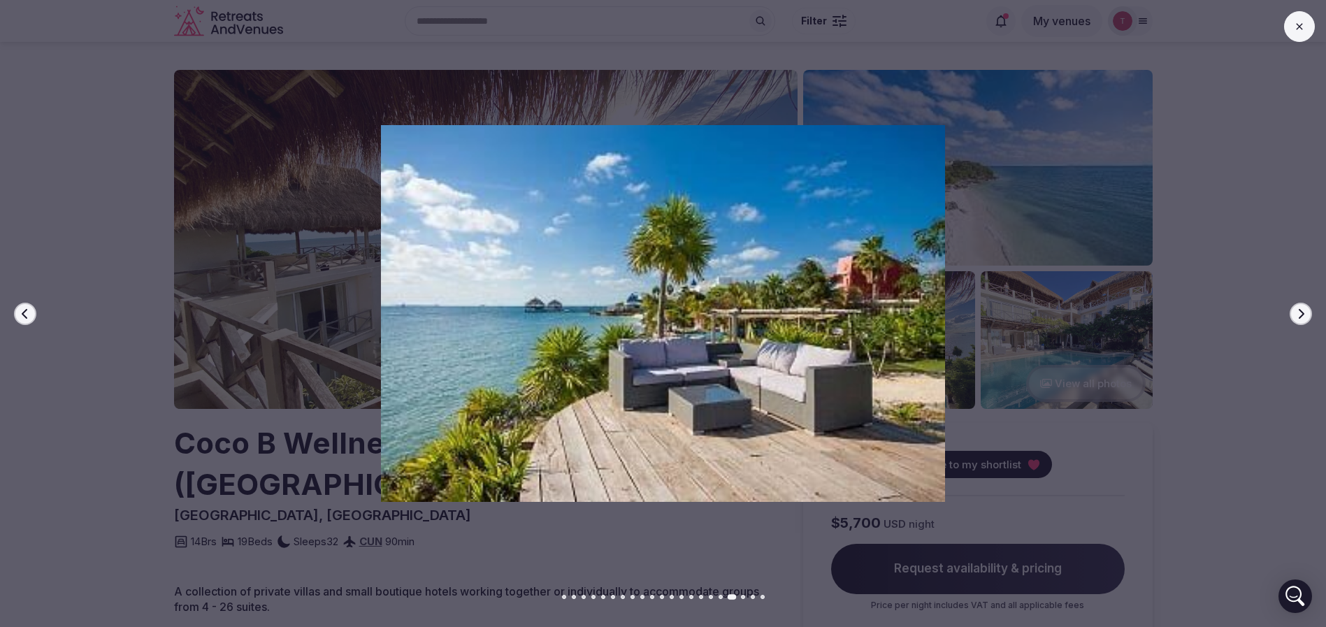
click at [1300, 319] on button "Next slide" at bounding box center [1301, 314] width 22 height 22
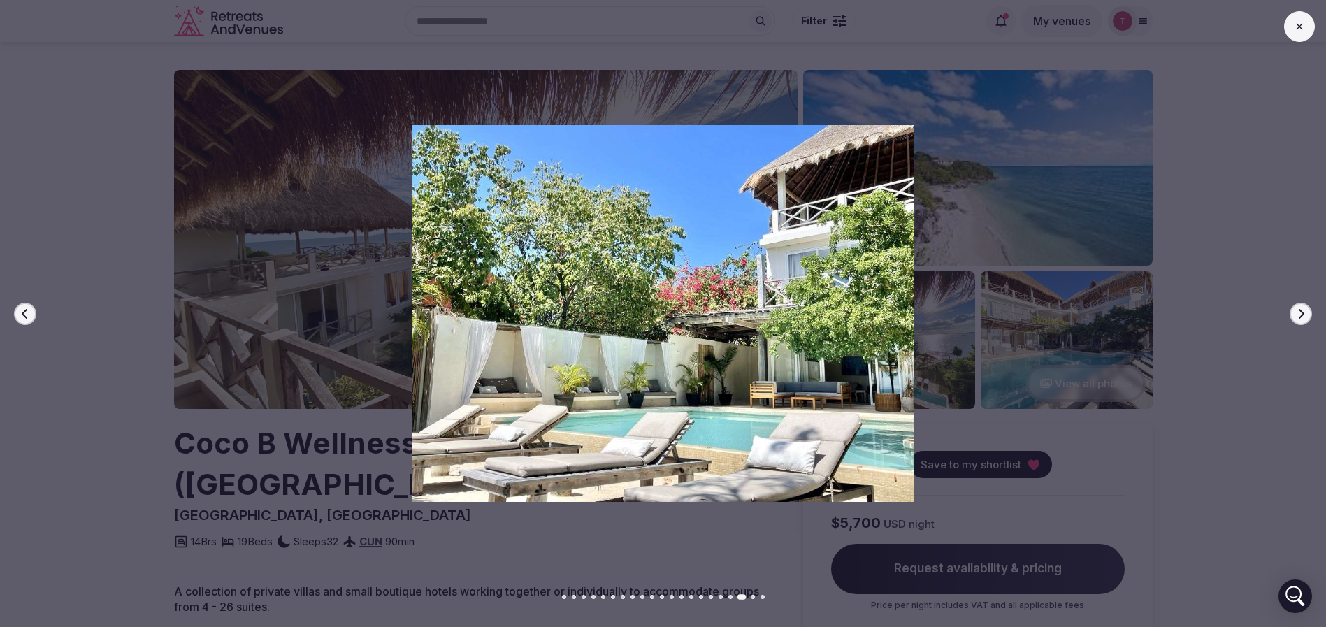
click at [1300, 319] on button "Next slide" at bounding box center [1301, 314] width 22 height 22
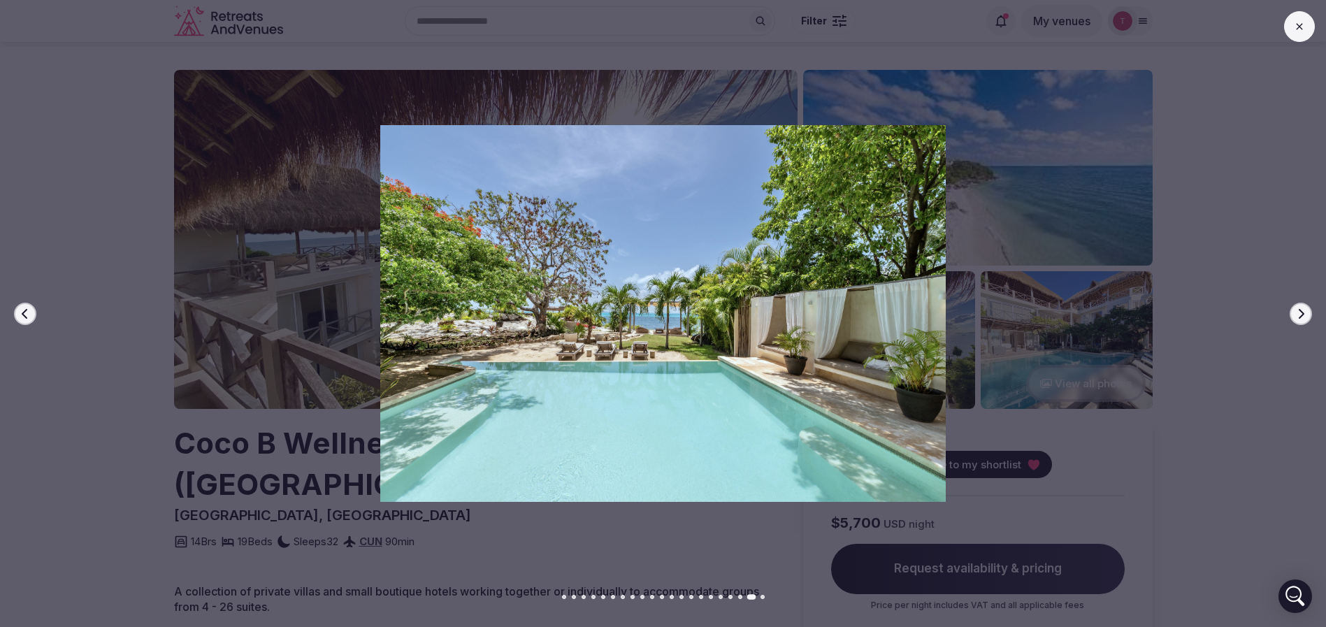
click at [1301, 315] on icon "button" at bounding box center [1301, 313] width 11 height 11
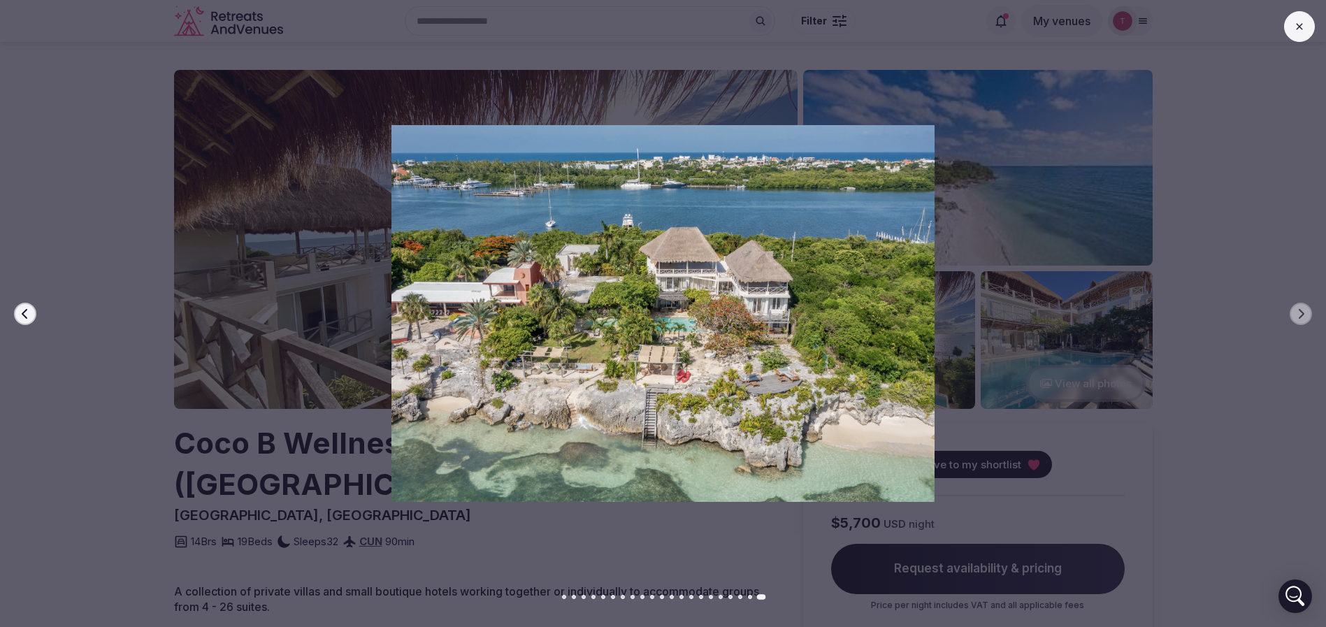
click at [1315, 315] on div at bounding box center [658, 313] width 1338 height 376
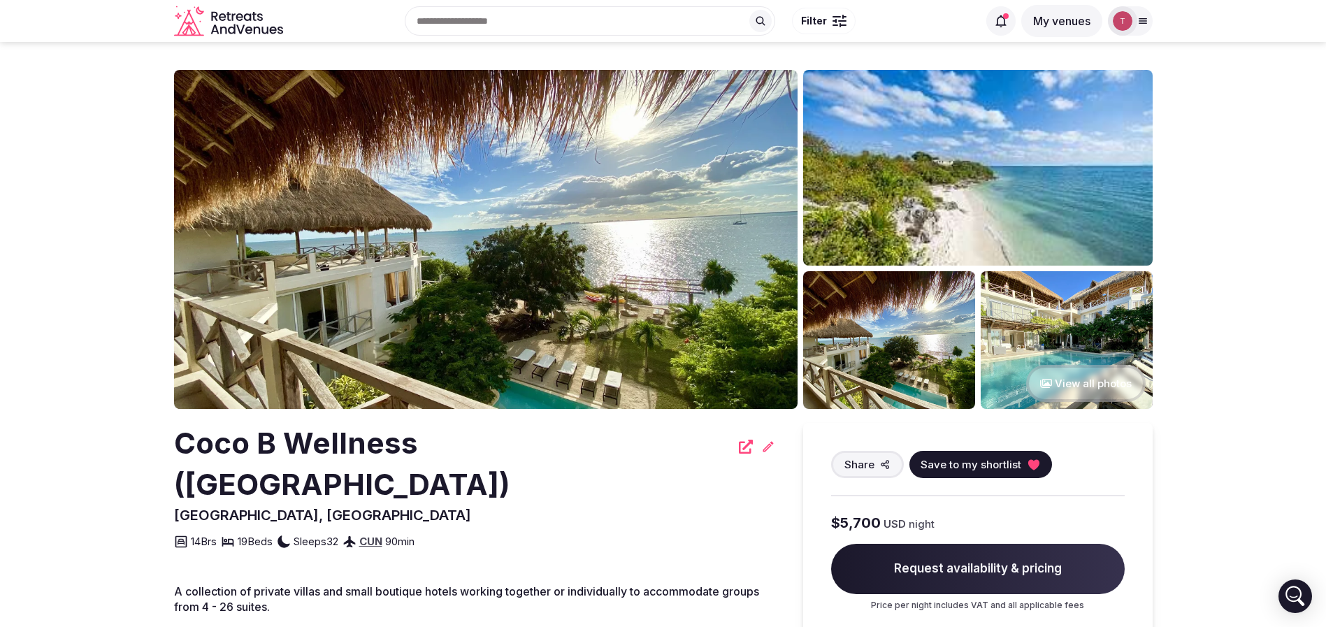
click at [519, 204] on img at bounding box center [486, 239] width 624 height 339
click at [1038, 466] on button "Save to my shortlist" at bounding box center [981, 464] width 143 height 27
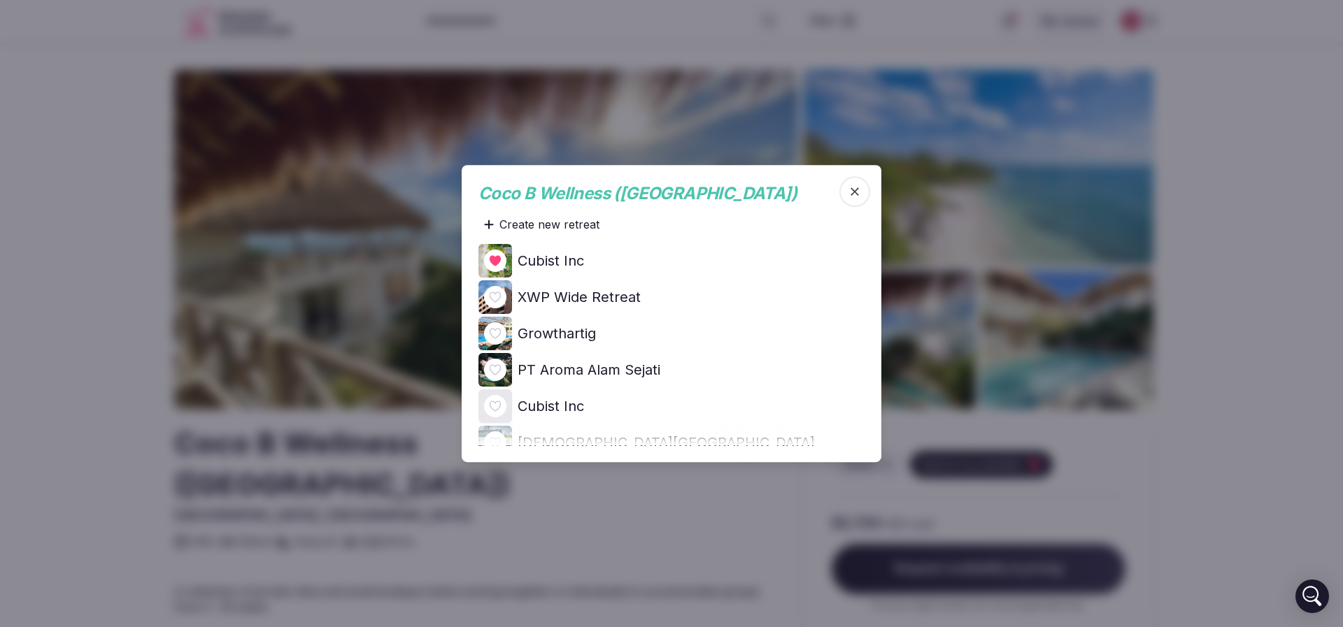
click at [0, 0] on icon at bounding box center [0, 0] width 0 height 0
click at [43, 305] on div at bounding box center [671, 313] width 1343 height 627
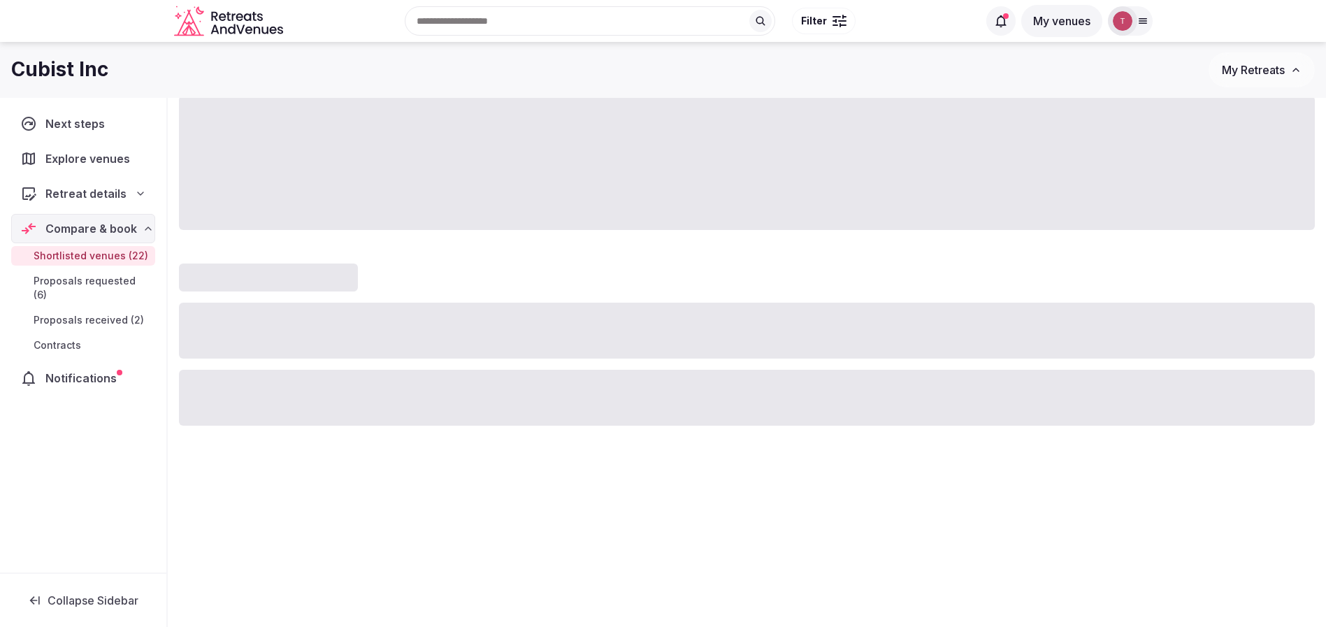
scroll to position [478, 0]
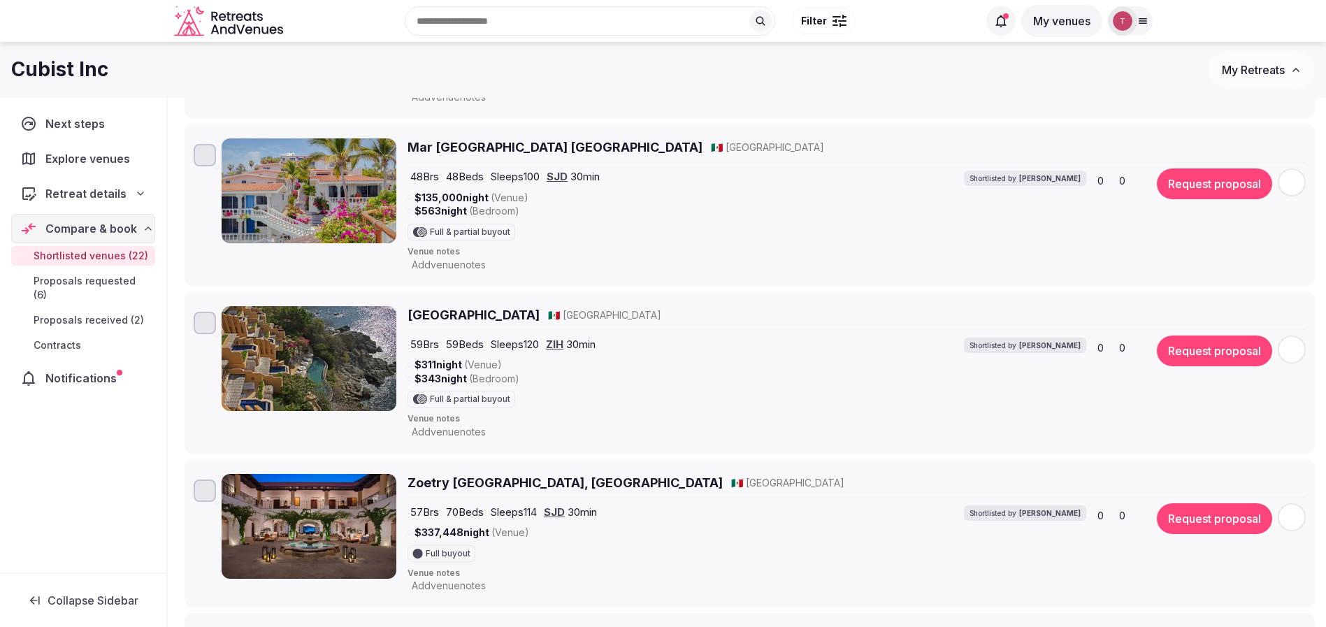
click at [138, 196] on icon at bounding box center [140, 193] width 11 height 11
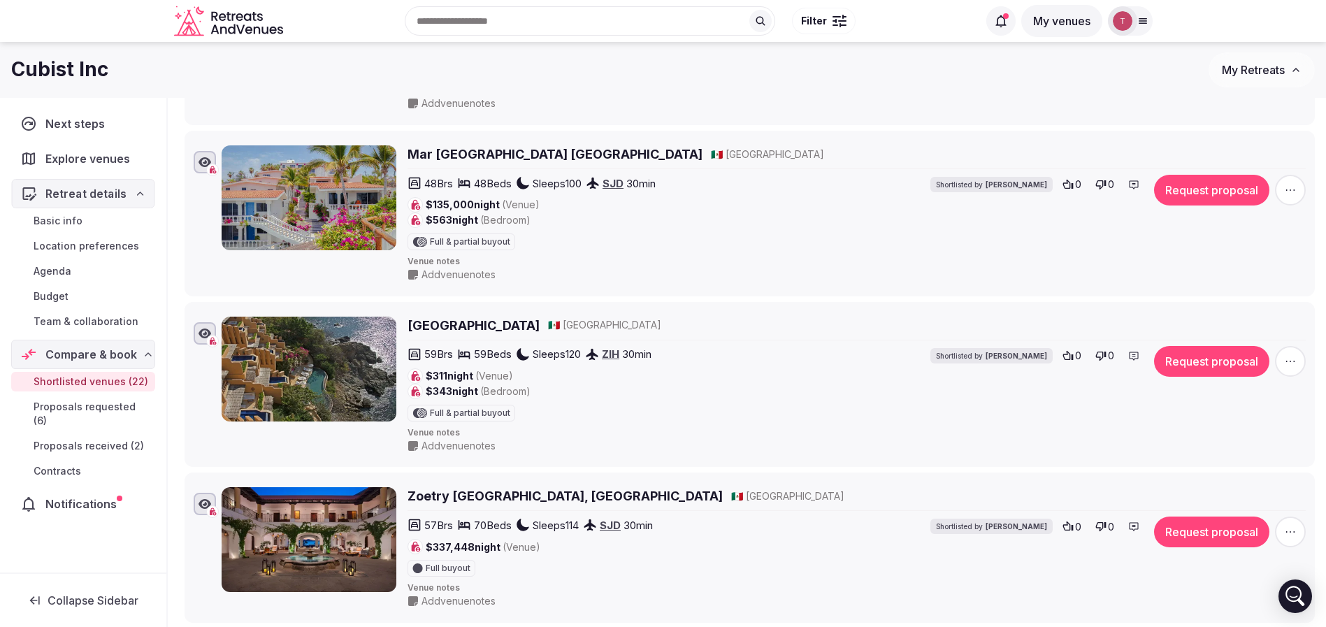
click at [72, 222] on span "Basic info" at bounding box center [58, 221] width 49 height 14
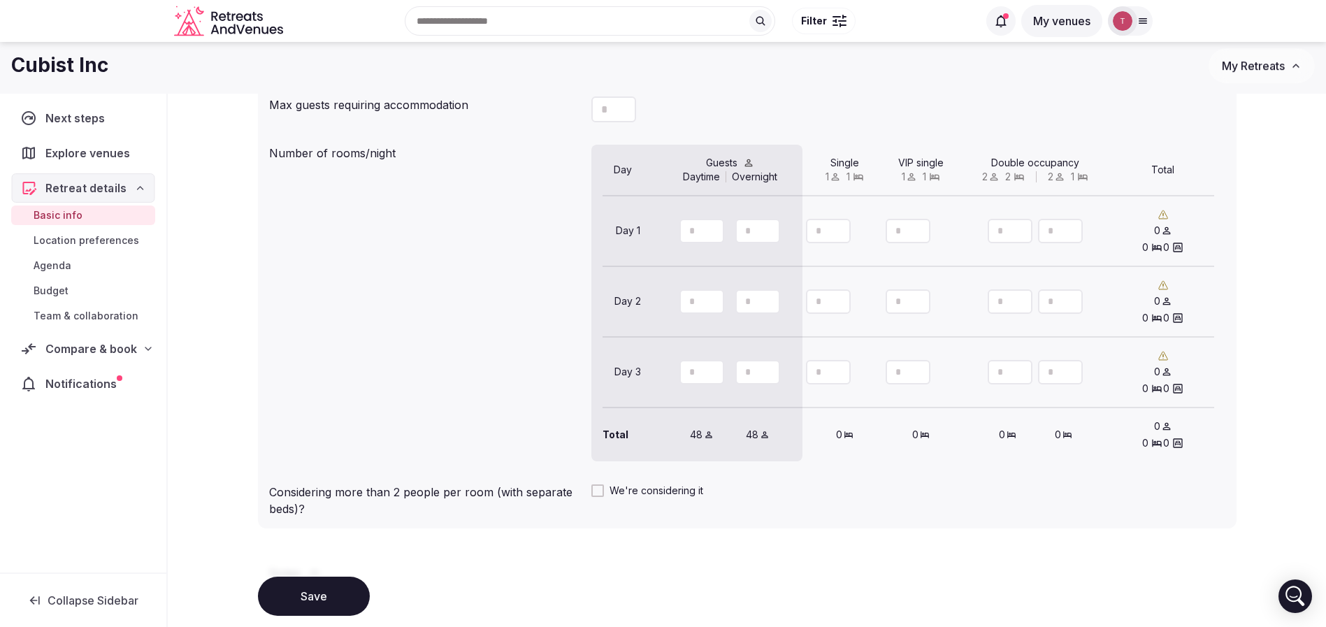
scroll to position [1049, 0]
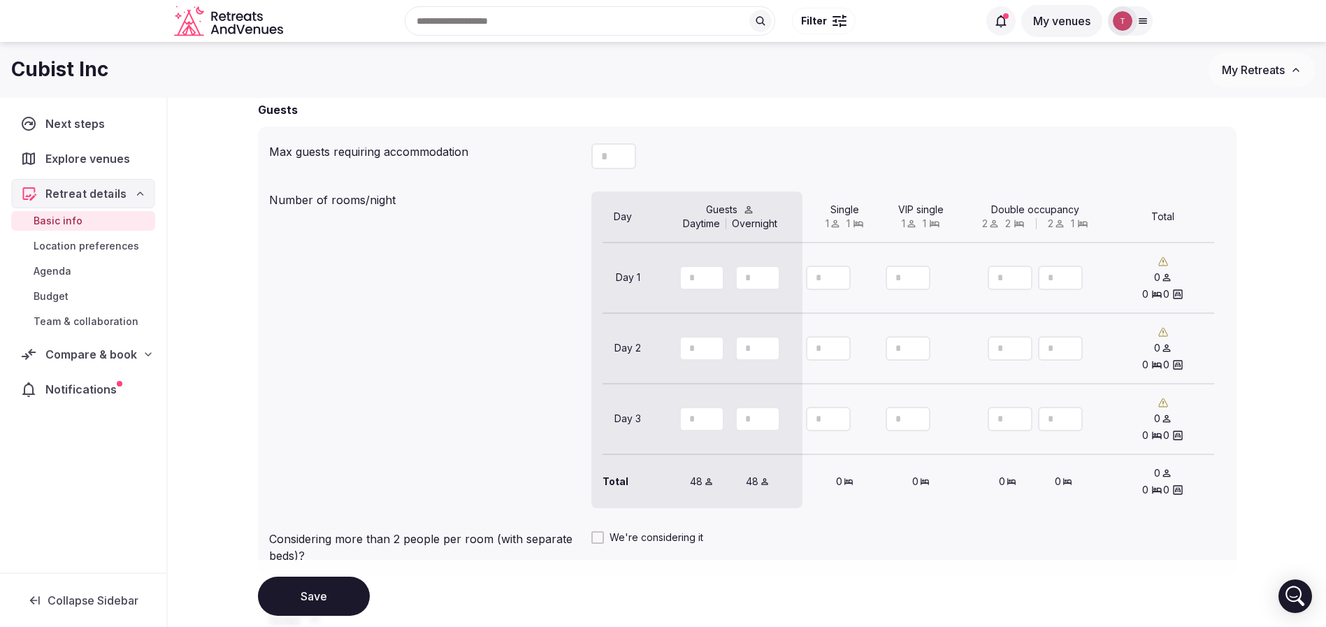
click at [83, 304] on link "Budget" at bounding box center [83, 297] width 144 height 20
click at [84, 299] on link "Budget" at bounding box center [83, 297] width 144 height 20
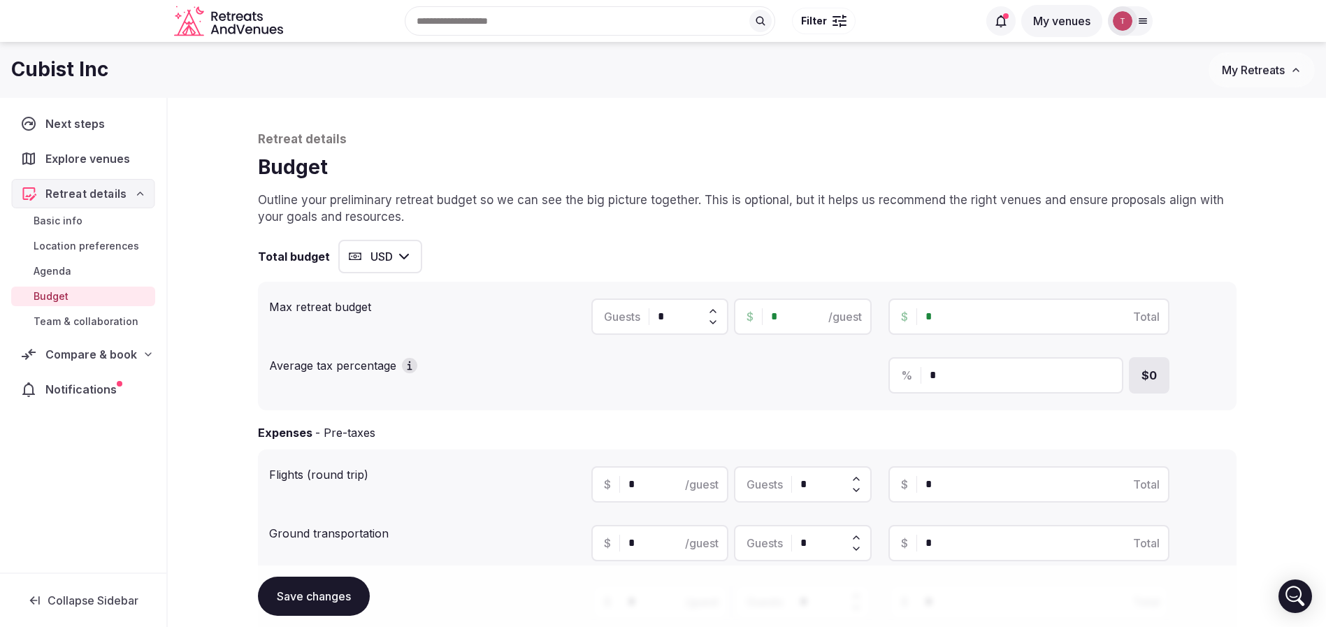
click at [84, 299] on link "Budget" at bounding box center [83, 297] width 144 height 20
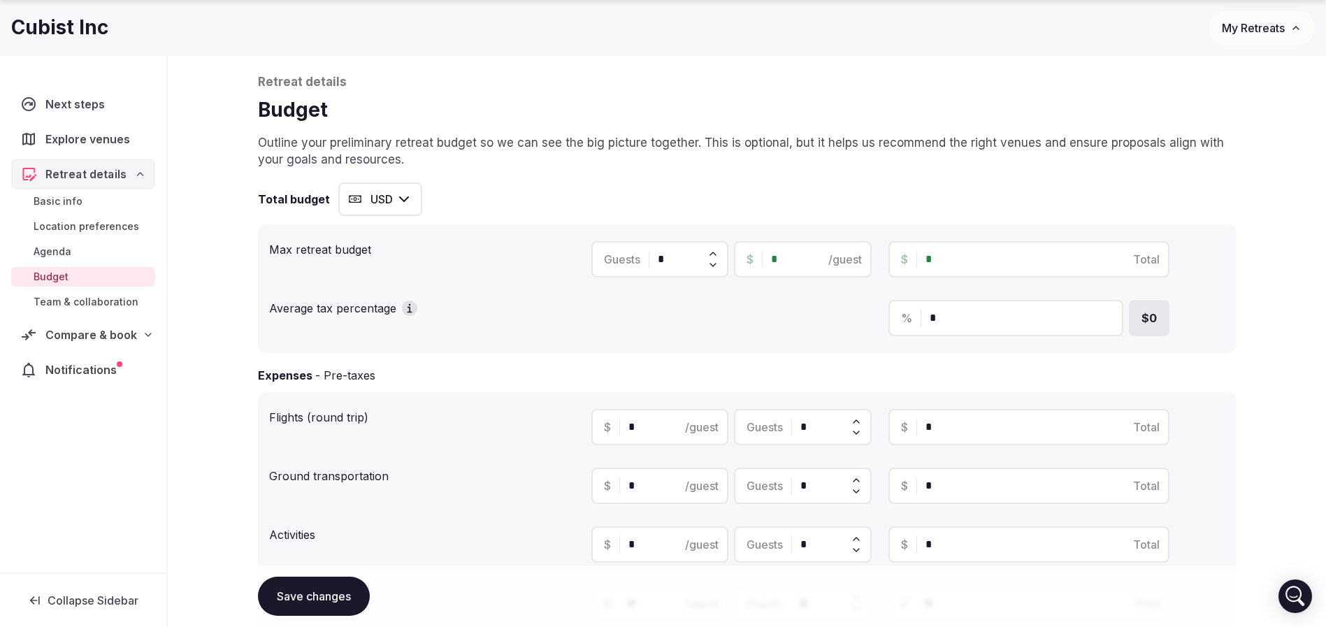
scroll to position [105, 0]
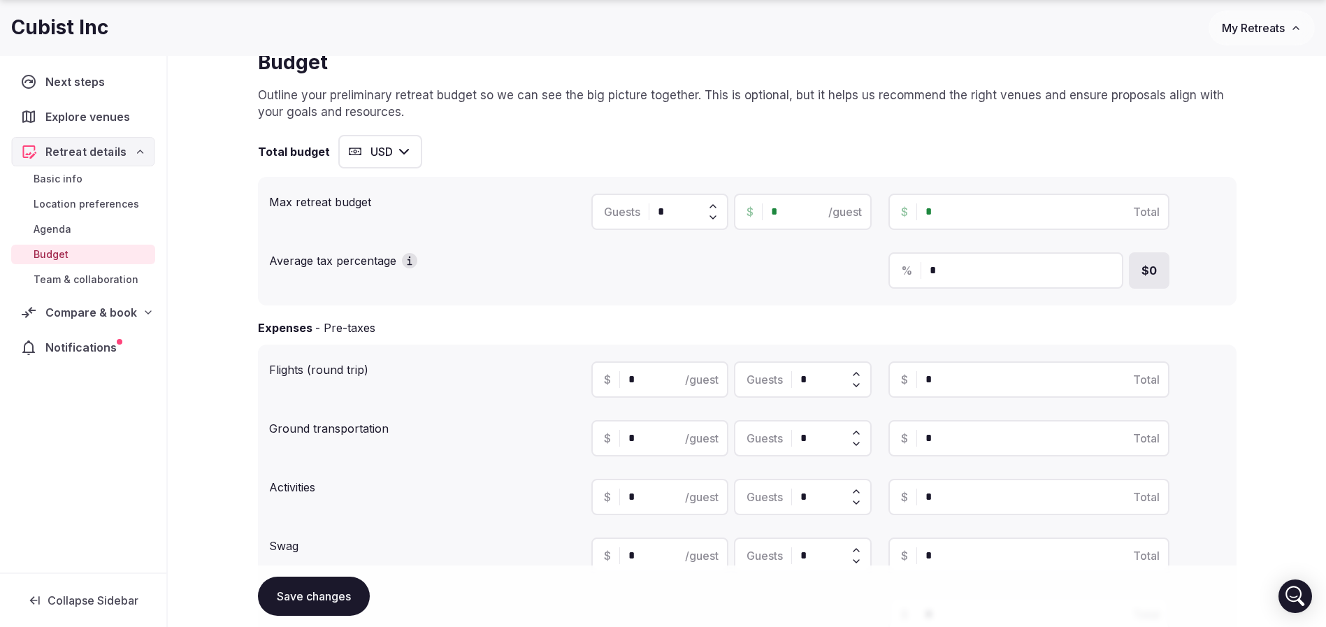
drag, startPoint x: 1024, startPoint y: 211, endPoint x: 1015, endPoint y: 211, distance: 9.1
click at [1023, 211] on input "*" at bounding box center [1041, 211] width 231 height 17
drag, startPoint x: 1015, startPoint y: 211, endPoint x: 809, endPoint y: 210, distance: 205.6
click at [809, 210] on div "Guests * $ * /guest $ * Total" at bounding box center [909, 212] width 634 height 36
type input "*****"
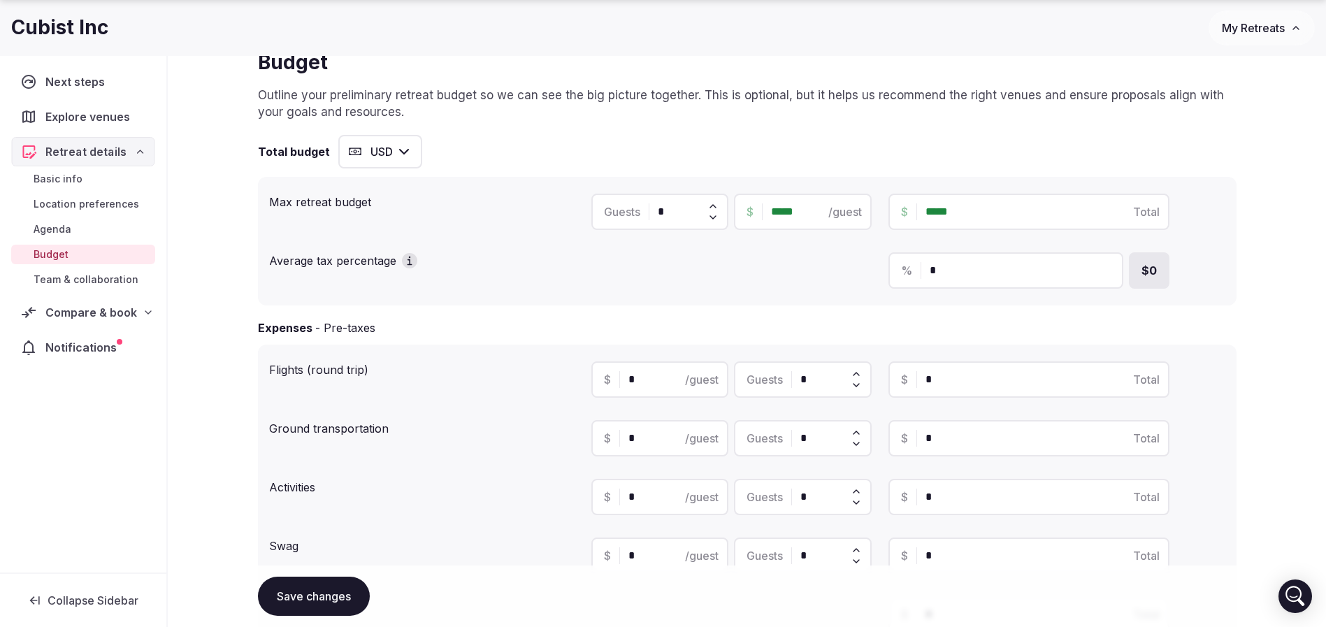
type input "*****"
type input "*"
type input "*****"
type input "******"
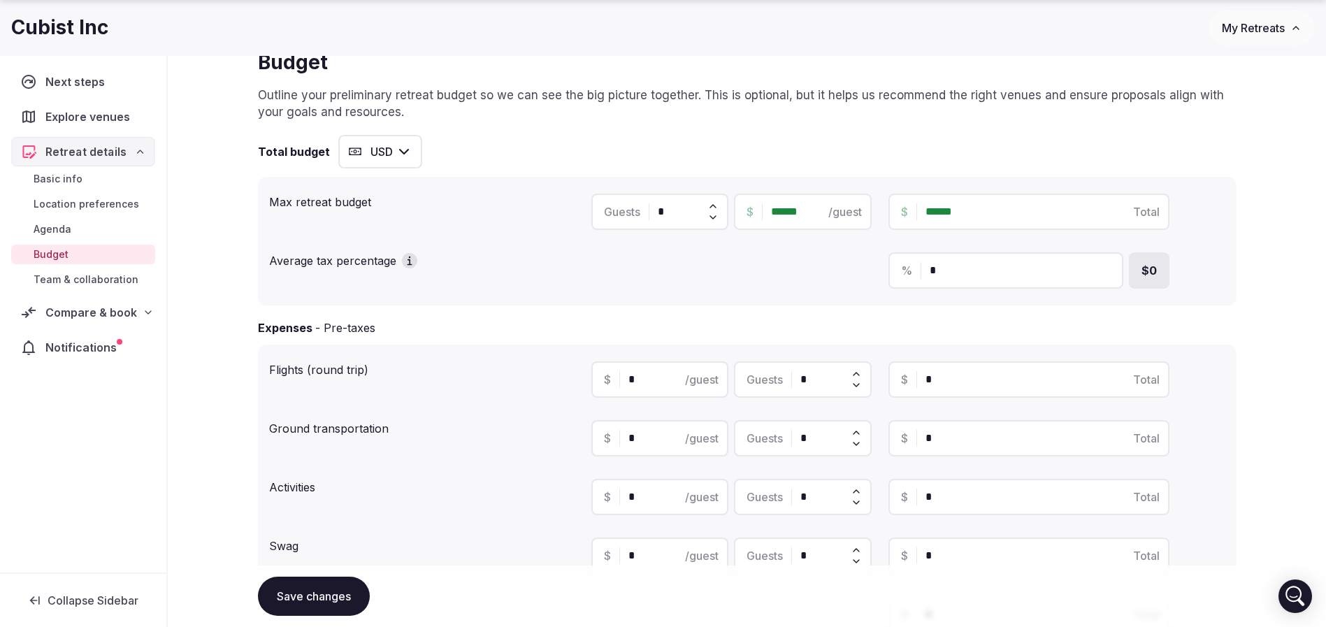
type input "******"
click at [1234, 223] on div "Max retreat budget Guests * $ ****** /guest $ ****** Total Average tax percenta…" at bounding box center [747, 241] width 979 height 129
drag, startPoint x: 342, startPoint y: 262, endPoint x: 408, endPoint y: 260, distance: 66.5
click at [408, 260] on div "Average tax percentage" at bounding box center [424, 258] width 311 height 22
click at [408, 260] on icon "button" at bounding box center [409, 261] width 2 height 5
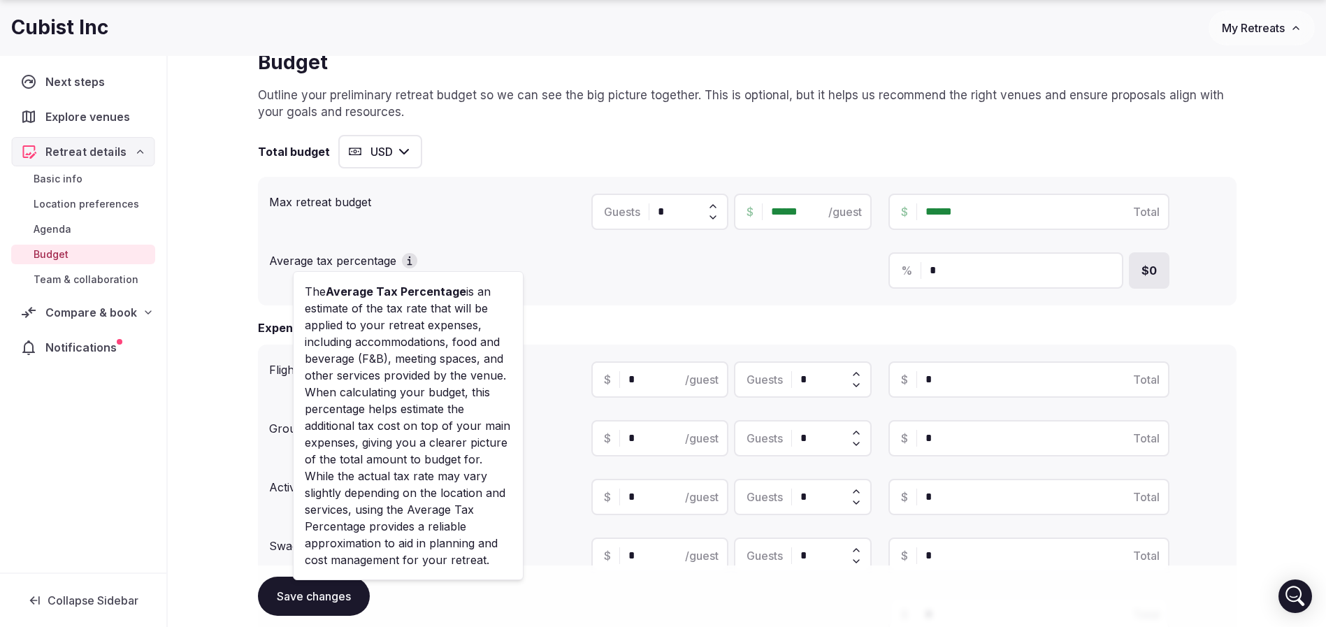
click at [581, 302] on div "Max retreat budget Guests * $ ****** /guest $ ****** Total Average tax percenta…" at bounding box center [747, 241] width 979 height 129
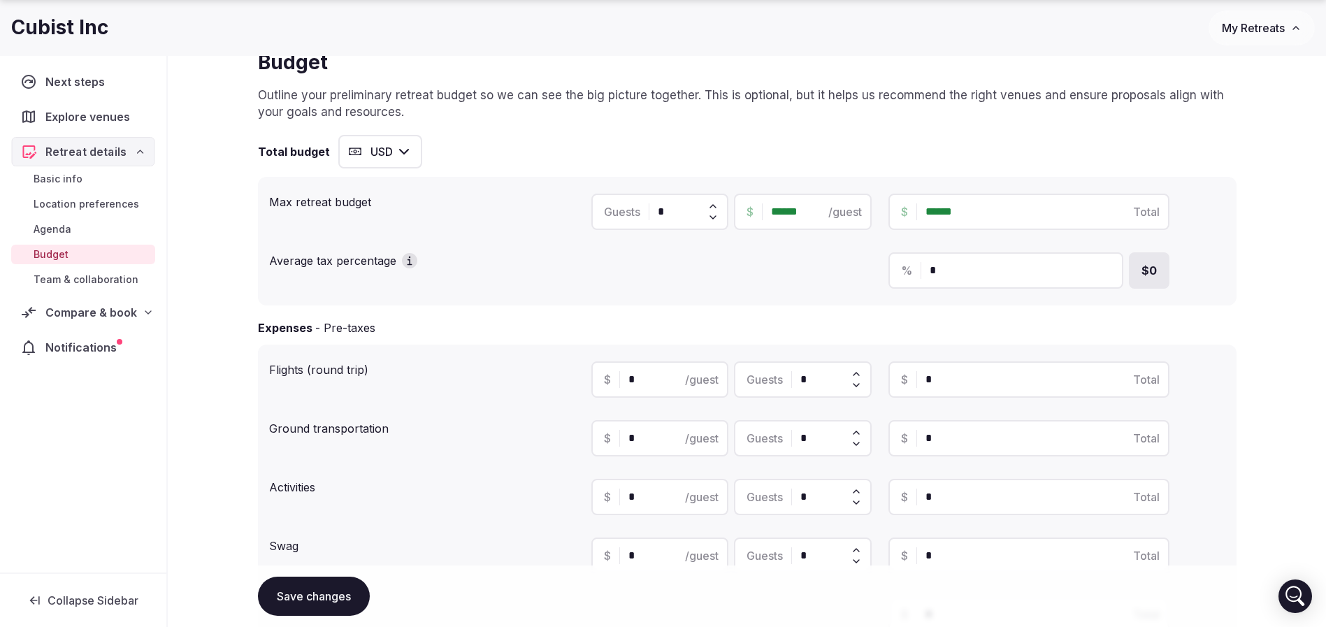
scroll to position [210, 0]
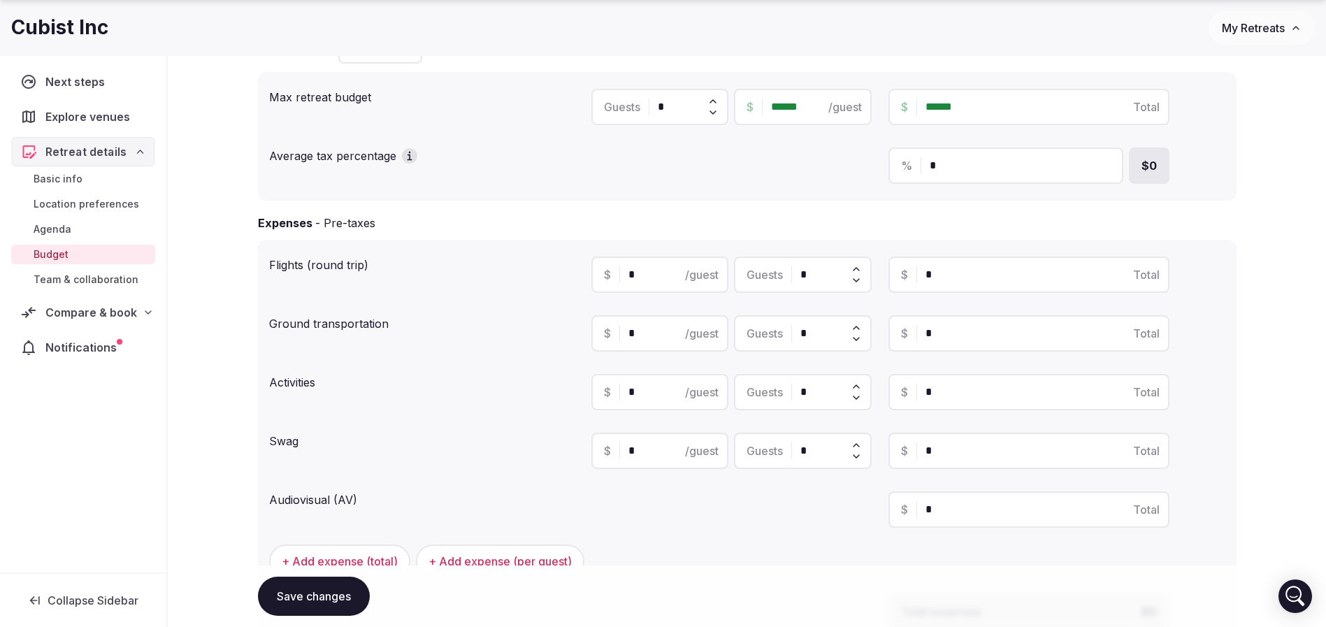
click at [659, 276] on input "*" at bounding box center [673, 274] width 88 height 17
drag, startPoint x: 659, startPoint y: 276, endPoint x: 468, endPoint y: 272, distance: 190.9
click at [468, 272] on div "Flights (round trip) $ * /guest Guests * $ * Total" at bounding box center [747, 275] width 957 height 48
type input "***"
click at [1277, 362] on div "Retreat details Budget Outline your preliminary retreat budget so we can see th…" at bounding box center [747, 493] width 1159 height 1211
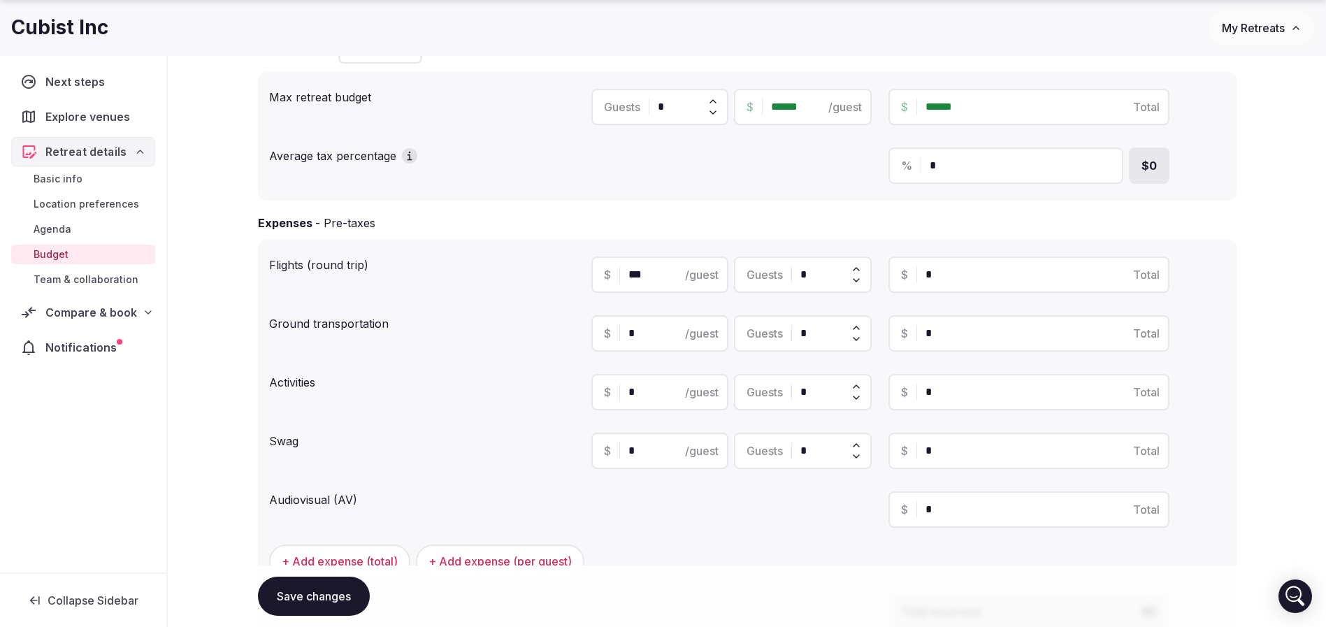
click at [859, 268] on icon at bounding box center [856, 269] width 11 height 11
type input "***"
type input "*"
click at [859, 268] on icon at bounding box center [856, 269] width 11 height 11
type input "***"
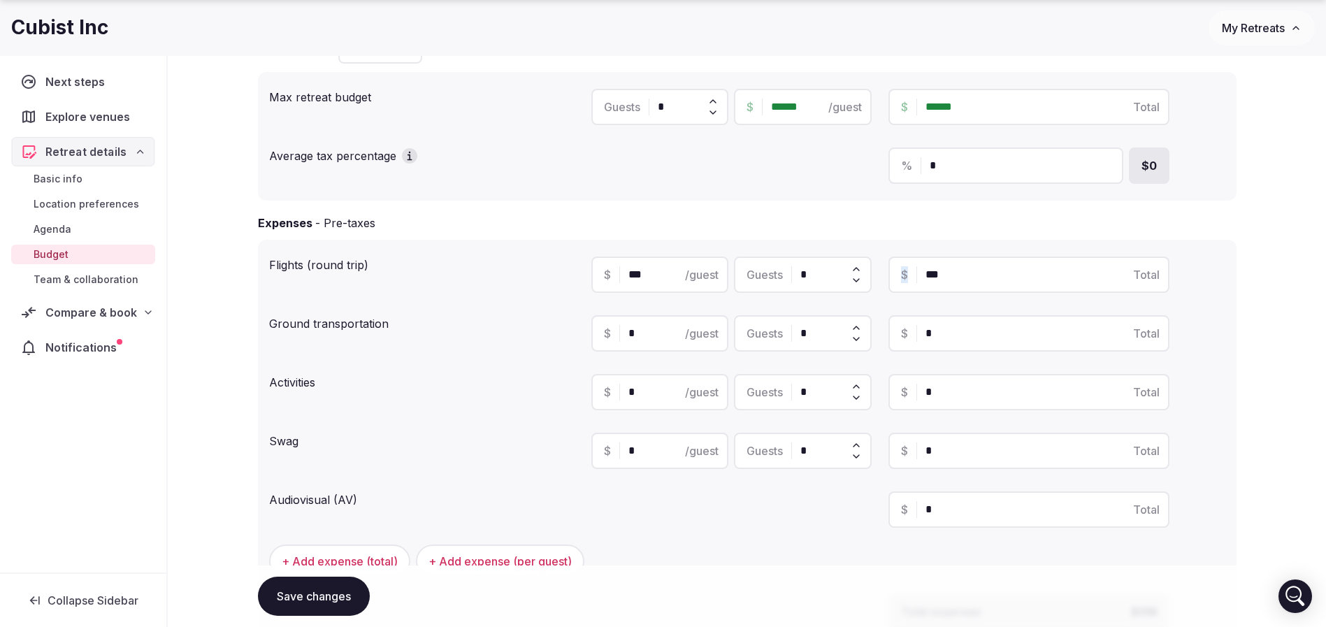
type input "*"
click at [859, 268] on icon at bounding box center [856, 269] width 11 height 11
type input "***"
type input "*"
click at [859, 268] on icon at bounding box center [856, 269] width 11 height 11
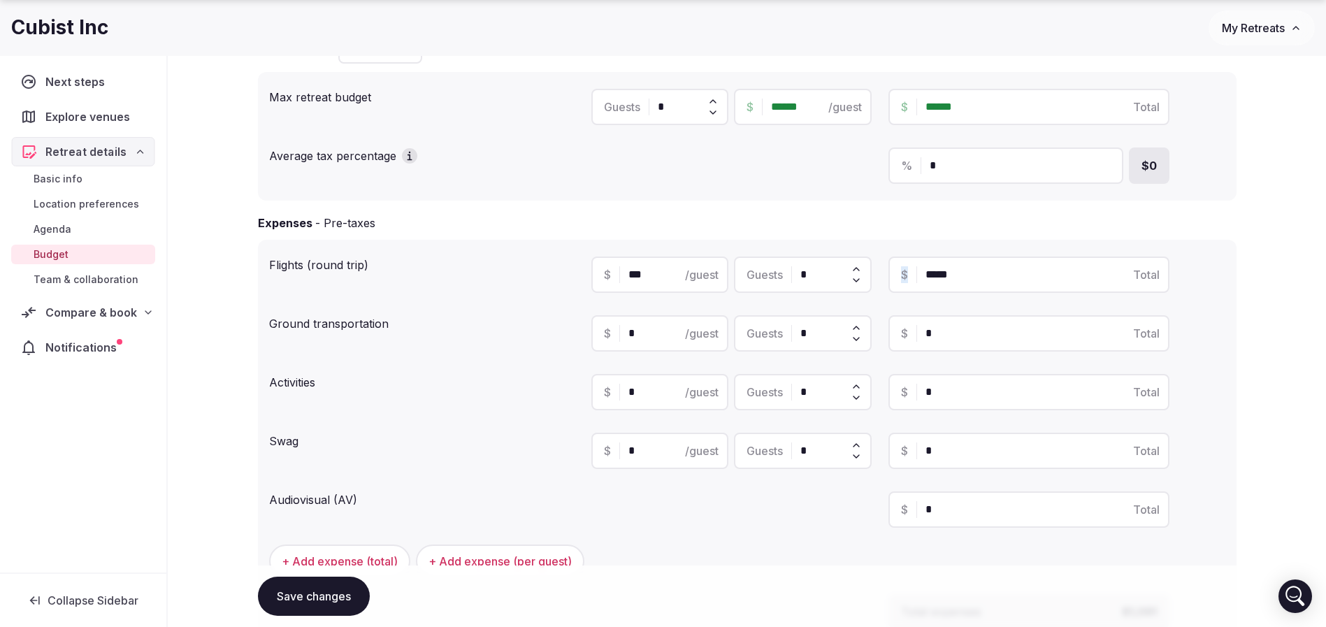
type input "*****"
type input "*"
click at [859, 268] on icon at bounding box center [856, 269] width 11 height 11
type input "*****"
type input "*"
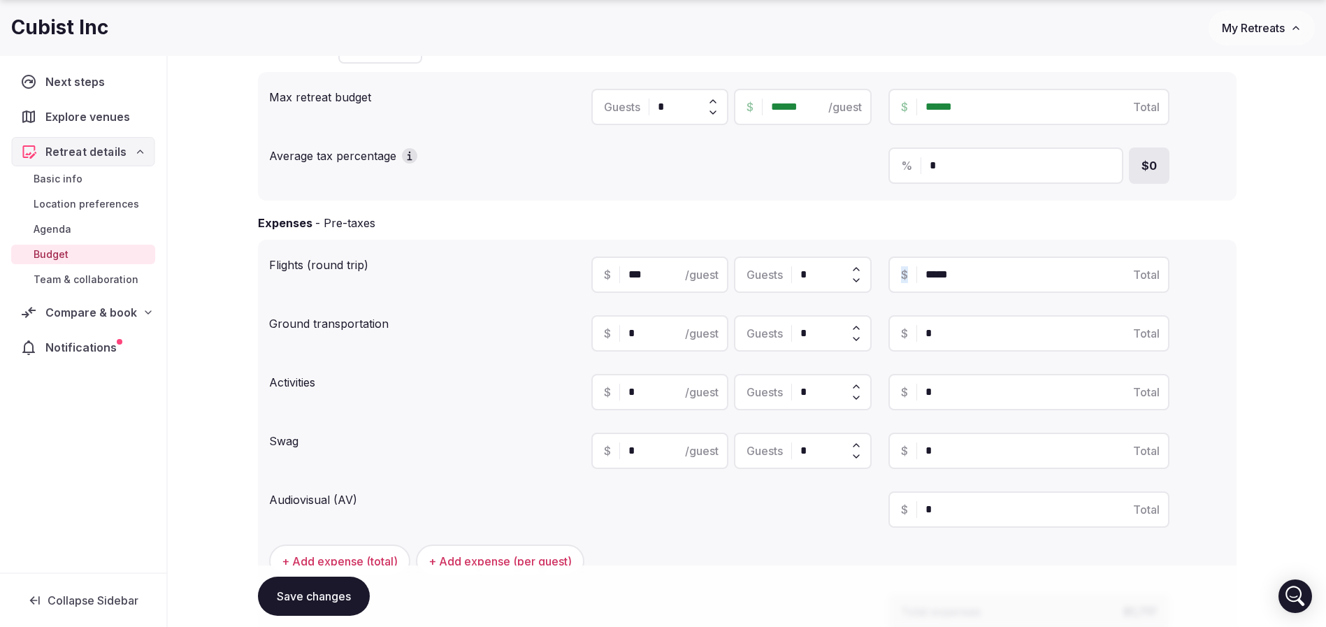
click at [859, 268] on icon at bounding box center [856, 269] width 11 height 11
type input "*****"
type input "*"
click at [859, 268] on icon at bounding box center [856, 269] width 11 height 11
type input "*****"
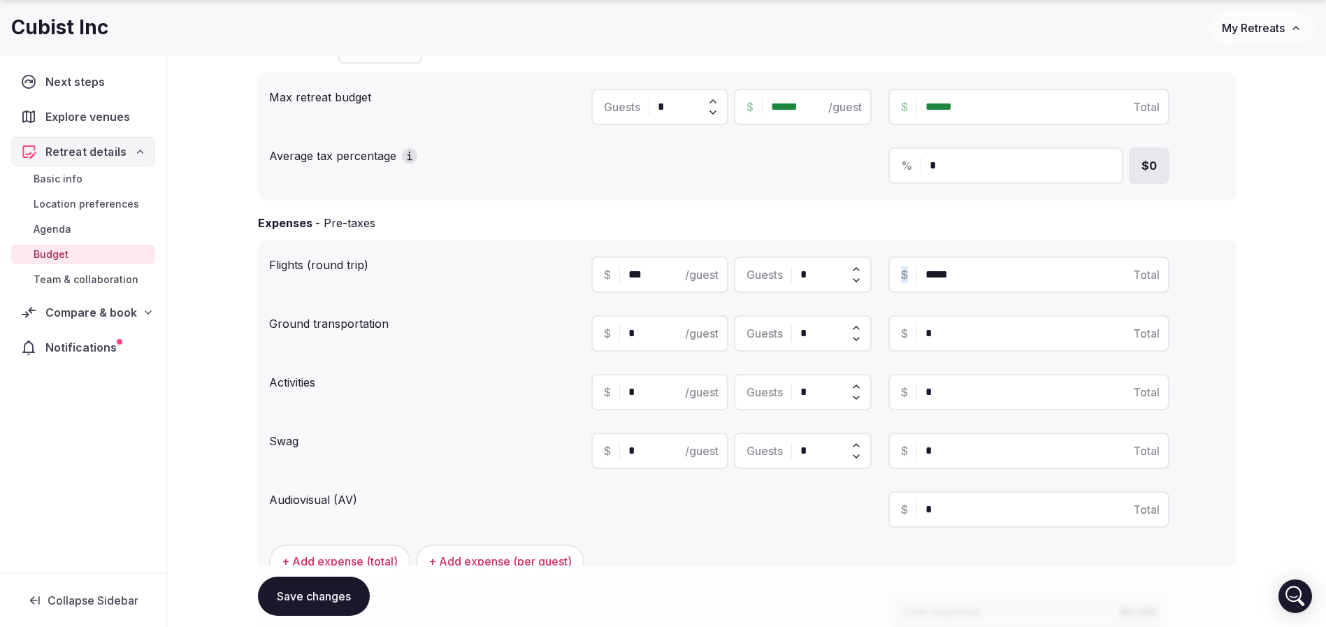
type input "*"
click at [859, 268] on icon at bounding box center [856, 269] width 11 height 11
type input "*****"
type input "*"
click at [859, 268] on icon at bounding box center [856, 269] width 11 height 11
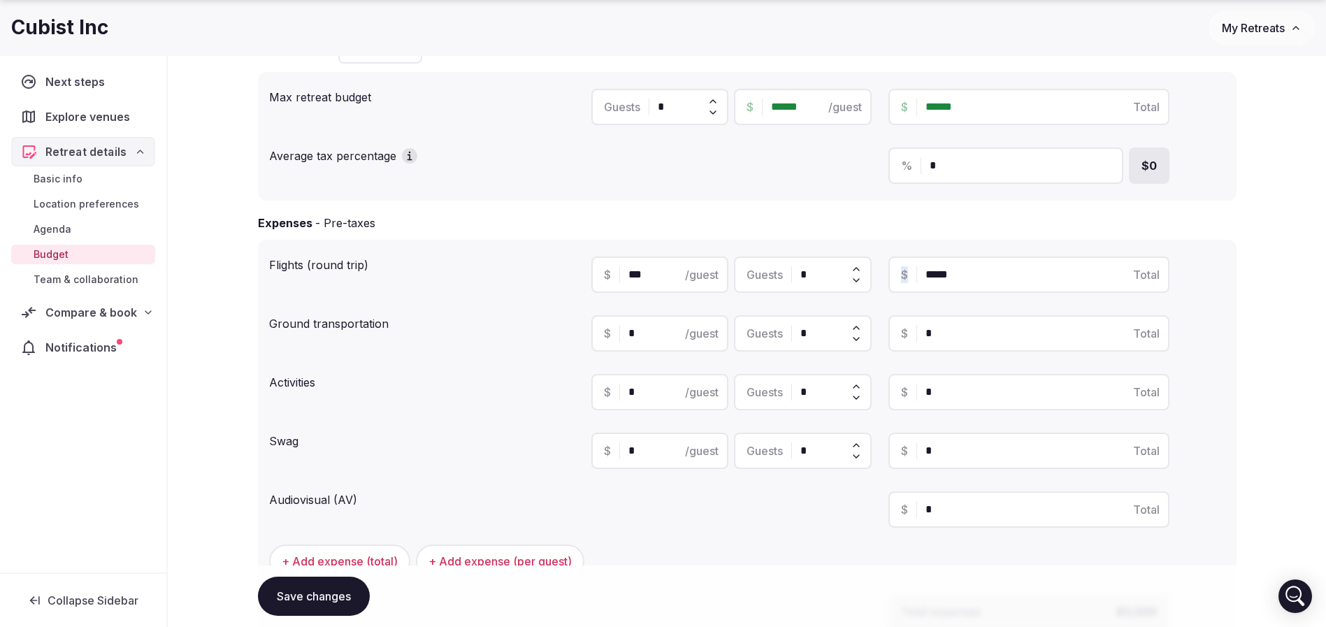
type input "*****"
type input "*"
click at [859, 268] on icon at bounding box center [856, 269] width 11 height 11
type input "*****"
type input "**"
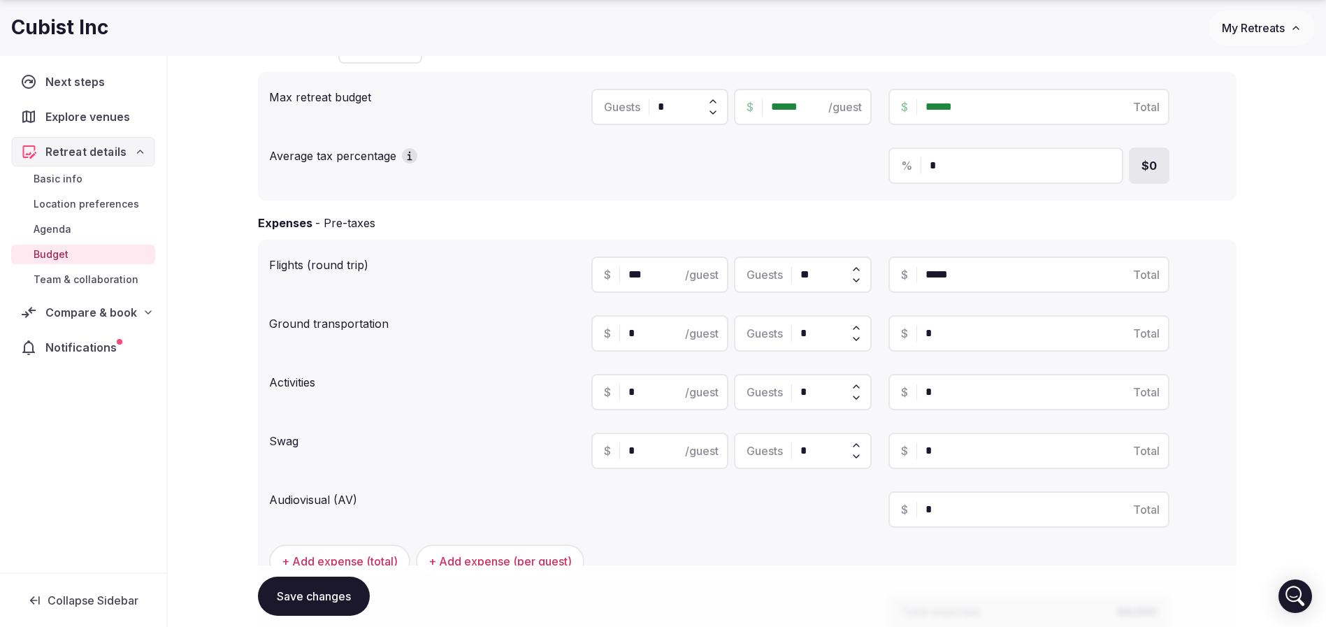
click at [859, 268] on icon at bounding box center [856, 269] width 11 height 11
type input "*****"
type input "**"
click at [859, 268] on icon at bounding box center [856, 269] width 11 height 11
type input "*****"
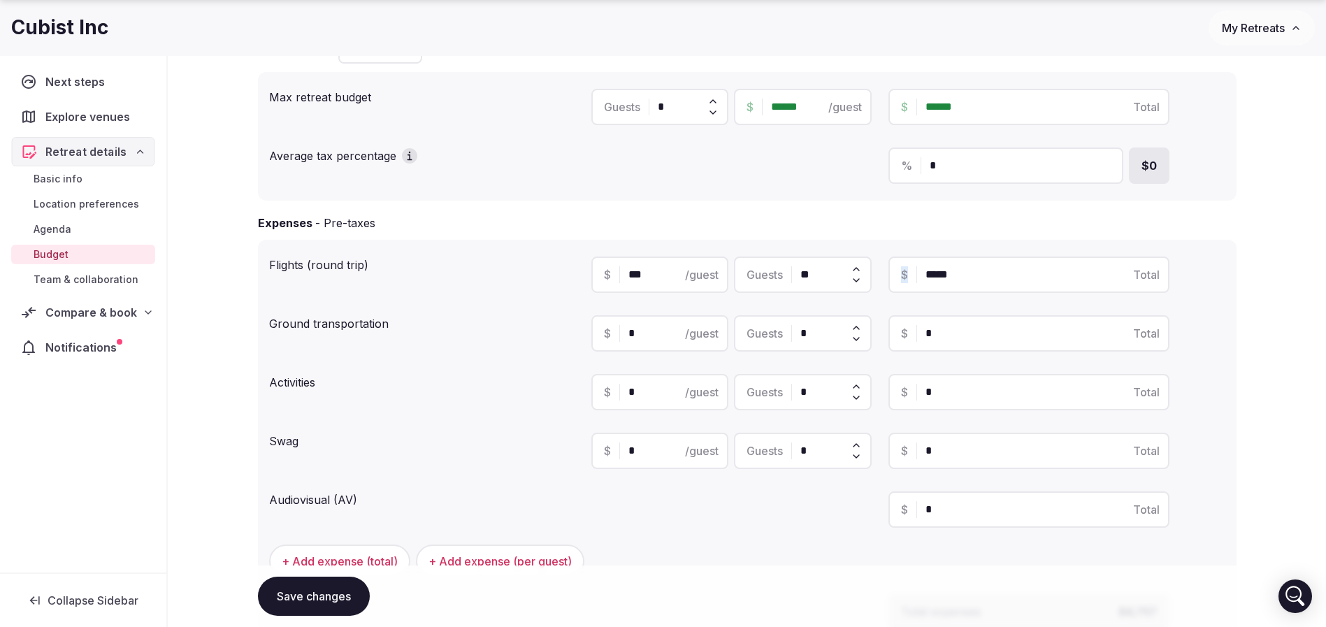
type input "**"
click at [859, 268] on icon at bounding box center [856, 269] width 11 height 11
type input "*****"
type input "**"
click at [859, 268] on icon at bounding box center [856, 269] width 11 height 11
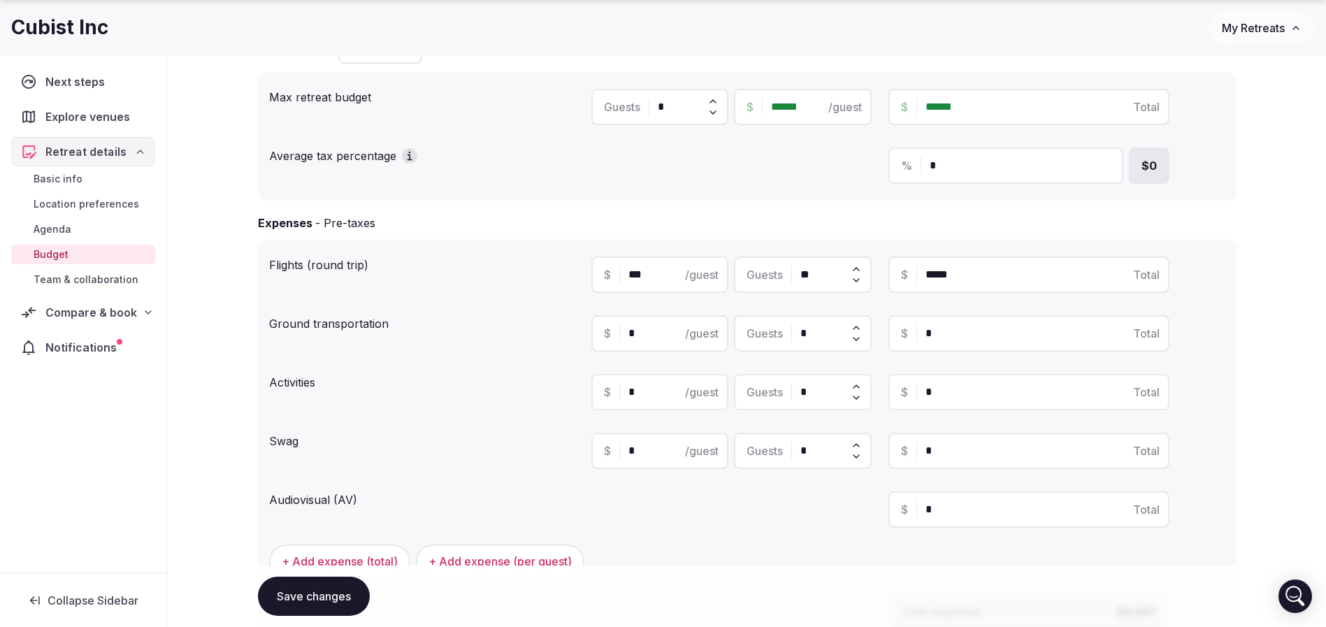
type input "*****"
type input "**"
type input "*****"
click at [1259, 348] on div "Retreat details Budget Outline your preliminary retreat budget so we can see th…" at bounding box center [747, 493] width 1159 height 1211
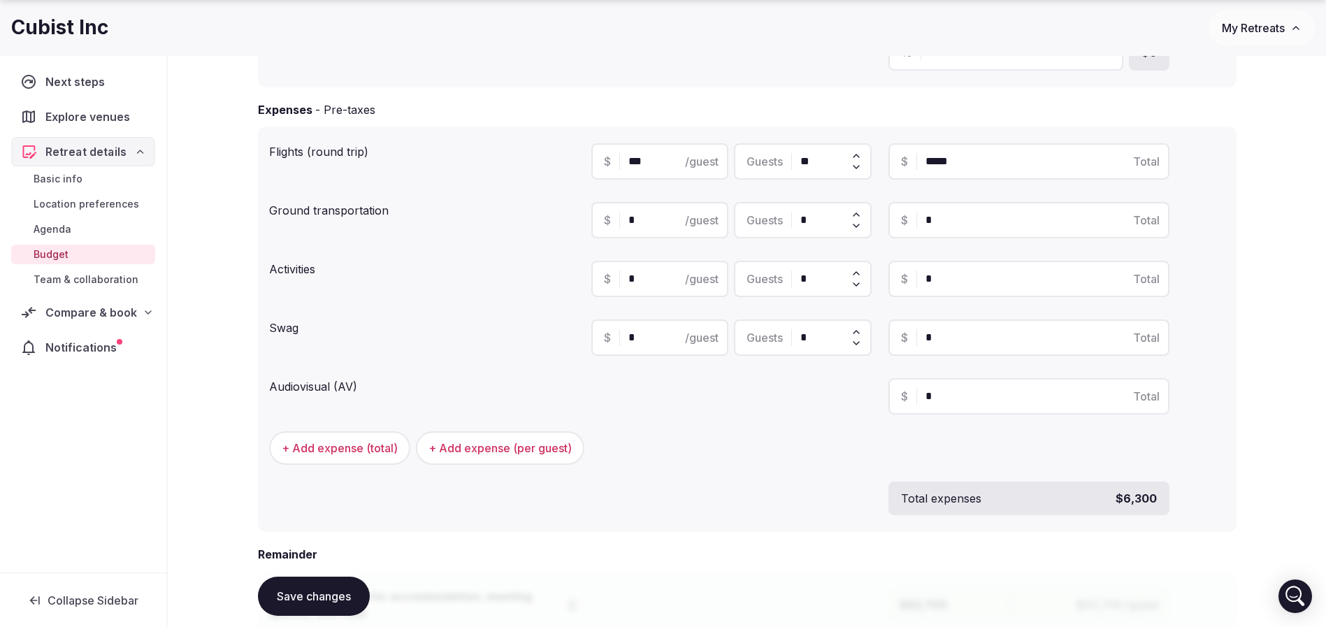
scroll to position [682, 0]
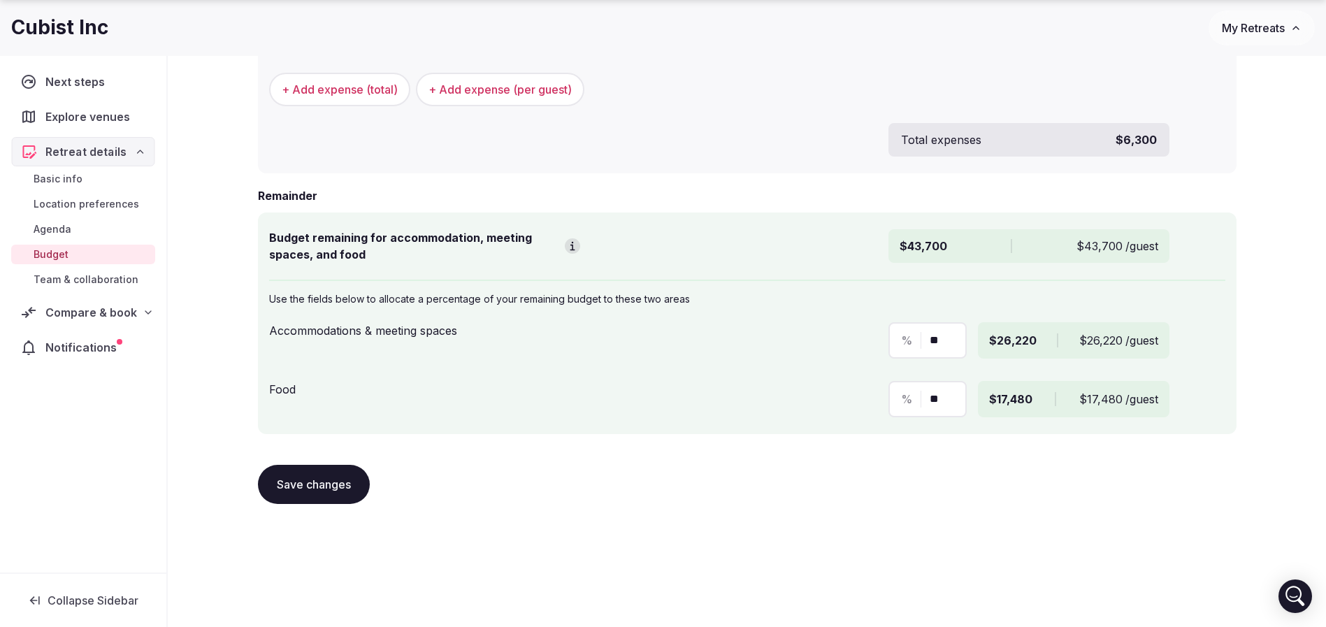
click at [1129, 469] on div "Save changes" at bounding box center [747, 484] width 979 height 39
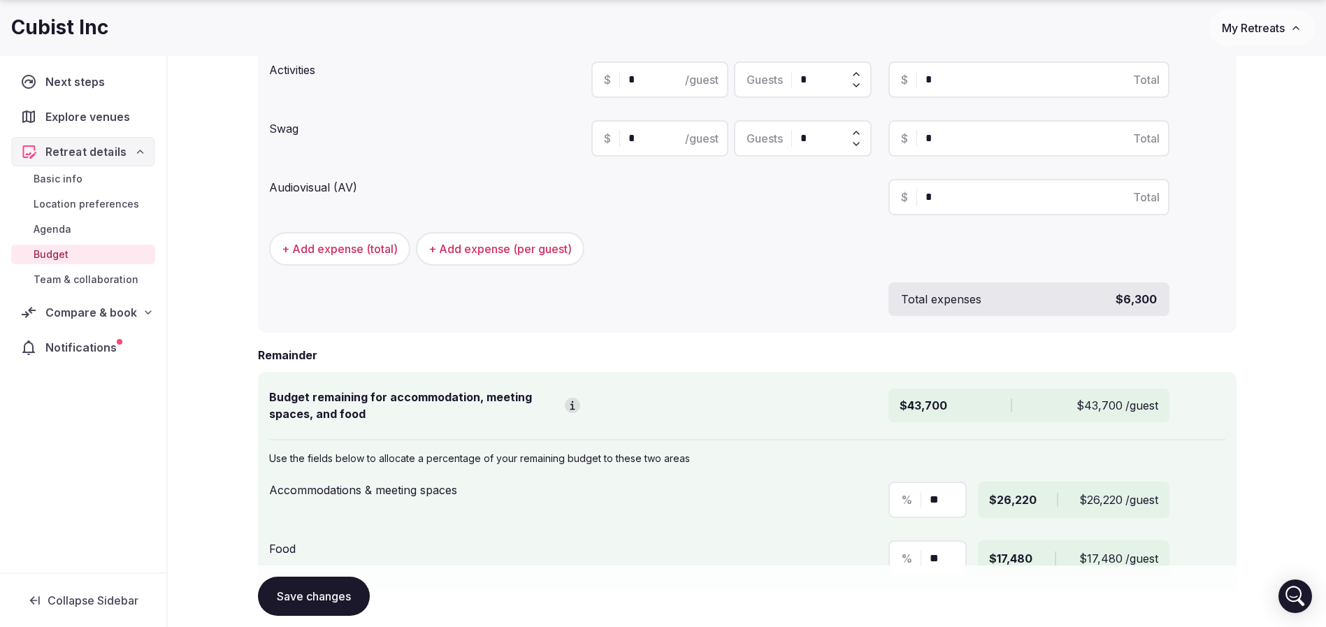
scroll to position [577, 0]
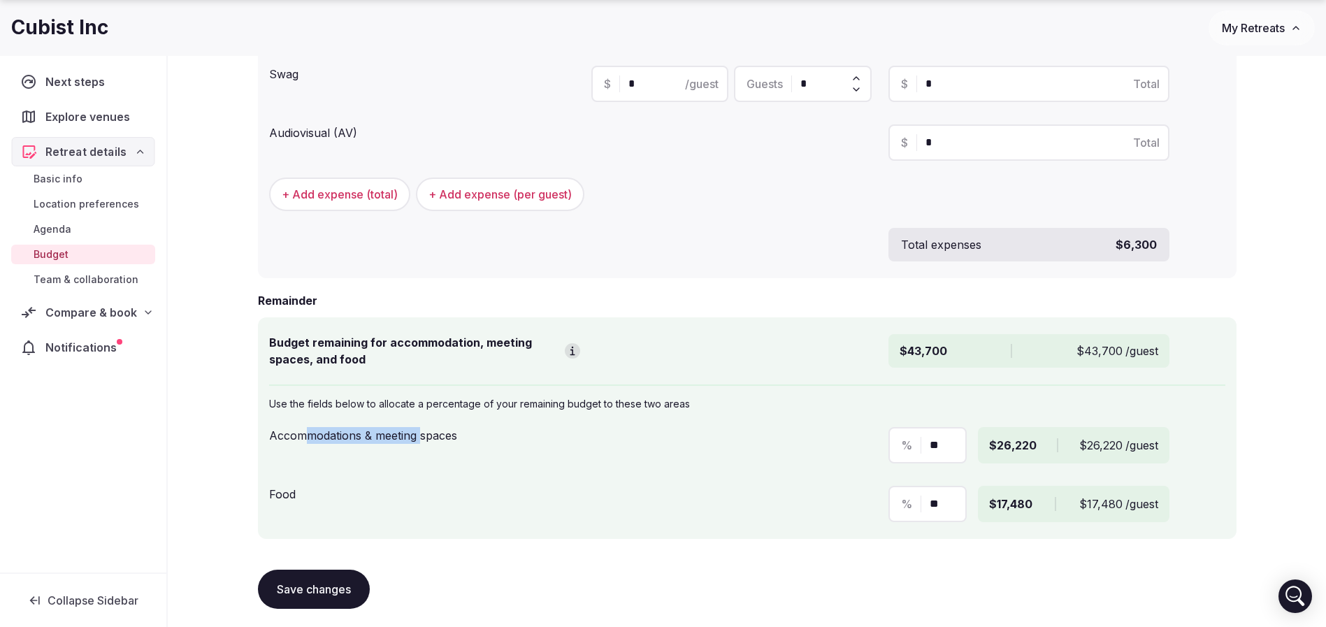
drag, startPoint x: 302, startPoint y: 430, endPoint x: 420, endPoint y: 438, distance: 117.8
click at [420, 438] on div "Accommodations & meeting spaces" at bounding box center [424, 433] width 311 height 22
click at [529, 475] on div "Use the fields below to allocate a percentage of your remaining budget to these…" at bounding box center [747, 457] width 957 height 144
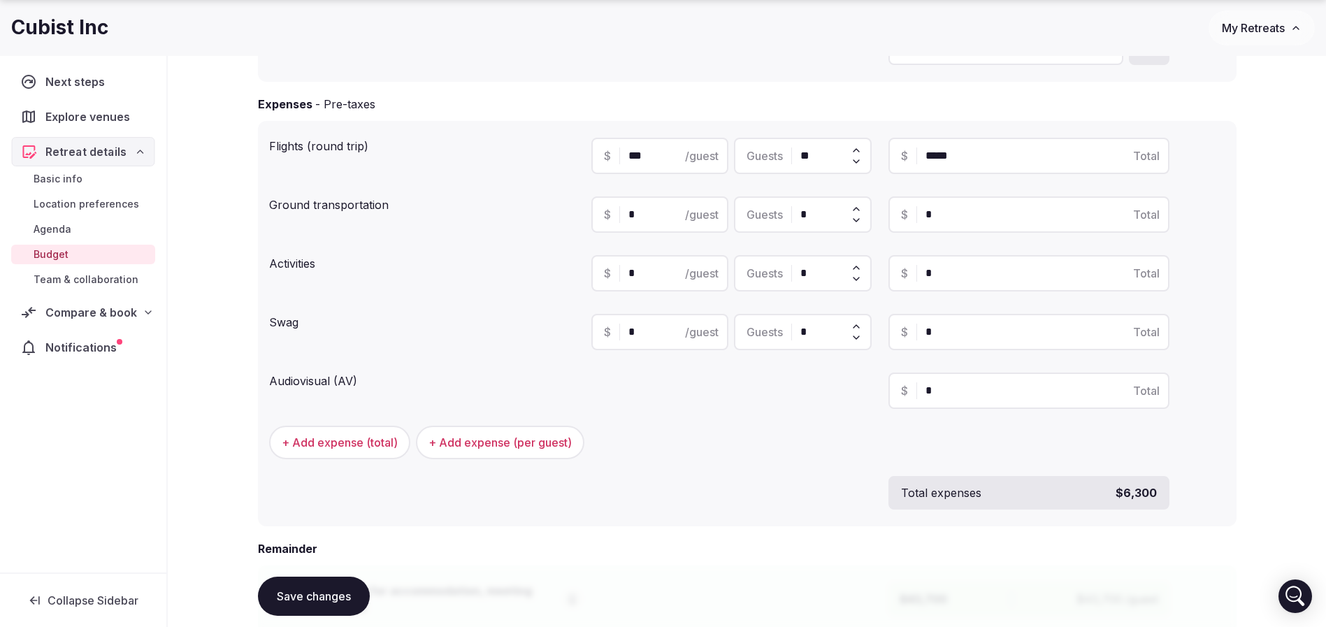
scroll to position [262, 0]
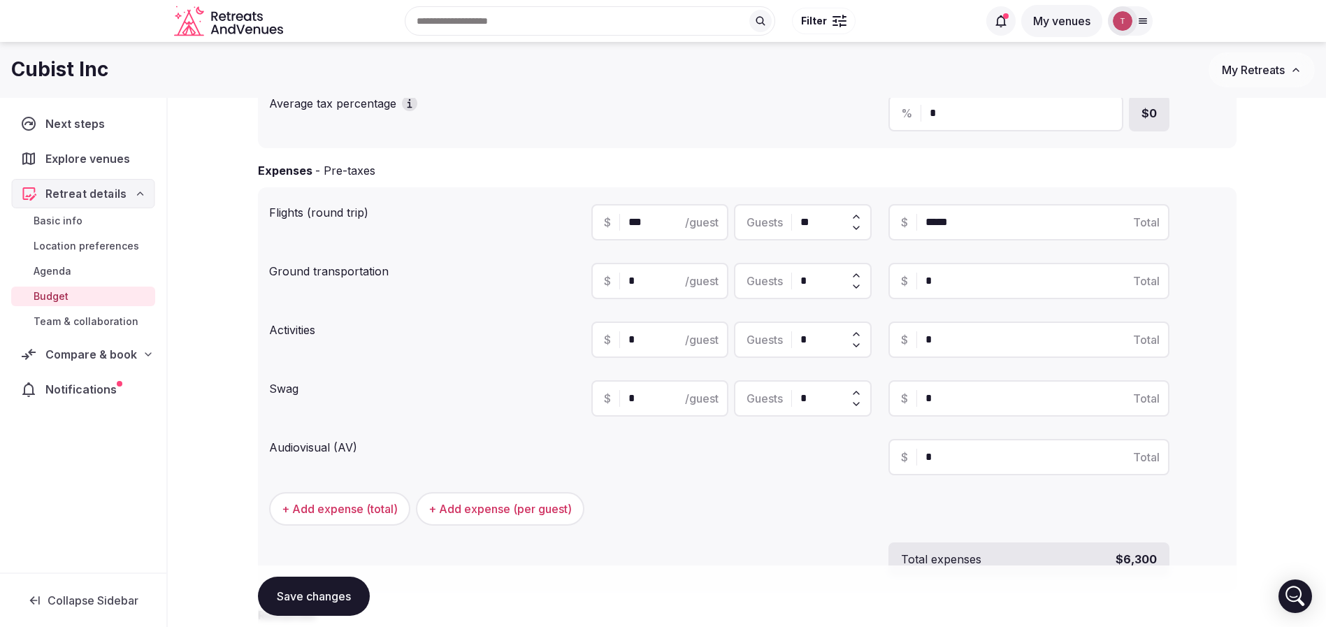
drag, startPoint x: 646, startPoint y: 337, endPoint x: 454, endPoint y: 335, distance: 192.3
click at [466, 337] on div "Activities $ * /guest Guests * $ * Total" at bounding box center [747, 340] width 957 height 48
click at [744, 505] on div "+ Add expense (total) + Add expense (per guest)" at bounding box center [747, 509] width 957 height 34
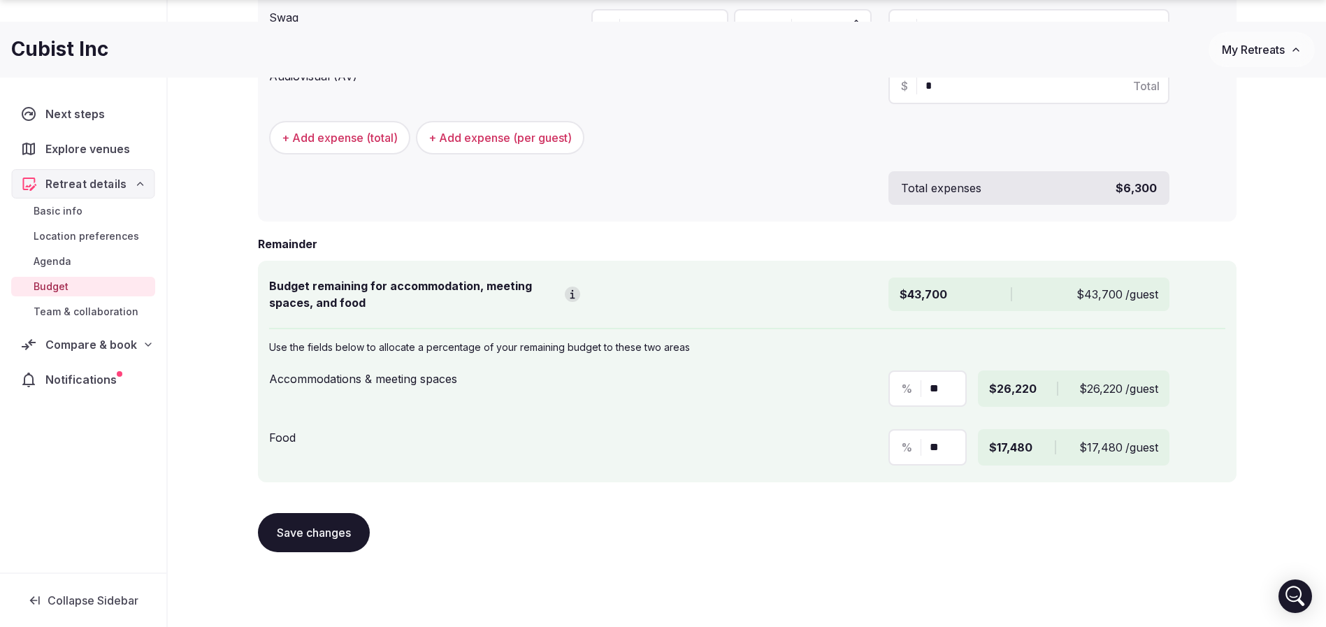
scroll to position [682, 0]
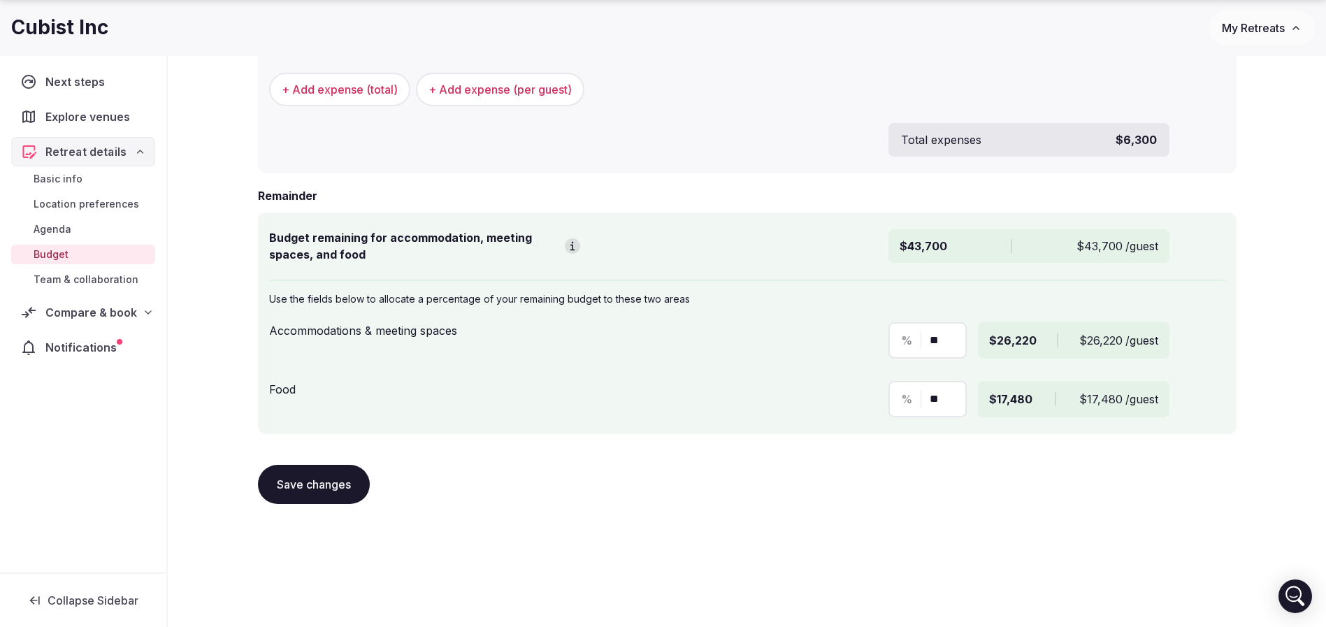
click at [724, 339] on div "% ** $26,220 $26,220 /guest" at bounding box center [909, 340] width 634 height 36
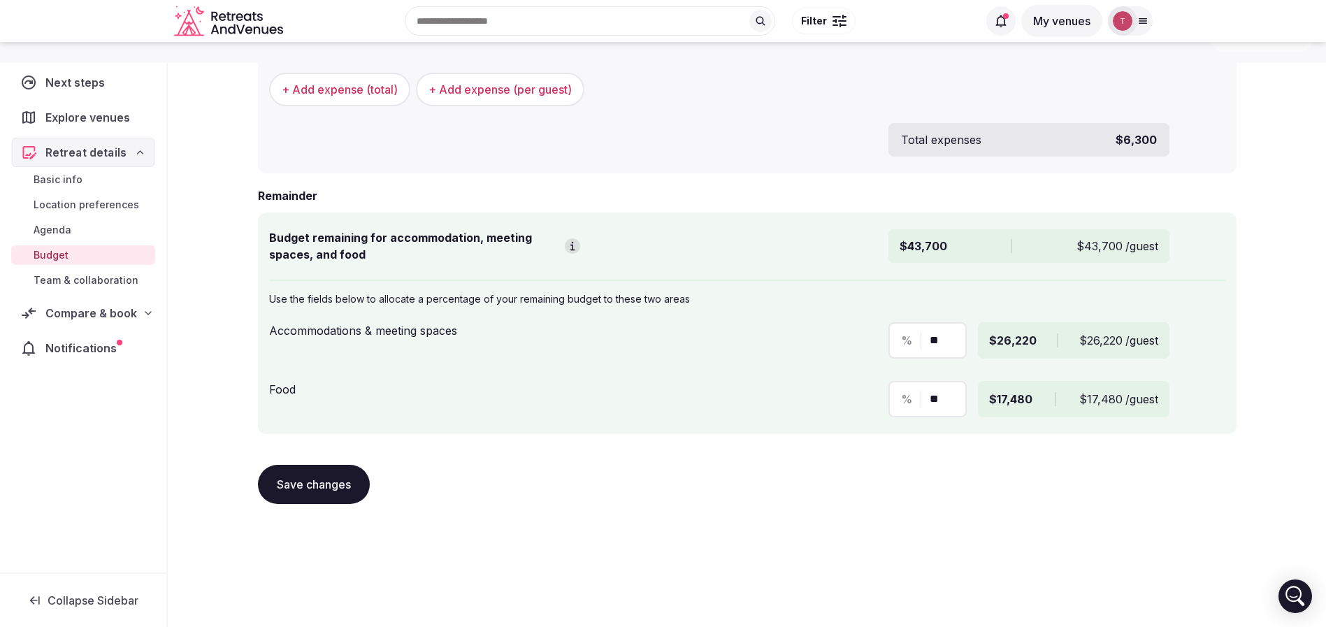
scroll to position [577, 0]
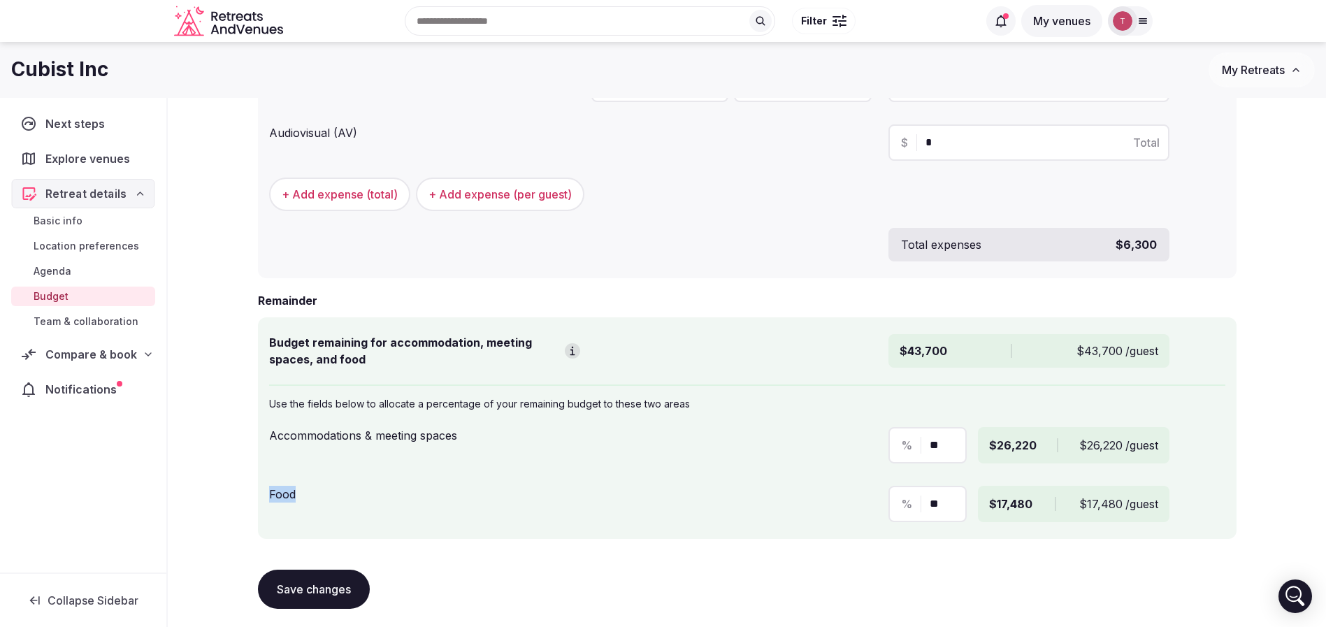
drag, startPoint x: 265, startPoint y: 492, endPoint x: 334, endPoint y: 492, distance: 69.2
click at [334, 492] on div "Budget remaining for accommodation, meeting spaces, and food $43,700 $43,700 /g…" at bounding box center [747, 428] width 979 height 222
click at [334, 492] on div "Food" at bounding box center [424, 491] width 311 height 22
drag, startPoint x: 905, startPoint y: 352, endPoint x: 929, endPoint y: 350, distance: 24.6
click at [929, 350] on span "$43,700" at bounding box center [924, 351] width 48 height 17
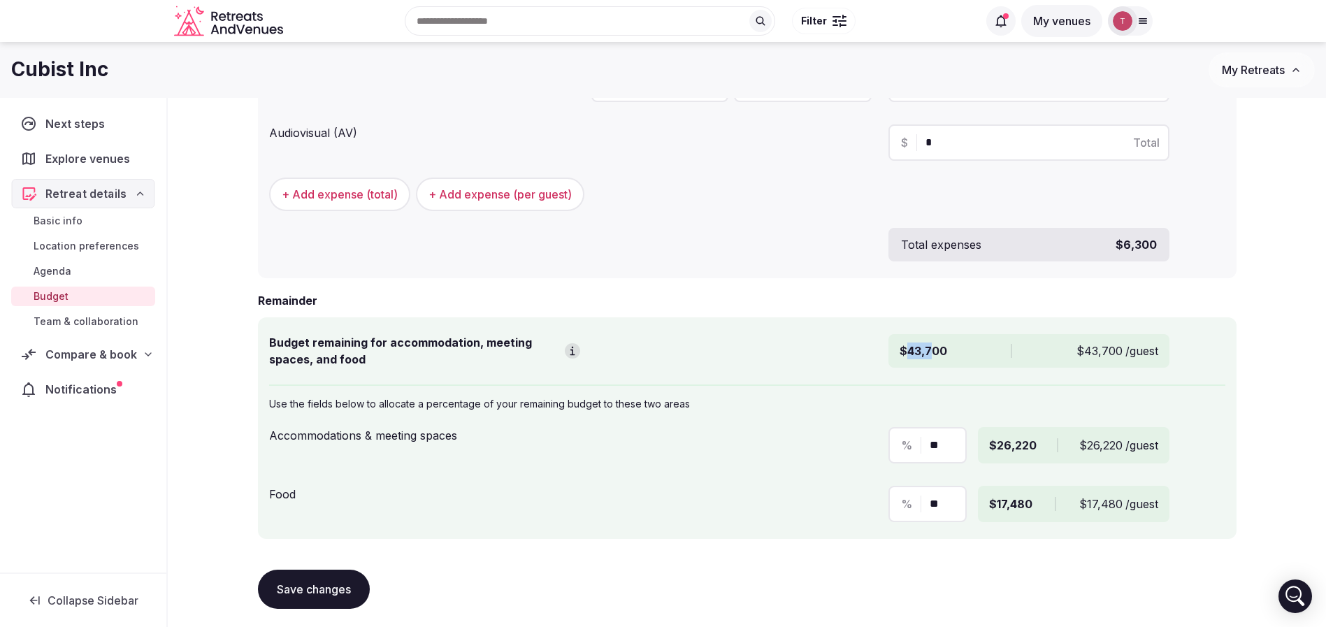
click at [929, 350] on span "$43,700" at bounding box center [924, 351] width 48 height 17
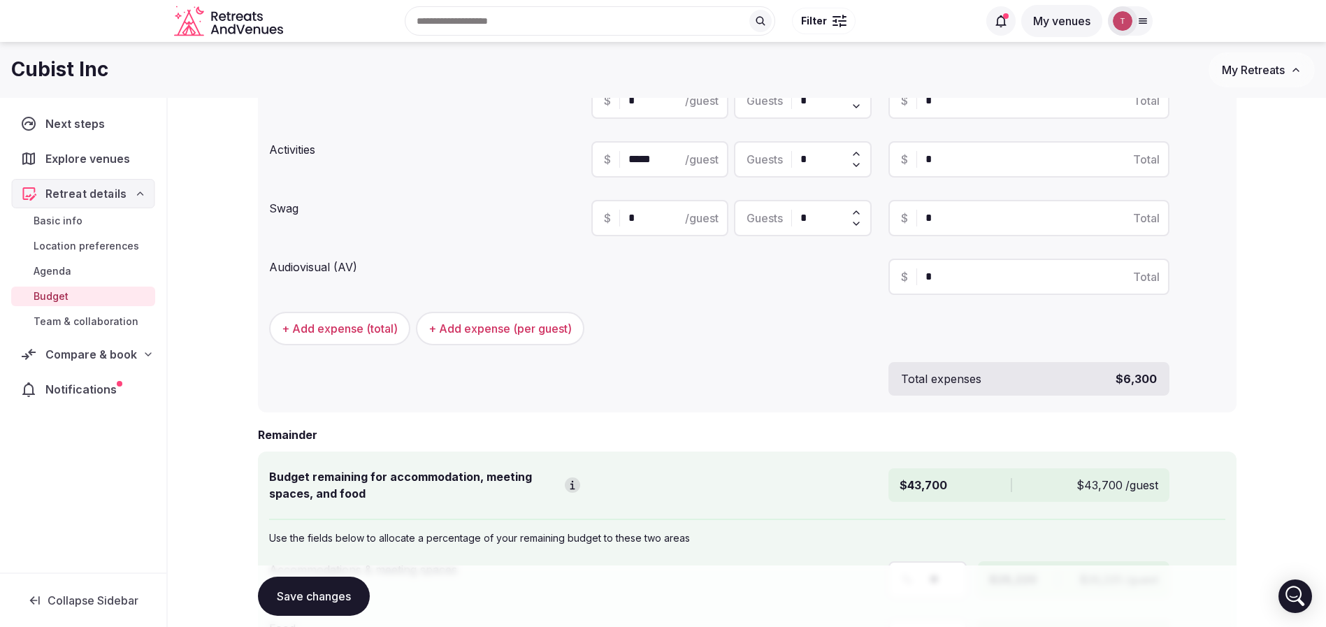
scroll to position [367, 0]
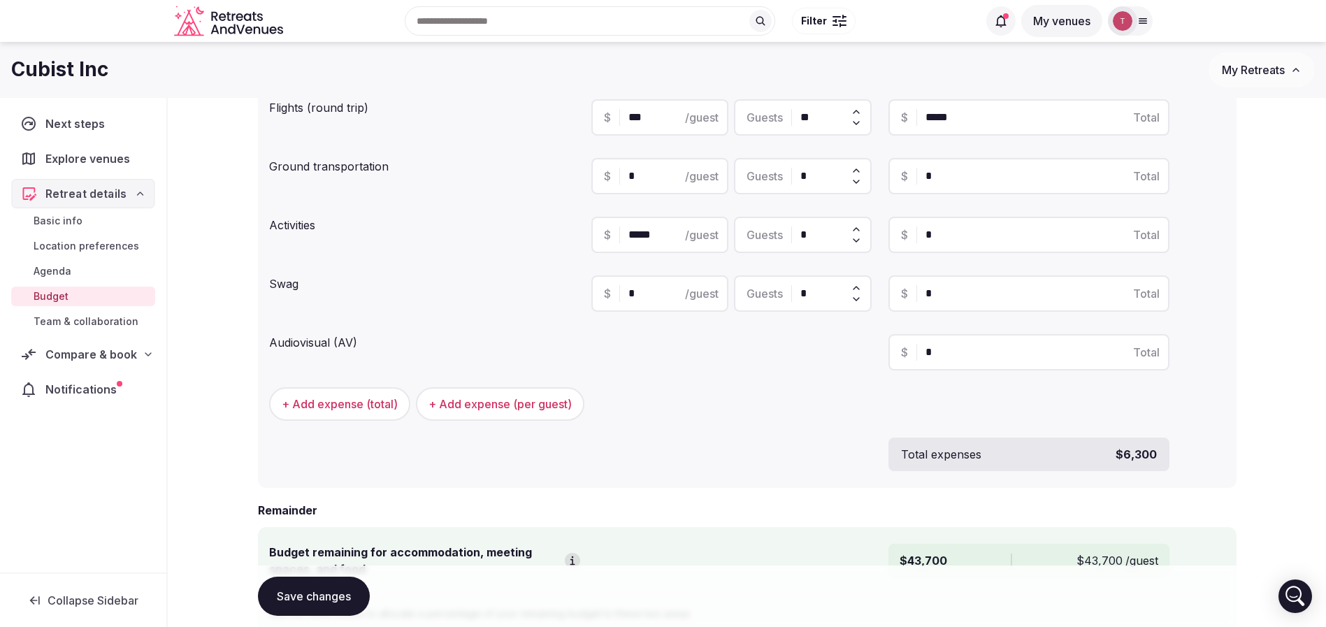
drag, startPoint x: 675, startPoint y: 234, endPoint x: 504, endPoint y: 224, distance: 170.9
click at [504, 224] on div "Activities $ ***** /guest Guests * $ * Total" at bounding box center [747, 235] width 957 height 48
click at [715, 417] on div "+ Add expense (total) + Add expense (per guest)" at bounding box center [747, 404] width 957 height 34
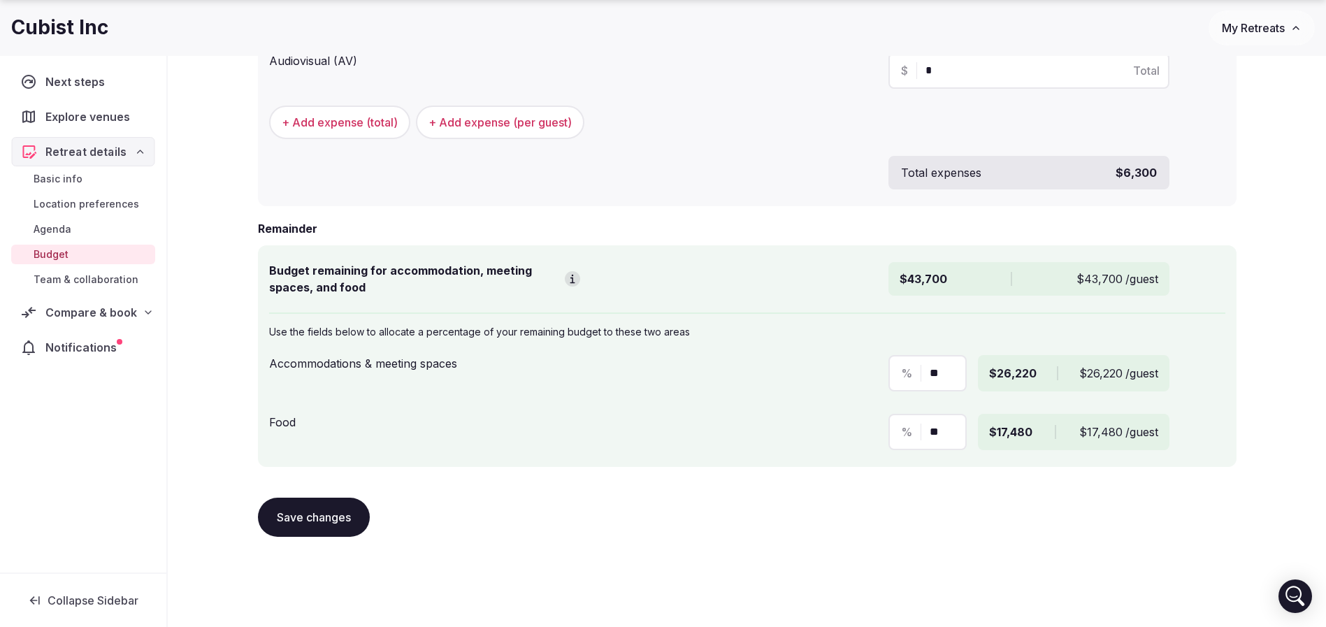
scroll to position [682, 0]
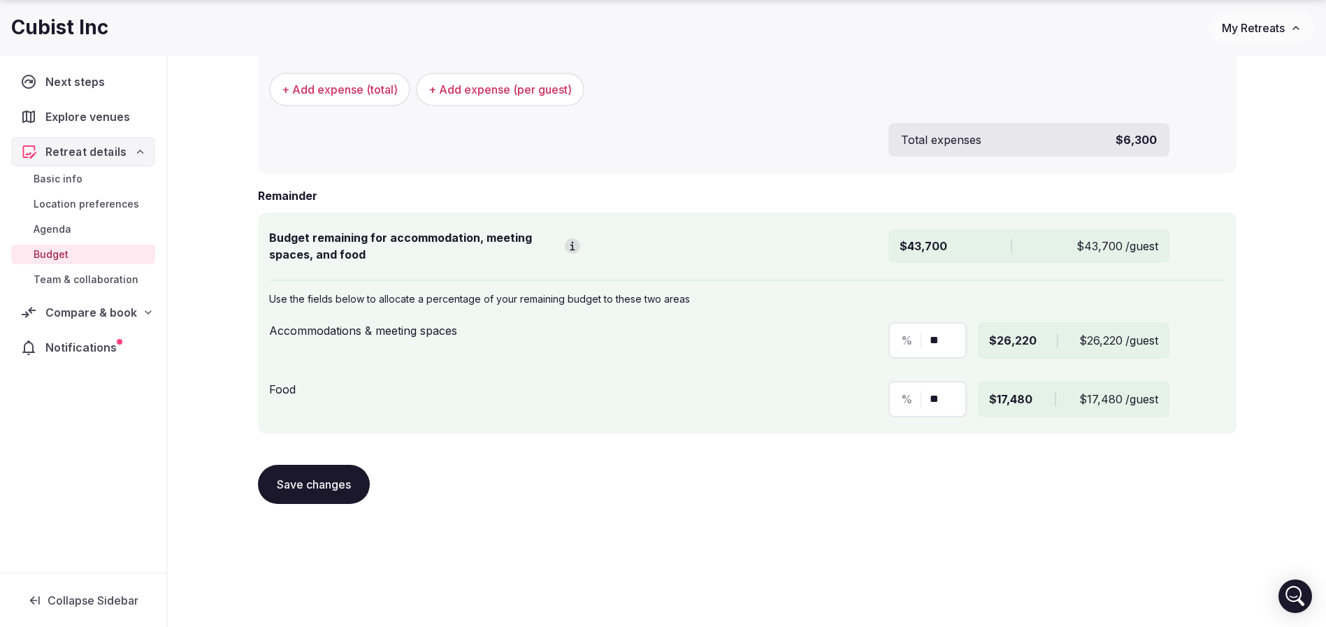
click at [1038, 241] on div "$43,700 $43,700 /guest" at bounding box center [1029, 246] width 280 height 34
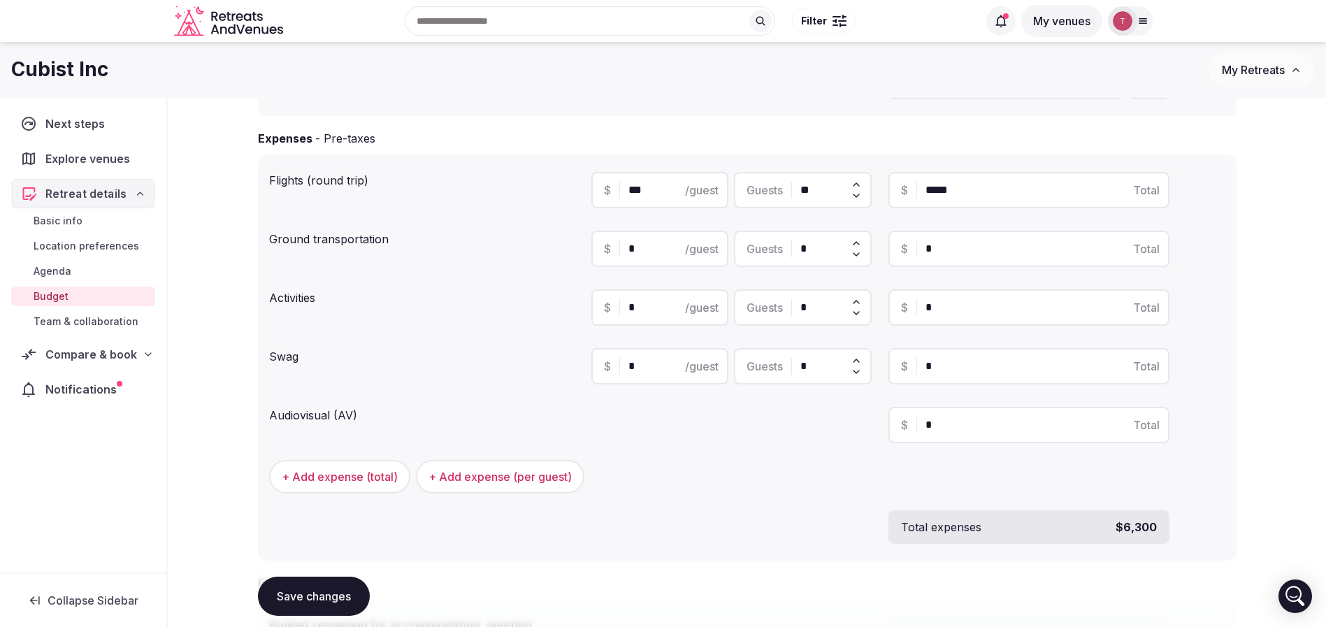
scroll to position [262, 0]
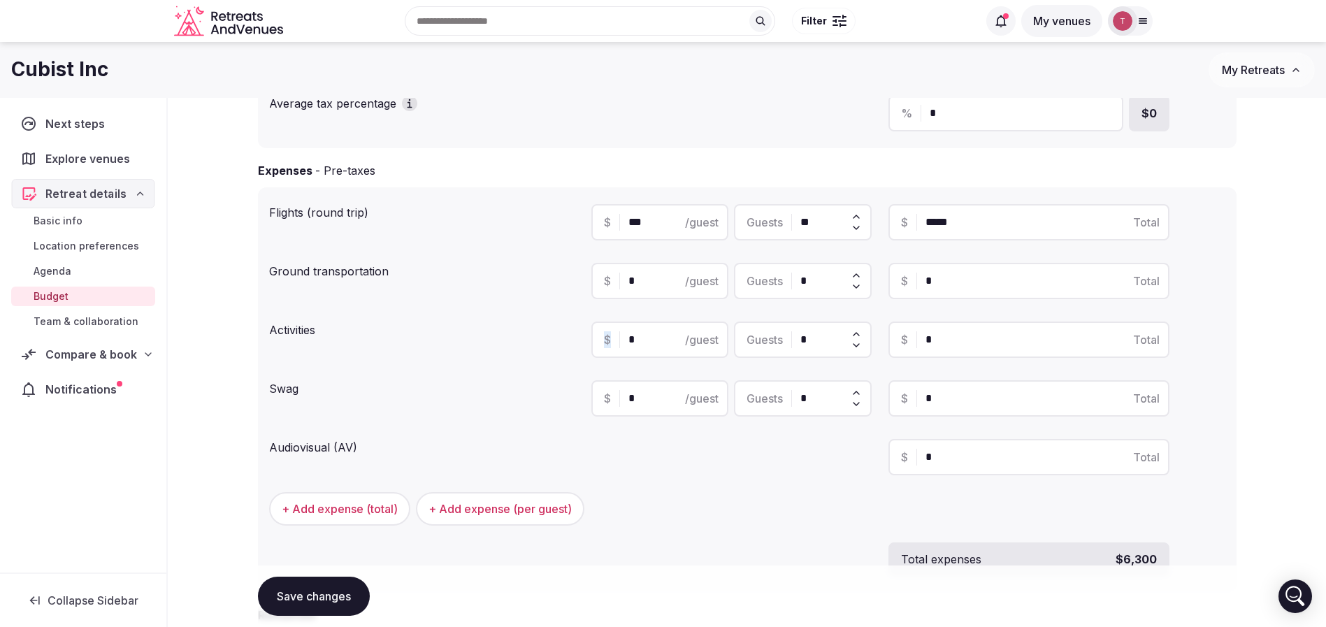
drag, startPoint x: 654, startPoint y: 348, endPoint x: 424, endPoint y: 318, distance: 232.0
click at [424, 318] on div "Activities $ * /guest Guests * $ * Total" at bounding box center [747, 340] width 957 height 48
click at [648, 321] on div "$ * /guest Guests * $ * Total" at bounding box center [909, 340] width 634 height 48
drag, startPoint x: 667, startPoint y: 337, endPoint x: 569, endPoint y: 345, distance: 98.3
click at [572, 345] on div "Activities $ * /guest Guests * $ * Total" at bounding box center [747, 340] width 957 height 48
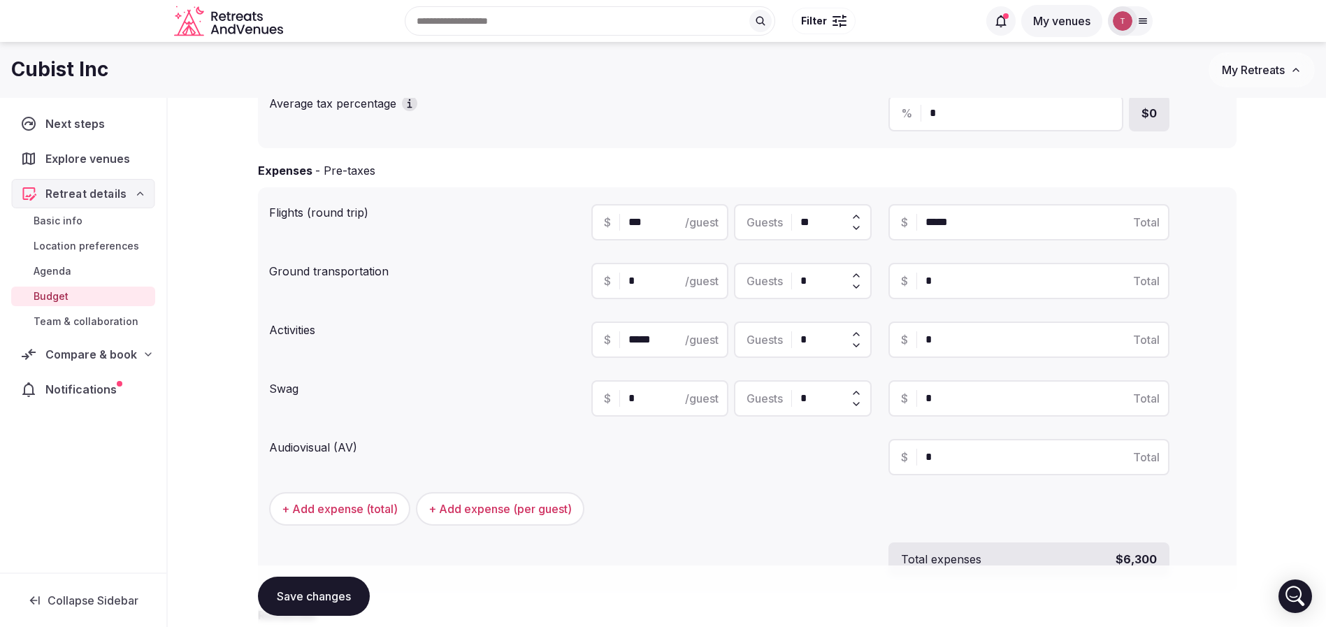
type input "*****"
click at [559, 344] on div "Activities $ ***** /guest Guests * $ * Total" at bounding box center [747, 340] width 957 height 48
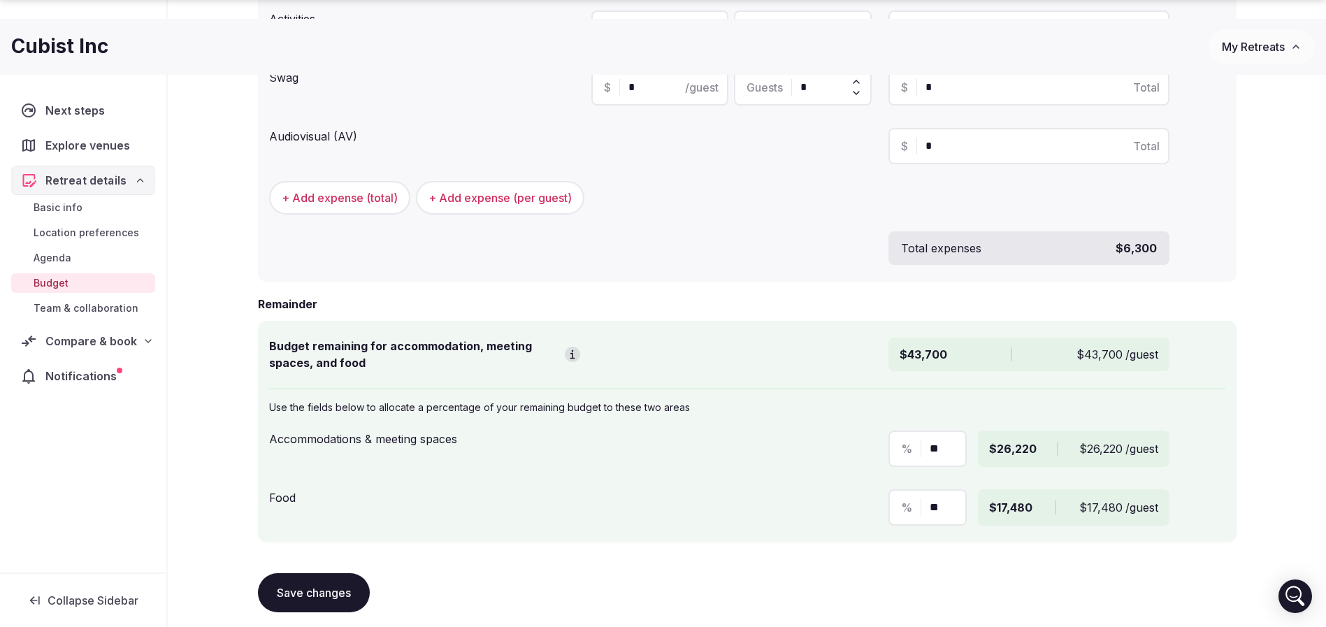
scroll to position [682, 0]
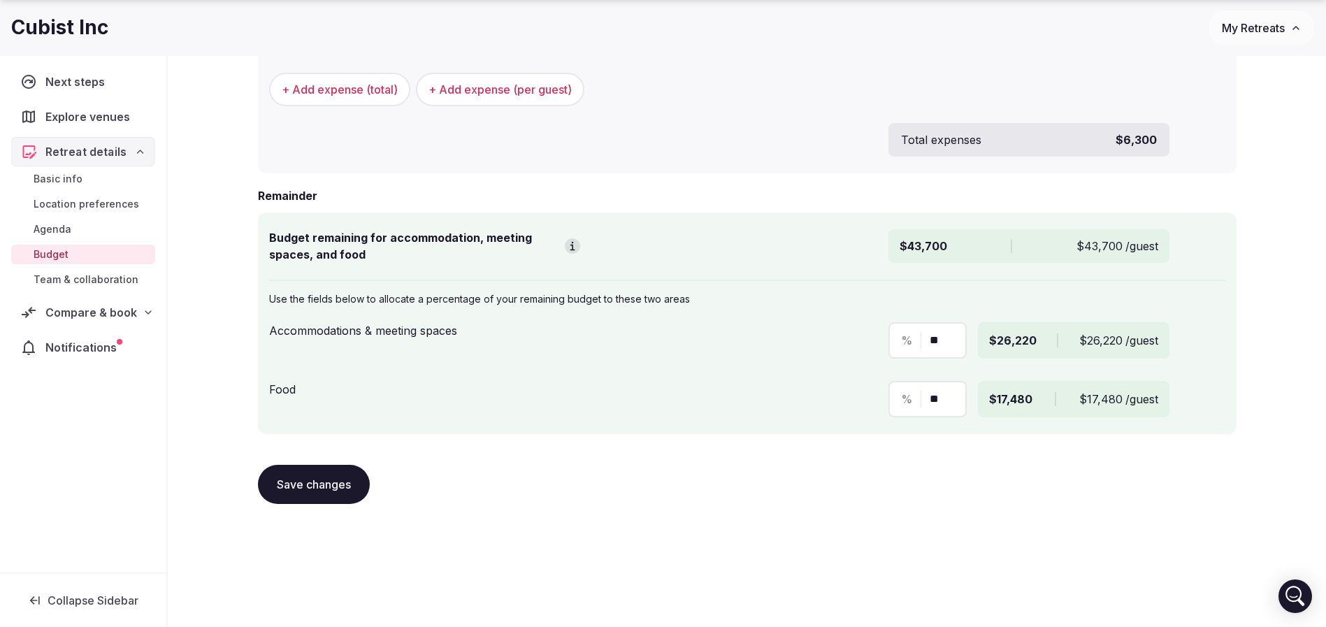
click at [318, 495] on button "Save changes" at bounding box center [314, 484] width 112 height 39
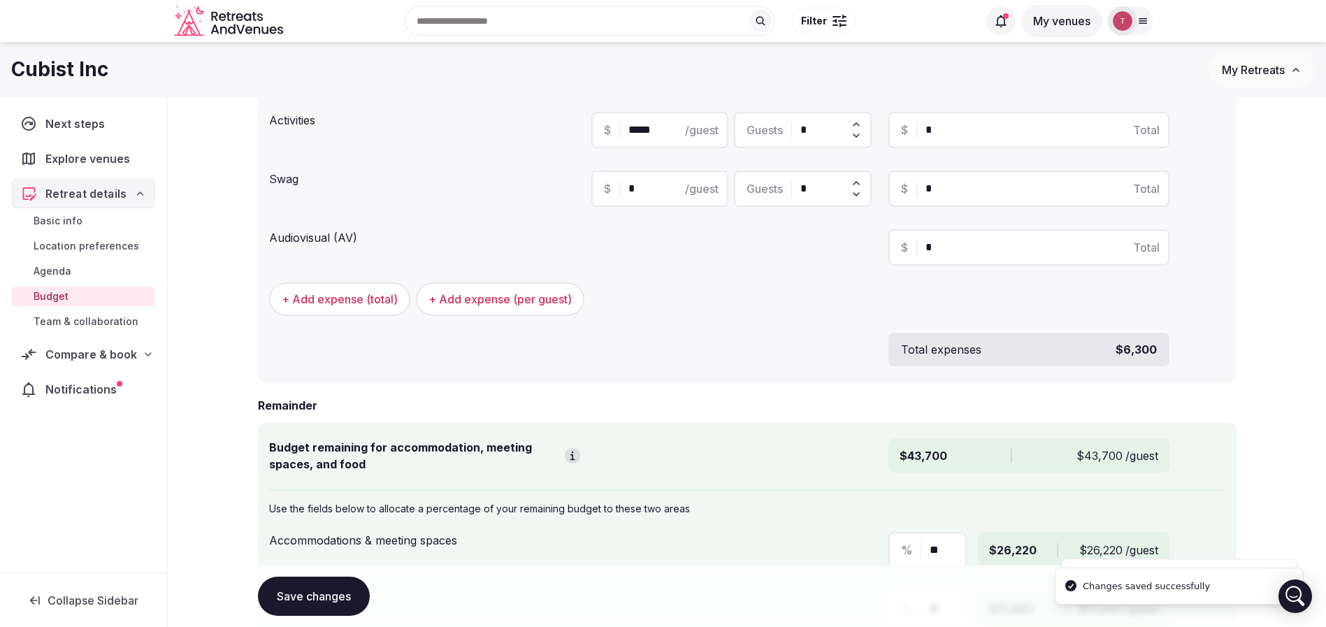
scroll to position [262, 0]
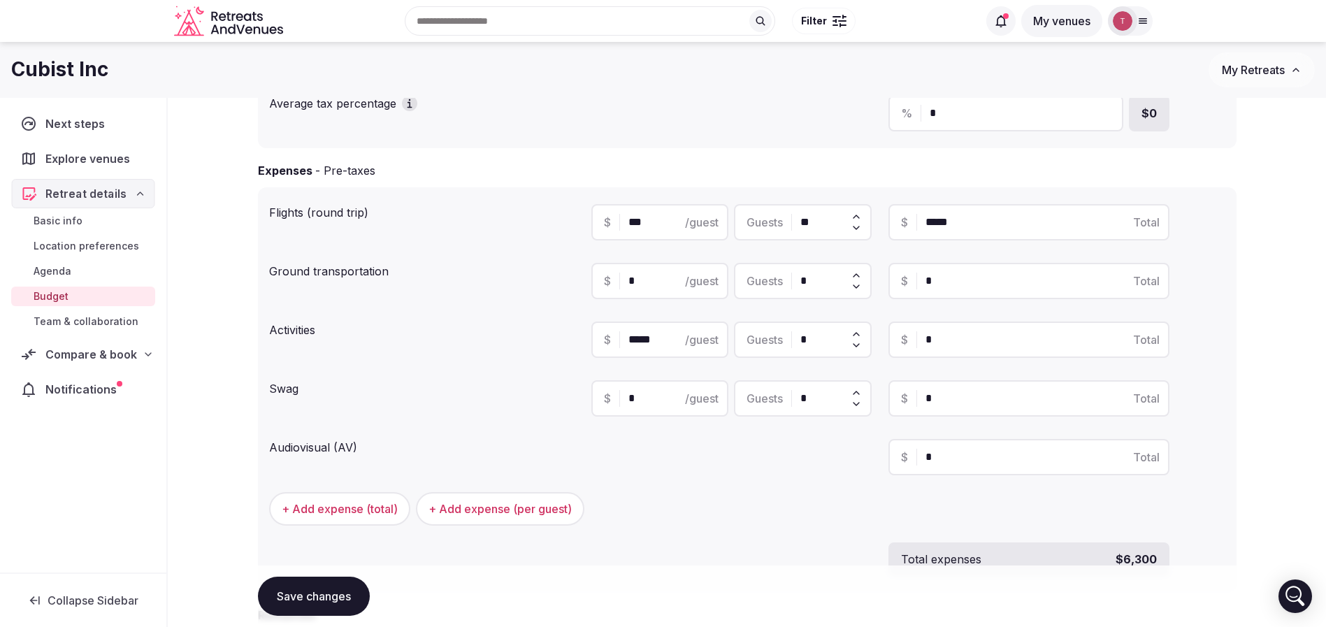
click at [857, 331] on icon at bounding box center [856, 334] width 11 height 11
type input "***"
type input "*"
click at [615, 329] on div "$ ***** /guest" at bounding box center [661, 340] width 138 height 36
type input "*****"
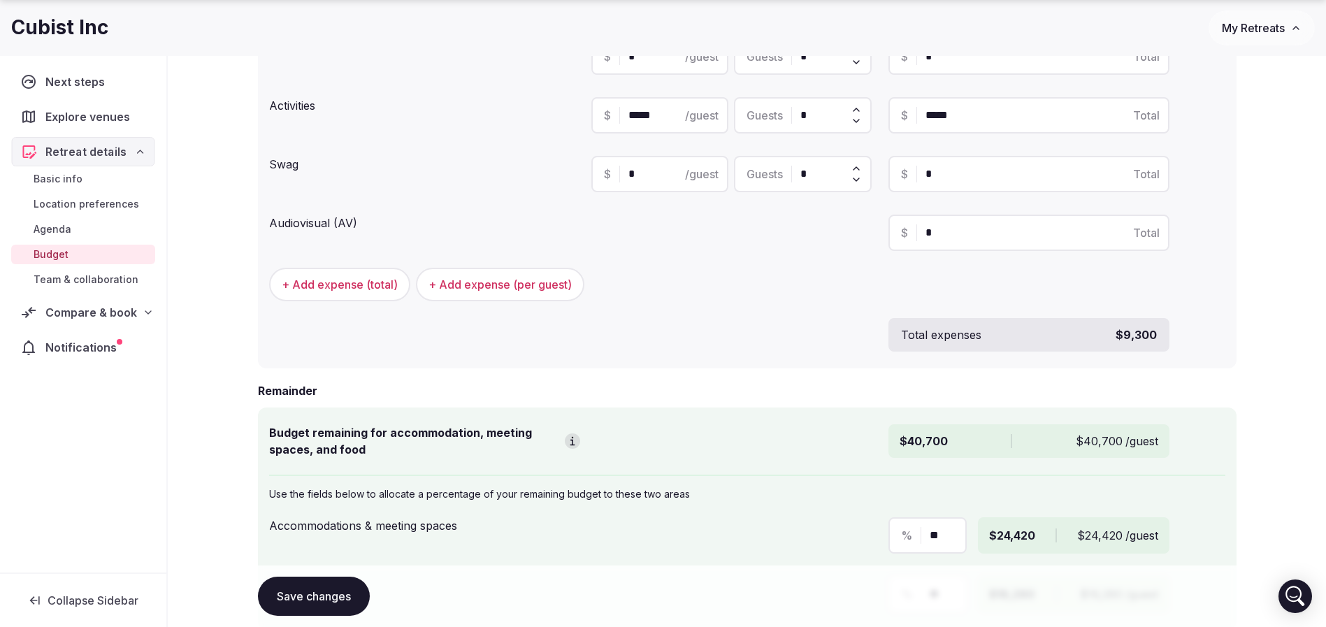
scroll to position [682, 0]
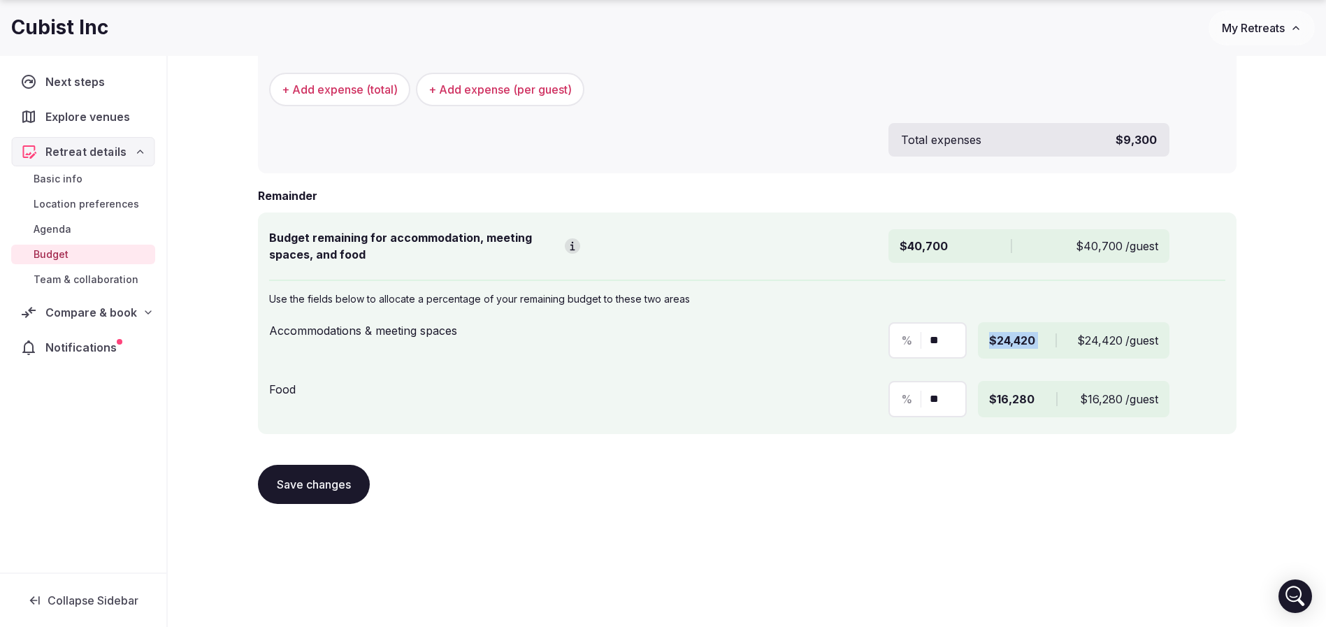
drag, startPoint x: 993, startPoint y: 338, endPoint x: 1067, endPoint y: 339, distance: 74.1
click at [1067, 339] on div "$24,420 $24,420 /guest" at bounding box center [1073, 340] width 191 height 36
drag, startPoint x: 961, startPoint y: 345, endPoint x: 989, endPoint y: 345, distance: 28.0
click at [988, 345] on div "% ** $24,420 $24,420 /guest" at bounding box center [1029, 340] width 280 height 36
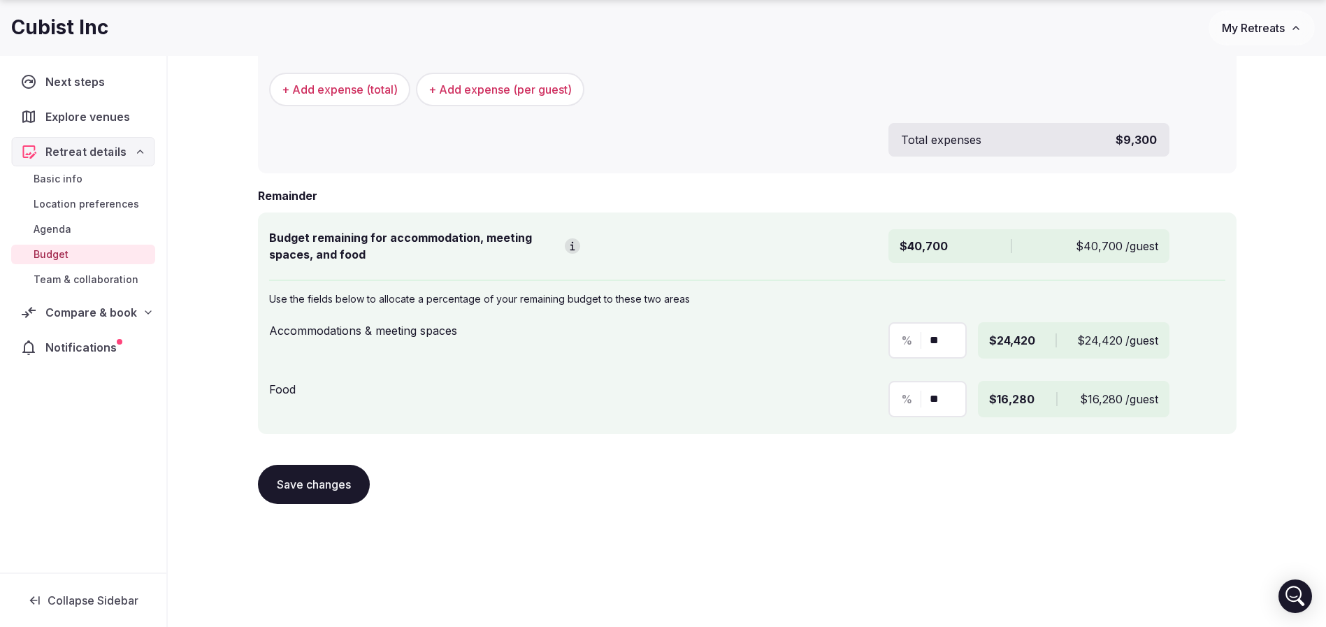
click at [1001, 341] on span "$24,420" at bounding box center [1012, 340] width 46 height 17
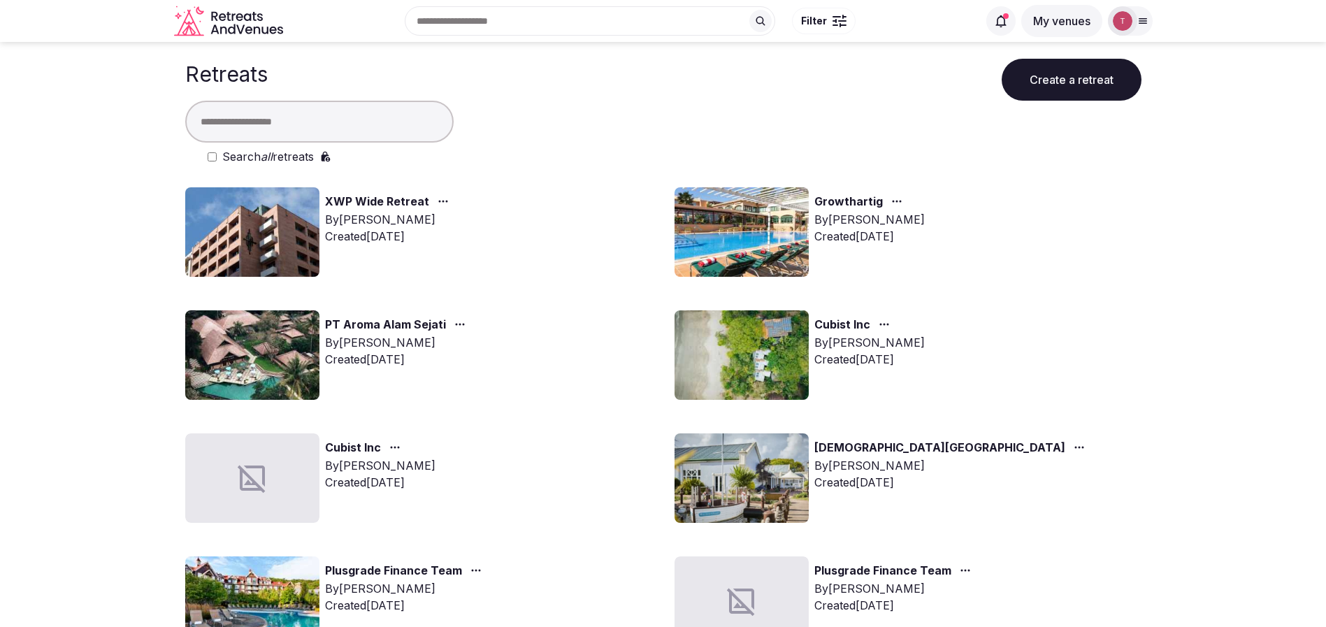
click at [1129, 18] on img at bounding box center [1123, 21] width 20 height 20
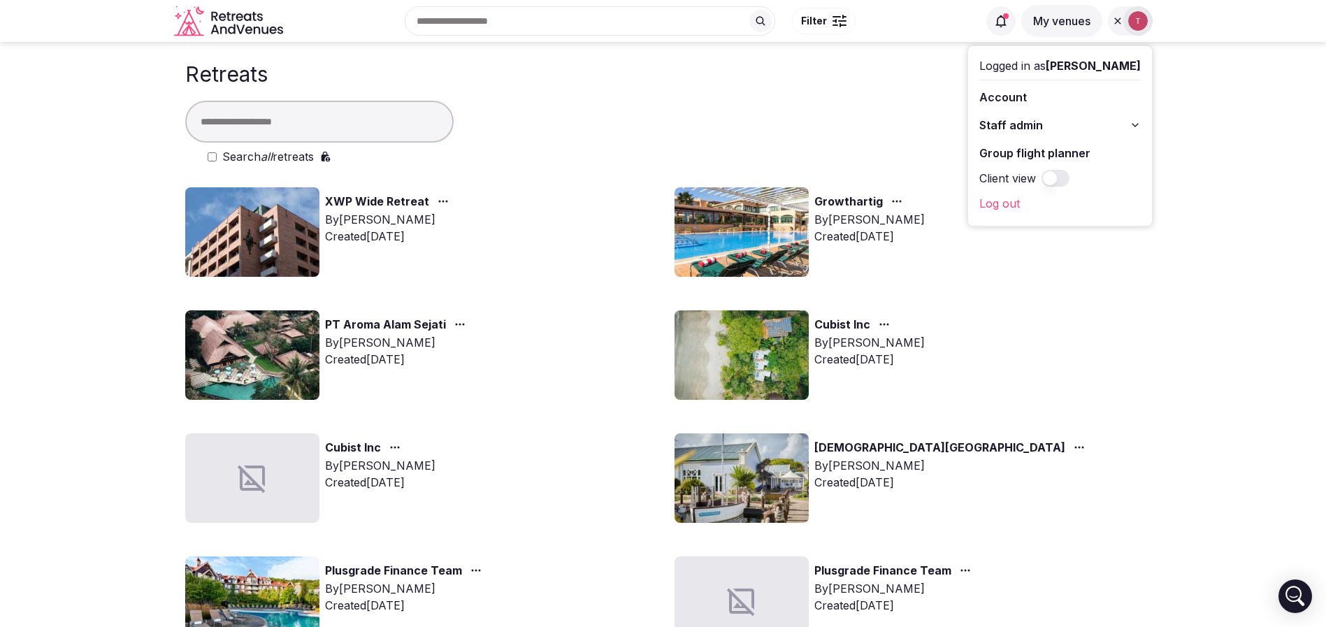
click at [1064, 148] on link "Group flight planner" at bounding box center [1061, 153] width 162 height 22
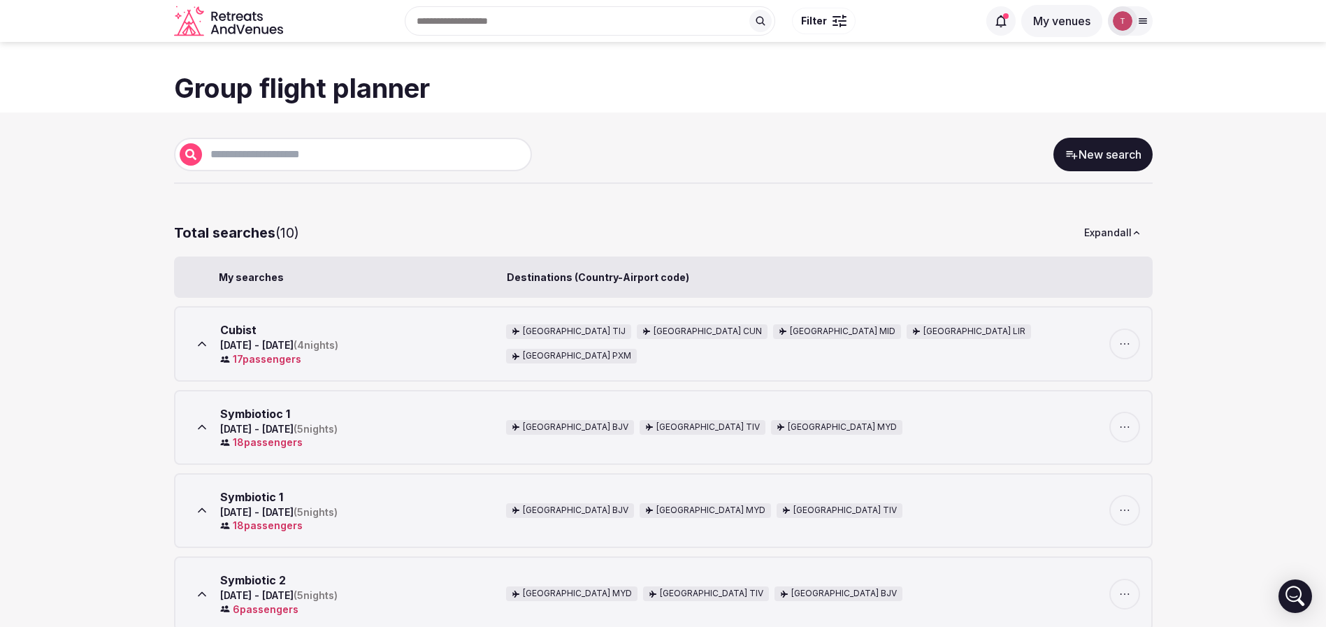
scroll to position [105, 0]
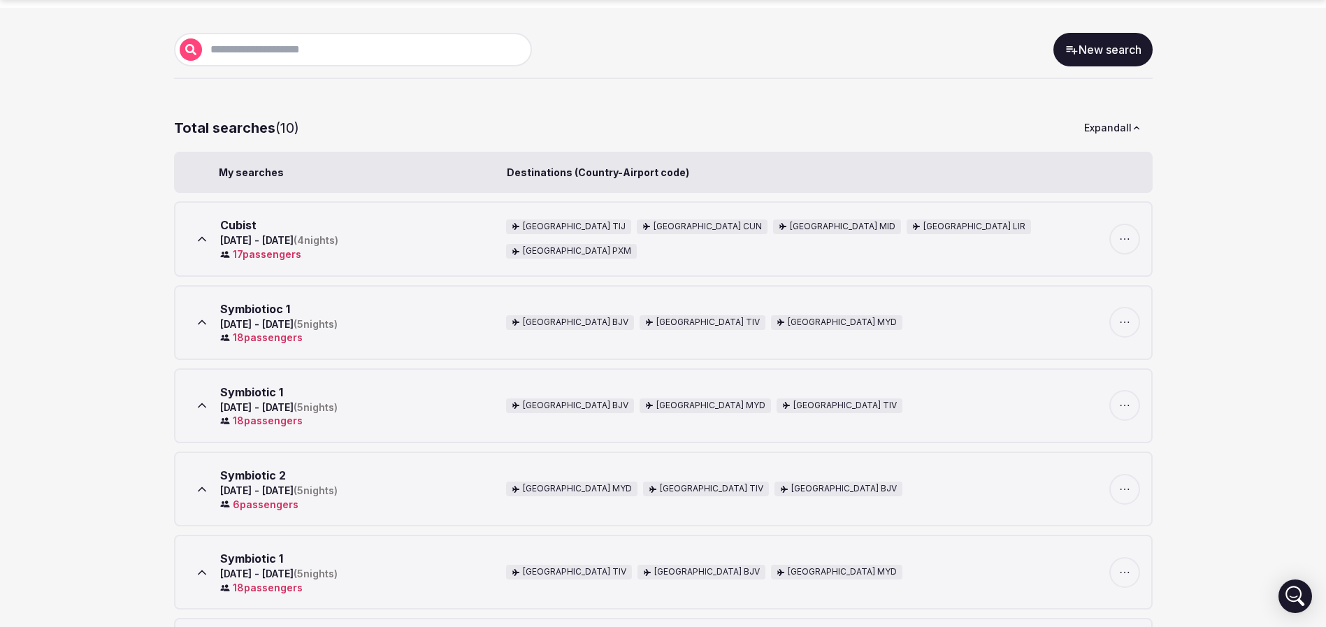
click at [259, 244] on div "[DATE] - [DATE] ( 4 nights)" at bounding box center [279, 241] width 118 height 14
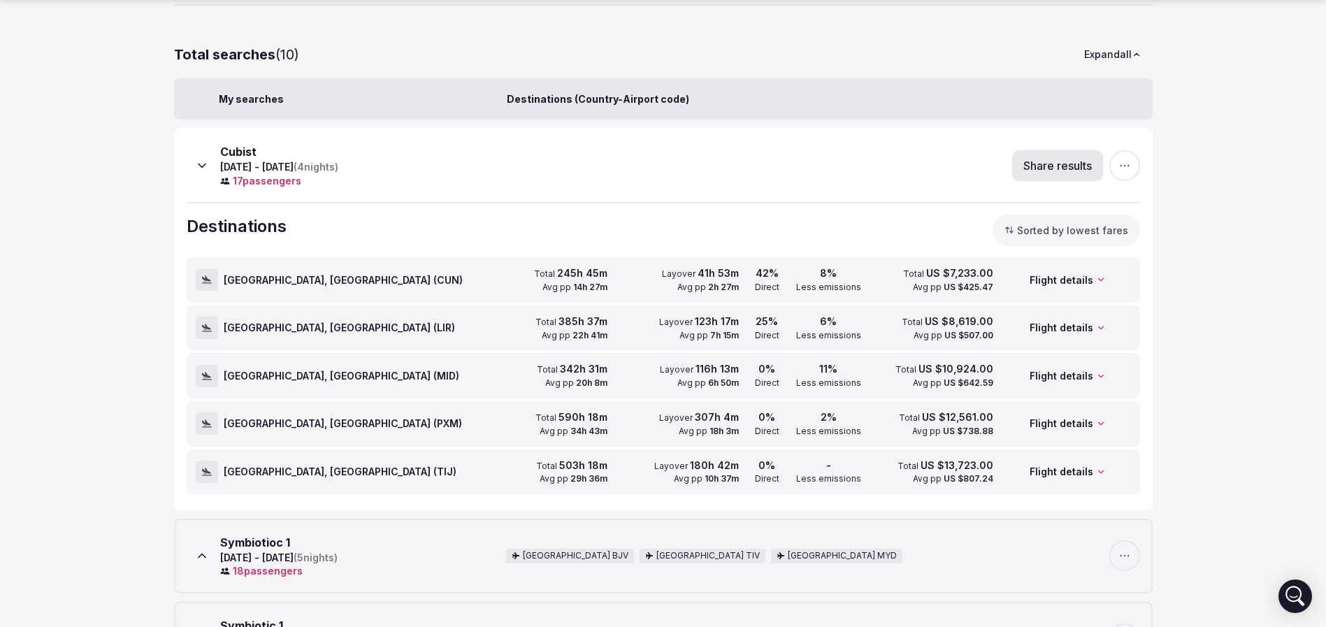
scroll to position [210, 0]
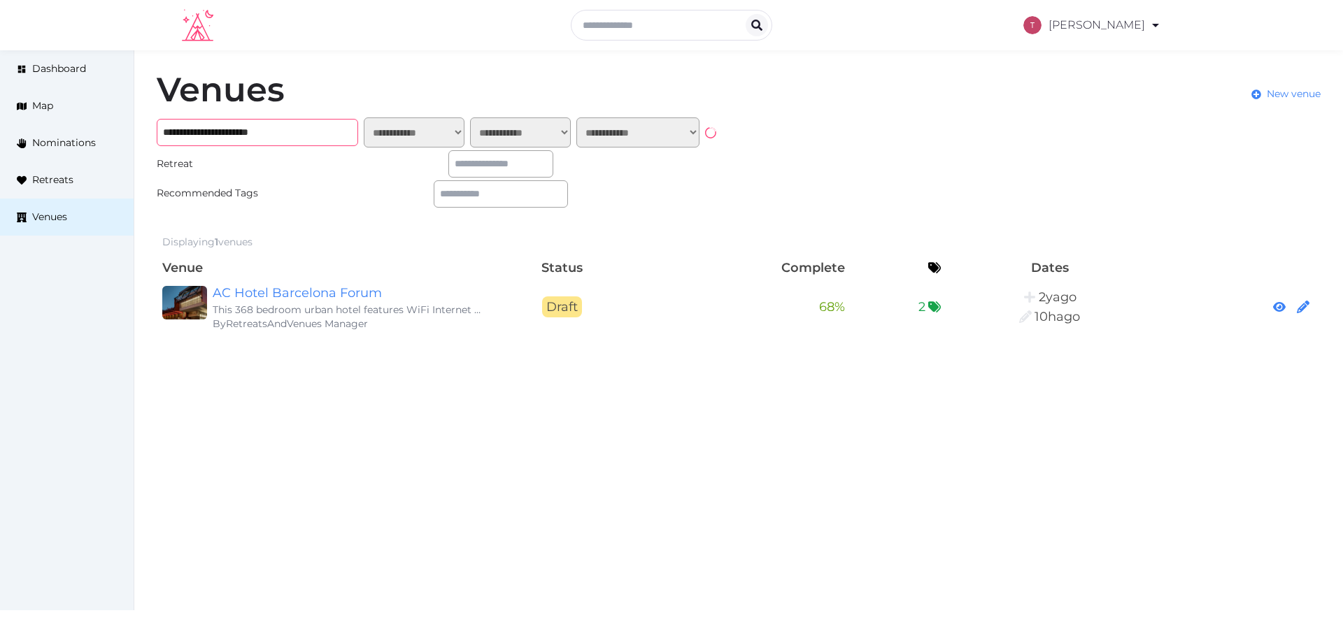
click at [315, 134] on input "**********" at bounding box center [257, 132] width 201 height 27
click at [345, 130] on input "**********" at bounding box center [257, 132] width 201 height 27
drag, startPoint x: 118, startPoint y: 127, endPoint x: 0, endPoint y: 120, distance: 118.4
click at [0, 120] on div "**********" at bounding box center [671, 203] width 1343 height 306
type input "*"
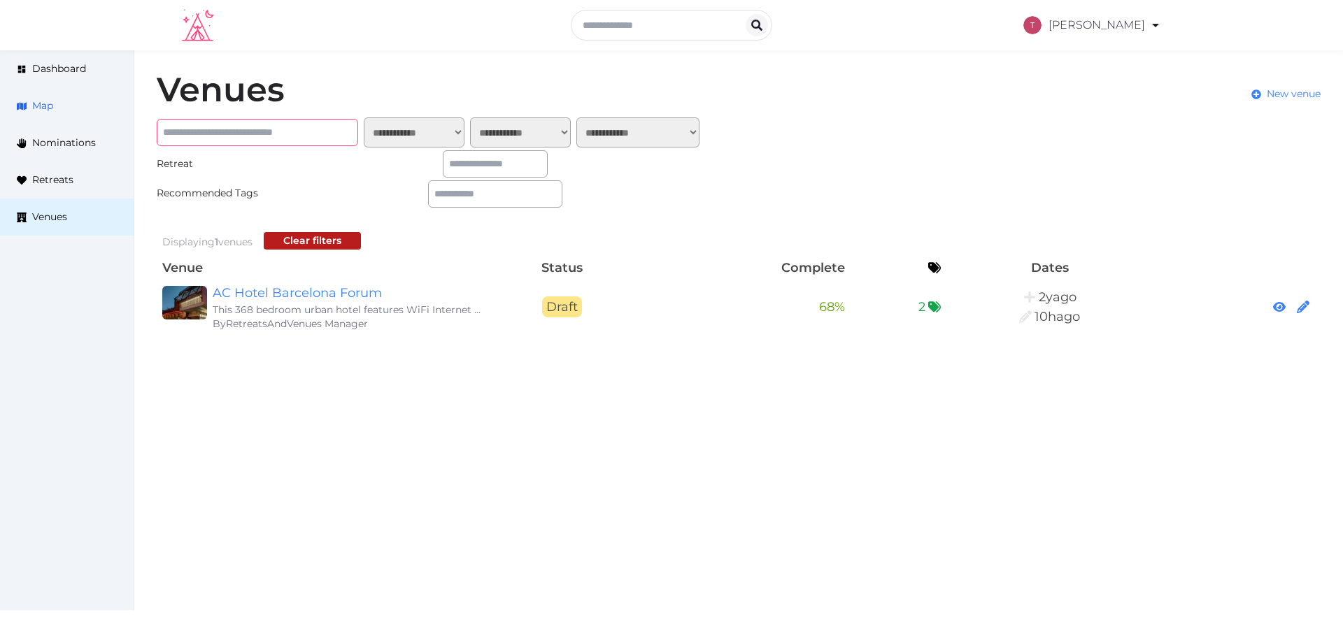
paste input "**********"
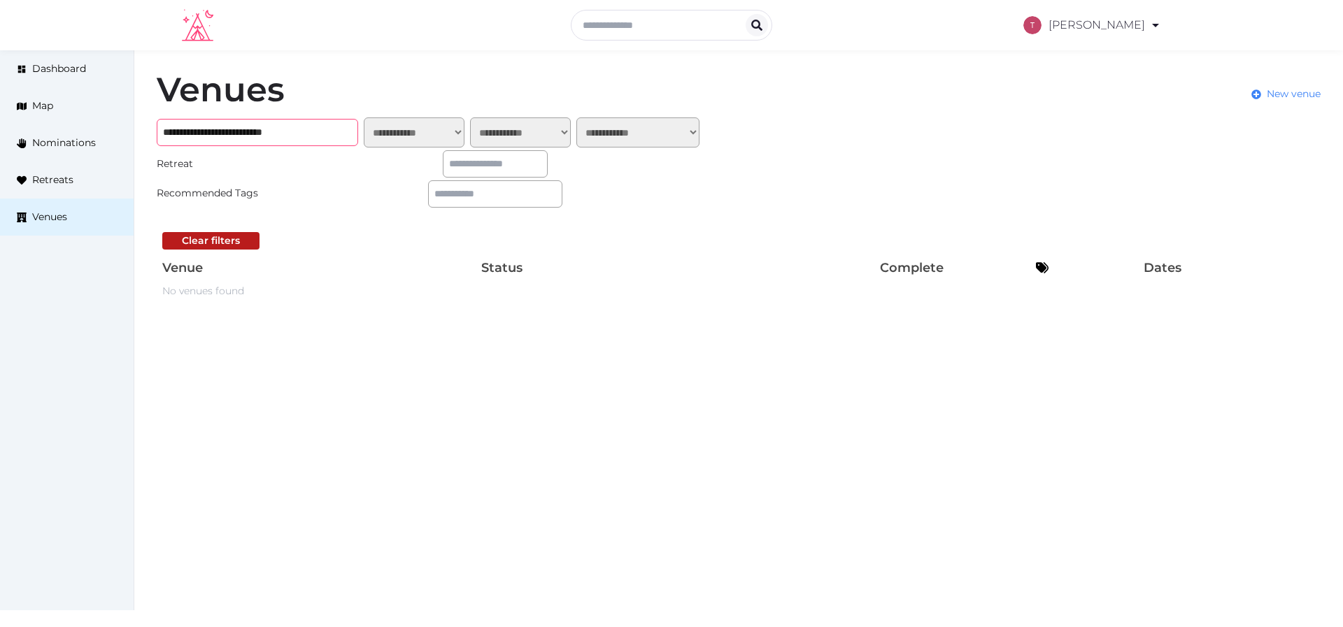
drag, startPoint x: 236, startPoint y: 135, endPoint x: 550, endPoint y: 138, distance: 314.0
click at [549, 138] on div "**********" at bounding box center [431, 132] width 548 height 30
type input "**********"
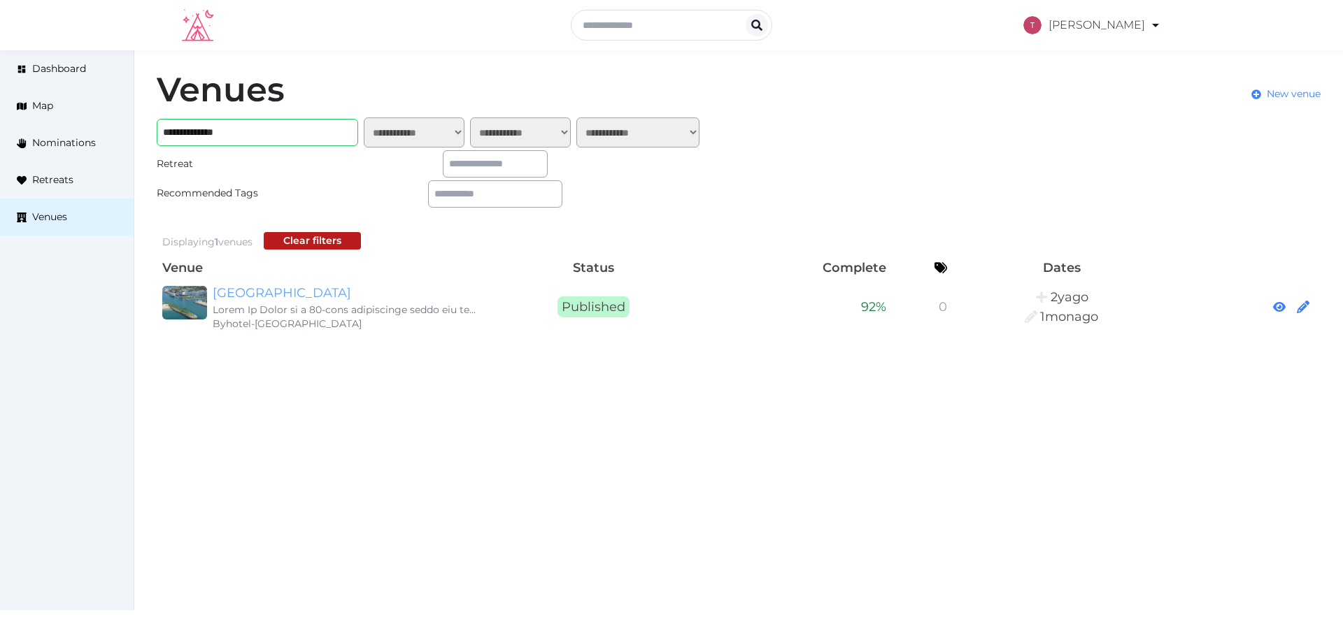
click at [292, 298] on link "[GEOGRAPHIC_DATA]" at bounding box center [347, 293] width 269 height 20
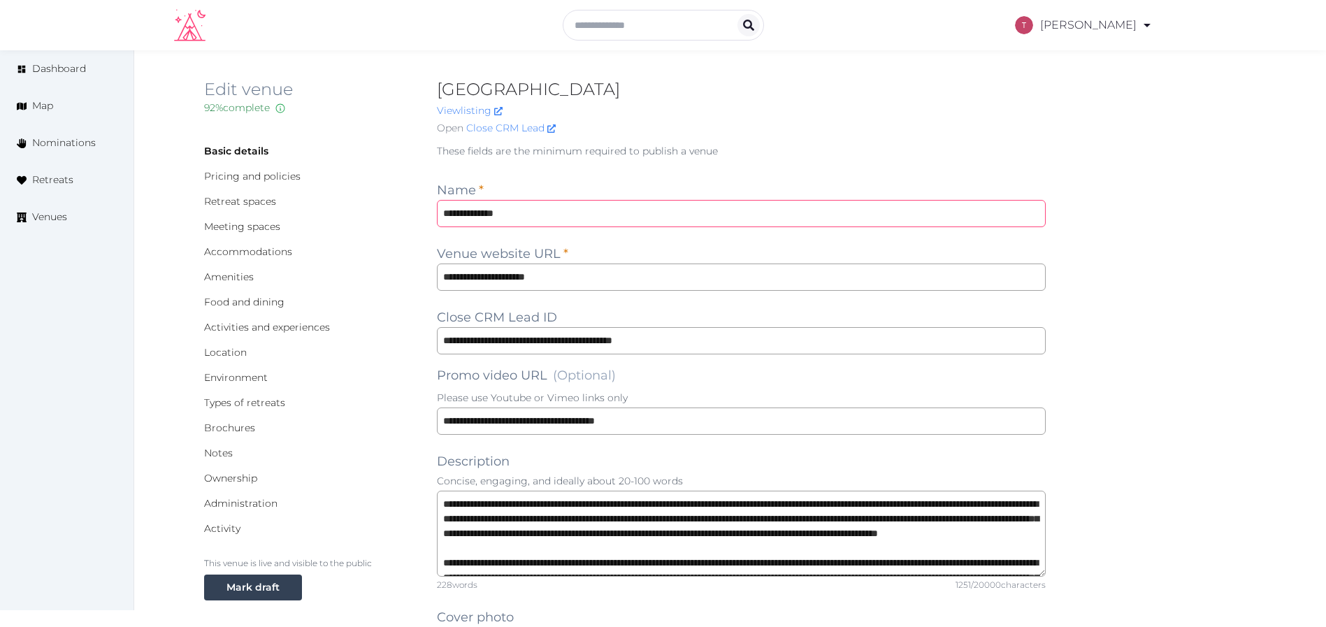
drag, startPoint x: 551, startPoint y: 206, endPoint x: 295, endPoint y: 201, distance: 256.0
paste input "**********"
type input "**********"
type textarea "**********"
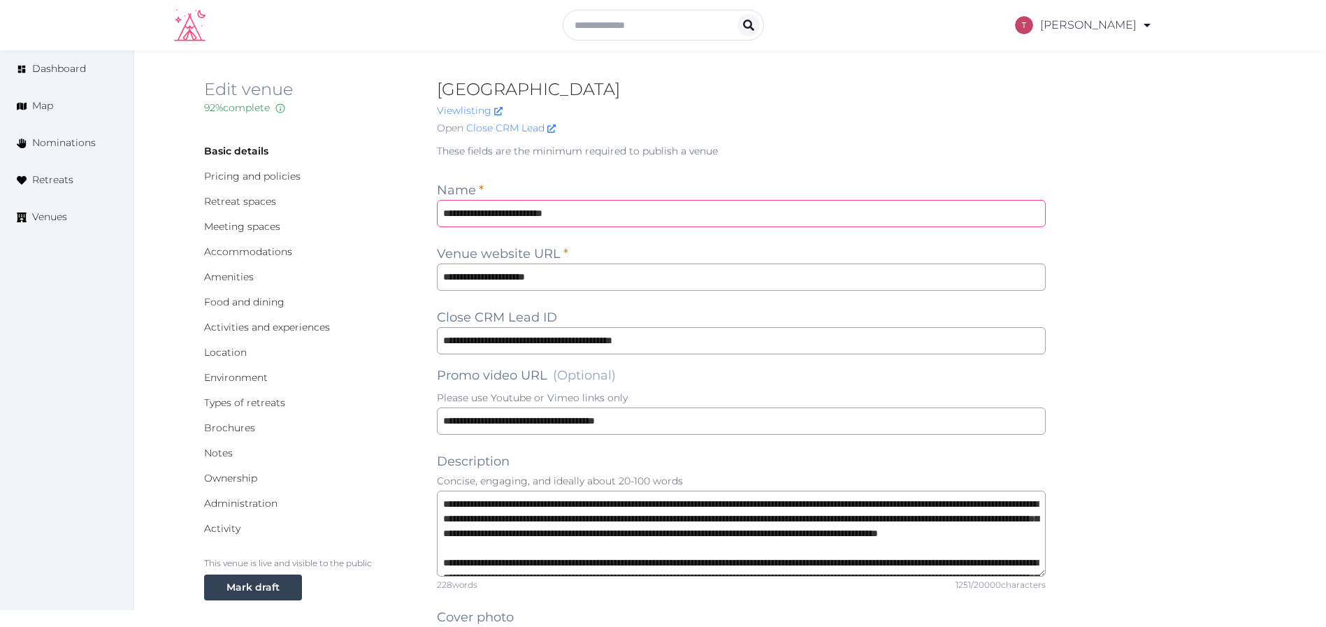
type input "**********"
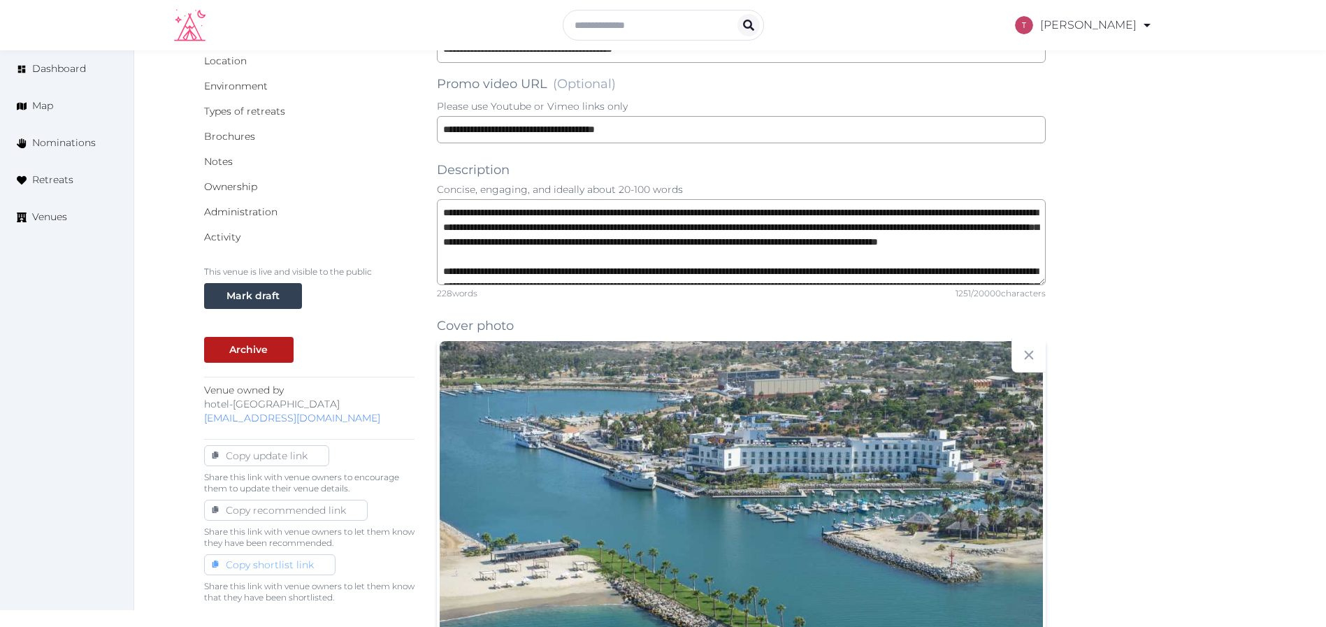
scroll to position [315, 0]
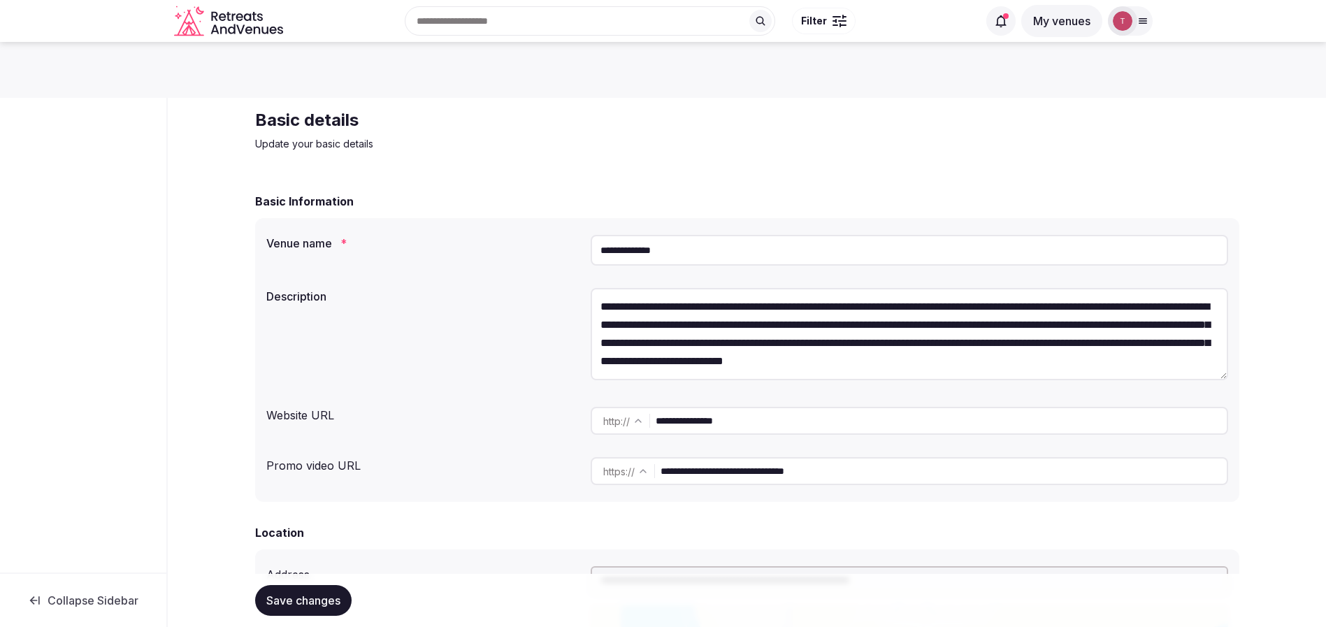
drag, startPoint x: 702, startPoint y: 251, endPoint x: 327, endPoint y: 234, distance: 375.2
click at [326, 236] on div "**********" at bounding box center [747, 250] width 962 height 42
paste input "**********"
type input "**********"
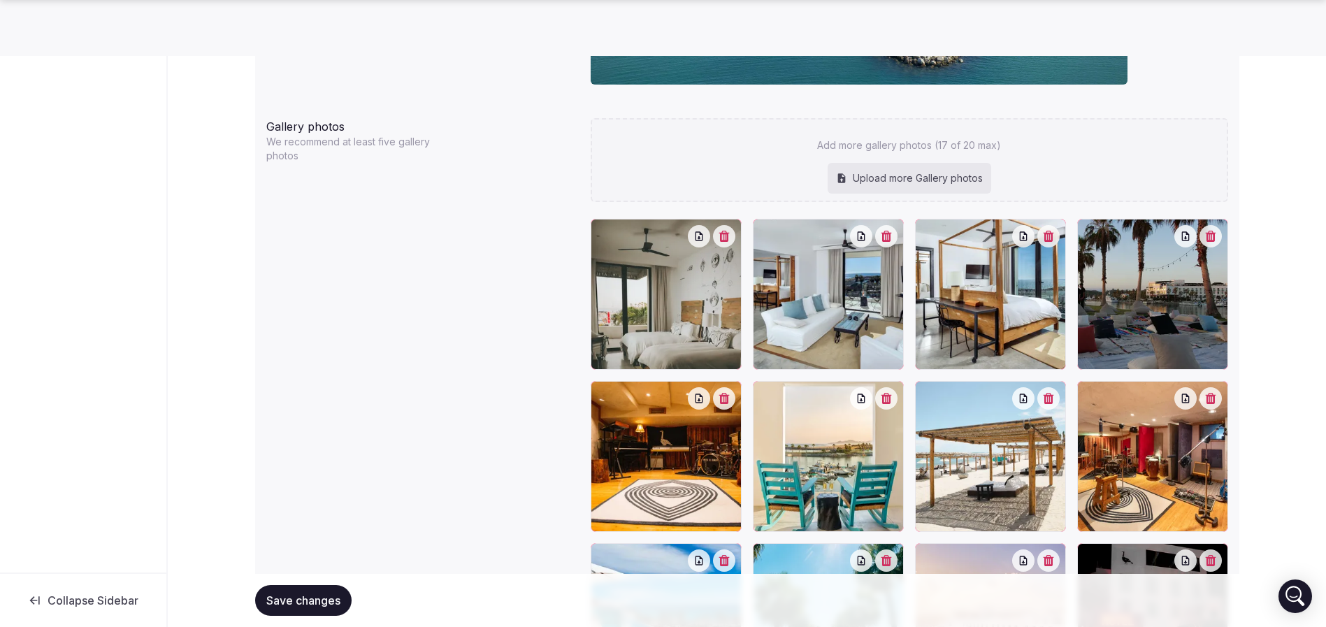
scroll to position [1993, 0]
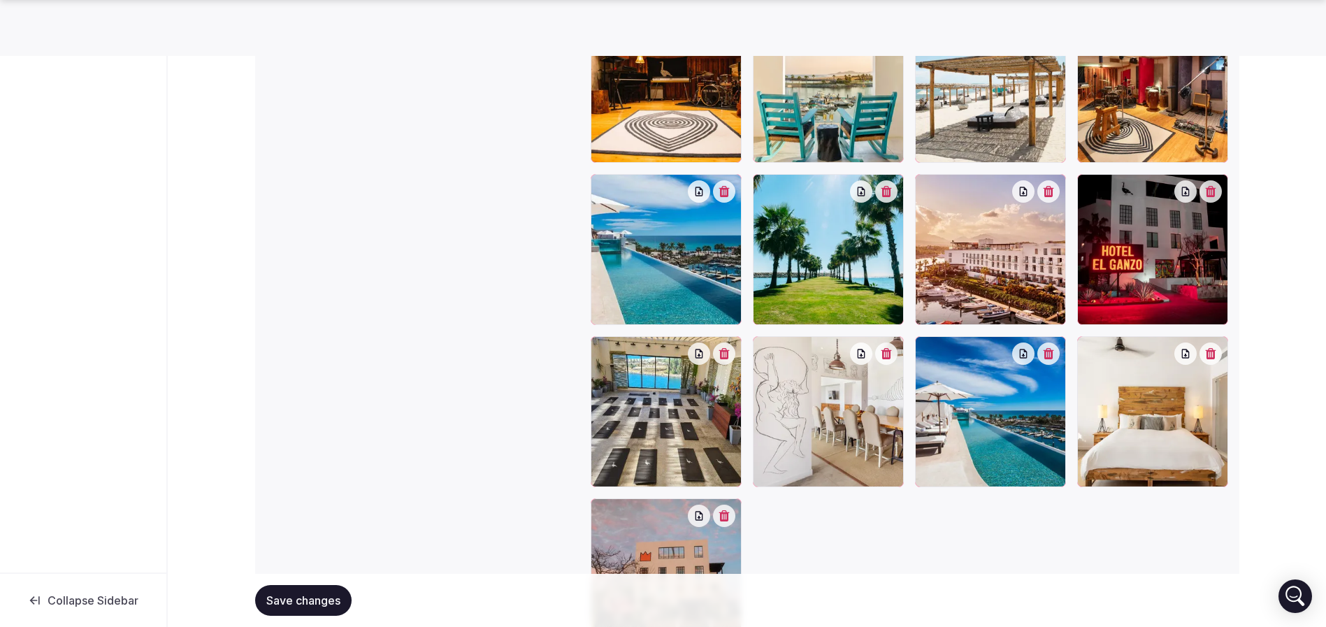
click at [277, 599] on span "Save changes" at bounding box center [303, 601] width 74 height 14
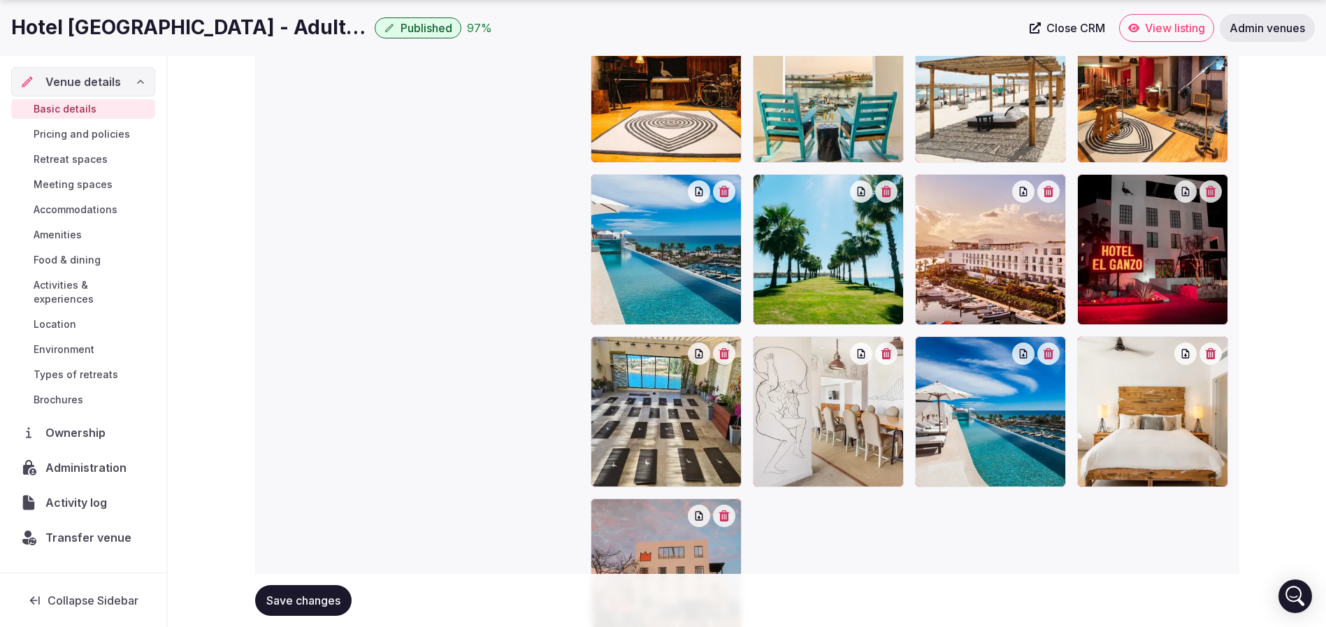
click at [336, 598] on span "Save changes" at bounding box center [303, 601] width 74 height 14
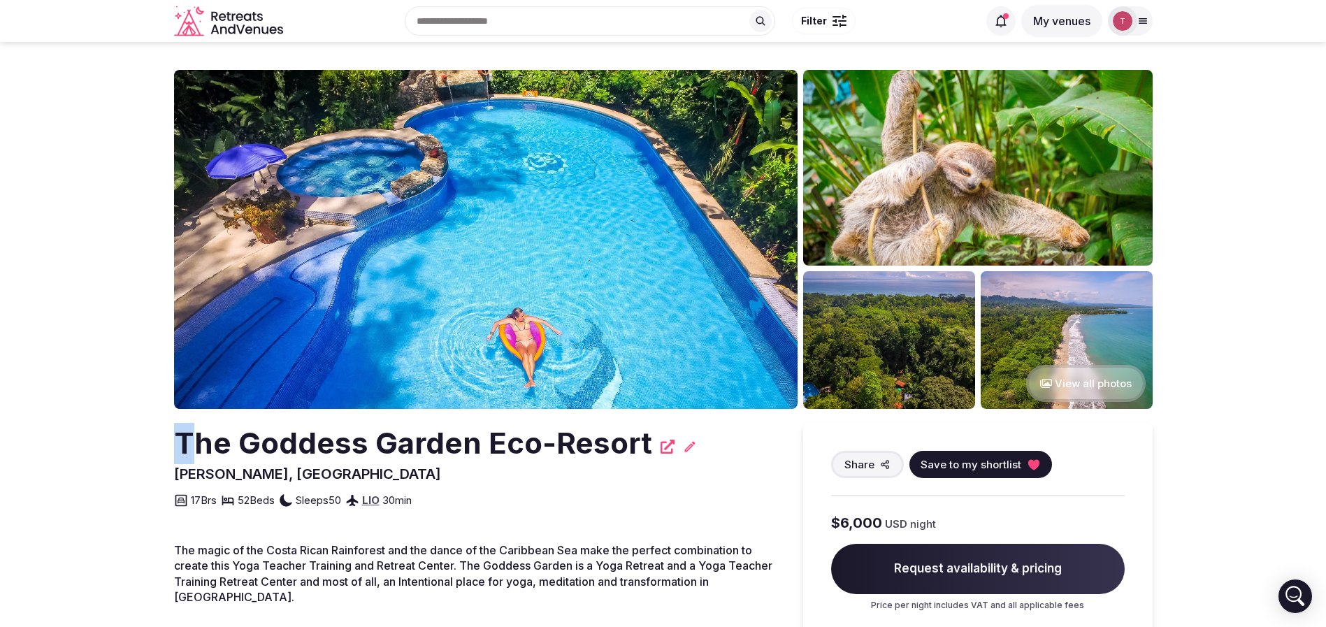
drag, startPoint x: 142, startPoint y: 454, endPoint x: 194, endPoint y: 448, distance: 52.1
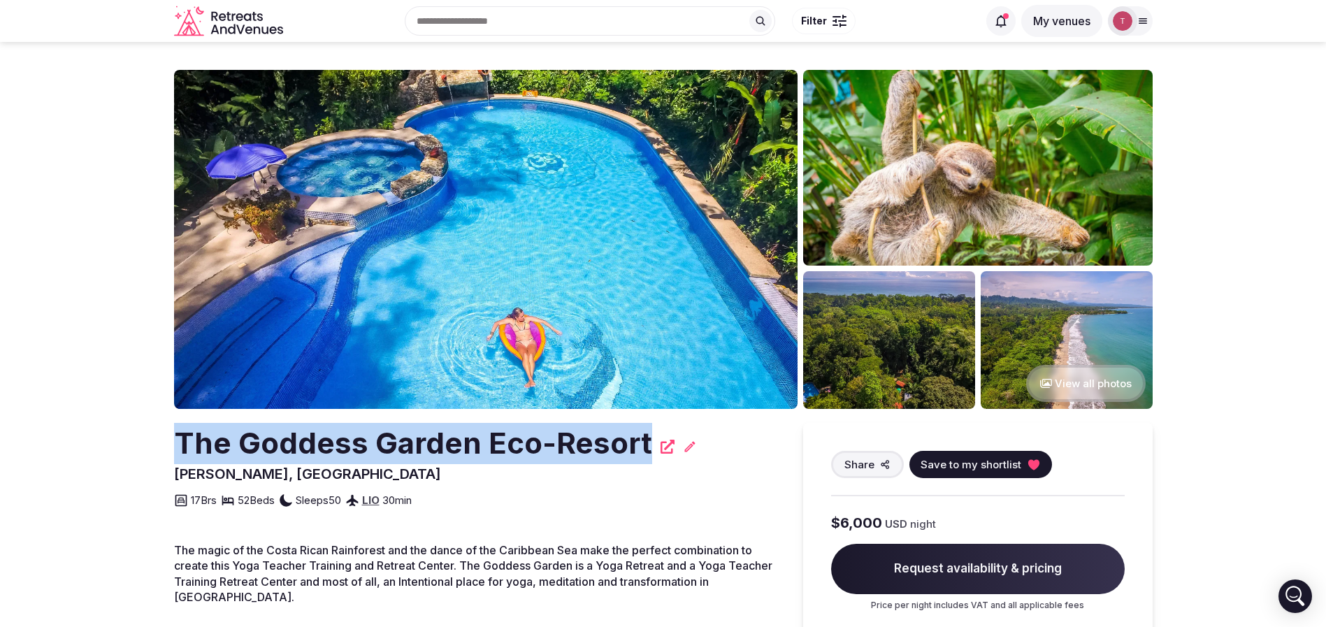
drag, startPoint x: 122, startPoint y: 445, endPoint x: 643, endPoint y: 448, distance: 520.2
copy h2 "The Goddess Garden Eco-Resort"
click at [1038, 466] on button "Save to my shortlist" at bounding box center [981, 464] width 143 height 27
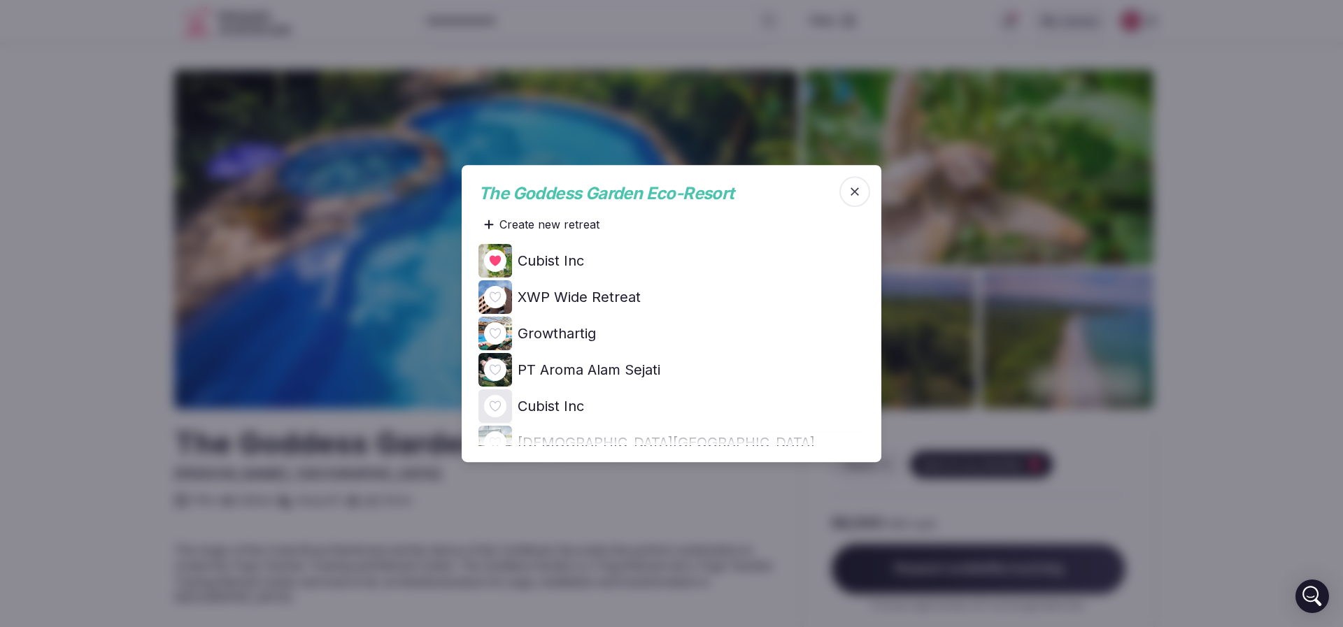
click at [0, 0] on icon at bounding box center [0, 0] width 0 height 0
click at [1271, 217] on div at bounding box center [671, 313] width 1343 height 627
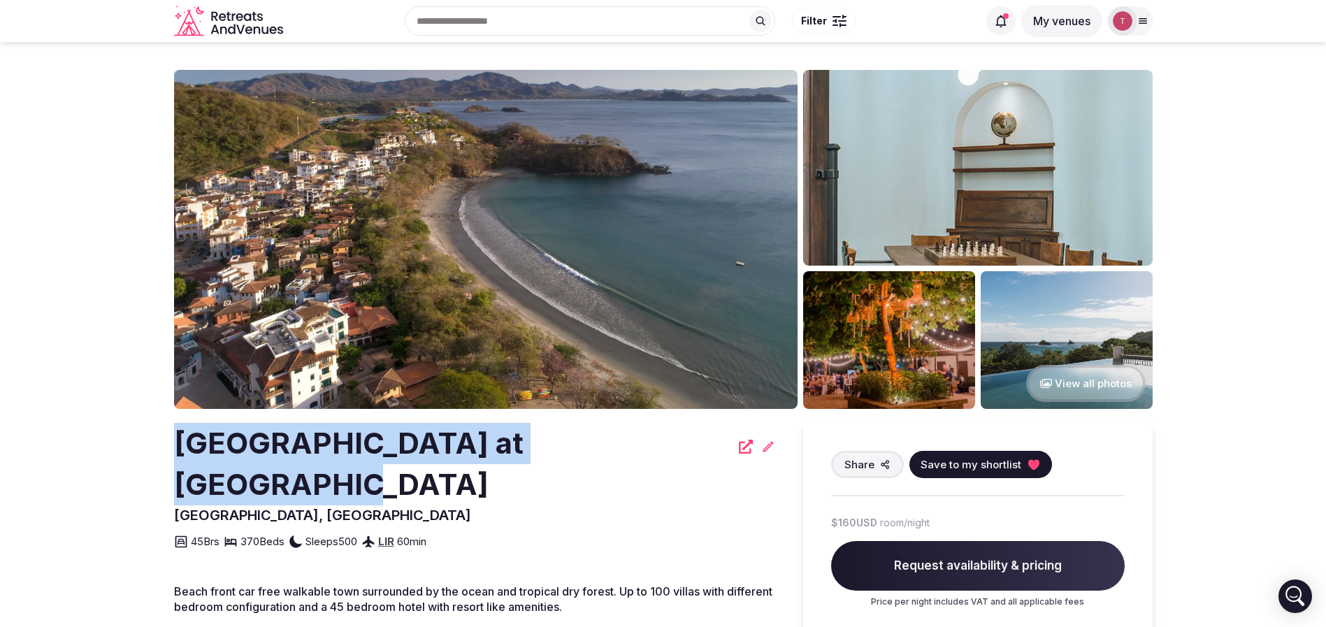
drag, startPoint x: 330, startPoint y: 442, endPoint x: 634, endPoint y: 457, distance: 303.8
copy h2 "[GEOGRAPHIC_DATA] at [GEOGRAPHIC_DATA]"
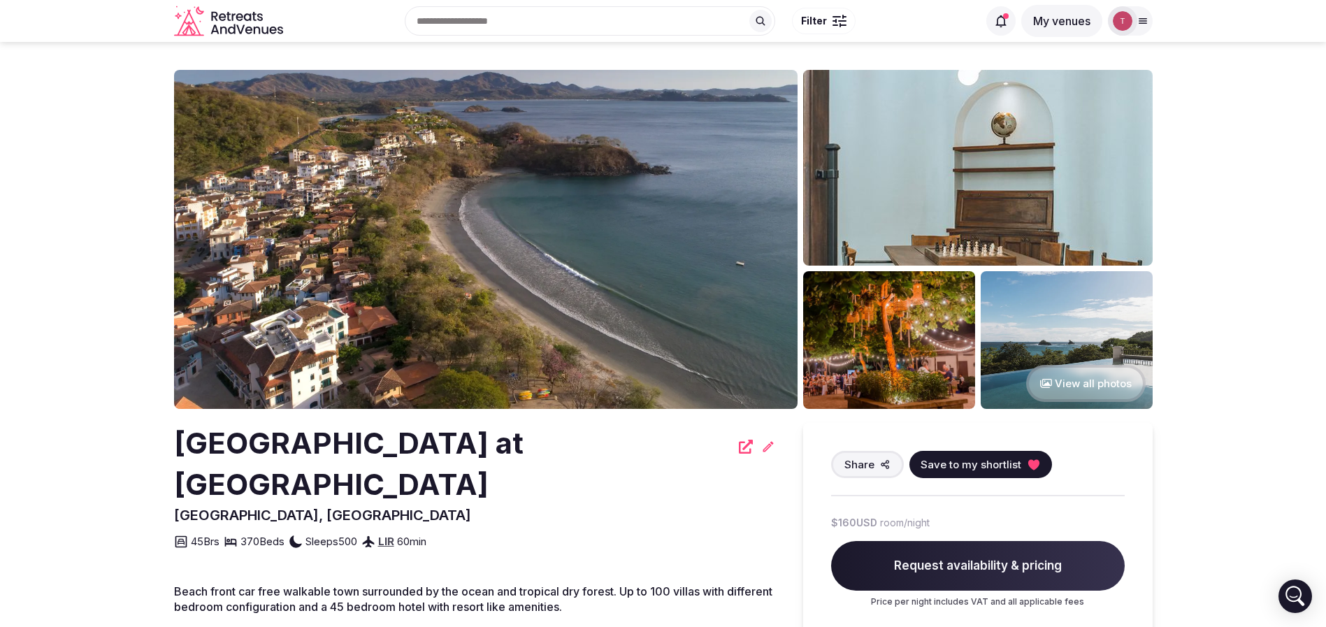
click at [438, 256] on img at bounding box center [486, 239] width 624 height 339
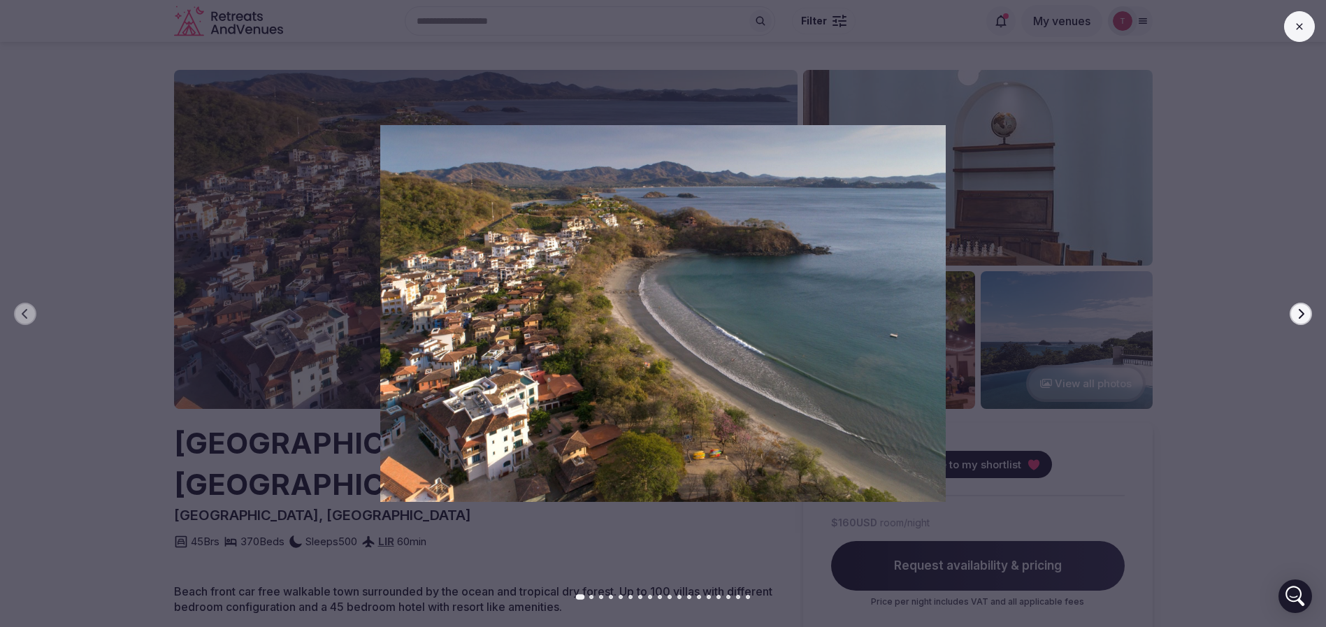
click at [1302, 315] on icon "button" at bounding box center [1302, 313] width 6 height 10
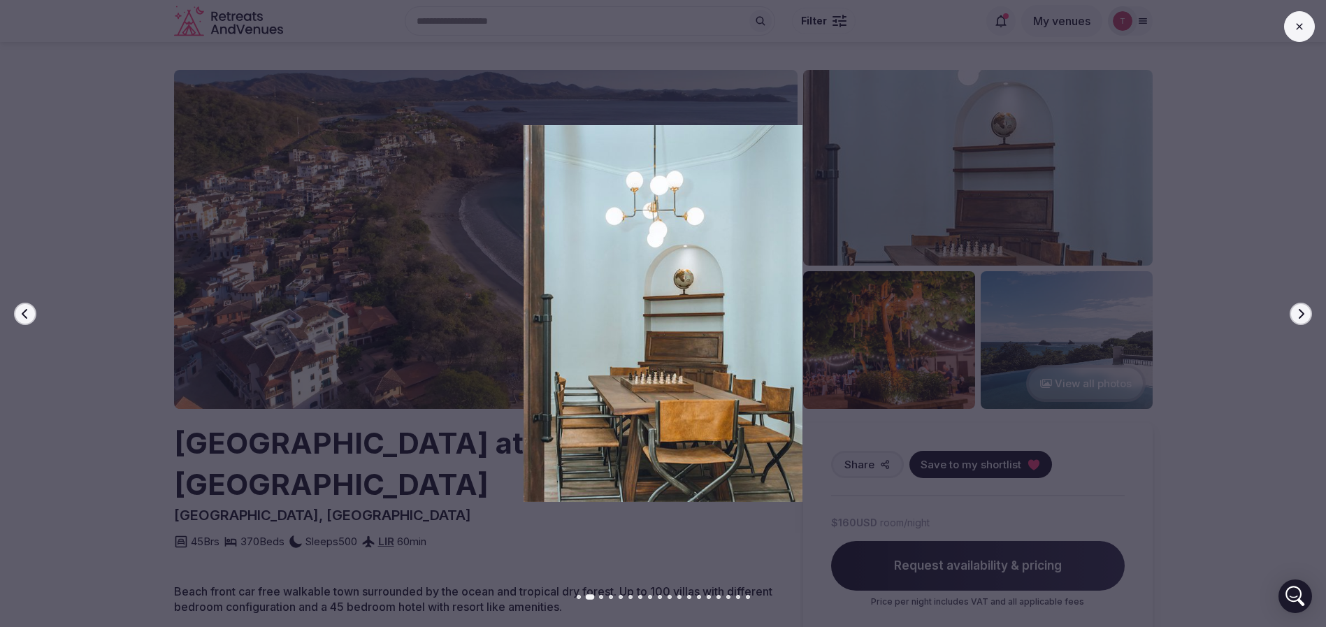
click at [1302, 315] on icon "button" at bounding box center [1302, 313] width 6 height 10
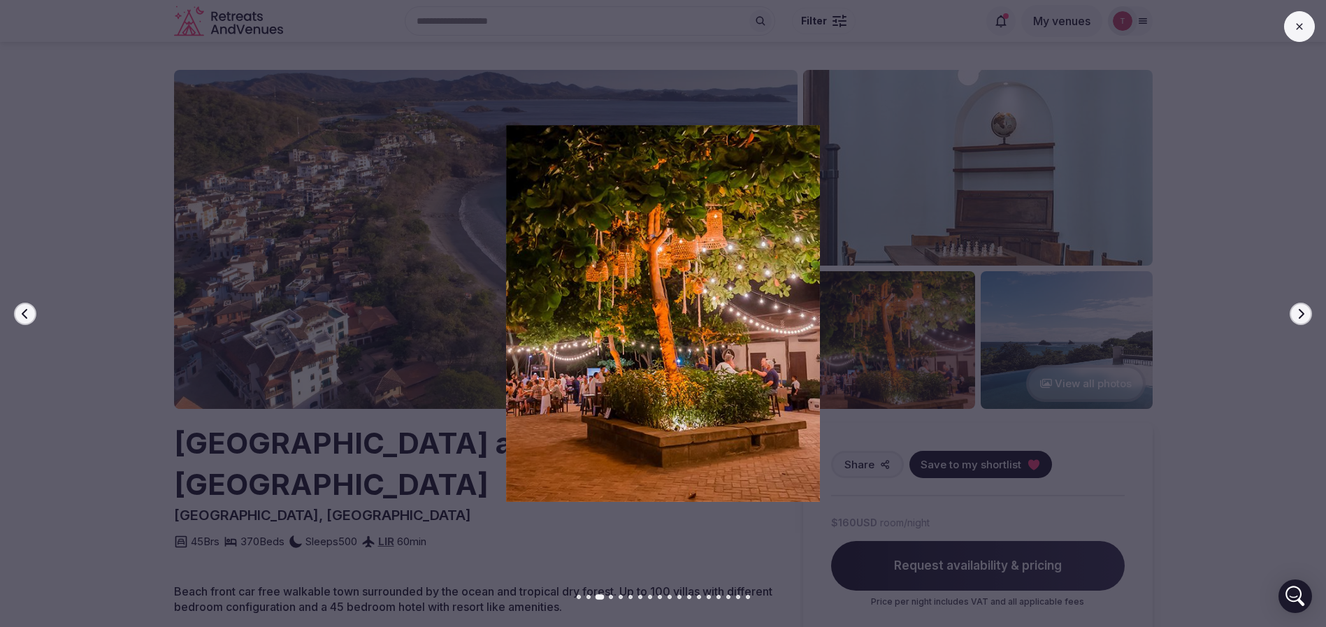
click at [1302, 315] on icon "button" at bounding box center [1302, 313] width 6 height 10
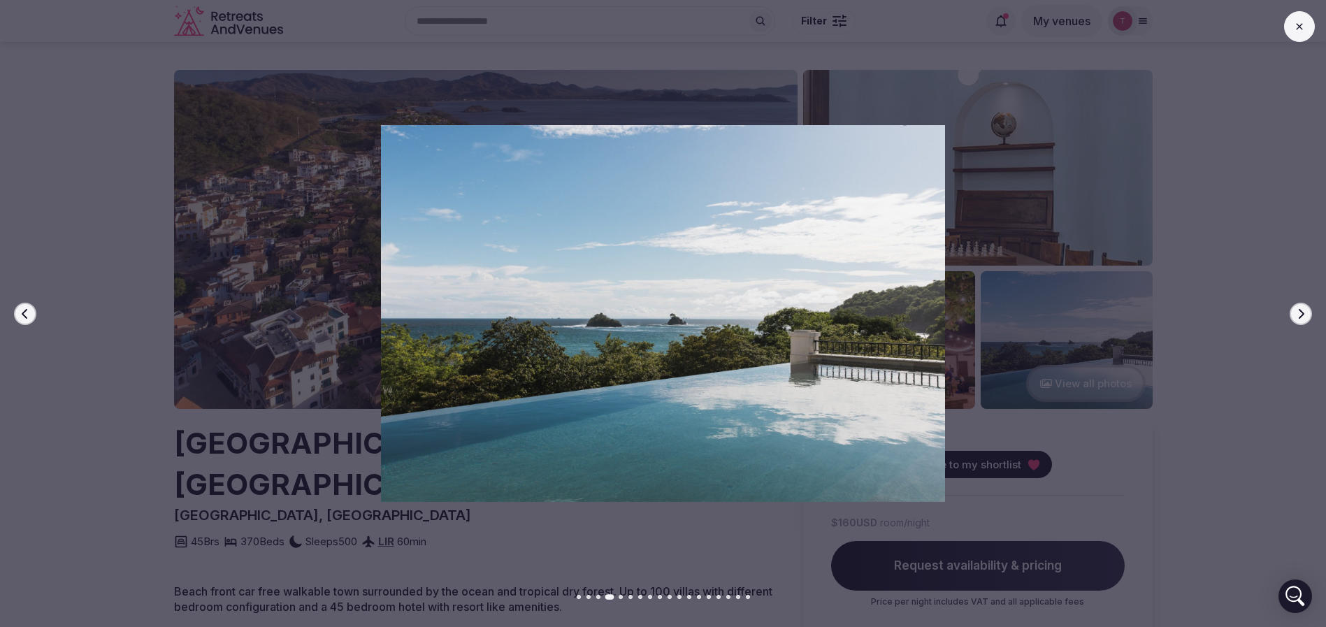
click at [1302, 315] on icon "button" at bounding box center [1302, 313] width 6 height 10
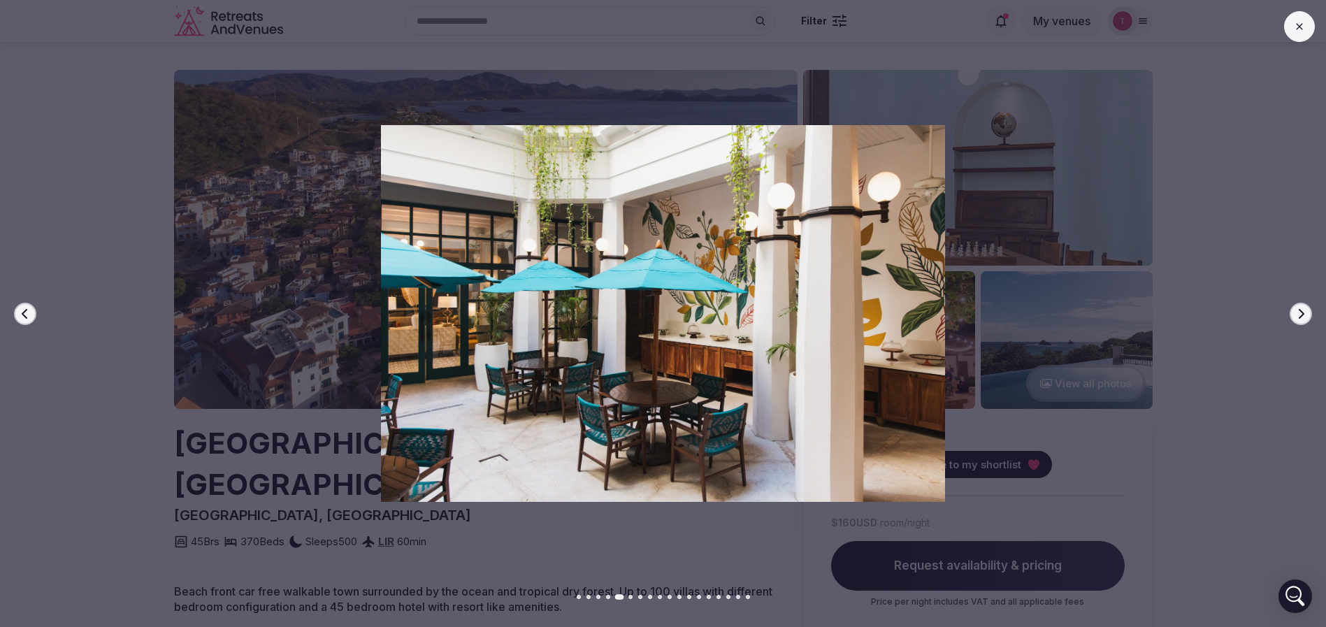
click at [1302, 315] on icon "button" at bounding box center [1302, 313] width 6 height 10
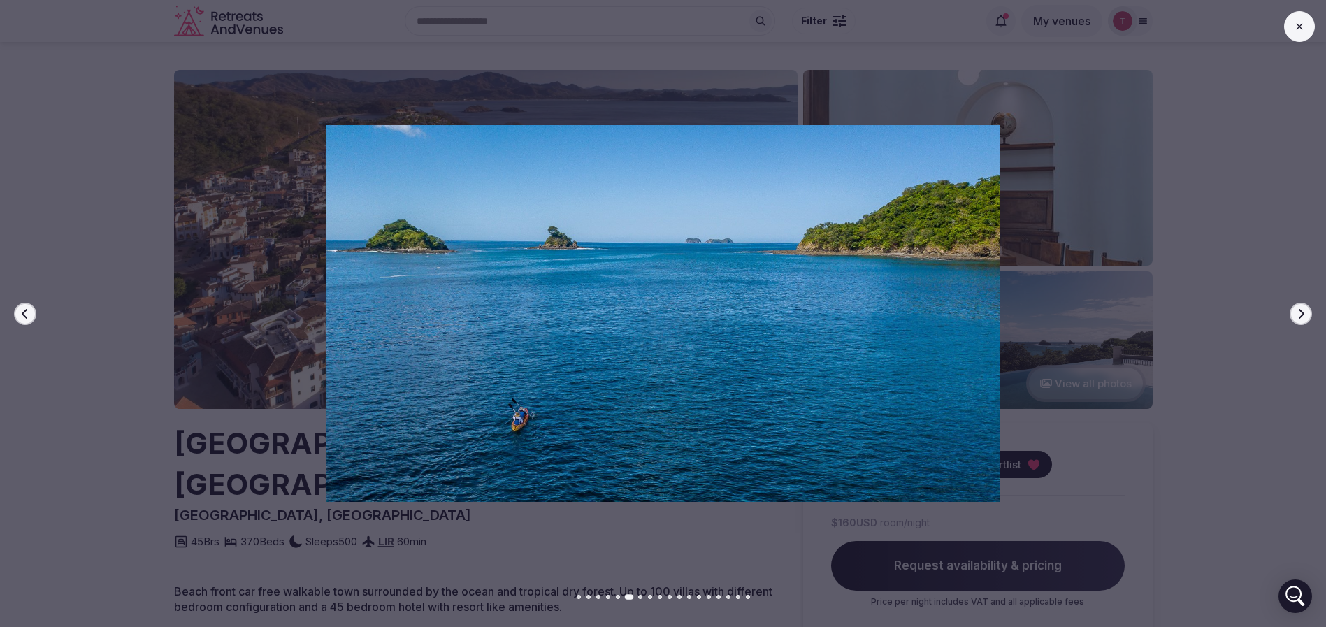
click at [1302, 315] on icon "button" at bounding box center [1302, 313] width 6 height 10
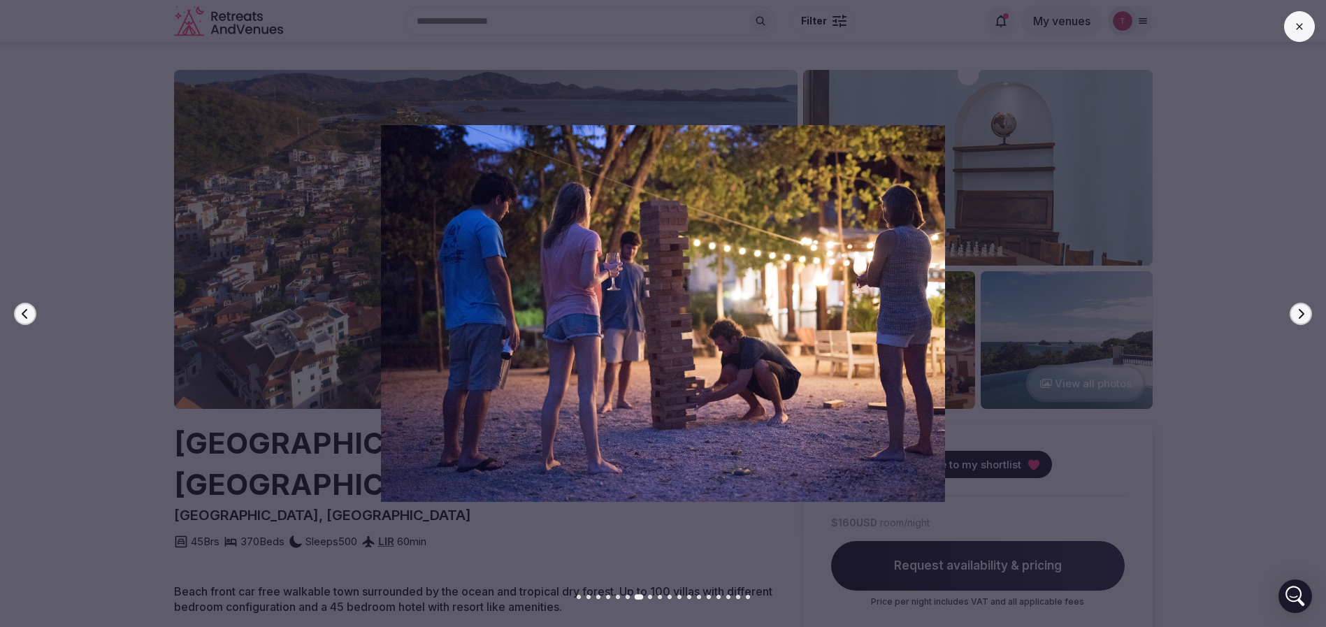
click at [1302, 315] on icon "button" at bounding box center [1302, 313] width 6 height 10
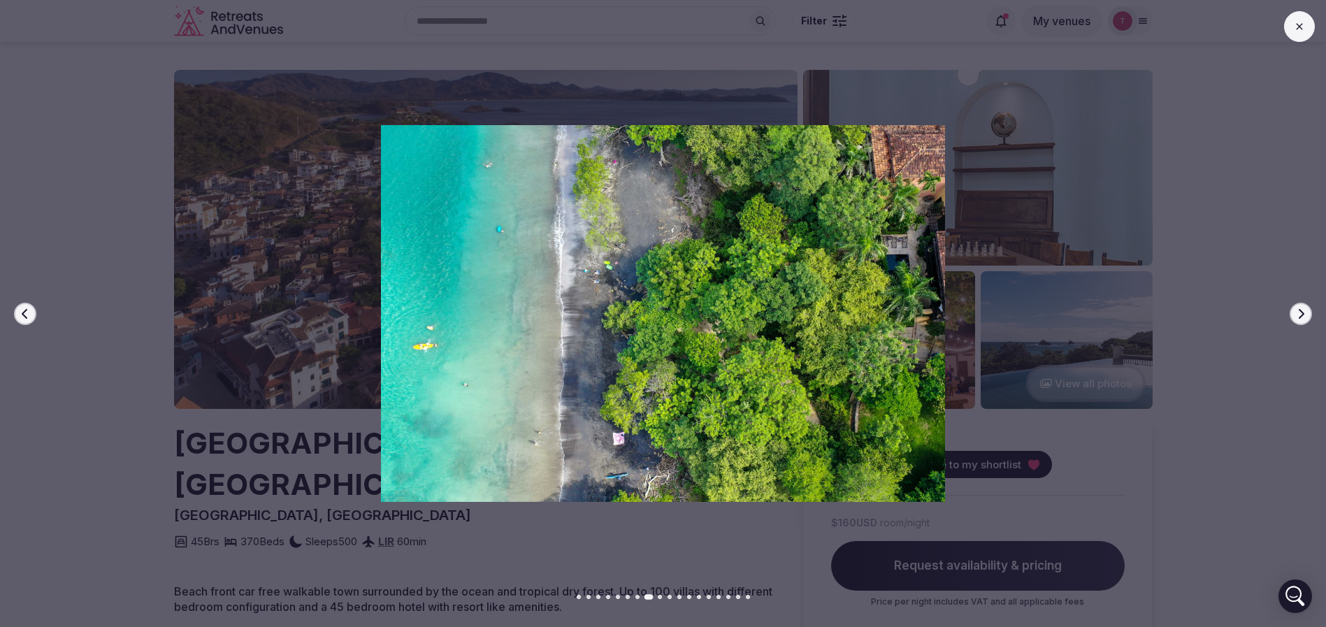
click at [1302, 315] on icon "button" at bounding box center [1302, 313] width 6 height 10
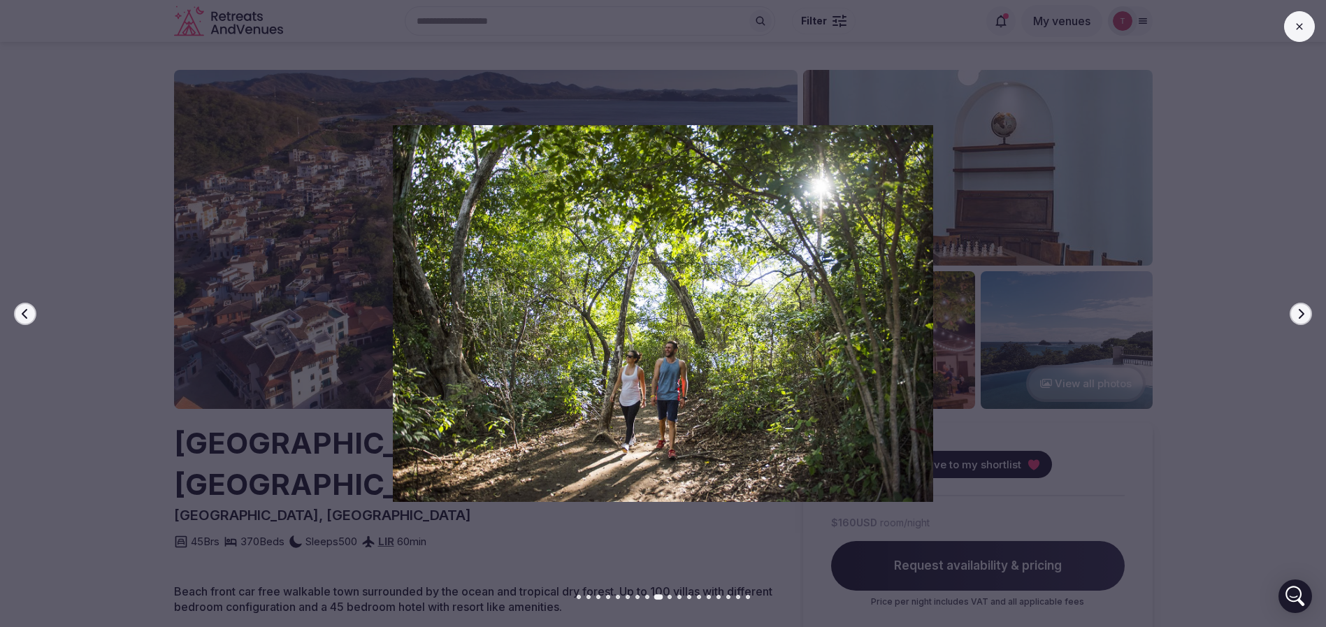
click at [1302, 315] on icon "button" at bounding box center [1302, 313] width 6 height 10
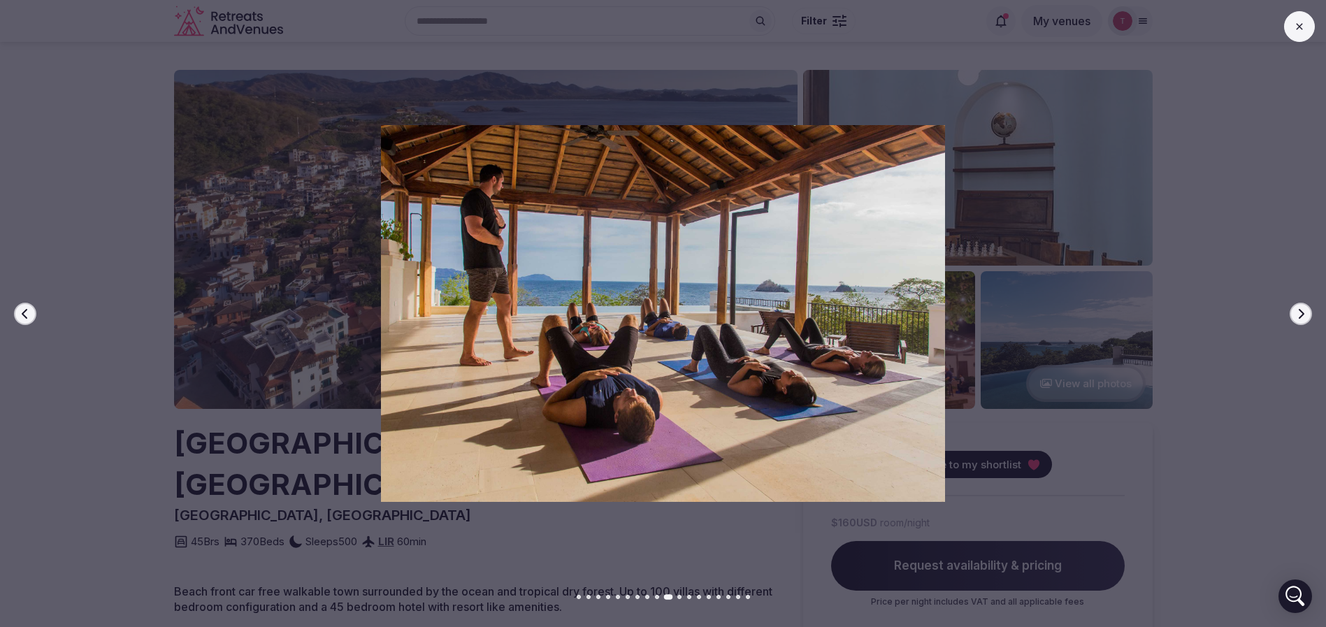
click at [1302, 315] on icon "button" at bounding box center [1302, 313] width 6 height 10
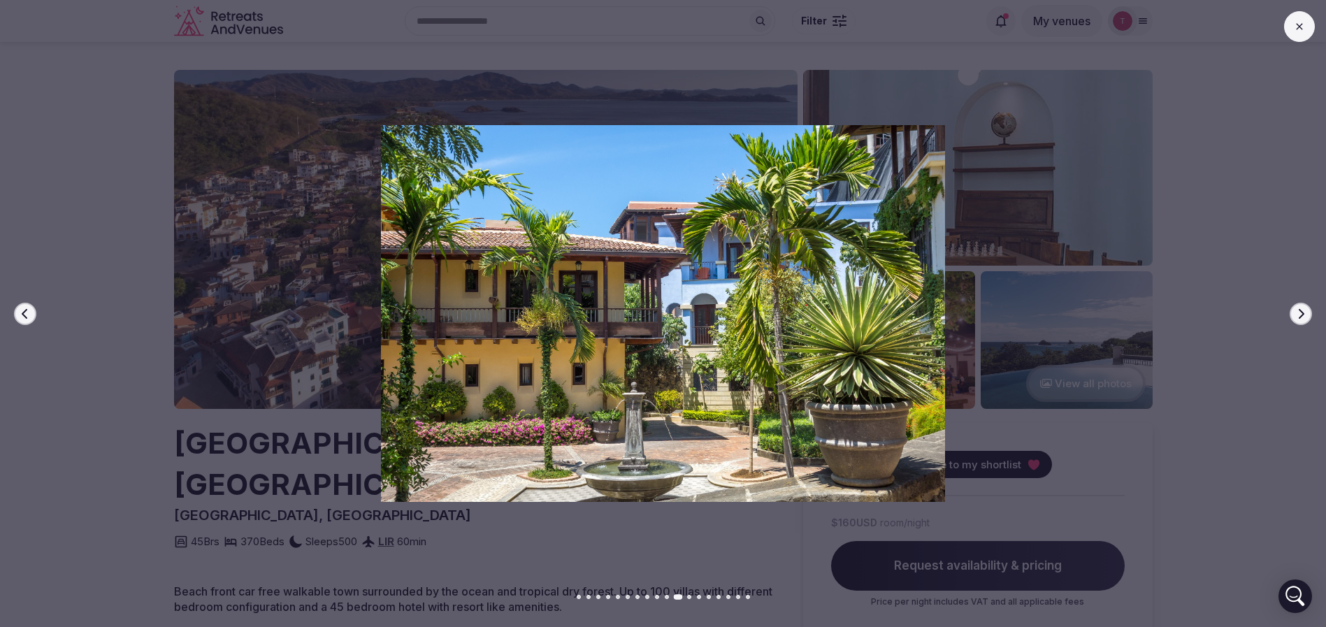
click at [1302, 315] on icon "button" at bounding box center [1302, 313] width 6 height 10
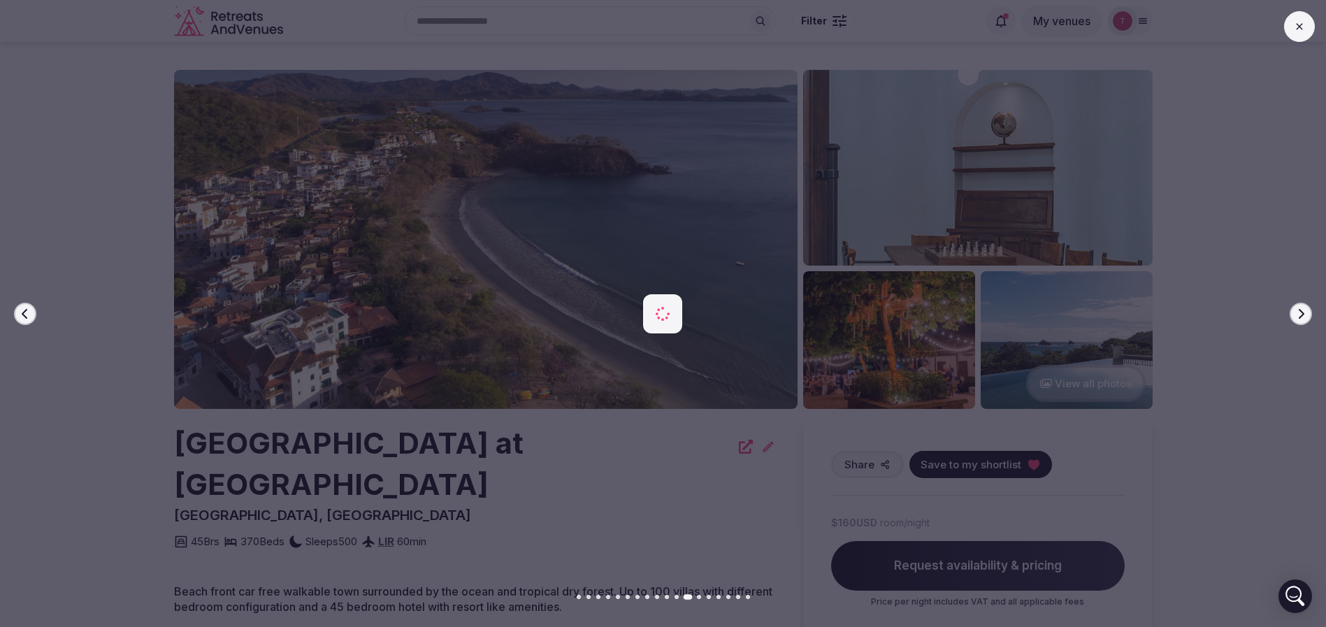
click at [1302, 315] on icon "button" at bounding box center [1302, 313] width 6 height 10
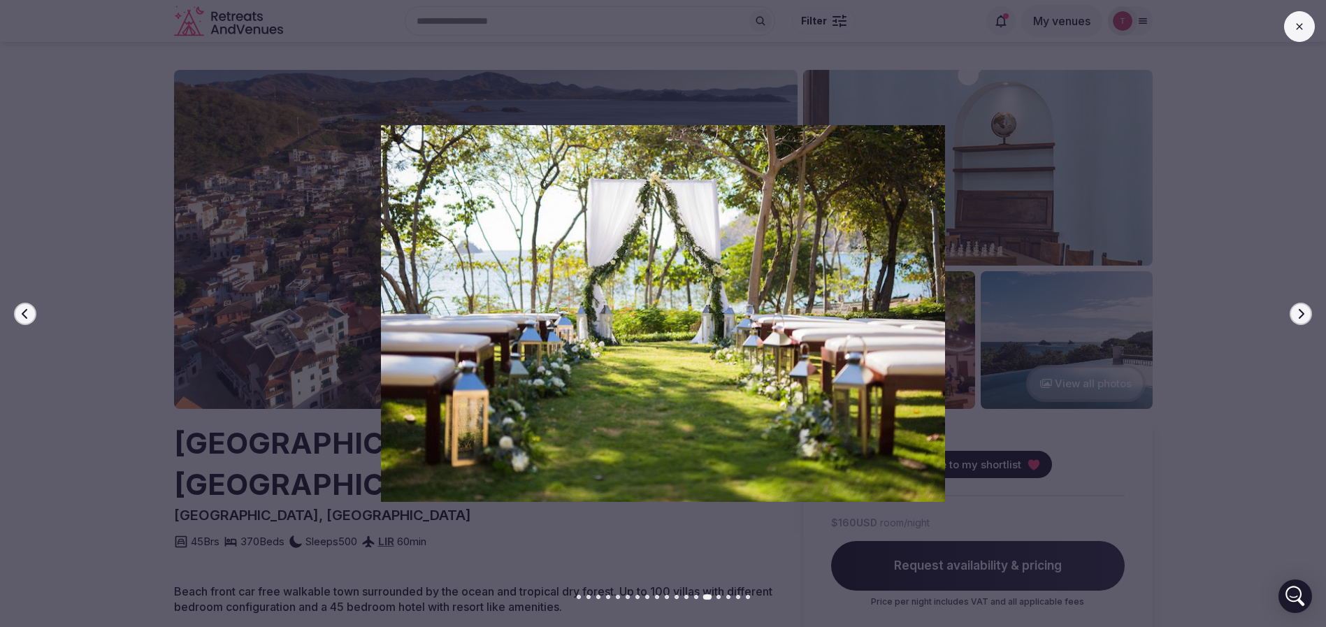
click at [1302, 315] on icon "button" at bounding box center [1302, 313] width 6 height 10
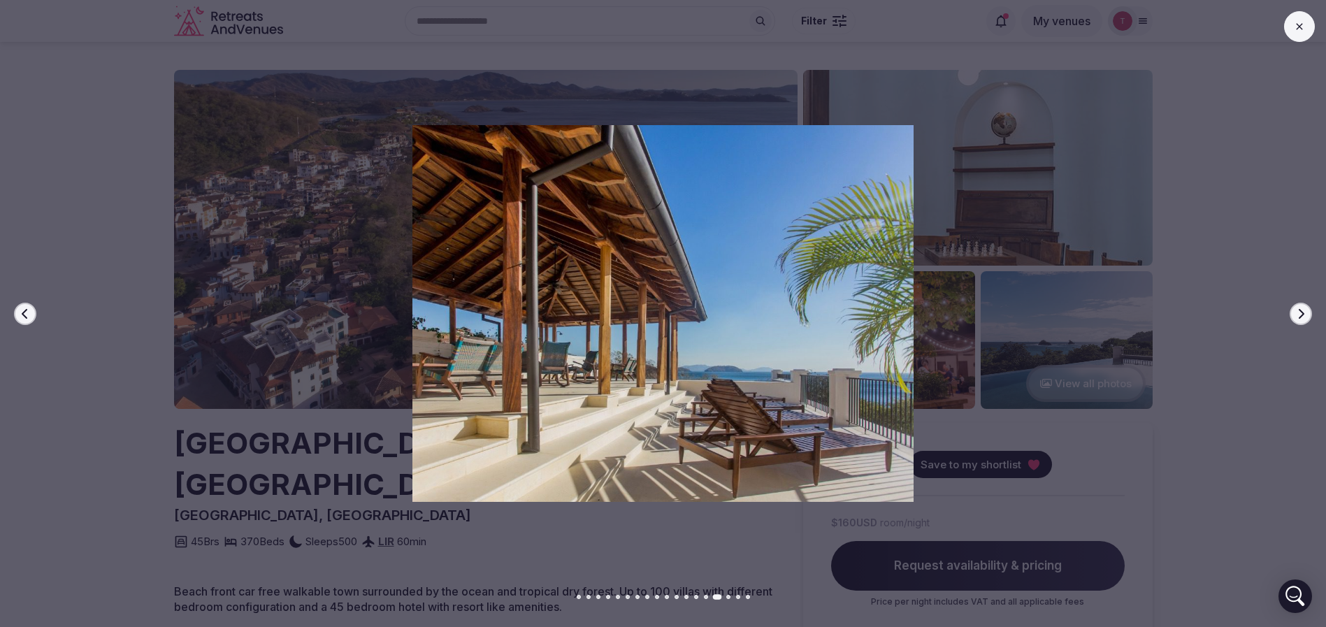
click at [1302, 315] on icon "button" at bounding box center [1302, 313] width 6 height 10
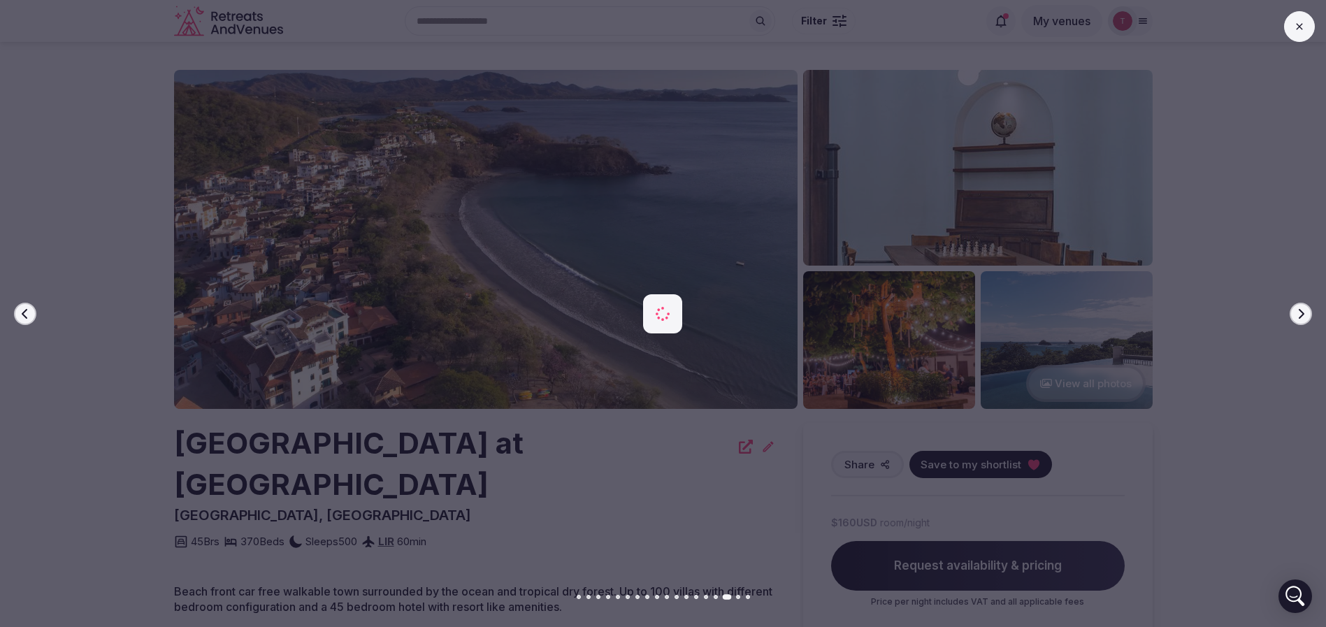
click at [1302, 315] on icon "button" at bounding box center [1302, 313] width 6 height 10
click at [0, 291] on div at bounding box center [658, 313] width 1338 height 376
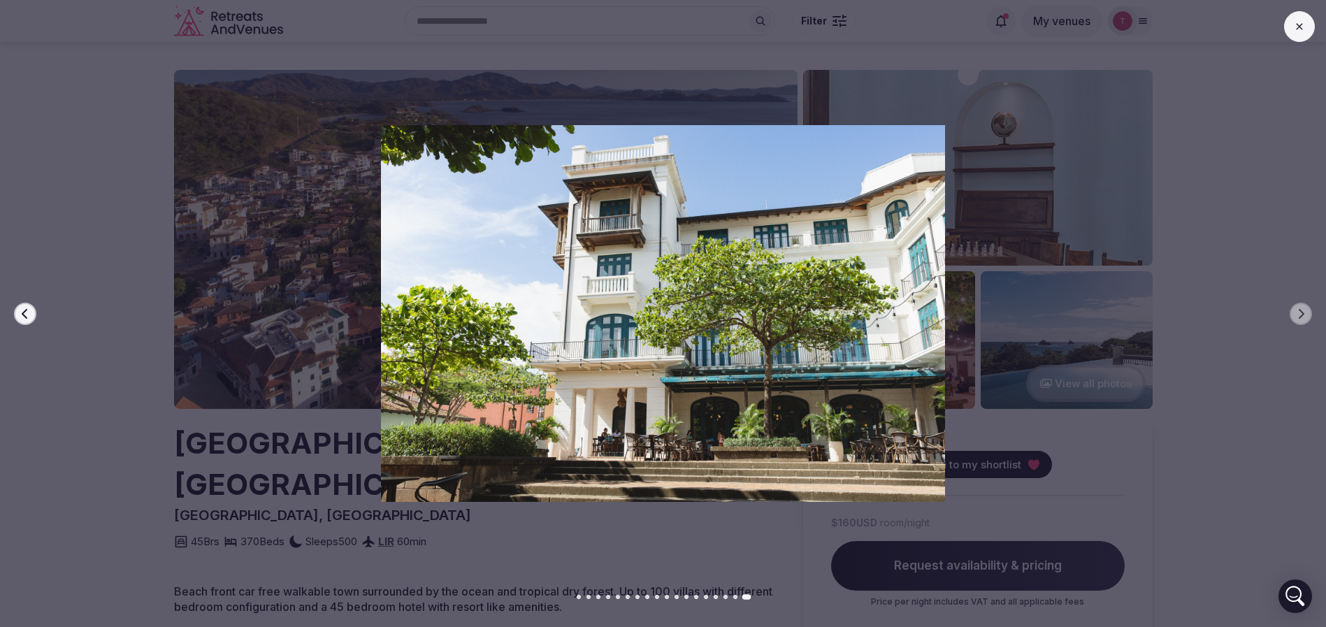
click at [157, 564] on div "Previous slide Next slide" at bounding box center [663, 313] width 1326 height 627
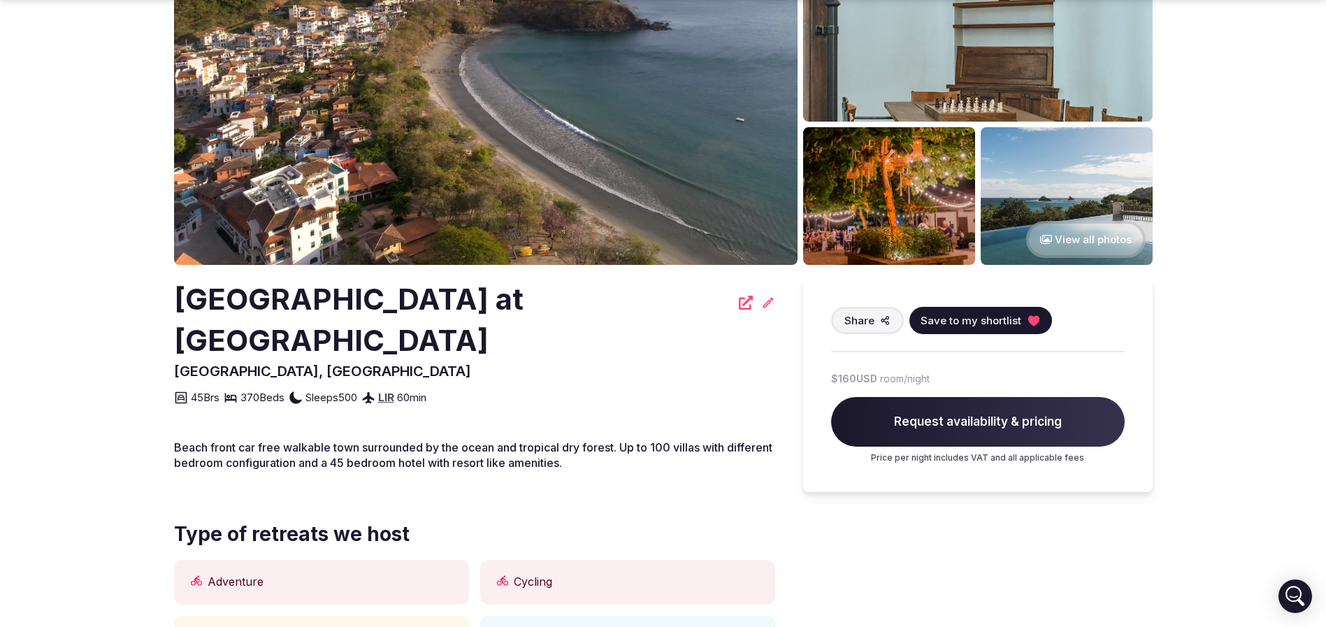
scroll to position [210, 0]
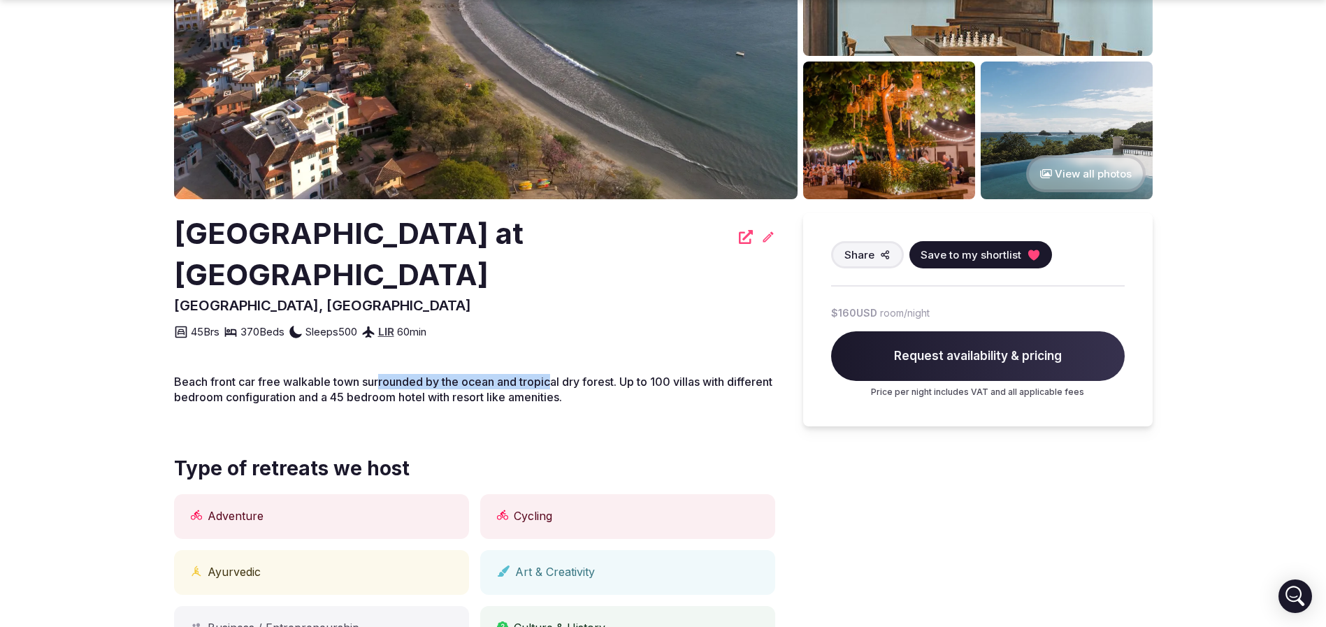
drag, startPoint x: 388, startPoint y: 338, endPoint x: 556, endPoint y: 344, distance: 167.9
click at [556, 375] on span "Beach front car free walkable town surrounded by the ocean and tropical dry for…" at bounding box center [473, 389] width 599 height 29
drag, startPoint x: 515, startPoint y: 345, endPoint x: 668, endPoint y: 352, distance: 153.3
click at [668, 374] on p "Beach front car free walkable town surrounded by the ocean and tropical dry for…" at bounding box center [474, 389] width 601 height 31
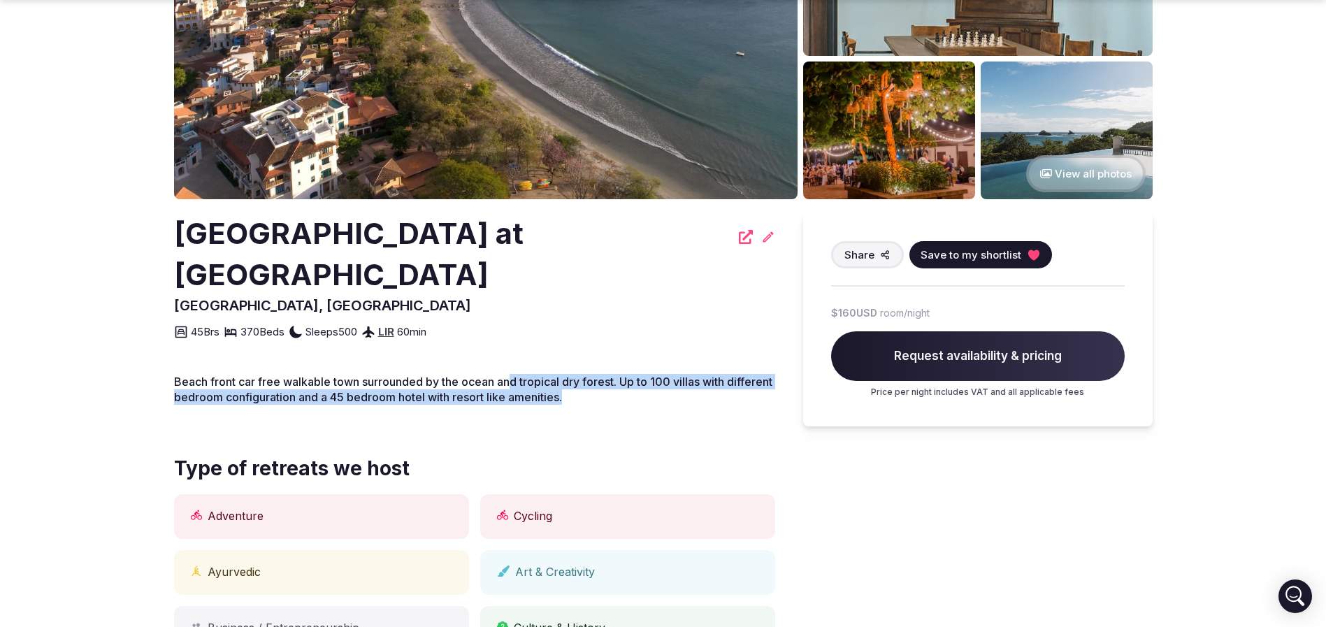
click at [664, 374] on p "Beach front car free walkable town surrounded by the ocean and tropical dry for…" at bounding box center [474, 389] width 601 height 31
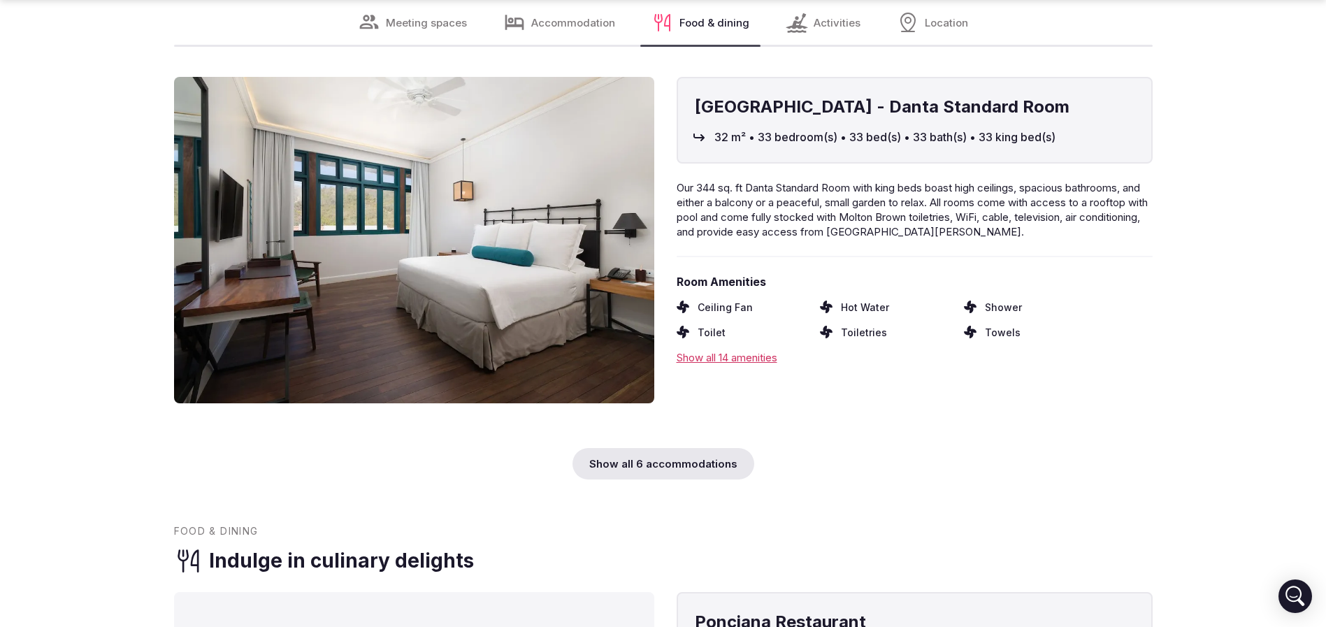
scroll to position [5454, 0]
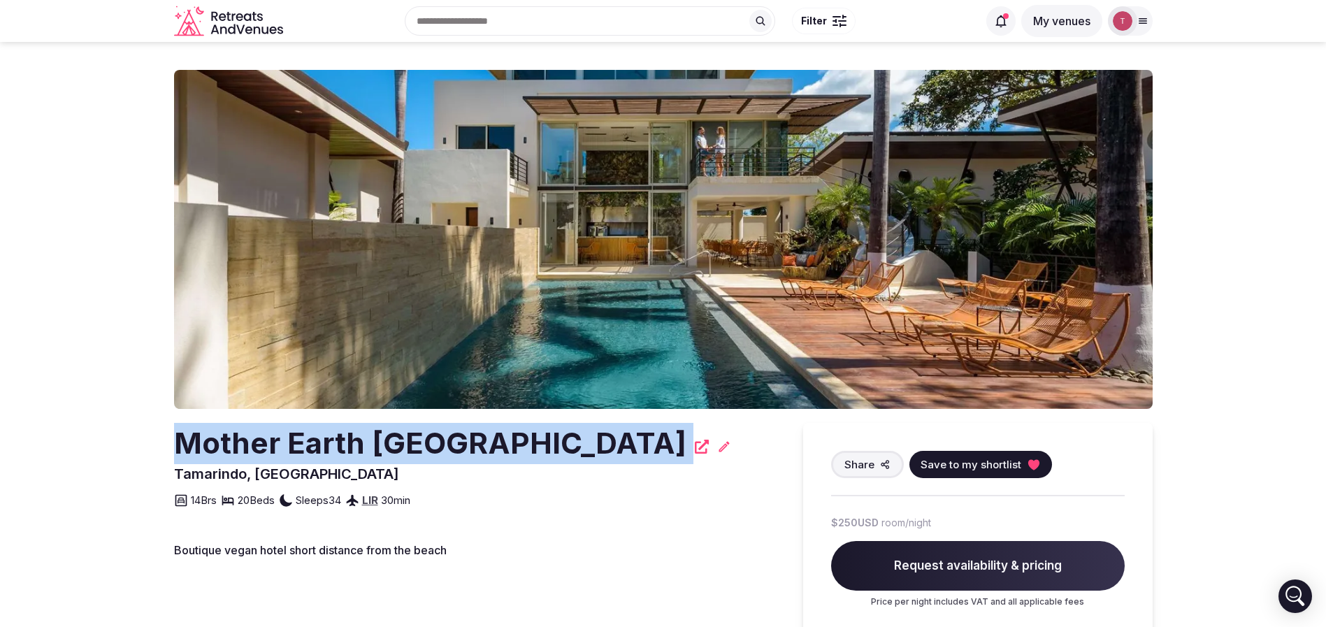
drag, startPoint x: 88, startPoint y: 436, endPoint x: 589, endPoint y: 441, distance: 501.4
click at [589, 441] on section "Mother Earth [GEOGRAPHIC_DATA], [GEOGRAPHIC_DATA] Share Save to my shortlist 14…" at bounding box center [663, 378] width 1326 height 673
copy div "Mother Earth [GEOGRAPHIC_DATA]"
click at [1028, 464] on icon at bounding box center [1033, 464] width 11 height 10
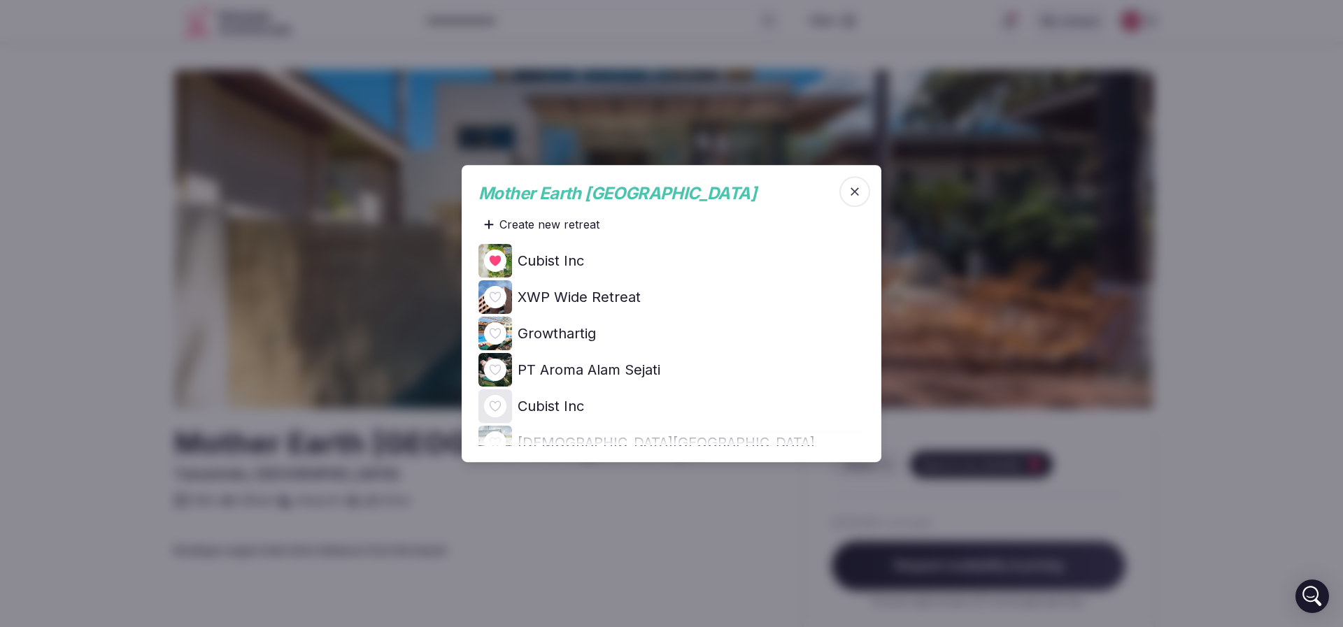
click at [0, 0] on icon at bounding box center [0, 0] width 0 height 0
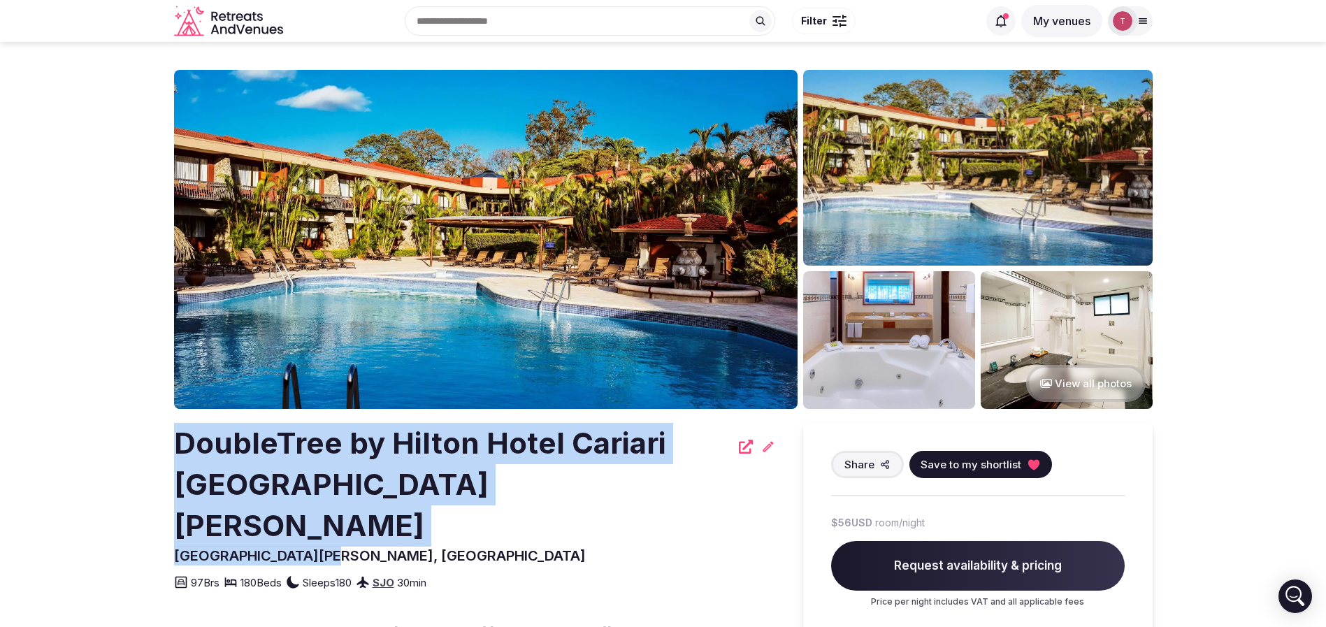
drag, startPoint x: 129, startPoint y: 450, endPoint x: 460, endPoint y: 520, distance: 338.0
click at [366, 457] on h2 "DoubleTree by Hilton Hotel Cariari [GEOGRAPHIC_DATA][PERSON_NAME]" at bounding box center [452, 484] width 557 height 123
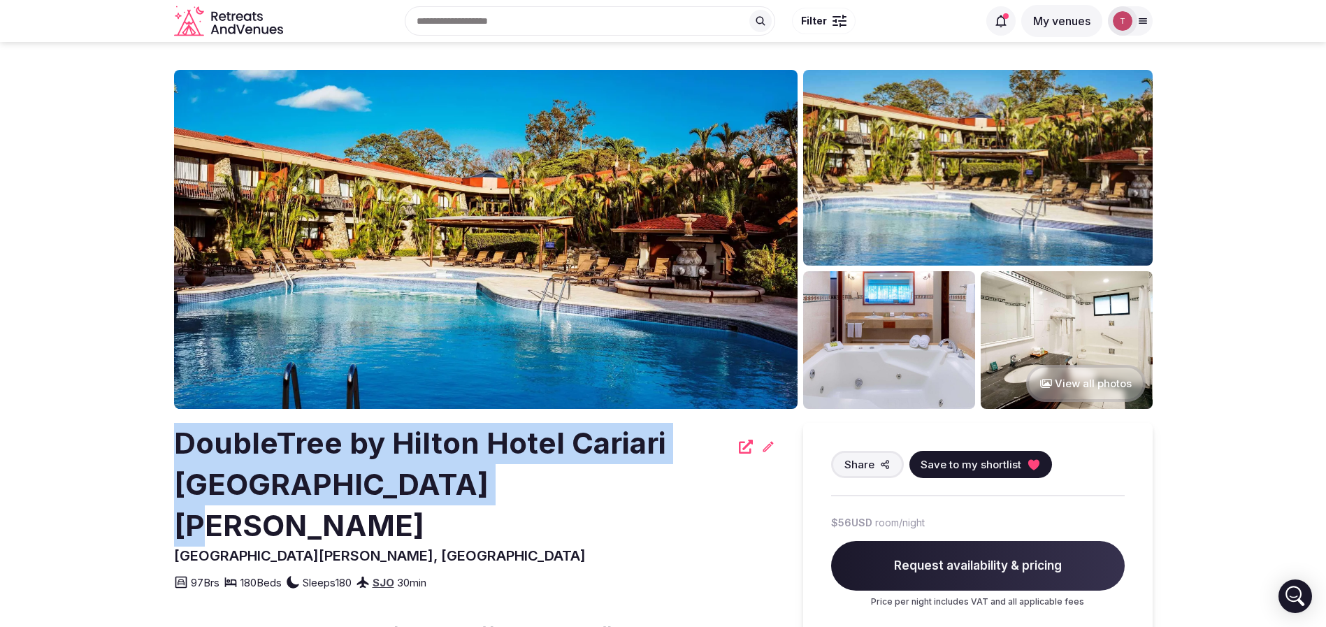
drag, startPoint x: 154, startPoint y: 457, endPoint x: 468, endPoint y: 482, distance: 315.7
click at [1032, 470] on icon at bounding box center [1034, 465] width 14 height 14
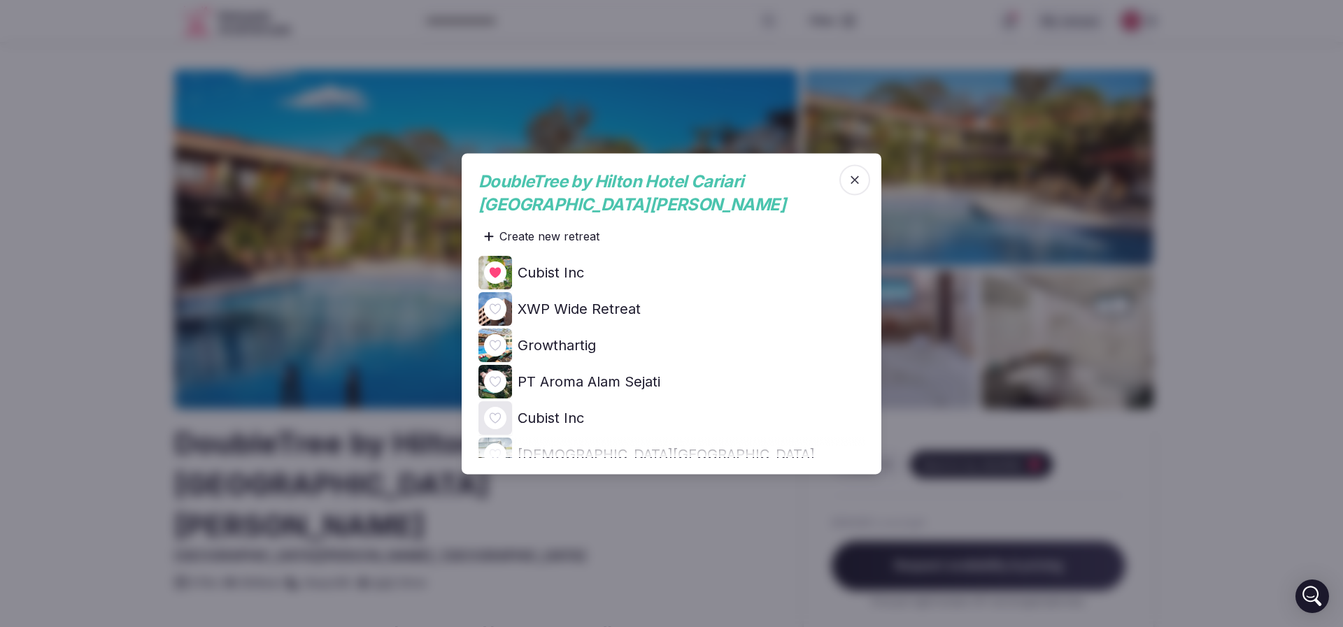
click at [0, 0] on icon at bounding box center [0, 0] width 0 height 0
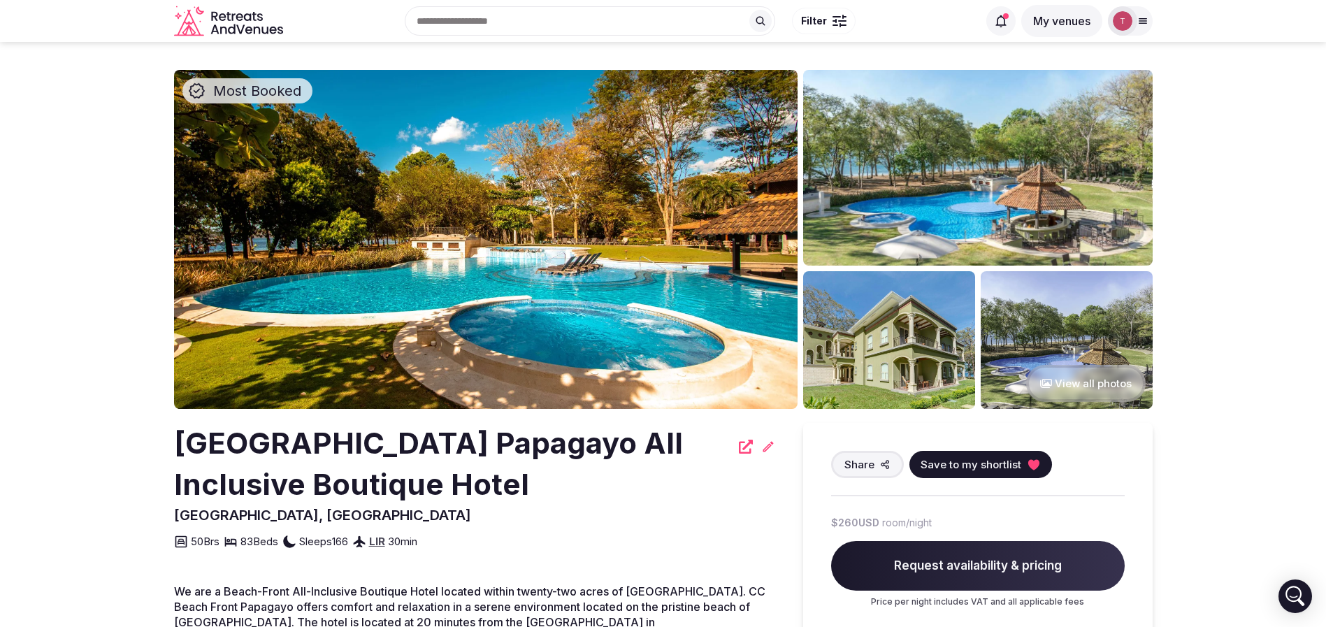
drag, startPoint x: 317, startPoint y: 441, endPoint x: 727, endPoint y: 475, distance: 411.2
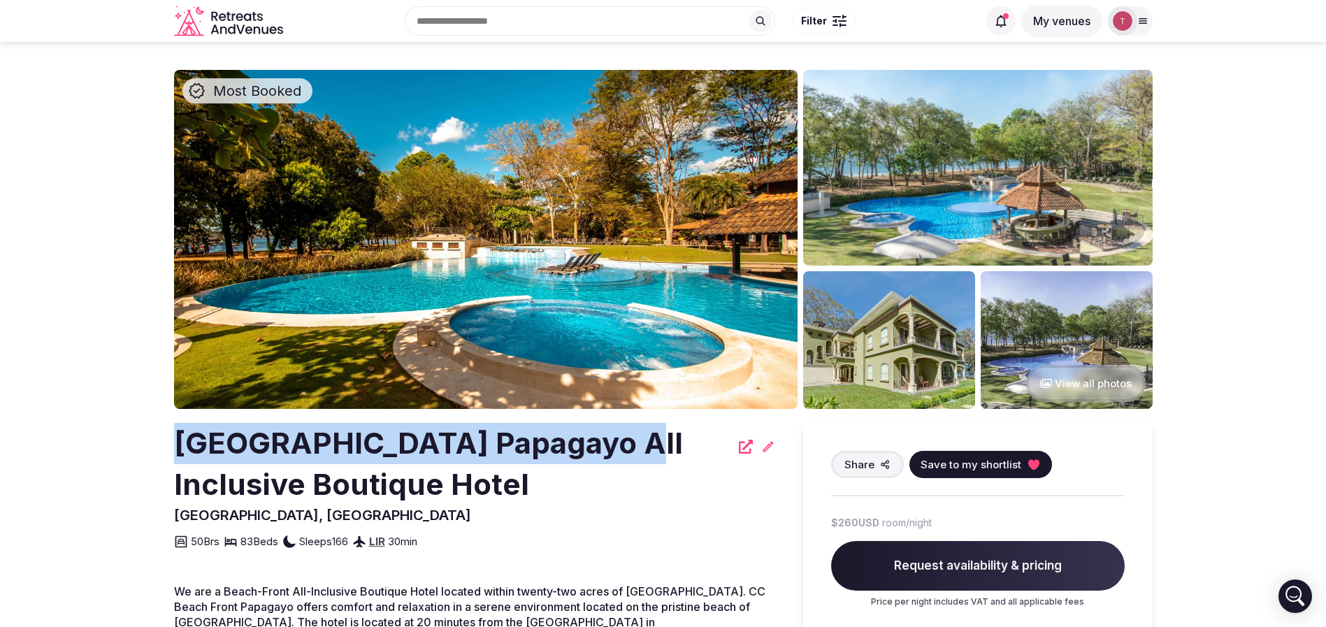
drag, startPoint x: 160, startPoint y: 445, endPoint x: 615, endPoint y: 437, distance: 454.6
copy h2 "[GEOGRAPHIC_DATA]"
click at [1028, 461] on icon at bounding box center [1033, 464] width 11 height 10
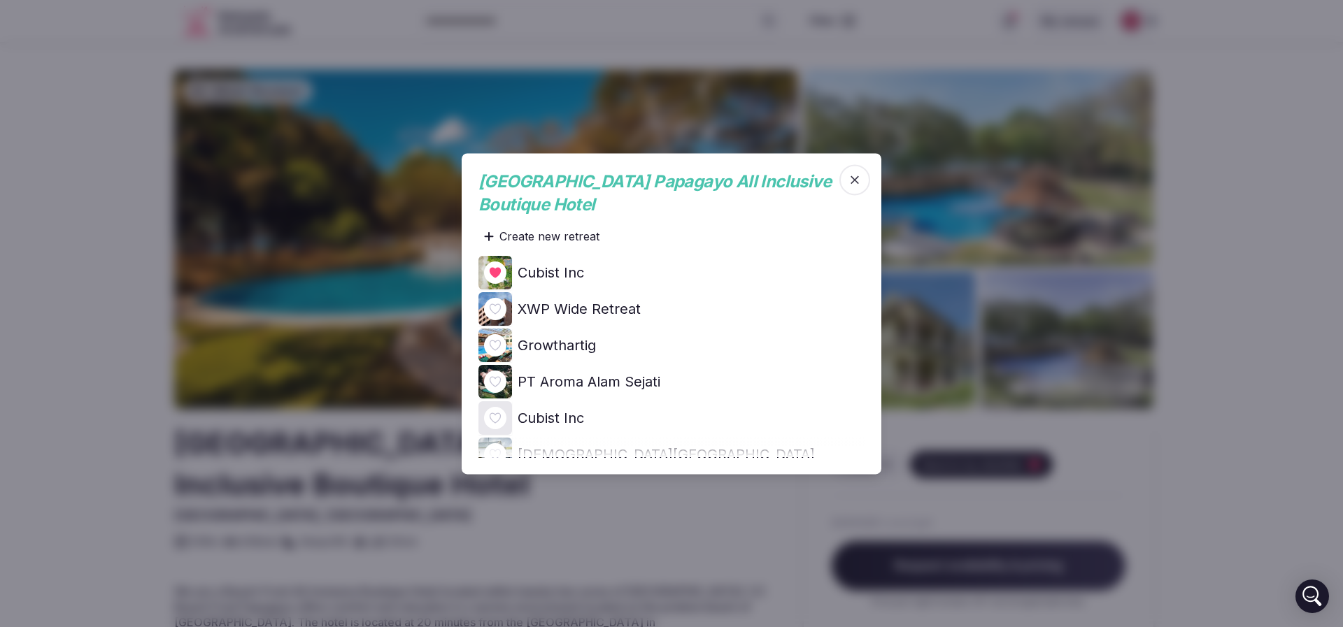
click at [0, 0] on icon at bounding box center [0, 0] width 0 height 0
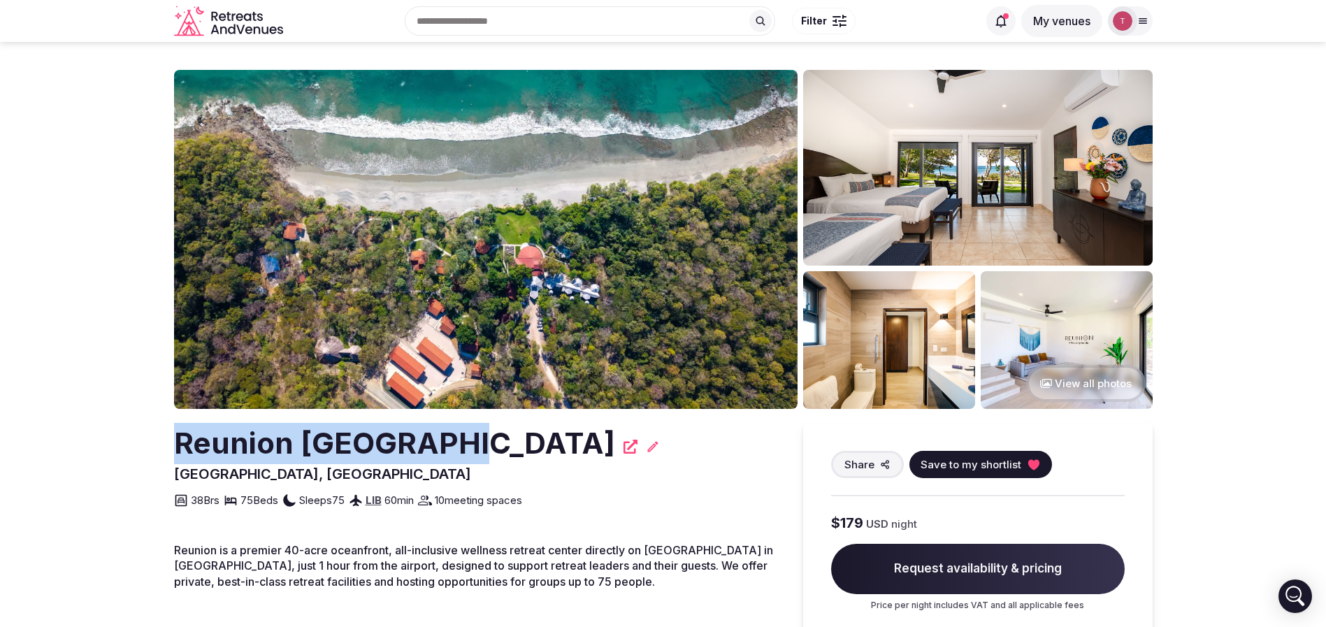
drag, startPoint x: 146, startPoint y: 457, endPoint x: 449, endPoint y: 450, distance: 302.8
copy h2 "Reunion [GEOGRAPHIC_DATA]"
click at [508, 244] on img at bounding box center [486, 239] width 624 height 339
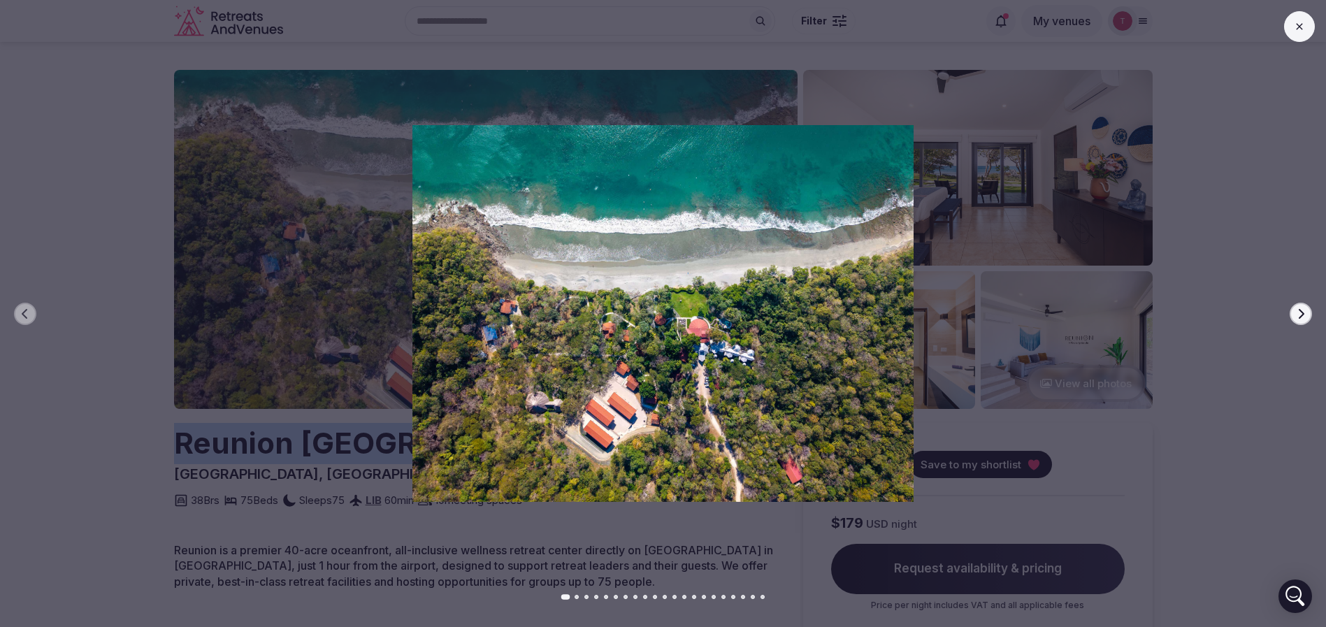
click at [1298, 309] on icon "button" at bounding box center [1301, 313] width 11 height 11
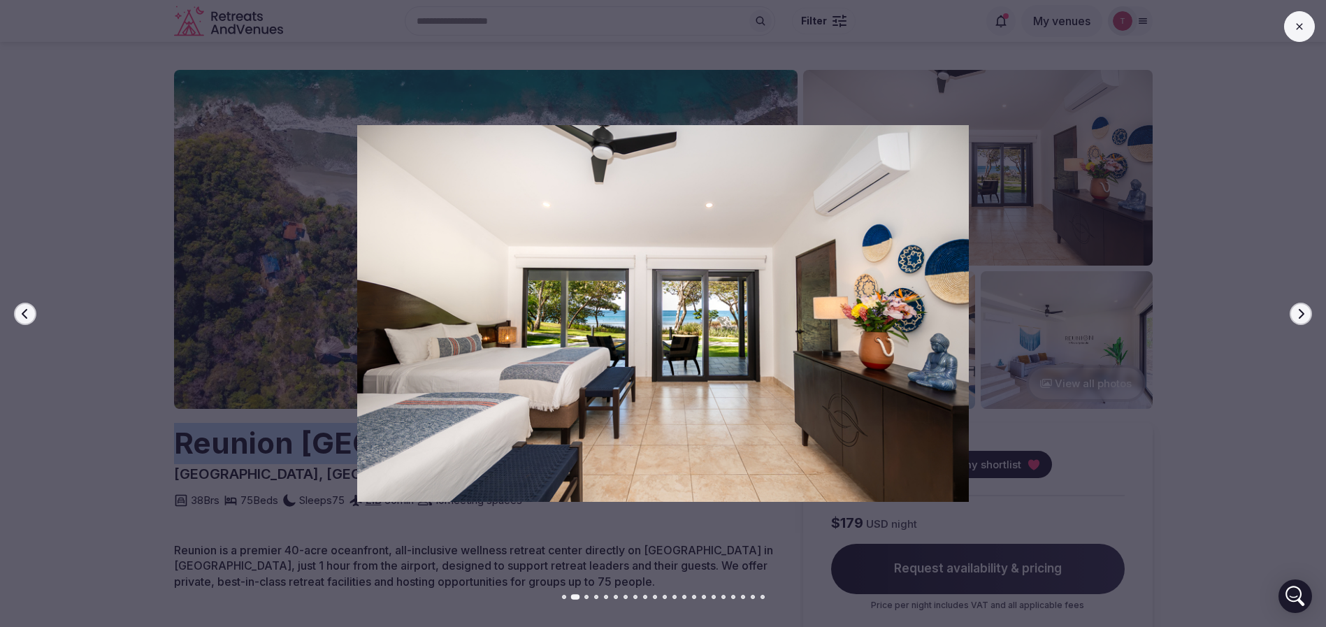
click at [1298, 309] on icon "button" at bounding box center [1301, 313] width 11 height 11
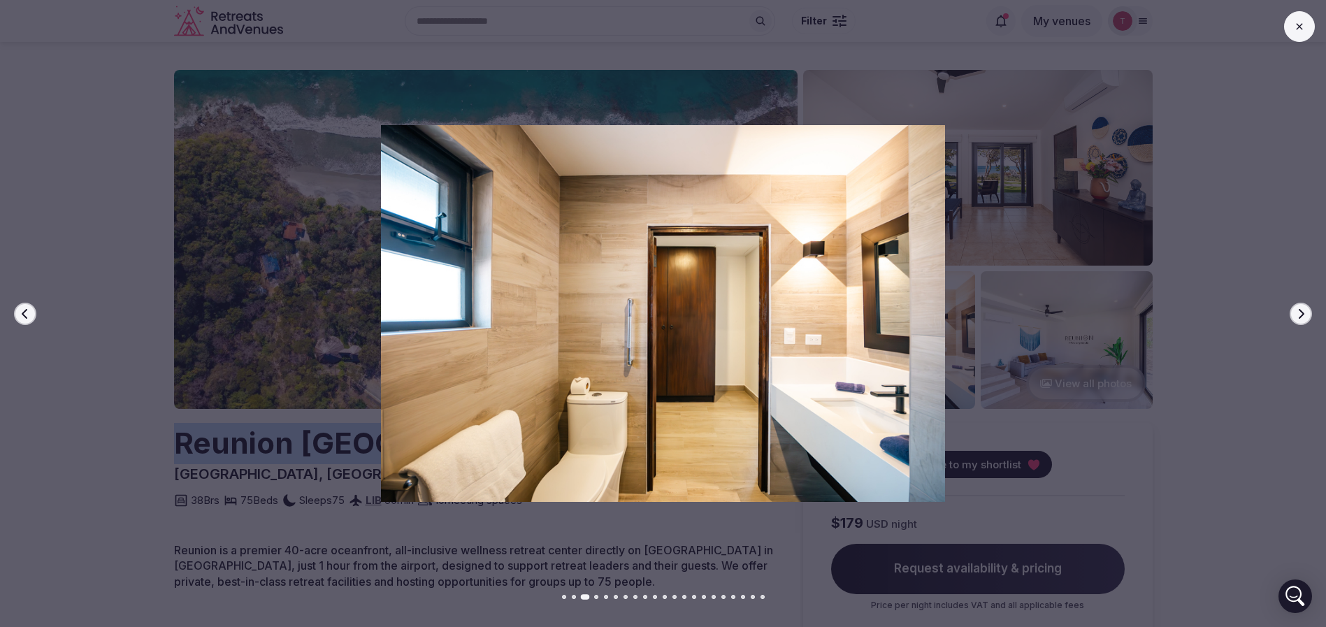
click at [1298, 309] on icon "button" at bounding box center [1301, 313] width 11 height 11
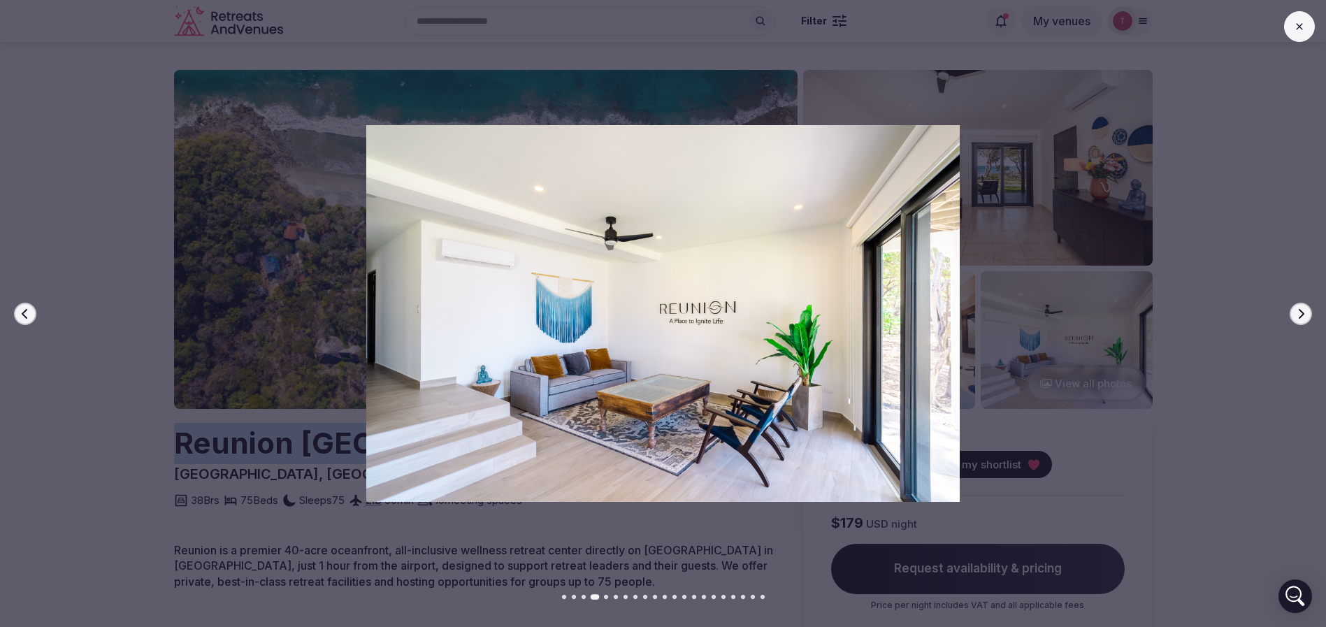
click at [1298, 309] on icon "button" at bounding box center [1301, 313] width 11 height 11
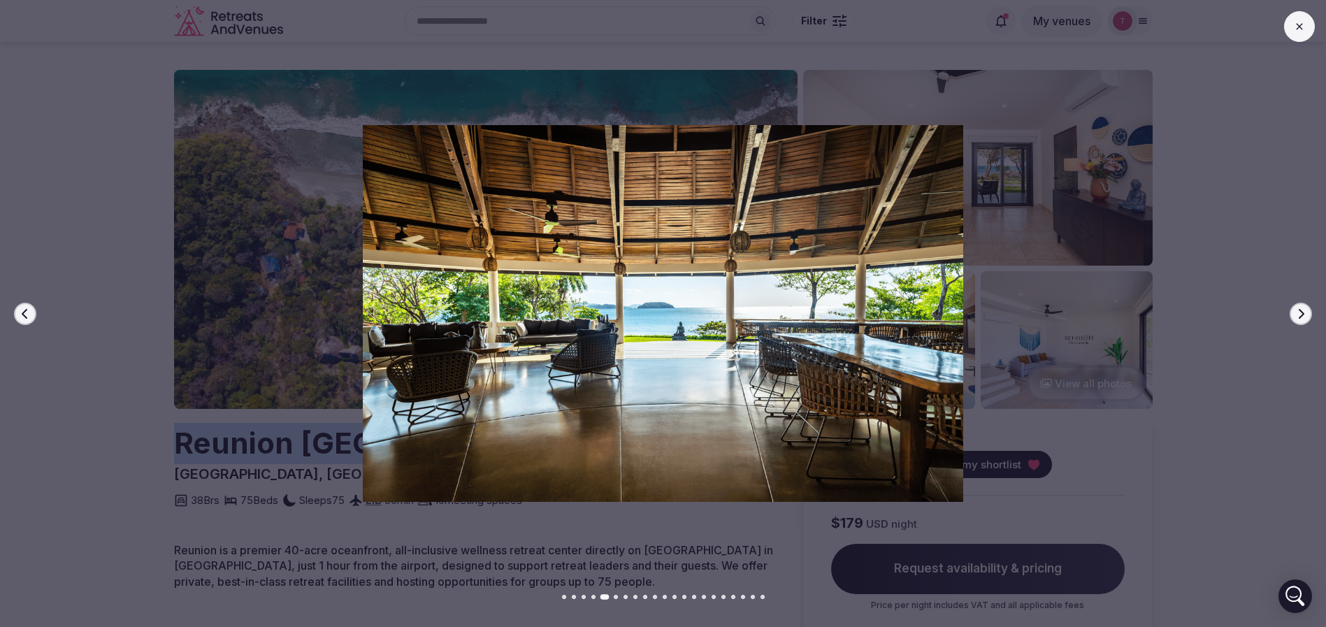
click at [1298, 309] on icon "button" at bounding box center [1301, 313] width 11 height 11
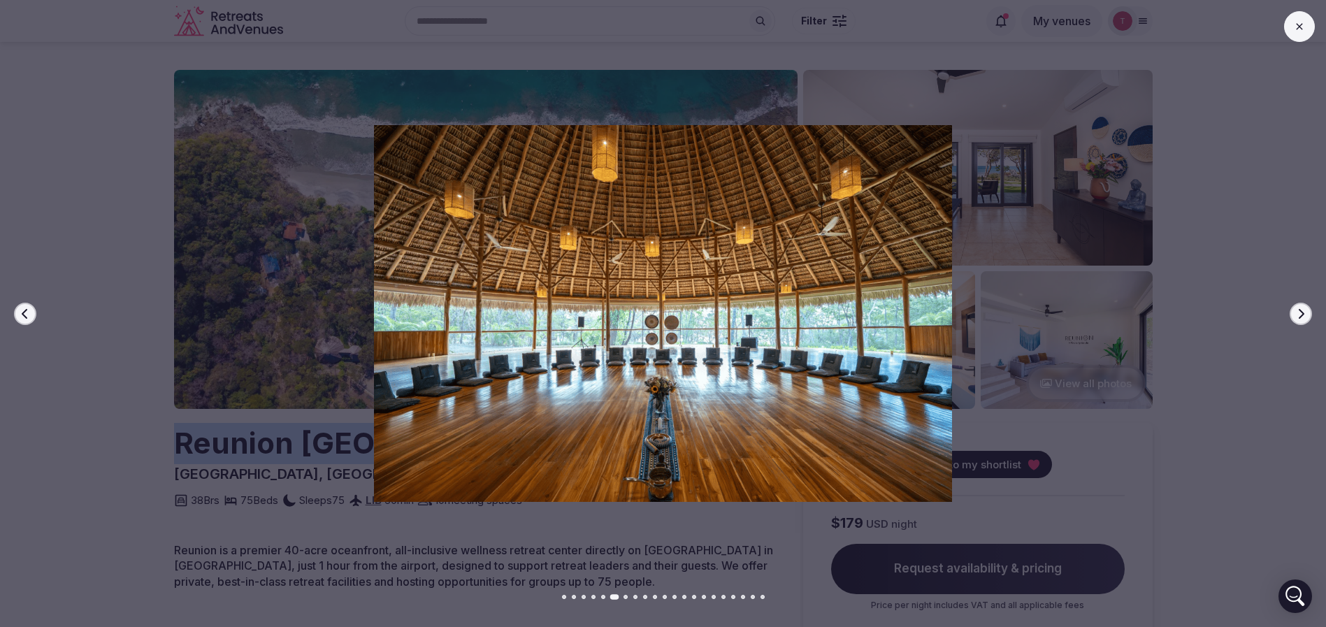
click at [1298, 309] on icon "button" at bounding box center [1301, 313] width 11 height 11
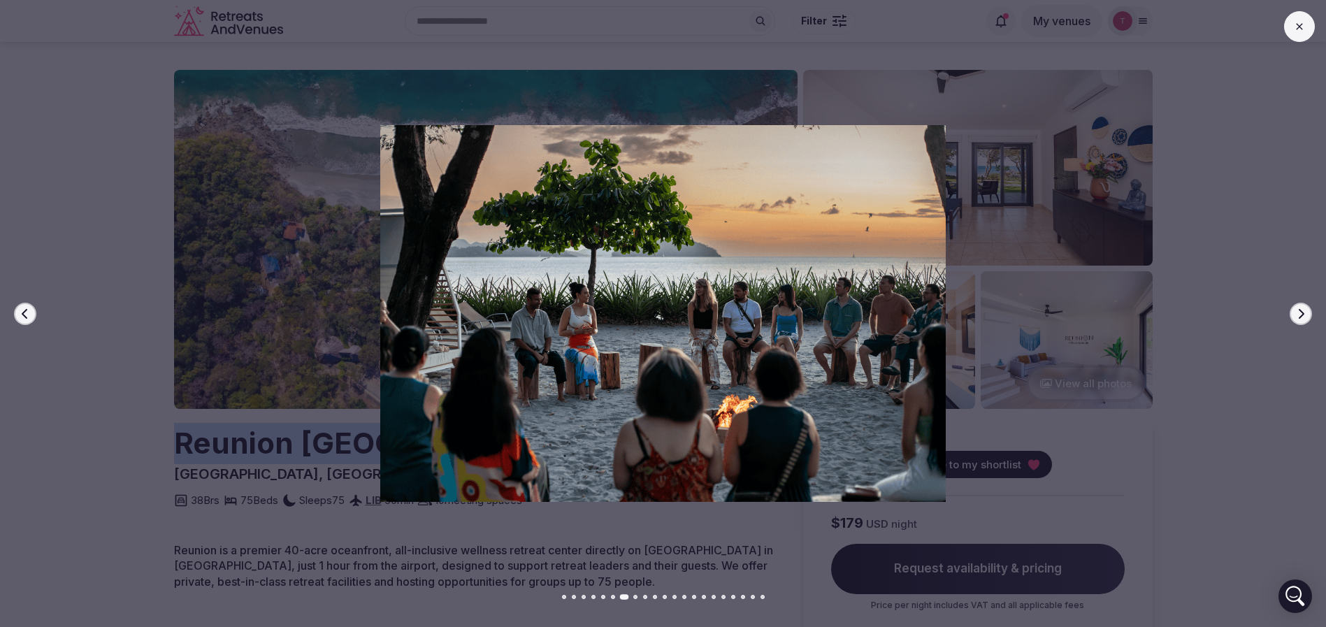
click at [1298, 309] on icon "button" at bounding box center [1301, 313] width 11 height 11
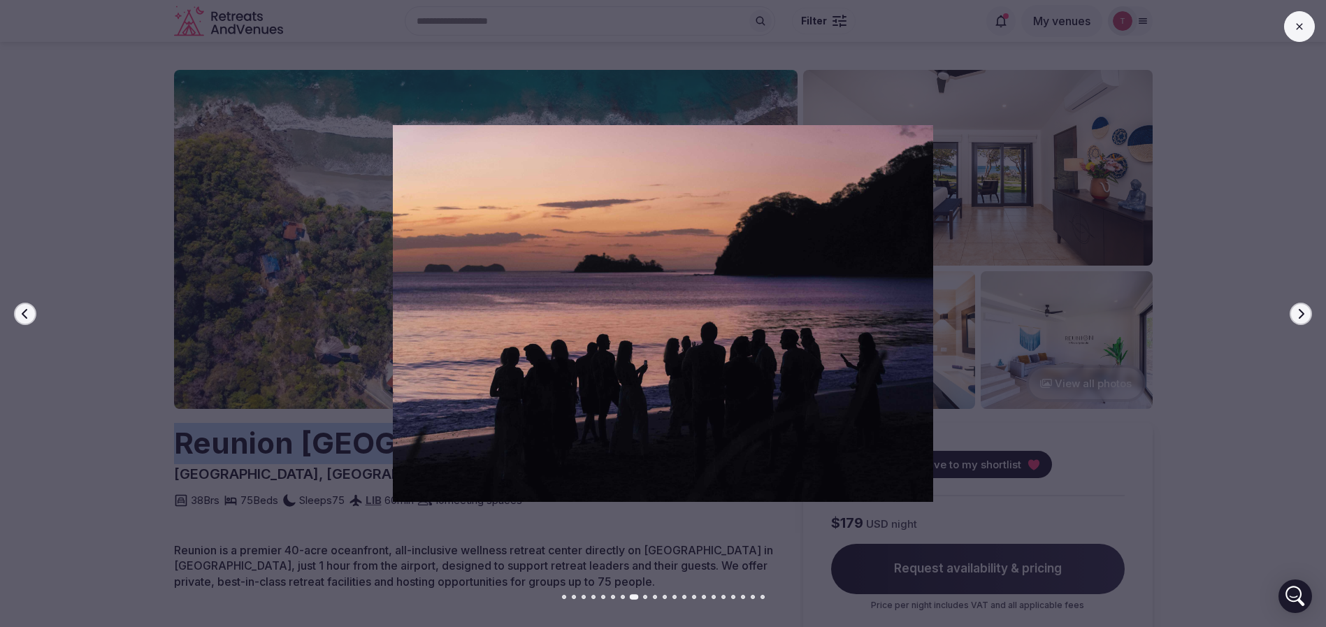
click at [1298, 309] on icon "button" at bounding box center [1301, 313] width 11 height 11
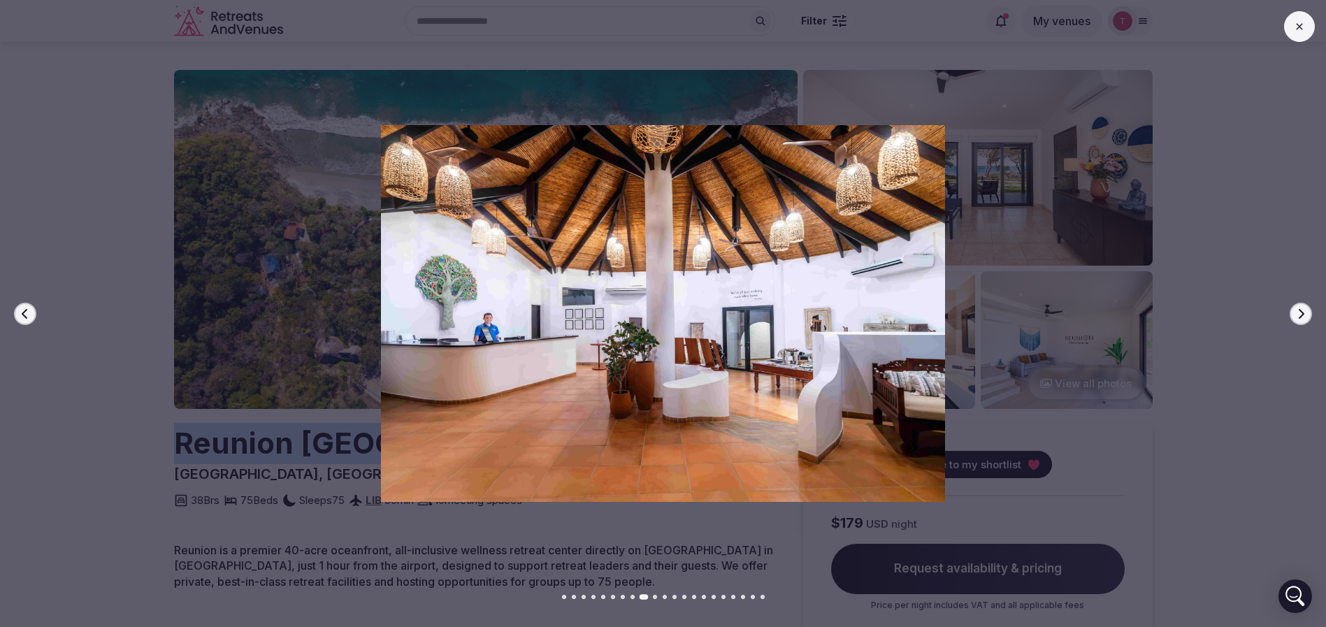
click at [1298, 309] on icon "button" at bounding box center [1301, 313] width 11 height 11
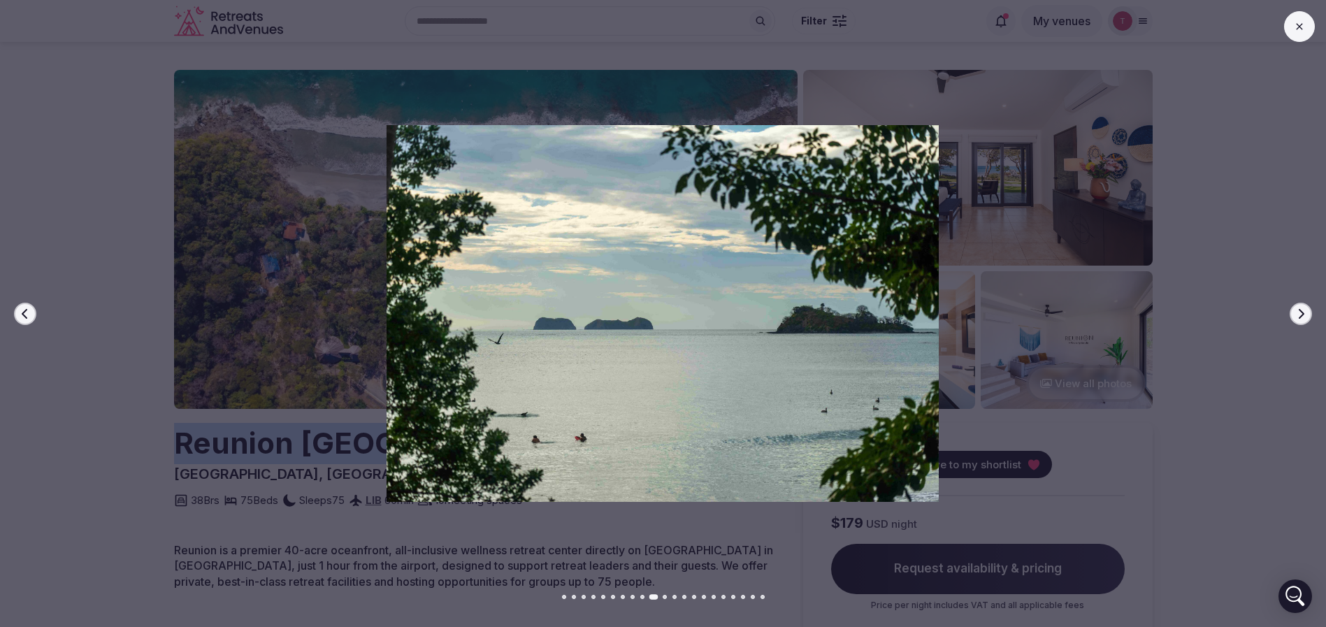
click at [1298, 309] on icon "button" at bounding box center [1301, 313] width 11 height 11
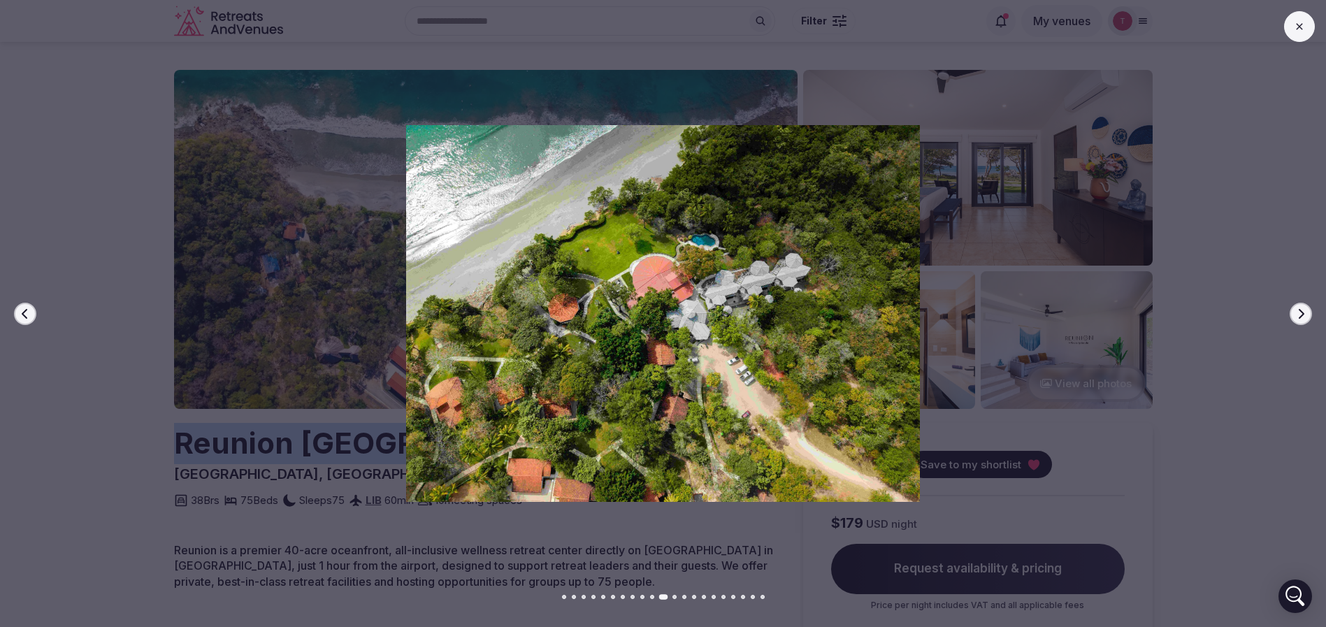
click at [1298, 309] on icon "button" at bounding box center [1301, 313] width 11 height 11
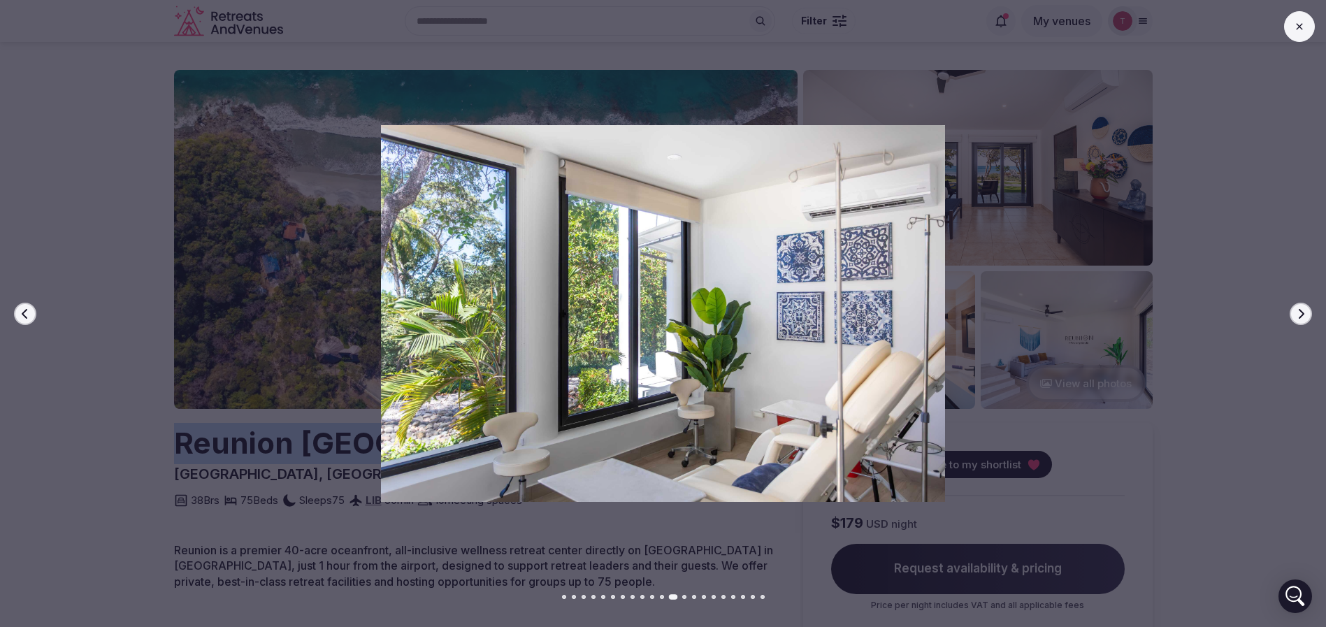
click at [1298, 309] on icon "button" at bounding box center [1301, 313] width 11 height 11
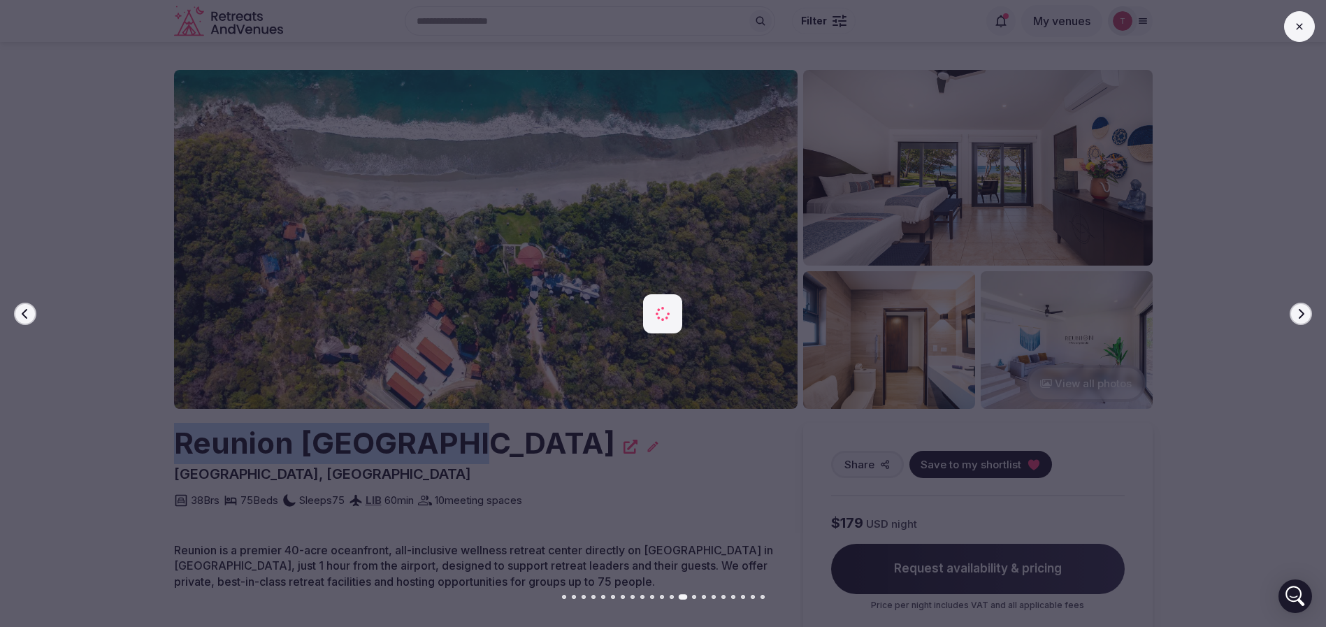
click at [1298, 309] on icon "button" at bounding box center [1301, 313] width 11 height 11
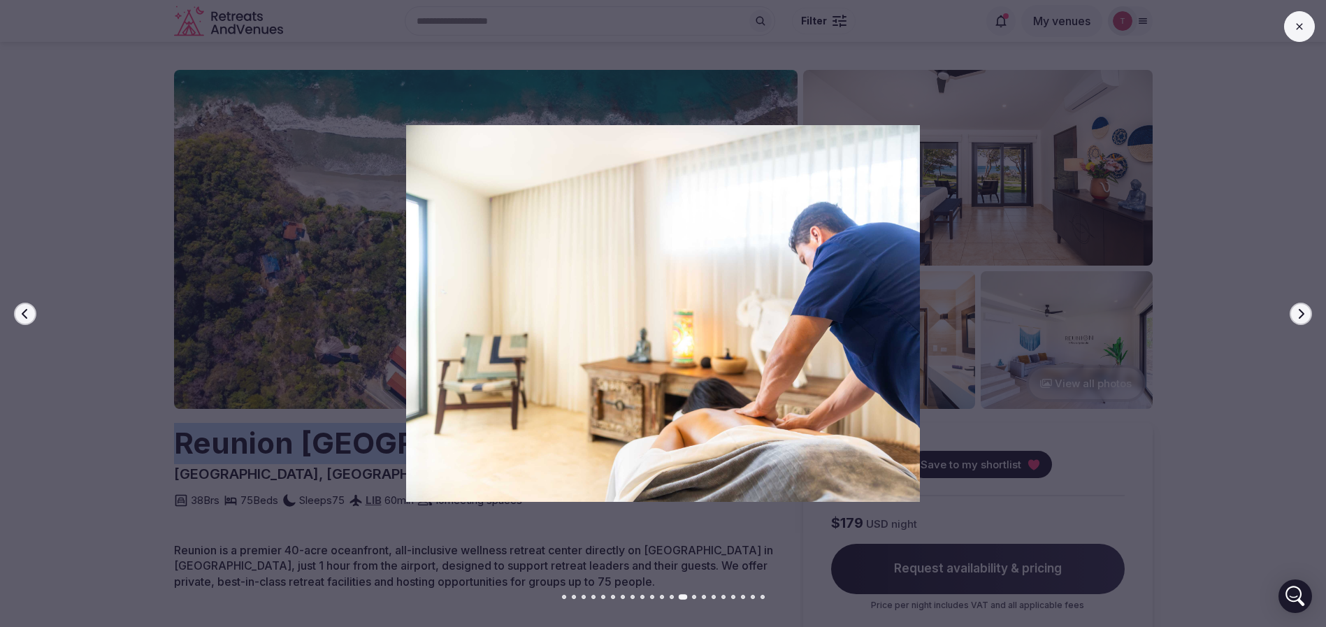
click at [1298, 309] on icon "button" at bounding box center [1301, 313] width 11 height 11
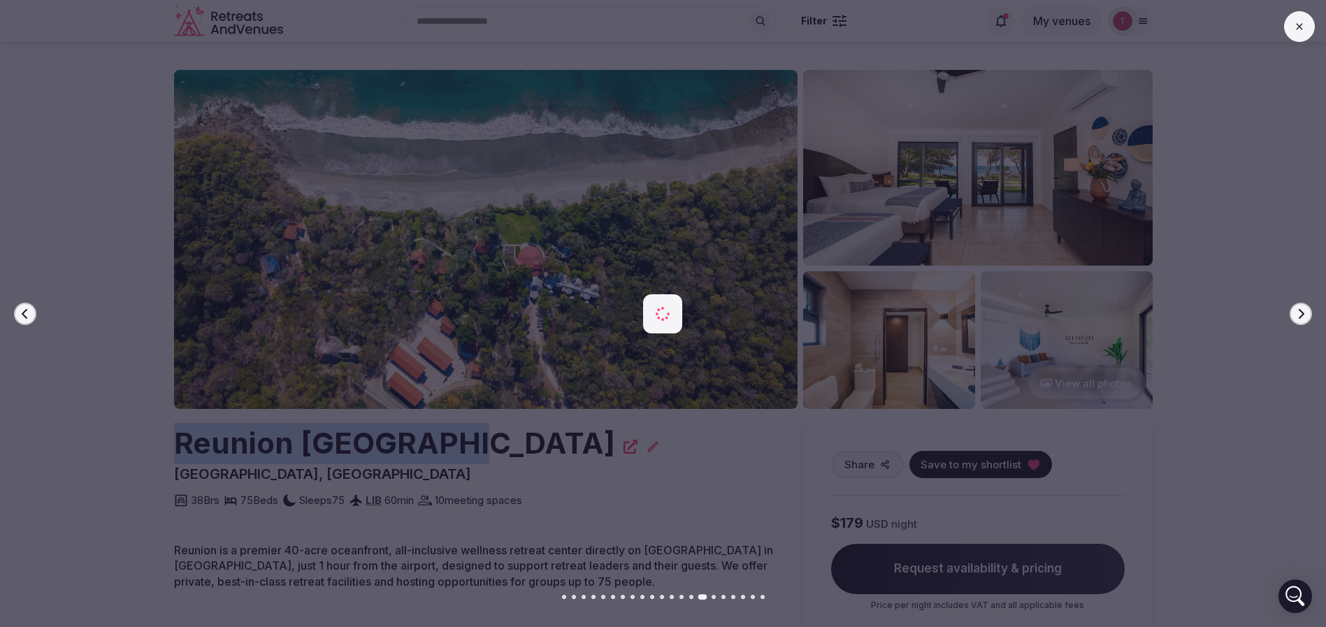
click at [1298, 309] on icon "button" at bounding box center [1301, 313] width 11 height 11
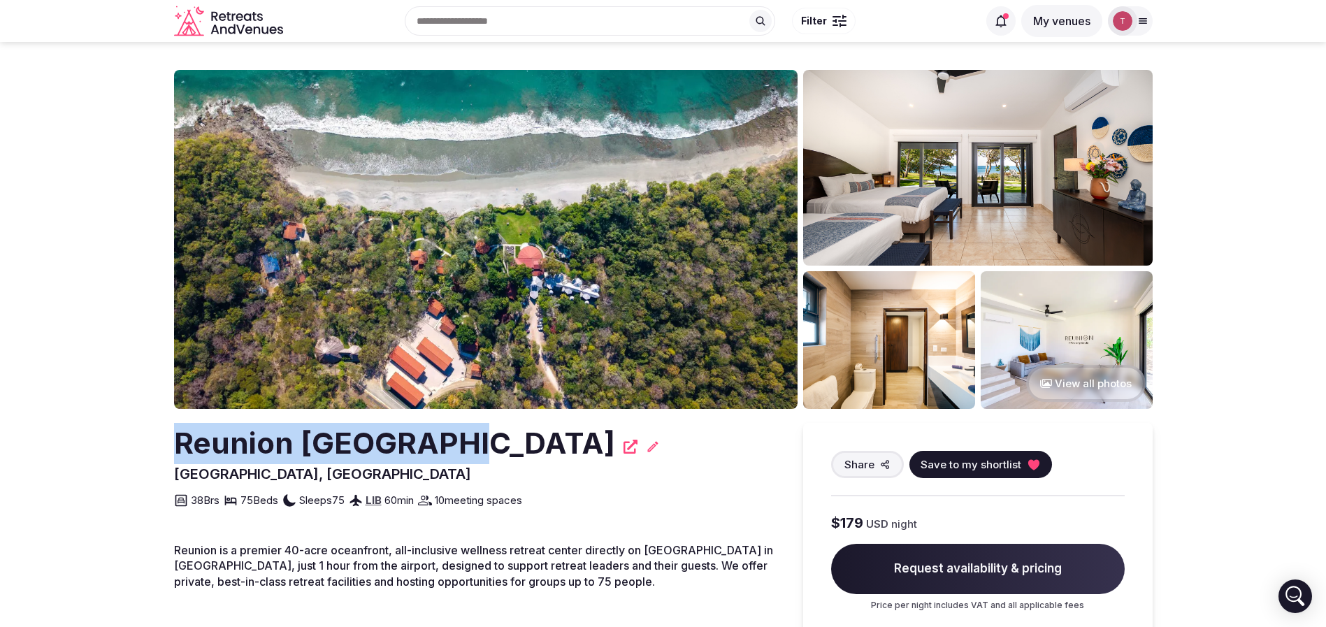
click at [1029, 462] on icon at bounding box center [1033, 464] width 11 height 10
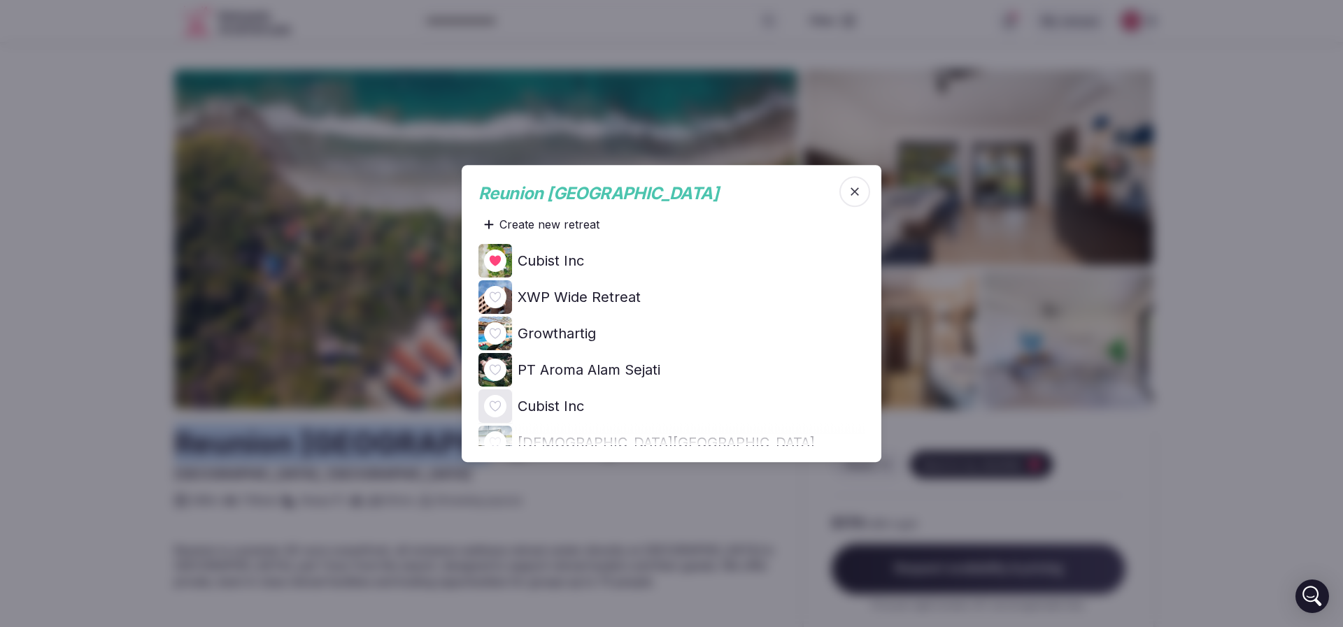
click at [508, 262] on img at bounding box center [495, 261] width 34 height 34
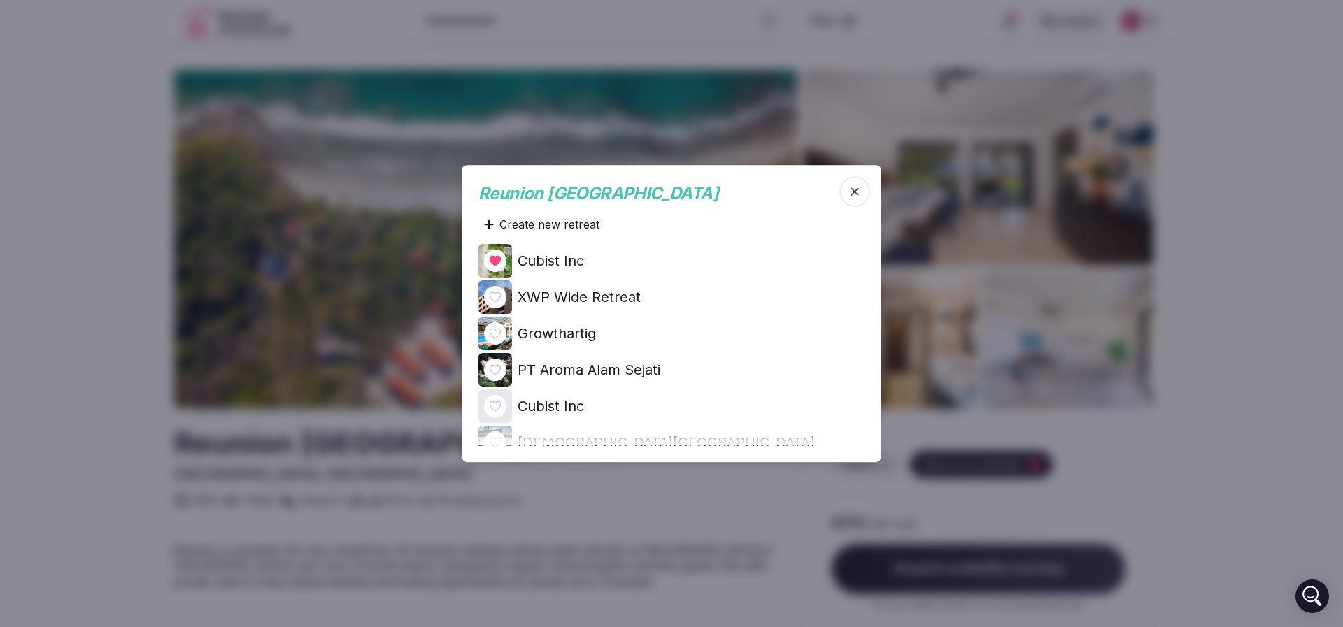
click at [0, 0] on icon at bounding box center [0, 0] width 0 height 0
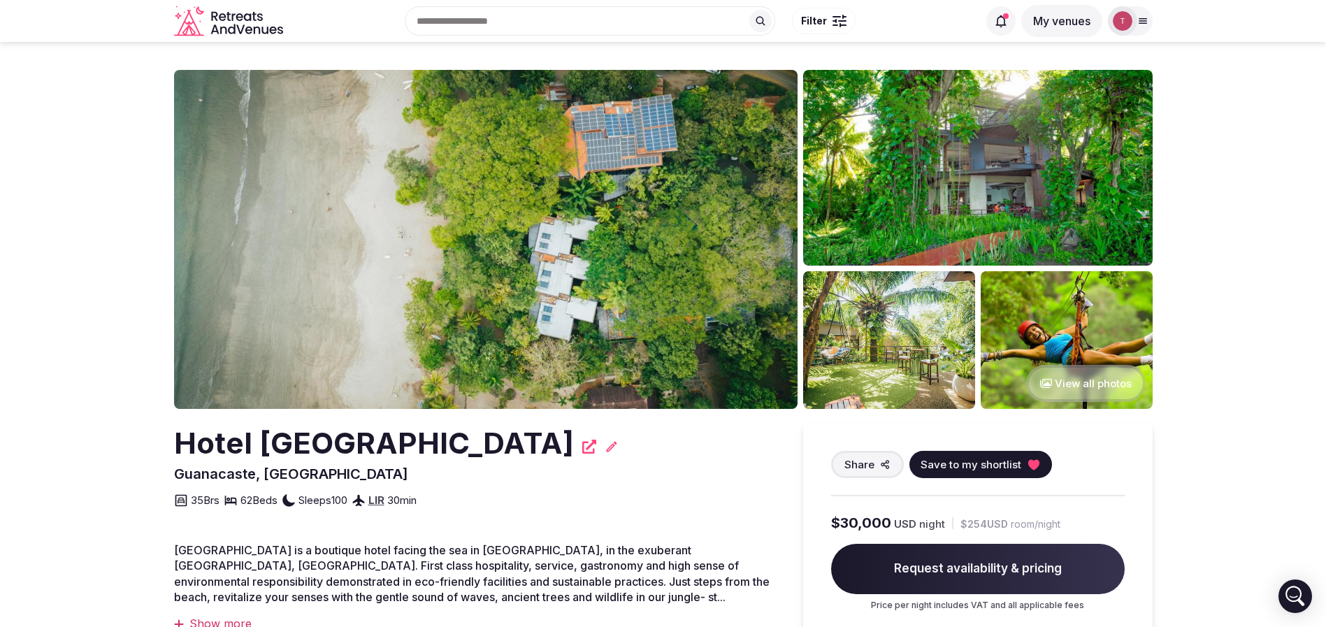
click at [1029, 463] on icon at bounding box center [1033, 464] width 11 height 10
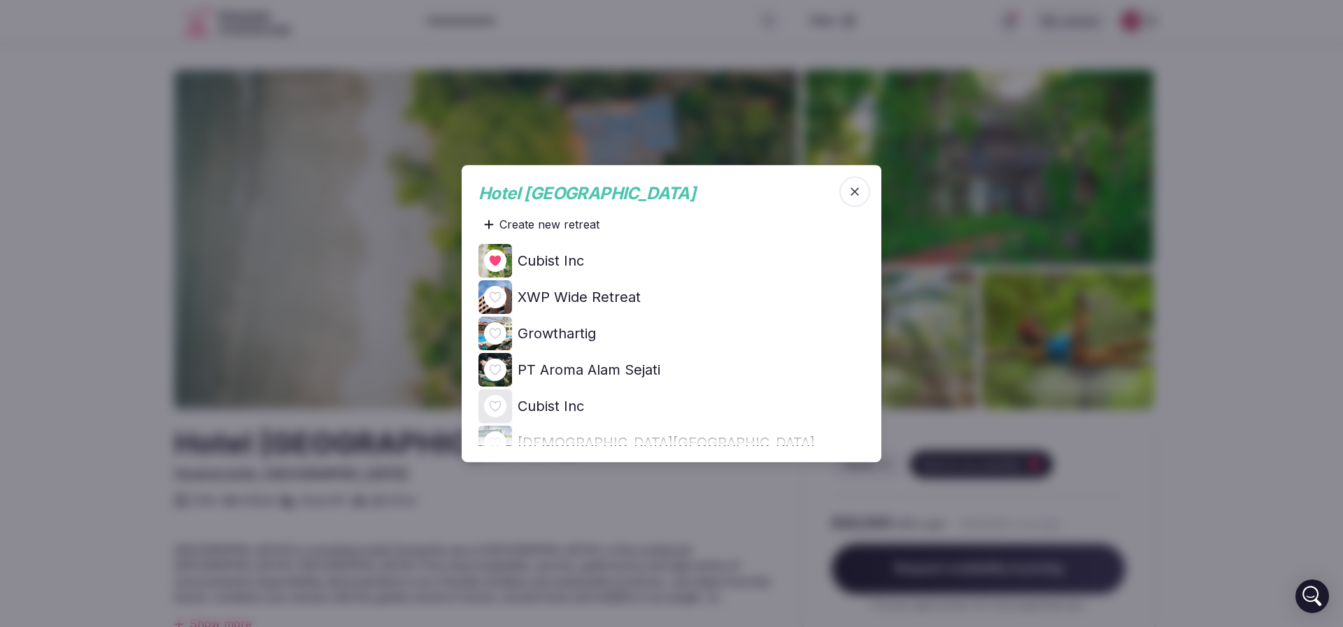
click at [10, 262] on div at bounding box center [671, 313] width 1343 height 627
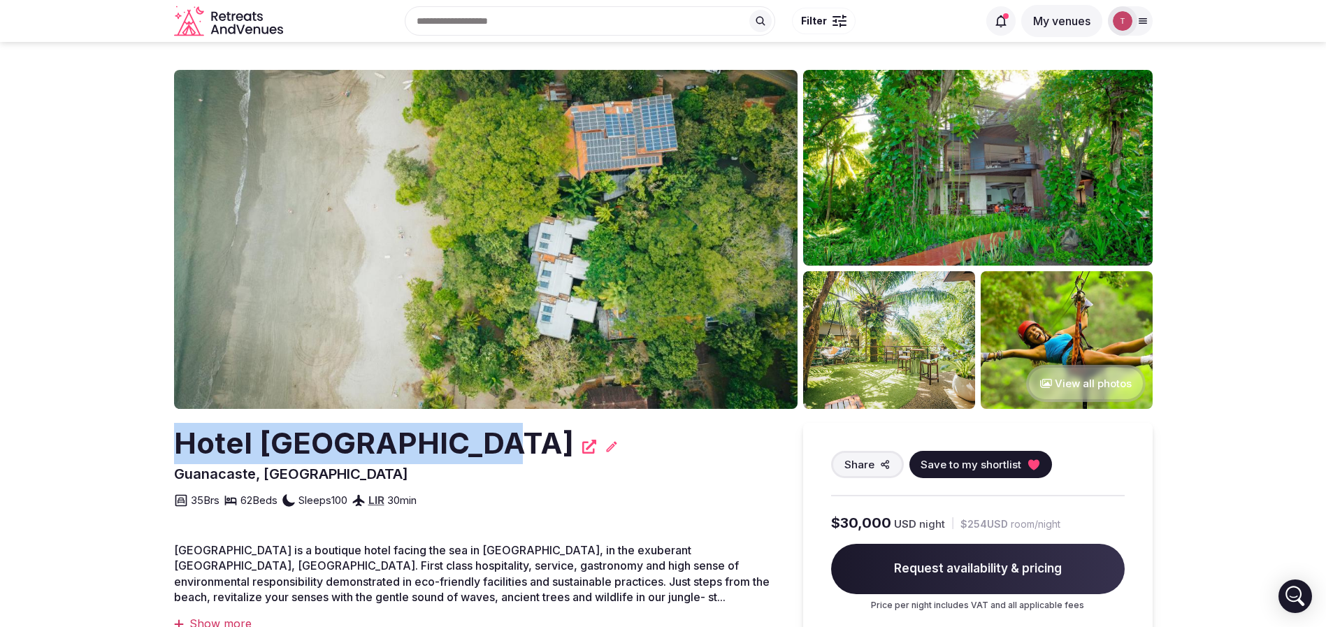
drag, startPoint x: 88, startPoint y: 452, endPoint x: 478, endPoint y: 439, distance: 390.4
copy h2 "Hotel [GEOGRAPHIC_DATA]"
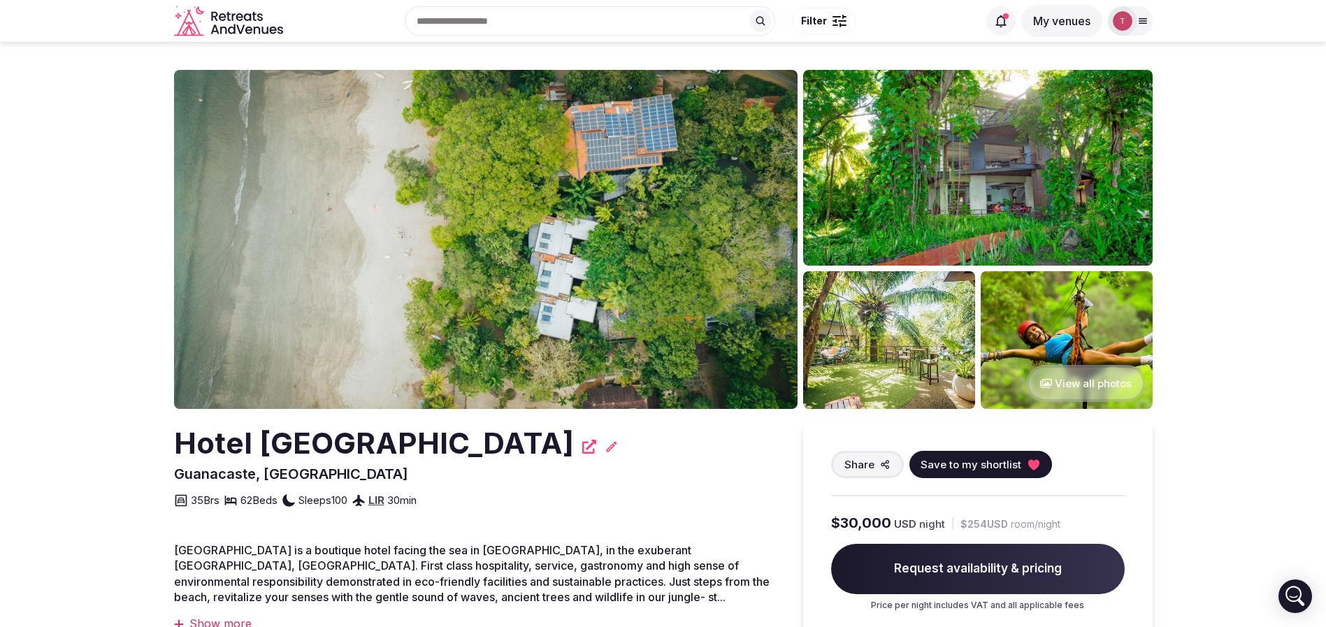
click at [431, 238] on img at bounding box center [486, 239] width 624 height 339
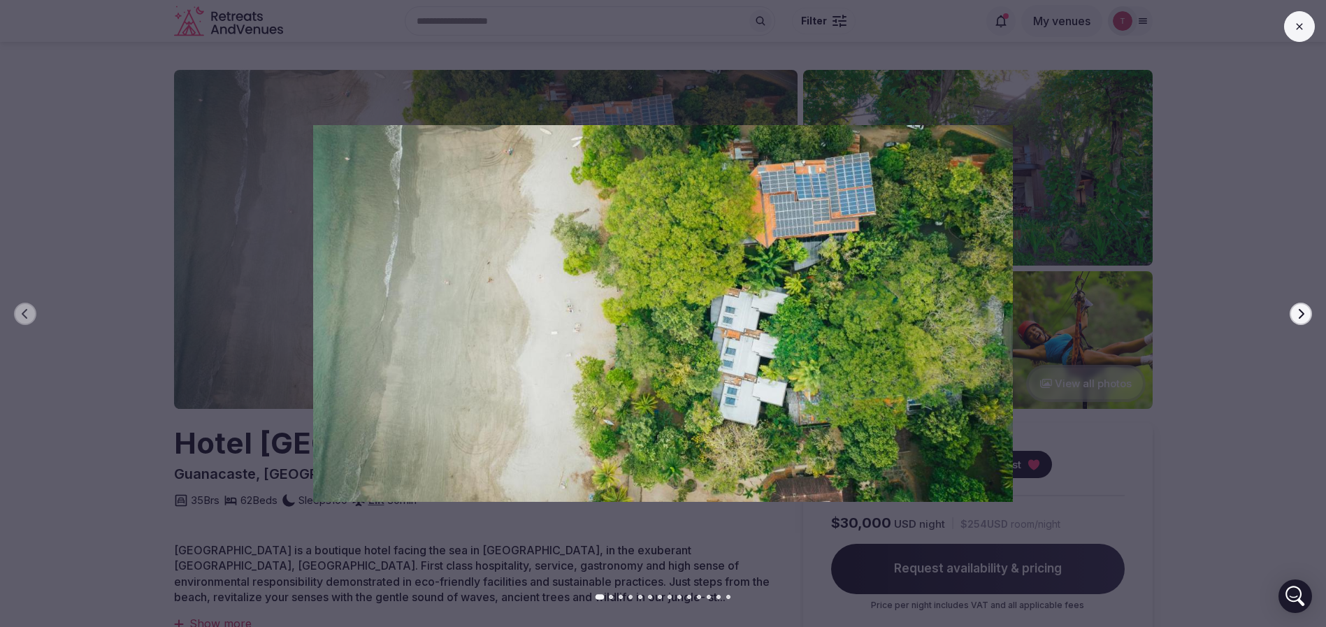
click at [1305, 306] on button "Next slide" at bounding box center [1301, 314] width 22 height 22
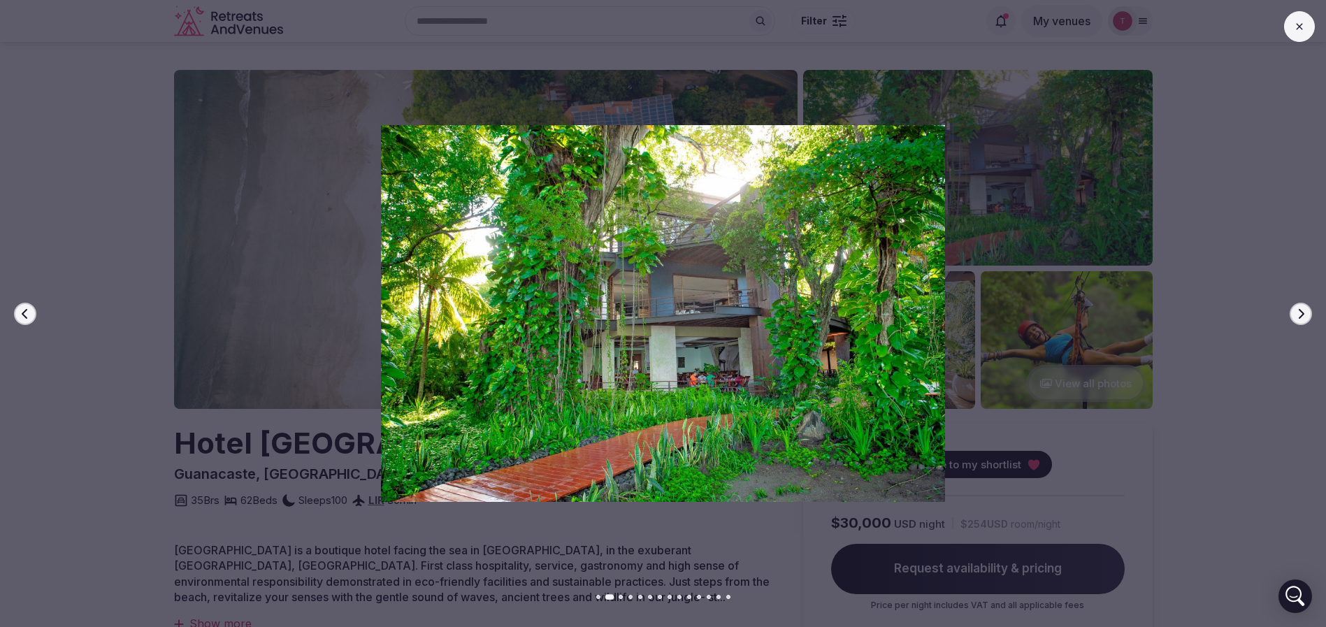
click at [1303, 313] on icon "button" at bounding box center [1302, 313] width 6 height 10
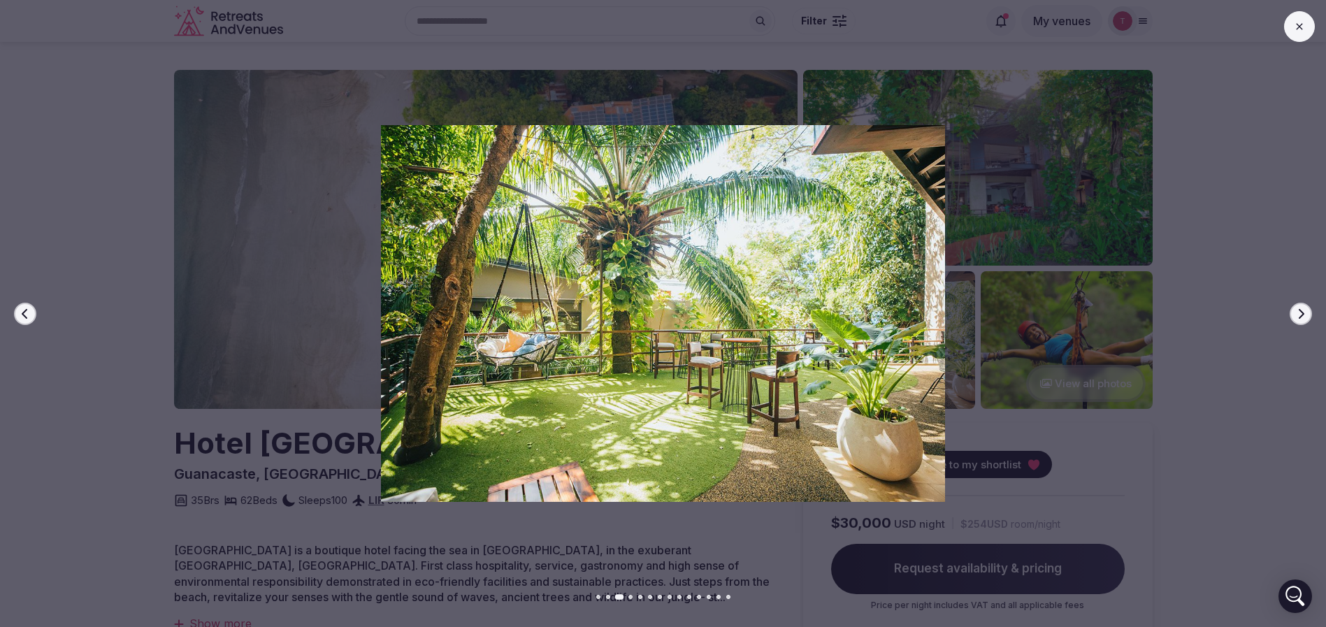
click at [1305, 313] on icon "button" at bounding box center [1301, 313] width 11 height 11
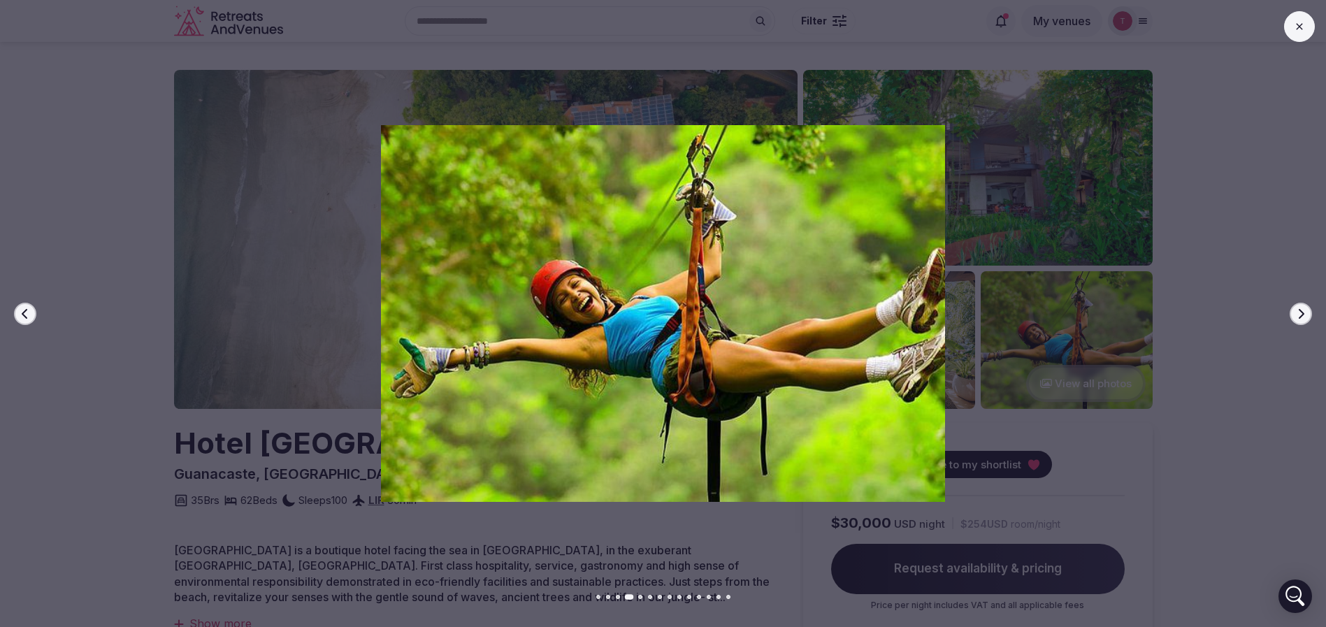
click at [1305, 313] on icon "button" at bounding box center [1301, 313] width 11 height 11
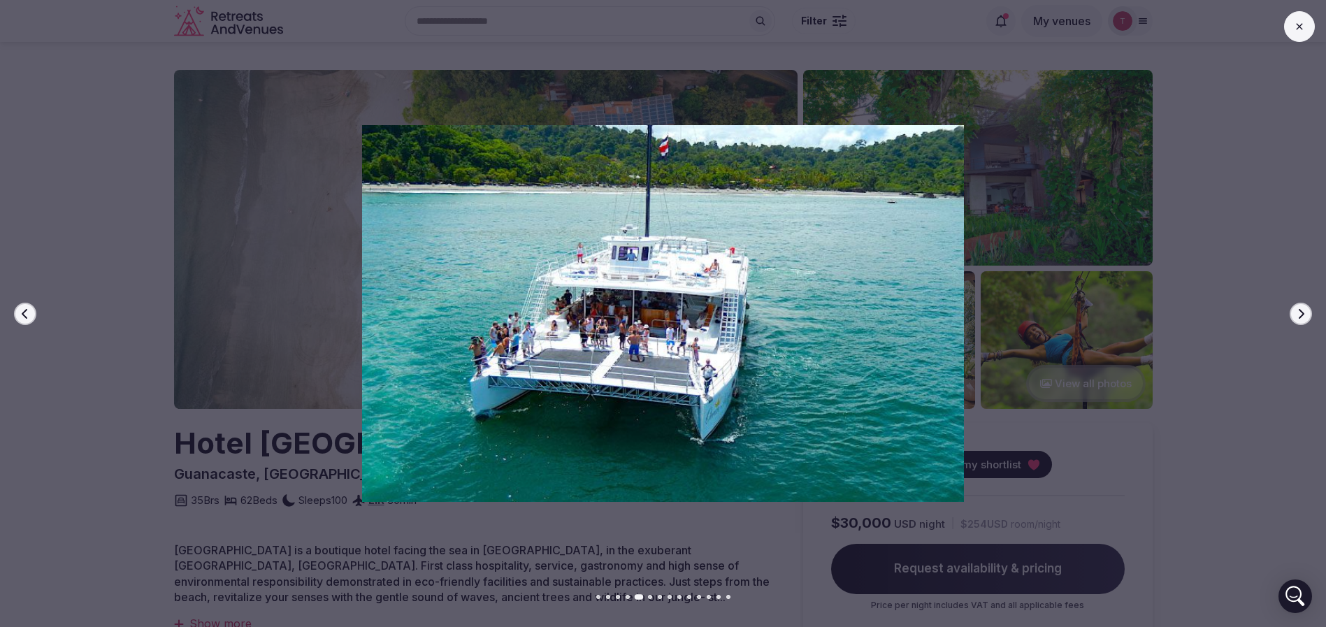
click at [1305, 313] on icon "button" at bounding box center [1301, 313] width 11 height 11
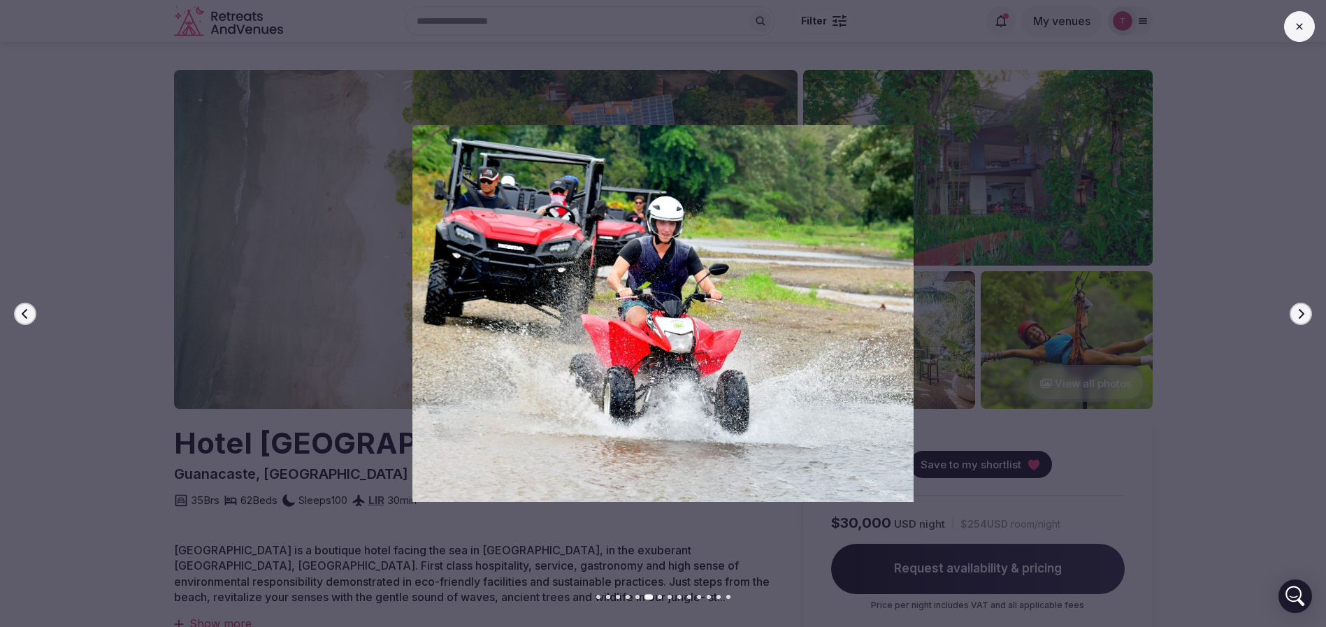
click at [1305, 313] on icon "button" at bounding box center [1301, 313] width 11 height 11
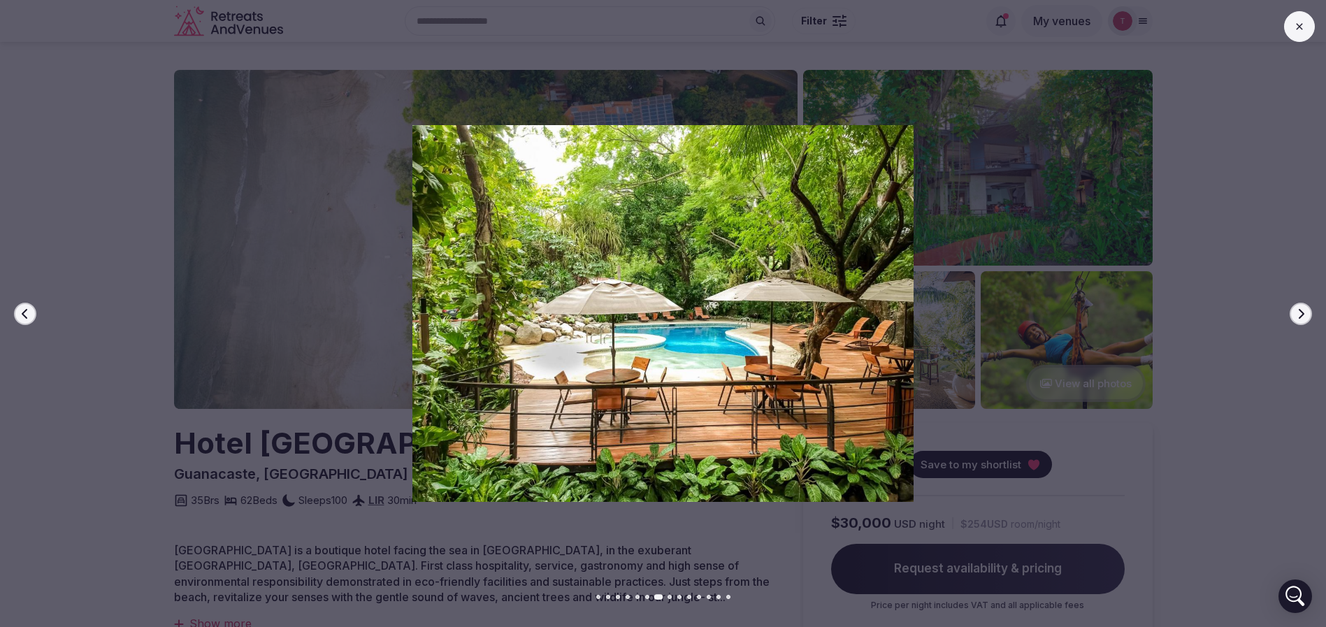
click at [1305, 313] on icon "button" at bounding box center [1301, 313] width 11 height 11
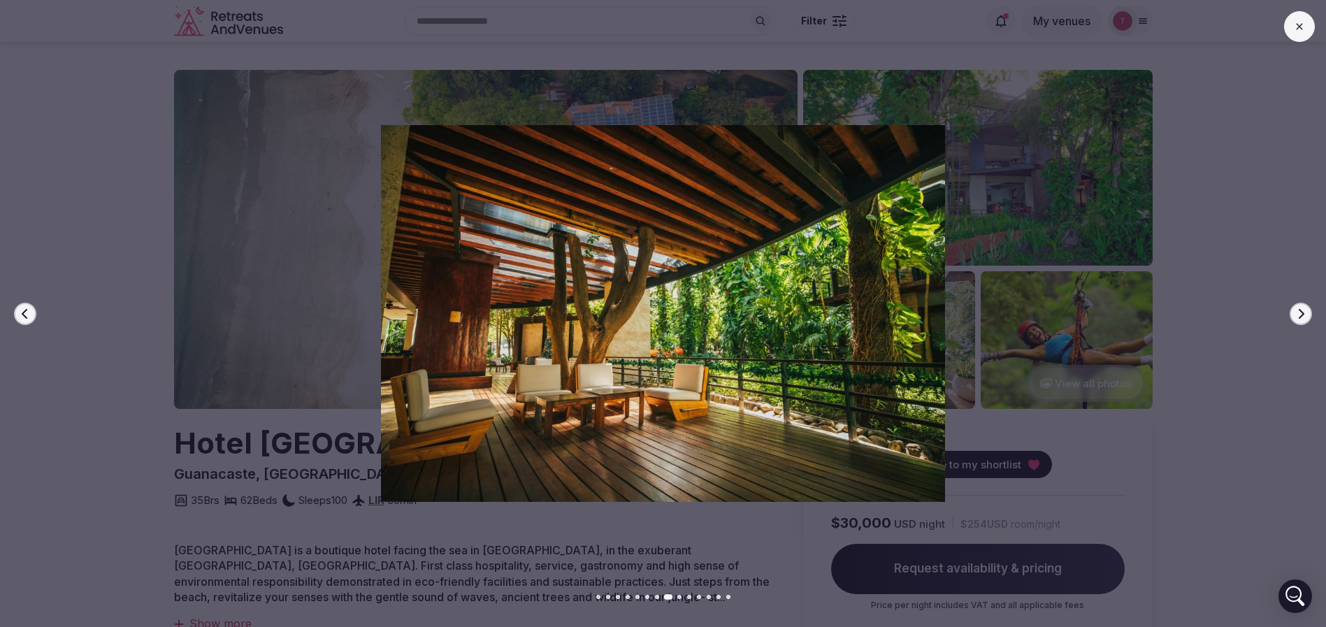
click at [1305, 313] on icon "button" at bounding box center [1301, 313] width 11 height 11
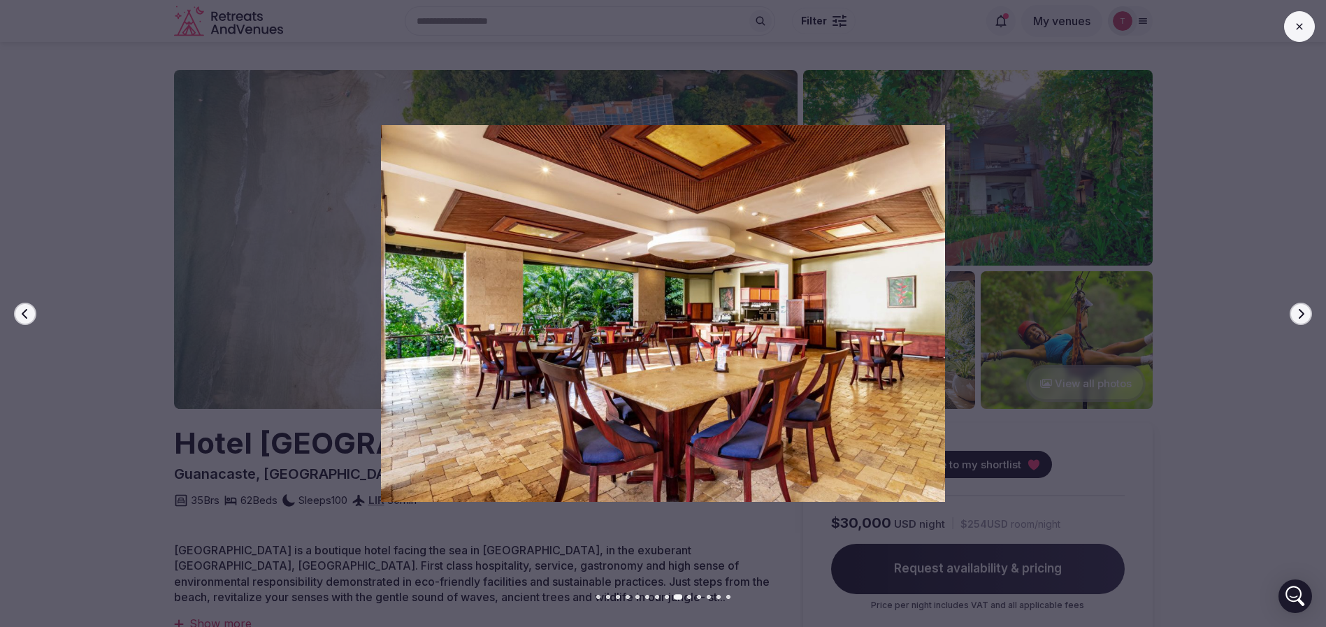
click at [1305, 313] on icon "button" at bounding box center [1301, 313] width 11 height 11
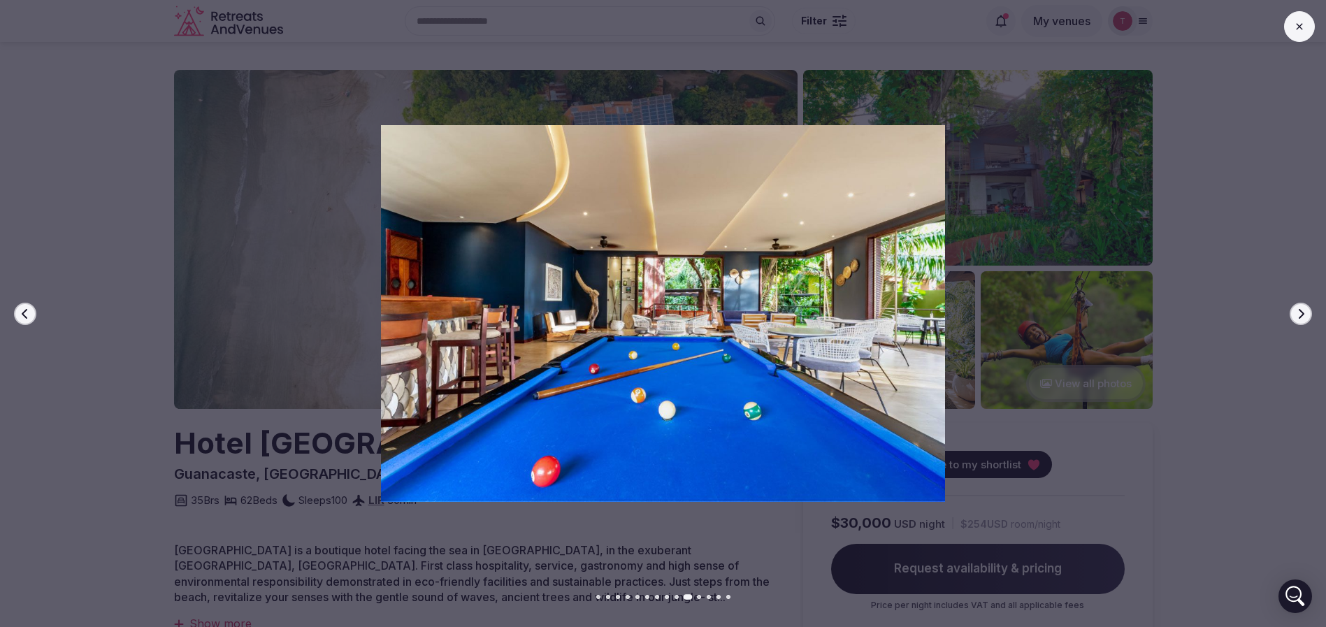
click at [1305, 313] on icon "button" at bounding box center [1301, 313] width 11 height 11
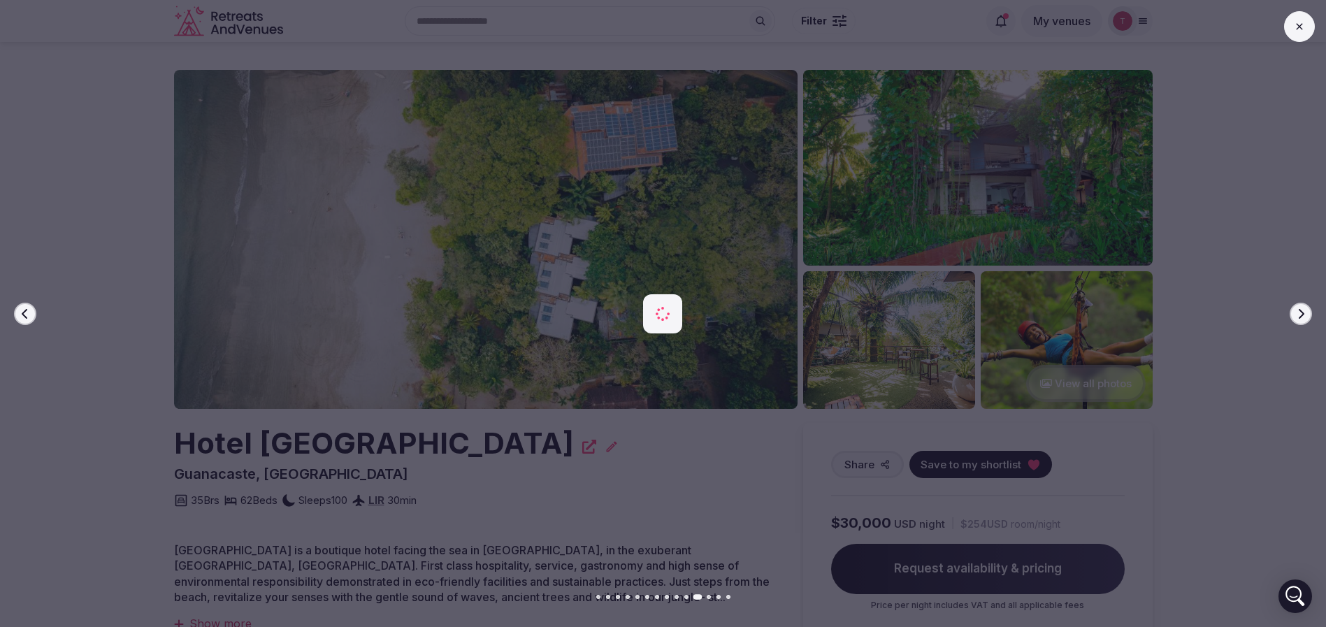
click at [1305, 313] on icon "button" at bounding box center [1301, 313] width 11 height 11
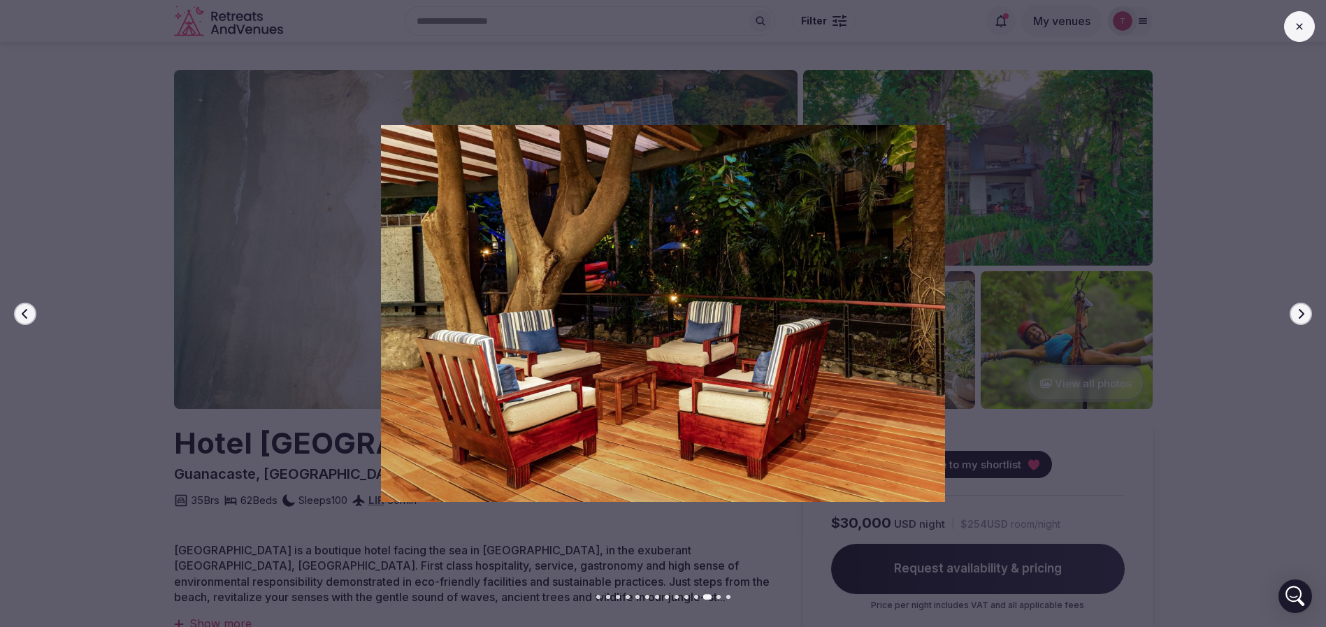
click at [1305, 313] on icon "button" at bounding box center [1301, 313] width 11 height 11
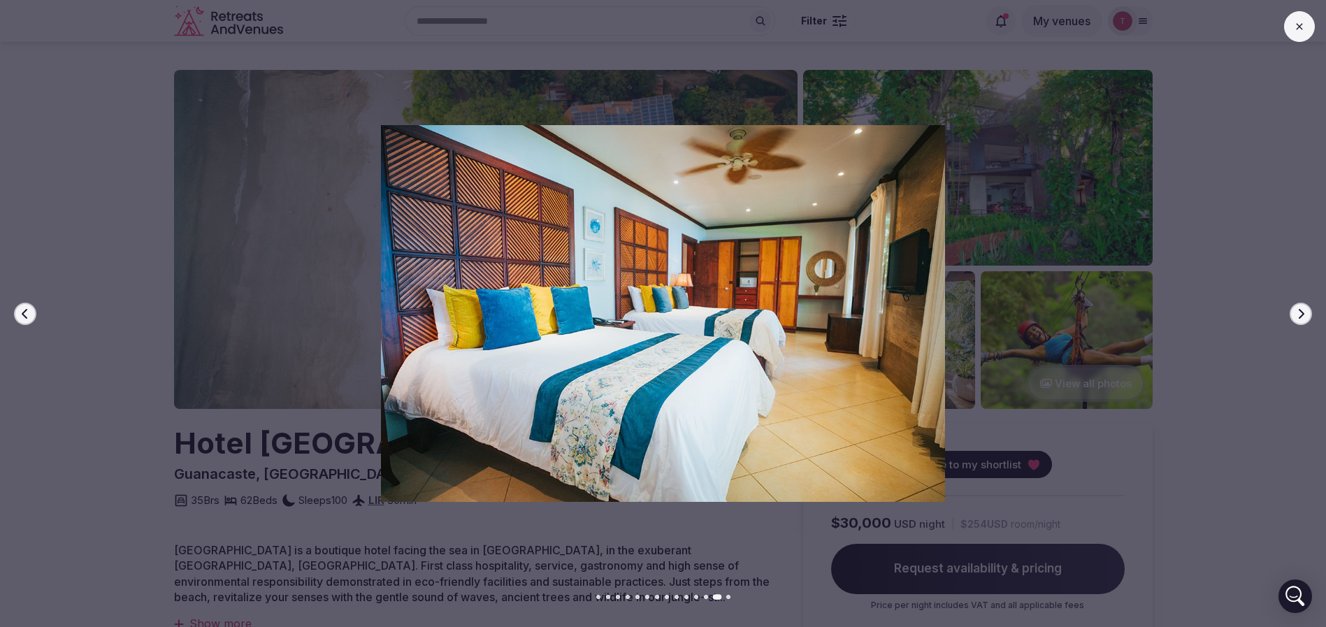
click at [1305, 313] on icon "button" at bounding box center [1301, 313] width 11 height 11
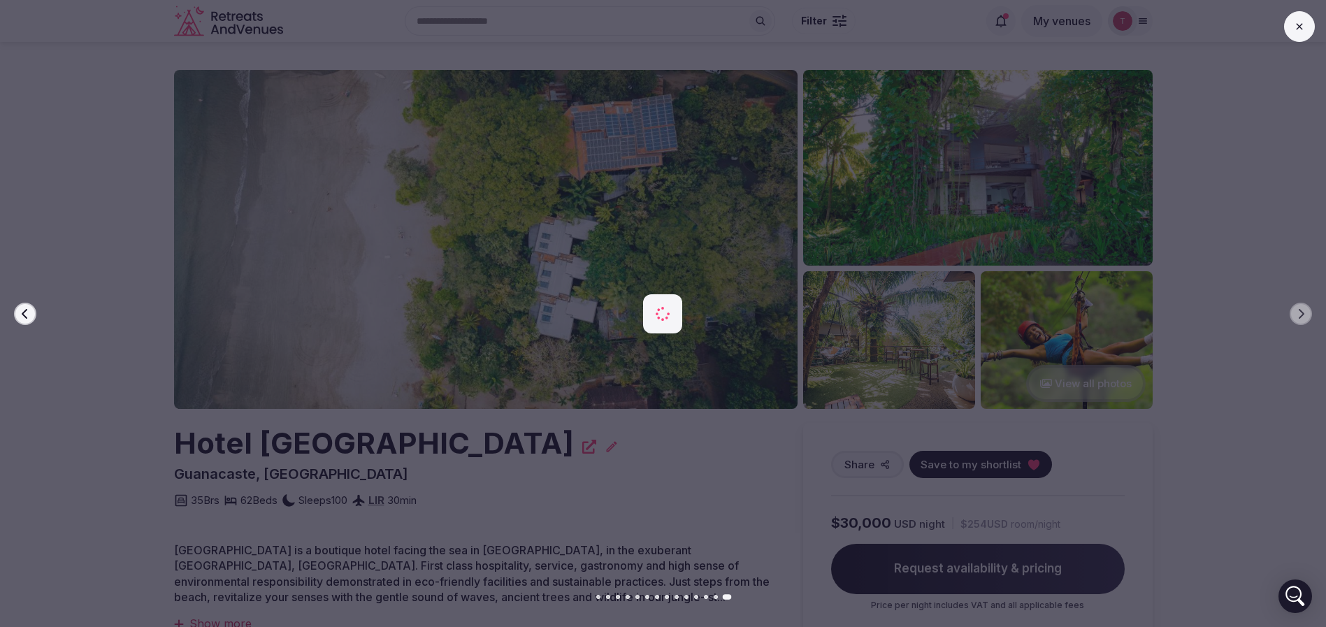
click at [0, 319] on div at bounding box center [658, 313] width 1338 height 376
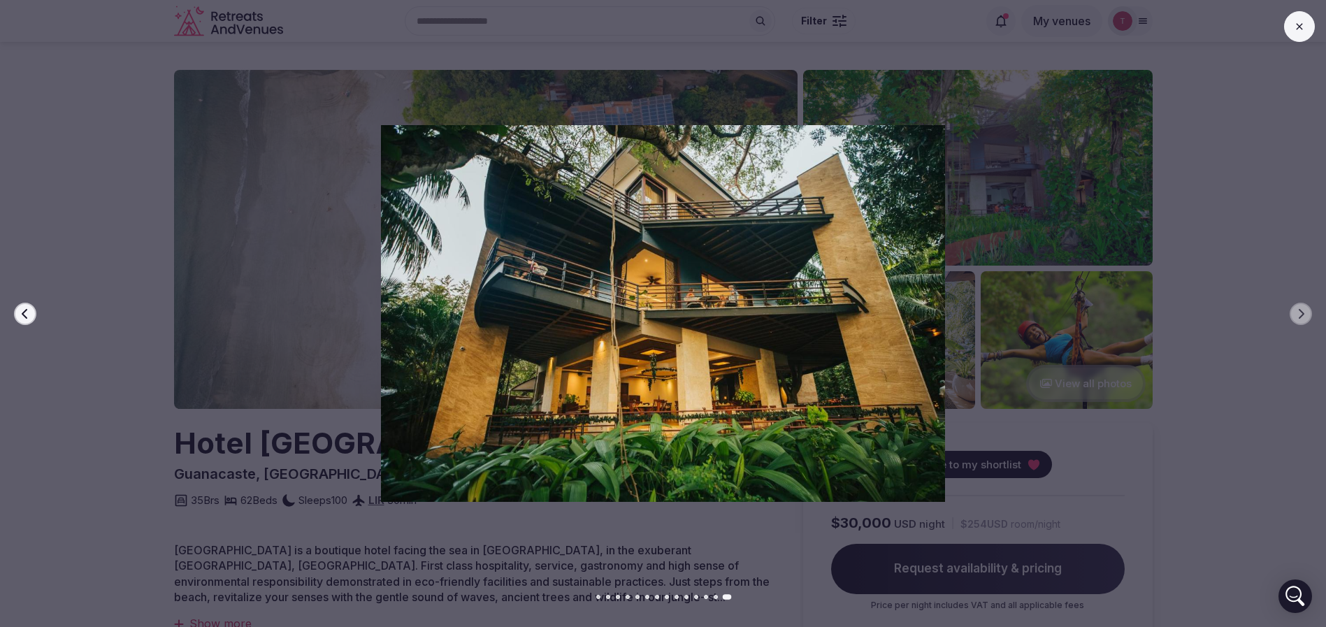
click at [62, 518] on div "Previous slide Next slide" at bounding box center [663, 313] width 1326 height 627
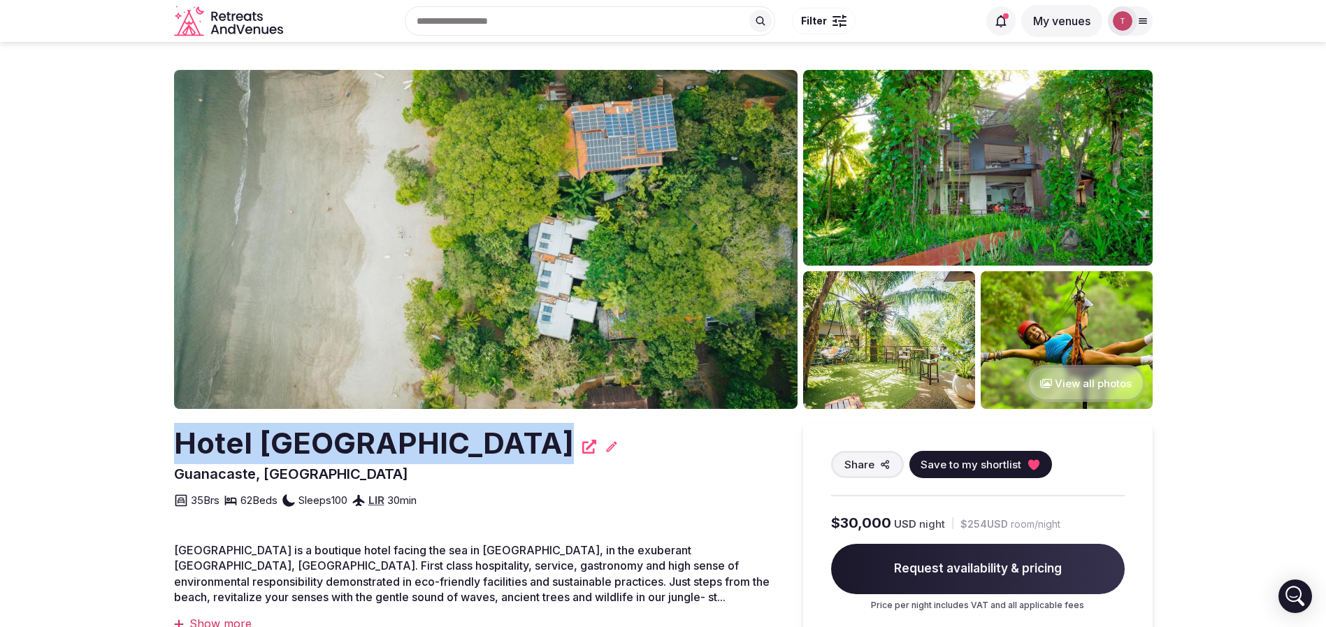
drag, startPoint x: 139, startPoint y: 460, endPoint x: 492, endPoint y: 443, distance: 352.8
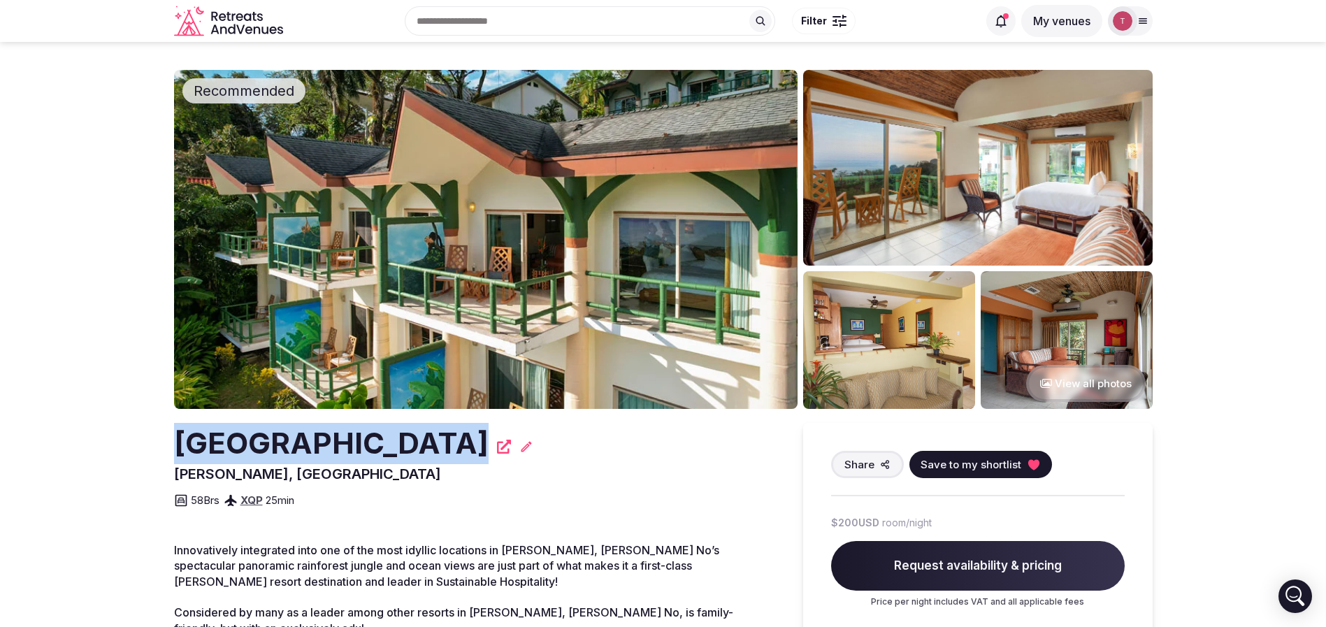
drag, startPoint x: 159, startPoint y: 448, endPoint x: 449, endPoint y: 448, distance: 289.5
copy h2 "[GEOGRAPHIC_DATA]"
click at [566, 266] on img at bounding box center [486, 239] width 624 height 339
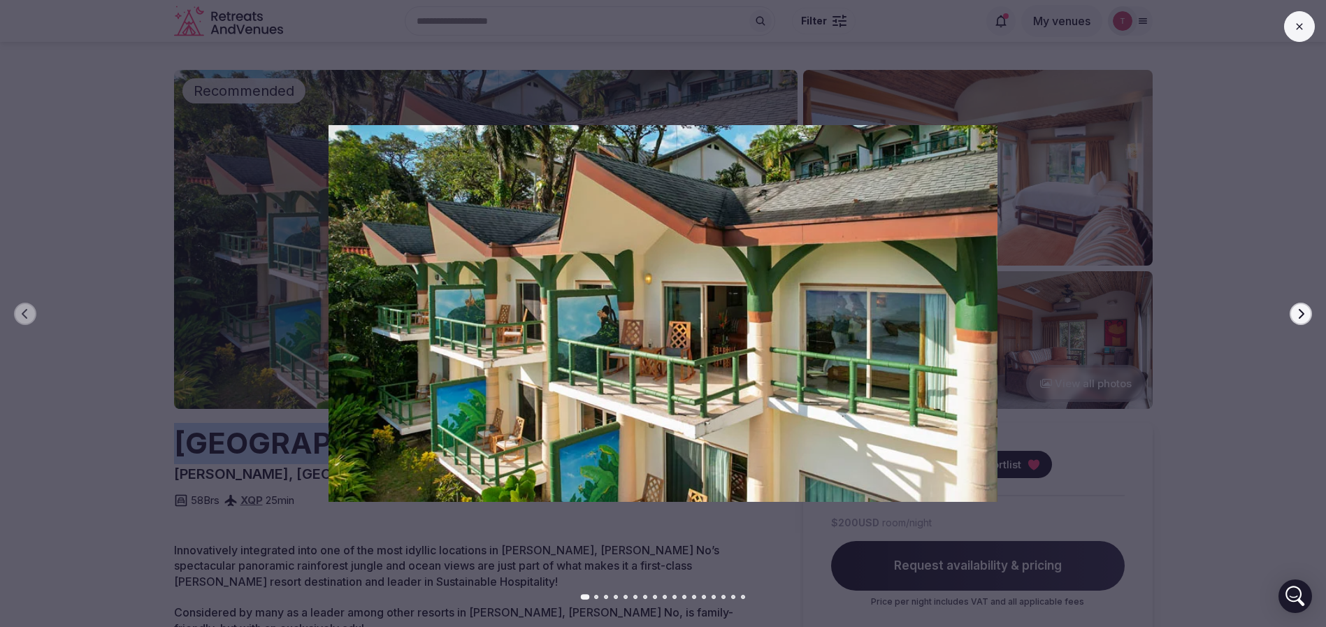
click at [1308, 312] on button "Next slide" at bounding box center [1301, 314] width 22 height 22
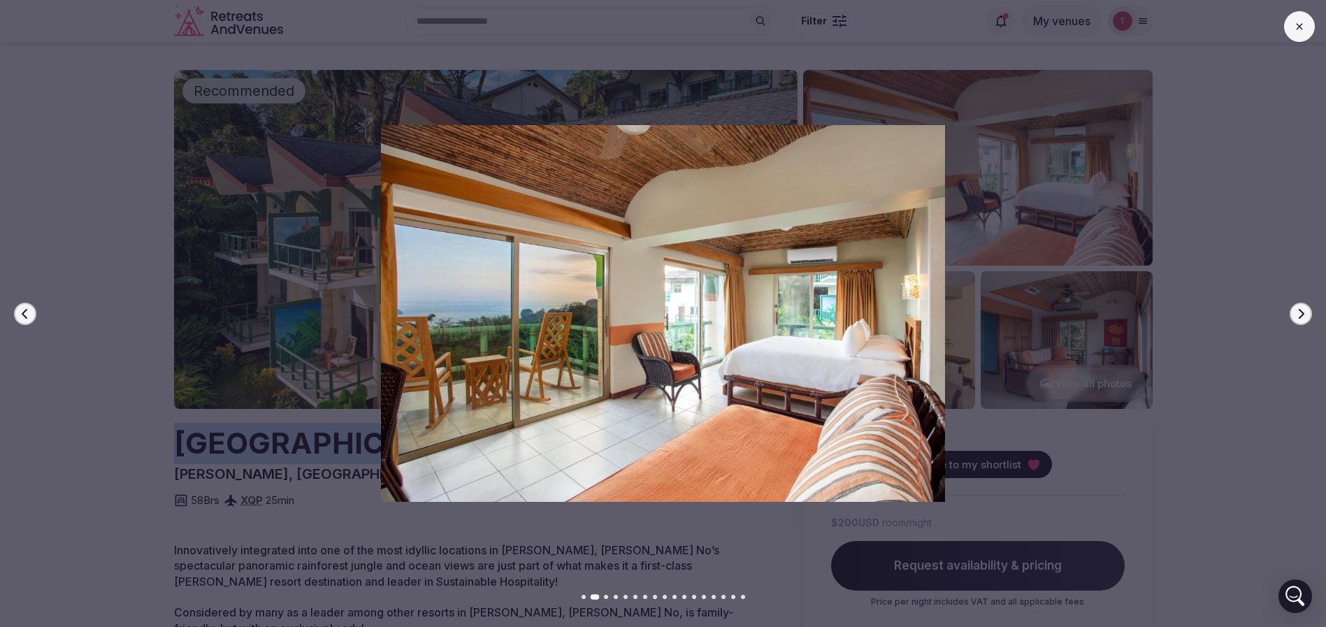
click at [1308, 312] on button "Next slide" at bounding box center [1301, 314] width 22 height 22
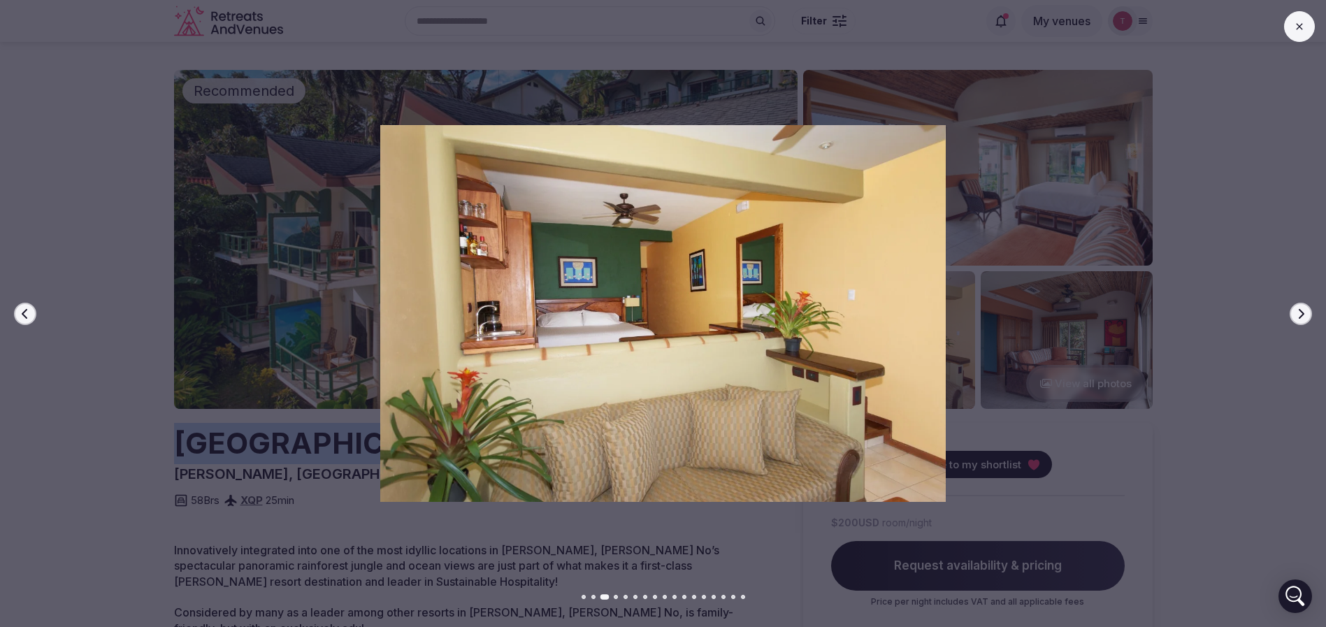
click at [1308, 312] on button "Next slide" at bounding box center [1301, 314] width 22 height 22
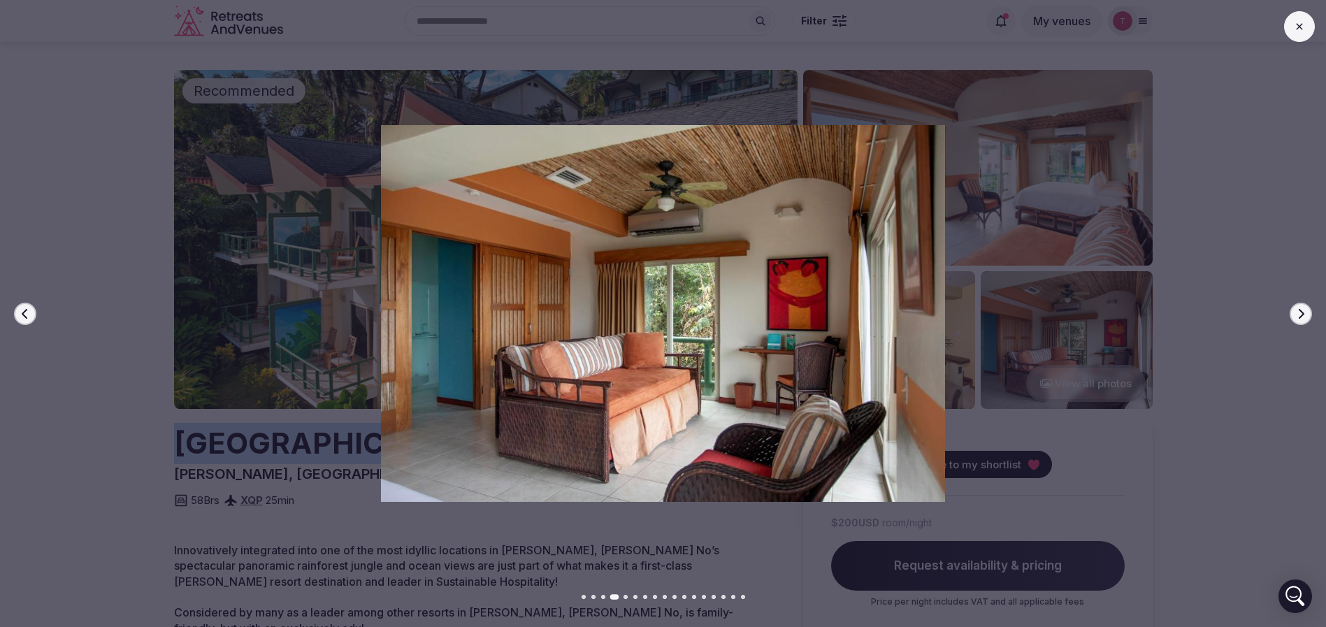
click at [1308, 312] on button "Next slide" at bounding box center [1301, 314] width 22 height 22
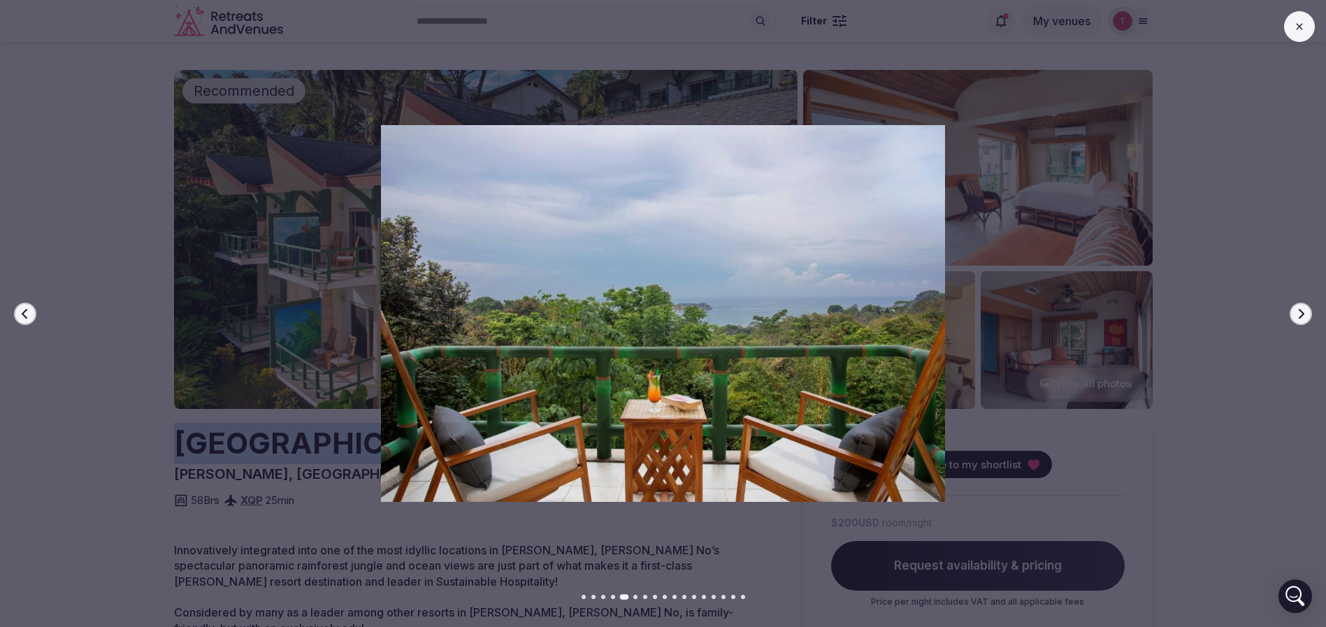
click at [1308, 312] on button "Next slide" at bounding box center [1301, 314] width 22 height 22
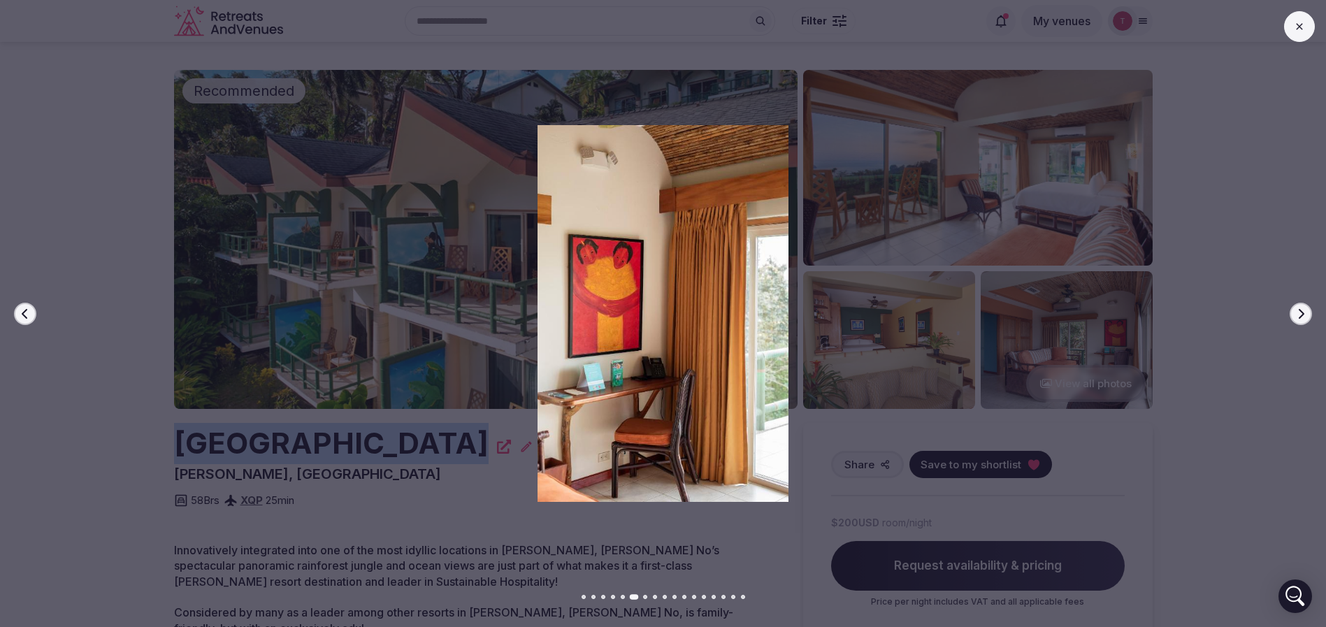
click at [1308, 312] on button "Next slide" at bounding box center [1301, 314] width 22 height 22
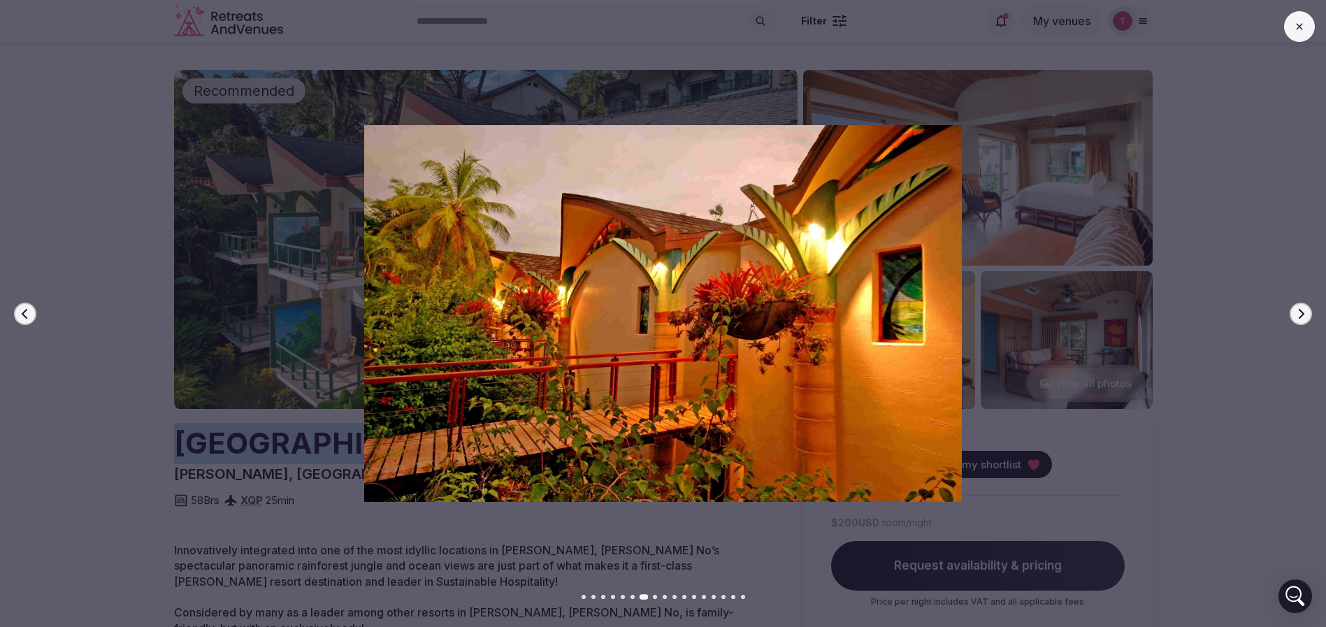
click at [1308, 312] on button "Next slide" at bounding box center [1301, 314] width 22 height 22
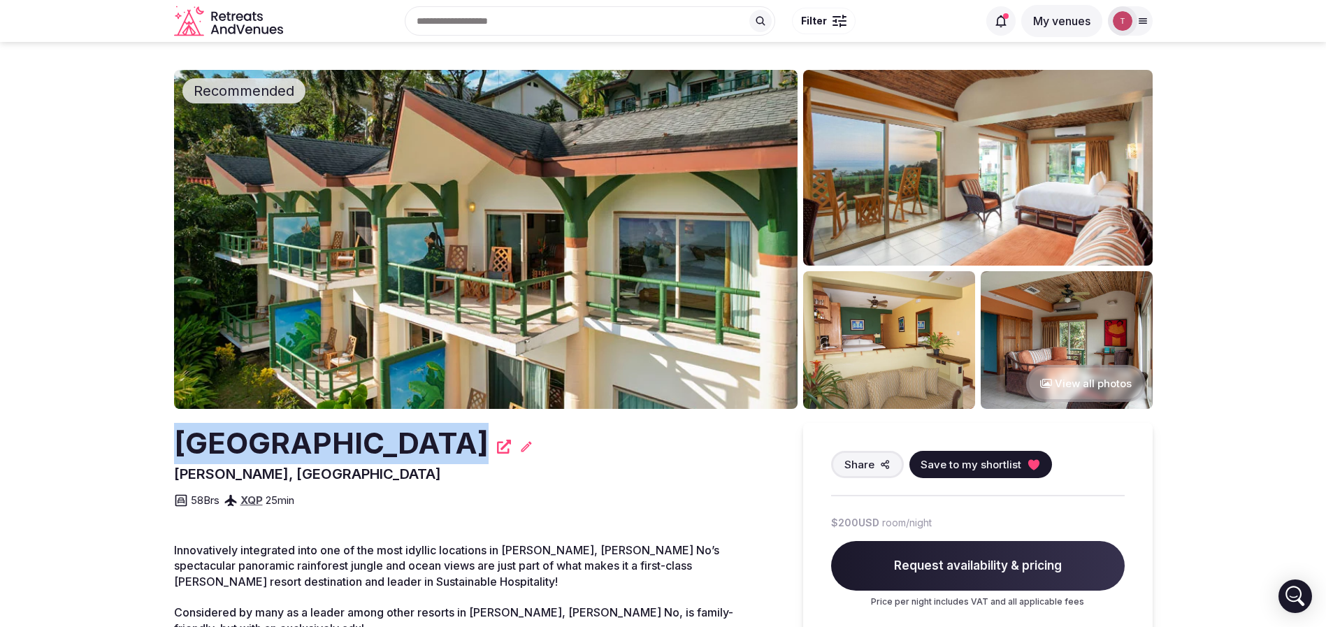
click at [1031, 466] on icon at bounding box center [1033, 464] width 11 height 10
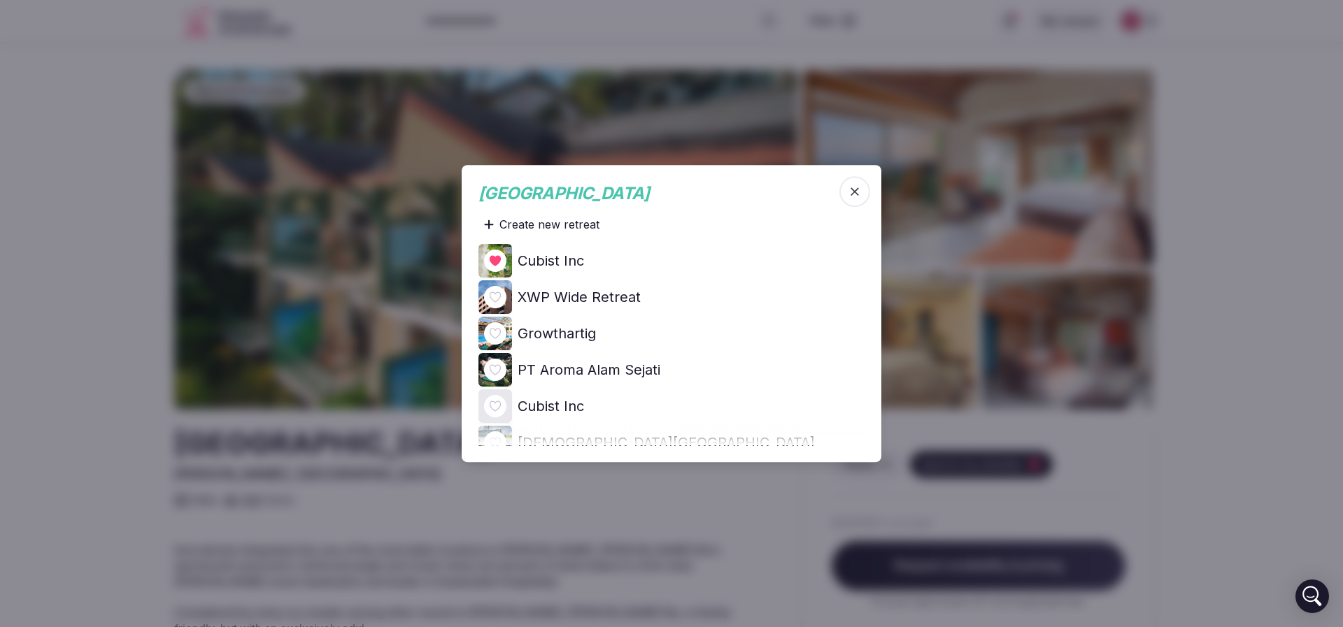
click at [0, 0] on icon at bounding box center [0, 0] width 0 height 0
click at [677, 52] on div at bounding box center [671, 313] width 1343 height 627
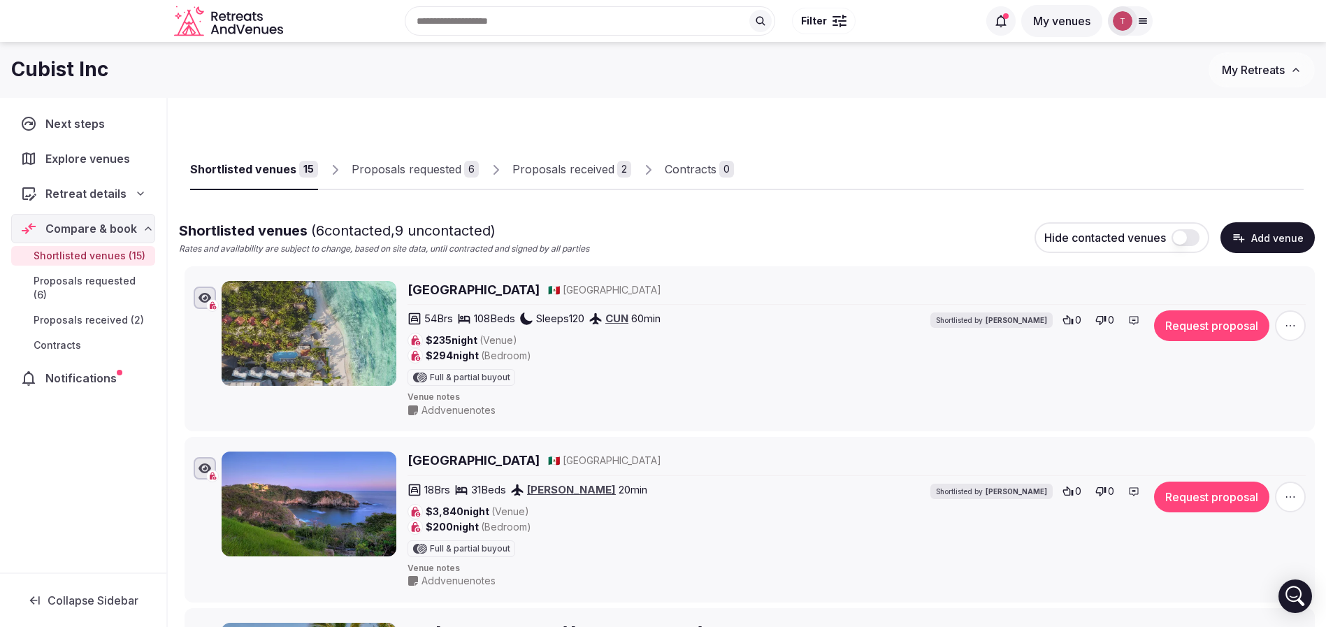
click at [778, 154] on div "Shortlisted venues 15 Proposals requested 6 Proposals received 2 Contracts 0" at bounding box center [747, 158] width 1114 height 64
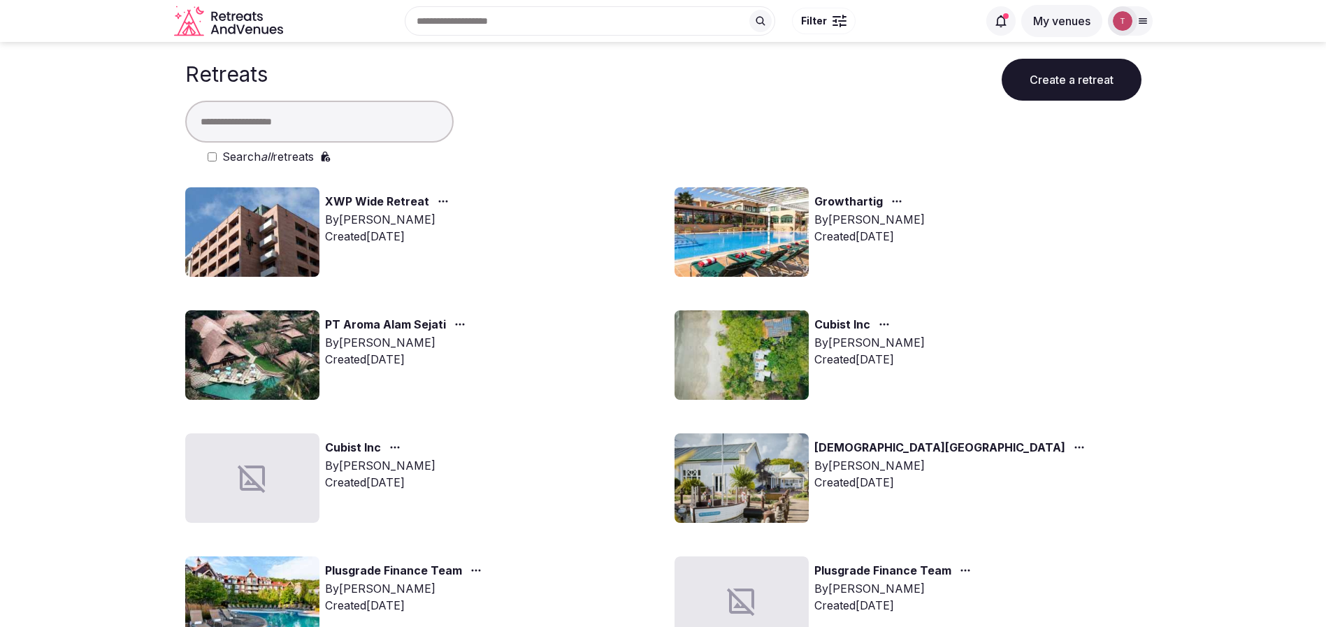
click at [357, 115] on input "text" at bounding box center [319, 122] width 269 height 42
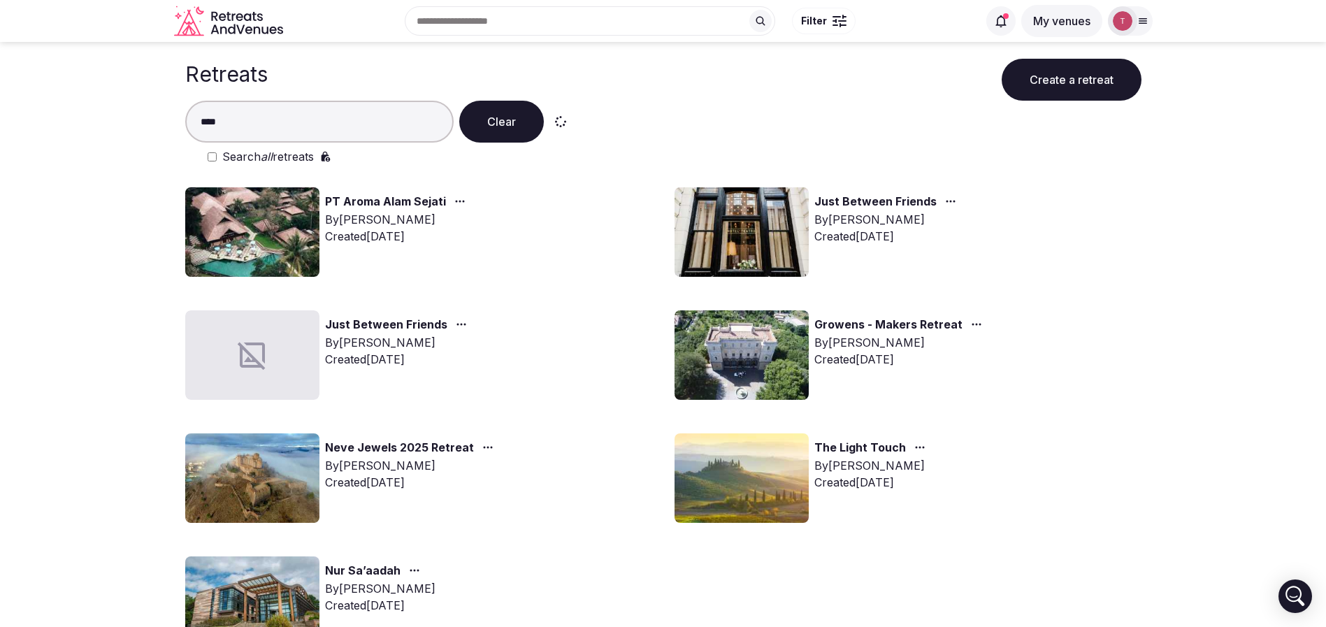
type input "****"
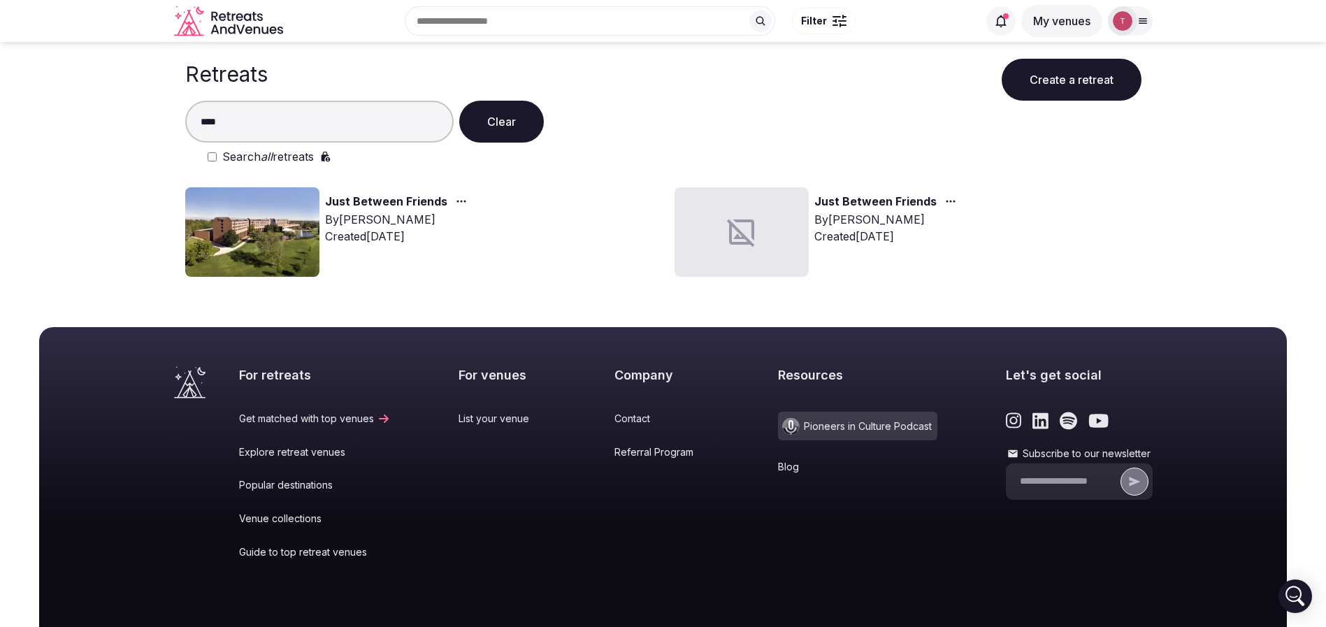
click at [246, 240] on img at bounding box center [252, 232] width 134 height 90
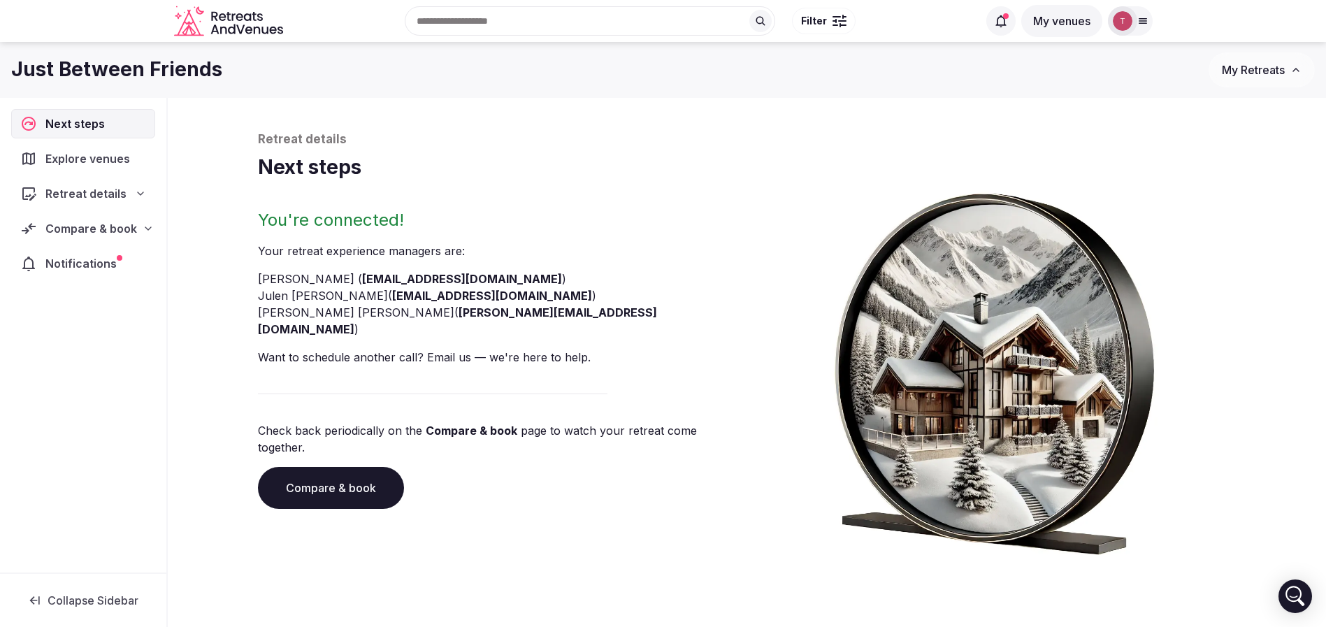
click at [348, 467] on link "Compare & book" at bounding box center [331, 488] width 146 height 42
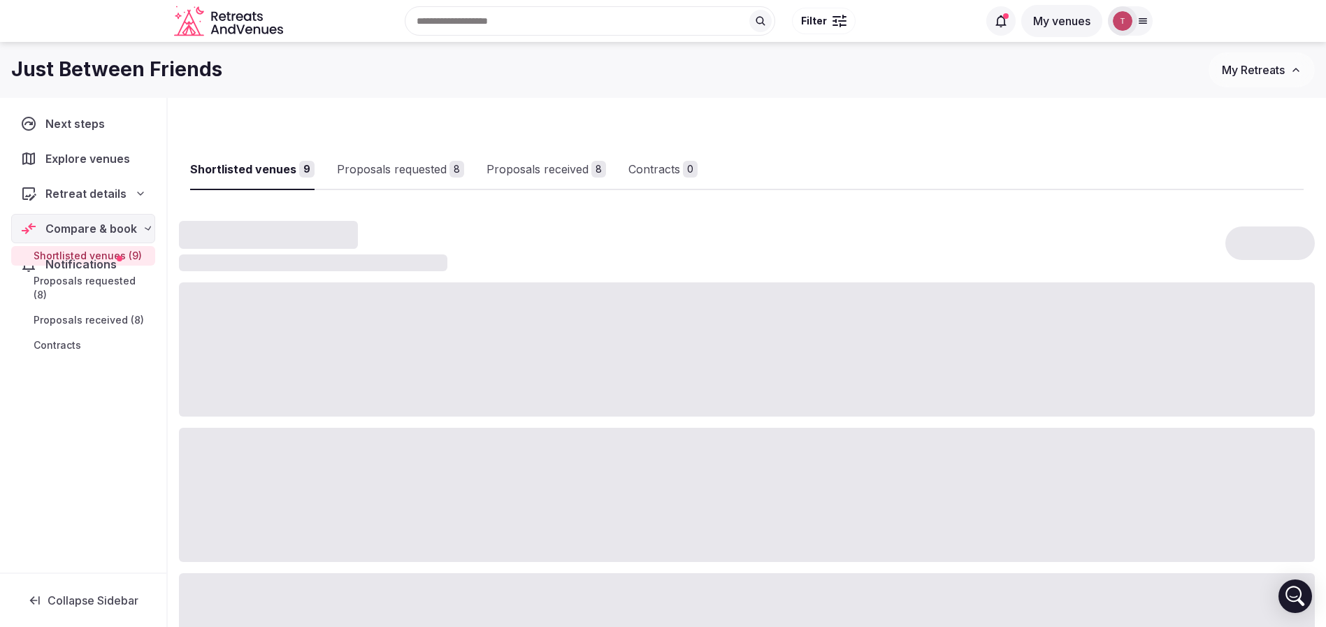
click at [348, 457] on div at bounding box center [747, 495] width 1136 height 134
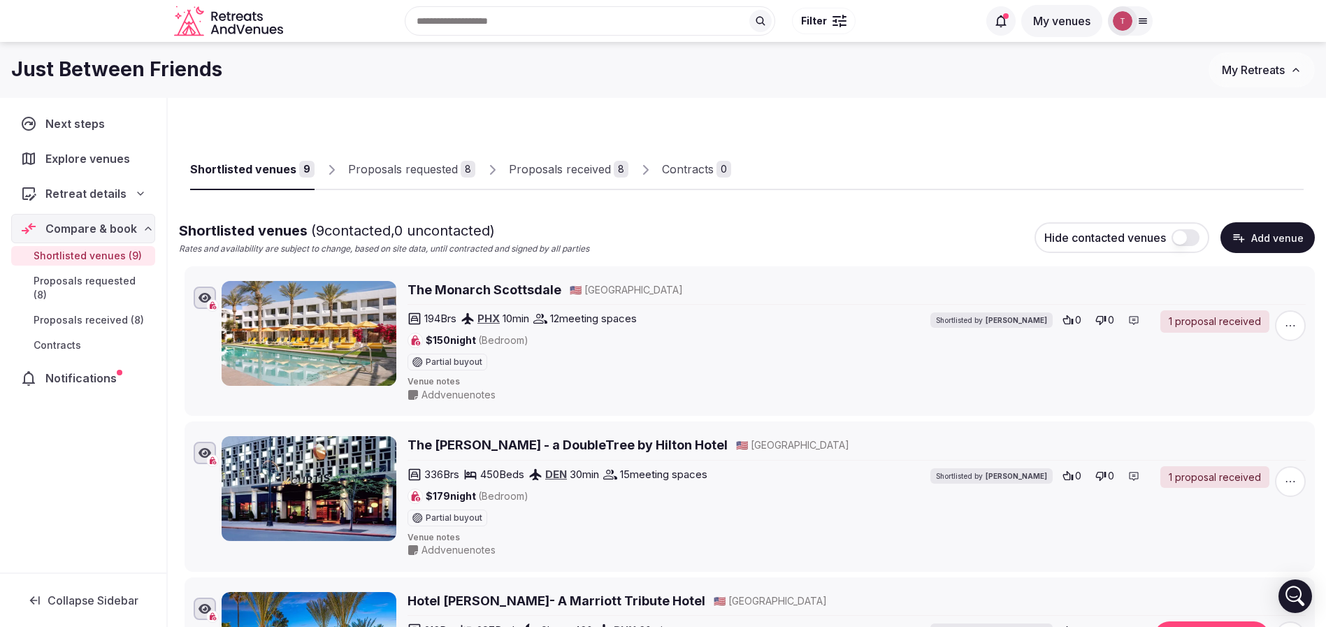
click at [570, 168] on div "Proposals received" at bounding box center [560, 169] width 102 height 17
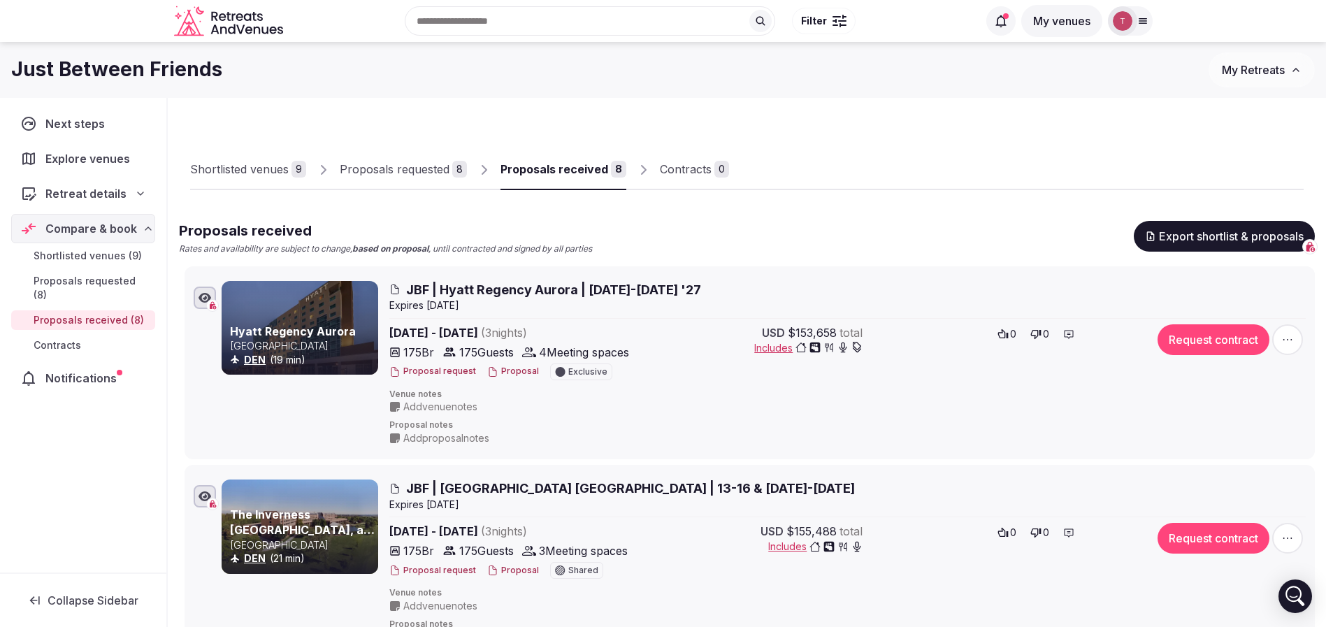
click at [487, 289] on span "JBF | Hyatt Regency Aurora | [DATE]-[DATE] '27" at bounding box center [553, 289] width 295 height 17
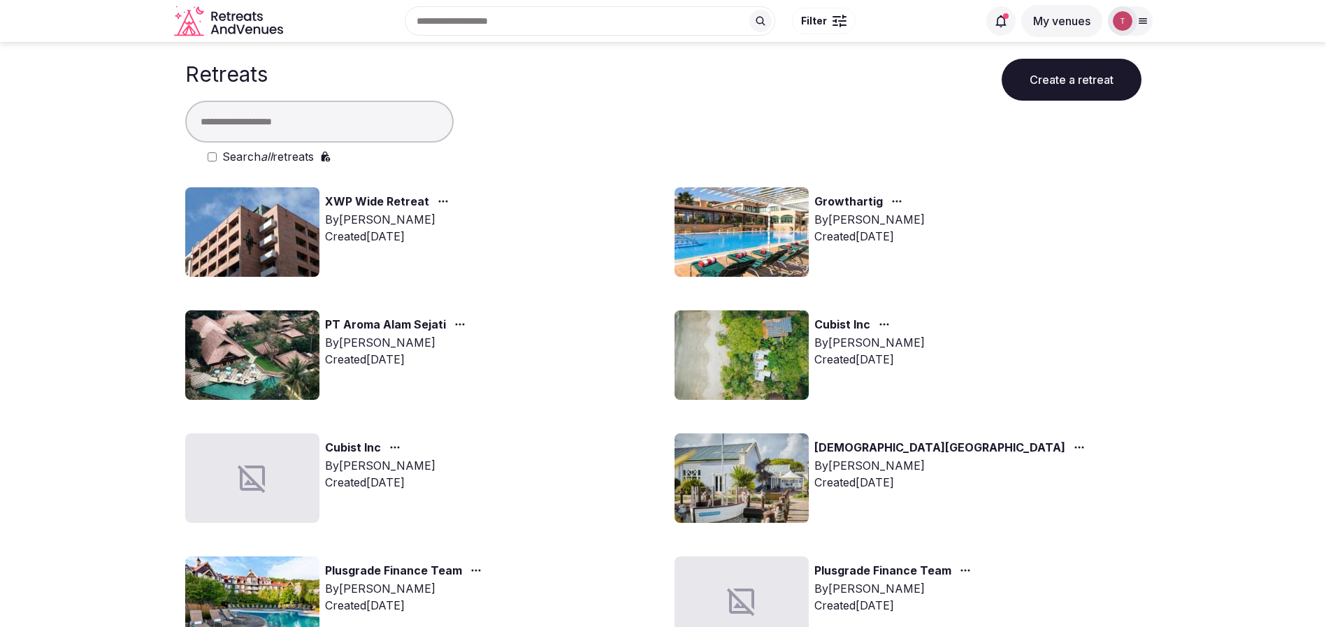
click at [313, 129] on input "text" at bounding box center [319, 122] width 269 height 42
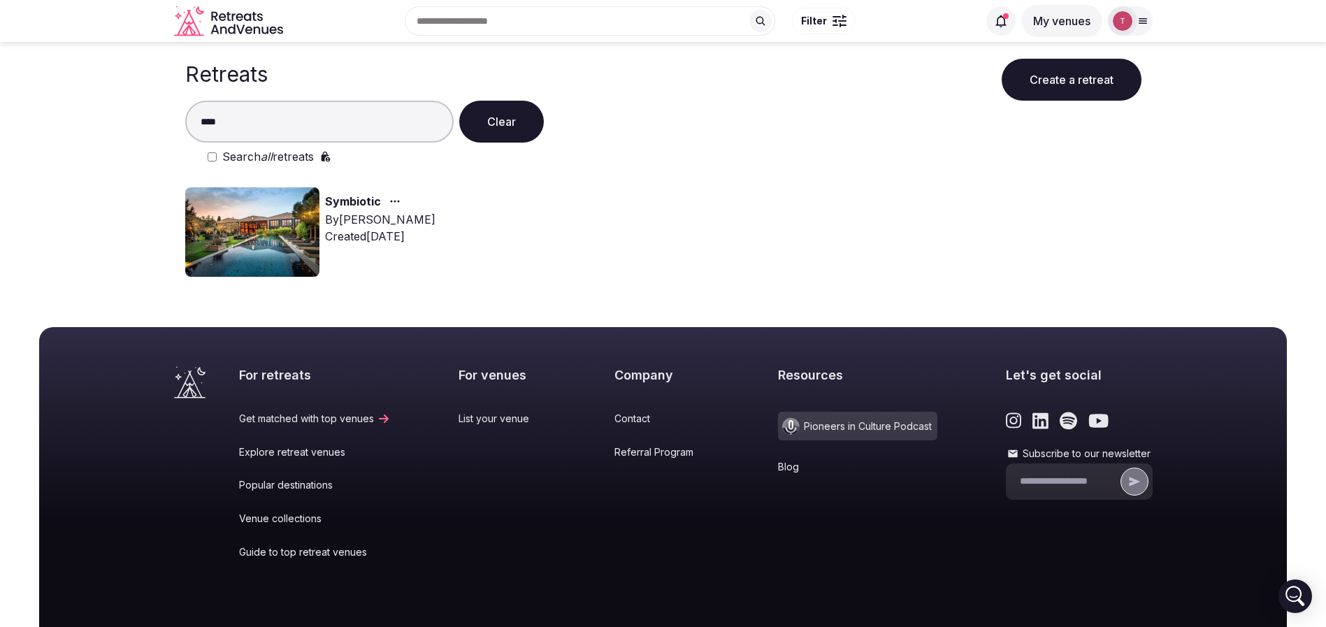
type input "****"
click at [255, 213] on img at bounding box center [252, 232] width 134 height 90
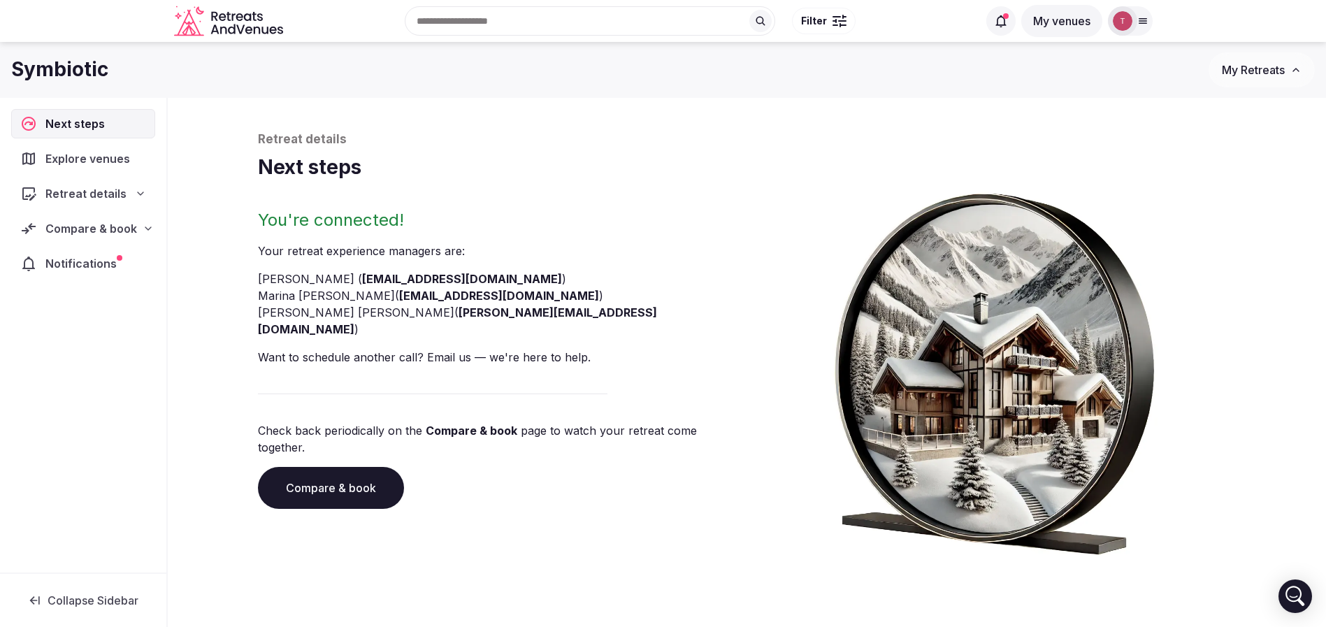
click at [364, 467] on link "Compare & book" at bounding box center [331, 488] width 146 height 42
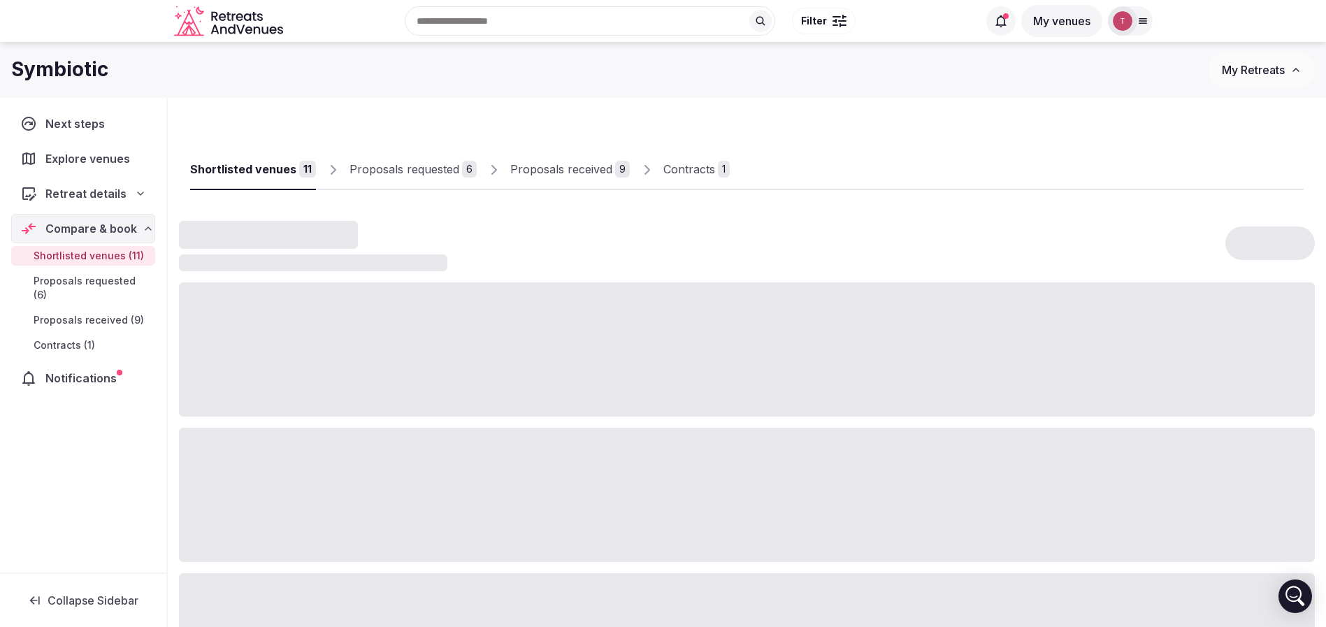
click at [568, 170] on div "Proposals received" at bounding box center [561, 169] width 102 height 17
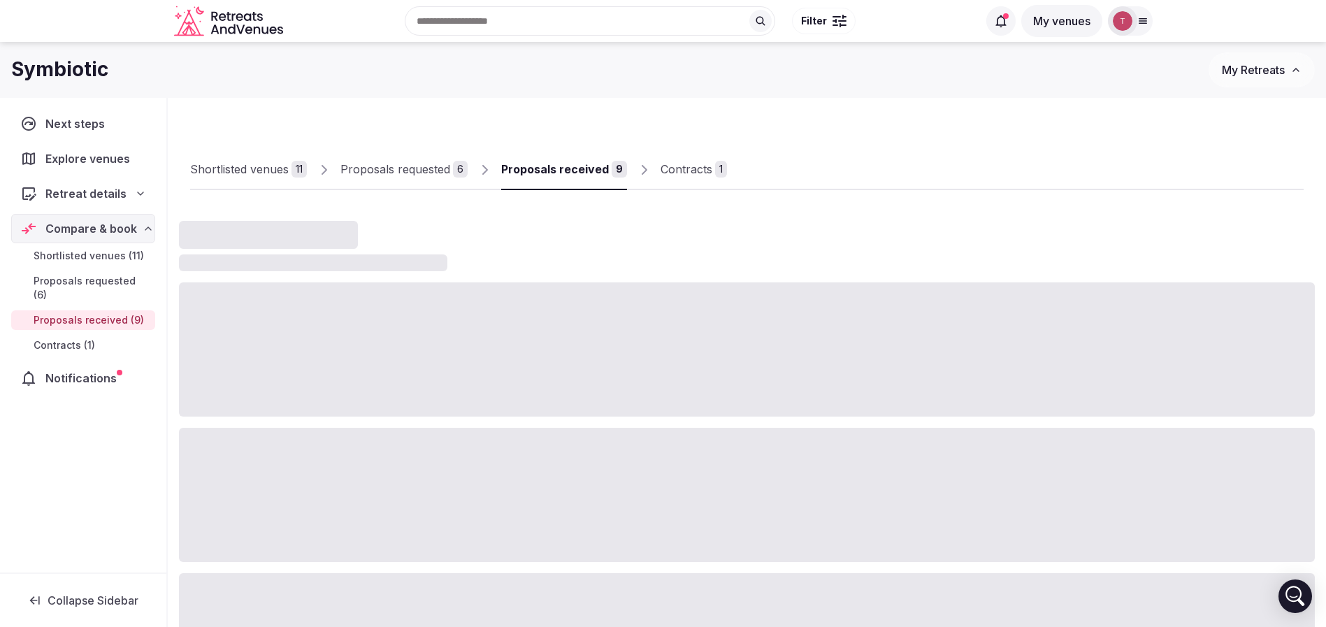
click at [541, 169] on div "Proposals received" at bounding box center [555, 169] width 108 height 17
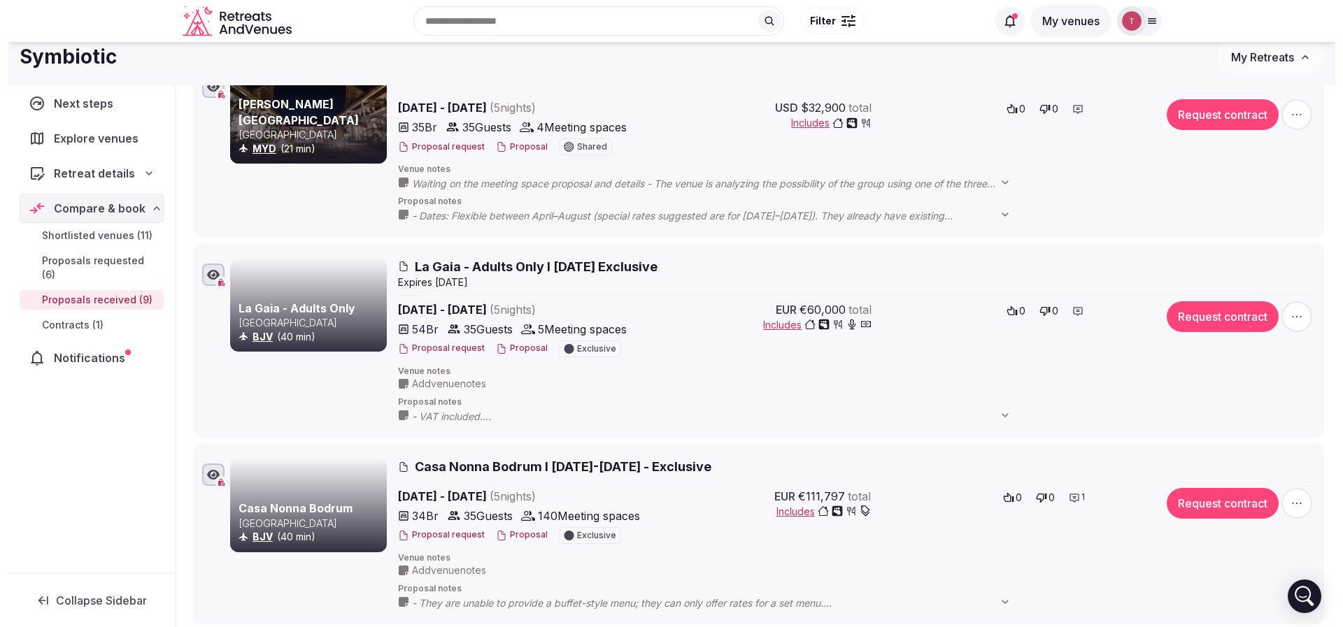
scroll to position [839, 0]
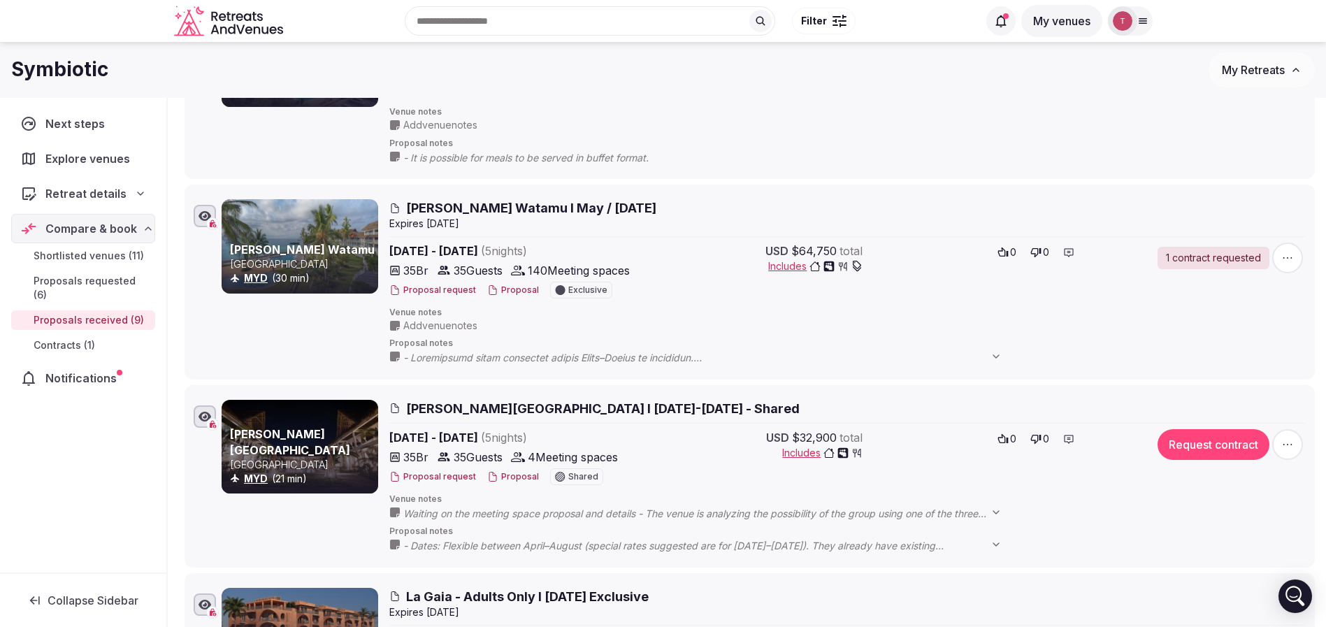
drag, startPoint x: 434, startPoint y: 208, endPoint x: 415, endPoint y: 206, distance: 19.6
click at [415, 206] on span "Hemingways Watamu I May / June 2026" at bounding box center [531, 207] width 250 height 17
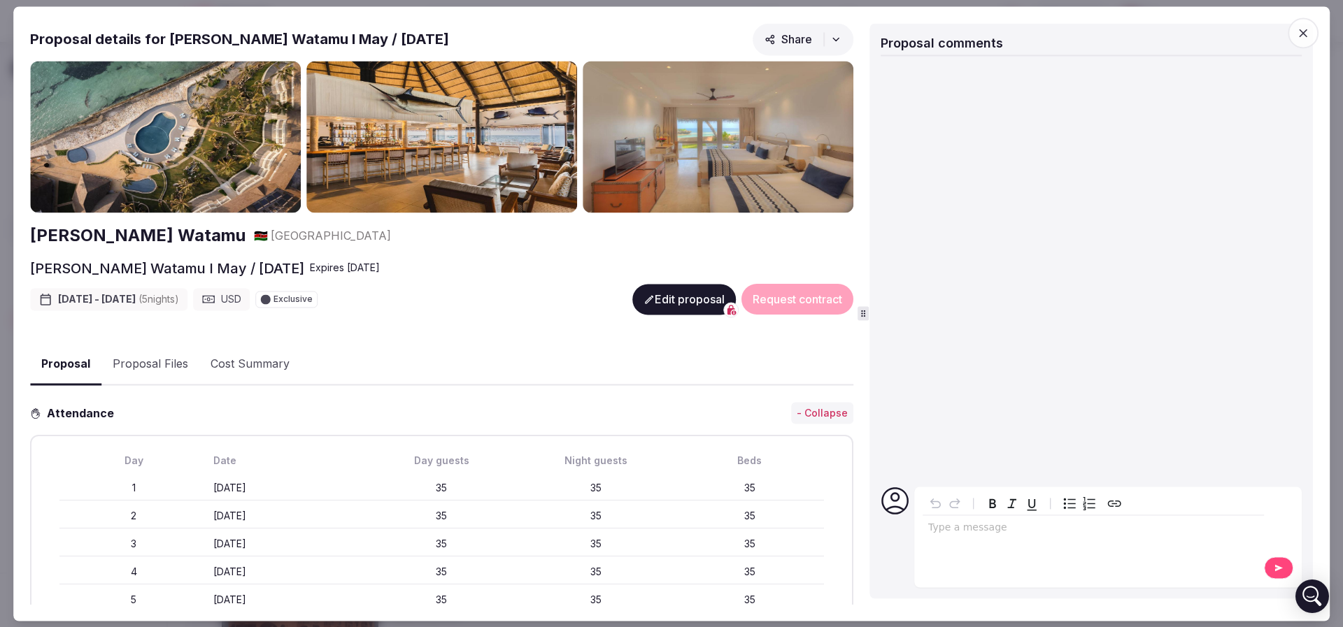
click at [155, 231] on h2 "Hemingways Watamu" at bounding box center [137, 236] width 215 height 24
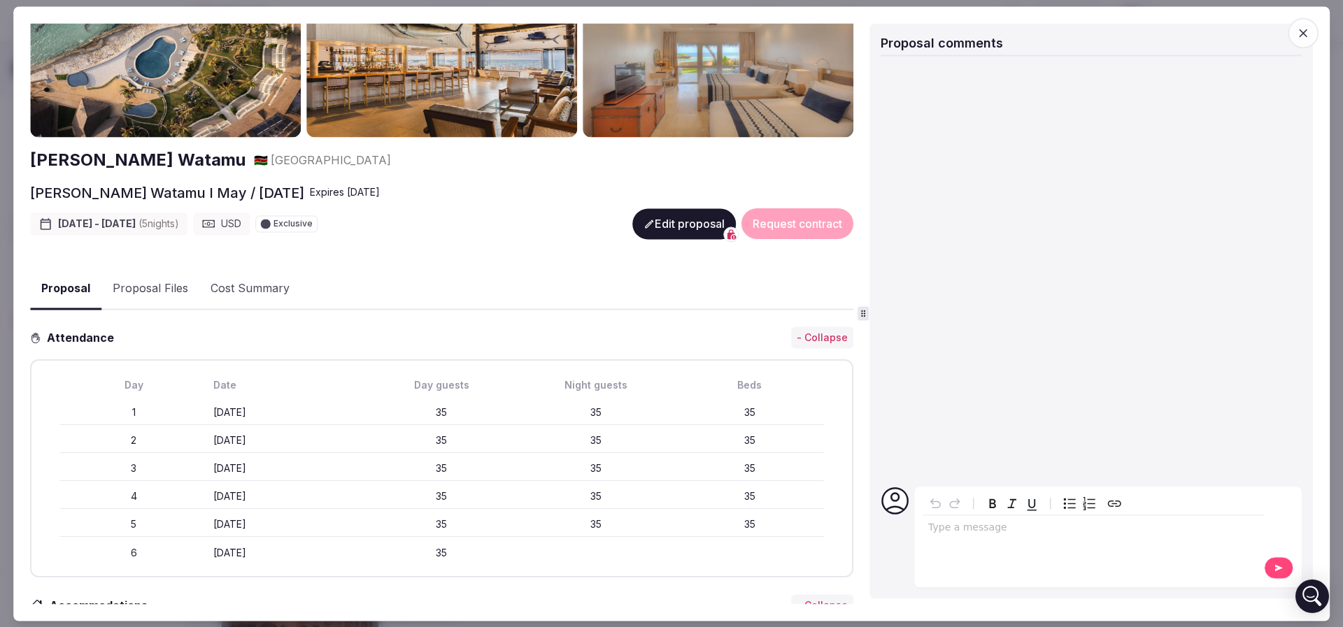
scroll to position [105, 0]
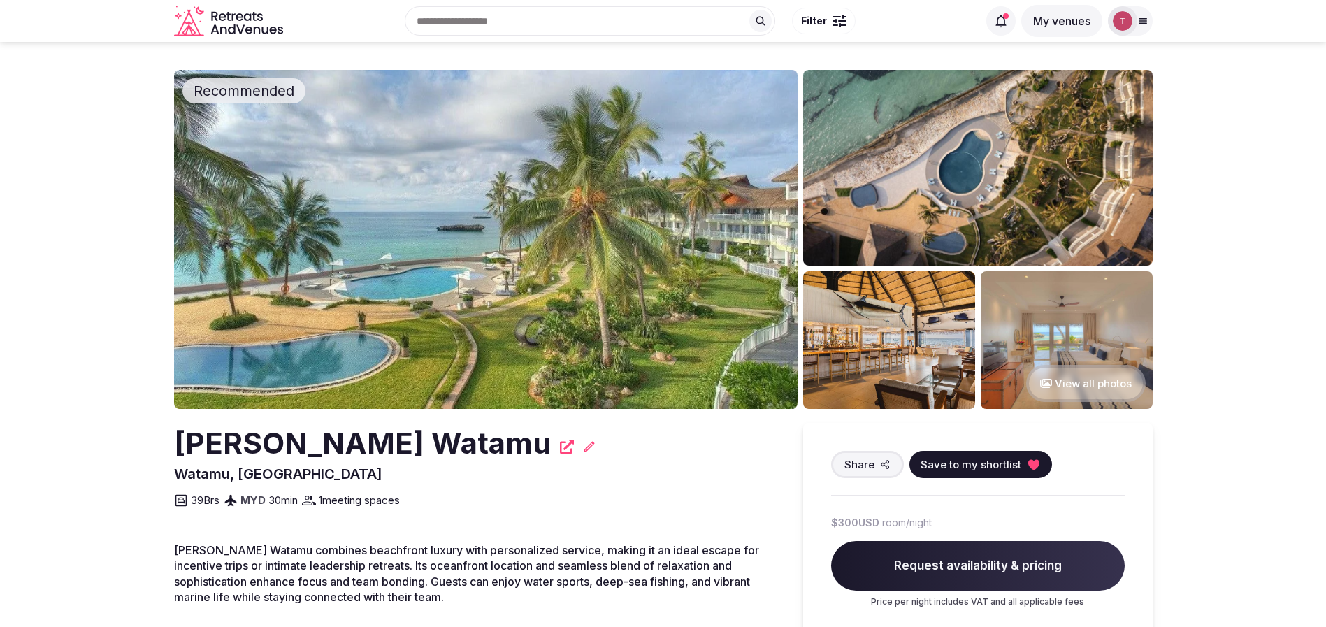
click at [463, 213] on img at bounding box center [486, 239] width 624 height 339
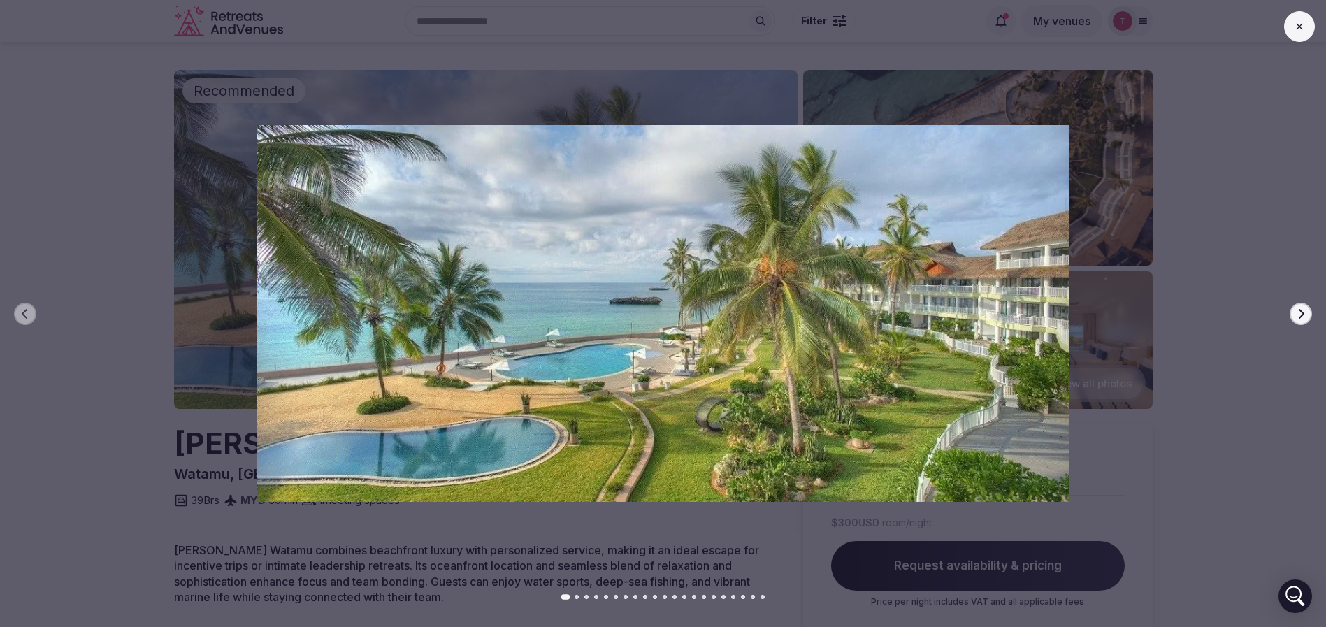
click at [1298, 315] on icon "button" at bounding box center [1301, 313] width 11 height 11
